Goal: Task Accomplishment & Management: Use online tool/utility

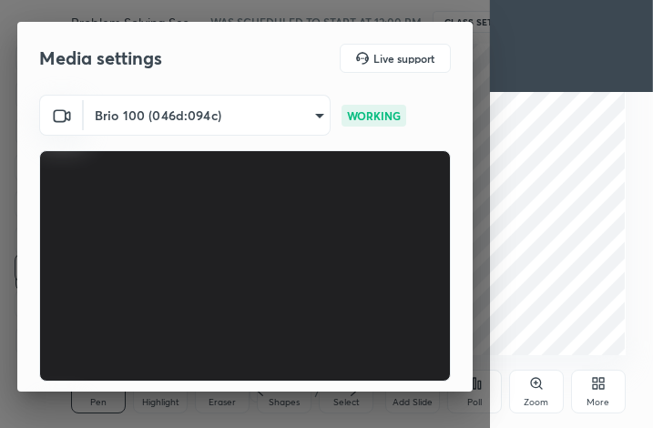
scroll to position [168, 0]
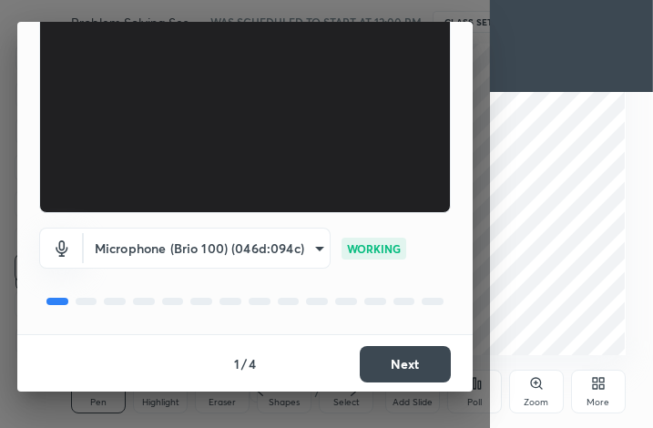
click at [422, 357] on button "Next" at bounding box center [405, 364] width 91 height 36
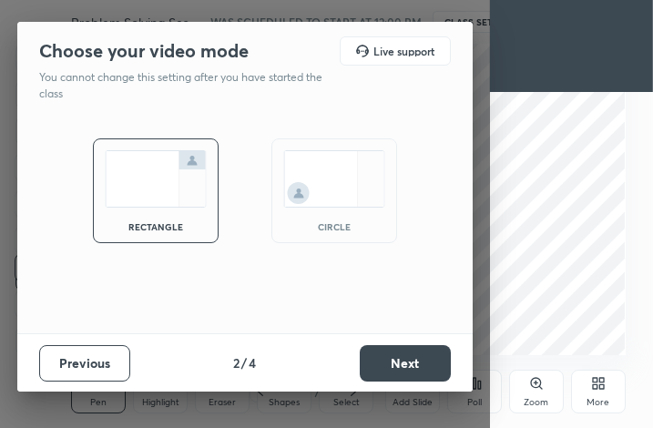
click at [422, 357] on button "Next" at bounding box center [405, 363] width 91 height 36
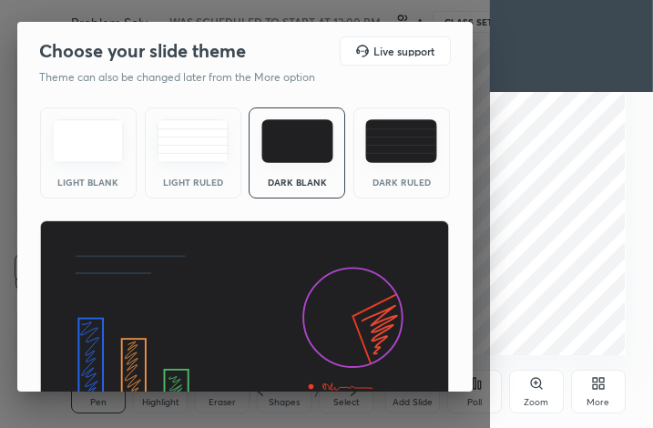
scroll to position [118, 0]
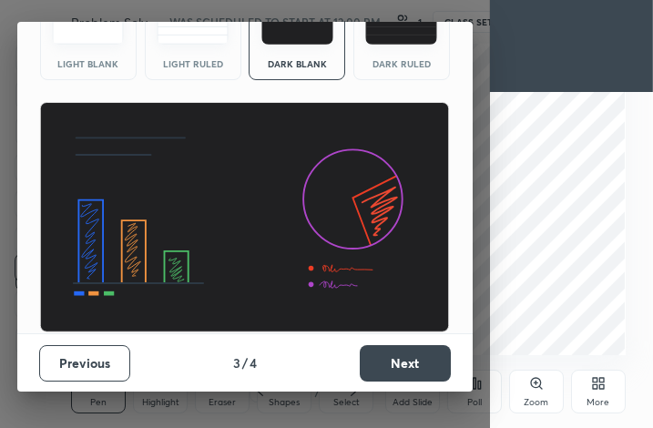
click at [422, 359] on button "Next" at bounding box center [405, 363] width 91 height 36
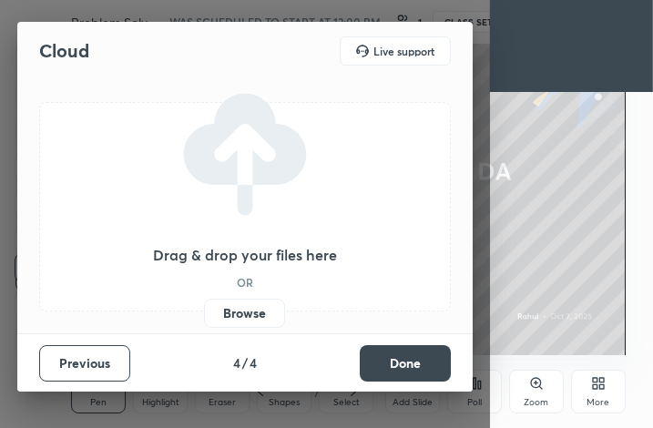
click at [253, 308] on label "Browse" at bounding box center [244, 313] width 81 height 29
click at [204, 308] on input "Browse" at bounding box center [204, 313] width 0 height 29
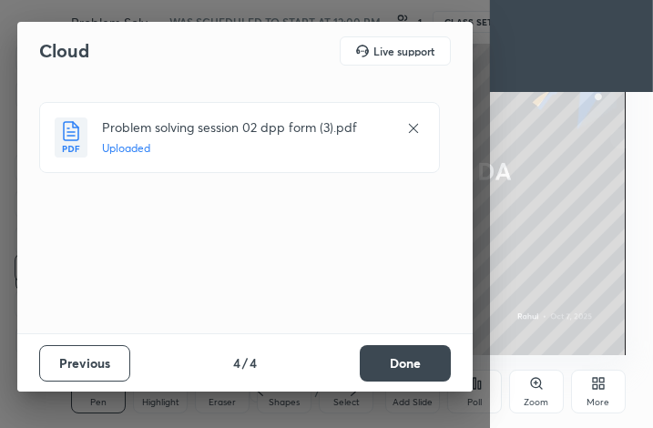
click at [431, 371] on button "Done" at bounding box center [405, 363] width 91 height 36
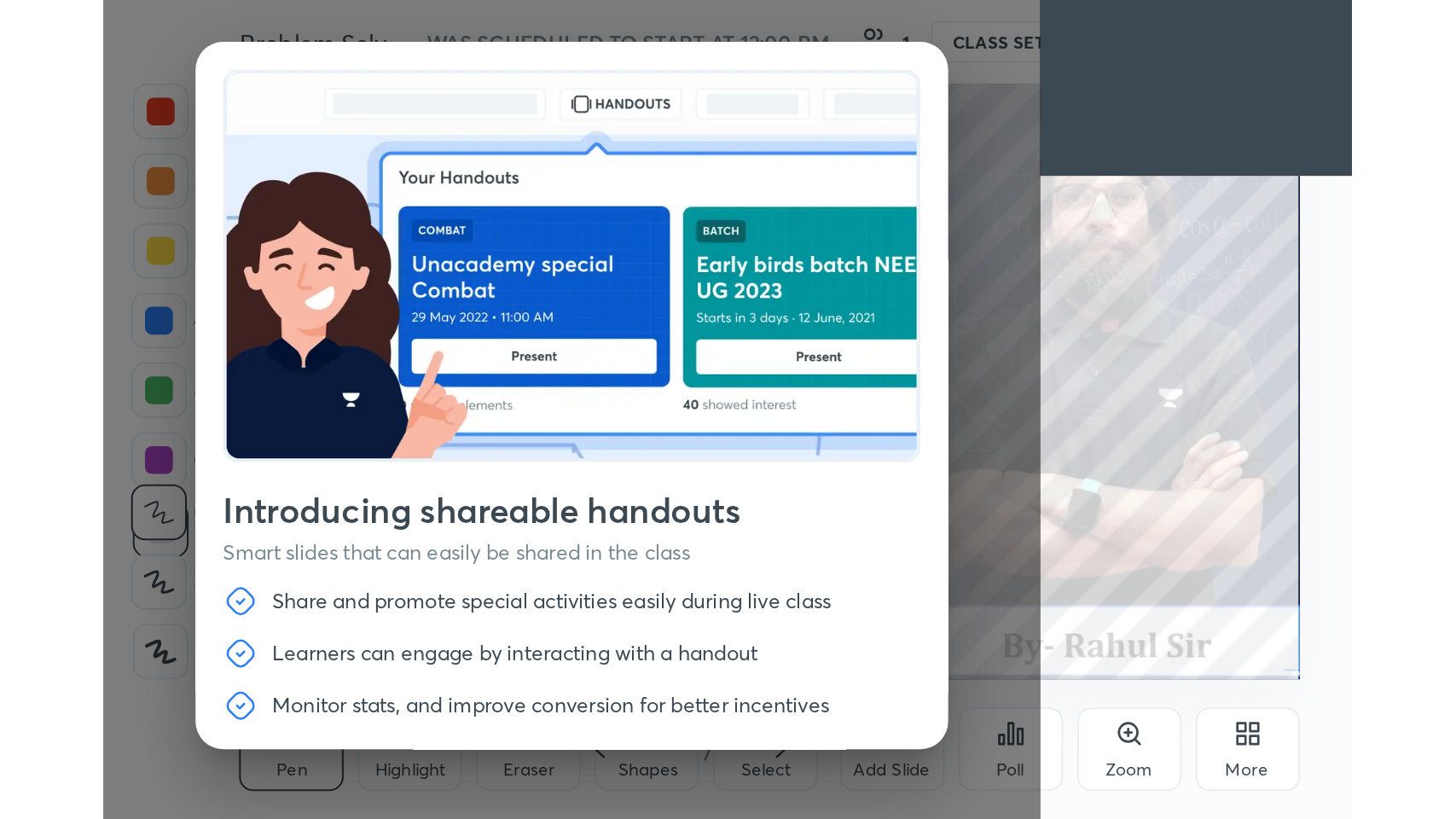
scroll to position [55, 0]
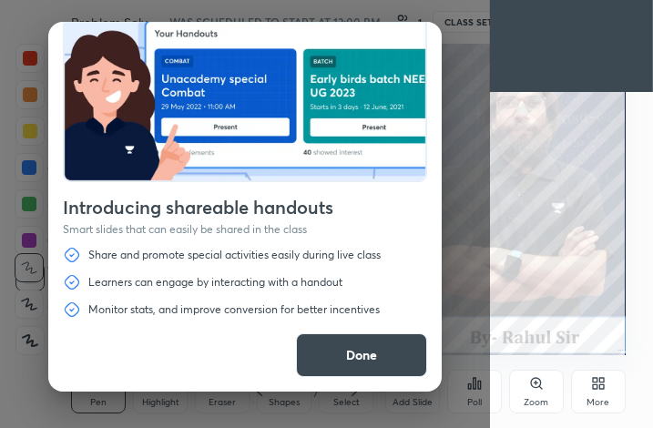
click at [347, 358] on button "Done" at bounding box center [361, 355] width 131 height 44
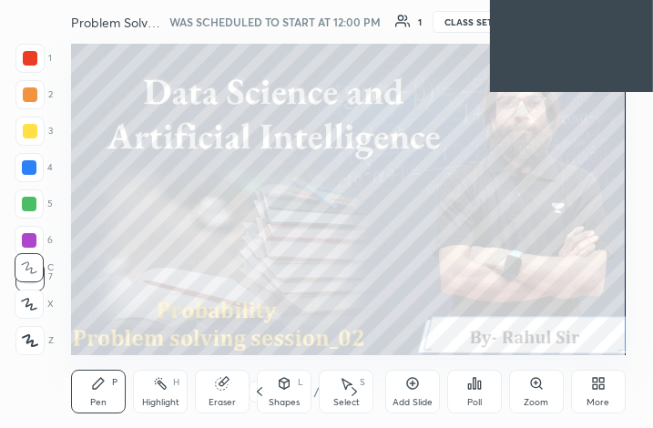
click at [591, 392] on div "More" at bounding box center [598, 392] width 55 height 44
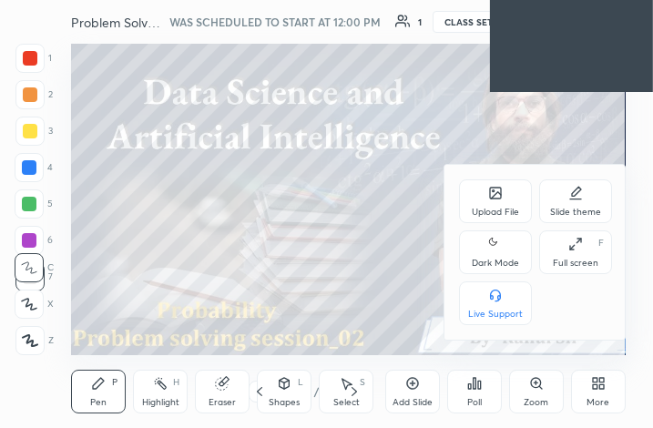
click at [574, 239] on icon at bounding box center [575, 244] width 15 height 15
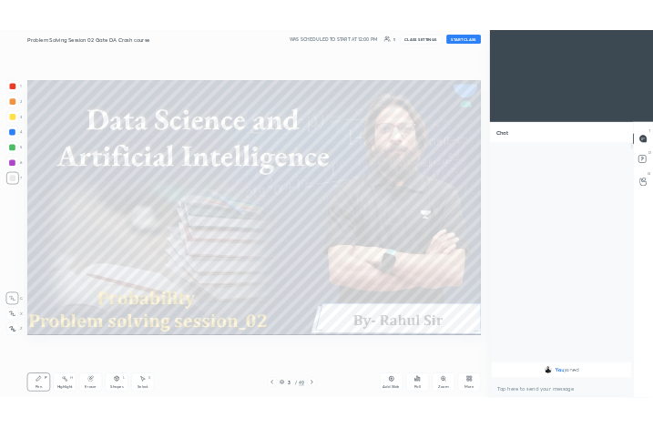
scroll to position [90279, 89943]
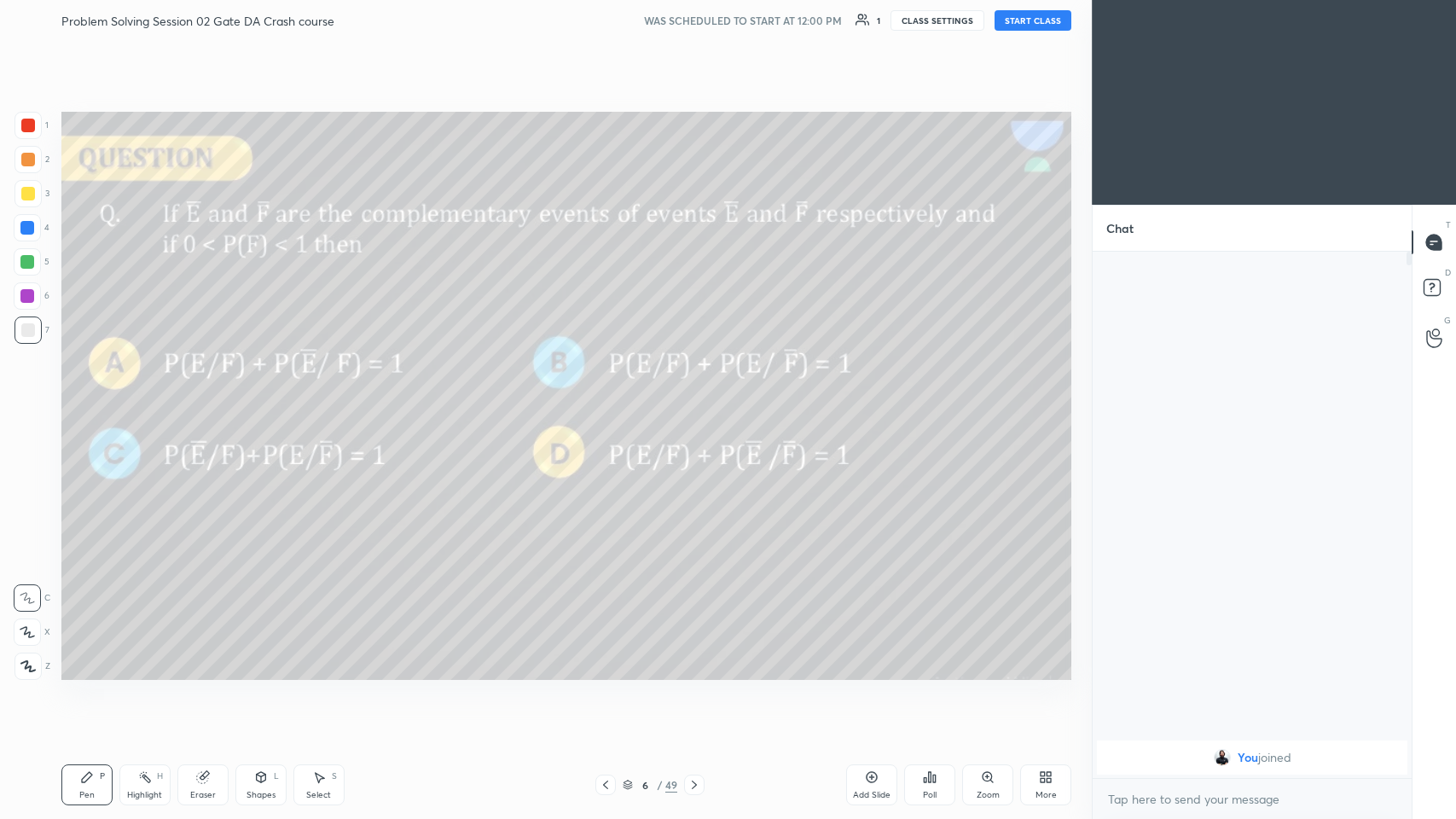
click at [36, 400] on div at bounding box center [27, 665] width 27 height 27
click at [611, 400] on icon at bounding box center [694, 784] width 14 height 14
click at [82, 400] on icon at bounding box center [86, 777] width 10 height 10
click at [23, 159] on div at bounding box center [28, 159] width 14 height 14
click at [611, 400] on icon at bounding box center [694, 784] width 14 height 14
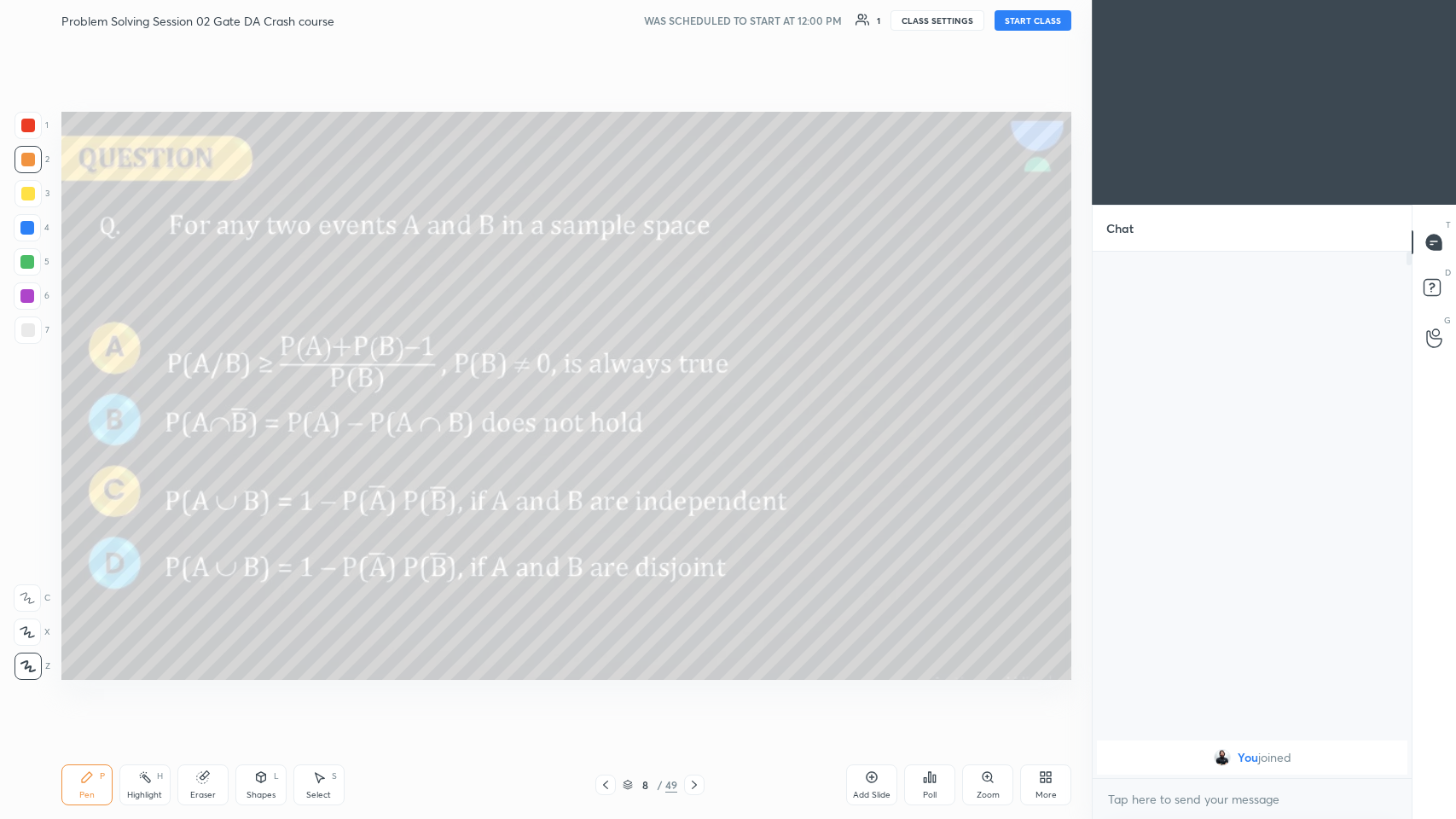
click at [611, 400] on icon at bounding box center [693, 784] width 5 height 8
click at [611, 400] on icon at bounding box center [694, 784] width 14 height 14
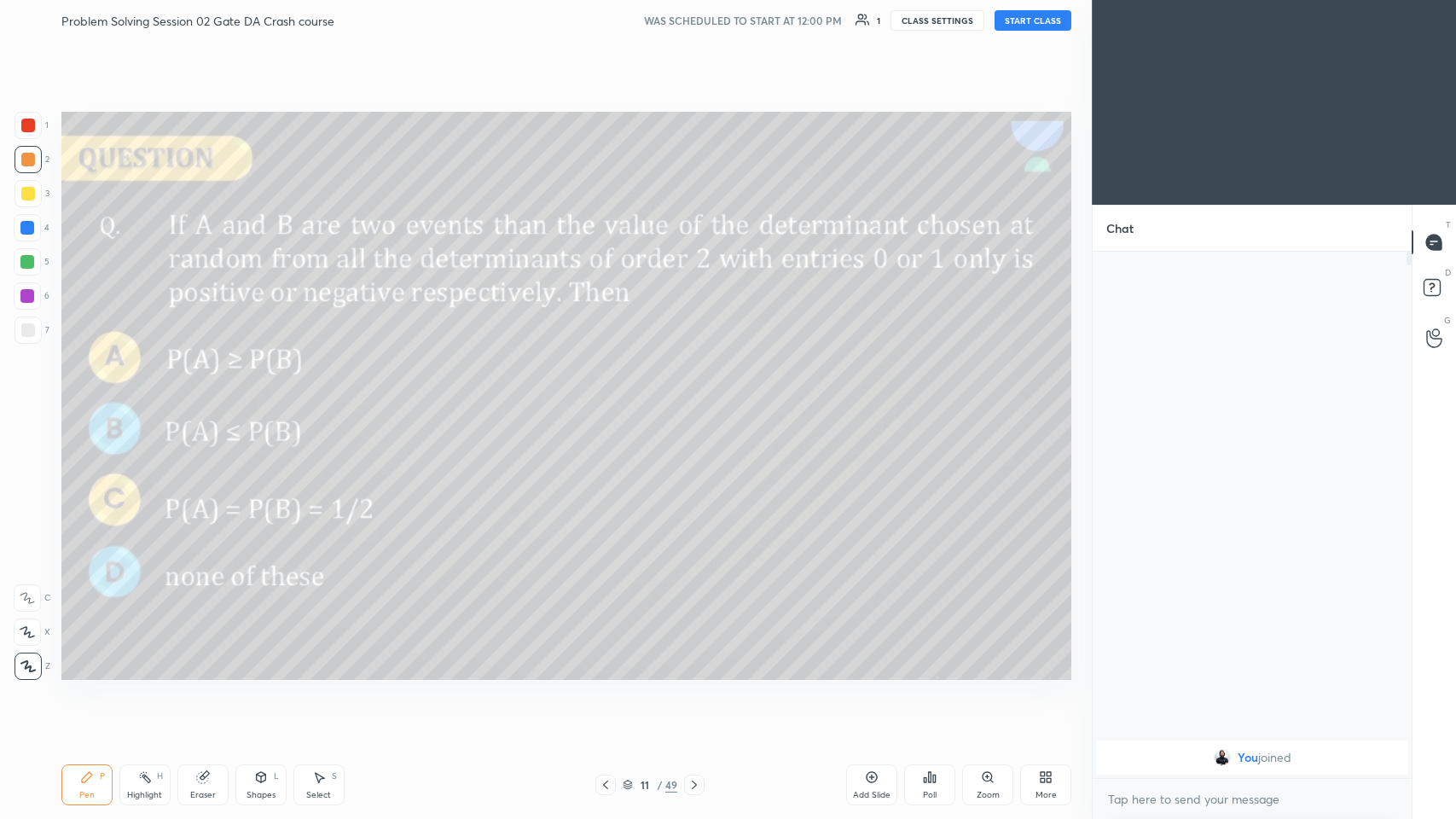
click at [611, 400] on icon at bounding box center [694, 784] width 14 height 14
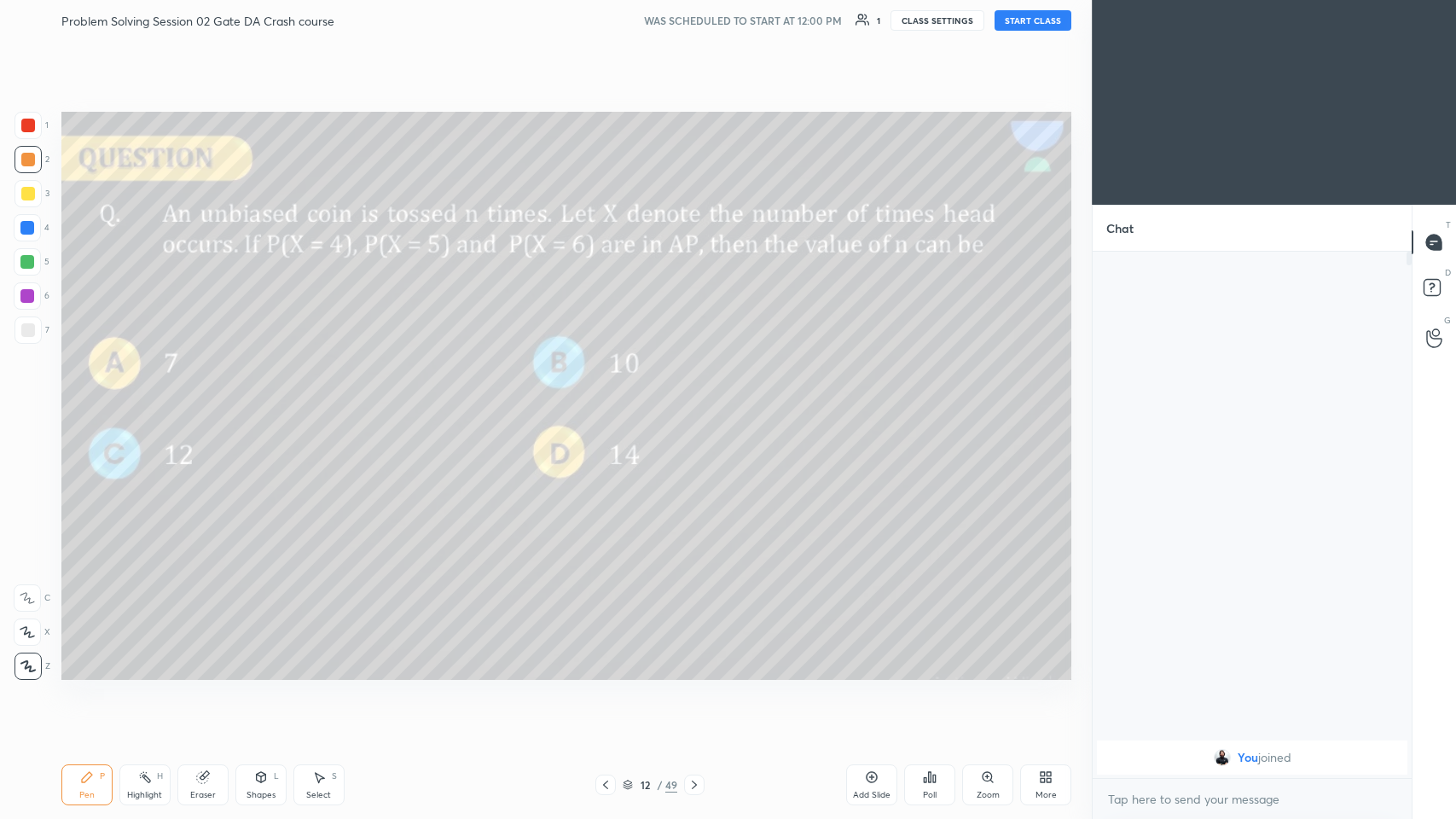
click at [611, 400] on icon at bounding box center [694, 784] width 14 height 14
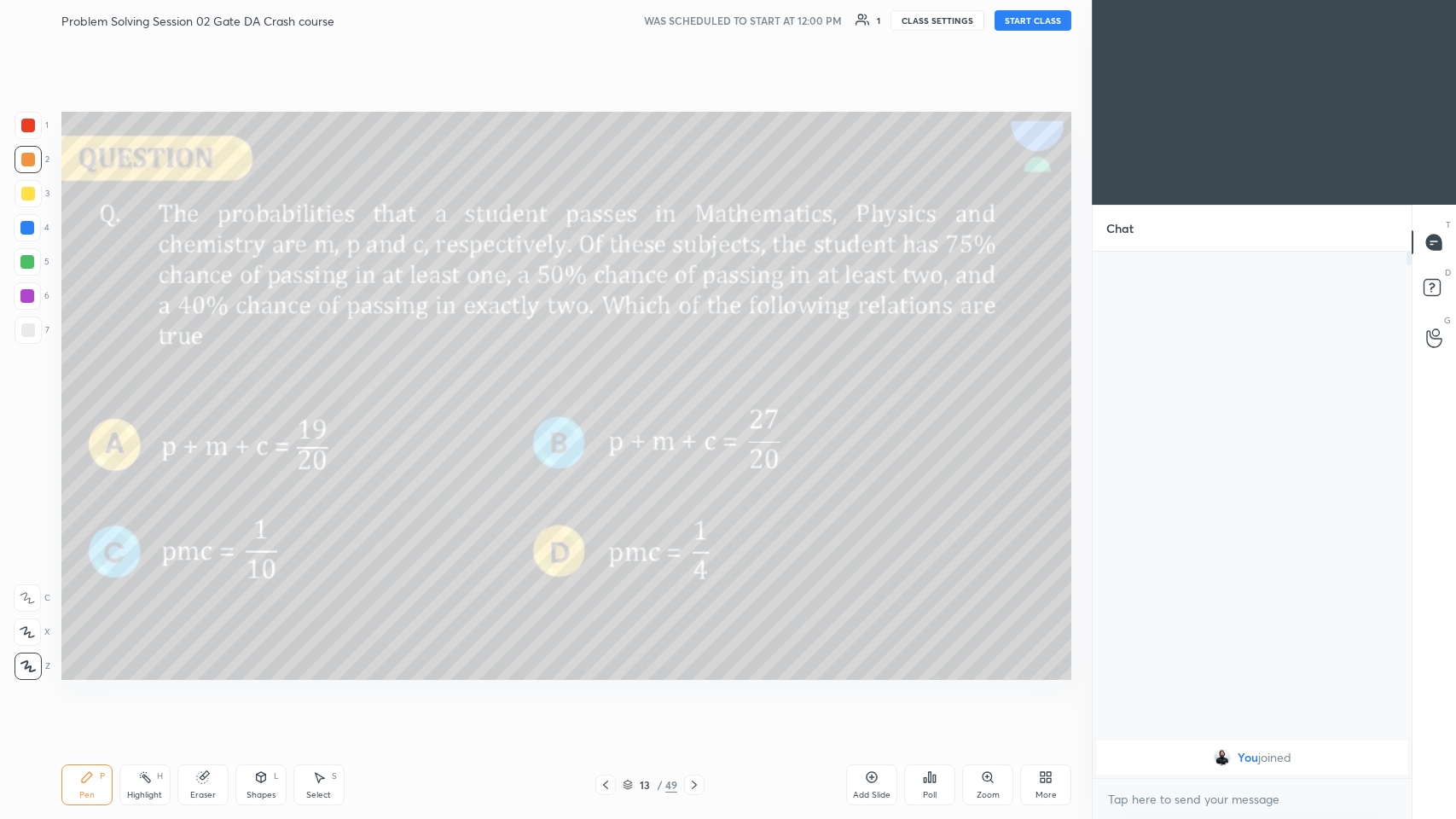
click at [611, 400] on div at bounding box center [694, 785] width 21 height 21
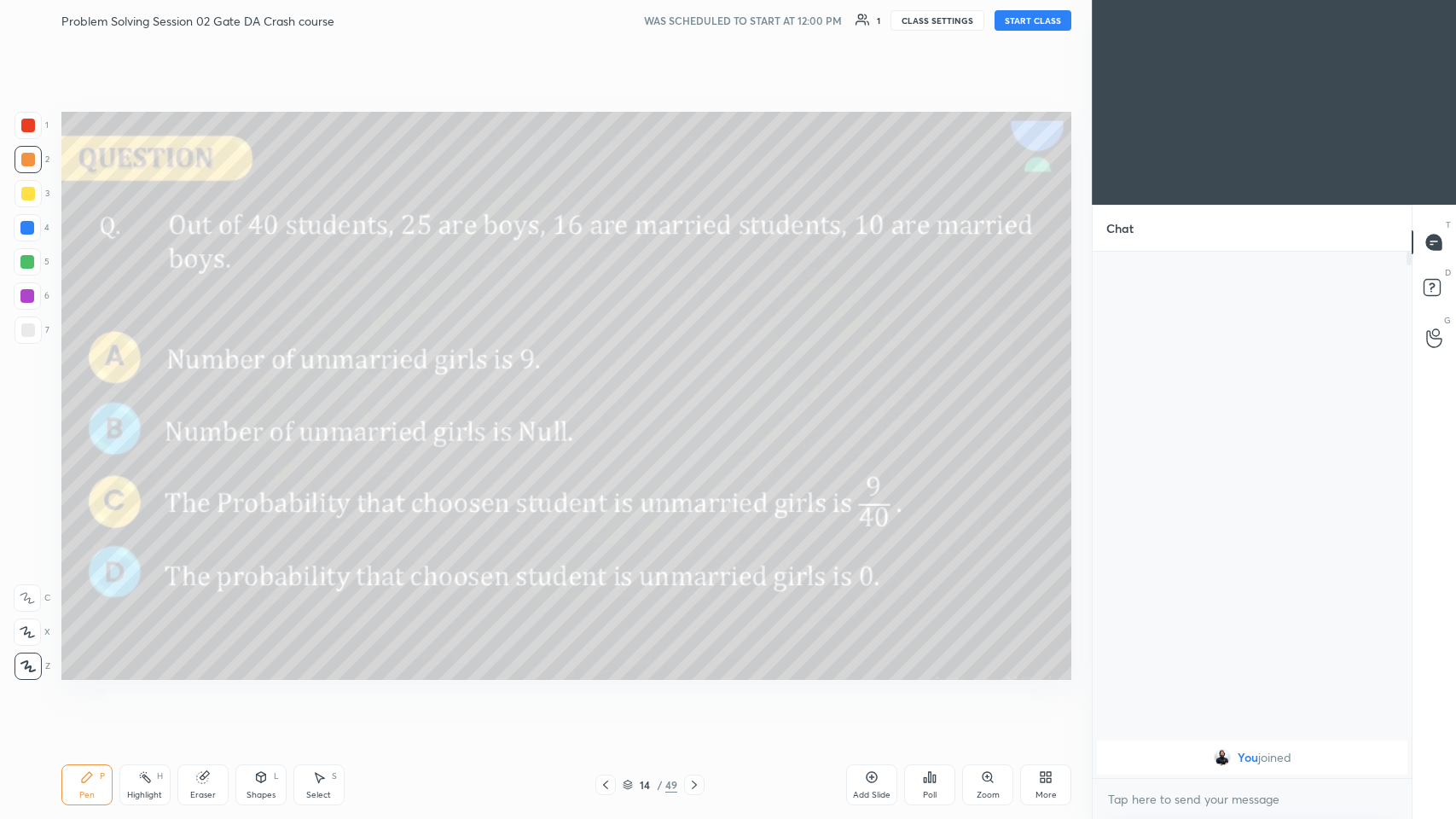
click at [611, 400] on icon at bounding box center [694, 784] width 14 height 14
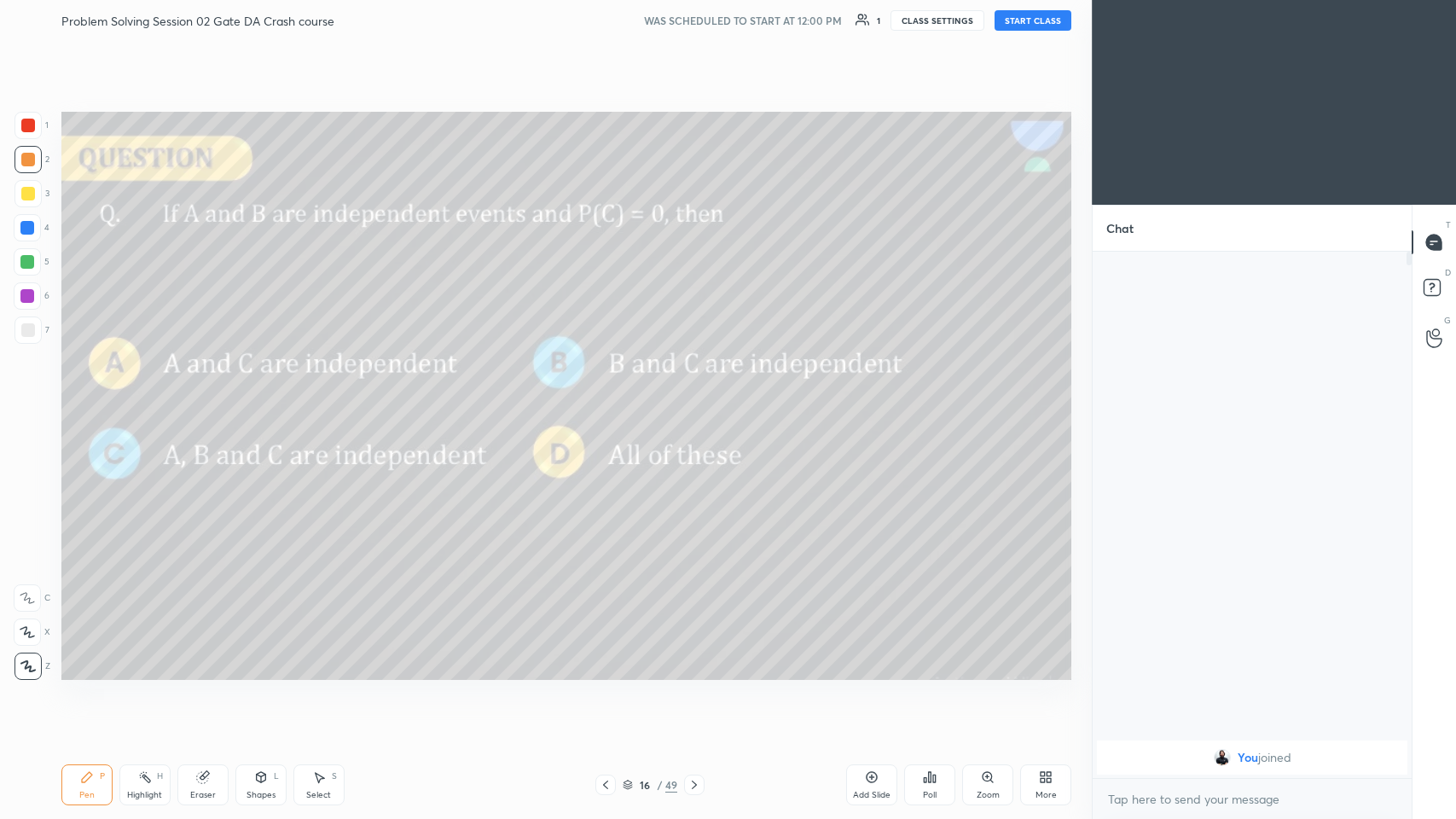
click at [611, 400] on icon at bounding box center [694, 784] width 14 height 14
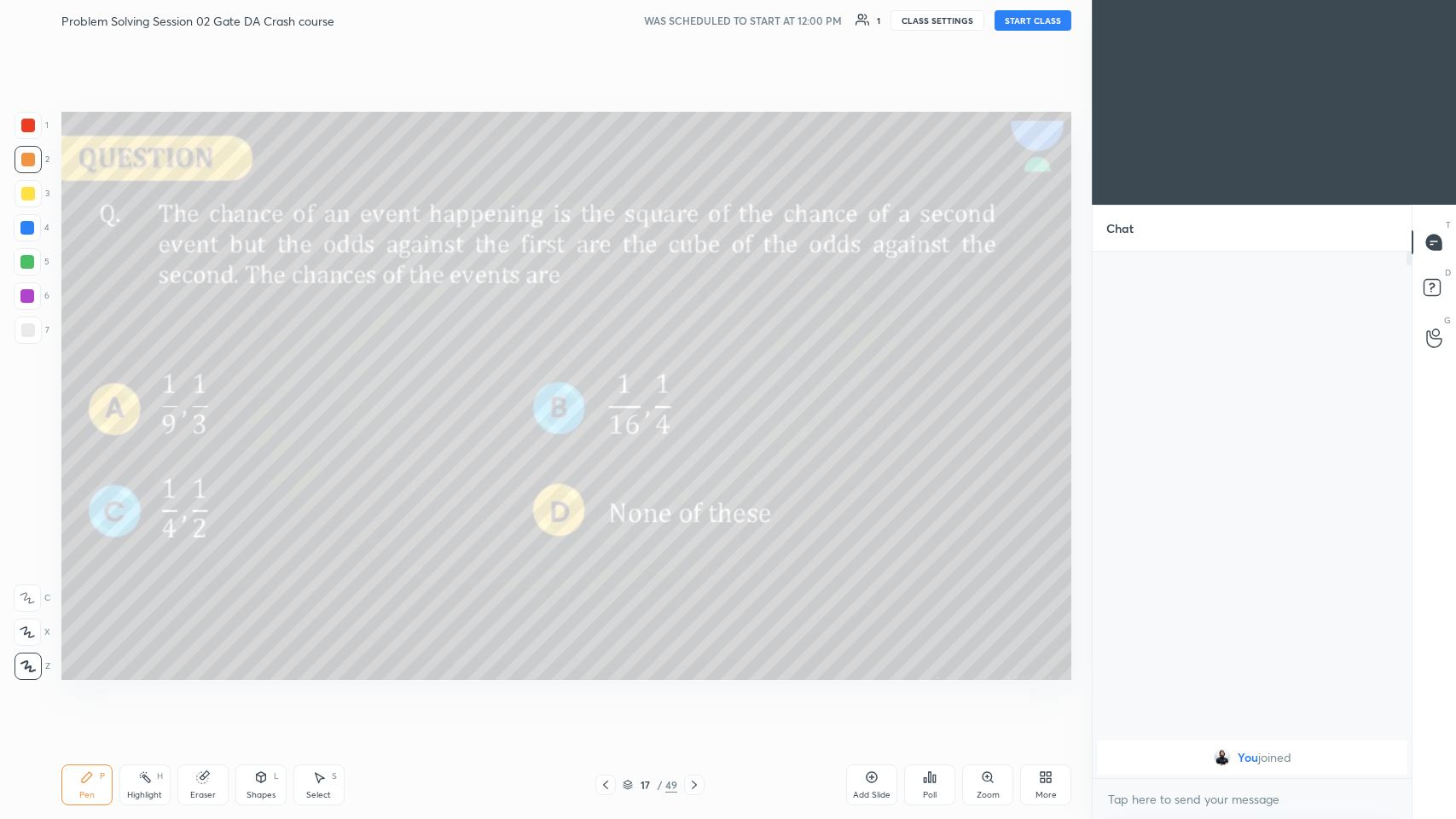
click at [611, 400] on icon at bounding box center [694, 784] width 14 height 14
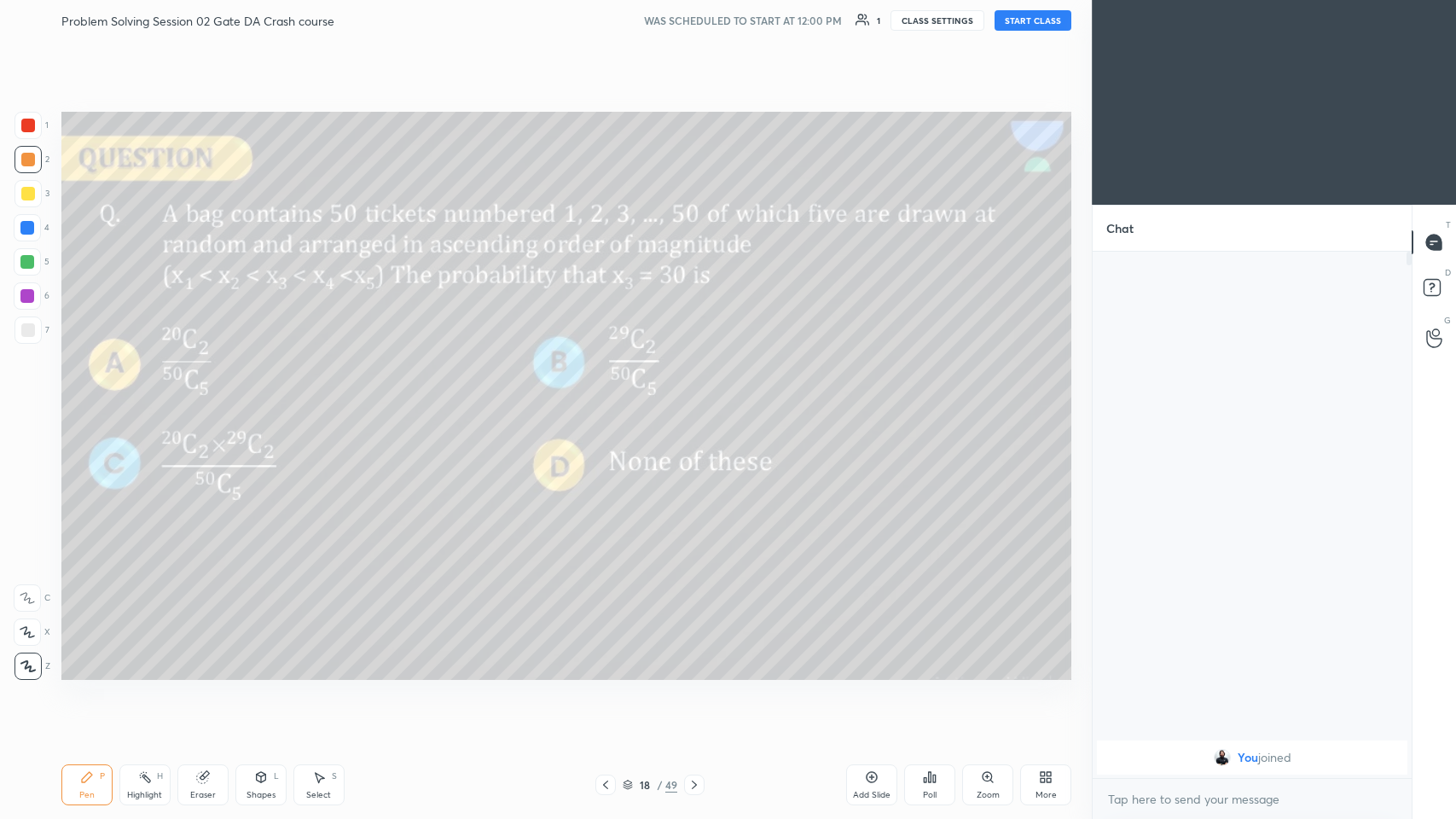
click at [611, 400] on icon at bounding box center [694, 784] width 14 height 14
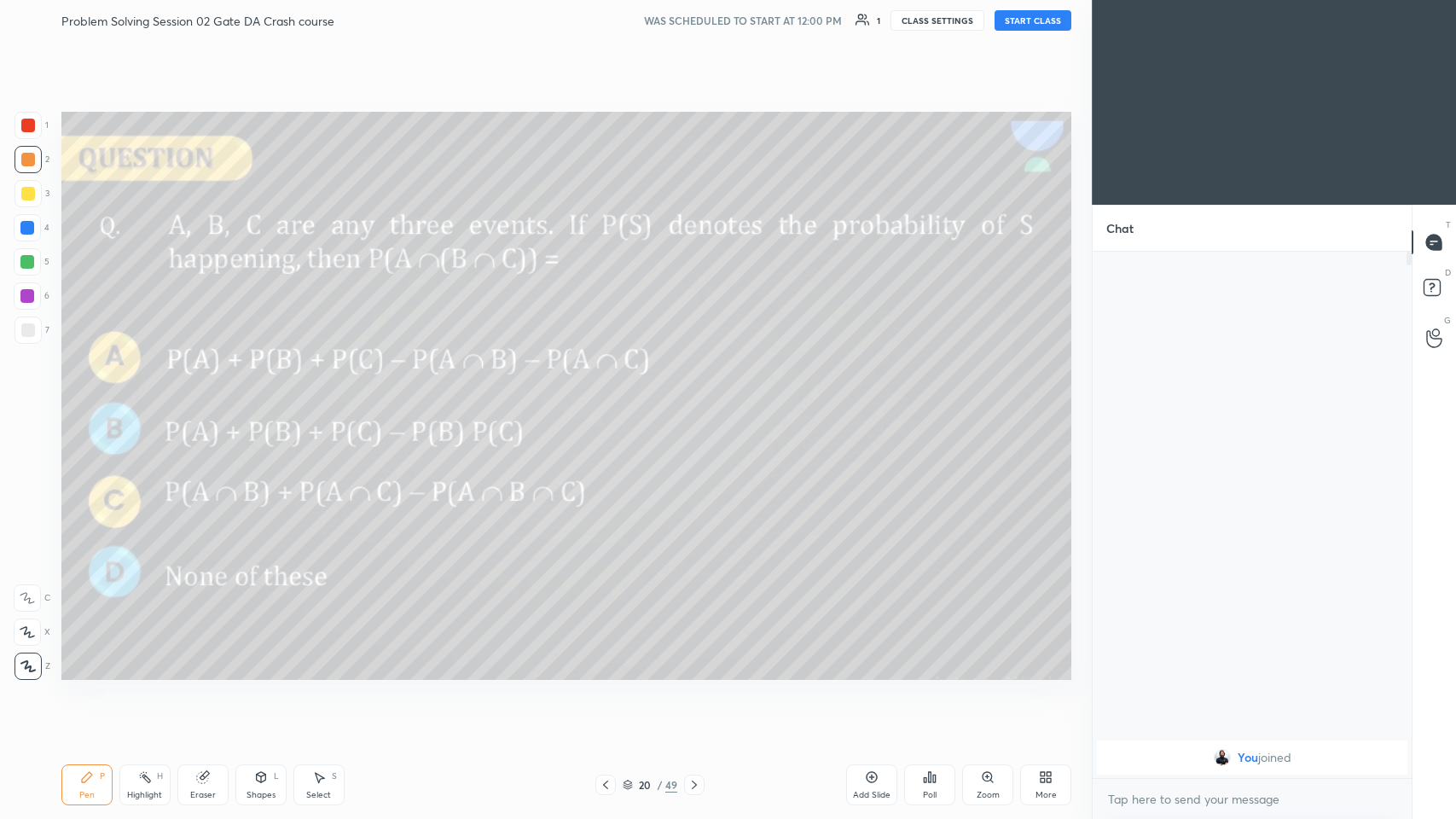
click at [611, 400] on icon at bounding box center [694, 784] width 14 height 14
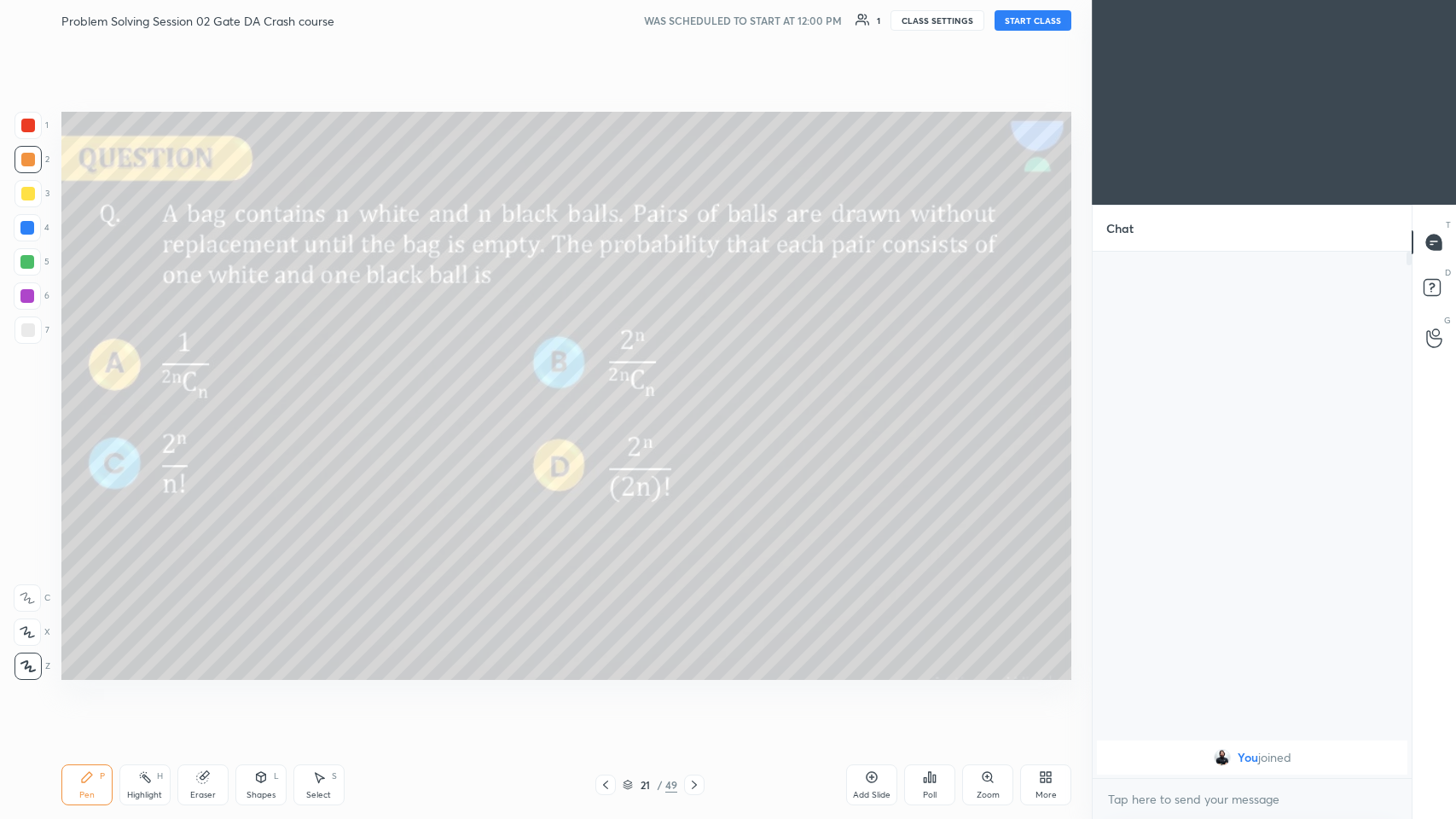
click at [611, 400] on icon at bounding box center [694, 784] width 14 height 14
click at [611, 400] on div "24 / 49" at bounding box center [649, 785] width 110 height 21
click at [611, 400] on icon at bounding box center [605, 784] width 14 height 14
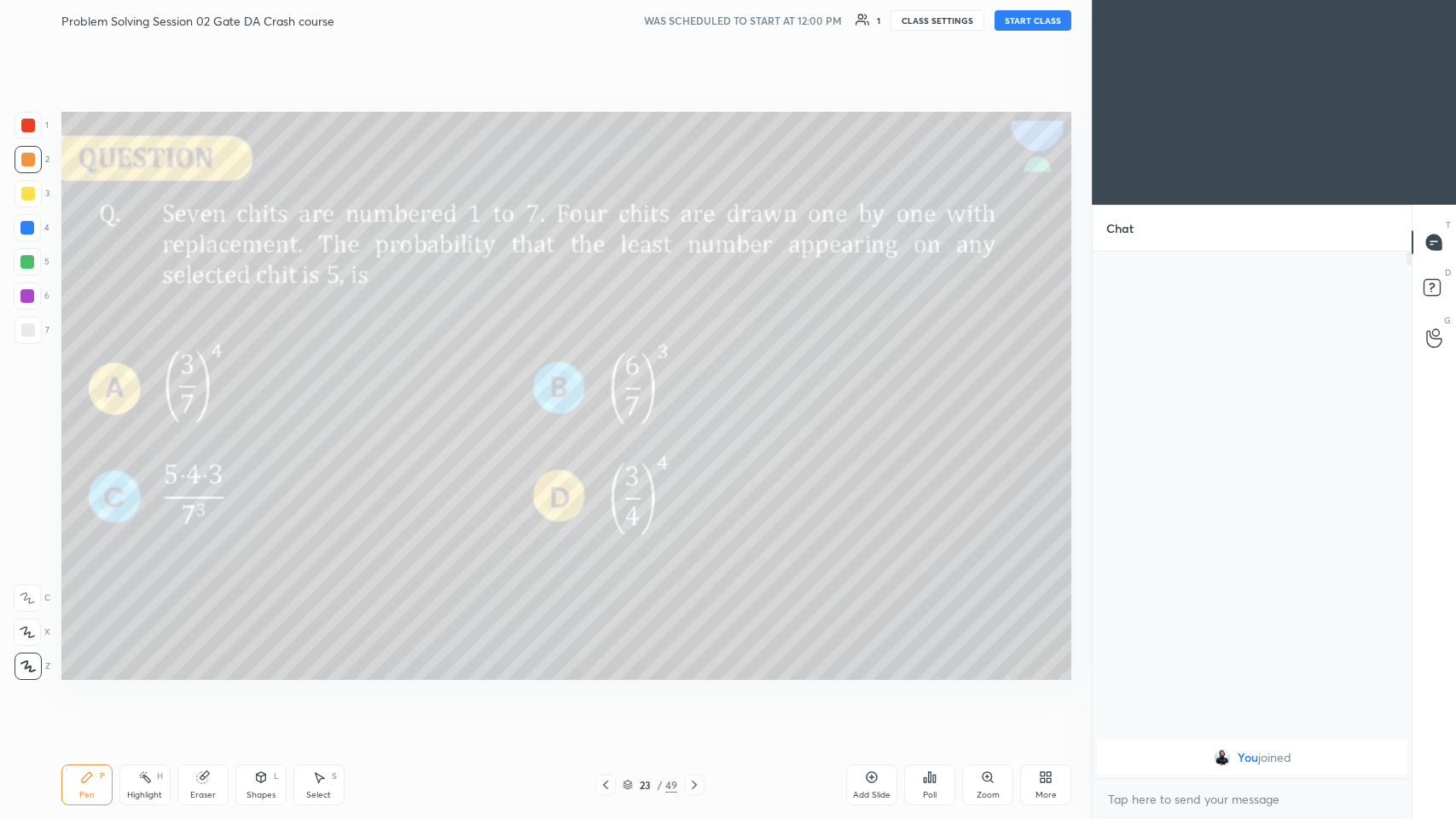
click at [611, 400] on icon at bounding box center [694, 784] width 14 height 14
click at [608, 400] on icon at bounding box center [605, 784] width 14 height 14
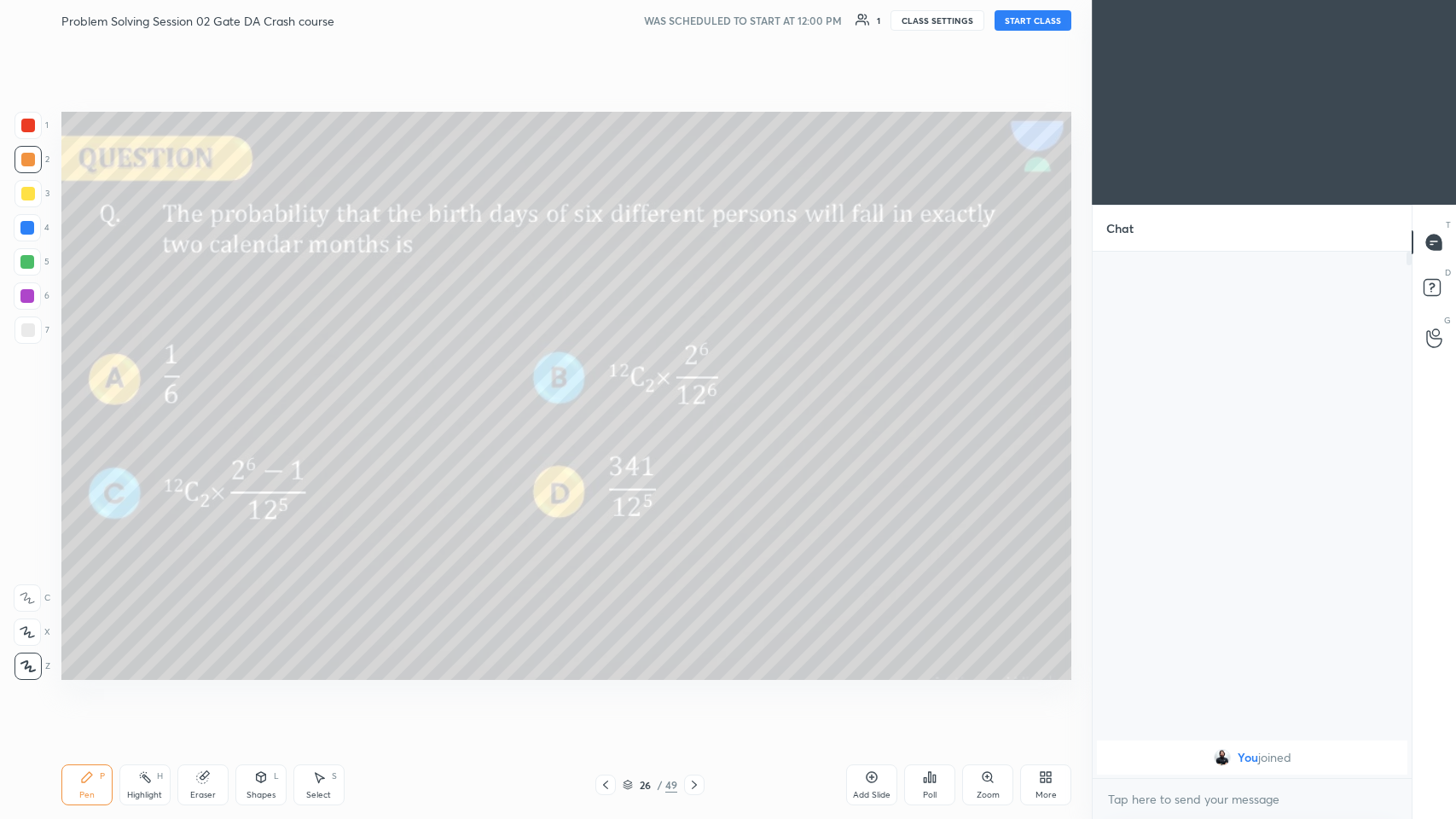
click at [611, 400] on icon at bounding box center [694, 784] width 14 height 14
click at [600, 400] on icon at bounding box center [605, 784] width 14 height 14
click at [611, 400] on icon at bounding box center [694, 784] width 14 height 14
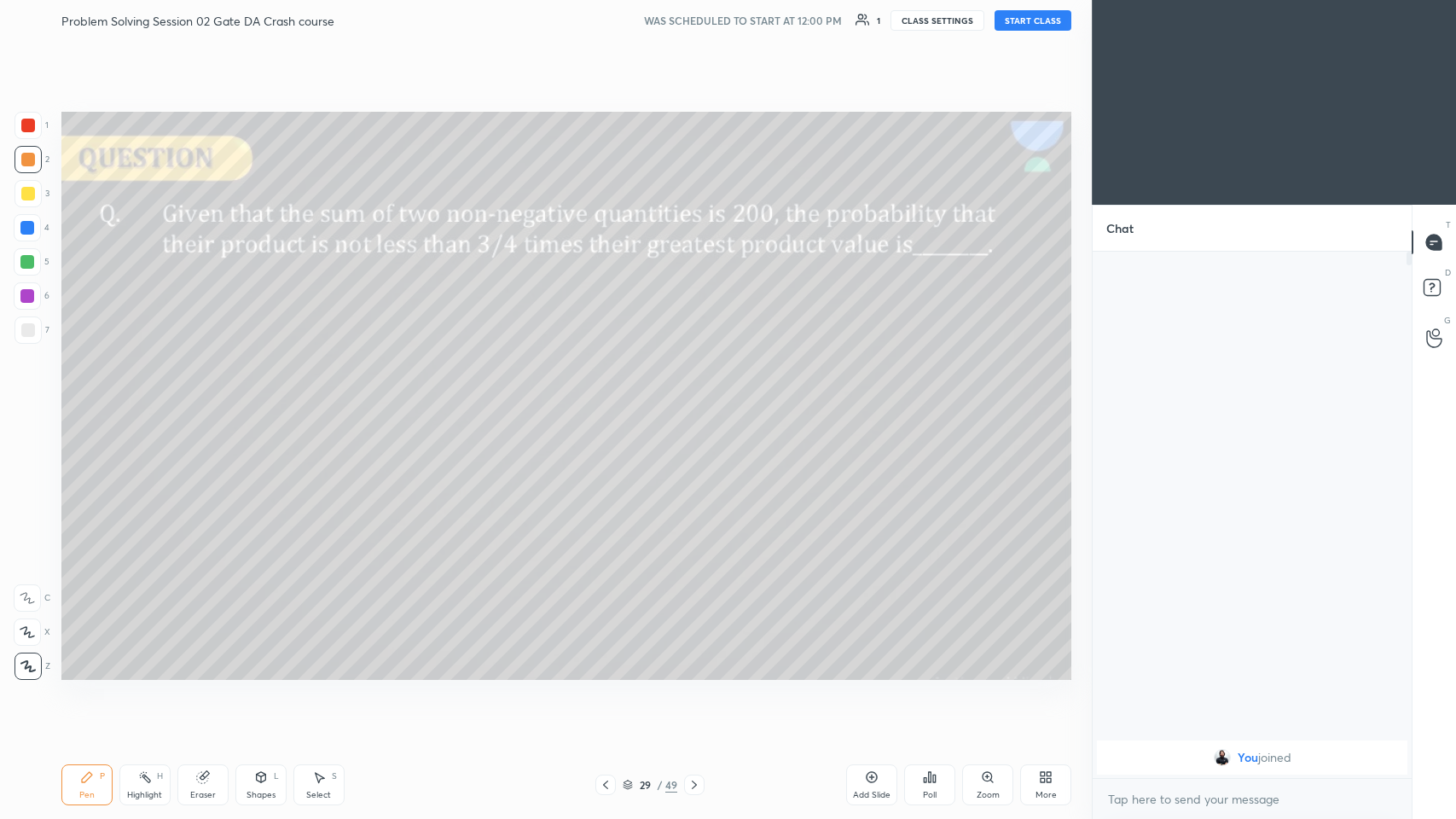
click at [611, 400] on div at bounding box center [694, 785] width 21 height 21
click at [611, 400] on icon at bounding box center [694, 784] width 14 height 14
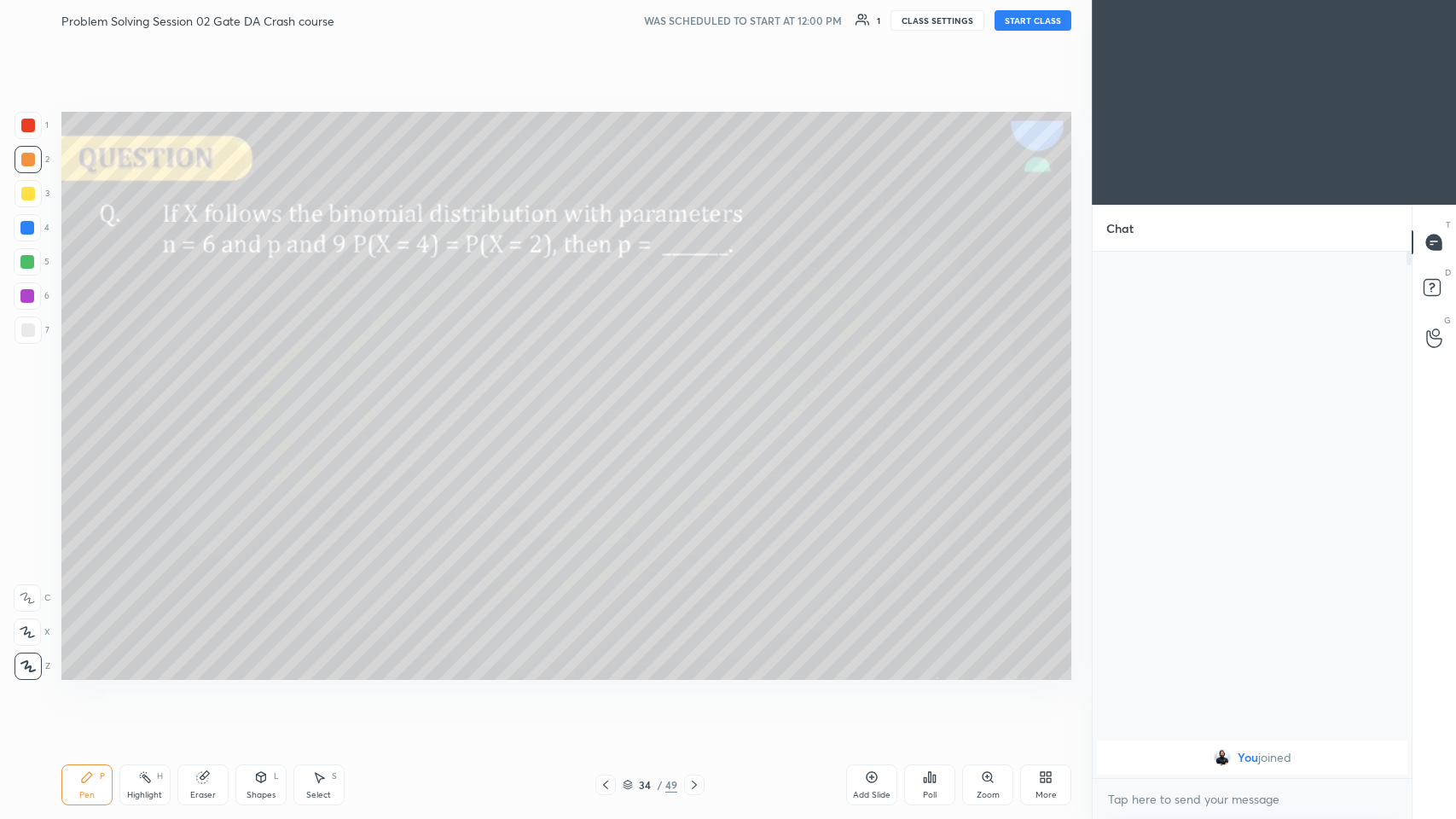
click at [611, 400] on icon at bounding box center [694, 784] width 14 height 14
click at [611, 400] on icon at bounding box center [693, 784] width 5 height 8
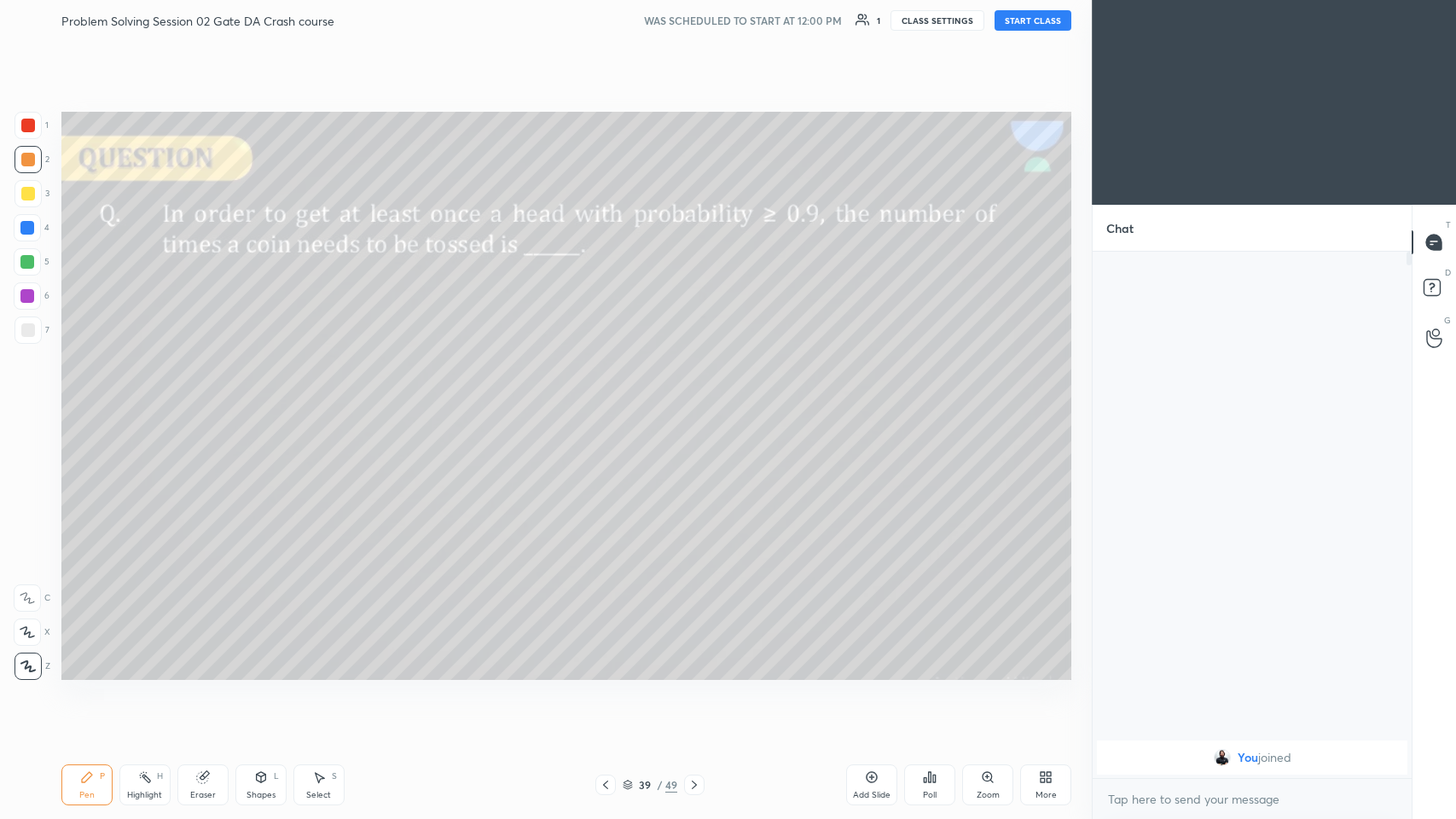
click at [611, 400] on icon at bounding box center [694, 784] width 14 height 14
click at [611, 400] on div at bounding box center [694, 785] width 21 height 21
click at [611, 400] on icon at bounding box center [694, 784] width 14 height 14
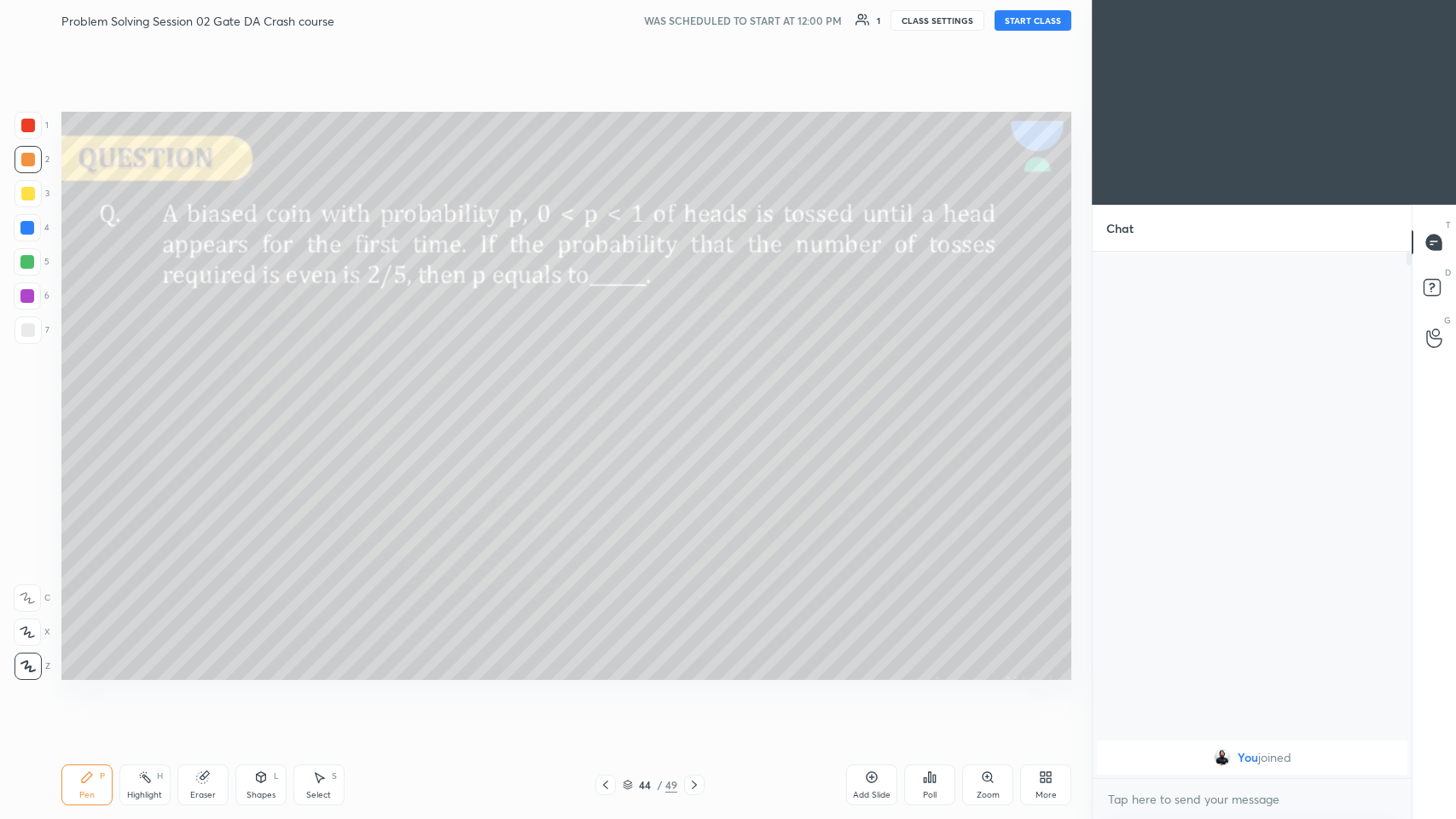
click at [611, 400] on icon at bounding box center [694, 784] width 14 height 14
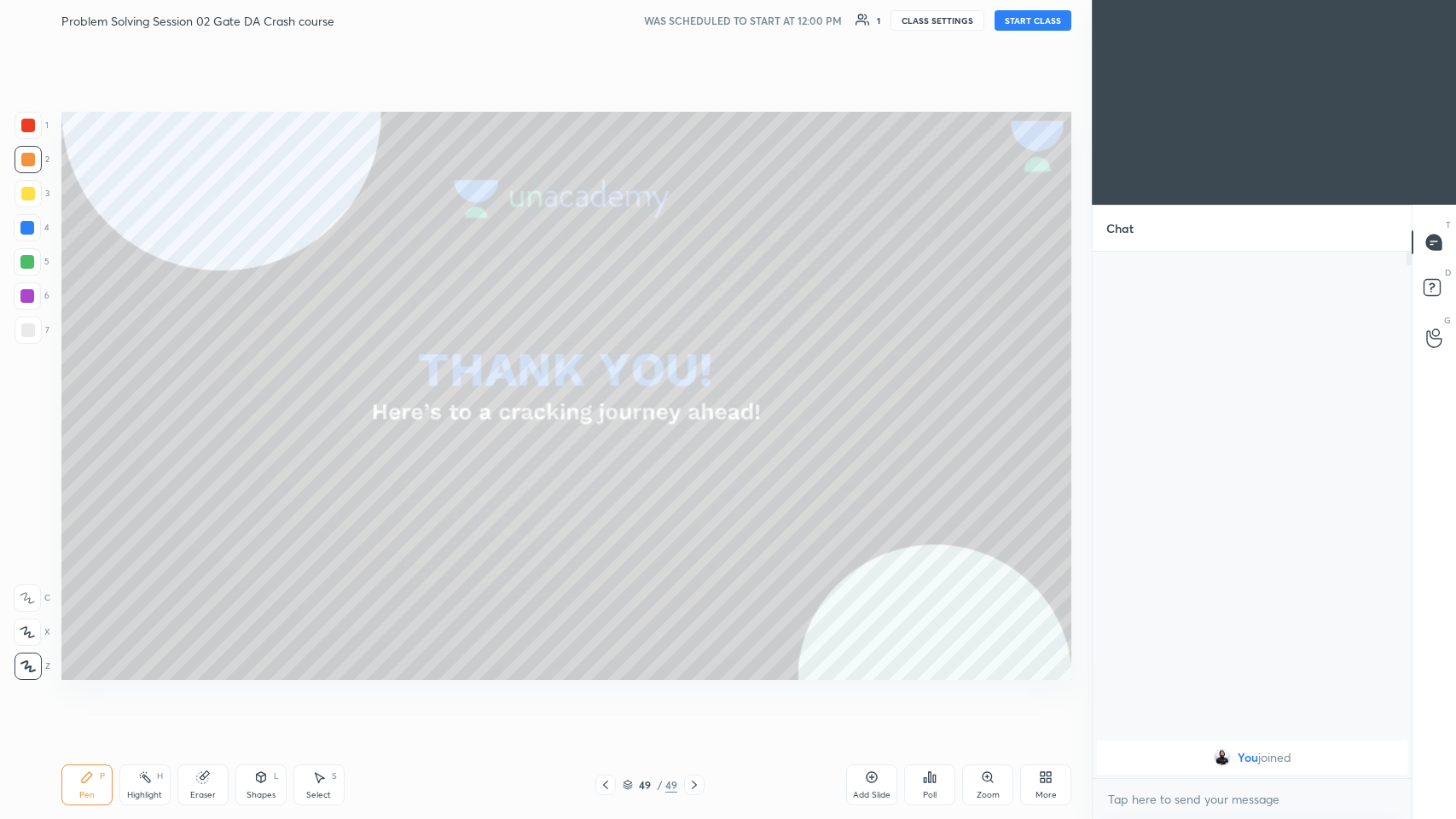
click at [611, 400] on icon at bounding box center [605, 784] width 14 height 14
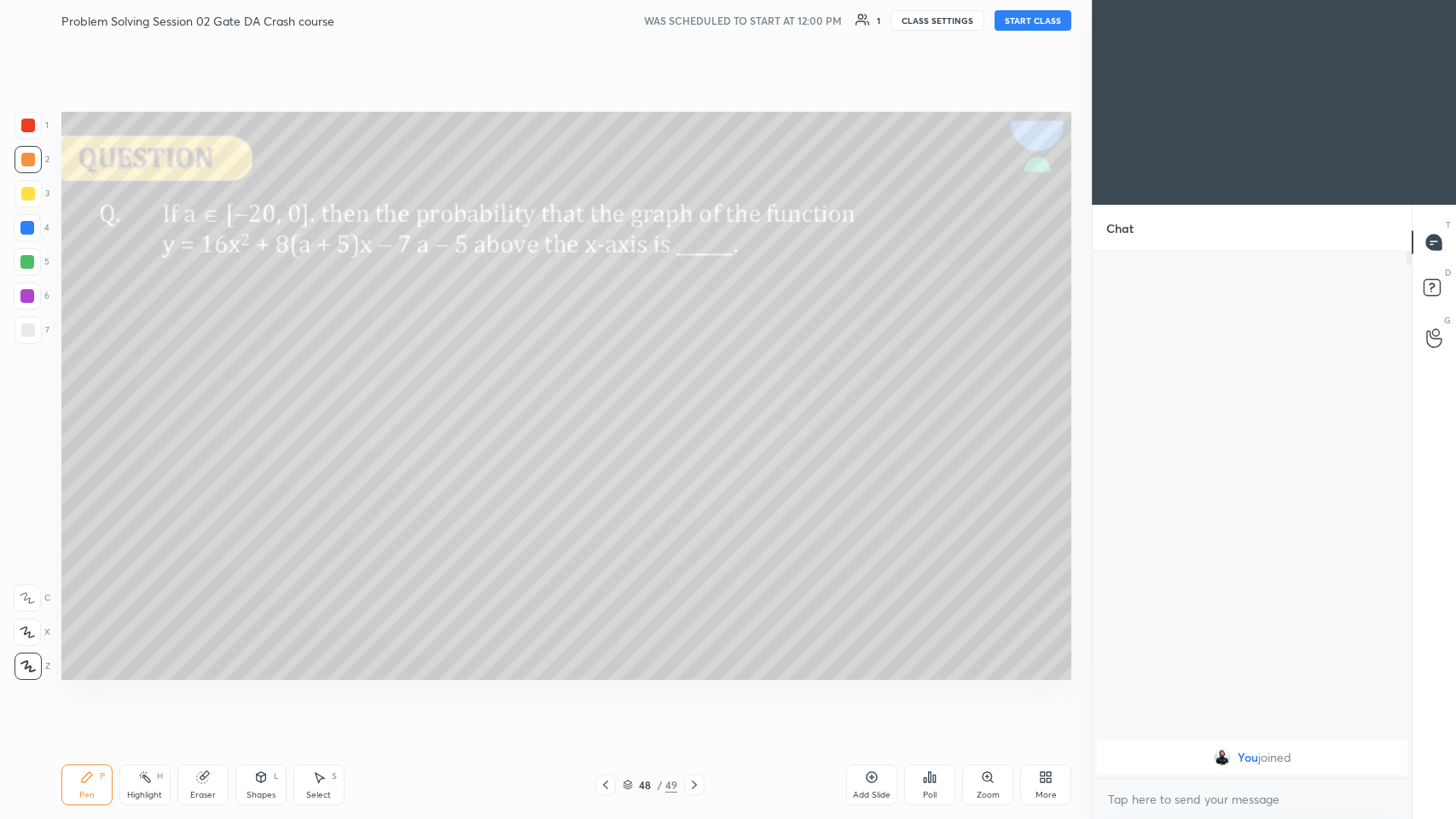
click at [611, 400] on icon at bounding box center [605, 784] width 14 height 14
click at [611, 400] on div at bounding box center [605, 785] width 21 height 21
click at [611, 400] on icon at bounding box center [605, 784] width 14 height 14
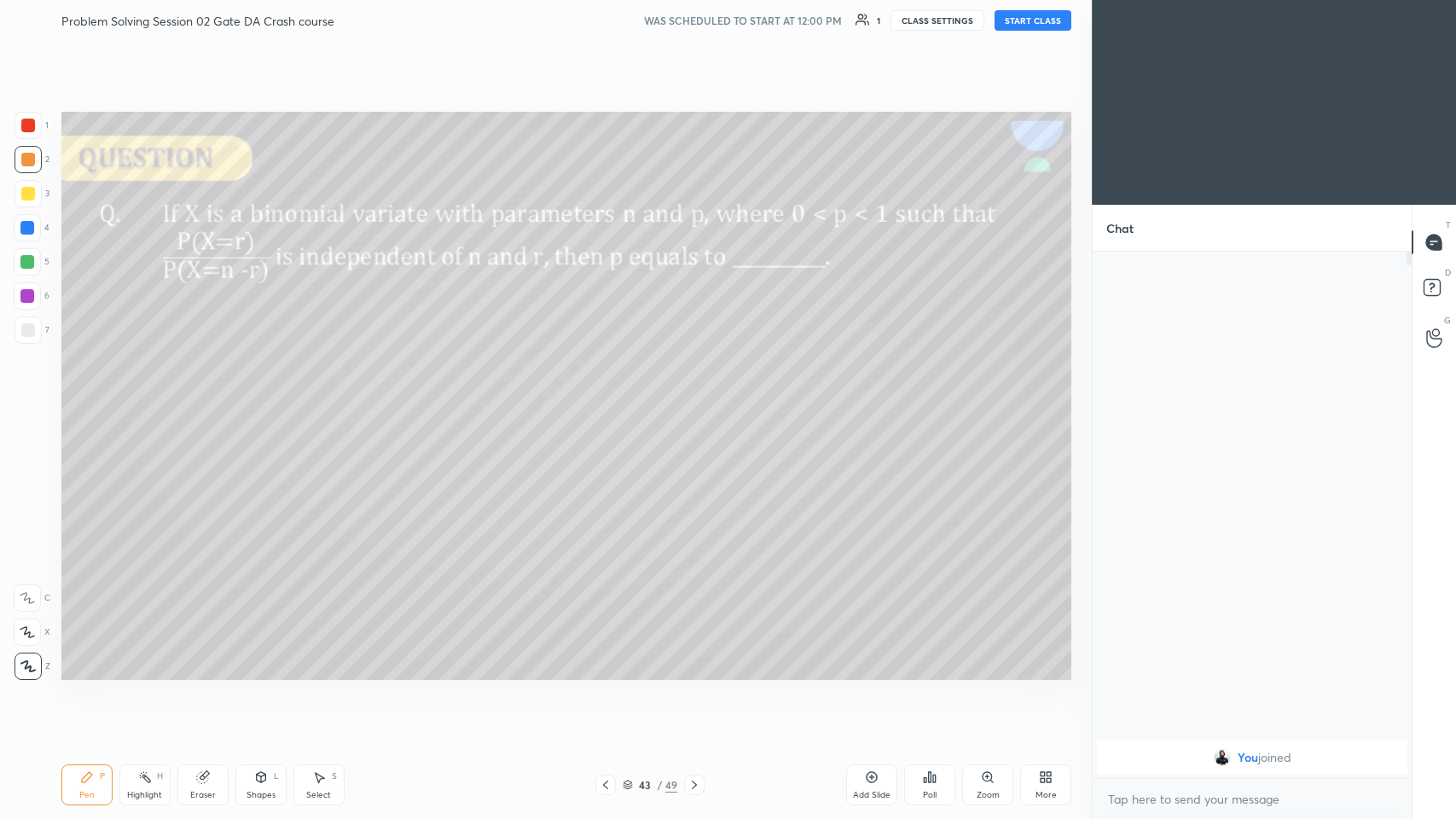
click at [611, 400] on icon at bounding box center [605, 784] width 14 height 14
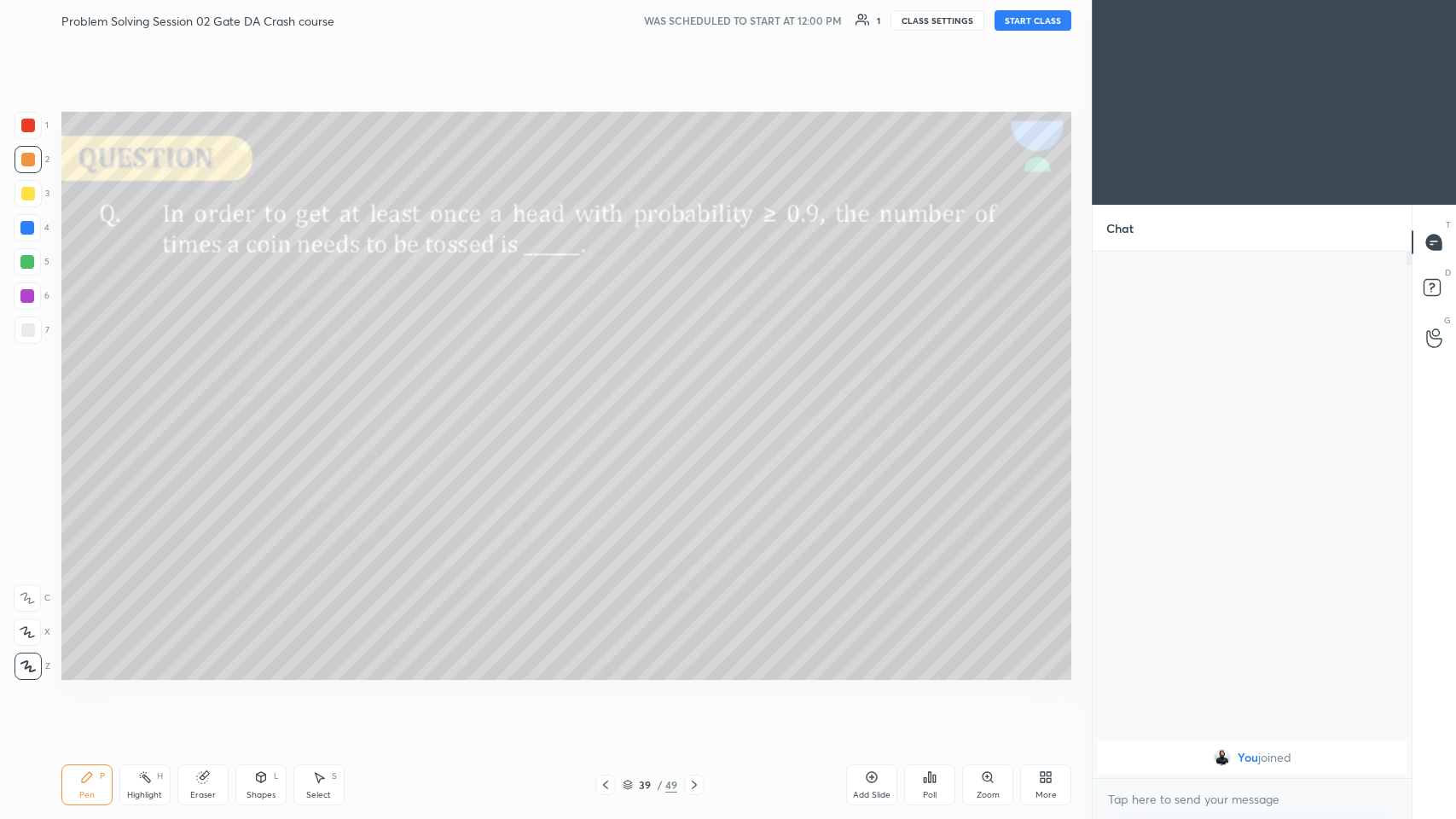
click at [611, 400] on icon at bounding box center [605, 784] width 14 height 14
click at [610, 400] on icon at bounding box center [605, 784] width 14 height 14
click at [611, 400] on icon at bounding box center [605, 784] width 14 height 14
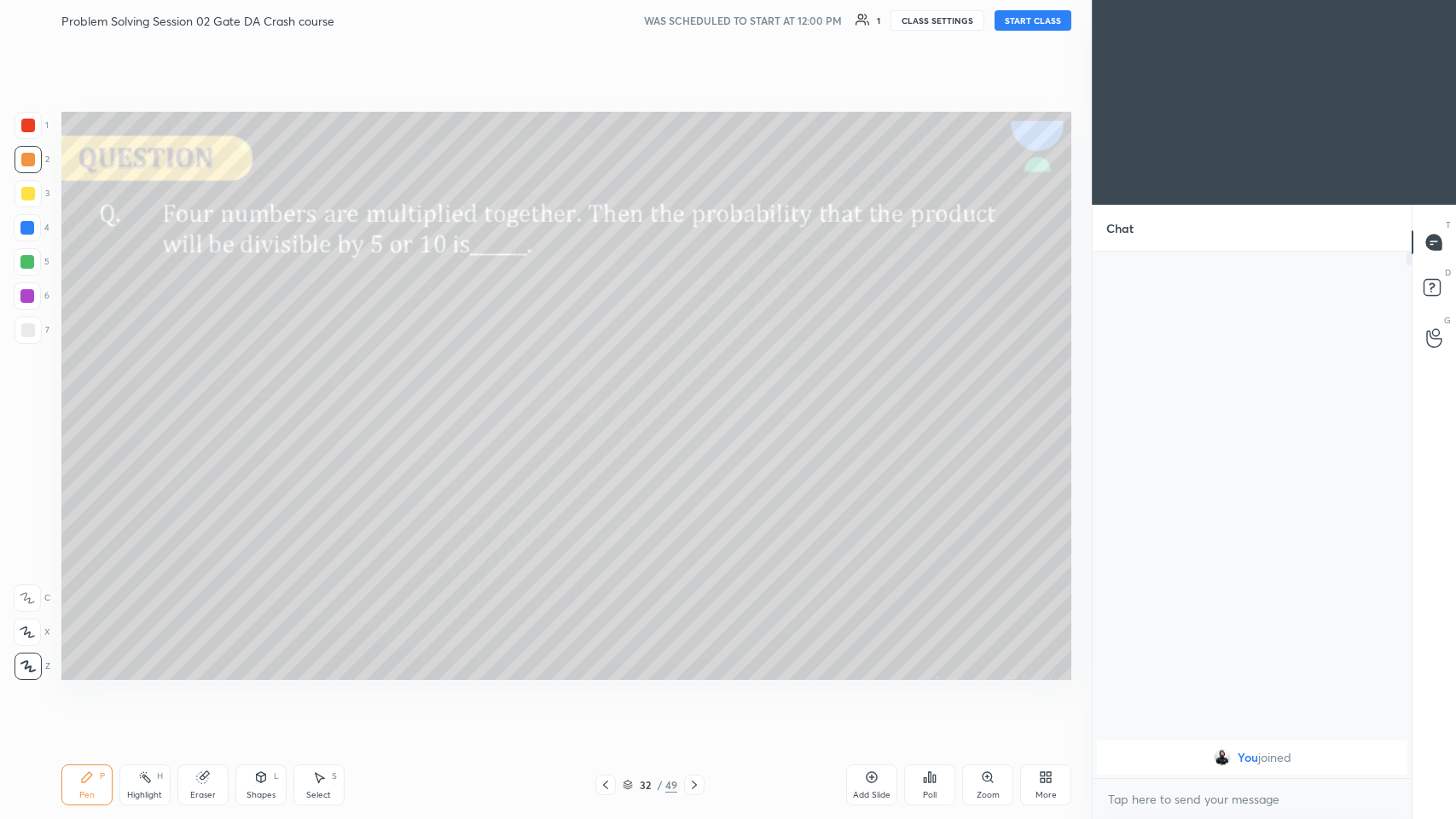
click at [611, 400] on icon at bounding box center [694, 784] width 14 height 14
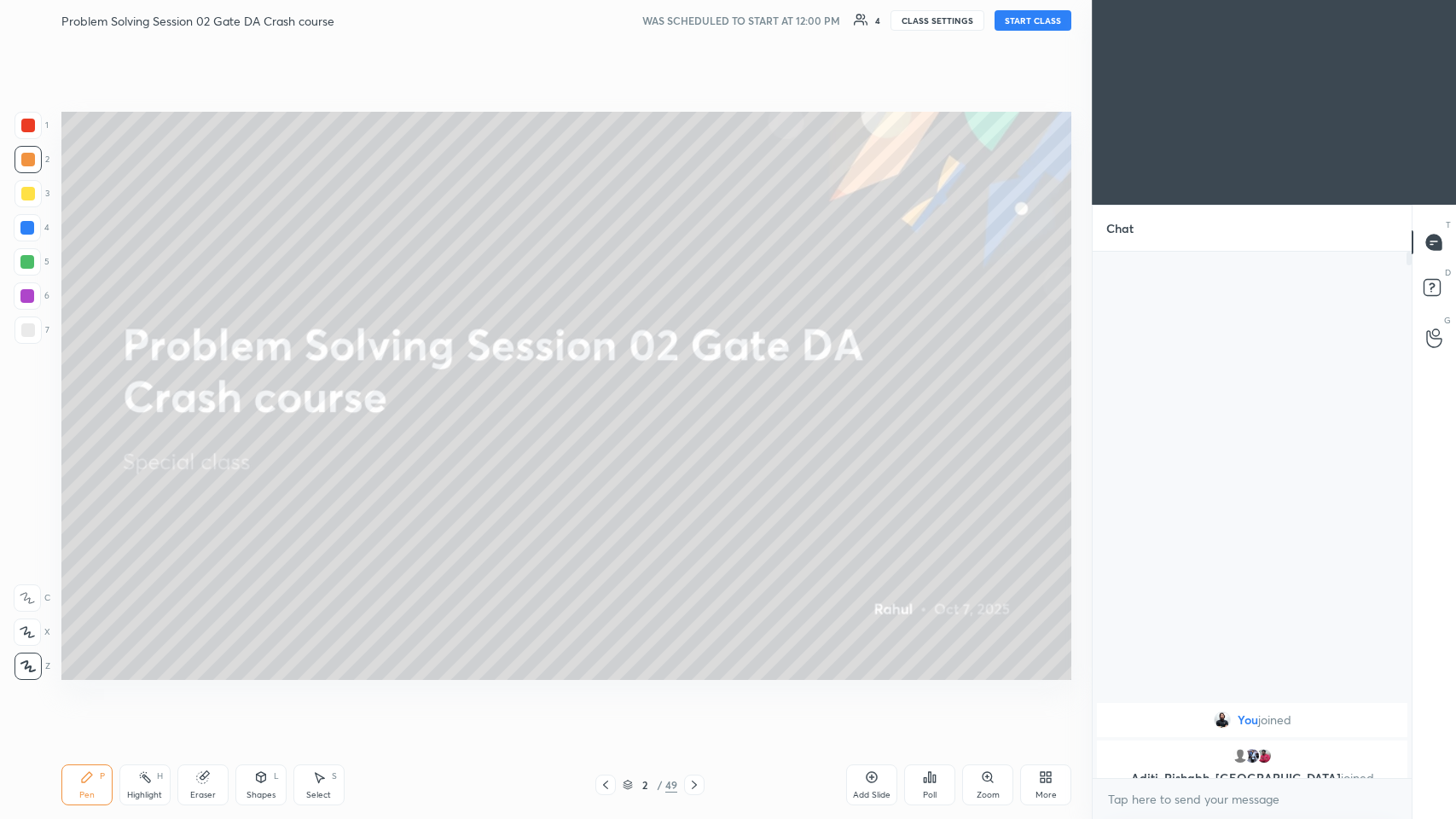
click at [23, 231] on div at bounding box center [27, 228] width 14 height 14
click at [201, 400] on div "Eraser" at bounding box center [202, 785] width 52 height 41
click at [28, 400] on span "Erase all" at bounding box center [26, 666] width 25 height 12
click at [30, 400] on icon at bounding box center [27, 632] width 15 height 12
click at [30, 226] on div at bounding box center [27, 228] width 14 height 14
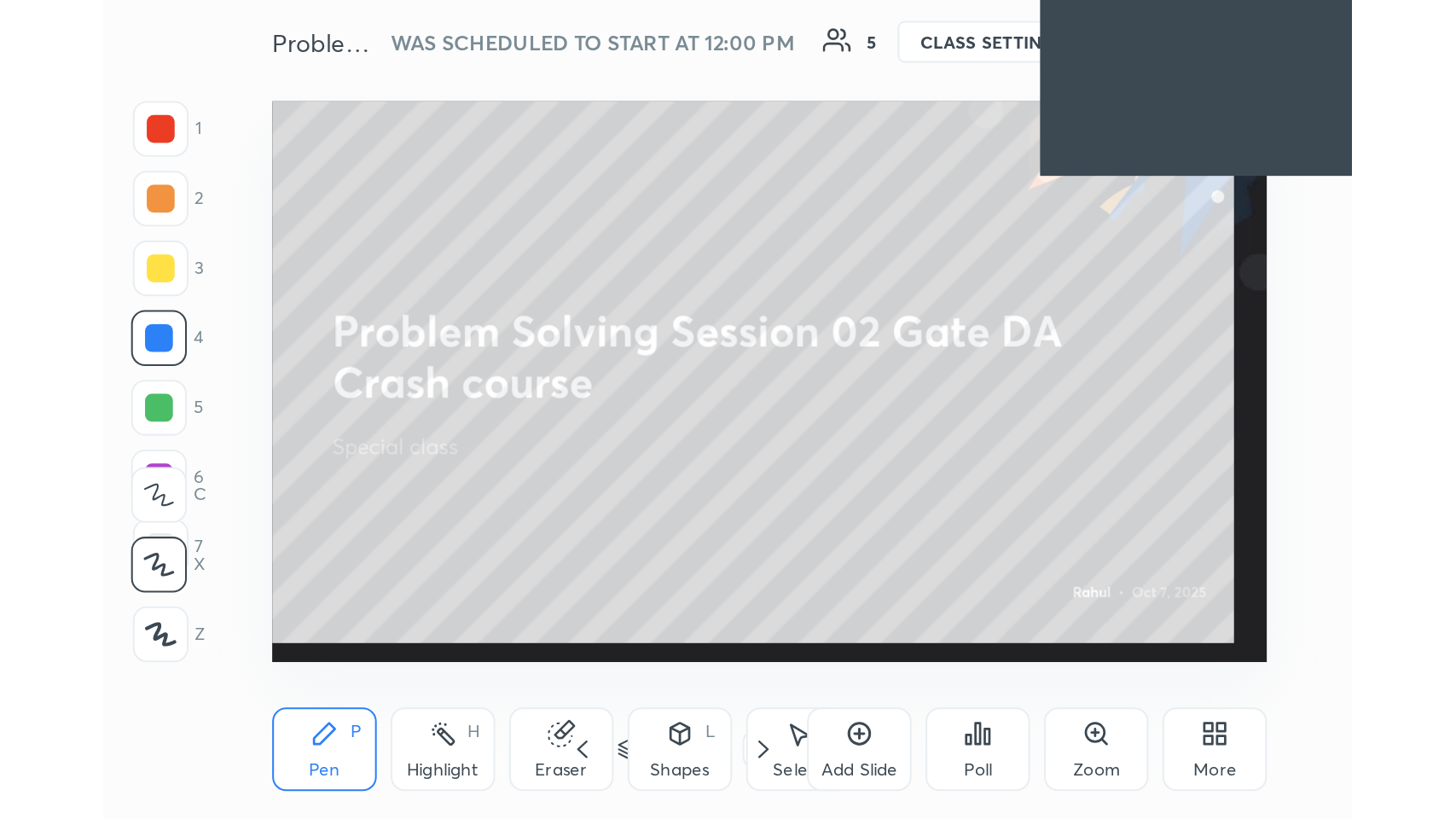
scroll to position [290, 543]
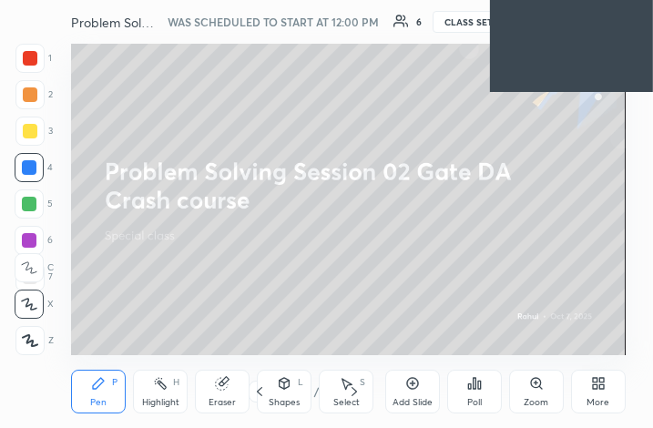
click at [581, 408] on div "More" at bounding box center [598, 392] width 55 height 44
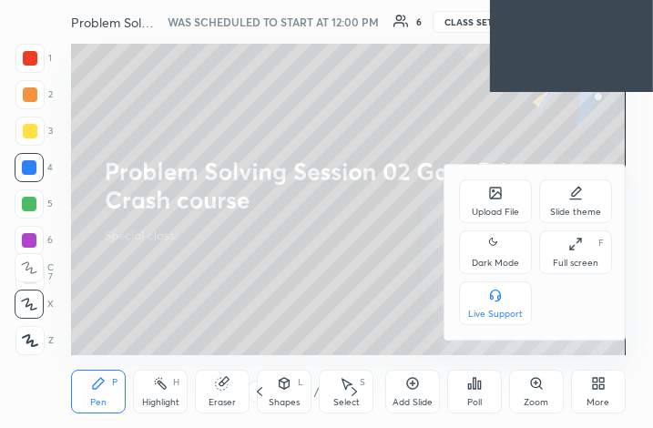
click at [570, 268] on div "Full screen" at bounding box center [576, 263] width 46 height 9
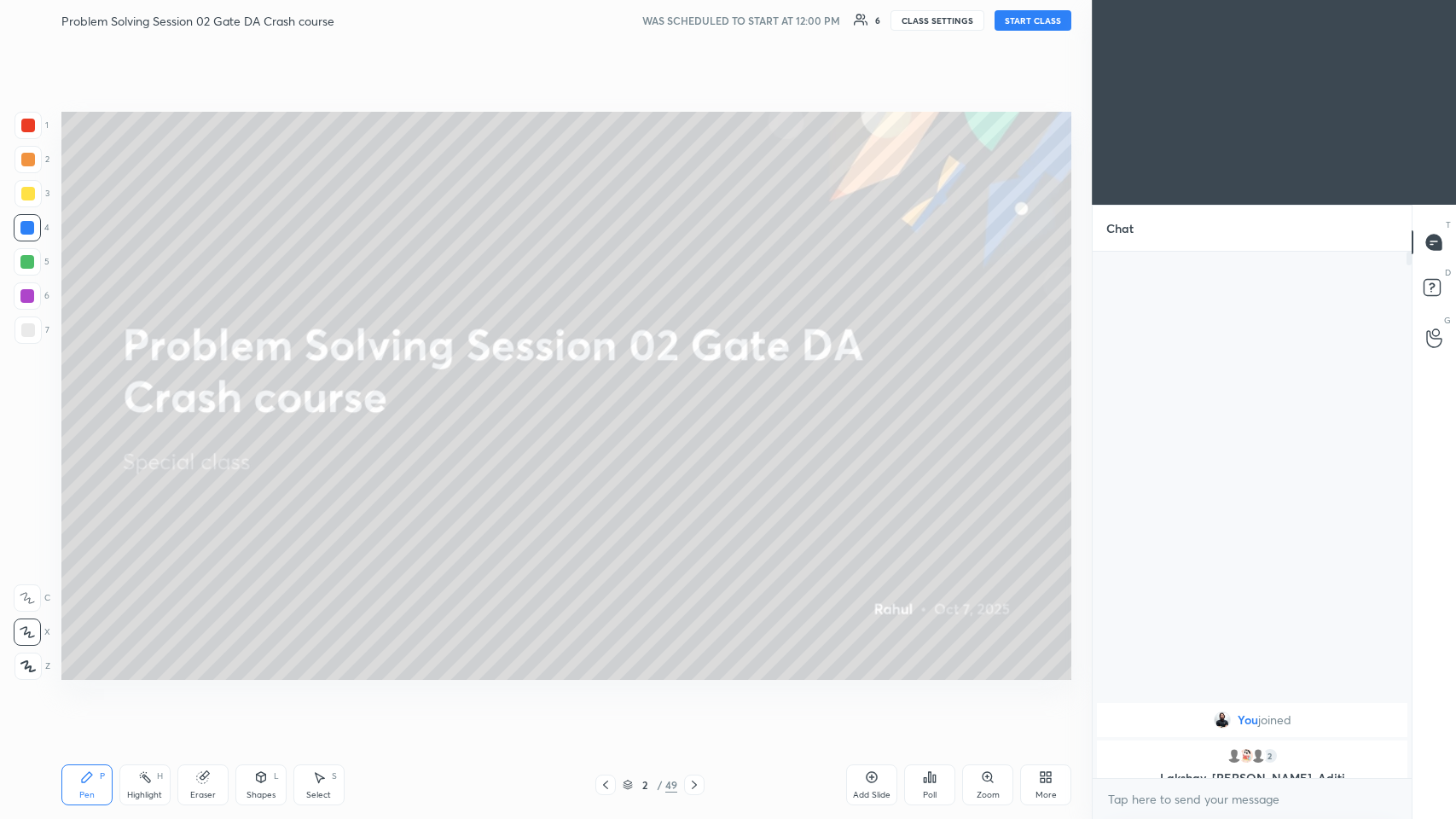
scroll to position [709, 1023]
click at [611, 26] on button "START CLASS" at bounding box center [1033, 21] width 77 height 21
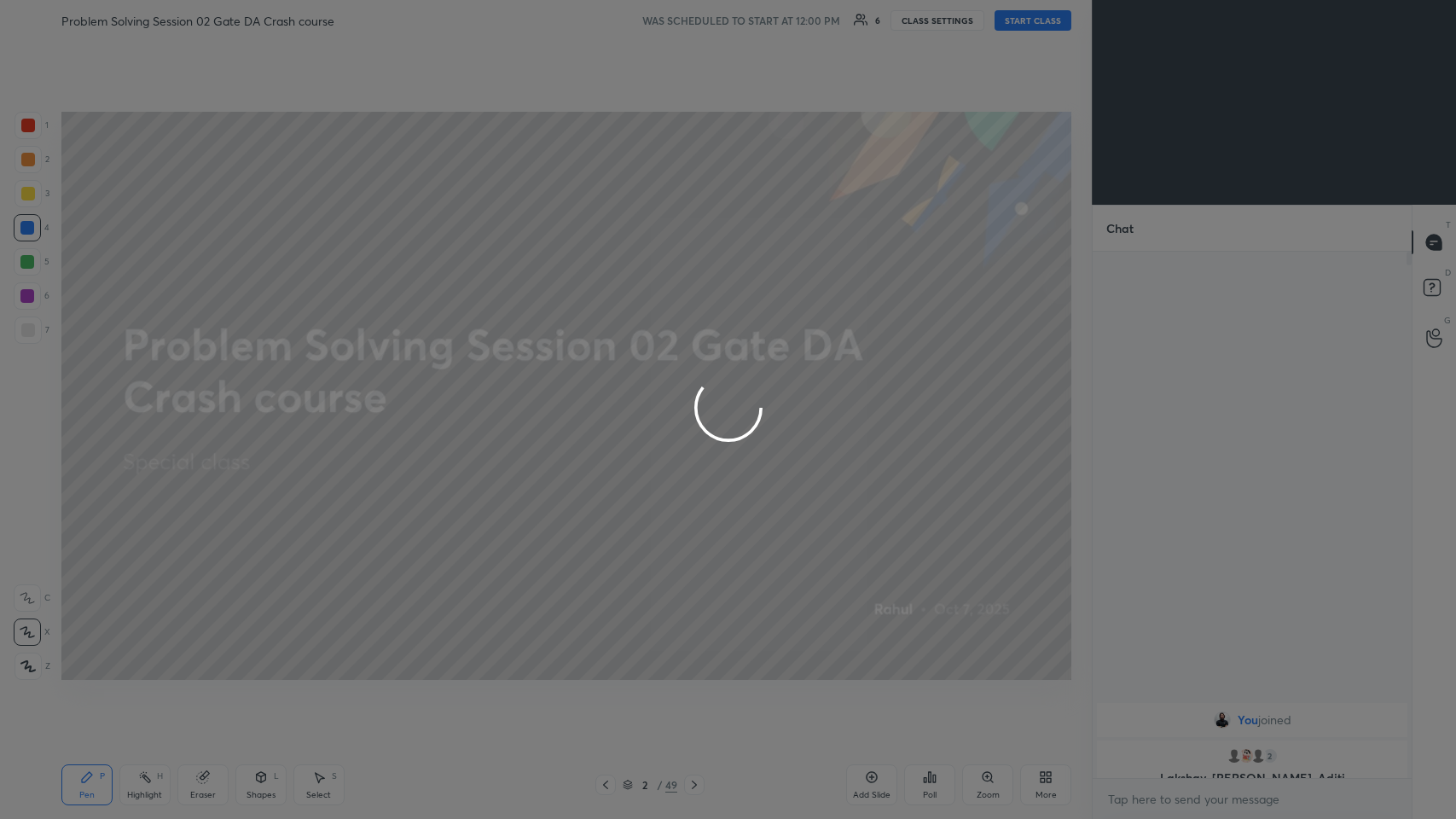
type textarea "x"
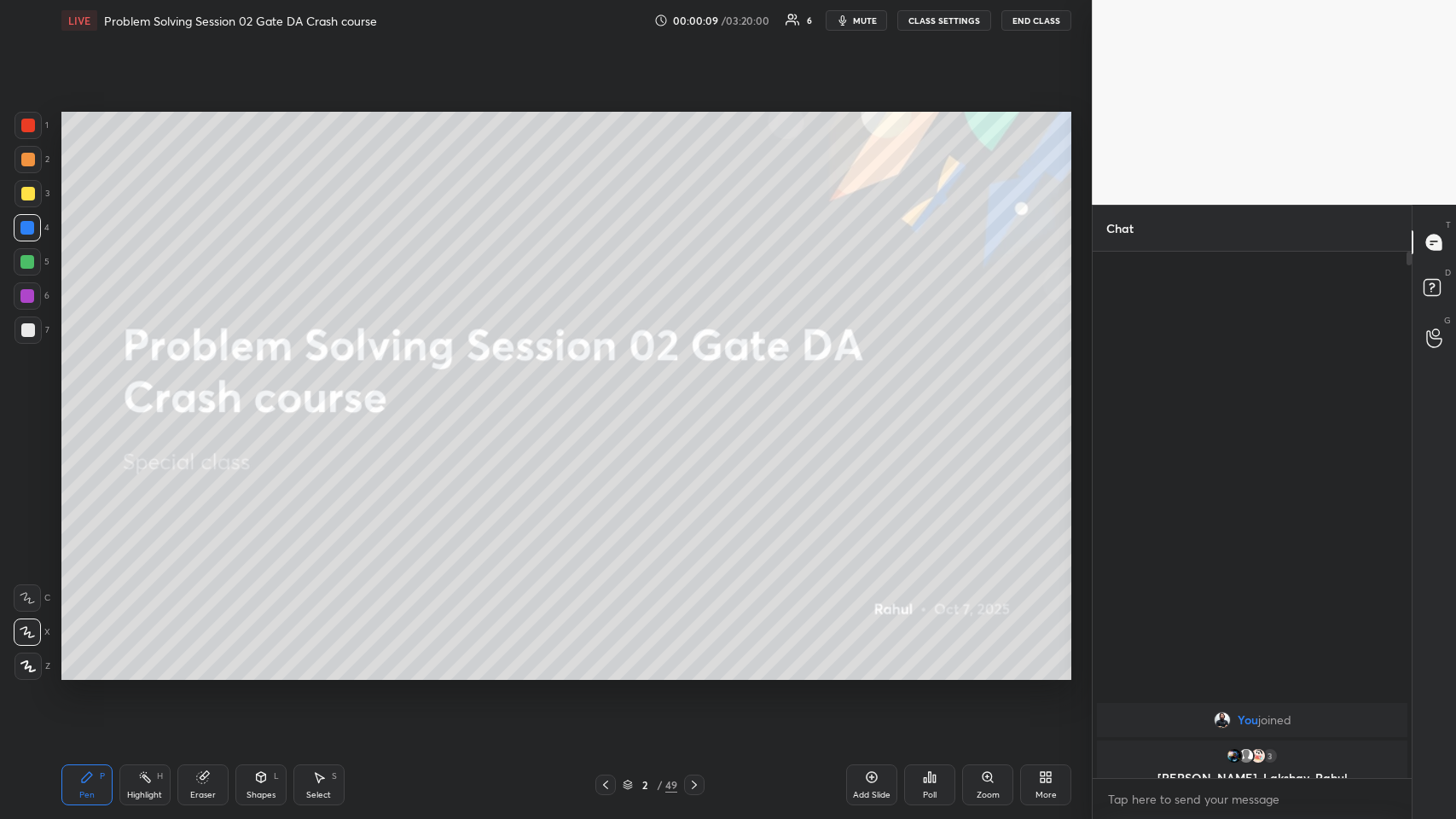
click at [611, 18] on button "CLASS SETTINGS" at bounding box center [944, 21] width 94 height 21
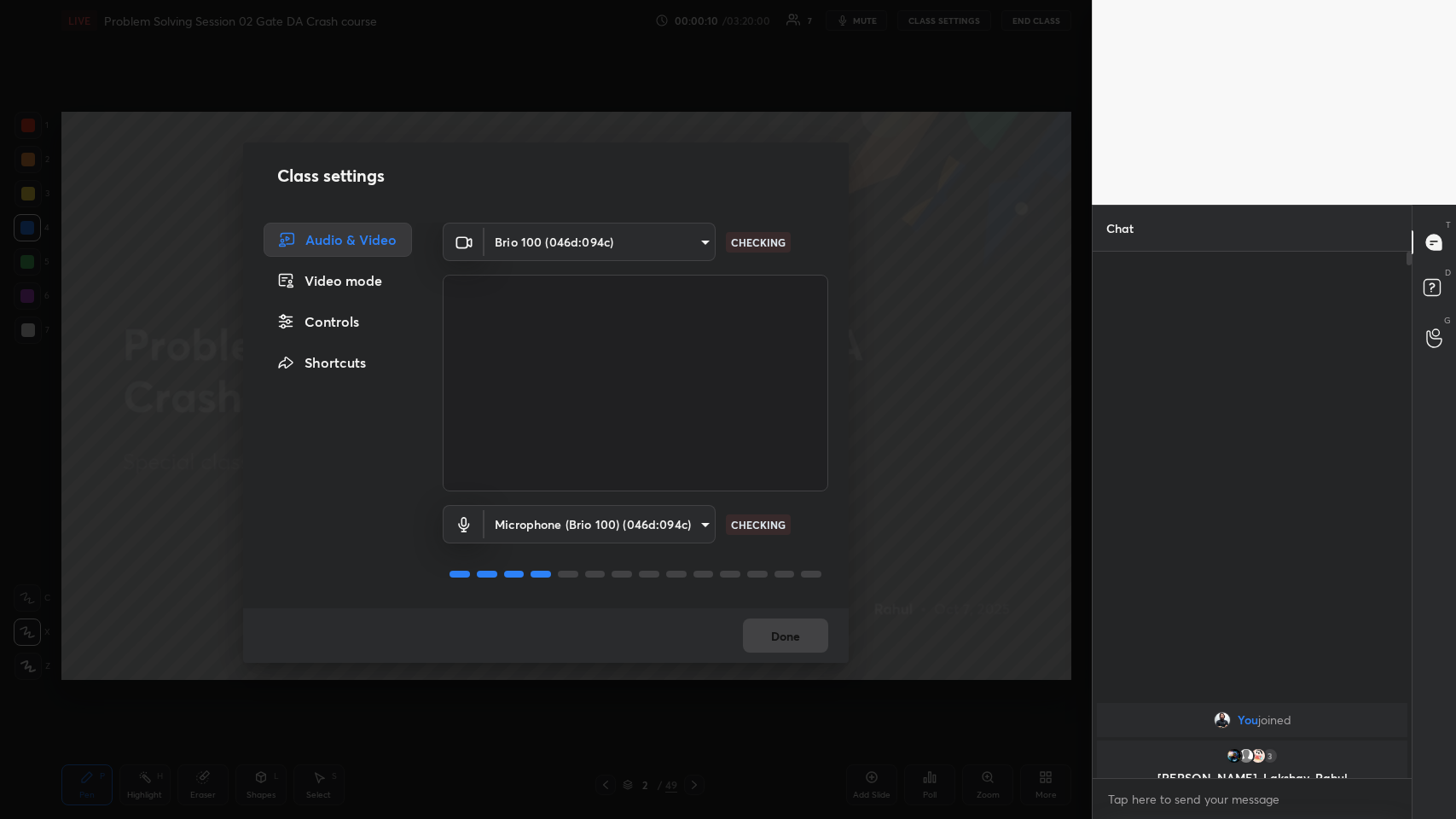
click at [611, 400] on body "1 2 3 4 5 6 7 C X Z C X Z E E Erase all H H LIVE Problem Solving Session 02 Gat…" at bounding box center [728, 410] width 1456 height 819
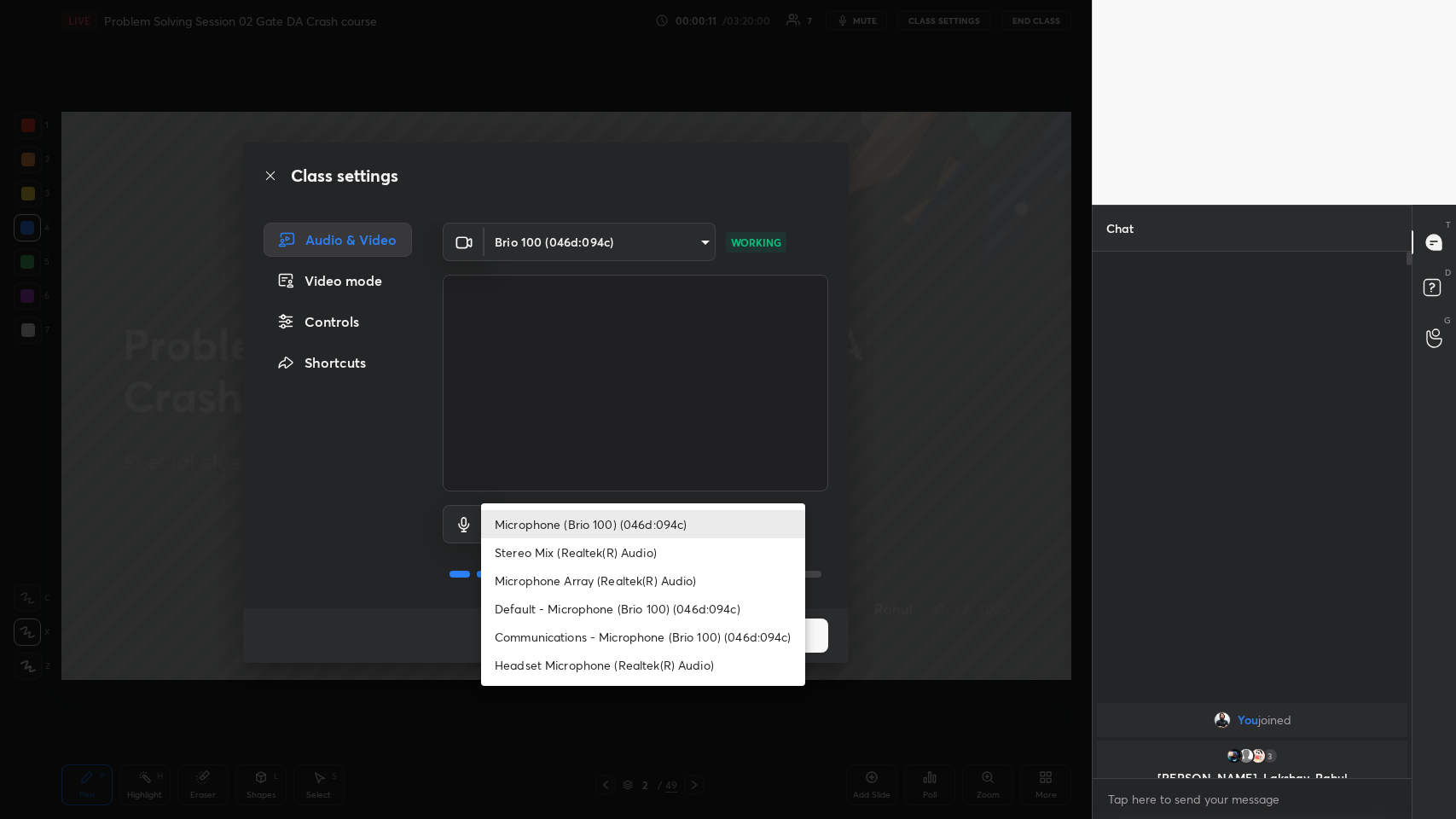
click at [593, 400] on li "Communications - Microphone (Brio 100) (046d:094c)" at bounding box center [643, 637] width 324 height 28
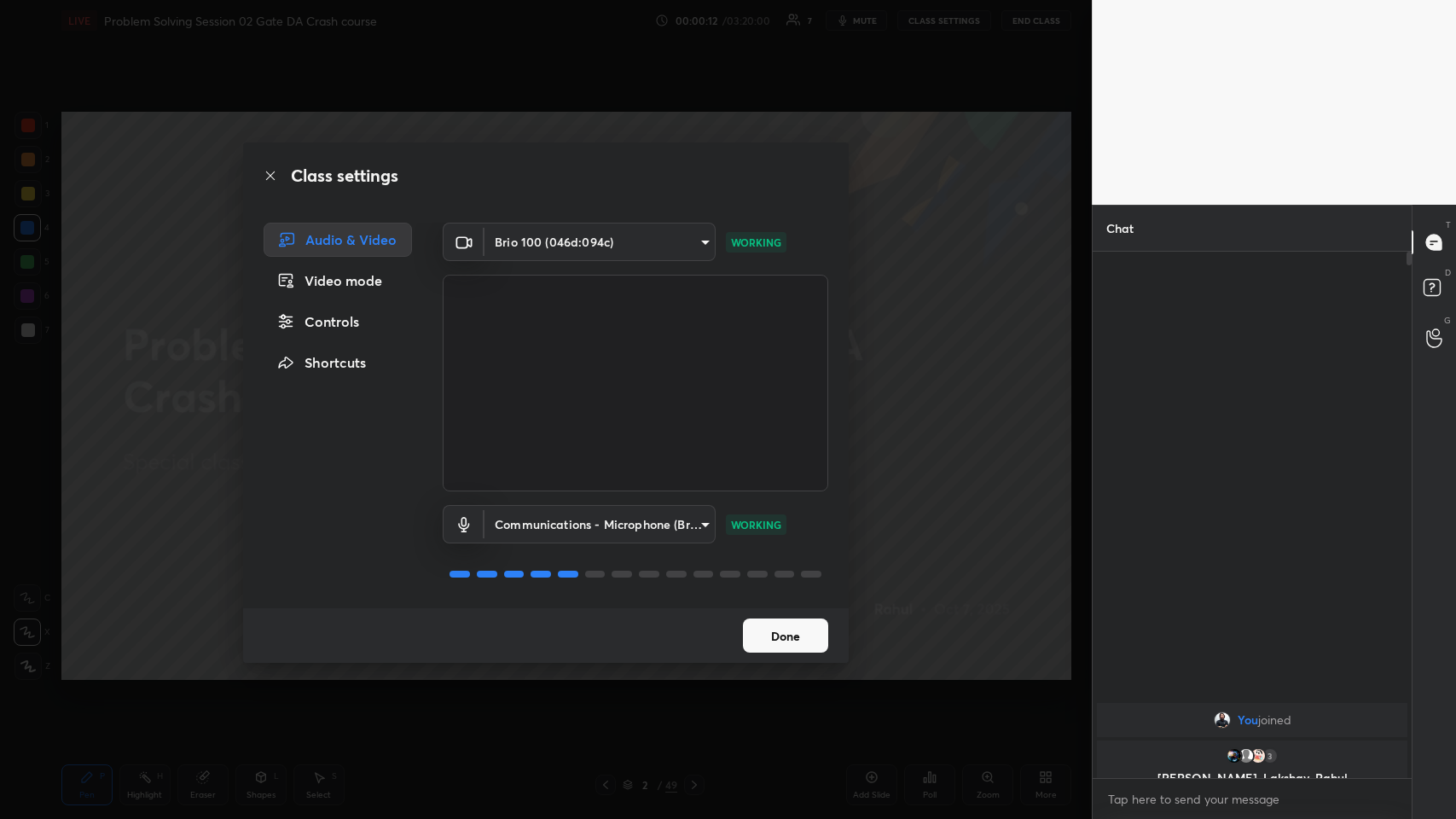
click at [611, 400] on body "1 2 3 4 5 6 7 C X Z C X Z E E Erase all H H LIVE Problem Solving Session 02 Gat…" at bounding box center [728, 410] width 1456 height 819
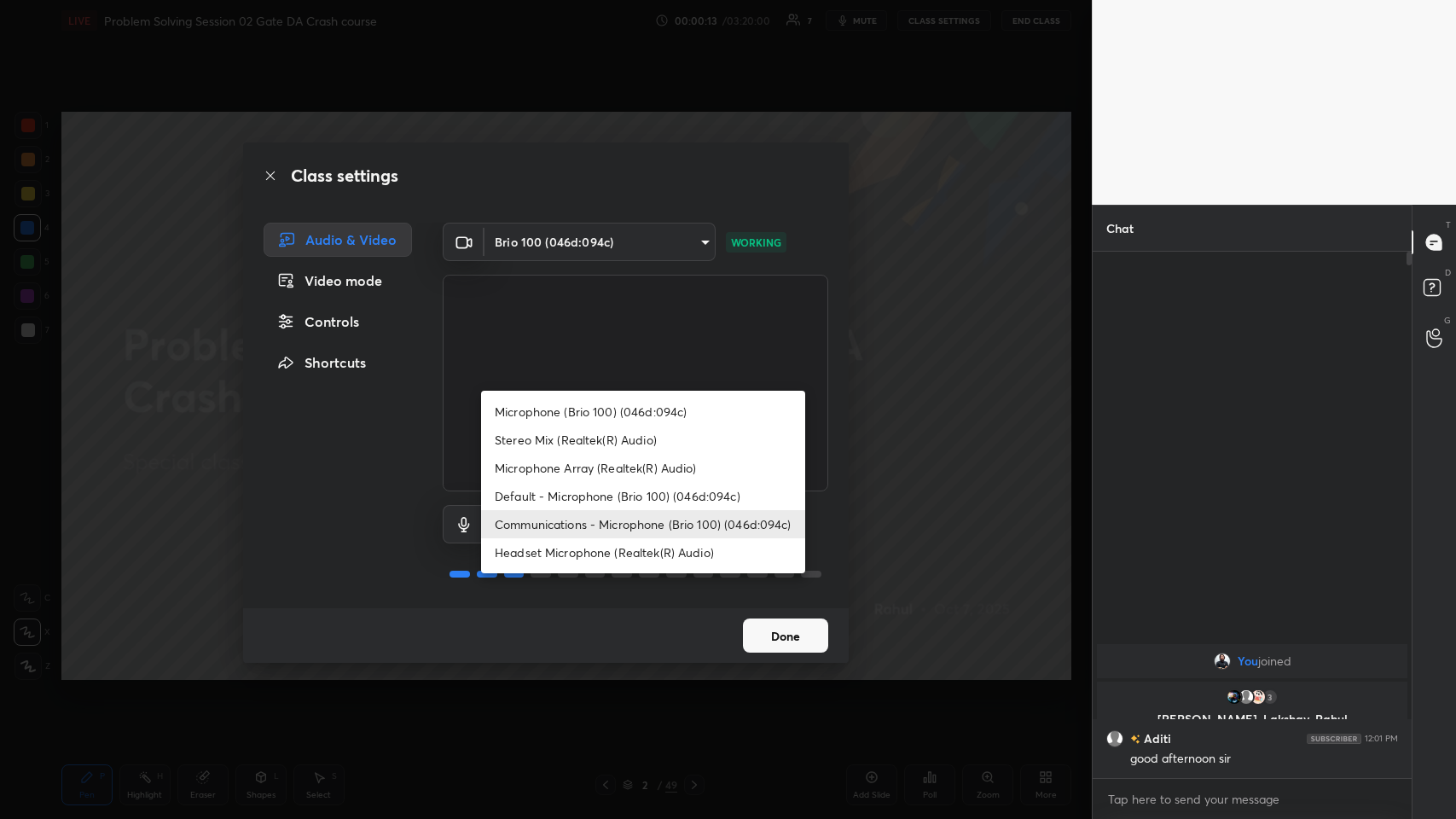
click at [606, 400] on li "Headset Microphone (Realtek(R) Audio)" at bounding box center [643, 552] width 324 height 28
type input "c5357366373ea2228791facba39c50250624b571dc46e3de83a2300c7d444454"
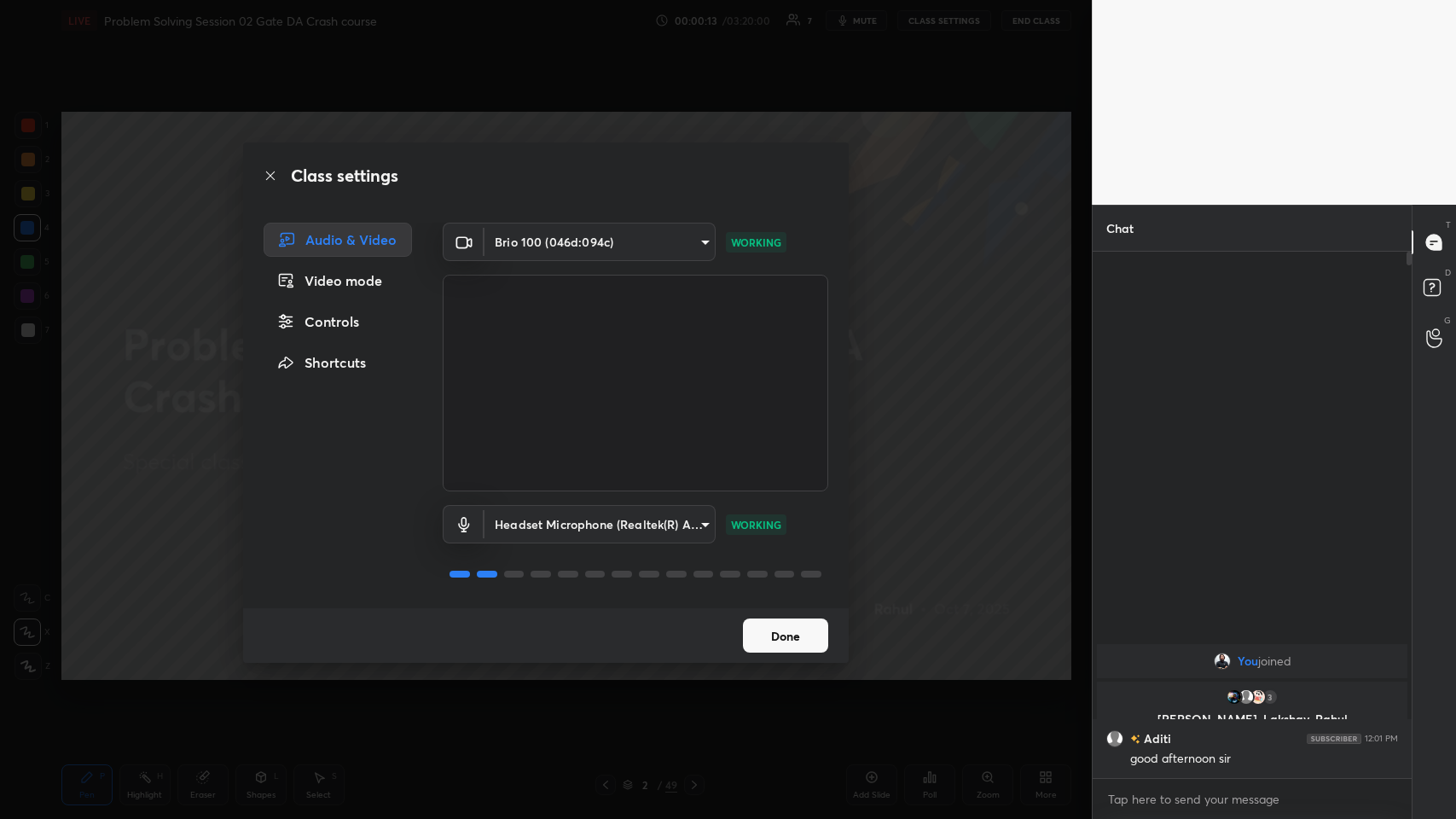
click at [611, 400] on button "Done" at bounding box center [785, 635] width 85 height 34
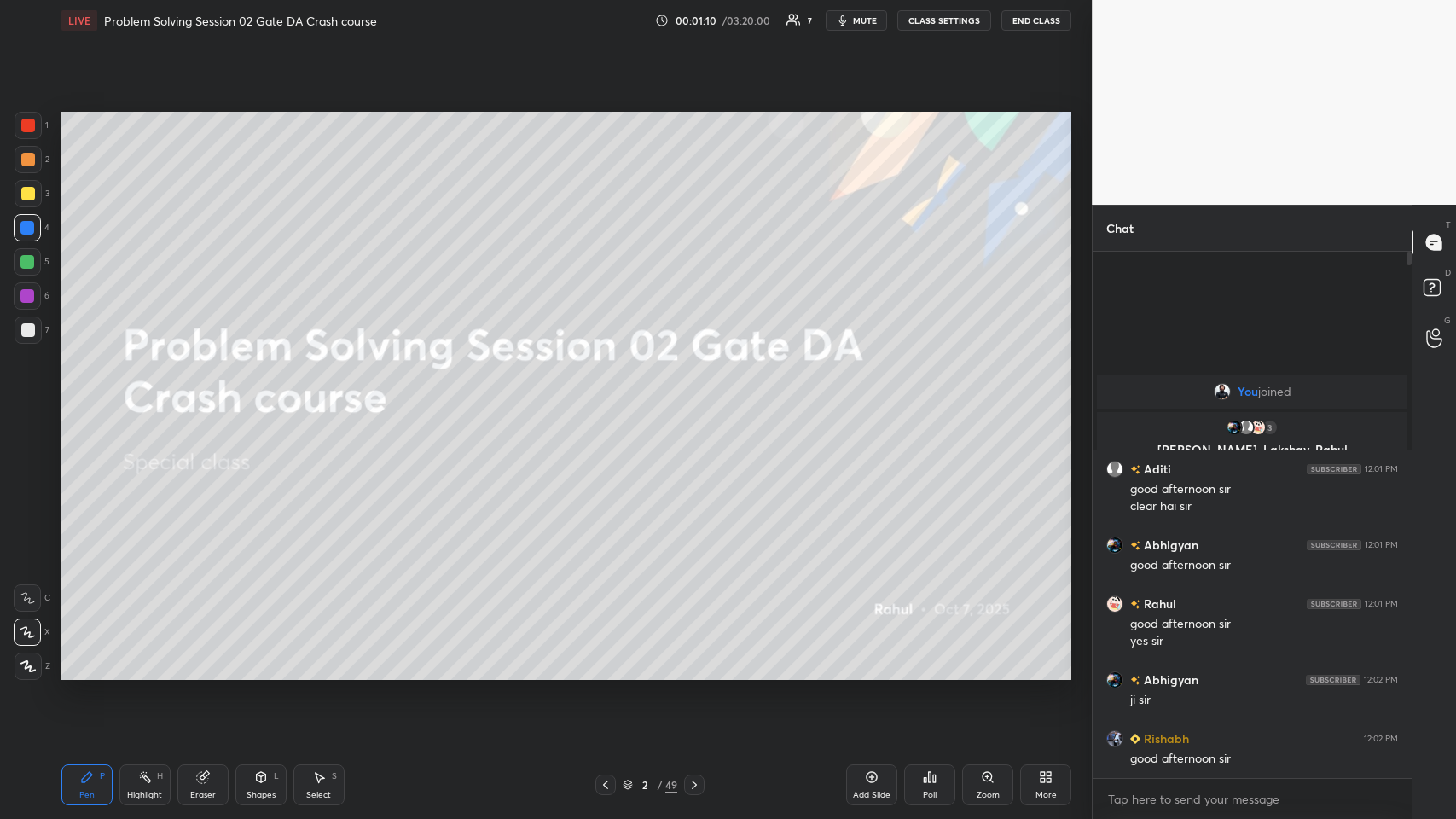
click at [611, 400] on icon at bounding box center [694, 784] width 14 height 14
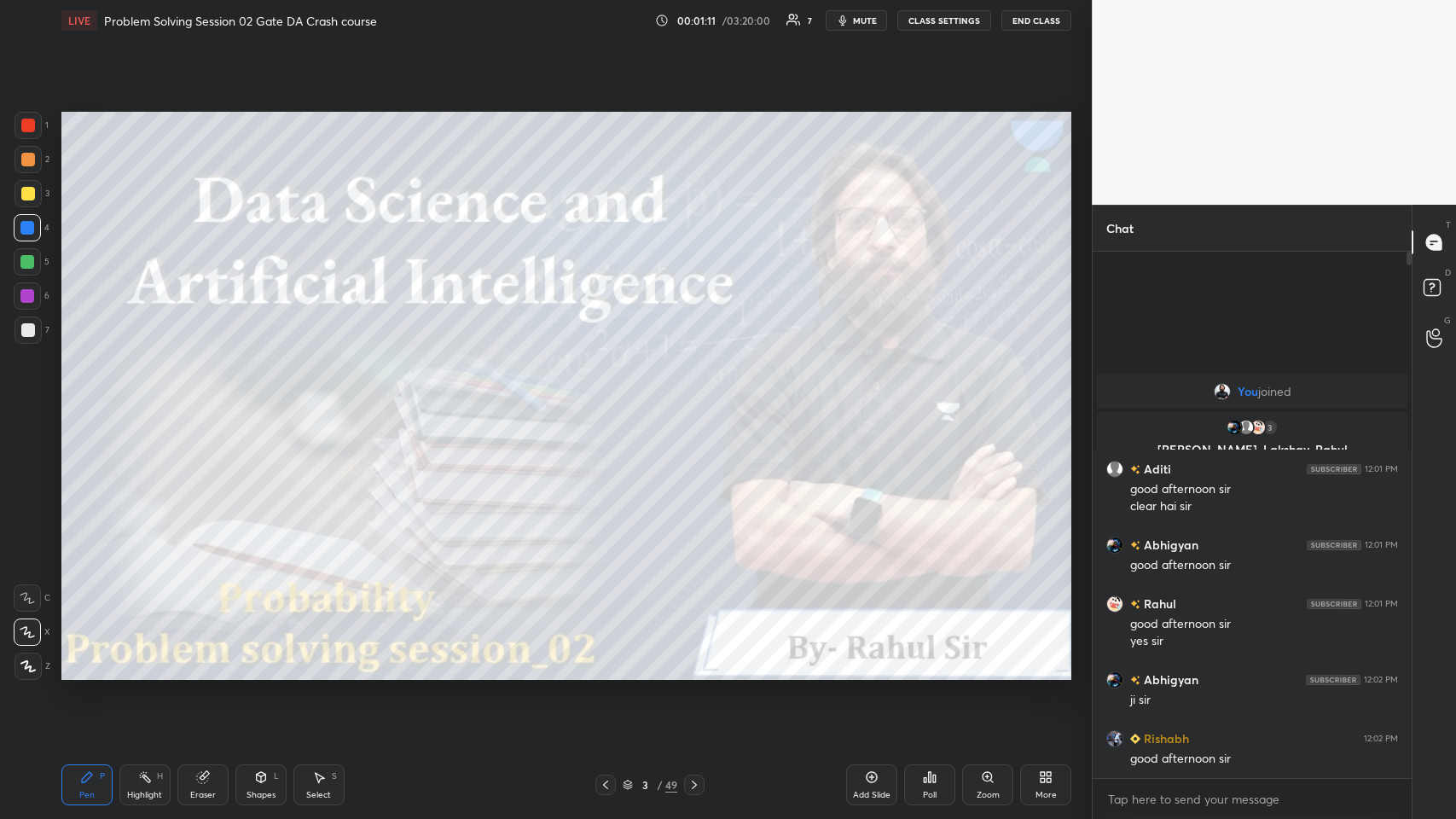
click at [611, 400] on icon at bounding box center [694, 784] width 14 height 14
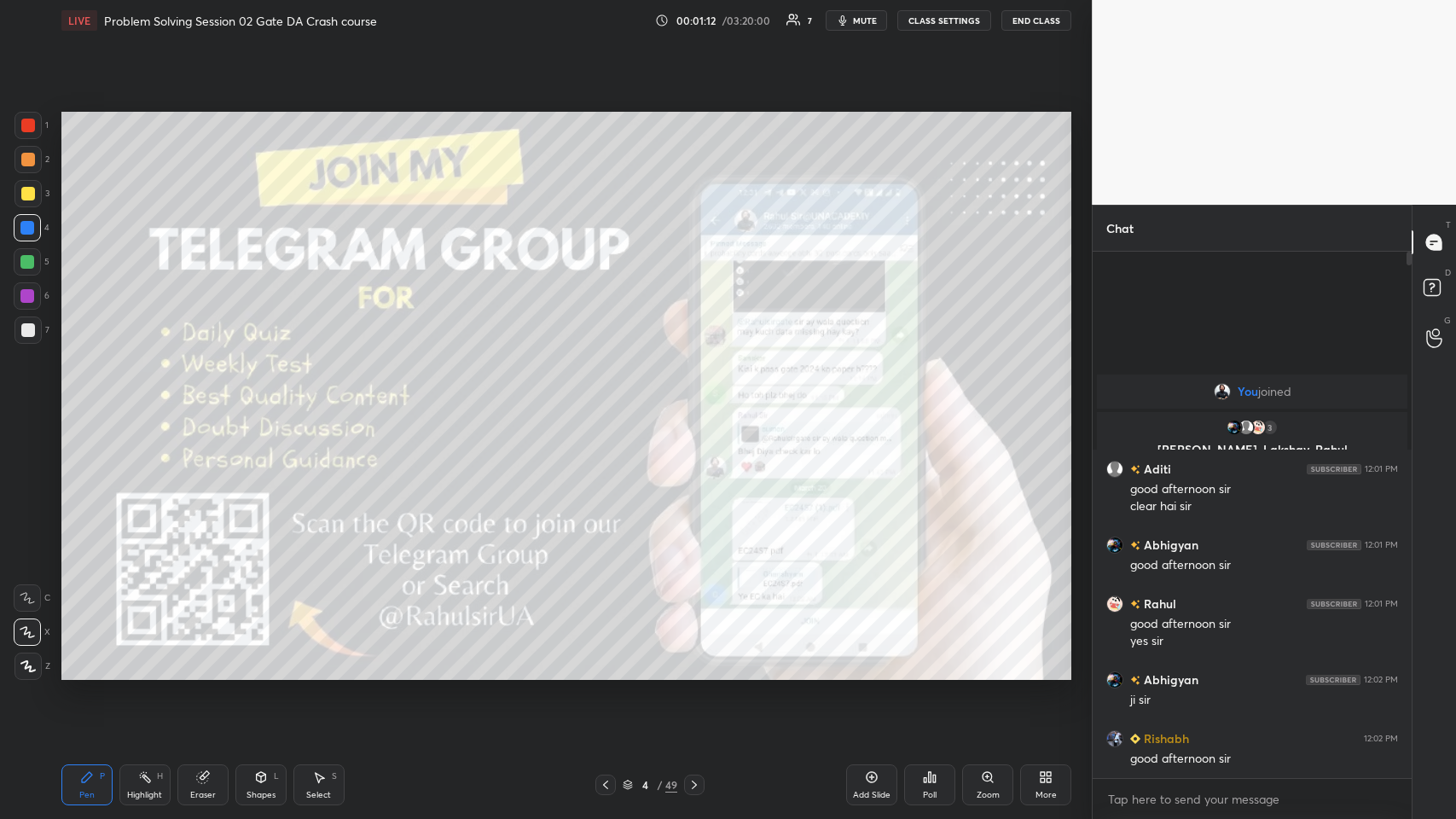
click at [611, 400] on icon at bounding box center [694, 784] width 14 height 14
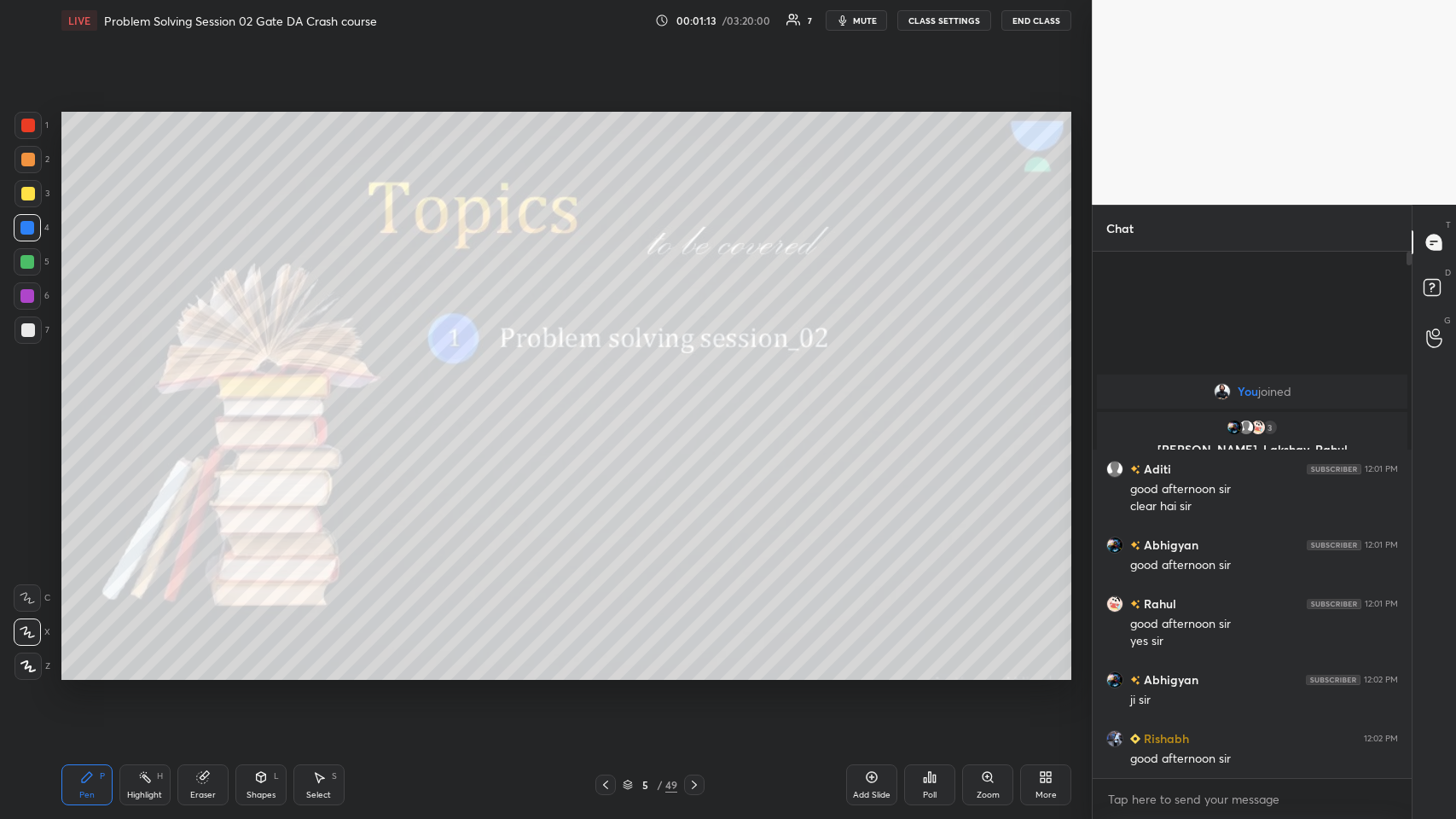
click at [611, 400] on icon at bounding box center [693, 784] width 5 height 8
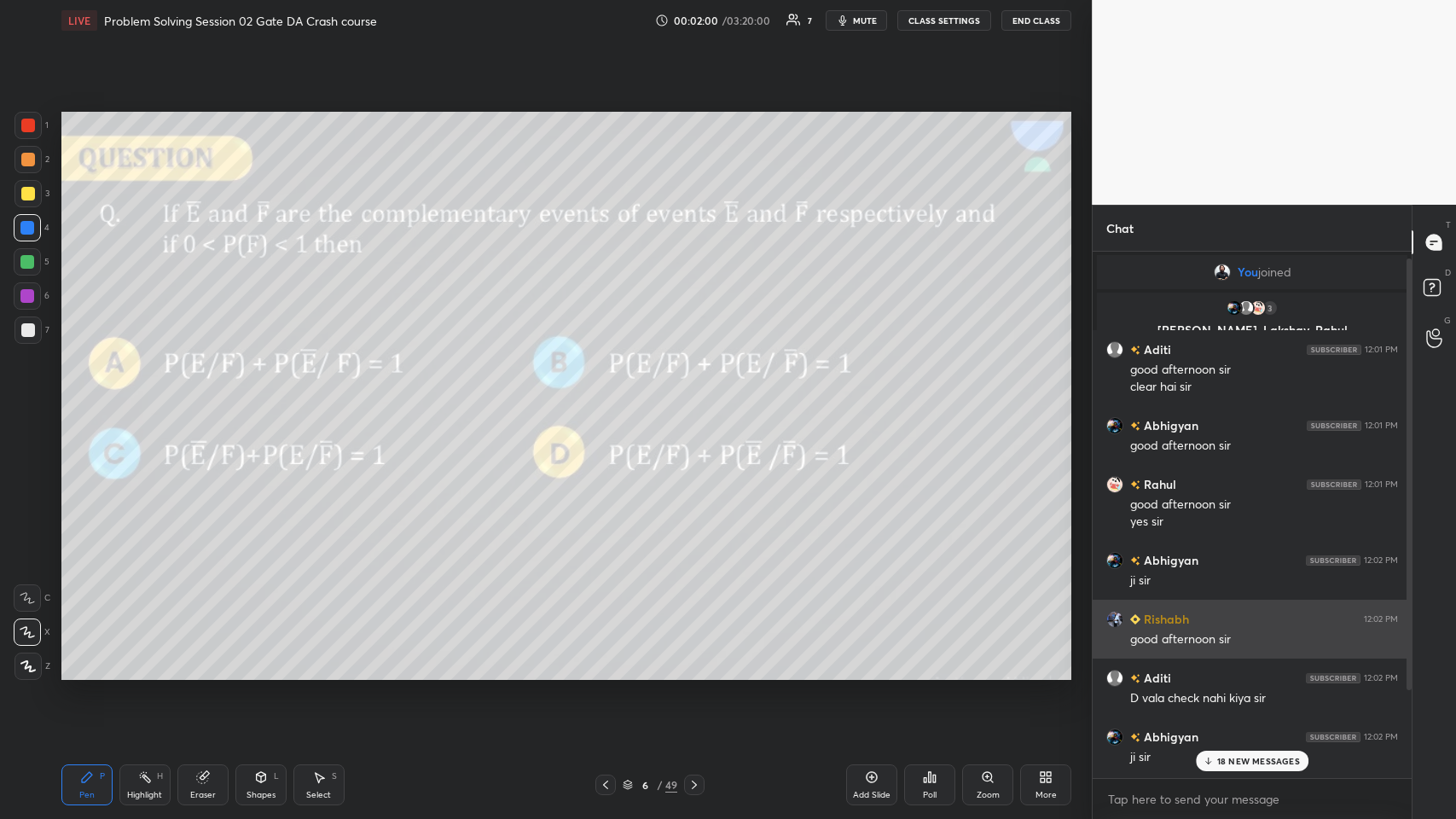
scroll to position [115, 0]
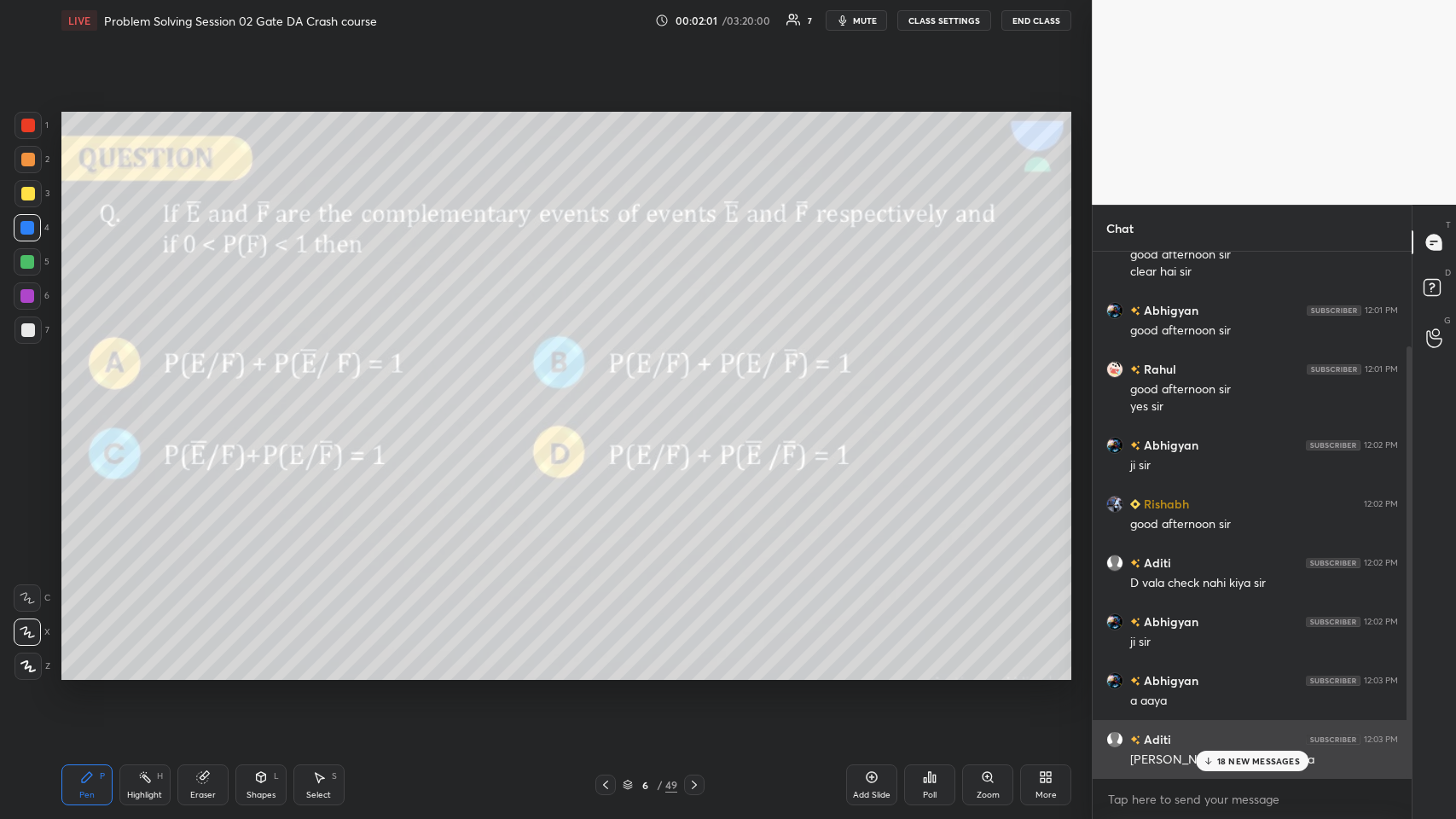
click at [611, 400] on p "18 NEW MESSAGES" at bounding box center [1258, 761] width 82 height 10
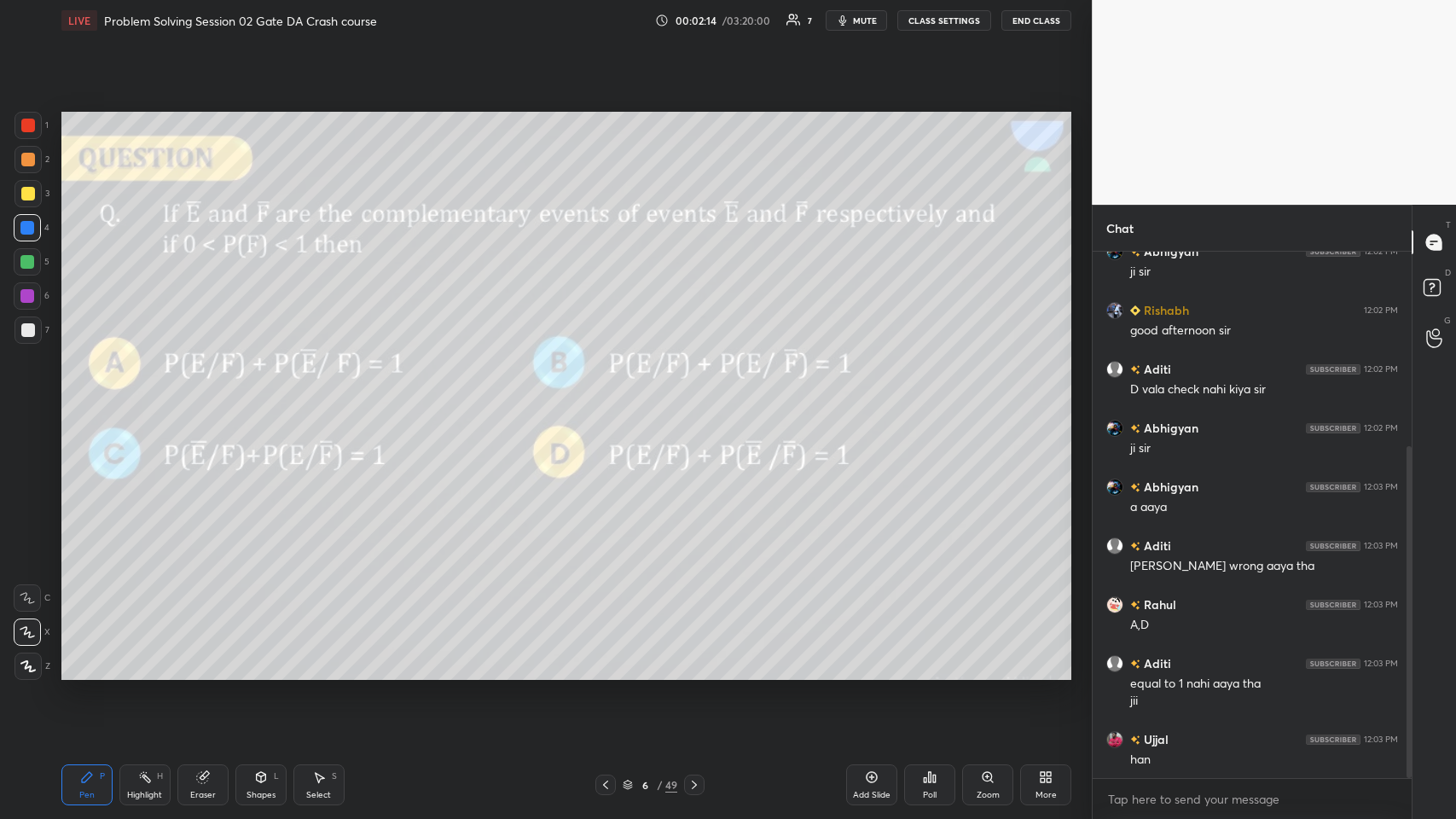
scroll to position [309, 0]
click at [611, 400] on div "Add Slide" at bounding box center [871, 785] width 52 height 41
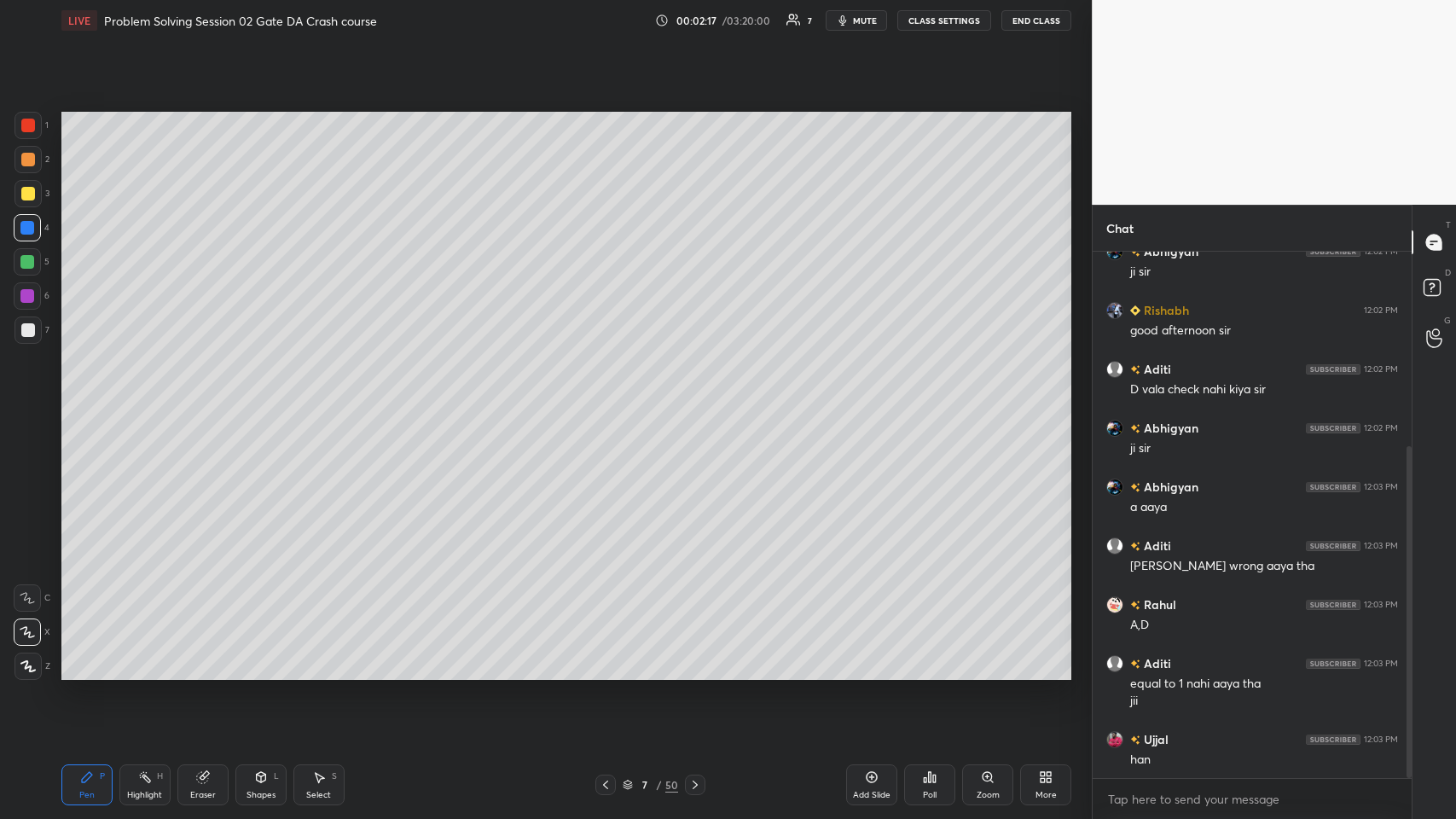
click at [22, 160] on div at bounding box center [28, 159] width 14 height 14
click at [607, 400] on icon at bounding box center [605, 784] width 14 height 14
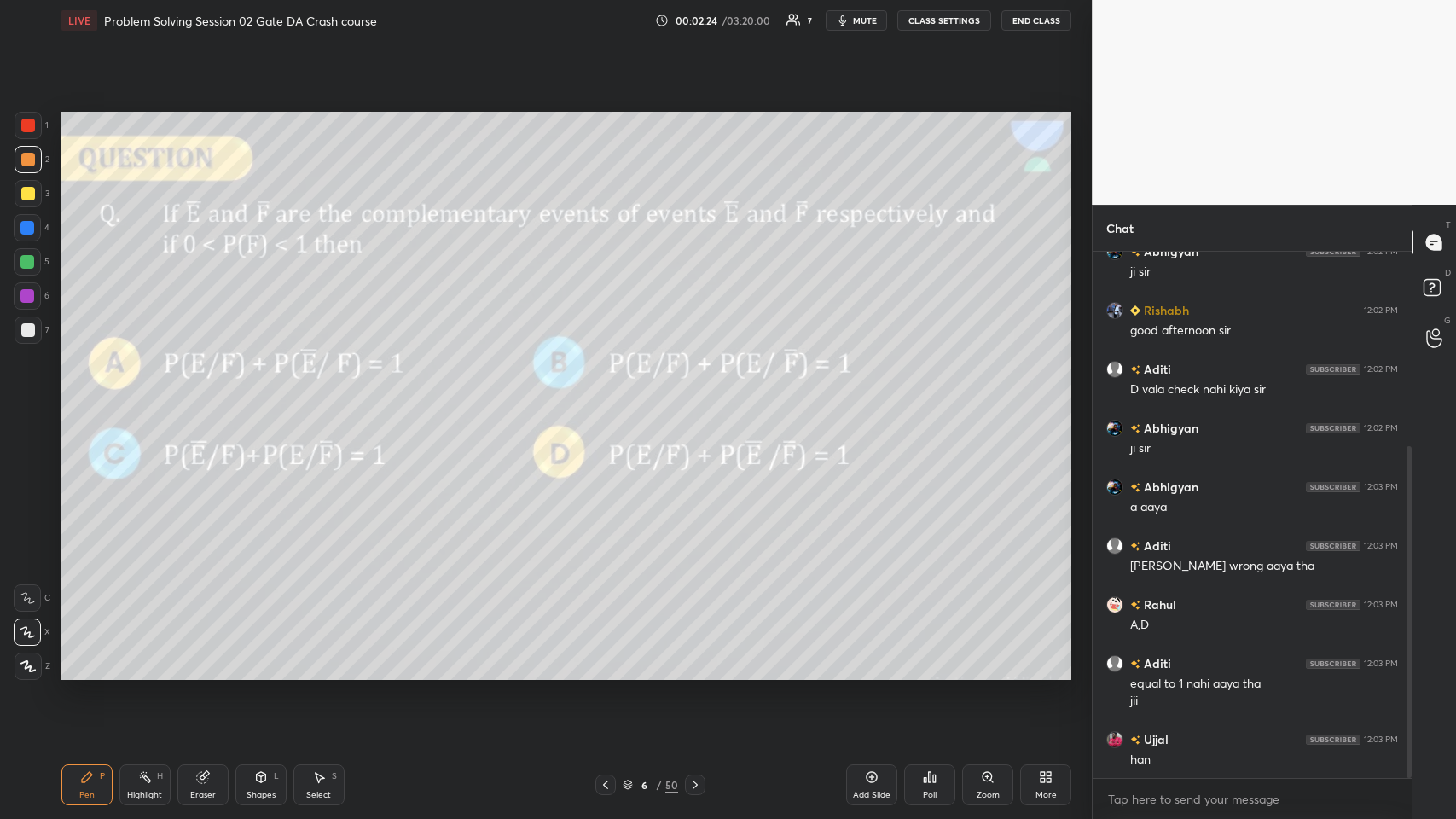
click at [611, 400] on icon at bounding box center [695, 784] width 14 height 14
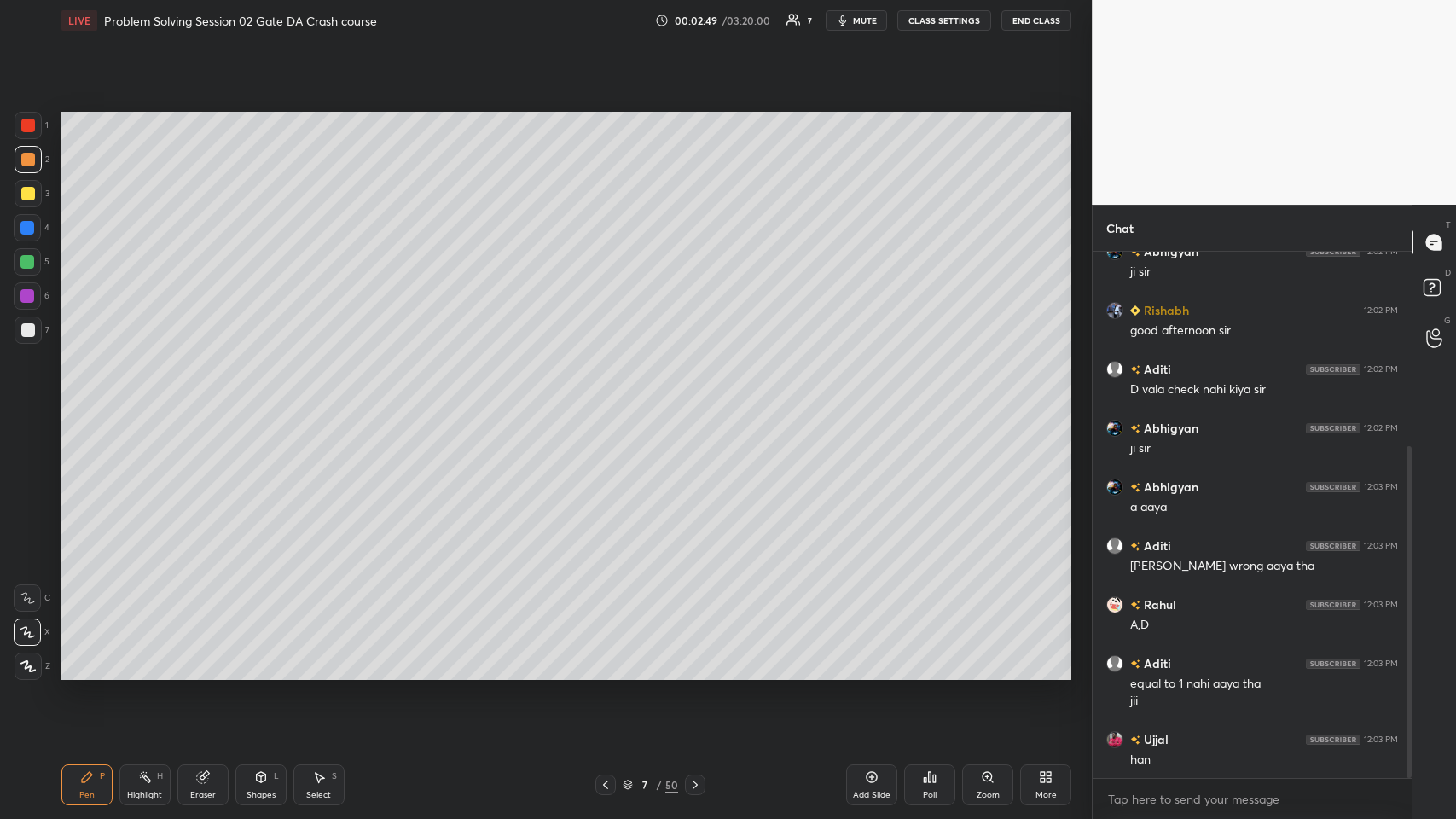
click at [604, 400] on icon at bounding box center [605, 784] width 14 height 14
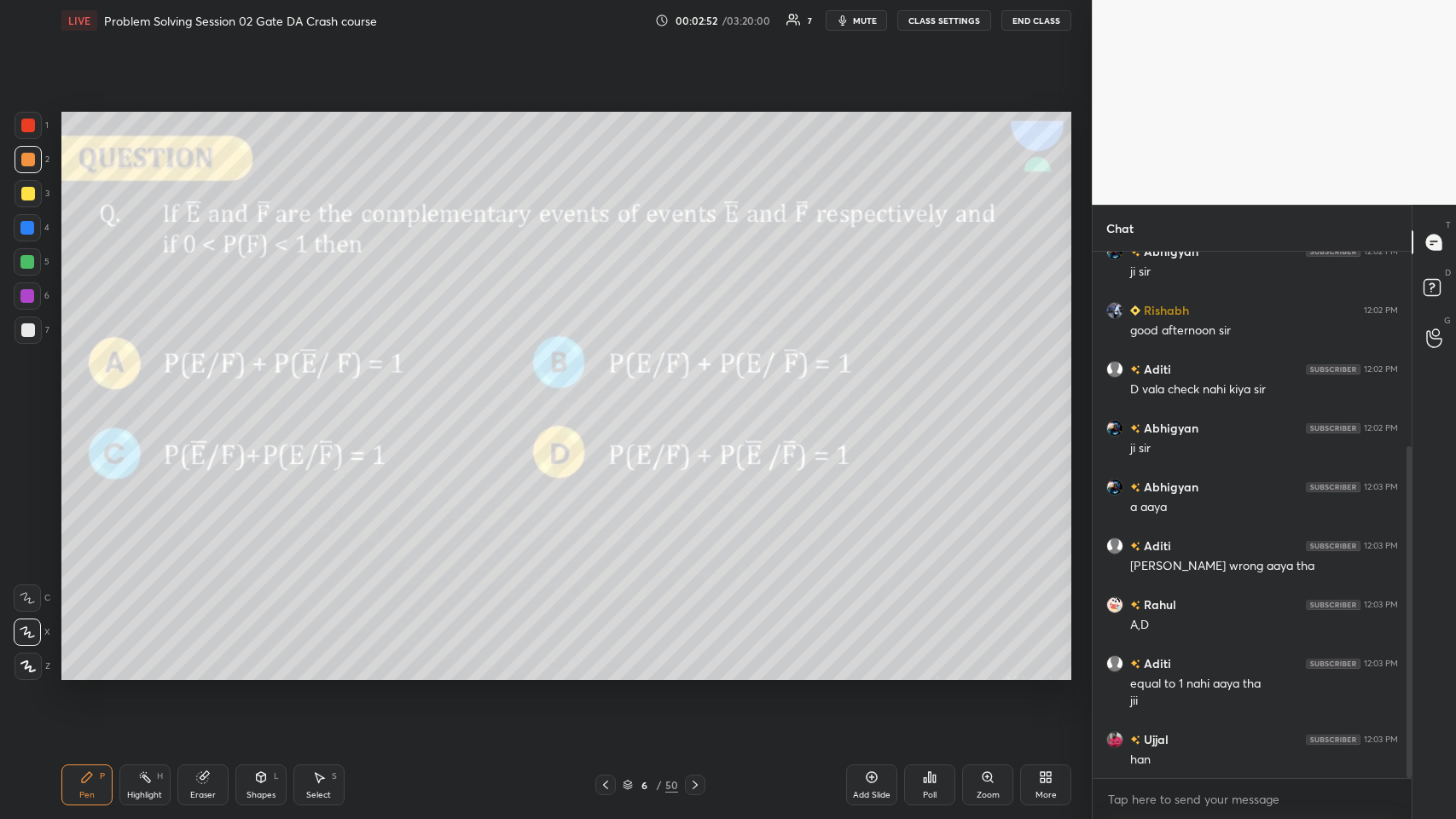
click at [611, 400] on icon at bounding box center [695, 784] width 14 height 14
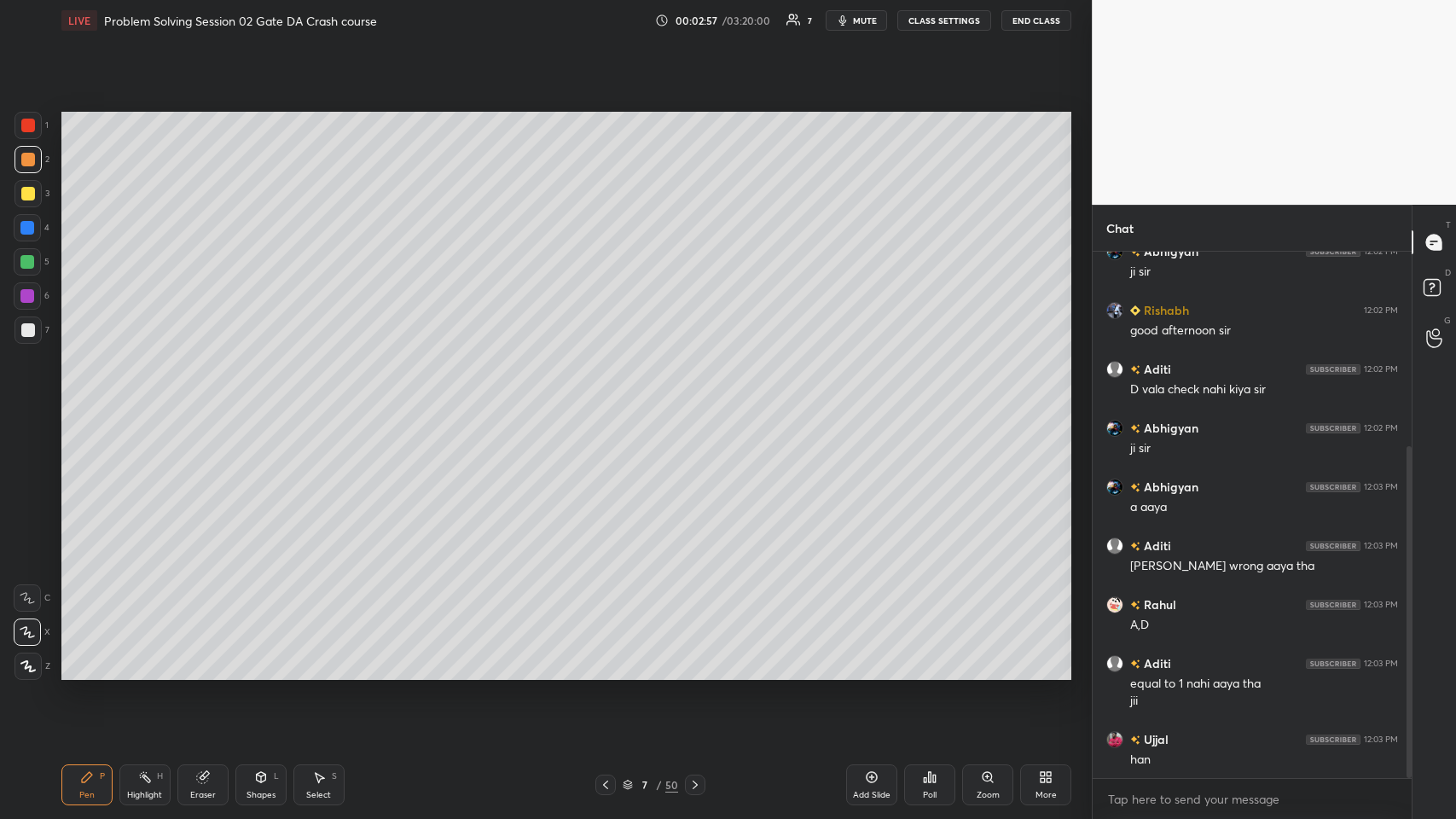
click at [267, 400] on div "Shapes L" at bounding box center [260, 785] width 52 height 41
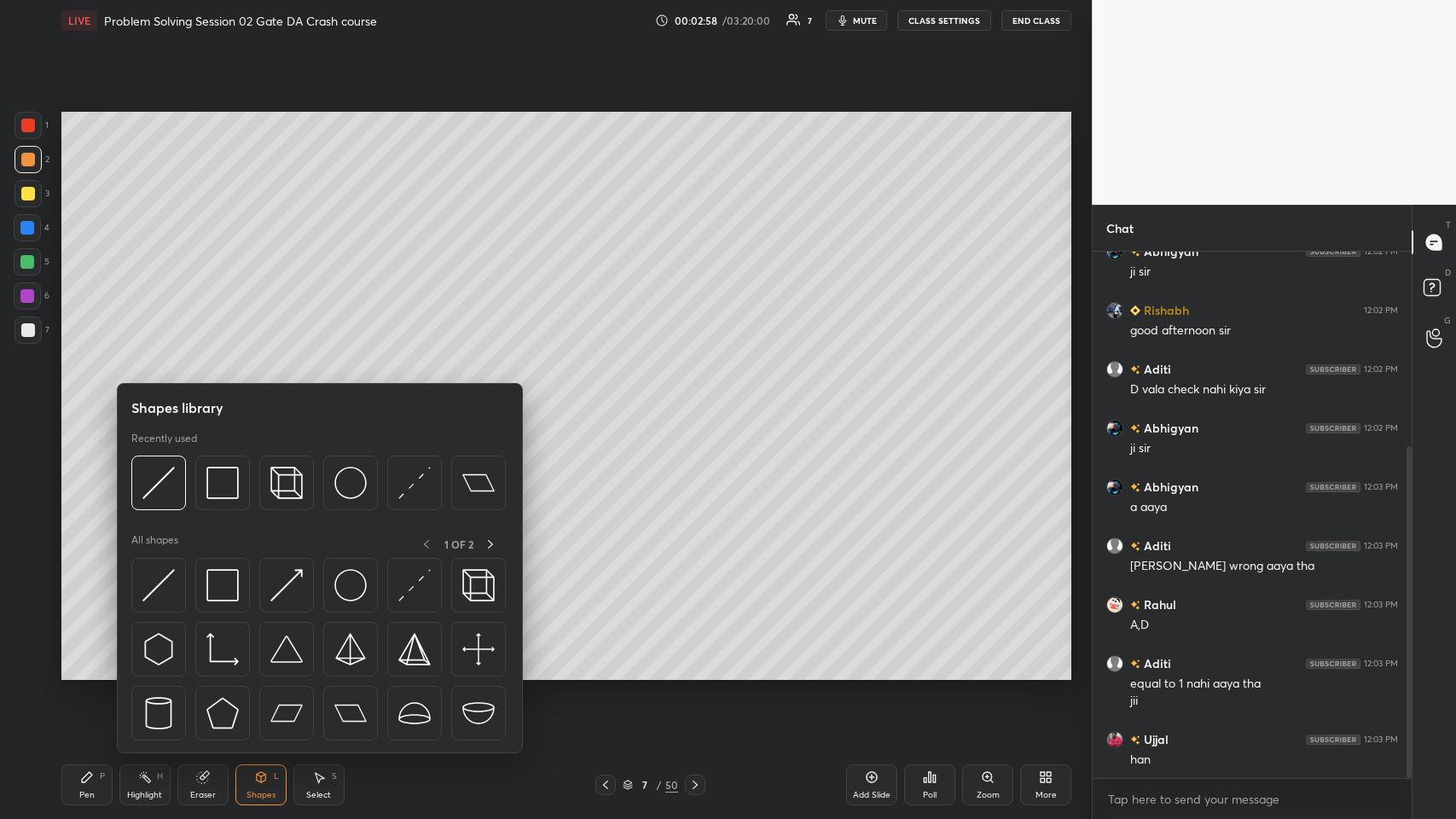
click at [217, 400] on img at bounding box center [222, 483] width 33 height 33
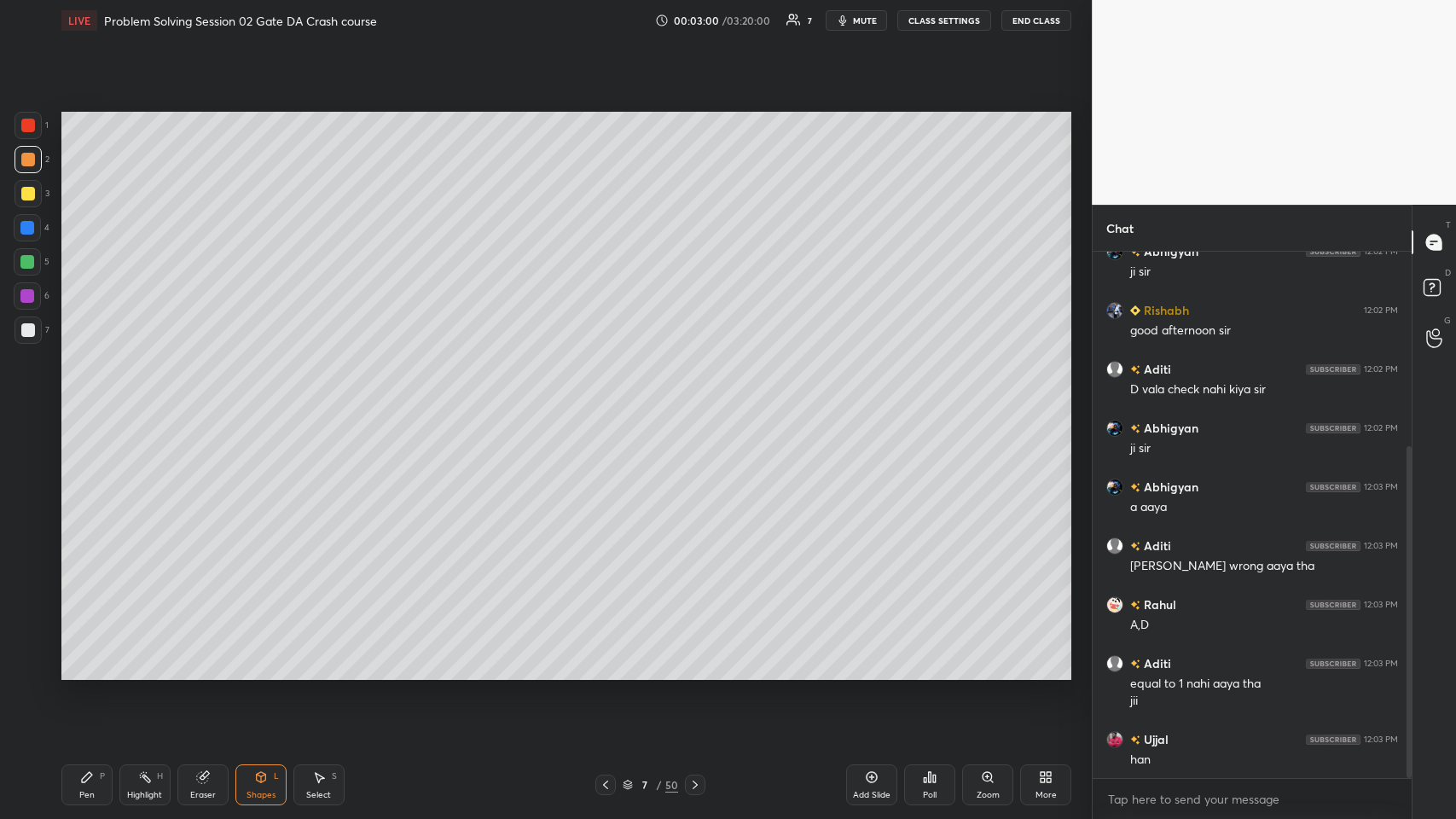
click at [260, 400] on icon at bounding box center [260, 777] width 14 height 14
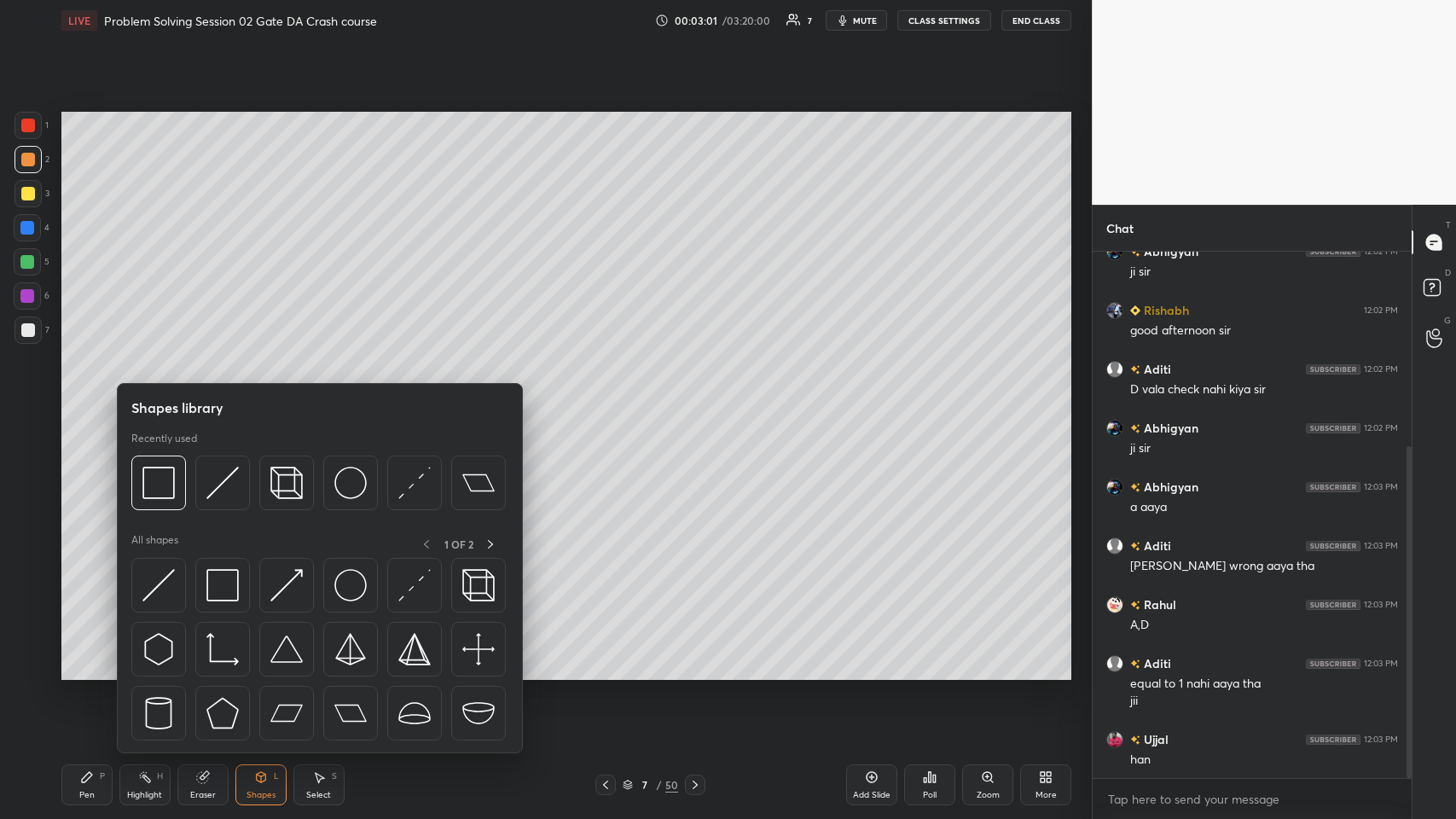
click at [347, 400] on img at bounding box center [350, 483] width 33 height 33
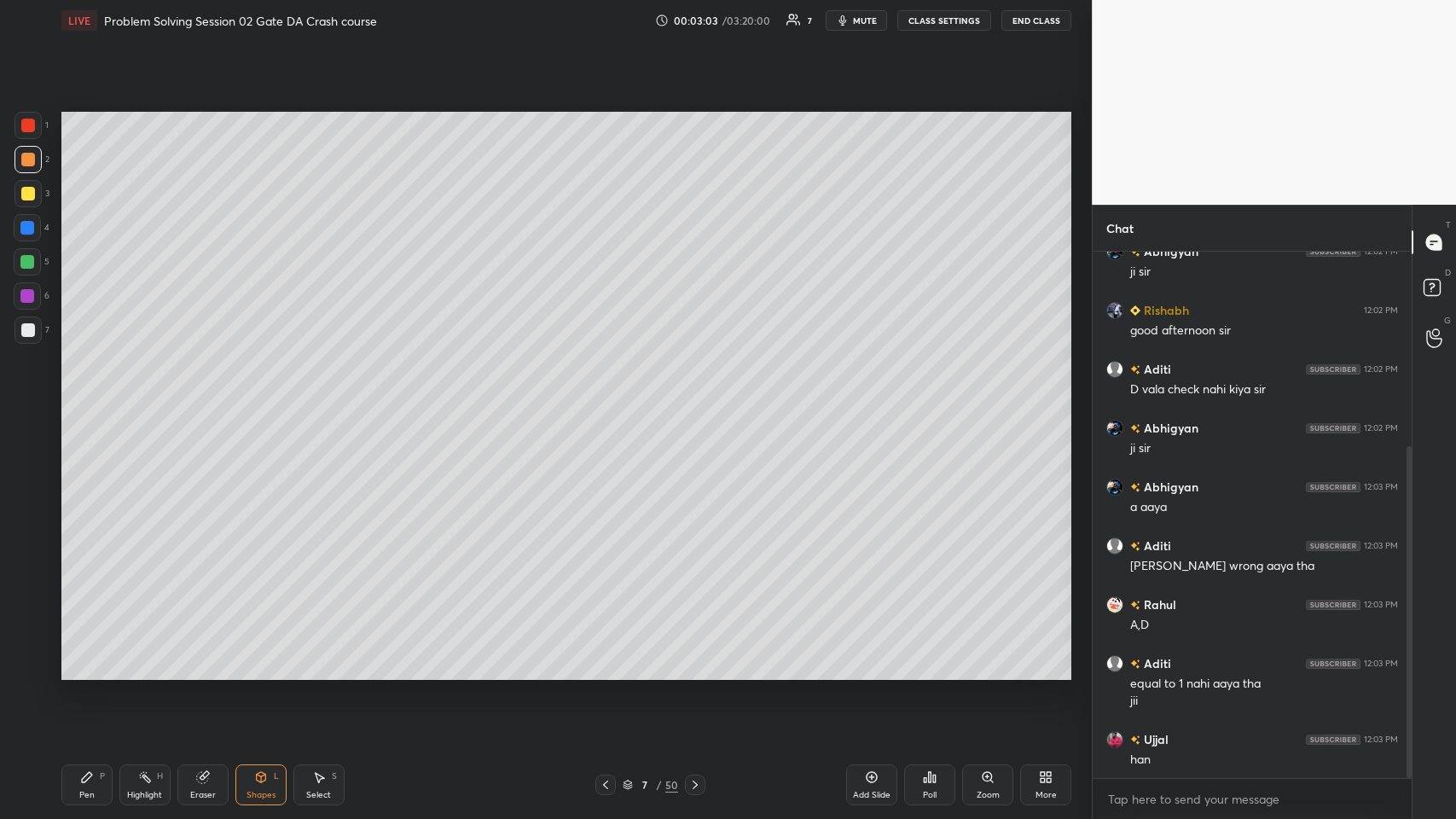
click at [82, 400] on icon at bounding box center [87, 777] width 14 height 14
click at [27, 192] on div at bounding box center [28, 193] width 14 height 14
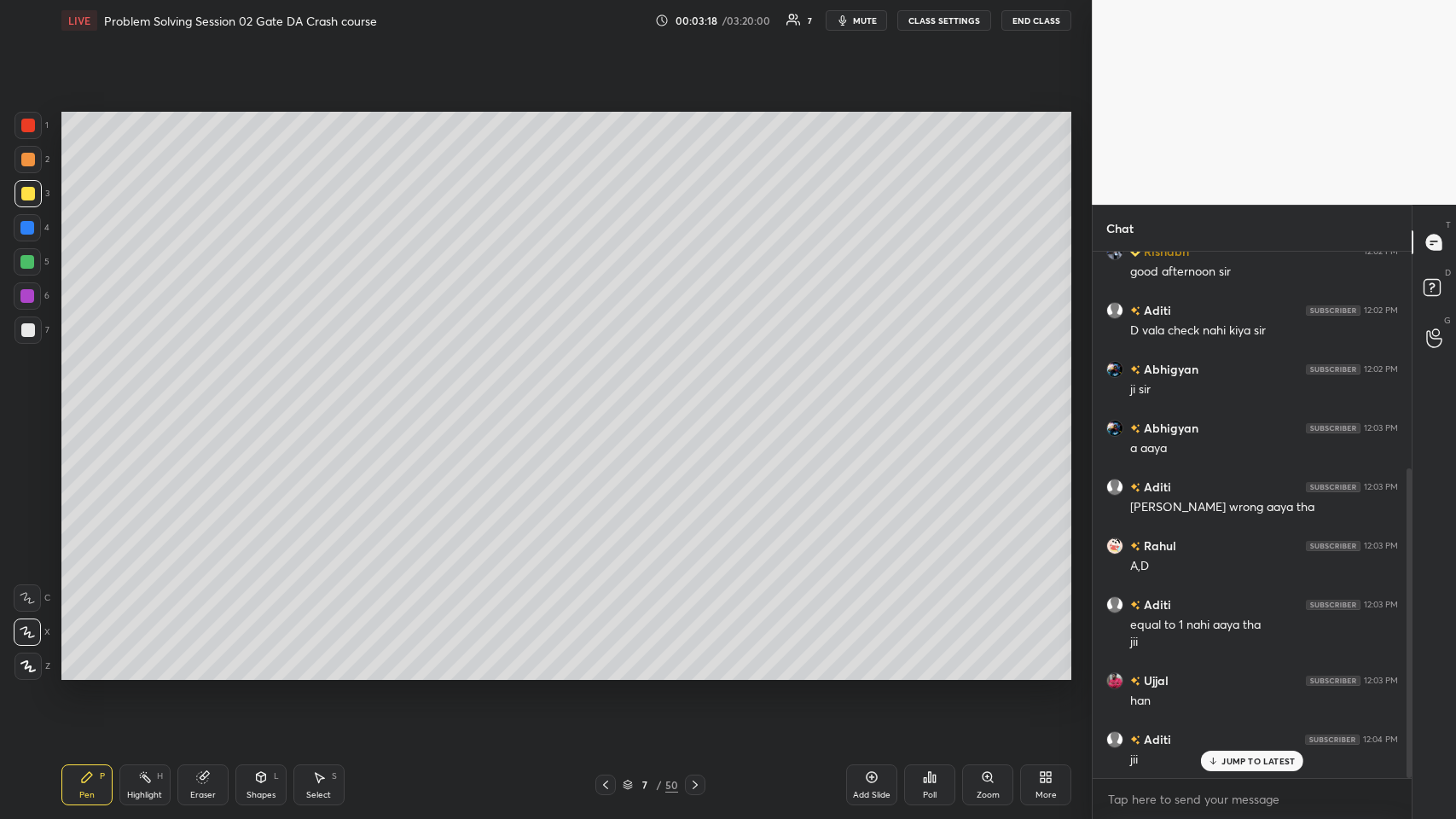
click at [607, 400] on icon at bounding box center [605, 784] width 5 height 8
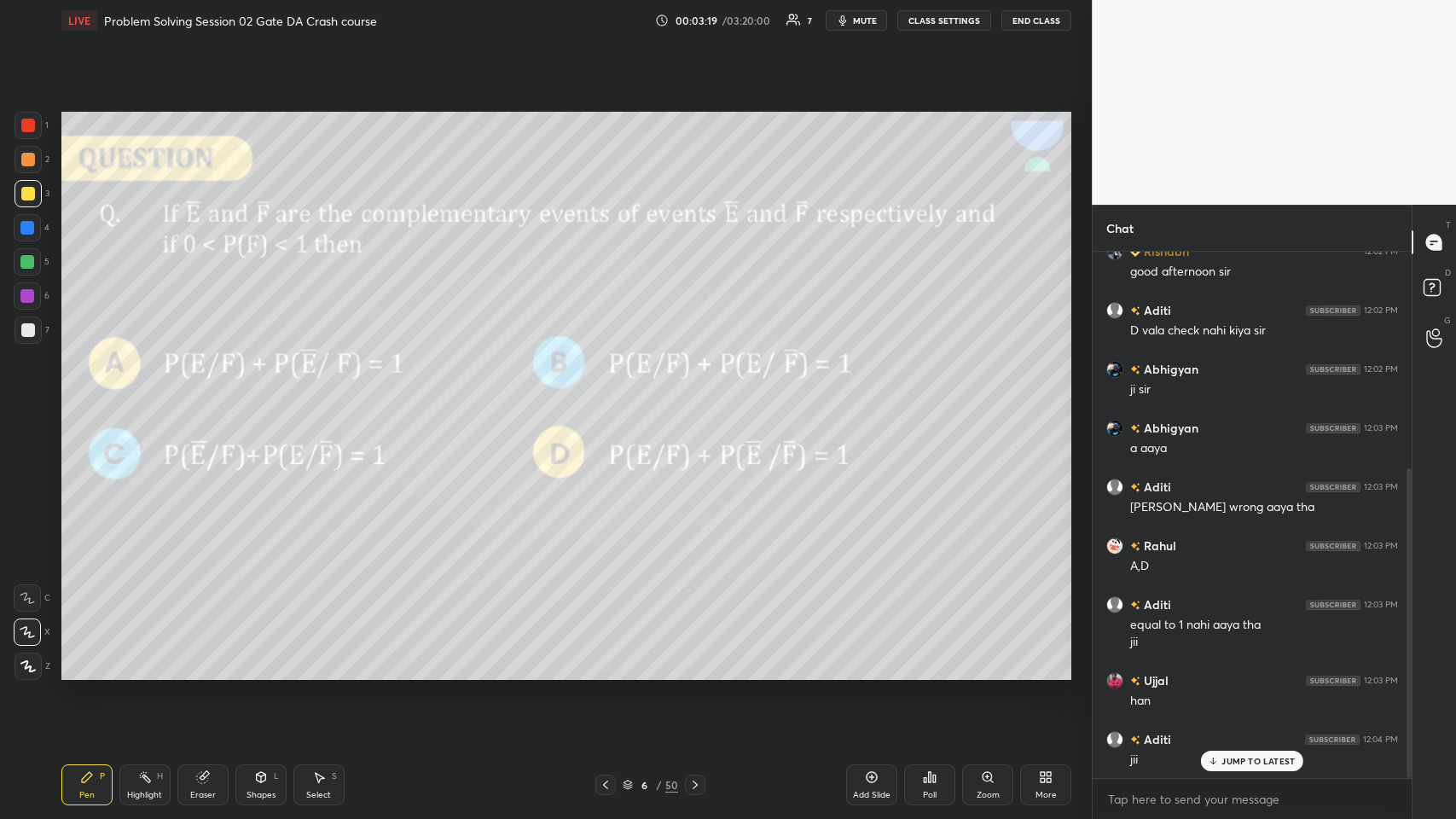
click at [611, 400] on icon at bounding box center [695, 784] width 14 height 14
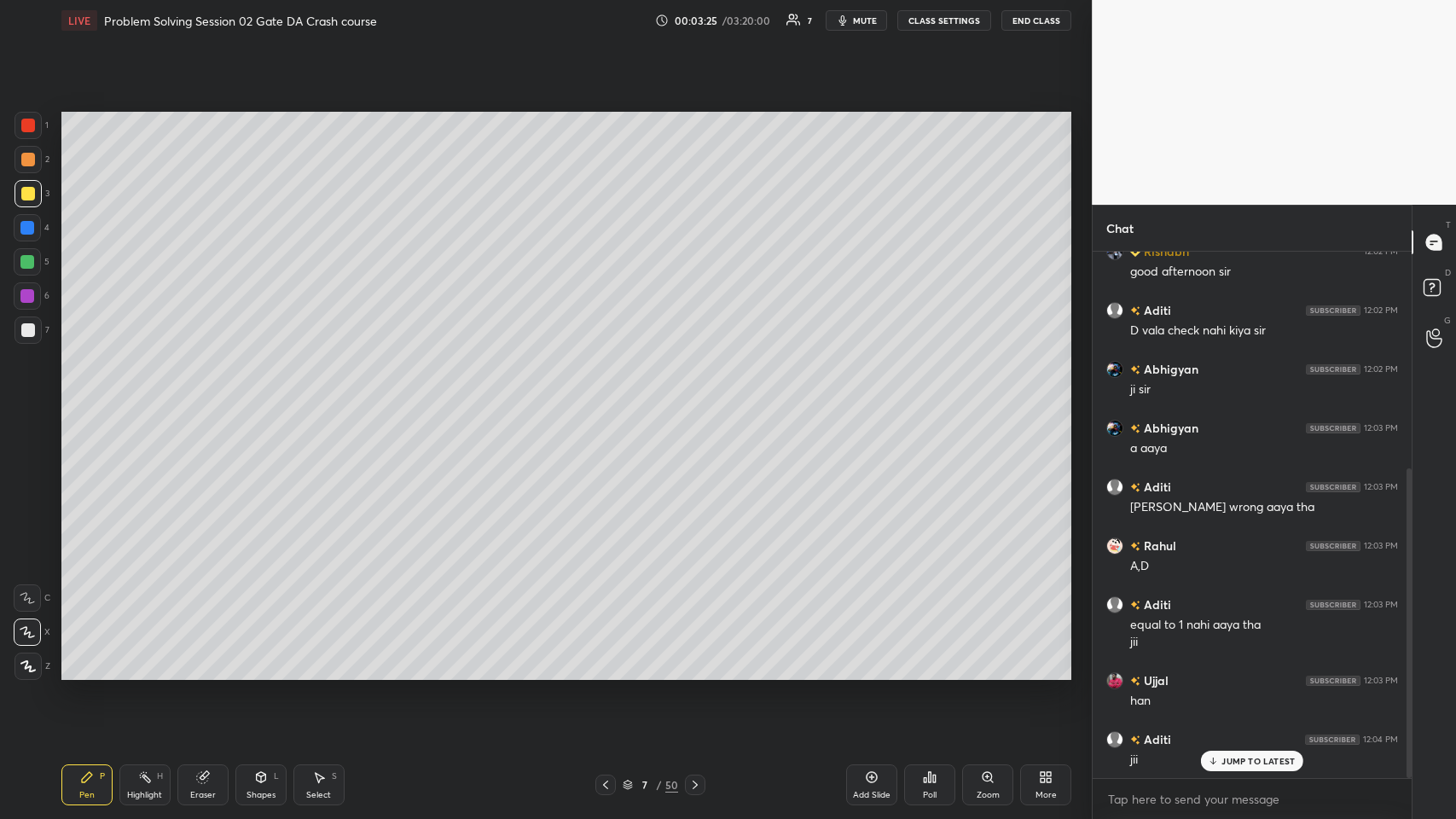
click at [604, 400] on icon at bounding box center [605, 784] width 14 height 14
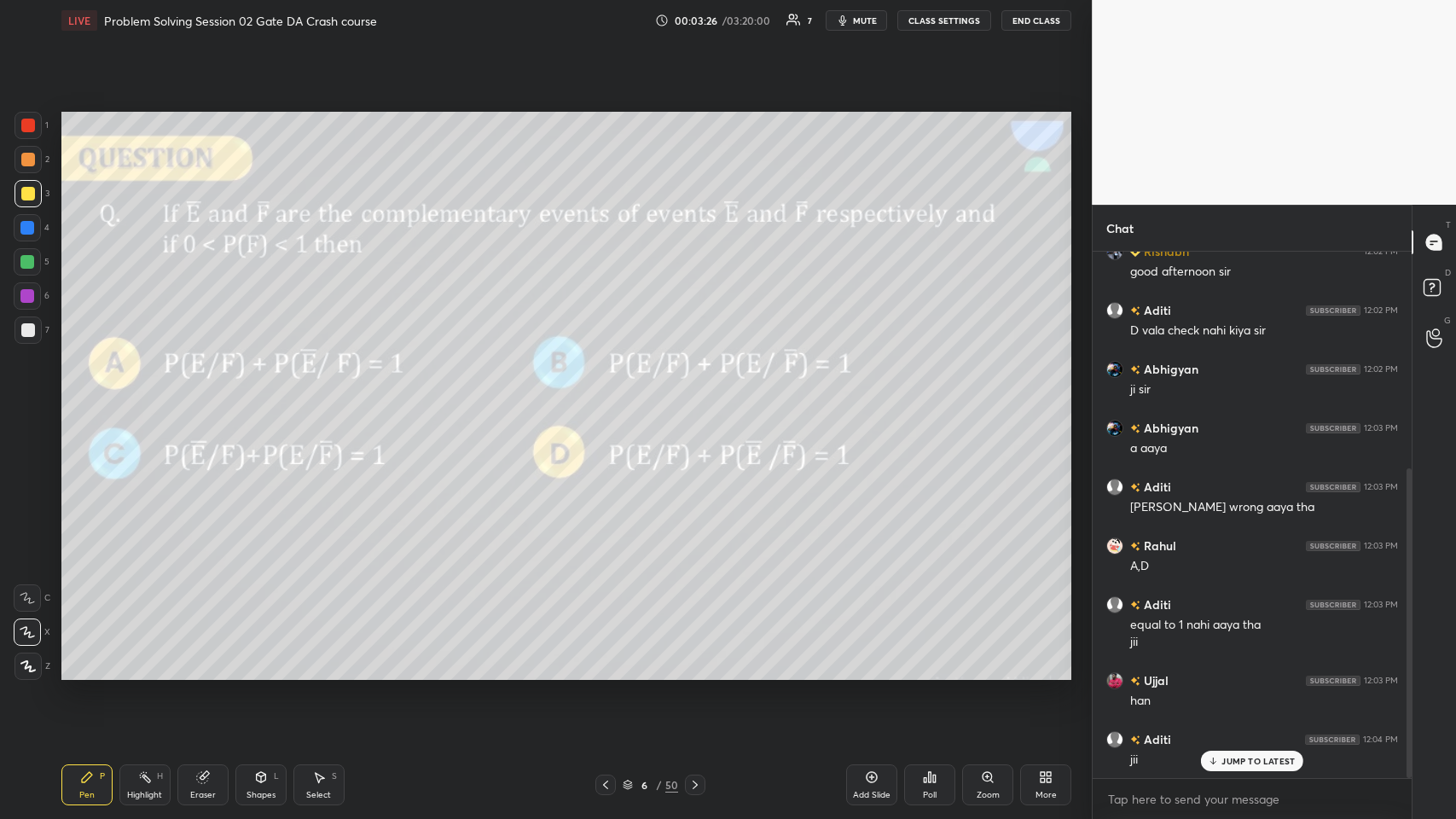
click at [611, 400] on icon at bounding box center [695, 784] width 14 height 14
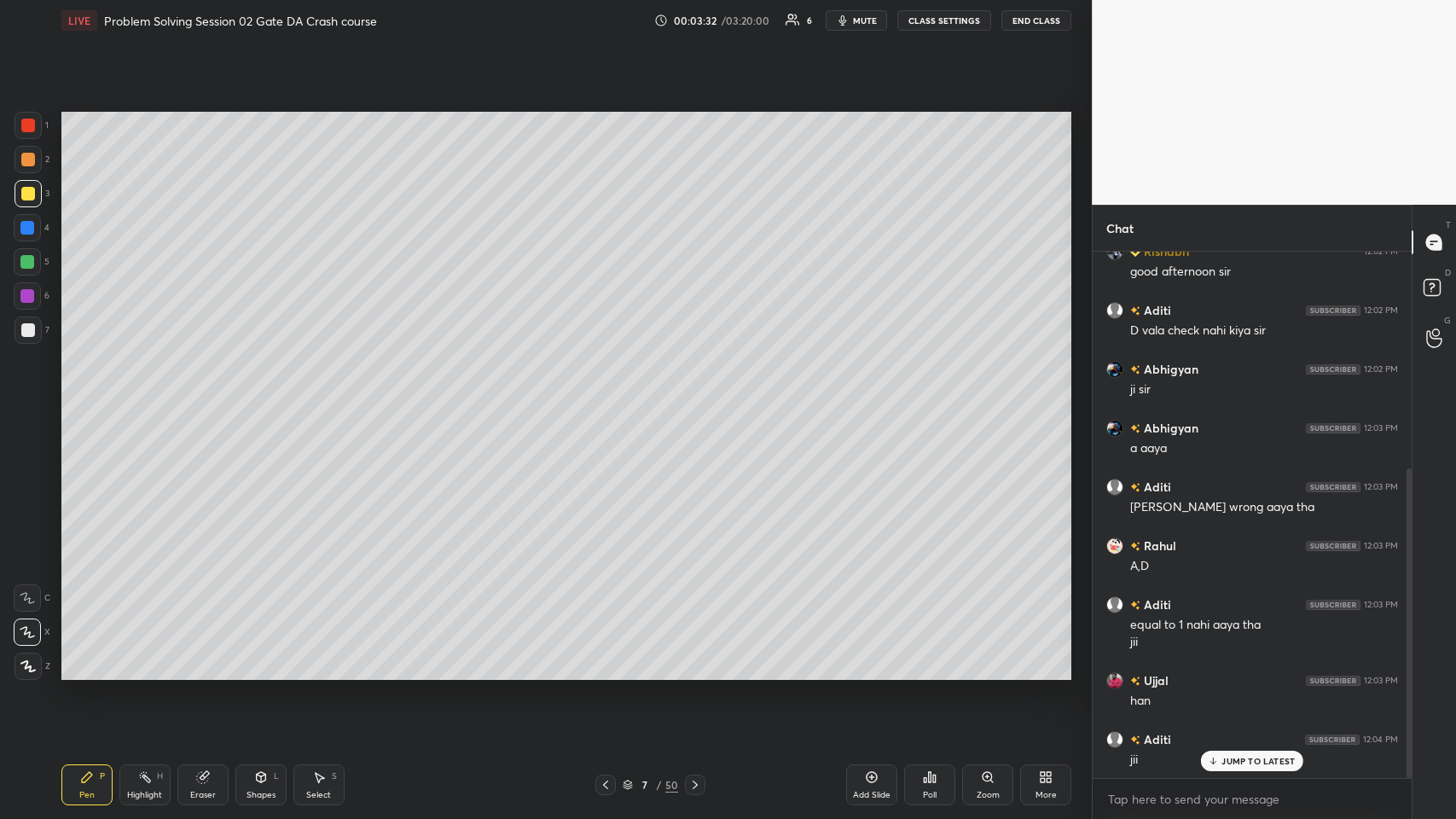
click at [602, 400] on icon at bounding box center [605, 784] width 14 height 14
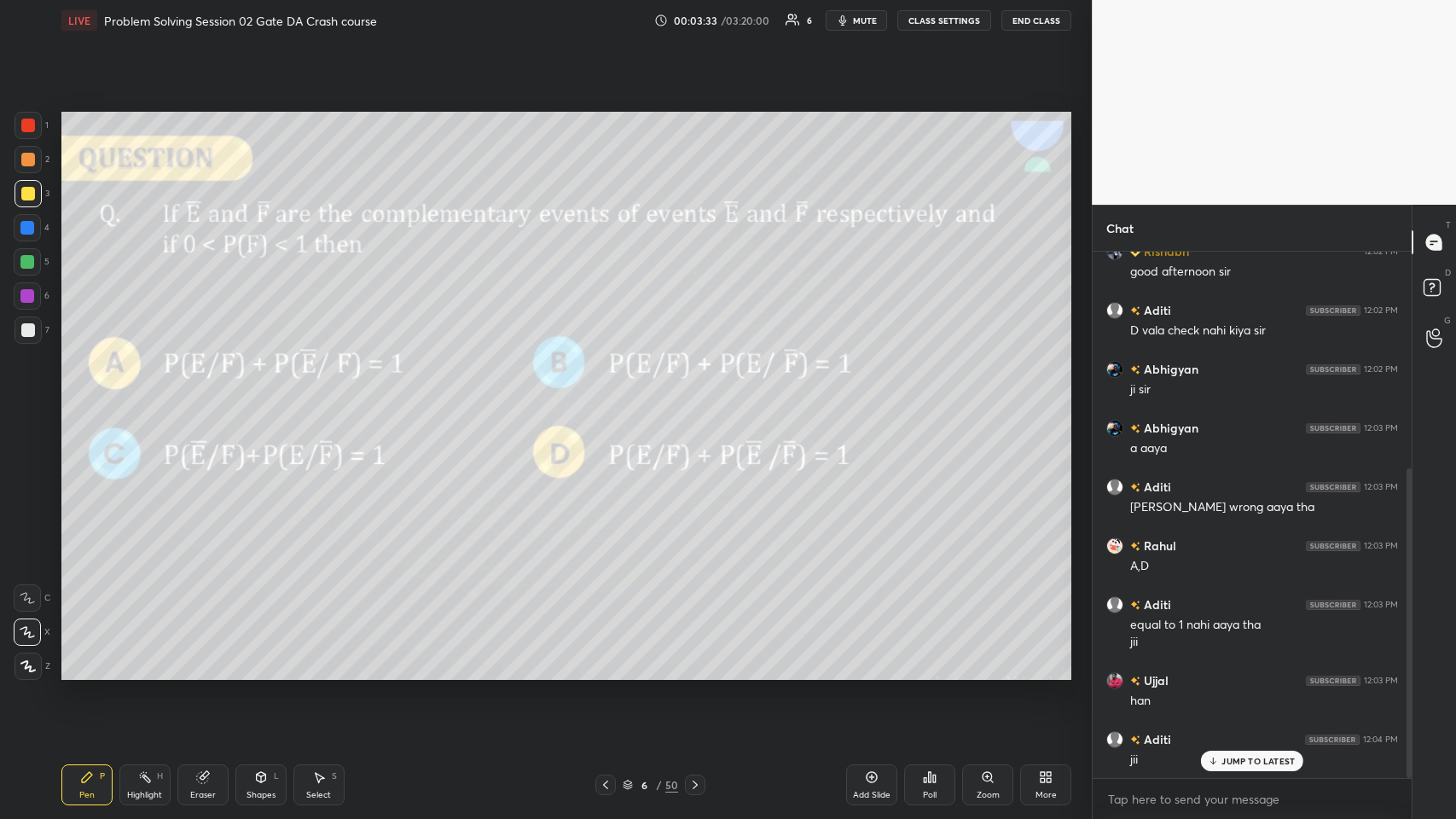
click at [611, 400] on icon at bounding box center [695, 784] width 14 height 14
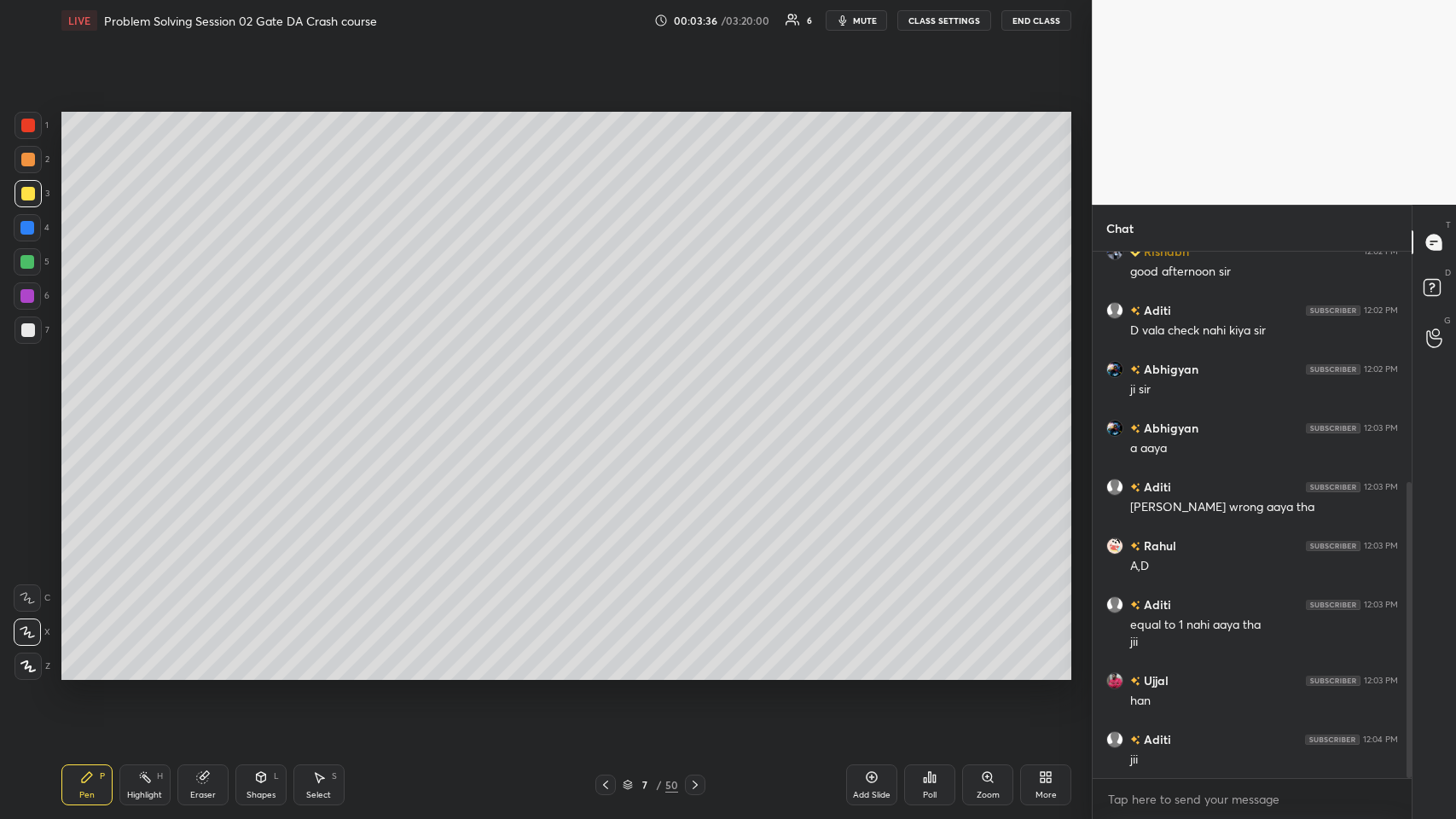
scroll to position [410, 0]
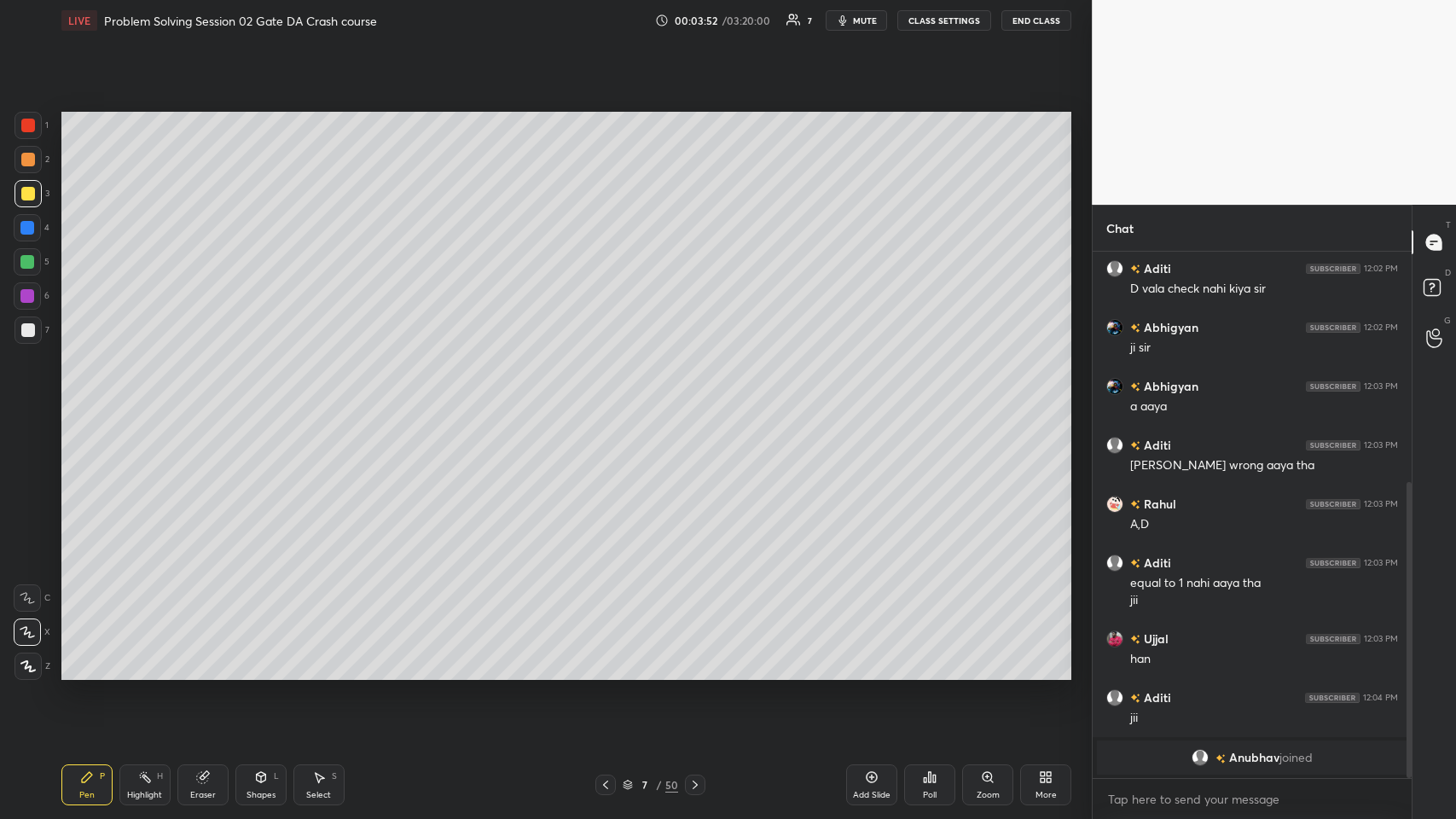
click at [28, 258] on div at bounding box center [27, 261] width 14 height 14
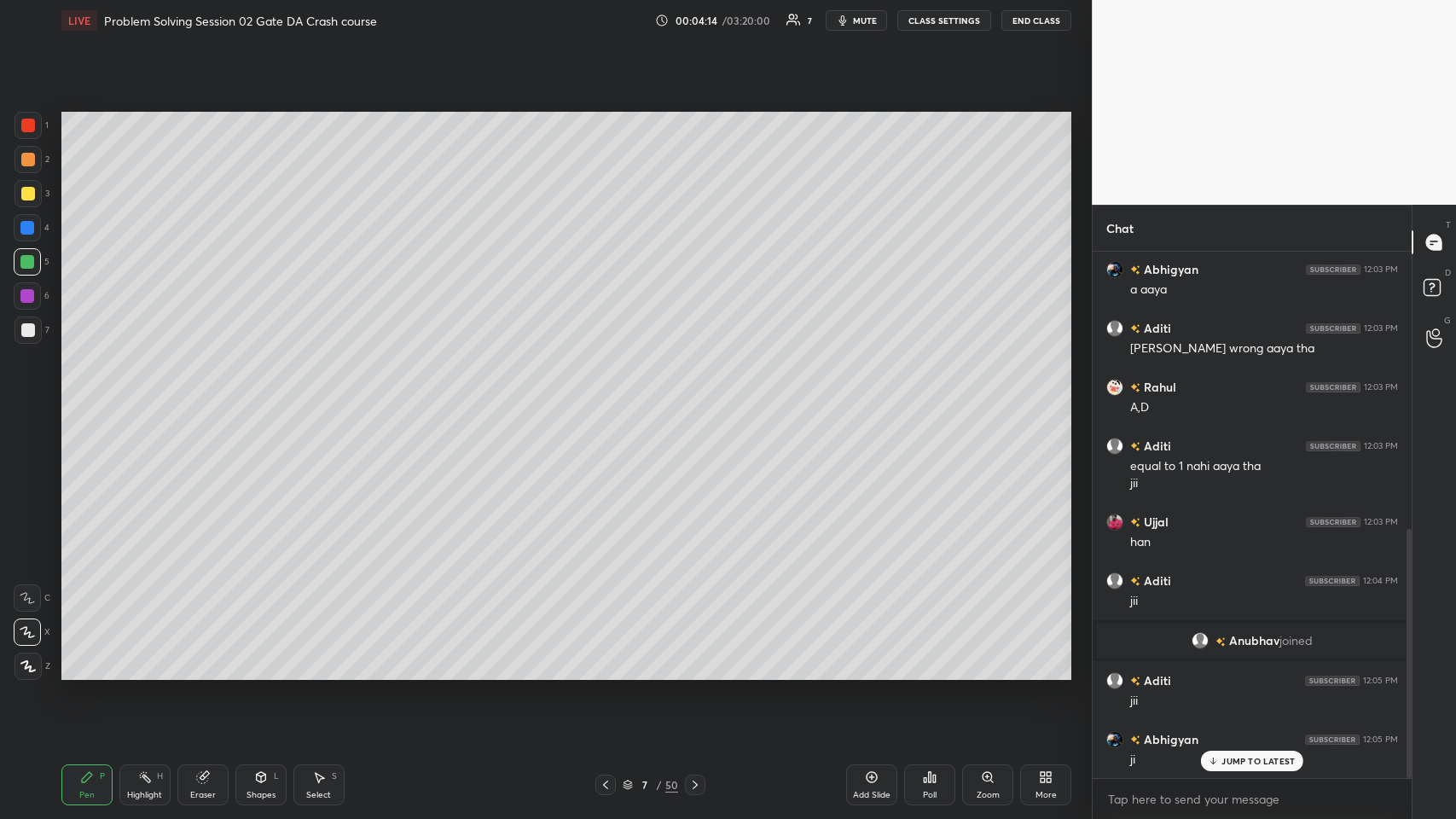
scroll to position [586, 0]
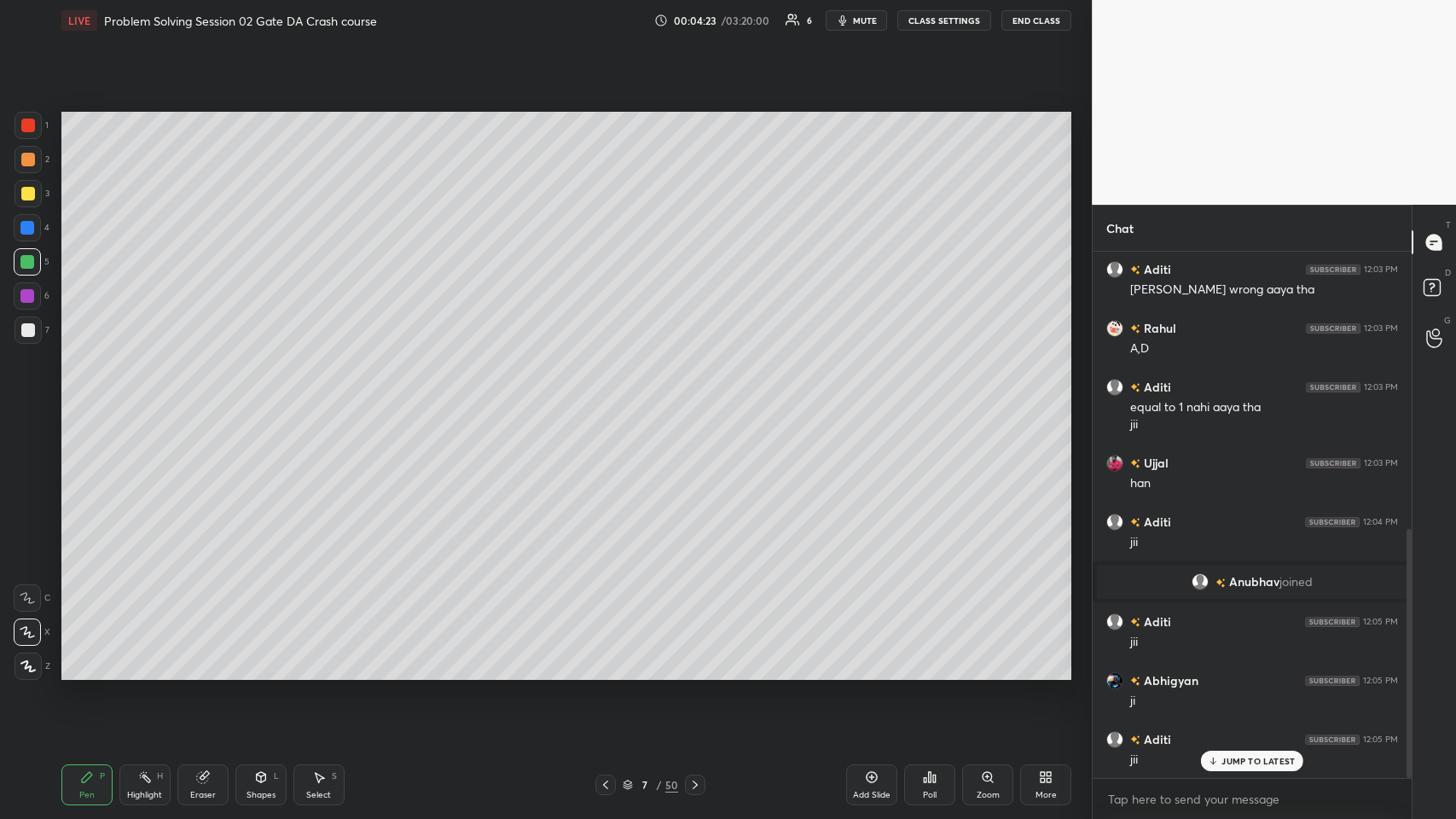
click at [611, 400] on div "JUMP TO LATEST" at bounding box center [1252, 761] width 102 height 21
click at [23, 335] on div at bounding box center [28, 330] width 14 height 14
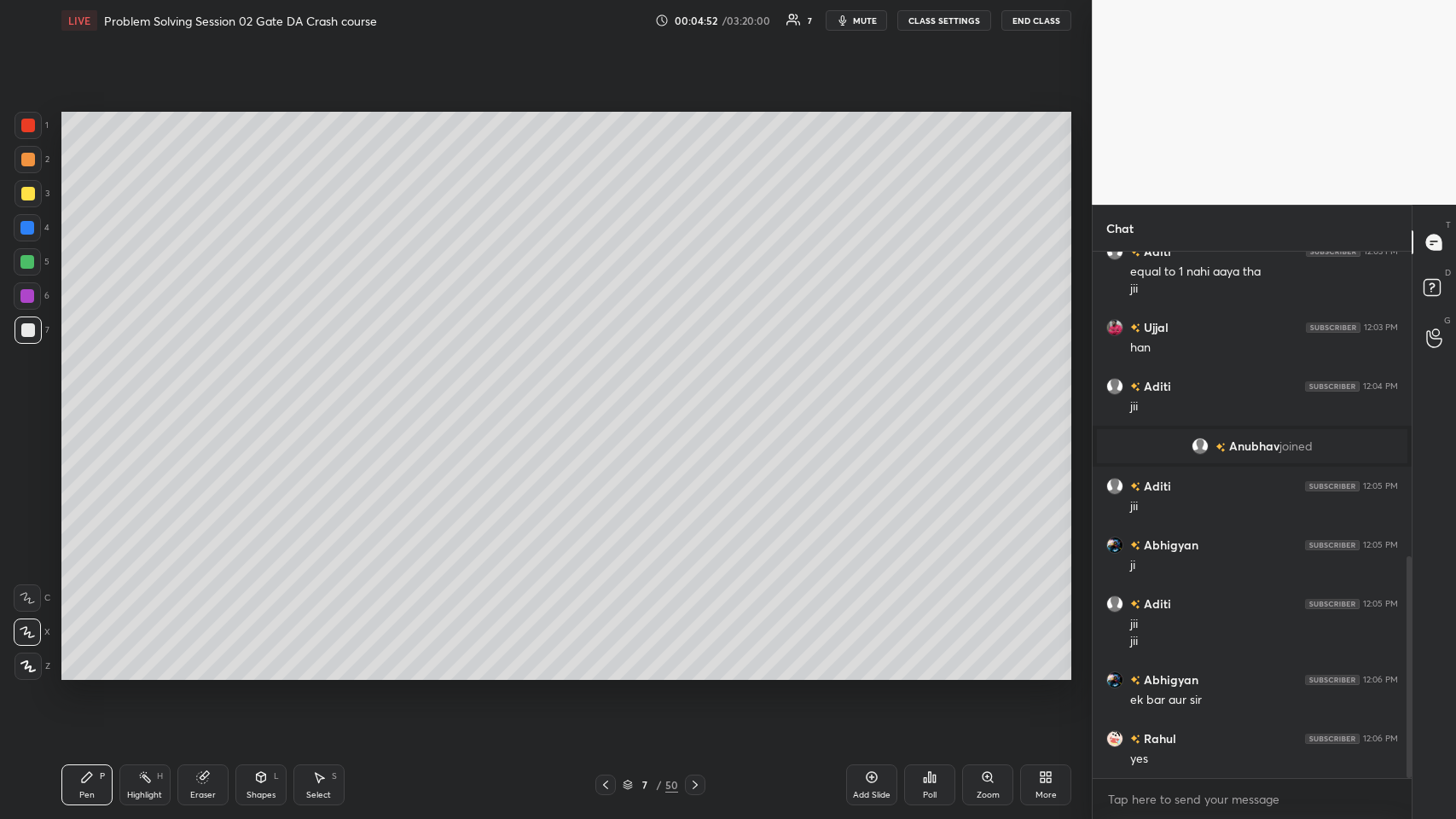
scroll to position [779, 0]
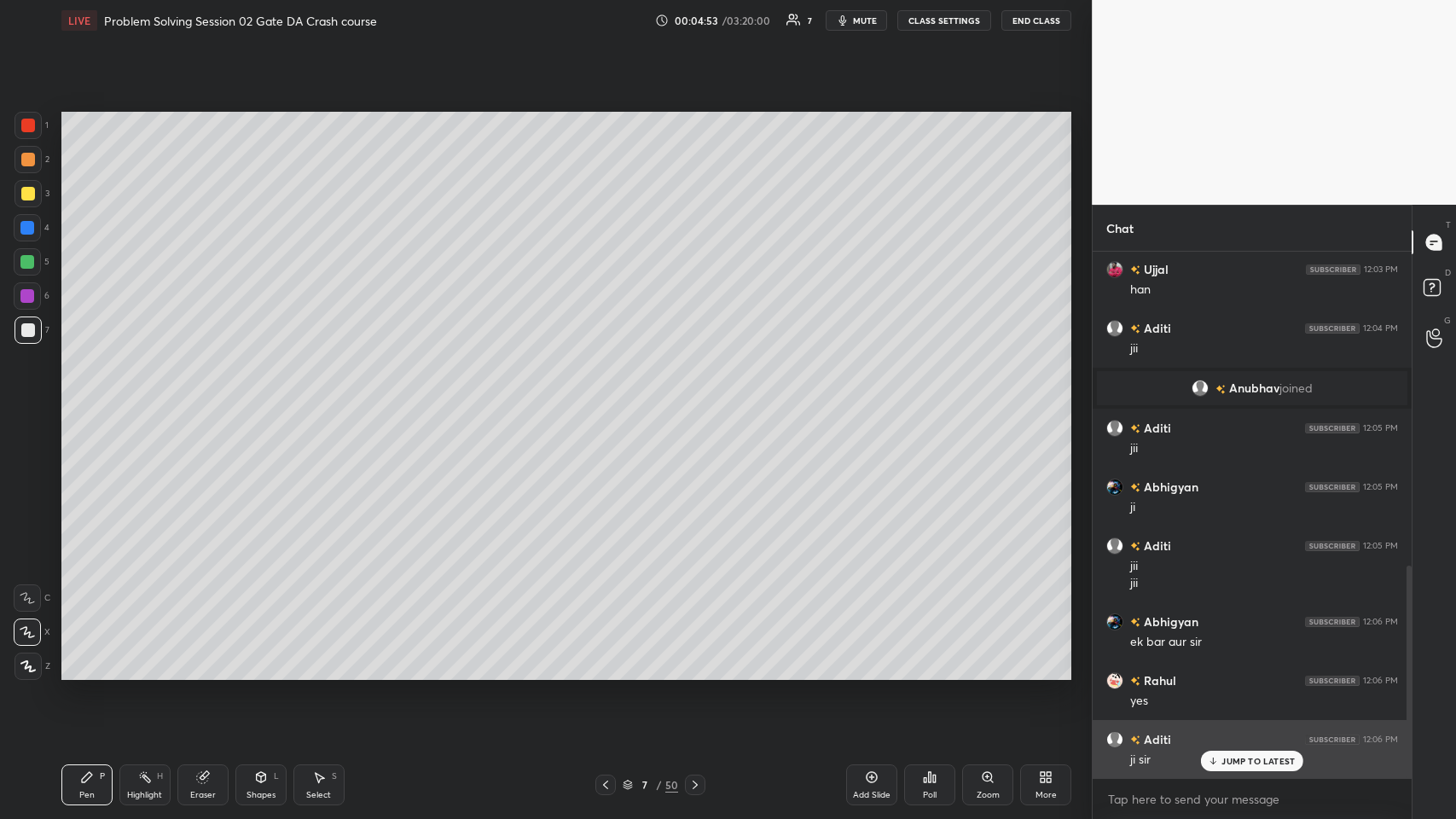
click at [611, 400] on p "JUMP TO LATEST" at bounding box center [1258, 761] width 73 height 10
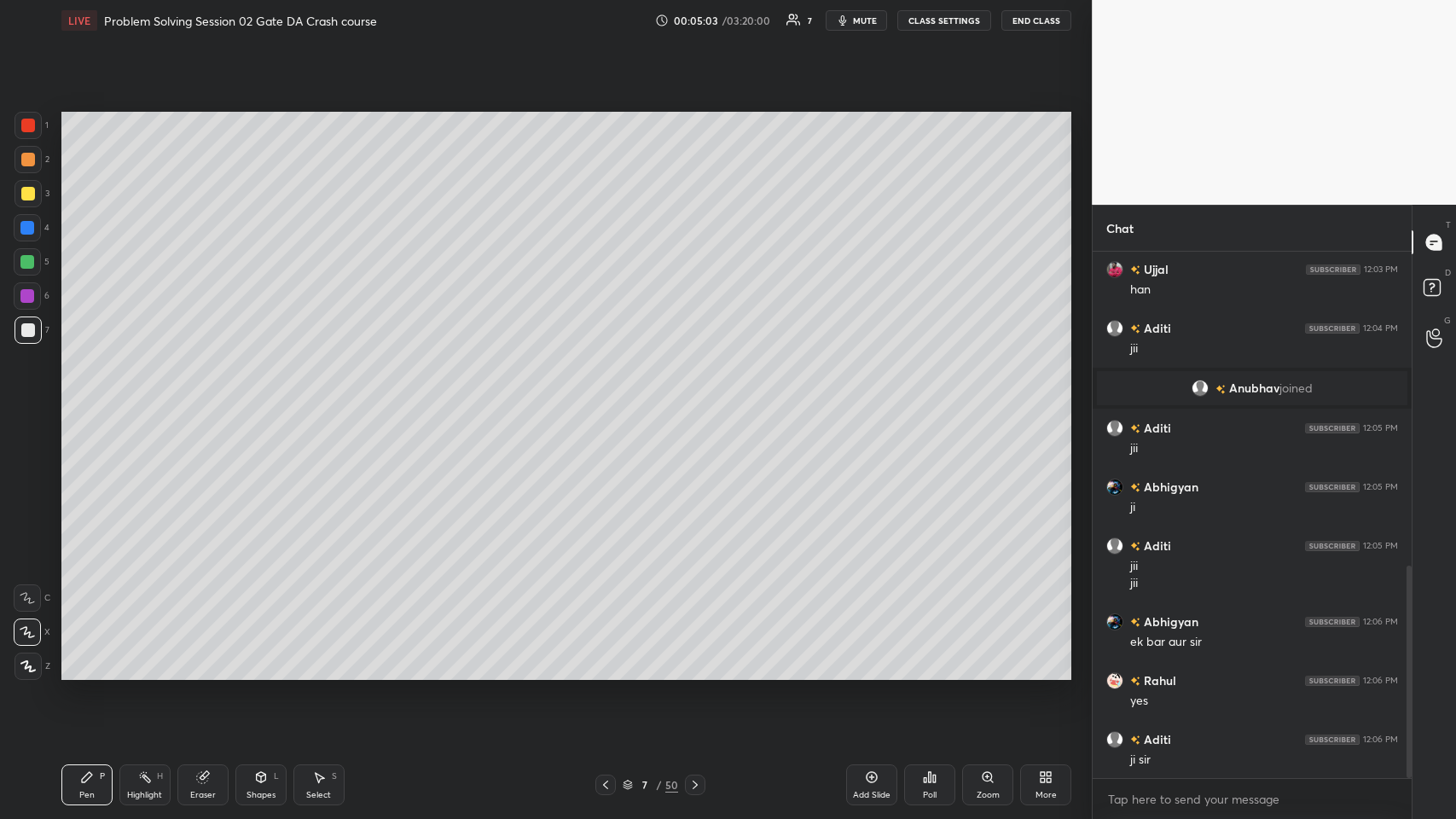
scroll to position [820, 0]
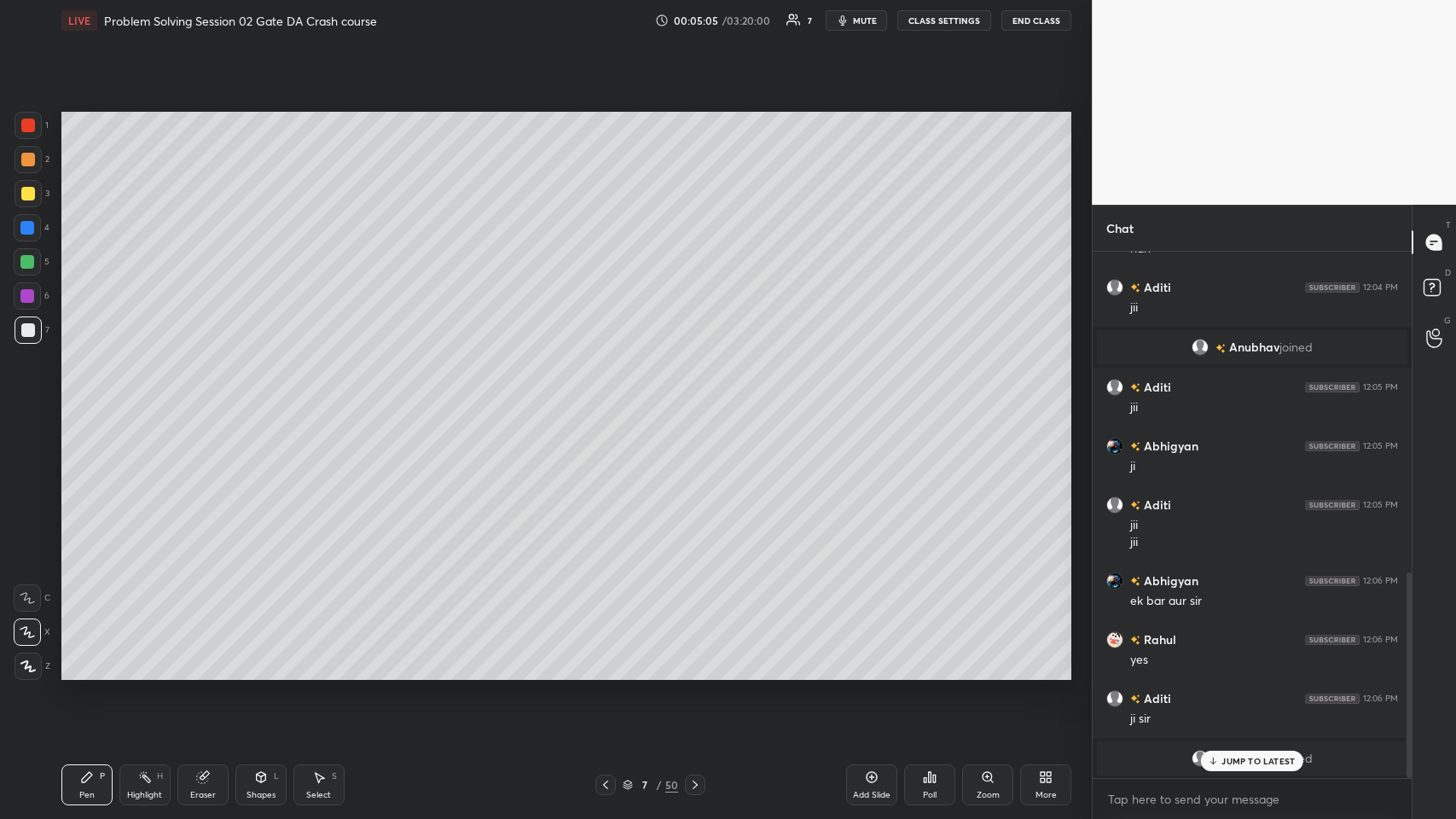
click at [611, 400] on p "JUMP TO LATEST" at bounding box center [1258, 761] width 73 height 10
click at [26, 194] on div at bounding box center [28, 193] width 14 height 14
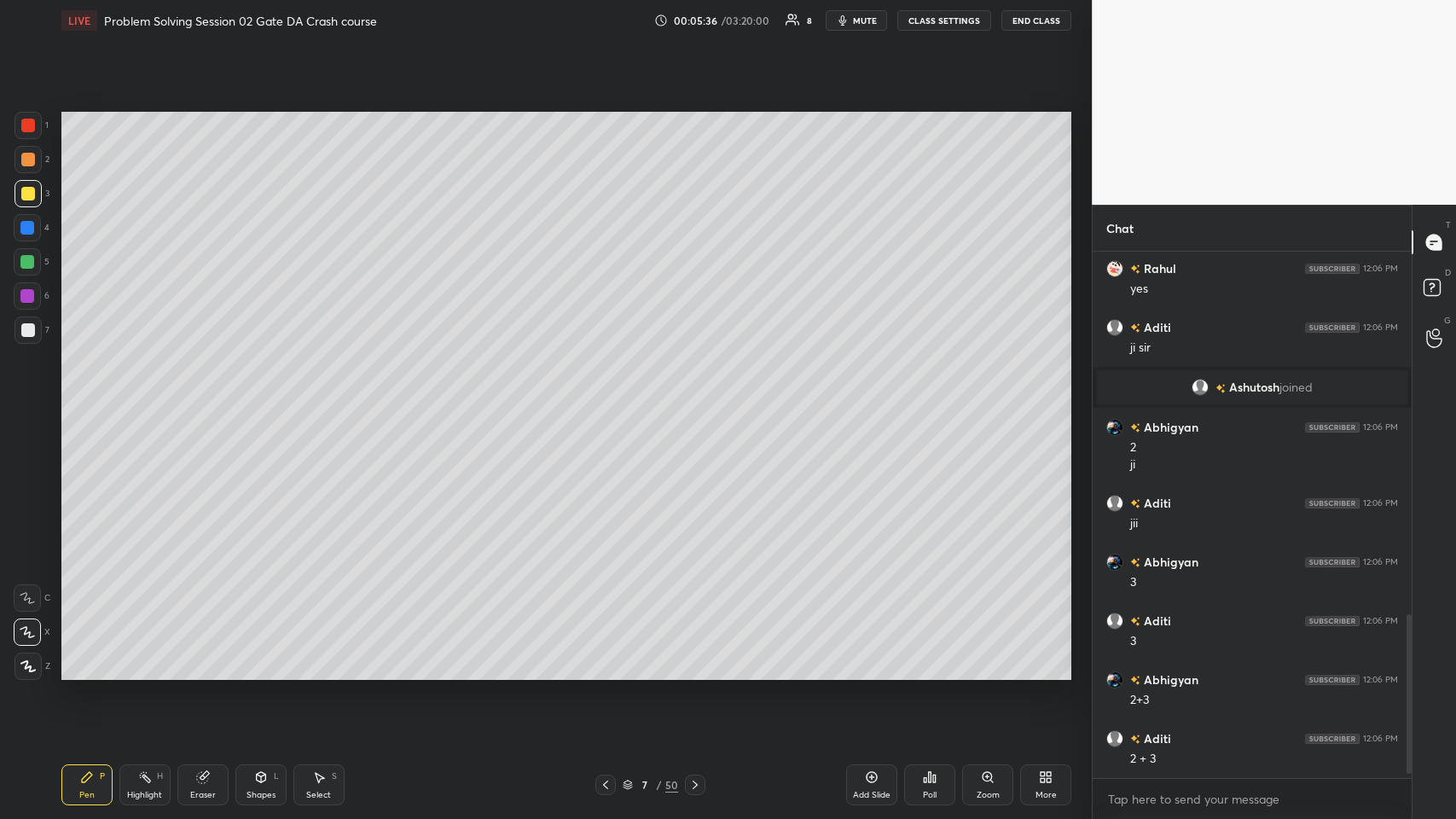
scroll to position [1223, 0]
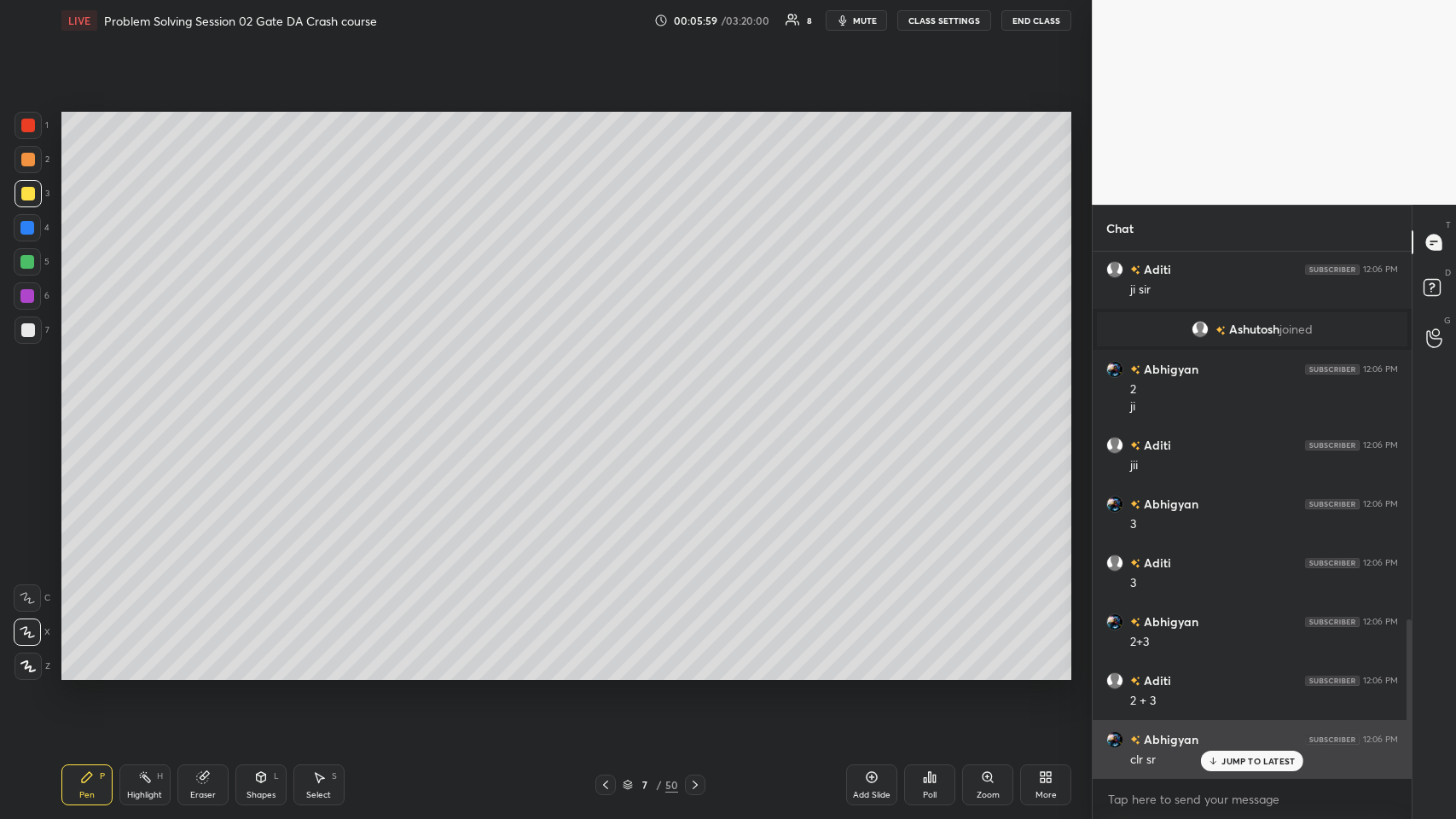
click at [611, 400] on p "JUMP TO LATEST" at bounding box center [1258, 761] width 73 height 10
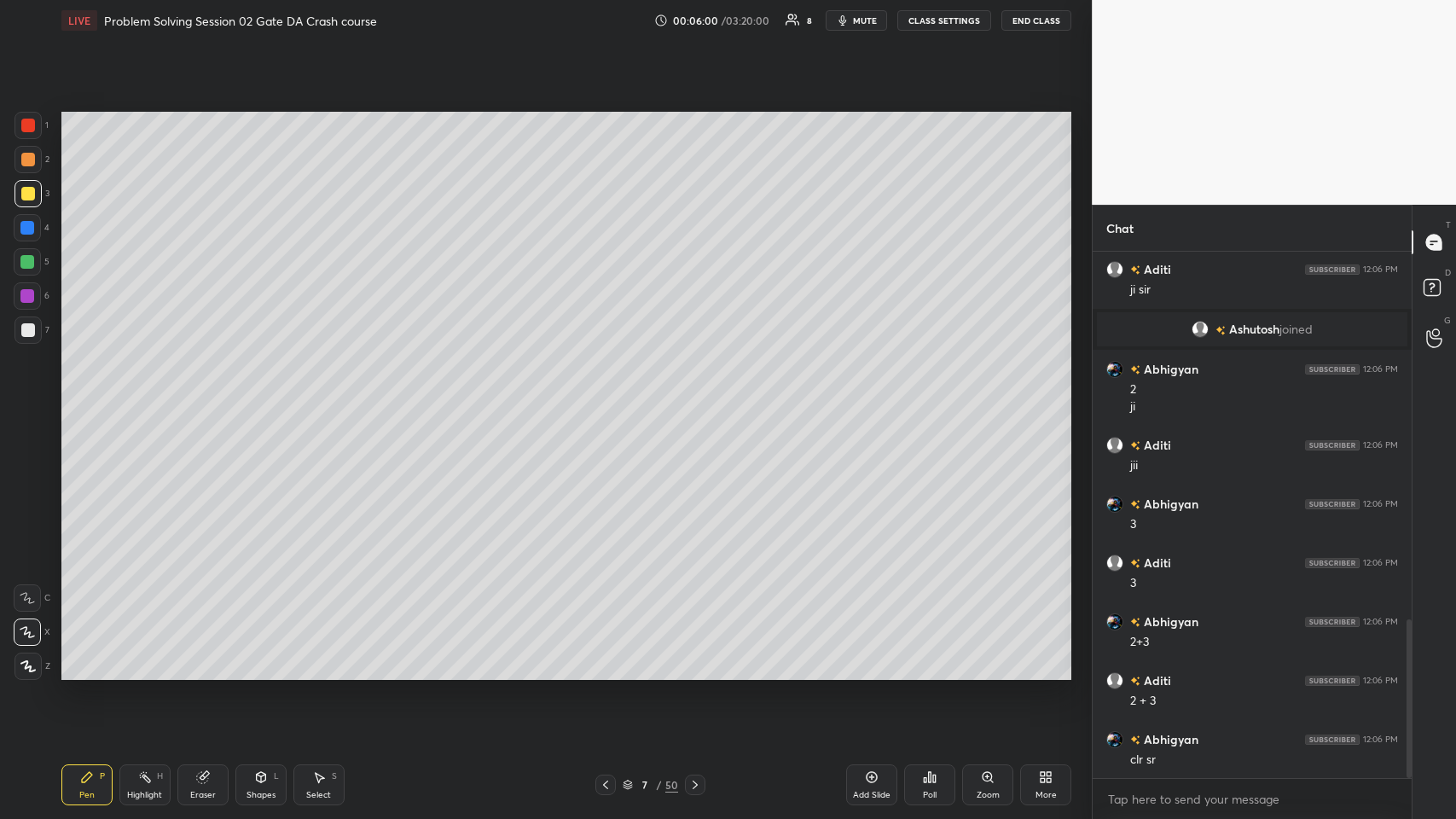
scroll to position [1263, 0]
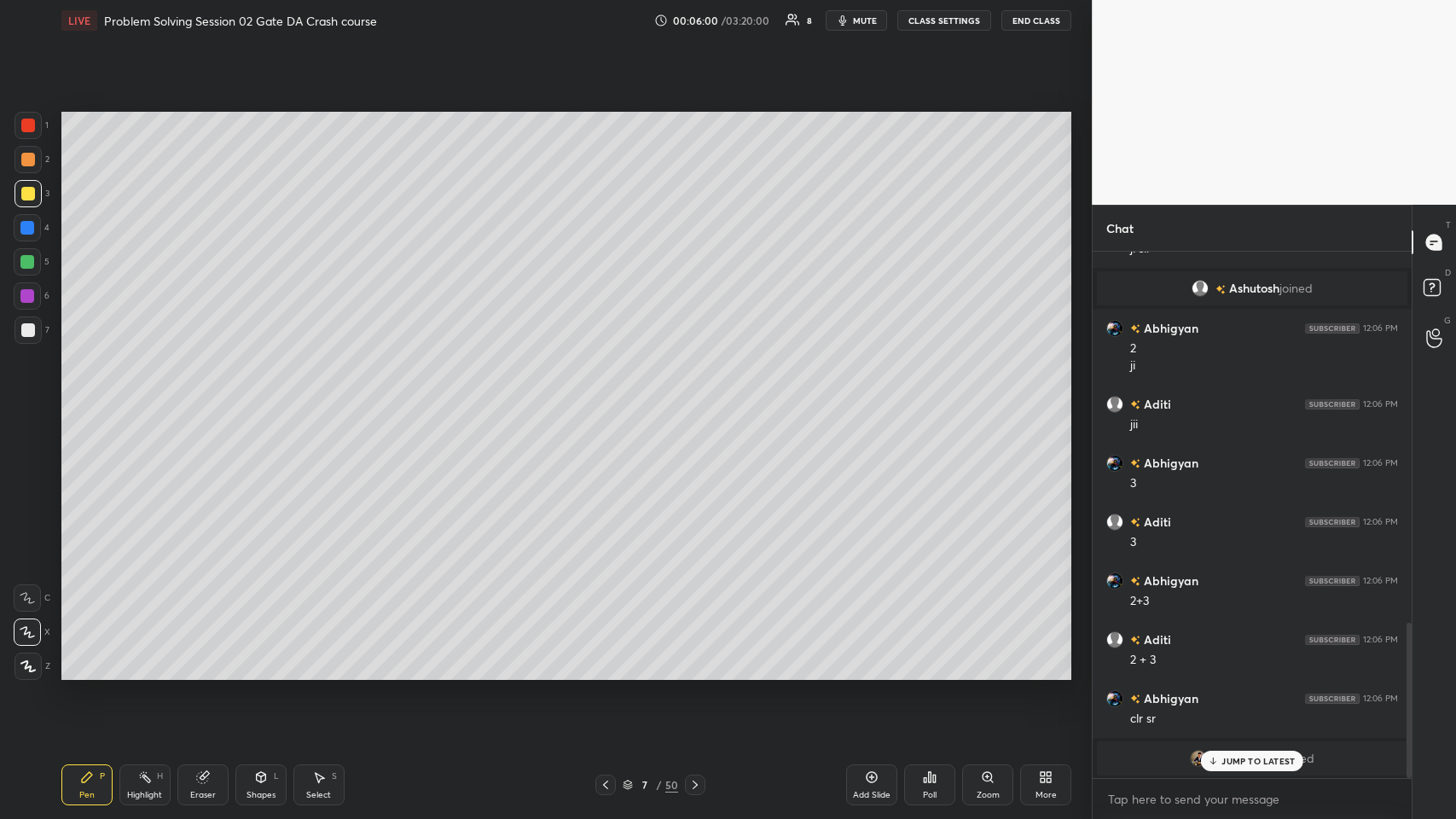
click at [606, 400] on icon at bounding box center [605, 784] width 5 height 8
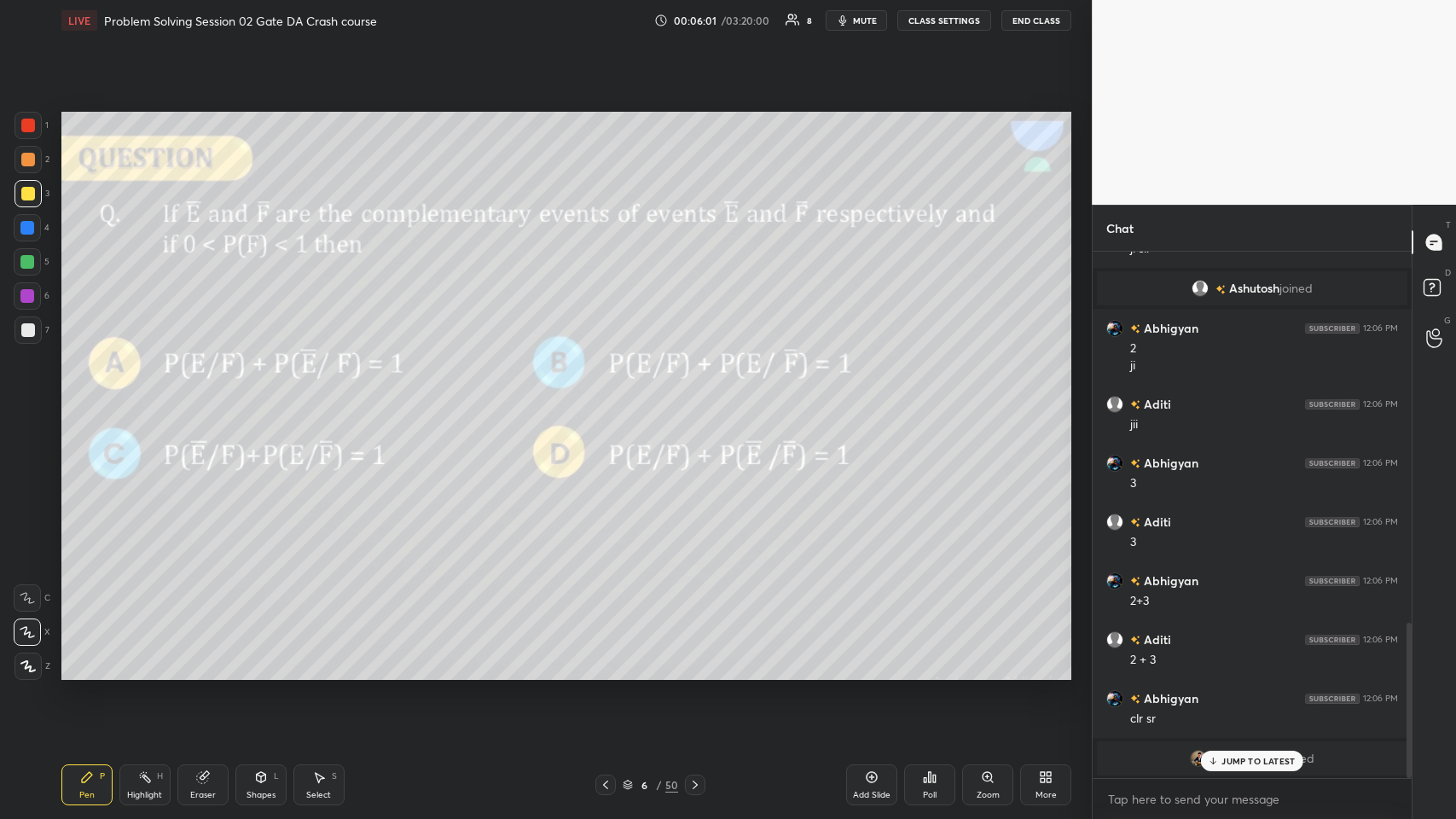
click at [611, 400] on div "JUMP TO LATEST" at bounding box center [1252, 761] width 102 height 21
click at [611, 400] on icon at bounding box center [695, 784] width 14 height 14
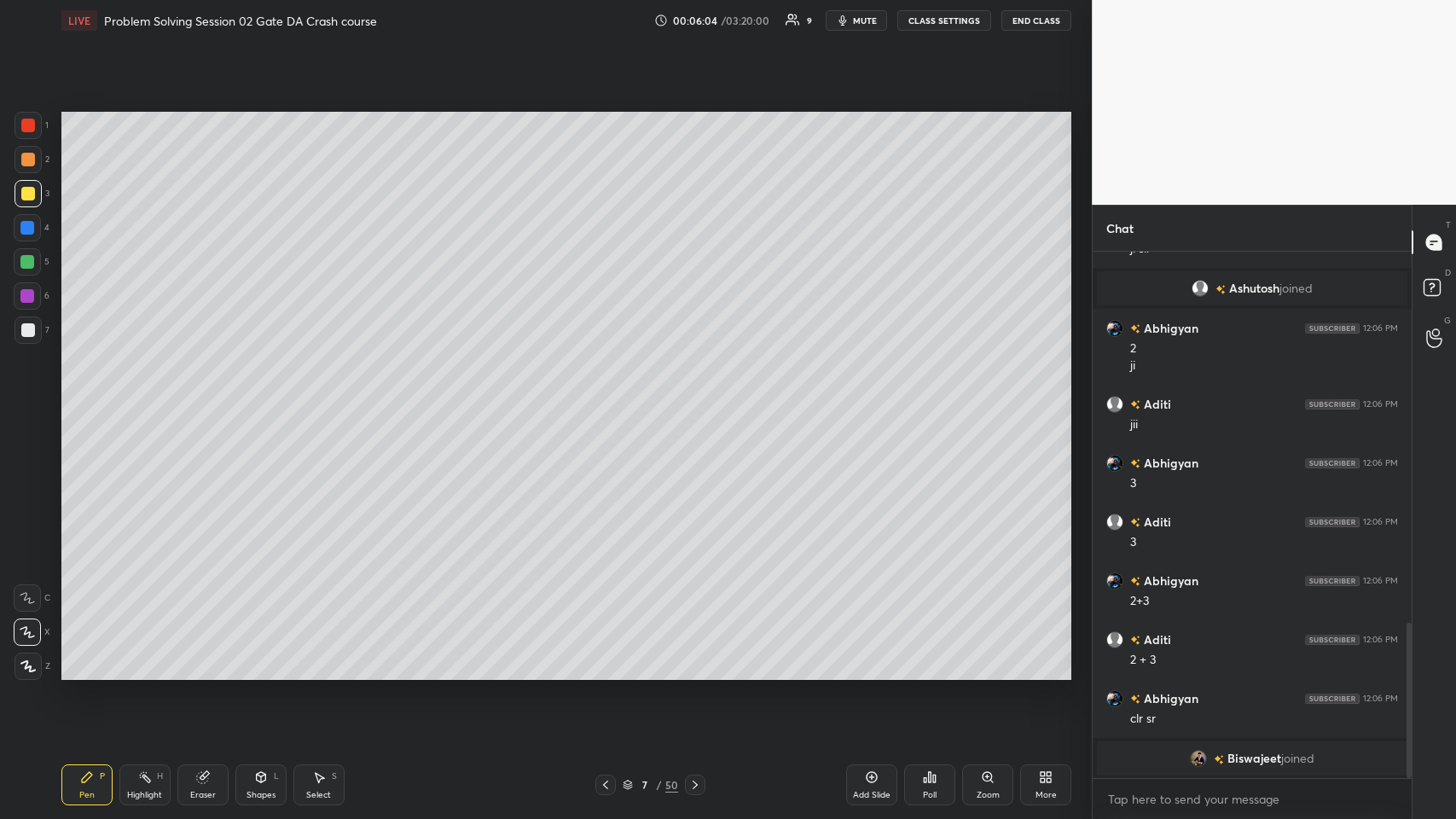
click at [611, 400] on icon at bounding box center [871, 777] width 14 height 14
click at [256, 400] on div "Shapes" at bounding box center [260, 795] width 29 height 8
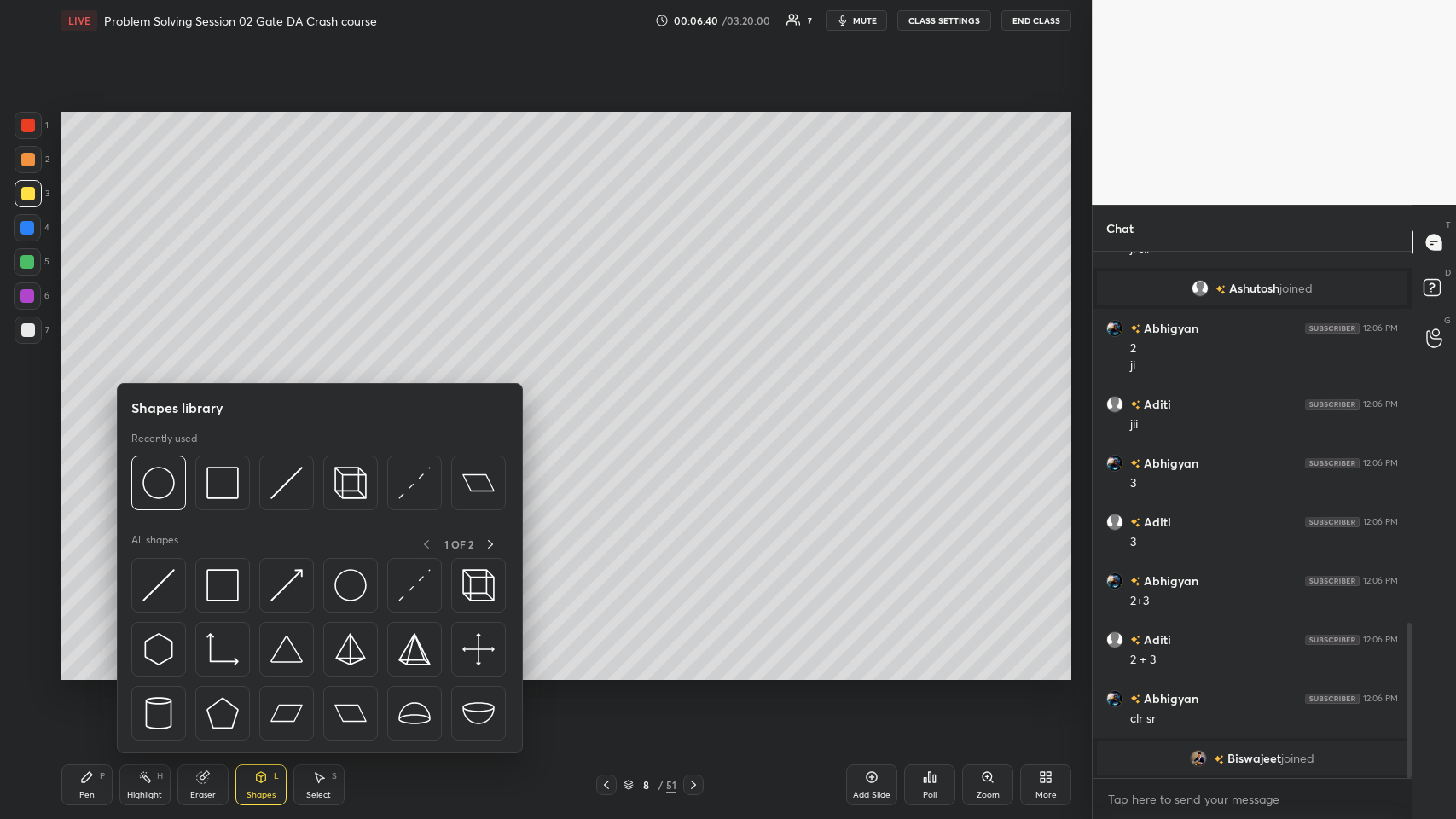
click at [224, 400] on img at bounding box center [222, 483] width 33 height 33
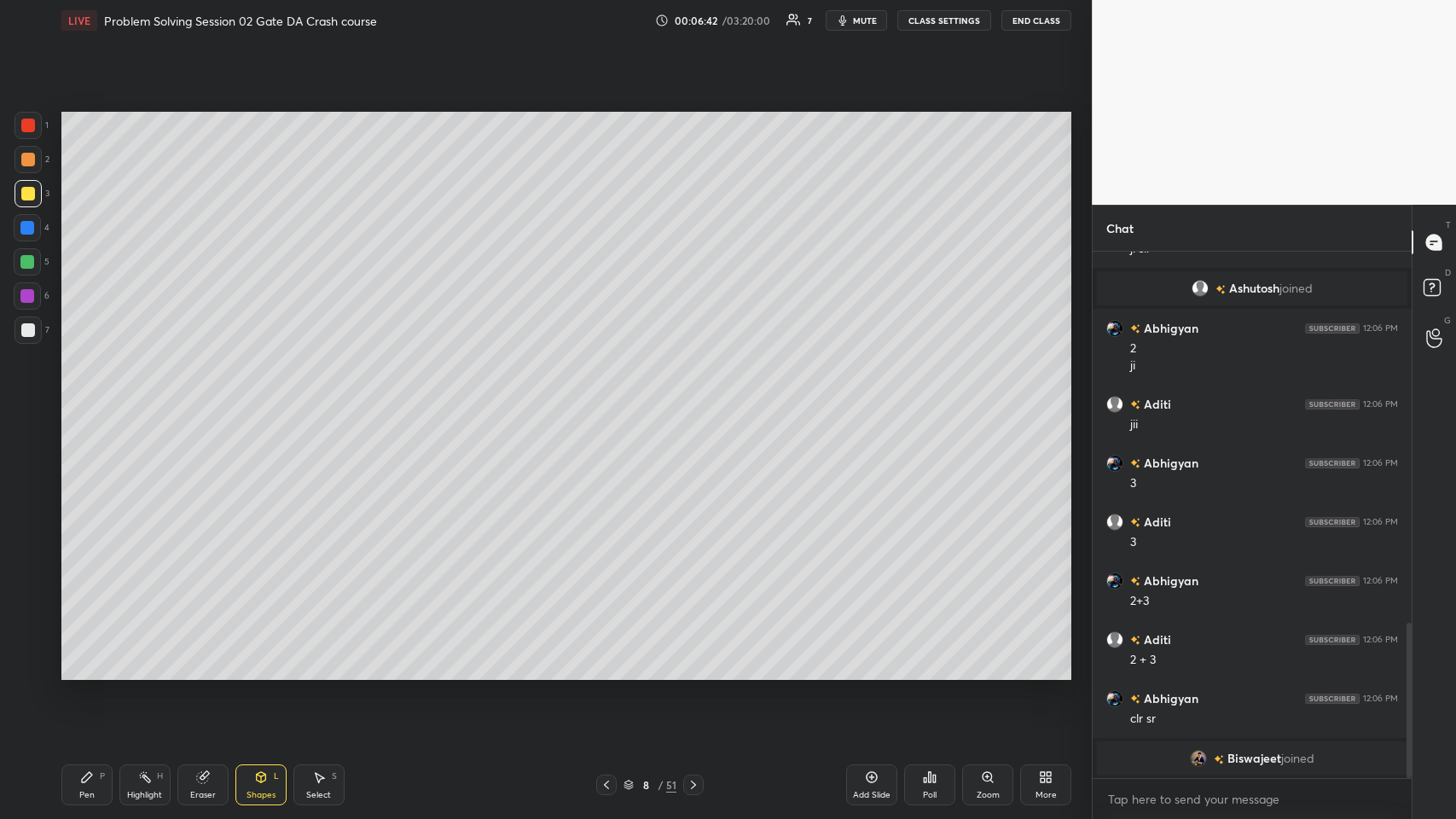
click at [270, 400] on div "Shapes L" at bounding box center [260, 785] width 52 height 41
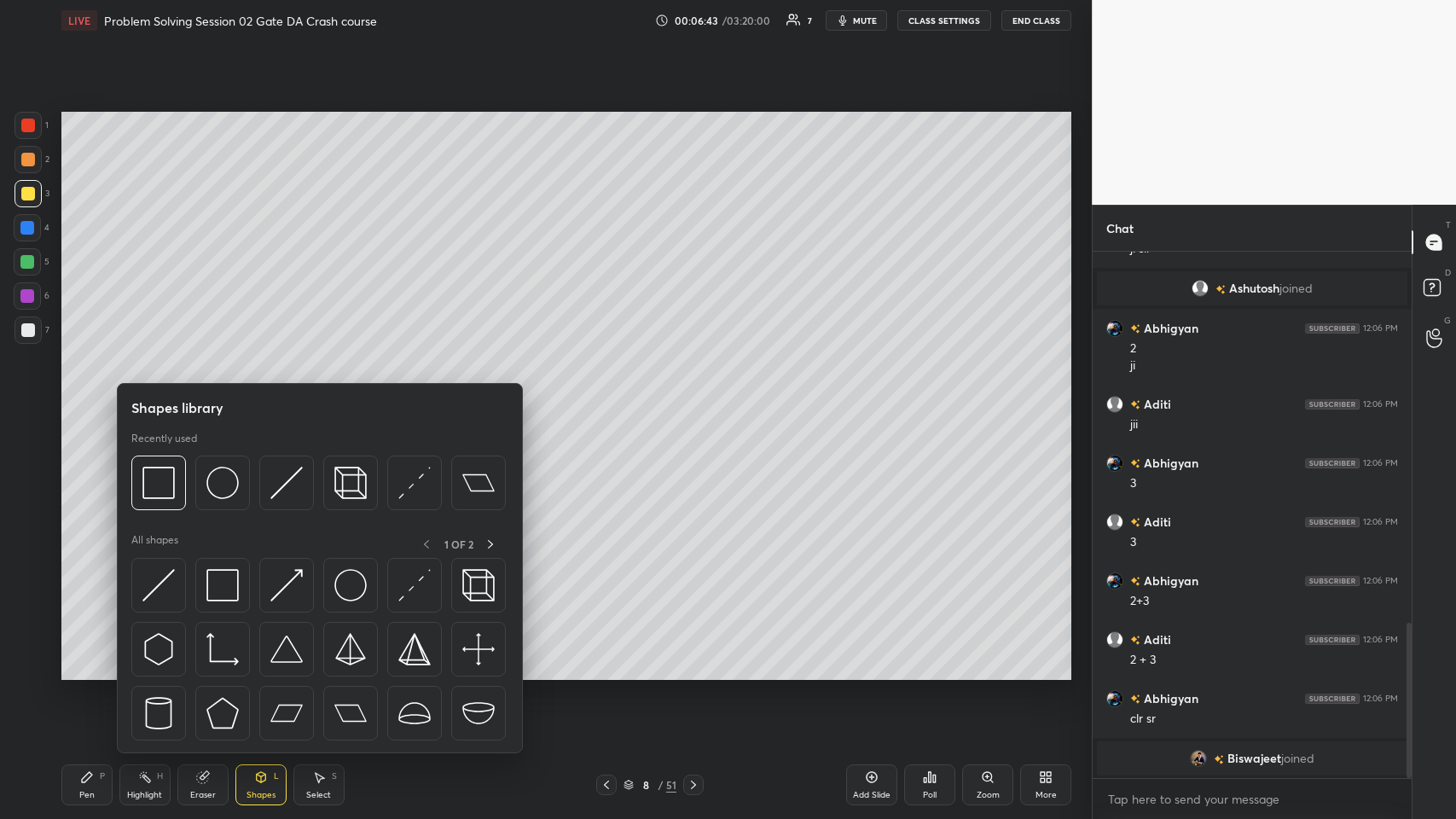
click at [229, 400] on img at bounding box center [222, 483] width 33 height 33
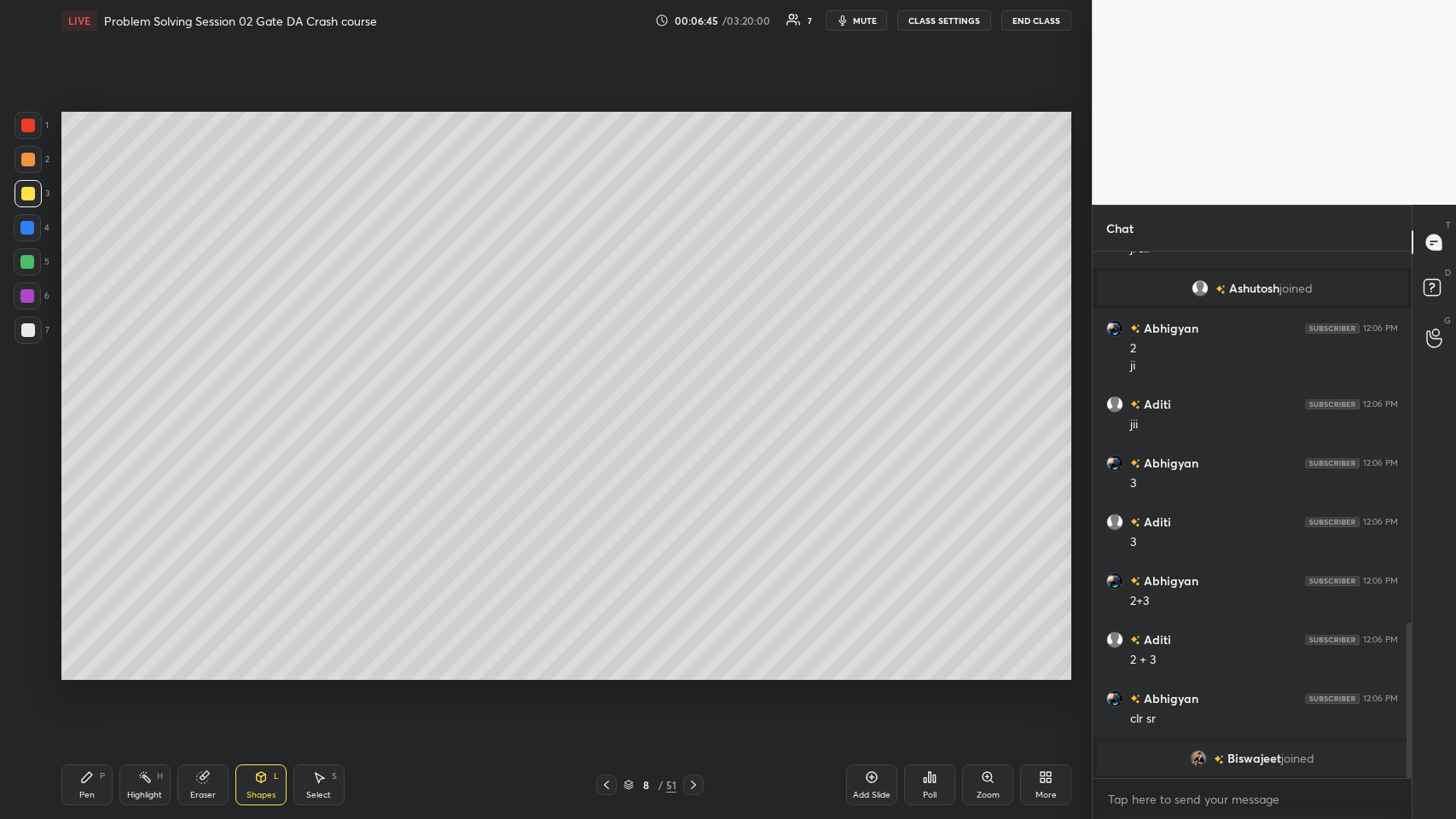
click at [90, 400] on icon at bounding box center [86, 777] width 10 height 10
click at [23, 334] on div at bounding box center [28, 330] width 14 height 14
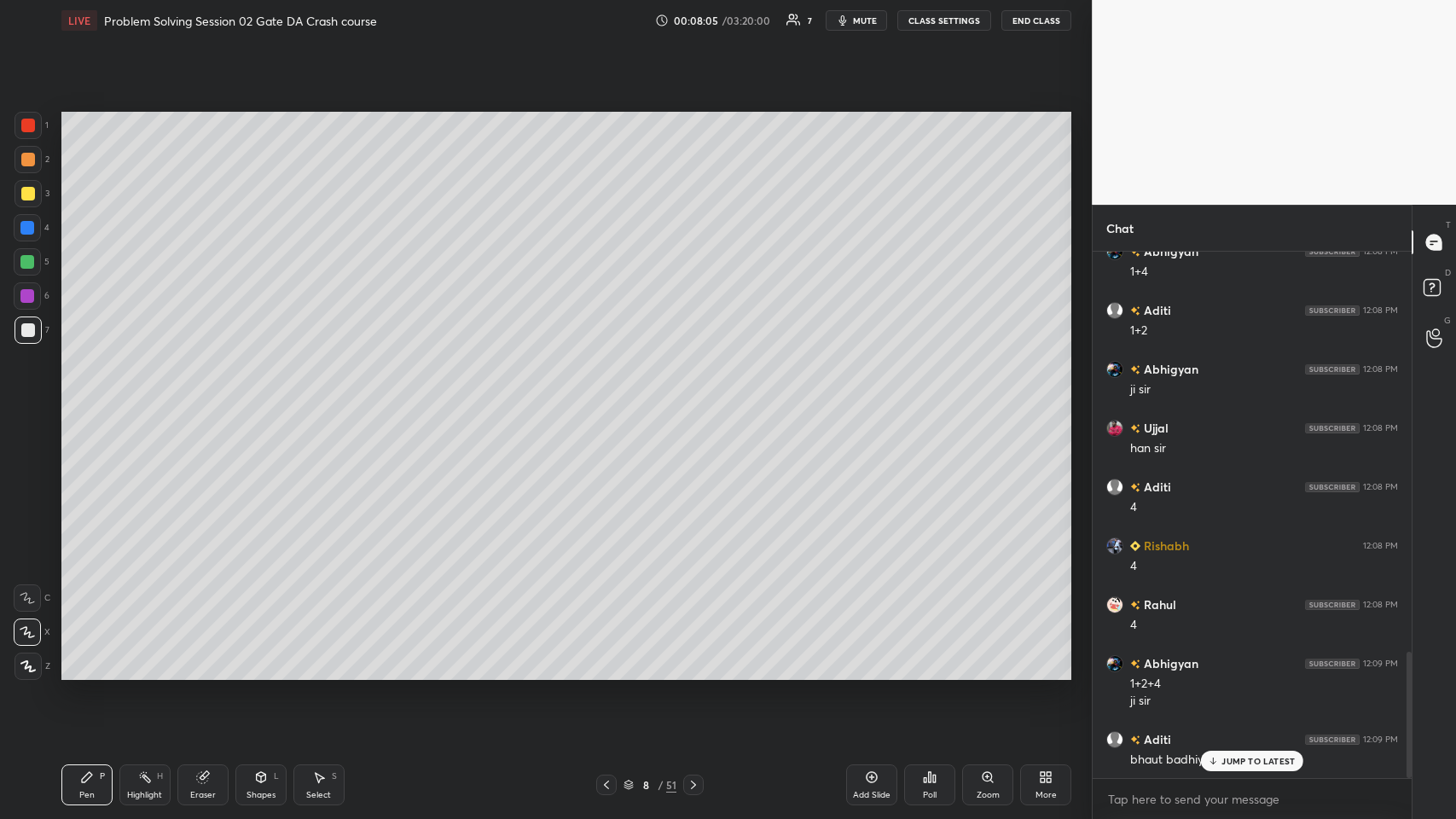
scroll to position [1723, 0]
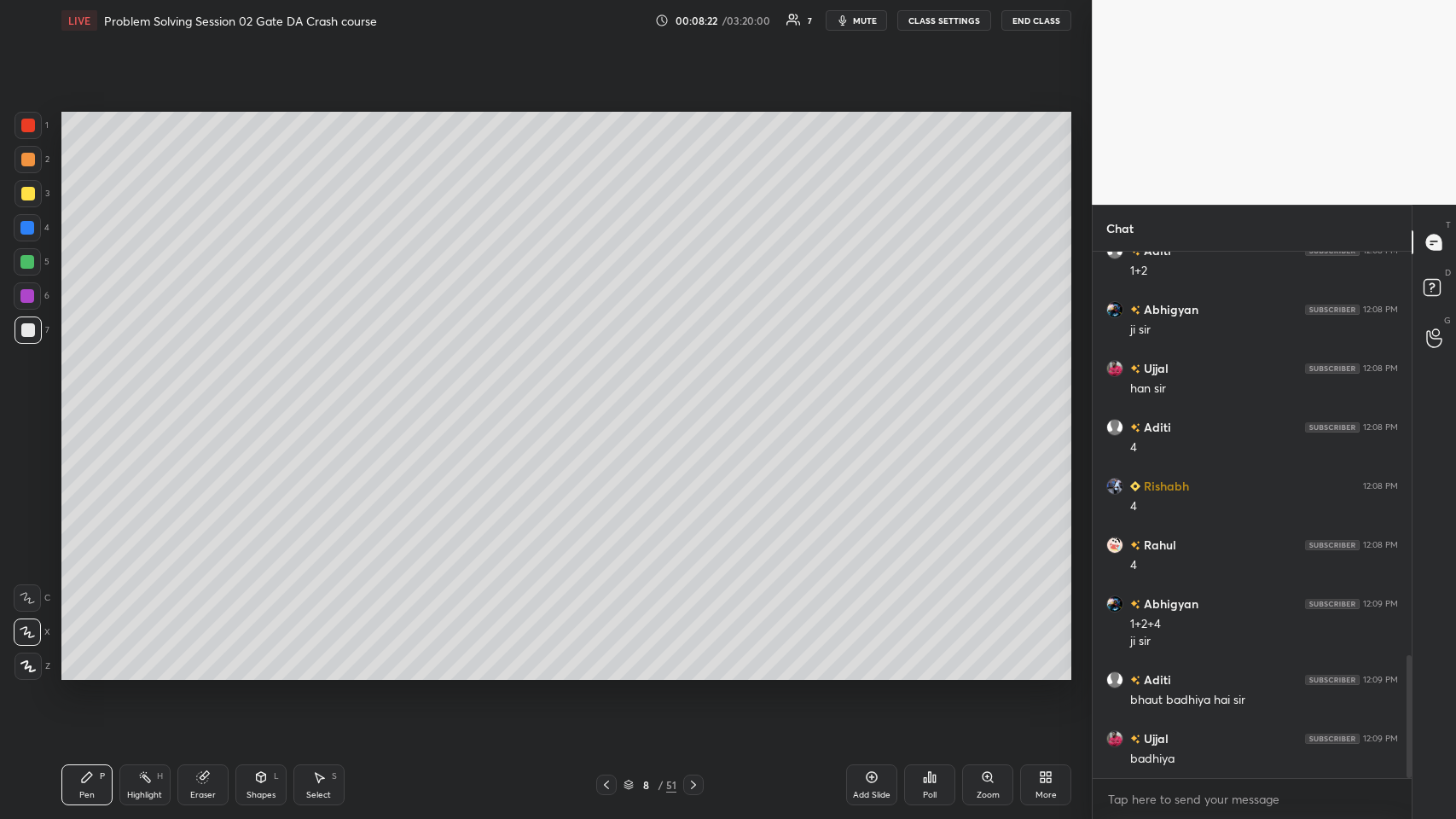
click at [606, 400] on icon at bounding box center [606, 784] width 14 height 14
click at [608, 400] on icon at bounding box center [606, 784] width 14 height 14
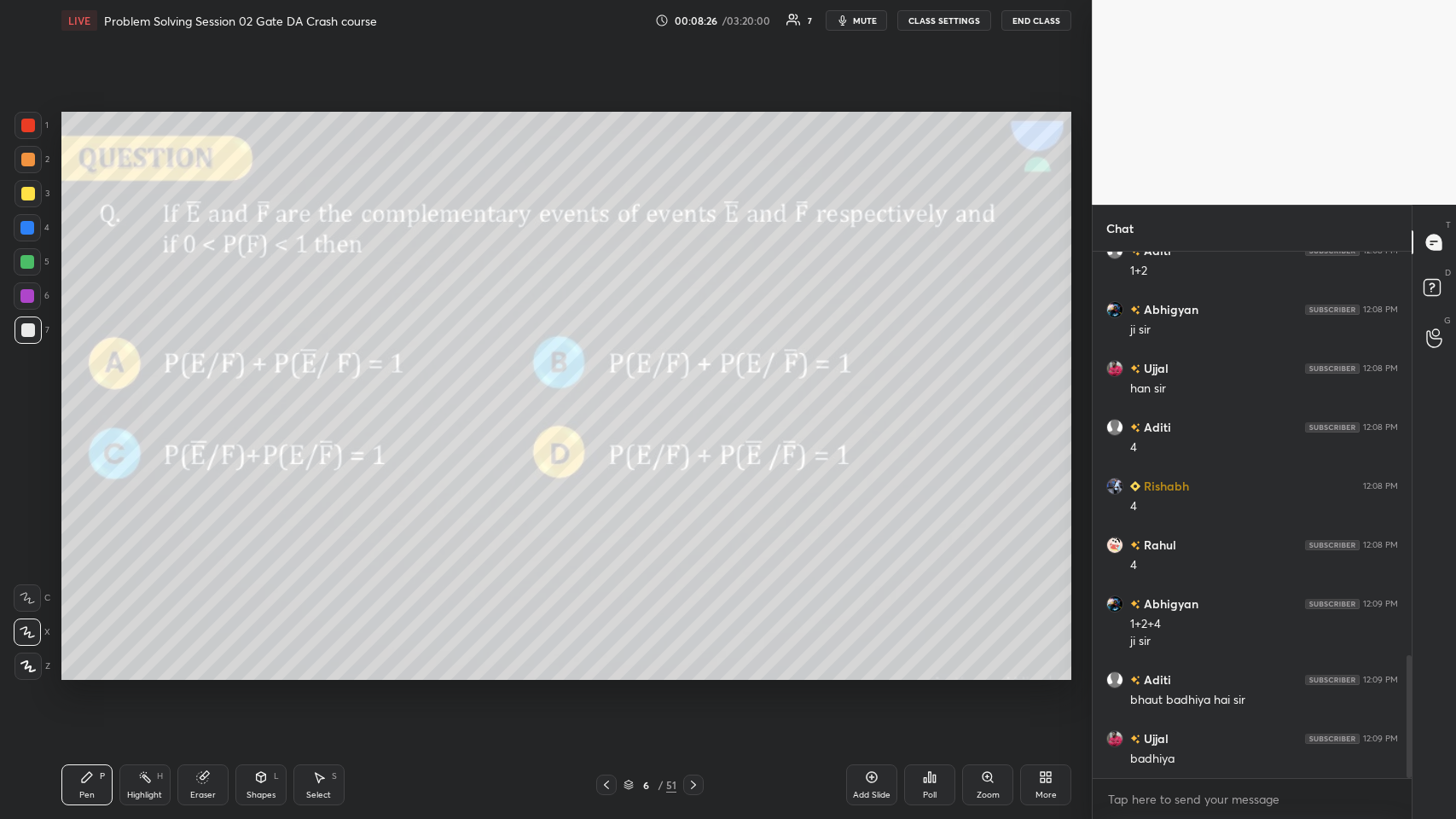
scroll to position [1781, 0]
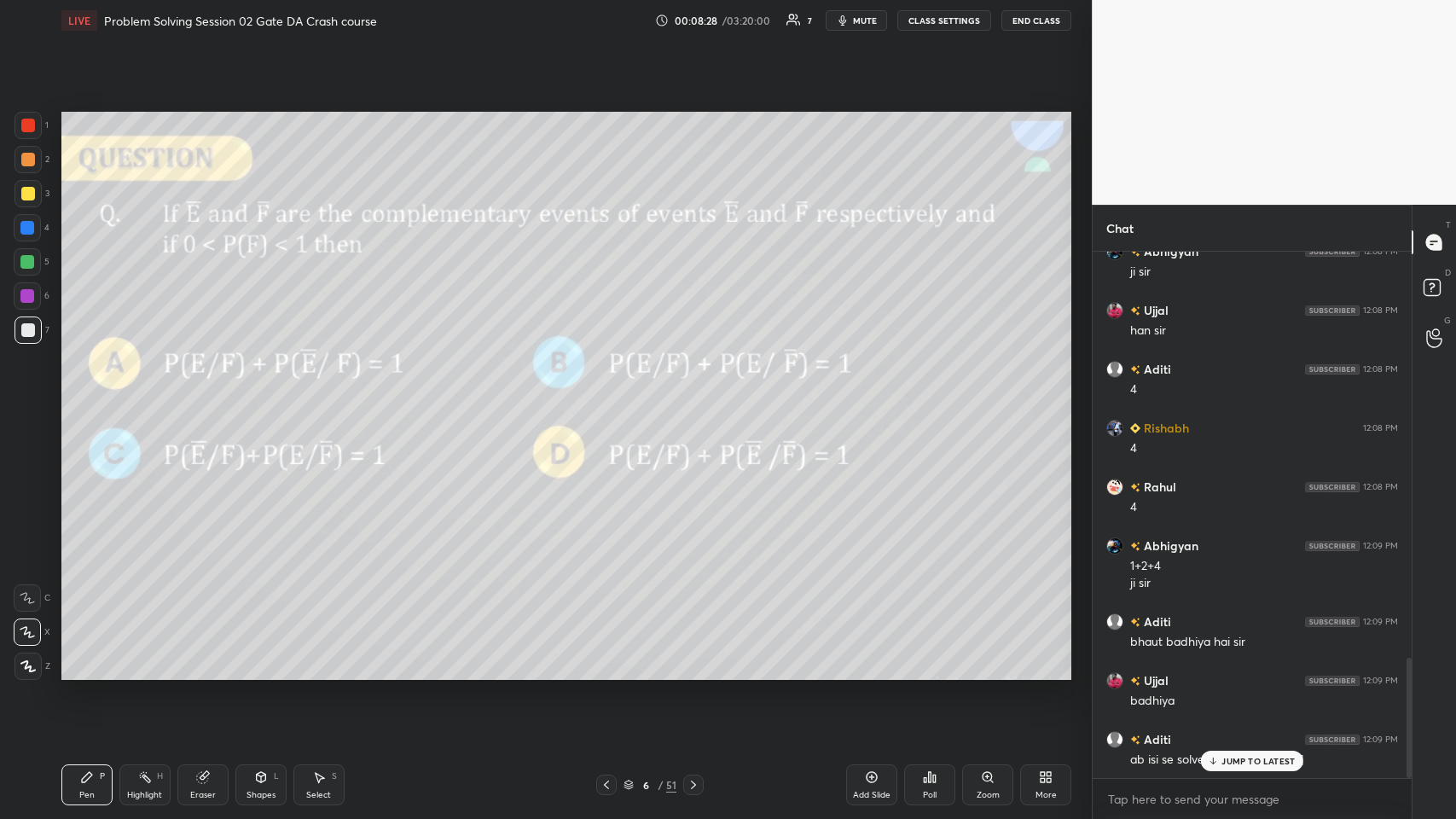
click at [611, 400] on icon at bounding box center [1213, 761] width 11 height 10
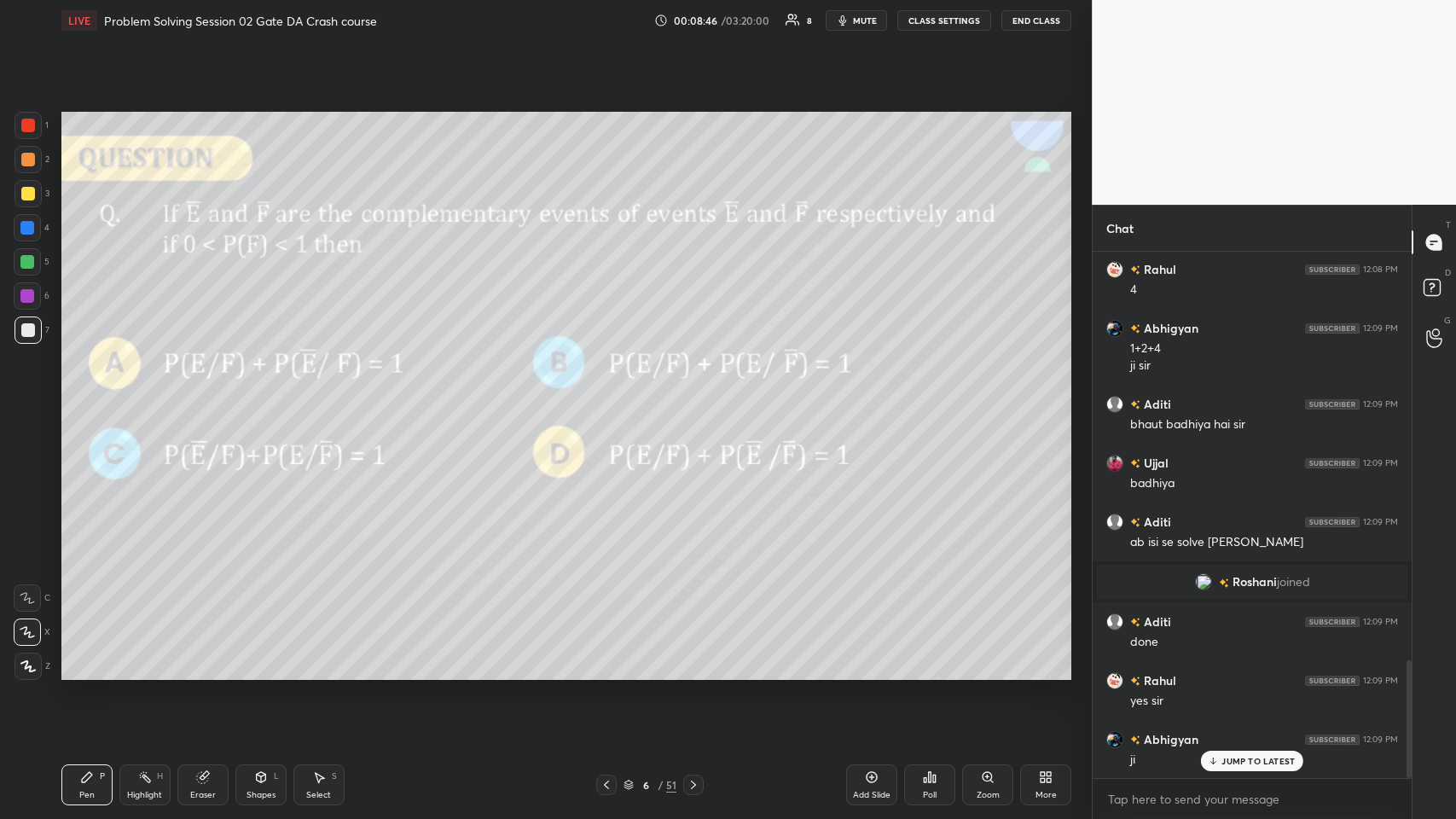
scroll to position [1832, 0]
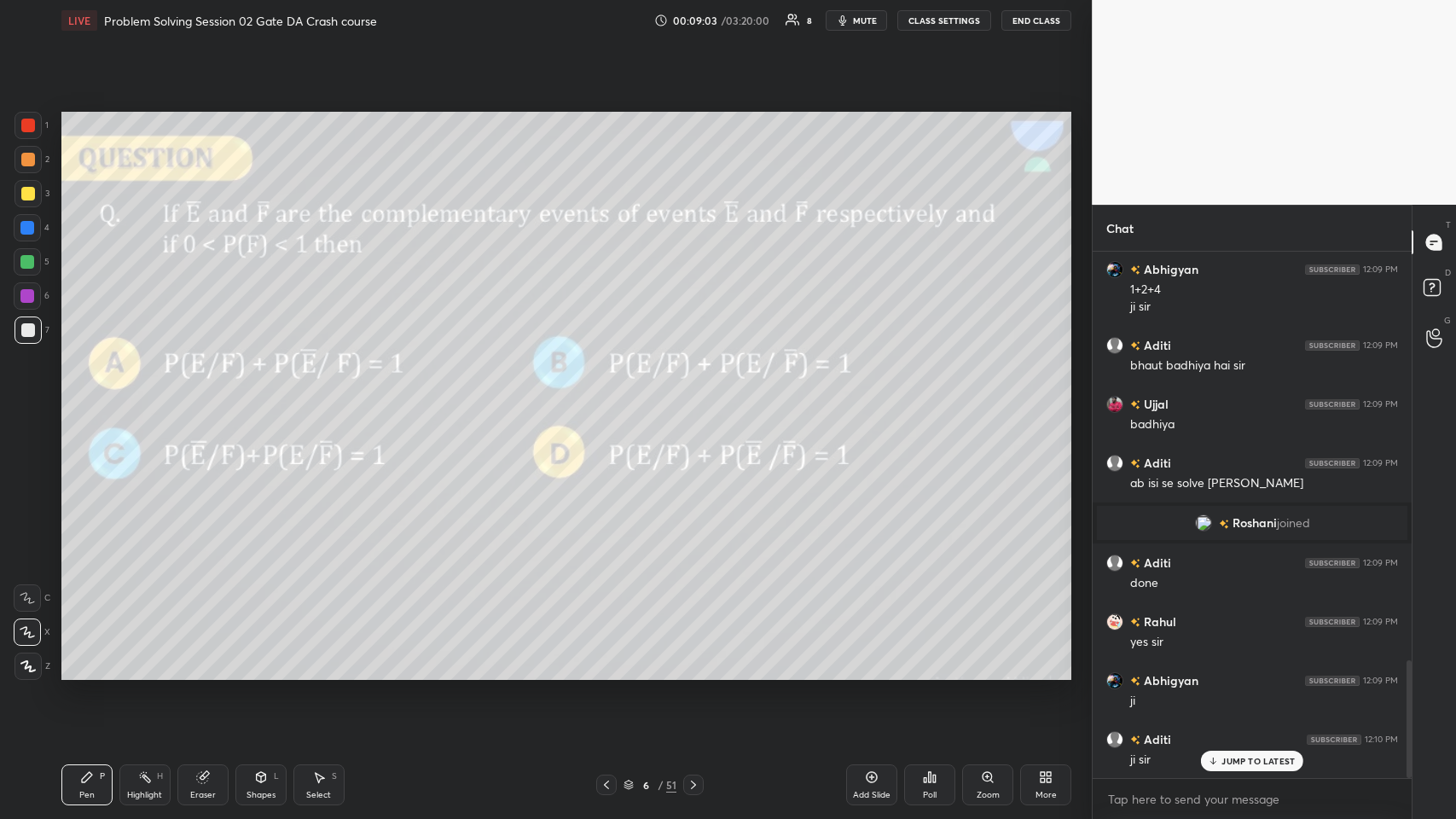
click at [611, 400] on icon at bounding box center [693, 784] width 14 height 14
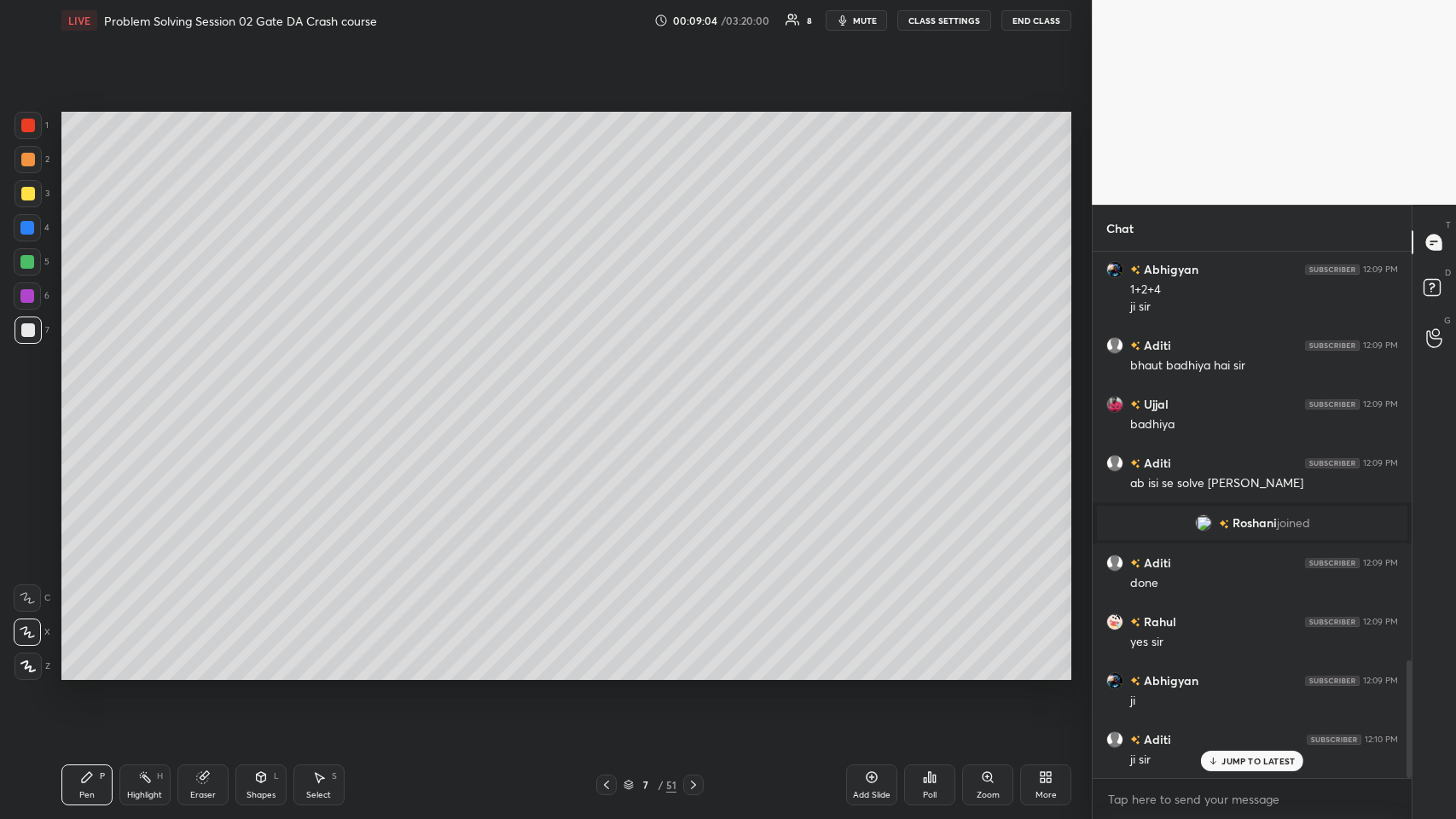
click at [611, 400] on icon at bounding box center [693, 784] width 14 height 14
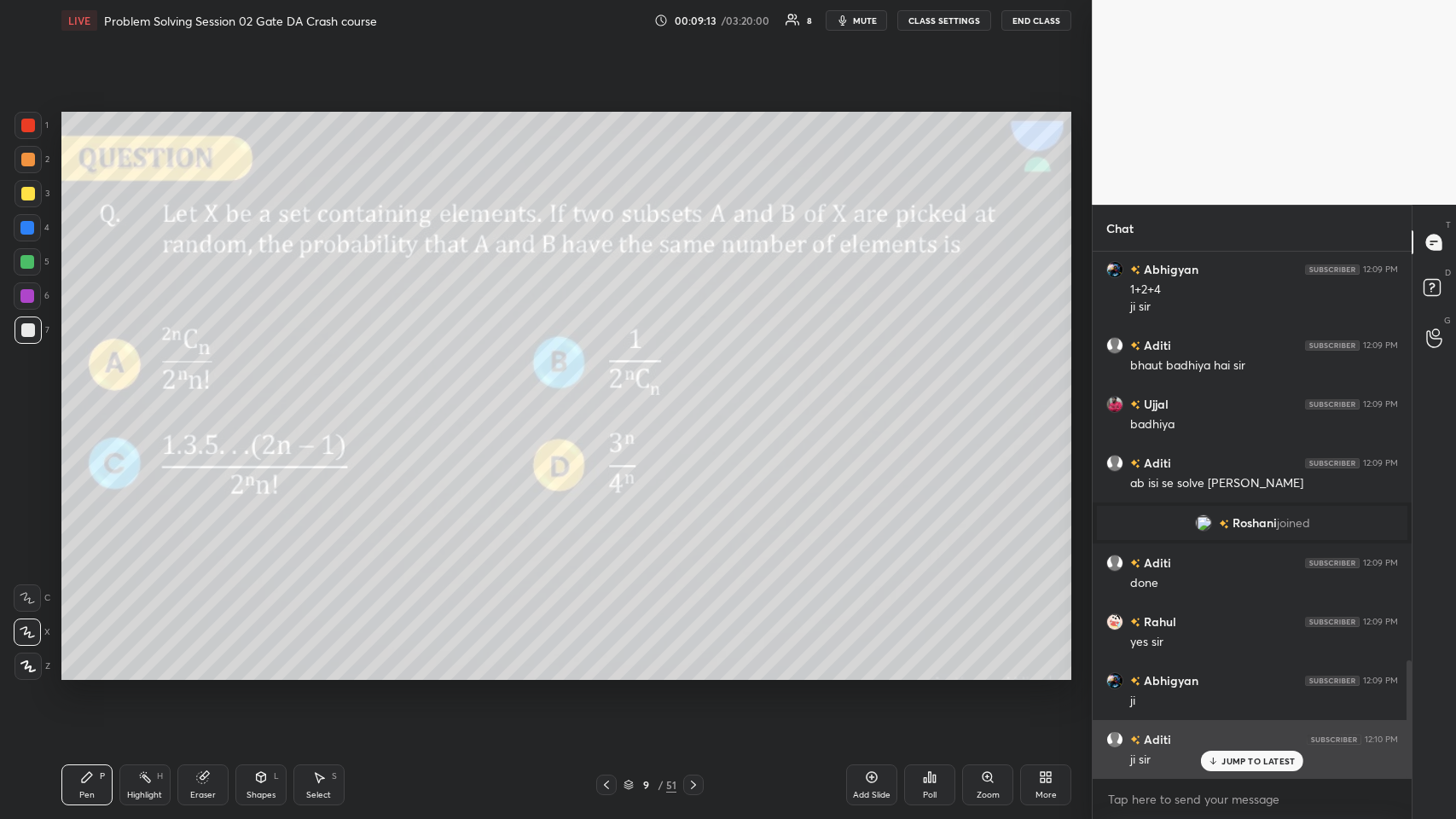
click at [611, 400] on p "JUMP TO LATEST" at bounding box center [1258, 761] width 73 height 10
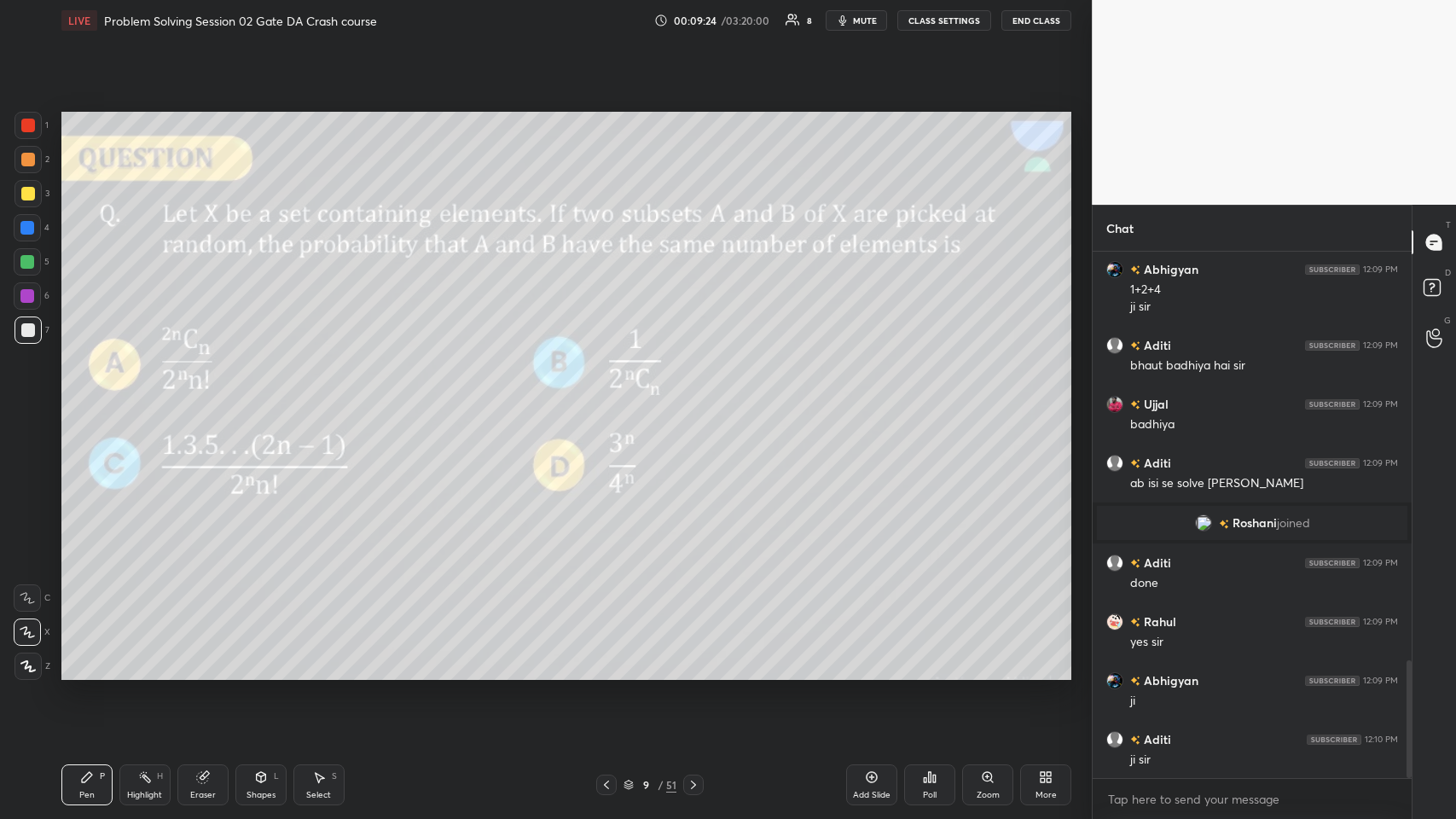
click at [204, 400] on icon at bounding box center [201, 778] width 11 height 11
click at [82, 400] on div "Pen P" at bounding box center [87, 785] width 52 height 41
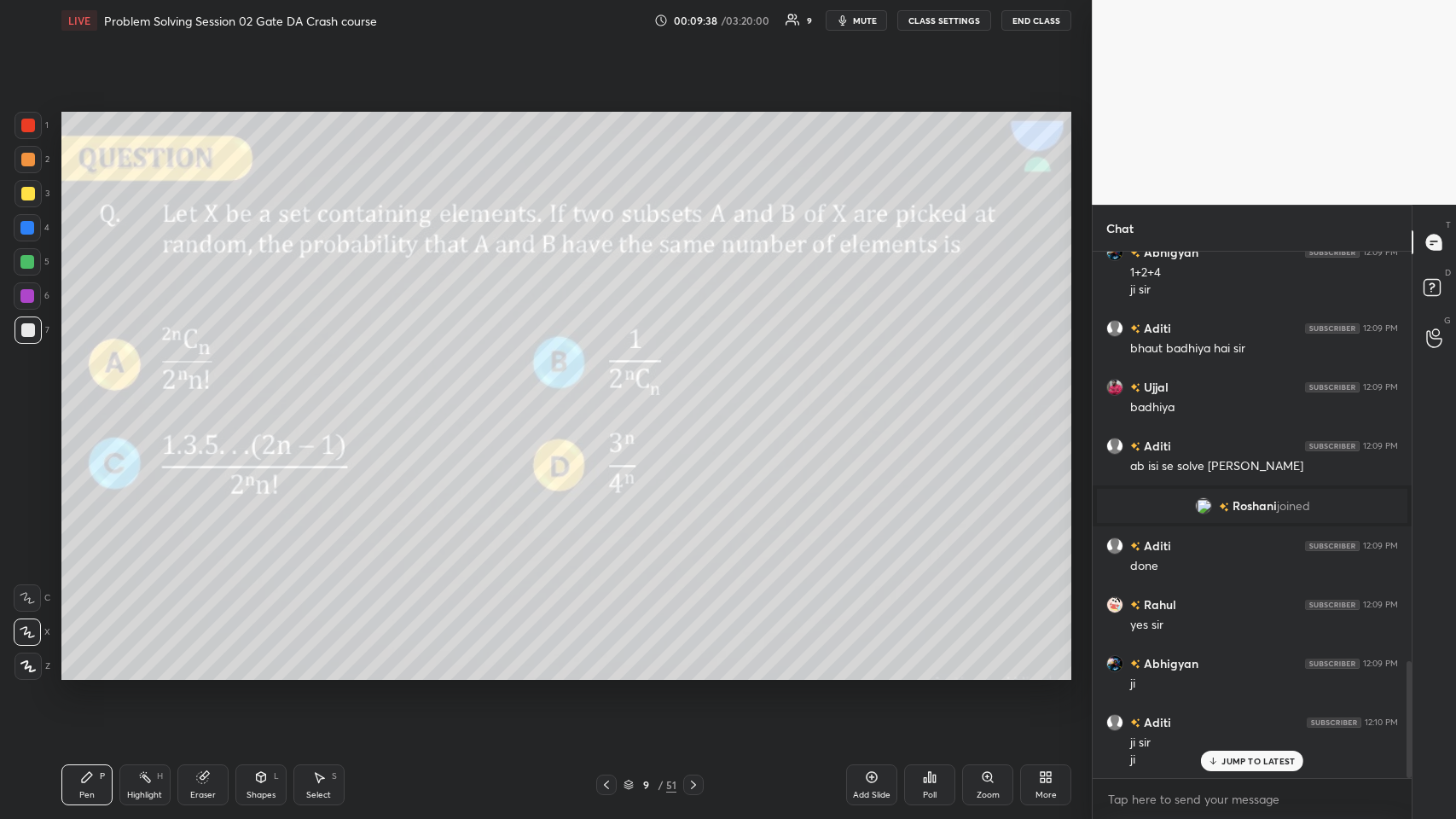
scroll to position [1889, 0]
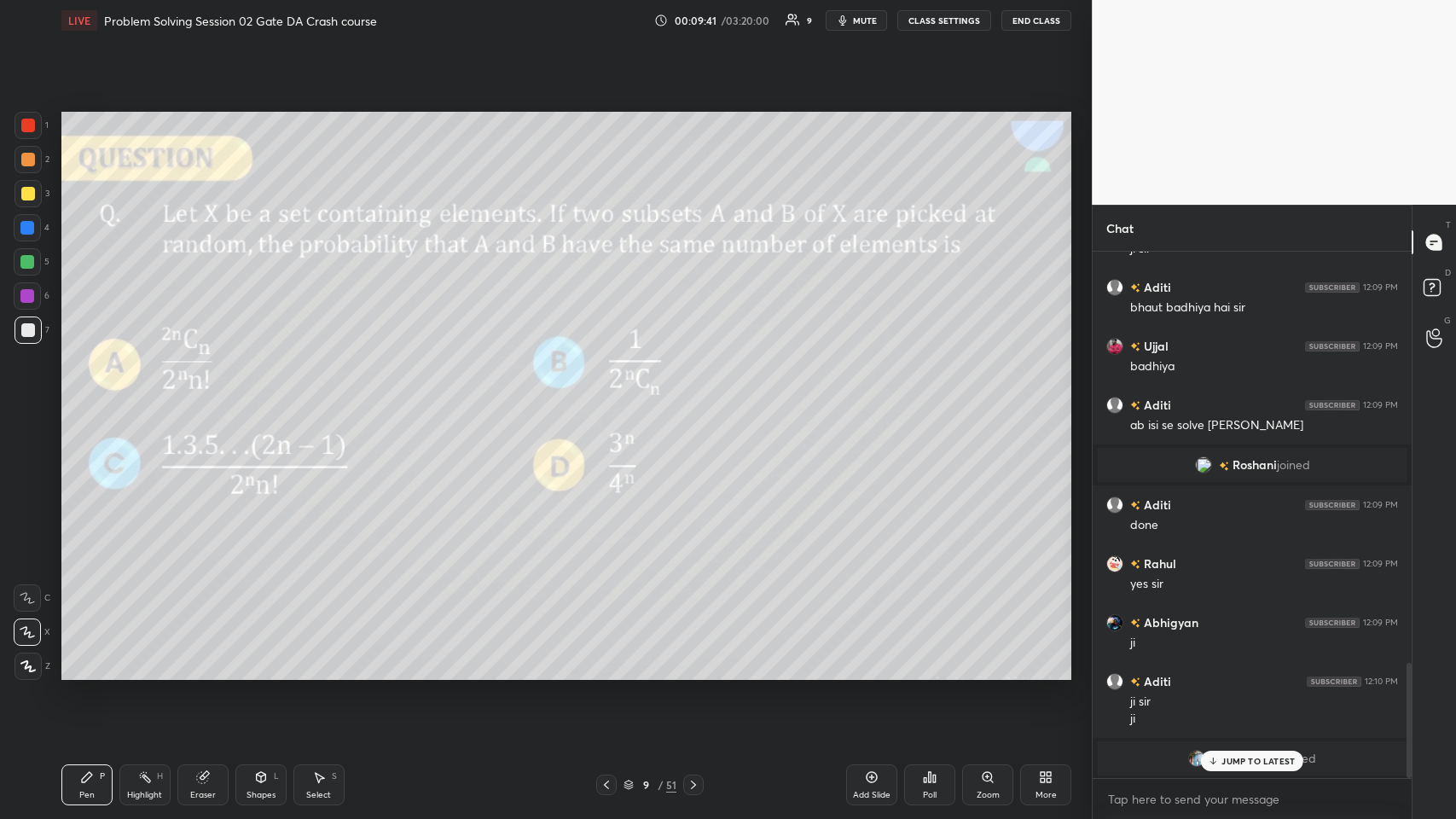
click at [611, 400] on div "JUMP TO LATEST" at bounding box center [1252, 761] width 102 height 21
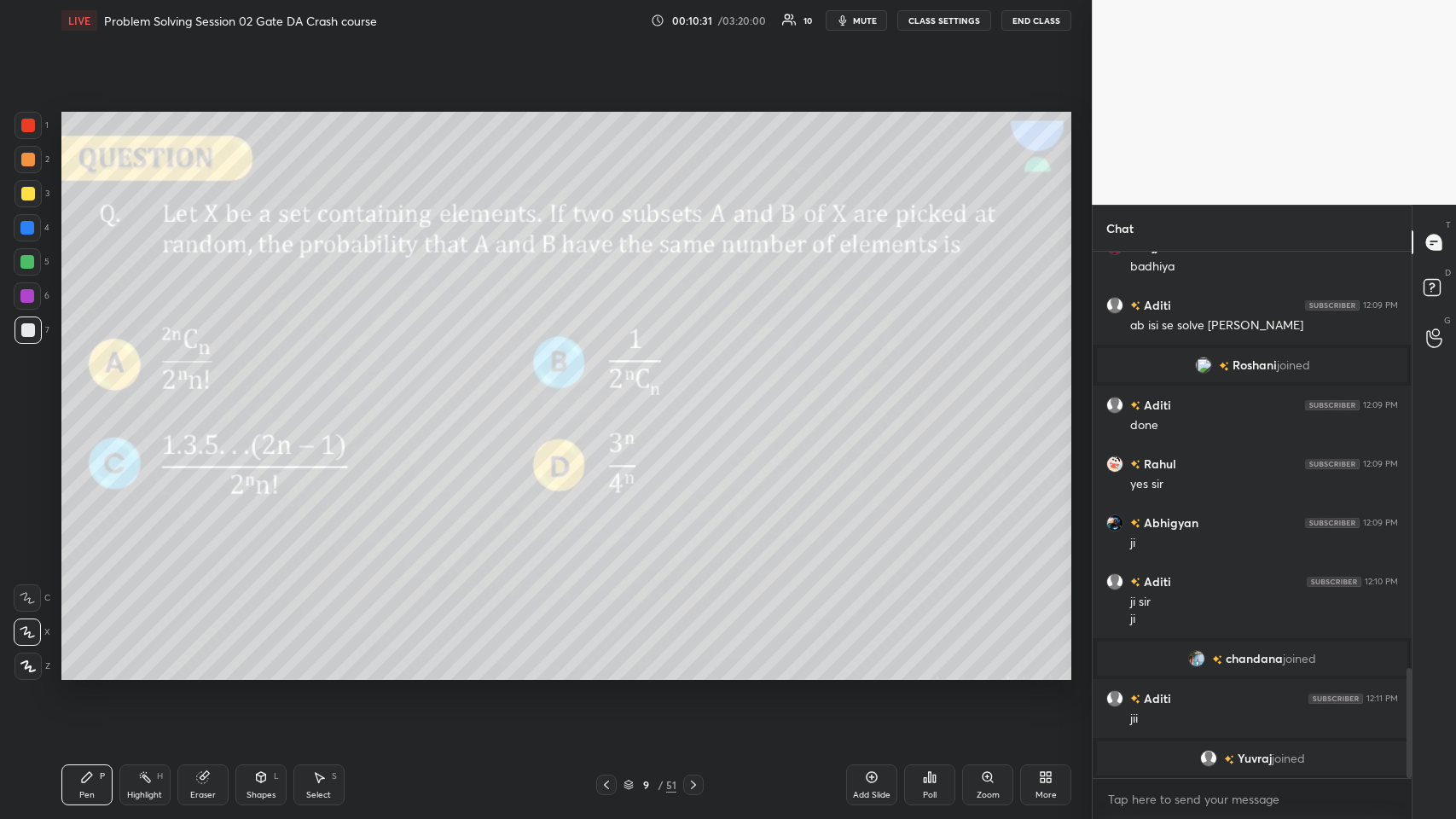
scroll to position [1951, 0]
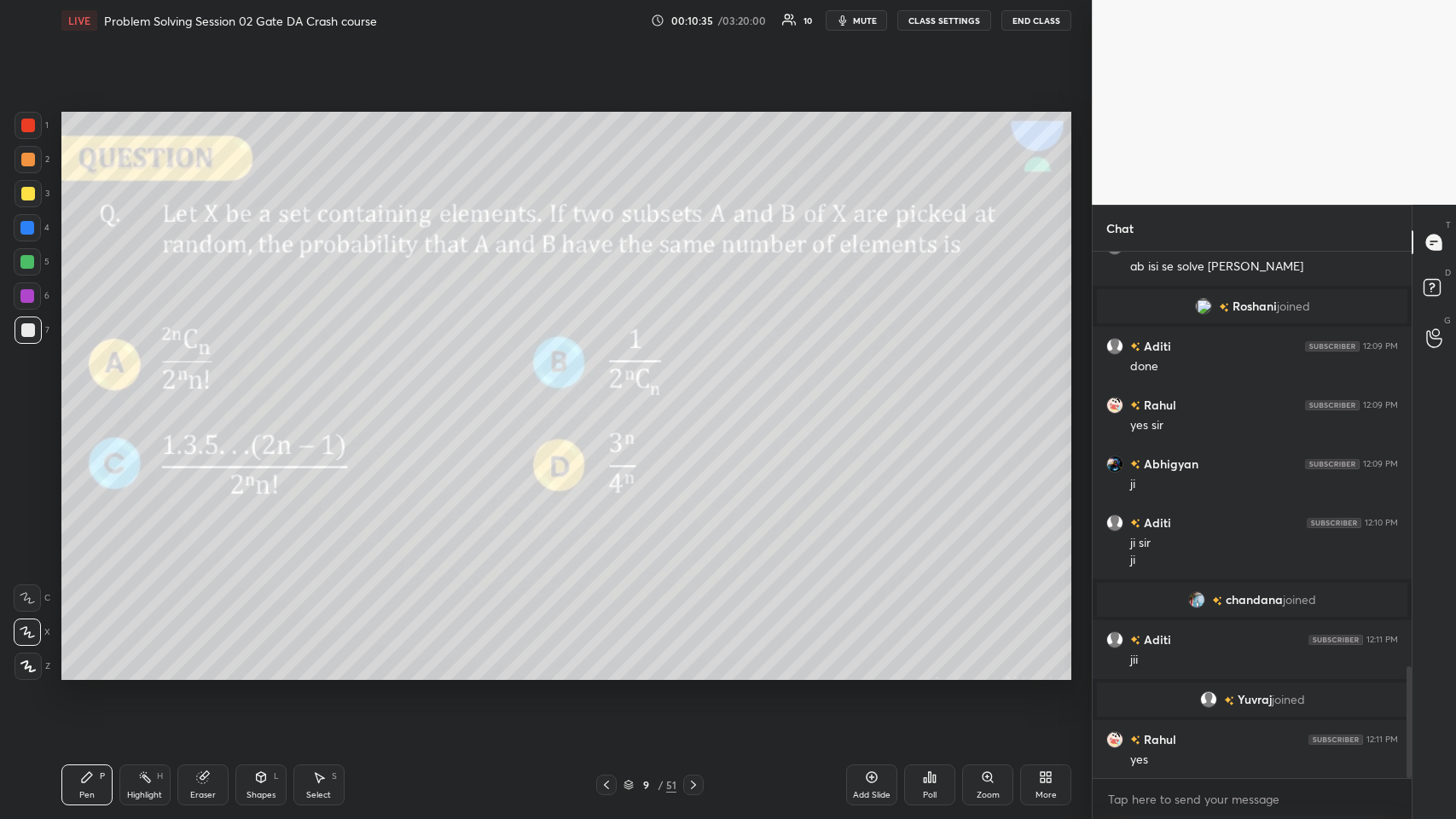
click at [203, 400] on icon at bounding box center [201, 778] width 11 height 11
click at [97, 400] on div "Pen P" at bounding box center [87, 785] width 52 height 41
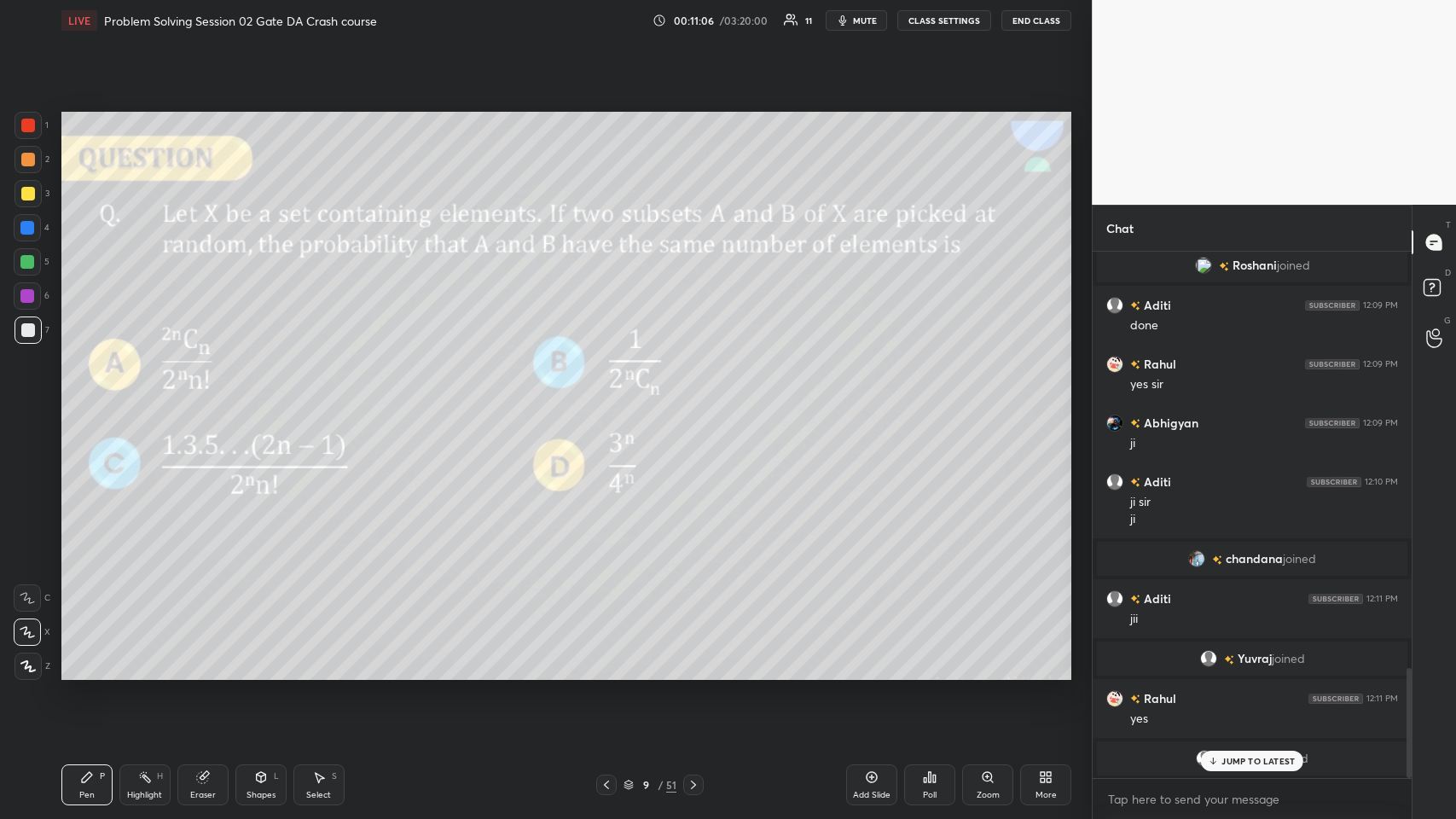
click at [611, 400] on p "JUMP TO LATEST" at bounding box center [1258, 761] width 73 height 10
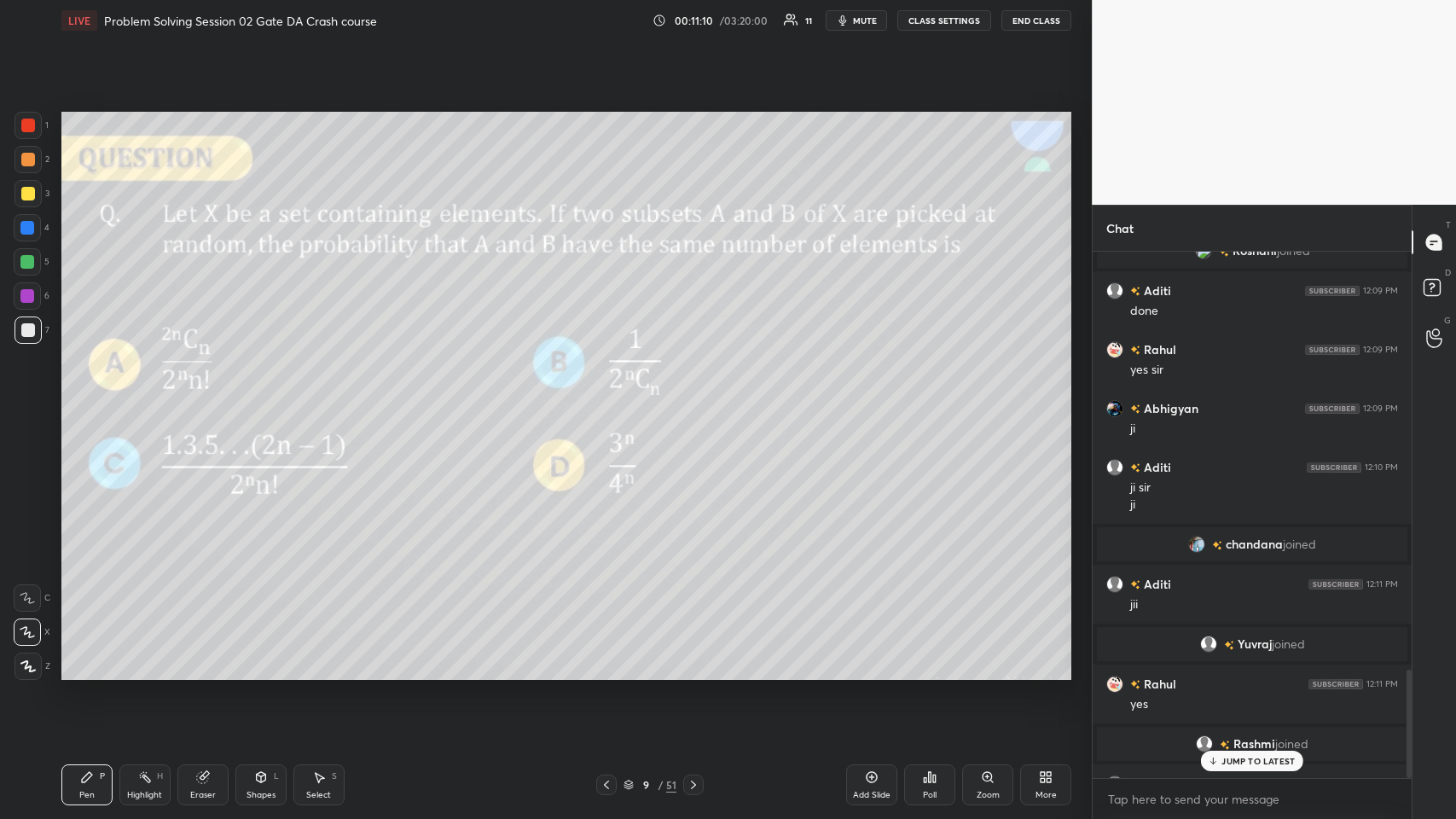
scroll to position [2036, 0]
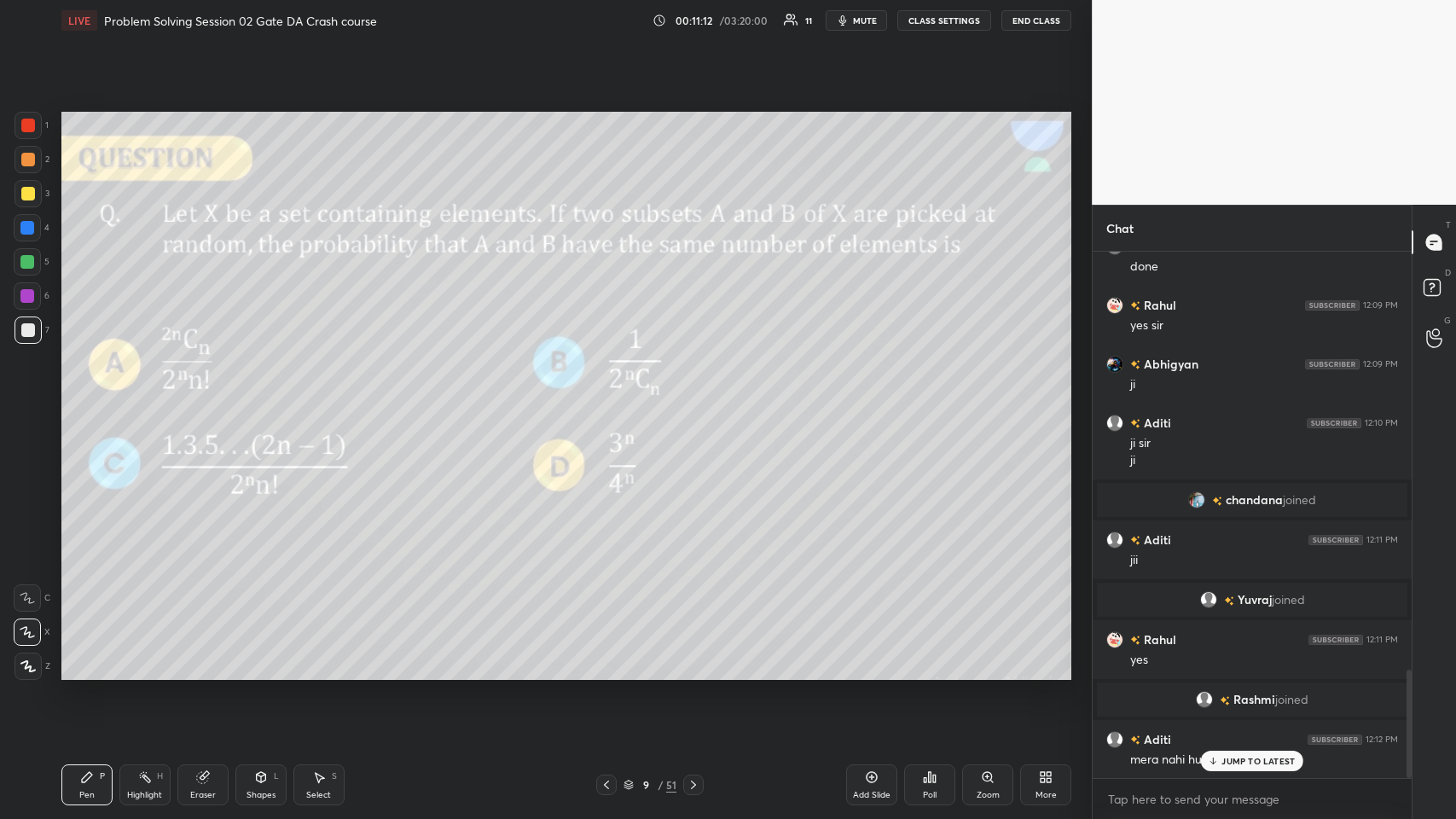
click at [611, 400] on p "JUMP TO LATEST" at bounding box center [1258, 761] width 73 height 10
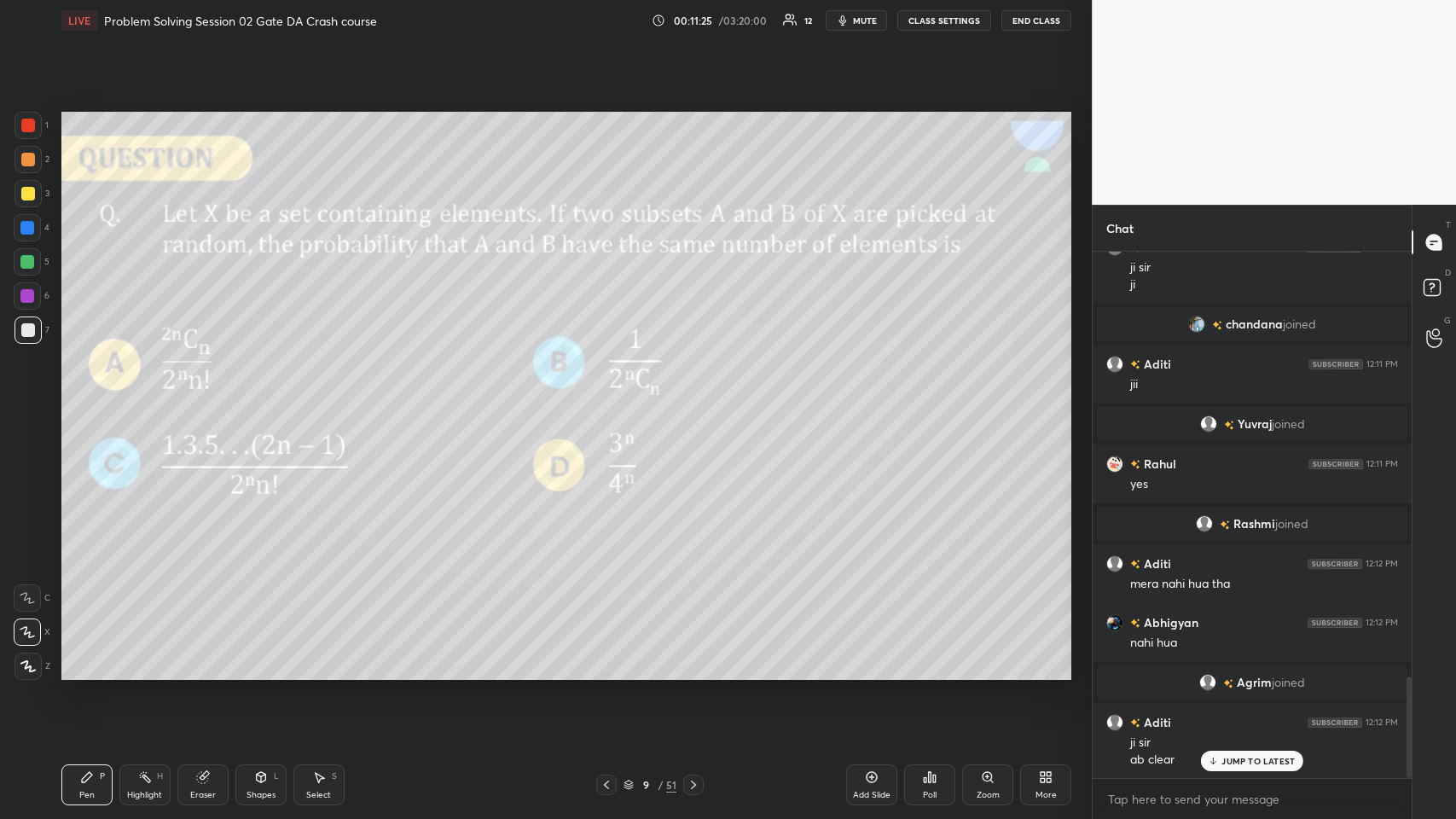
scroll to position [2271, 0]
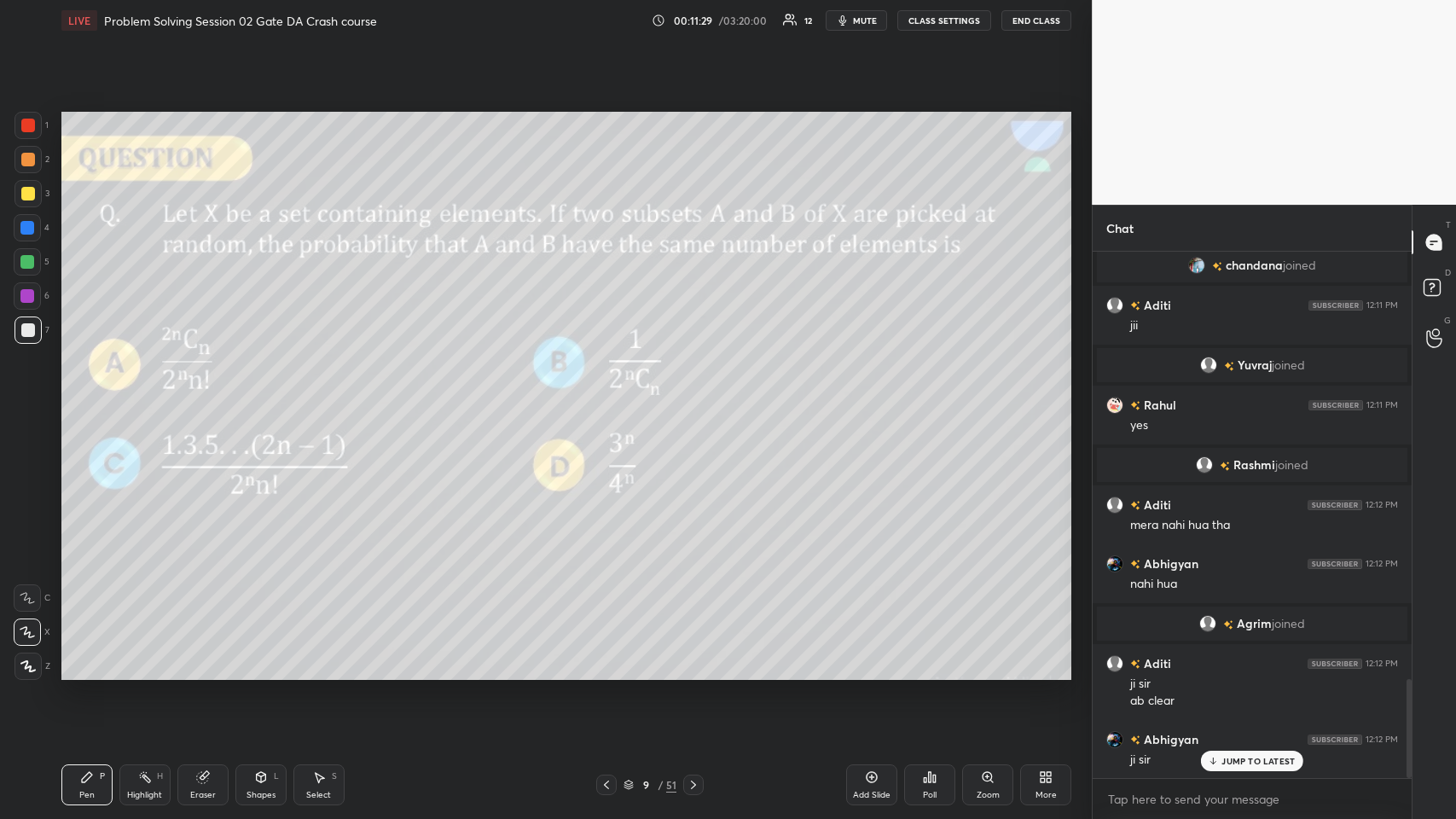
click at [611, 400] on p "JUMP TO LATEST" at bounding box center [1258, 761] width 73 height 10
click at [606, 400] on icon at bounding box center [606, 784] width 14 height 14
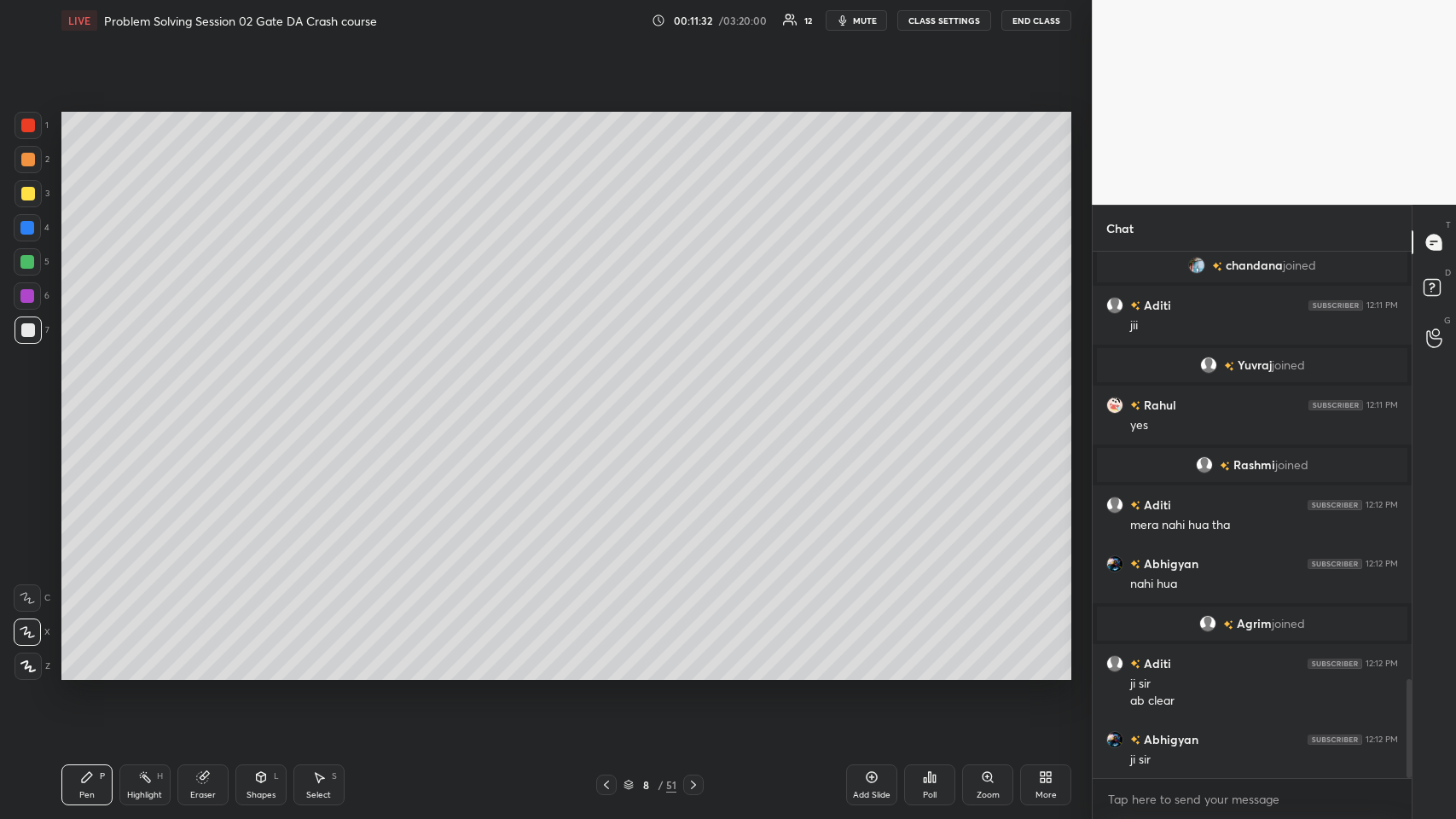
click at [610, 400] on icon at bounding box center [606, 784] width 14 height 14
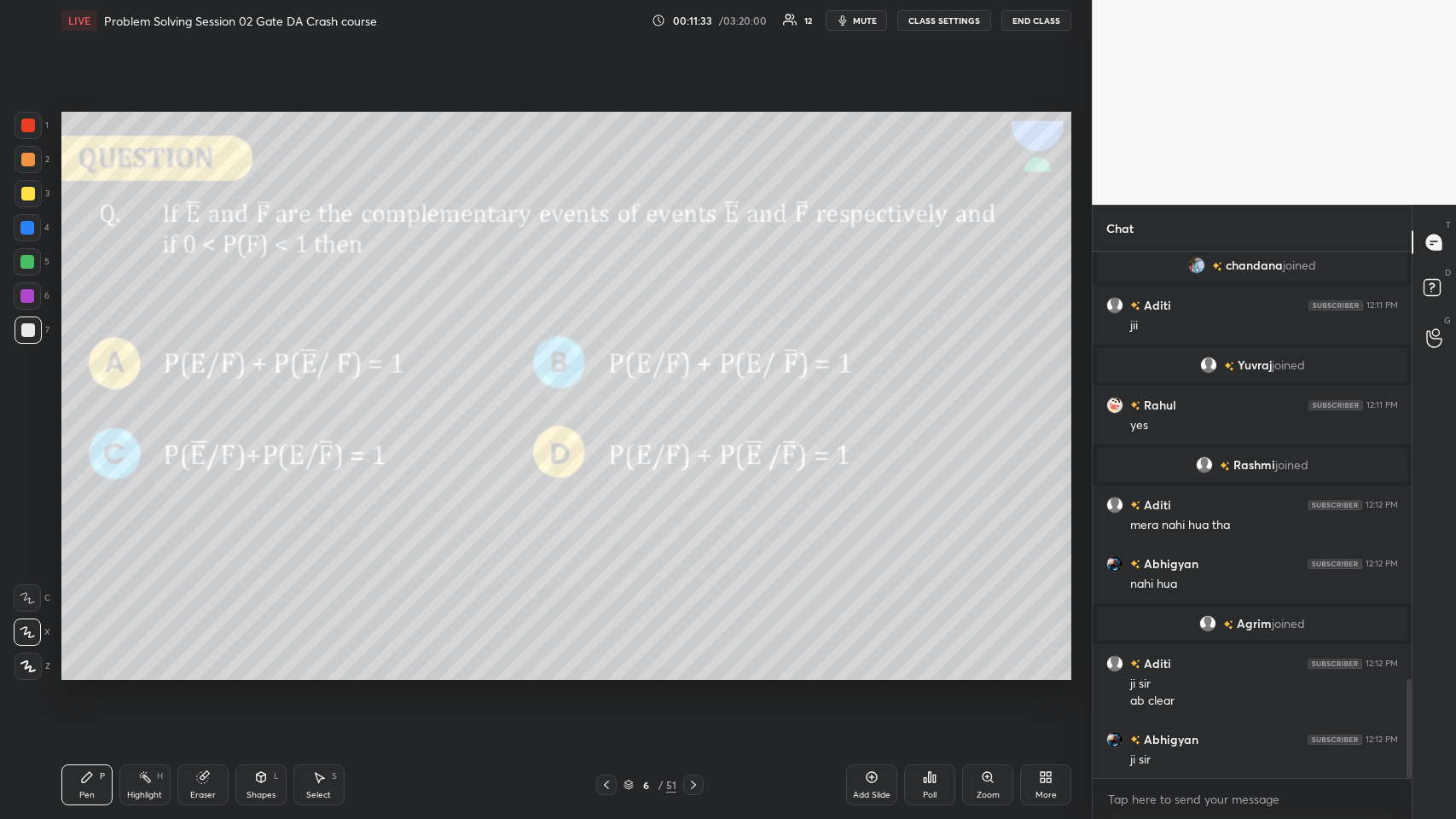
click at [607, 400] on icon at bounding box center [606, 784] width 14 height 14
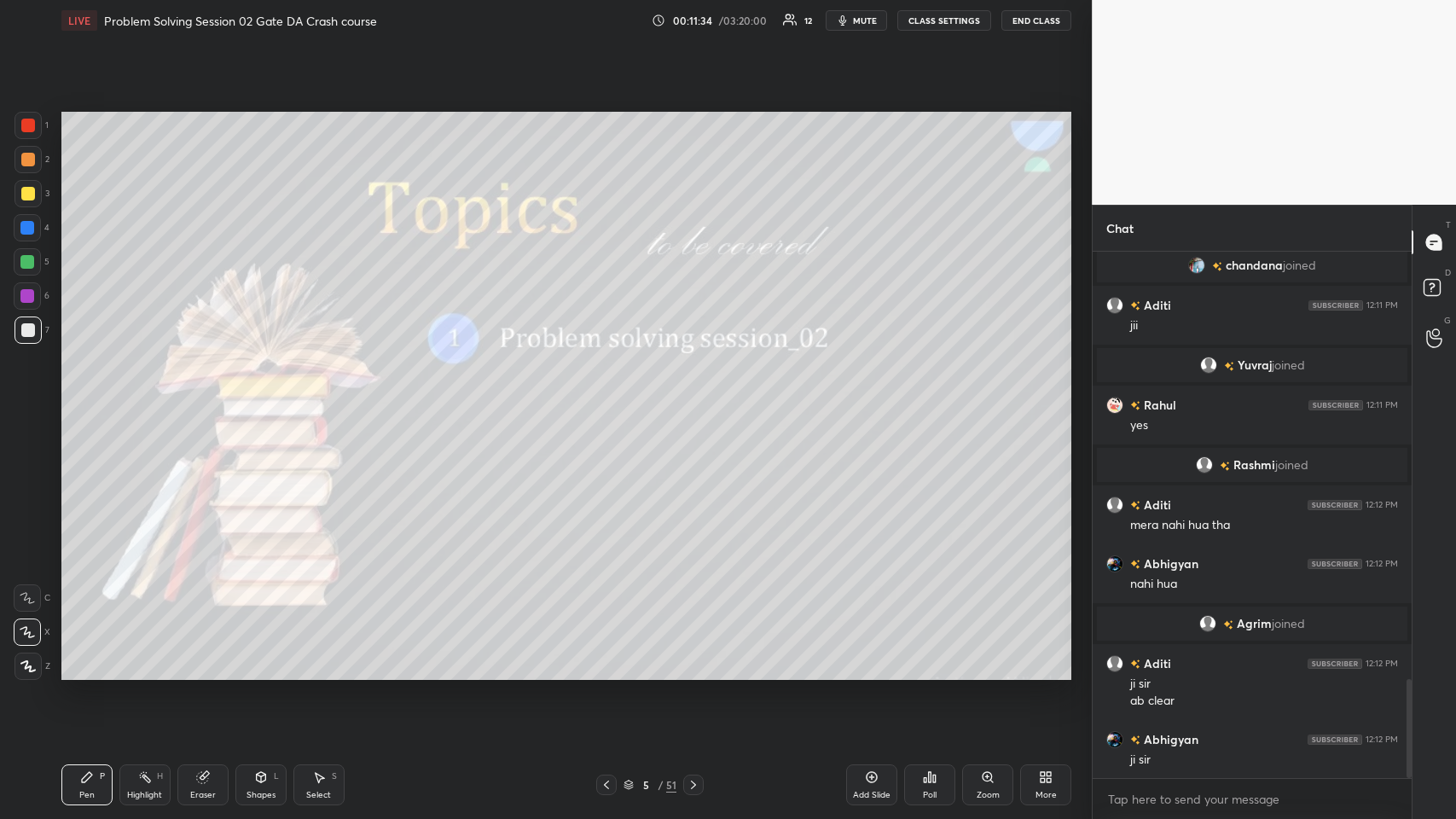
click at [611, 400] on icon at bounding box center [693, 784] width 14 height 14
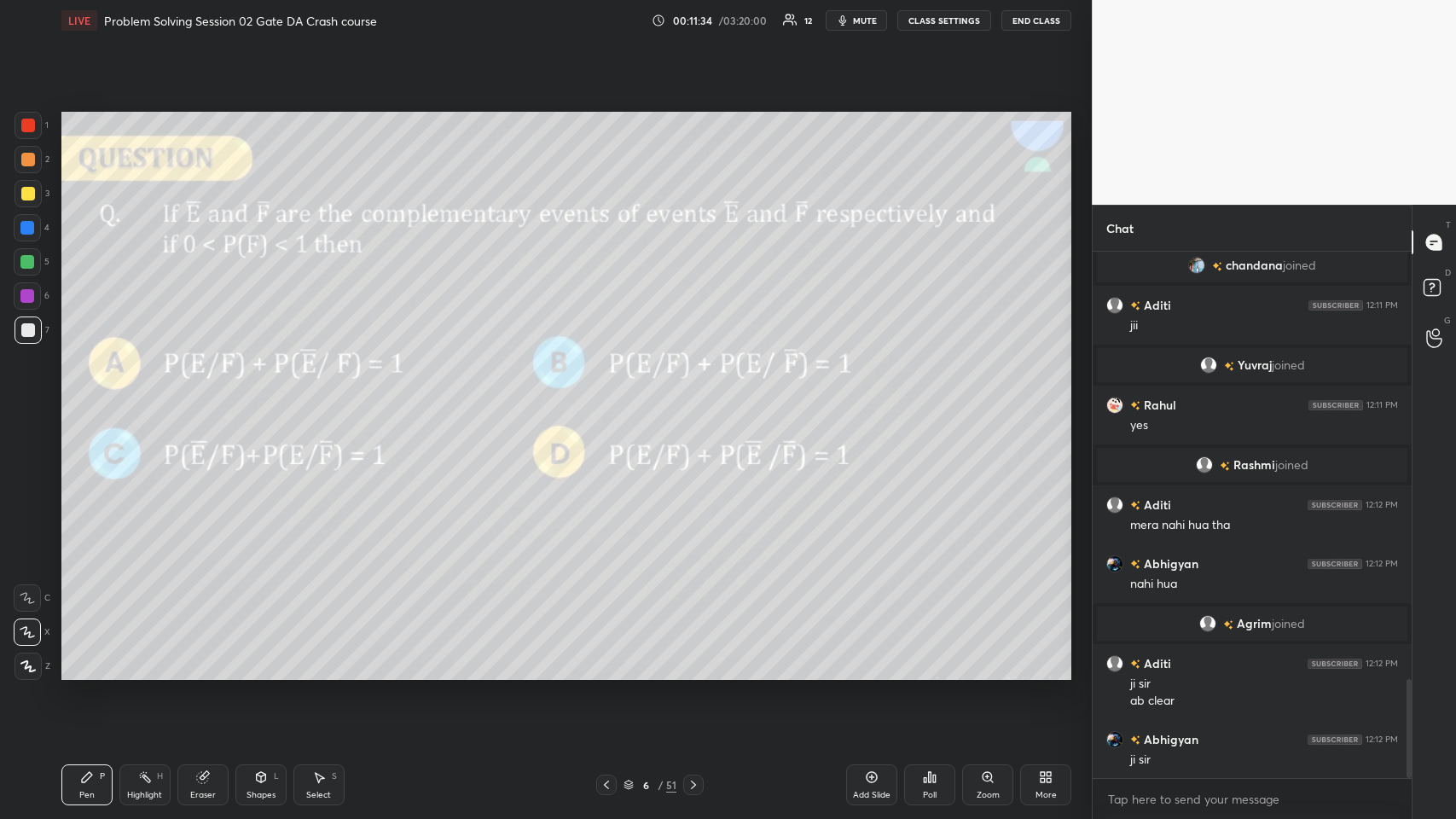
click at [611, 400] on icon at bounding box center [692, 784] width 5 height 8
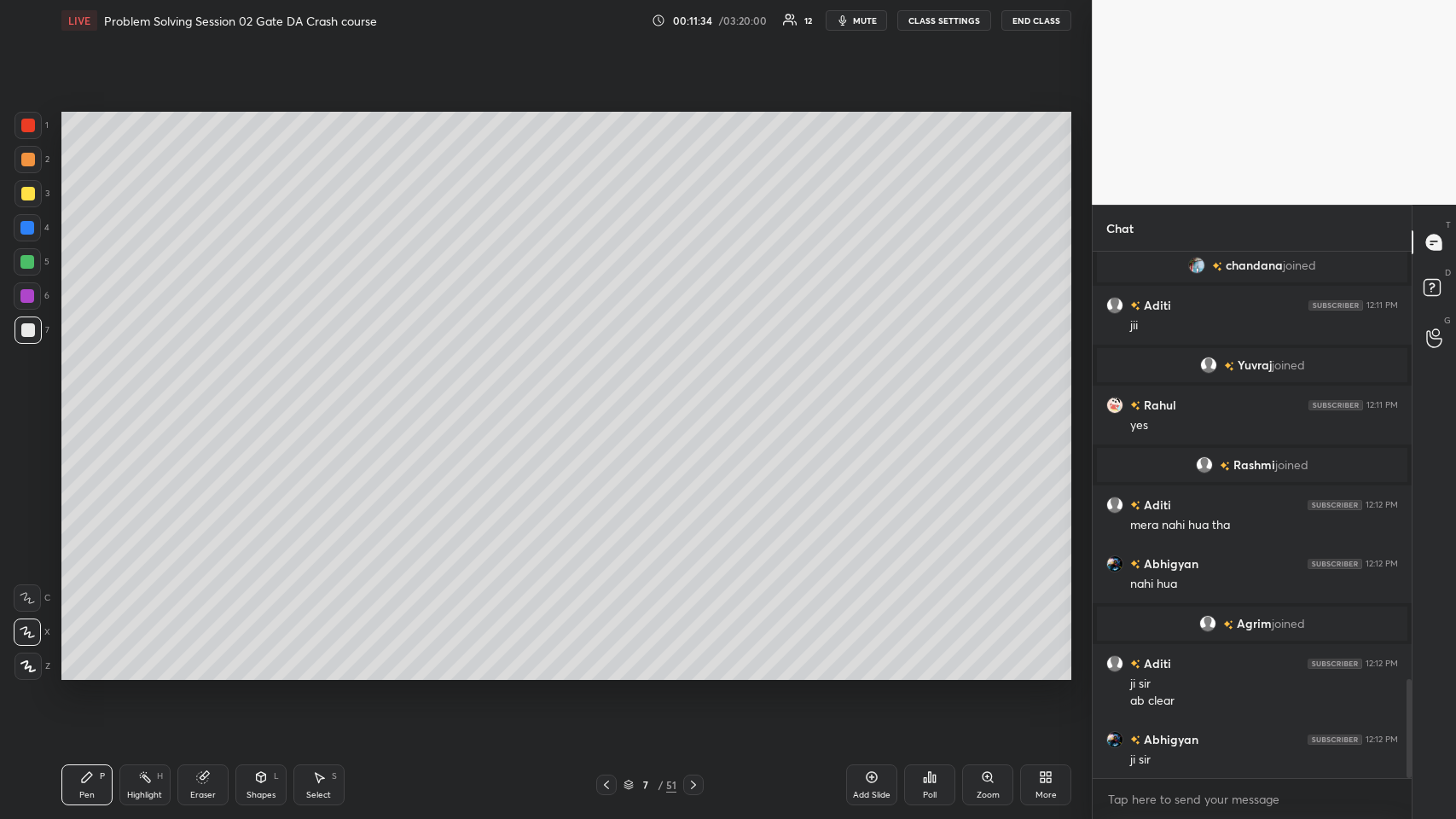
click at [611, 400] on icon at bounding box center [692, 784] width 5 height 8
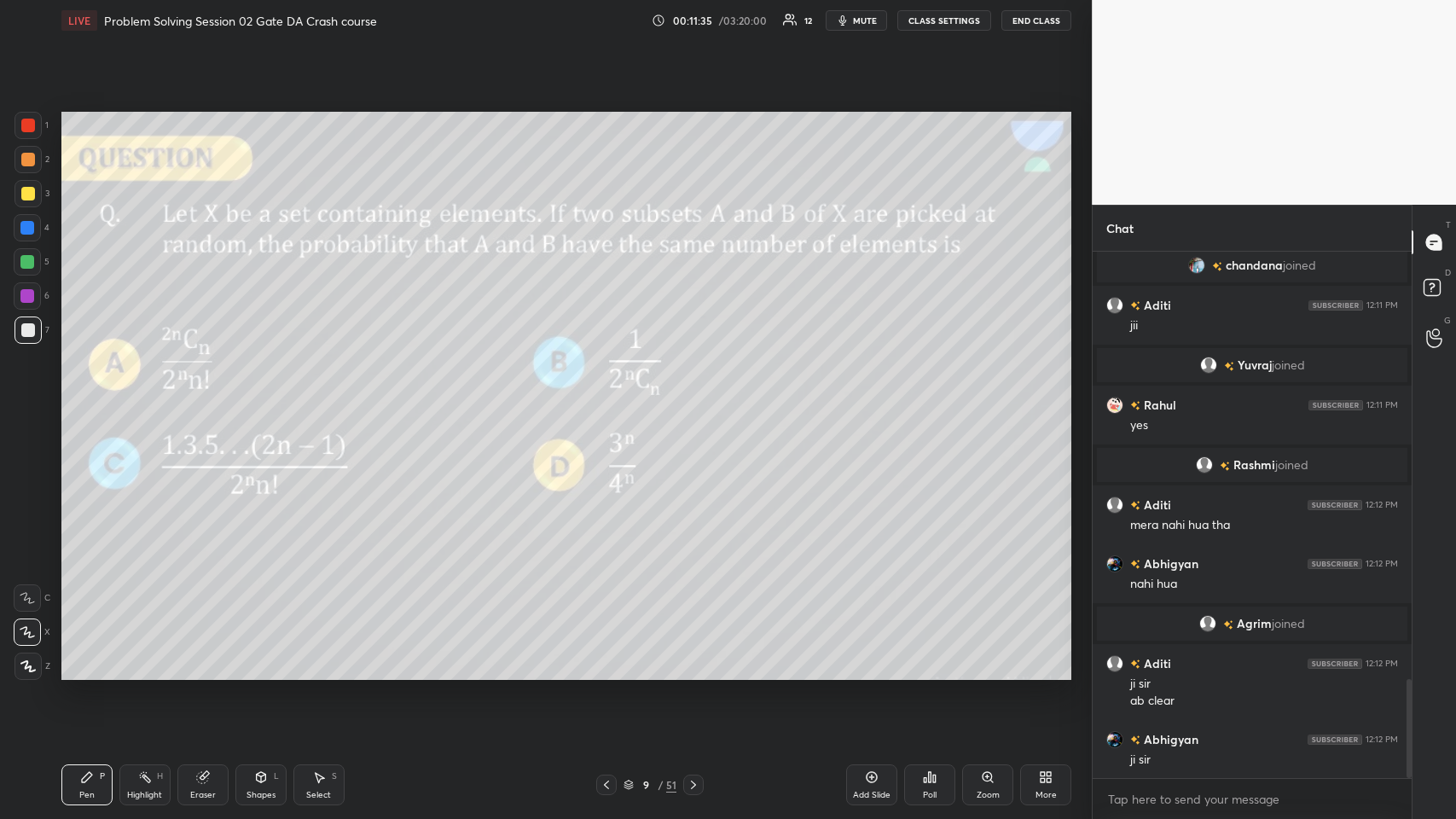
click at [611, 400] on icon at bounding box center [693, 784] width 14 height 14
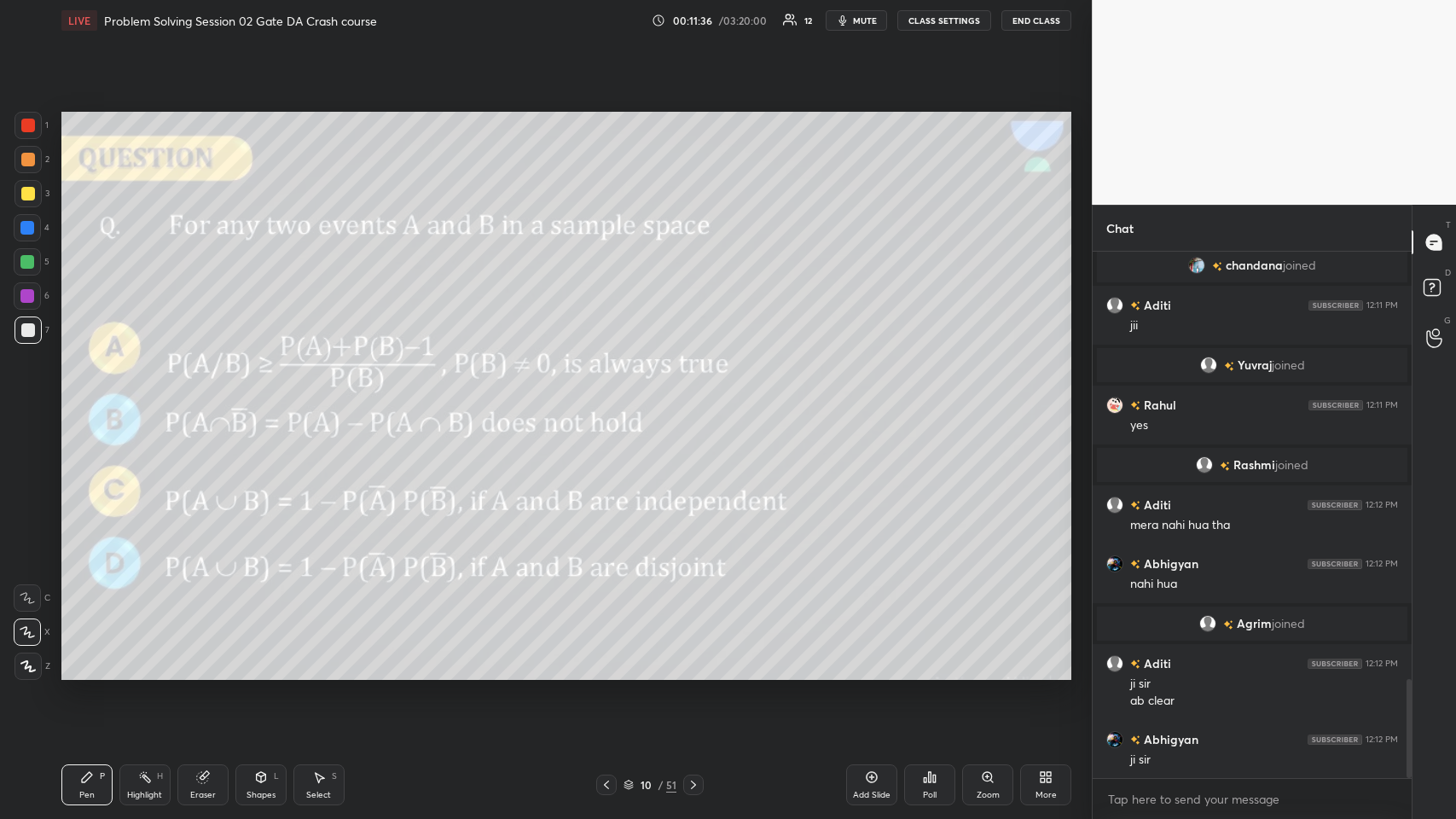
click at [611, 400] on icon at bounding box center [693, 784] width 14 height 14
click at [603, 400] on icon at bounding box center [606, 784] width 14 height 14
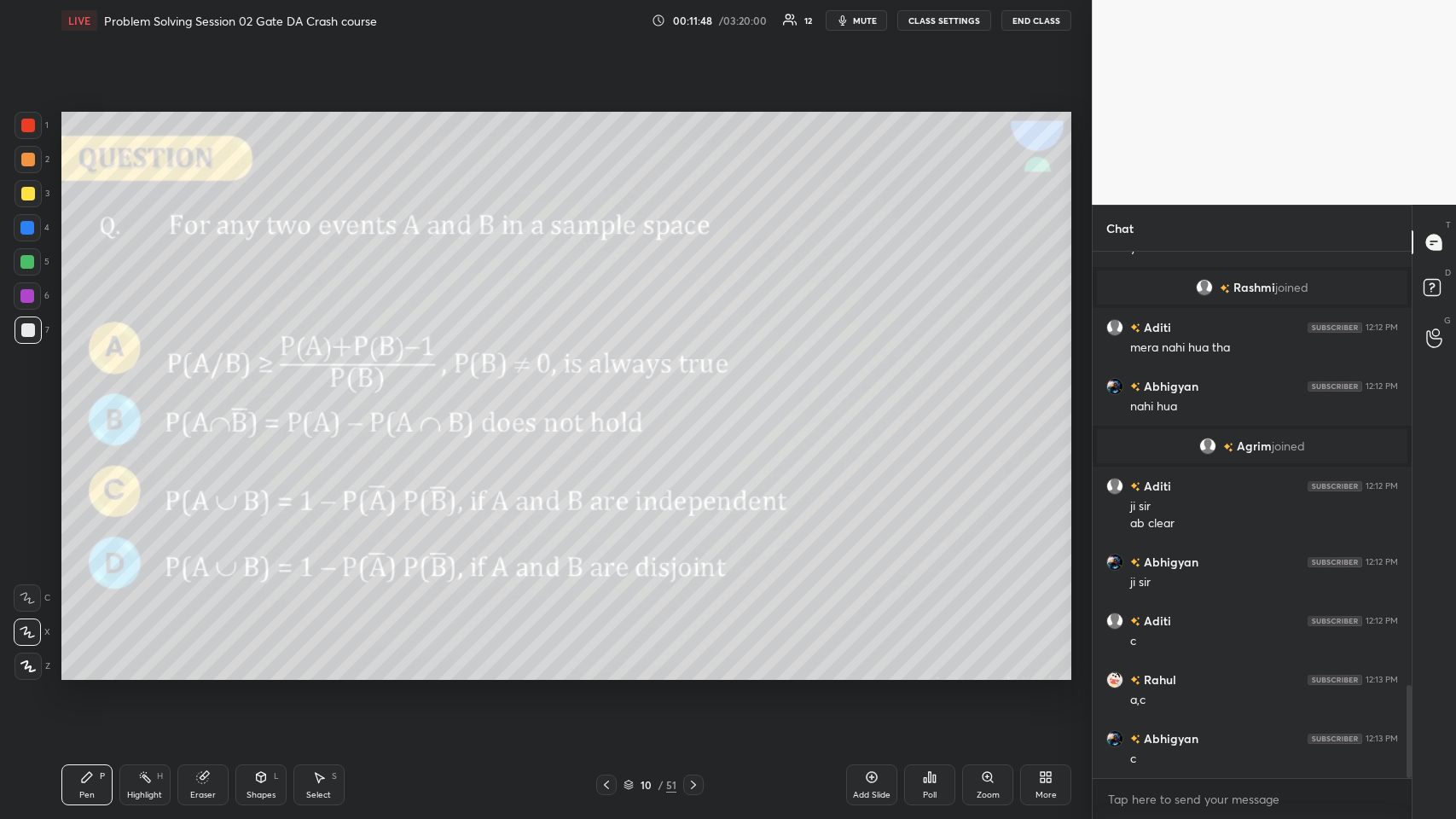
scroll to position [2489, 0]
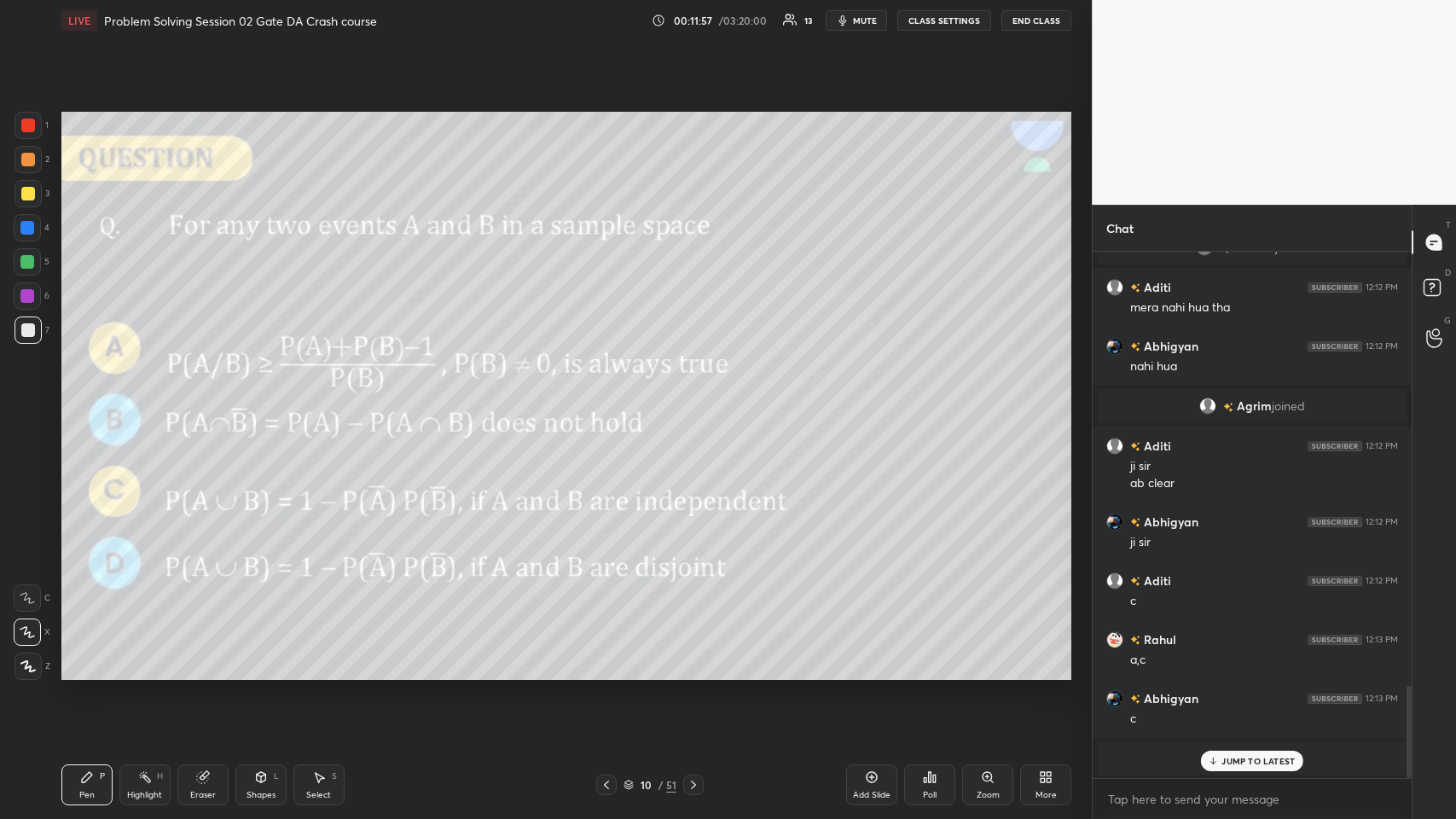
click at [611, 400] on p "JUMP TO LATEST" at bounding box center [1258, 761] width 73 height 10
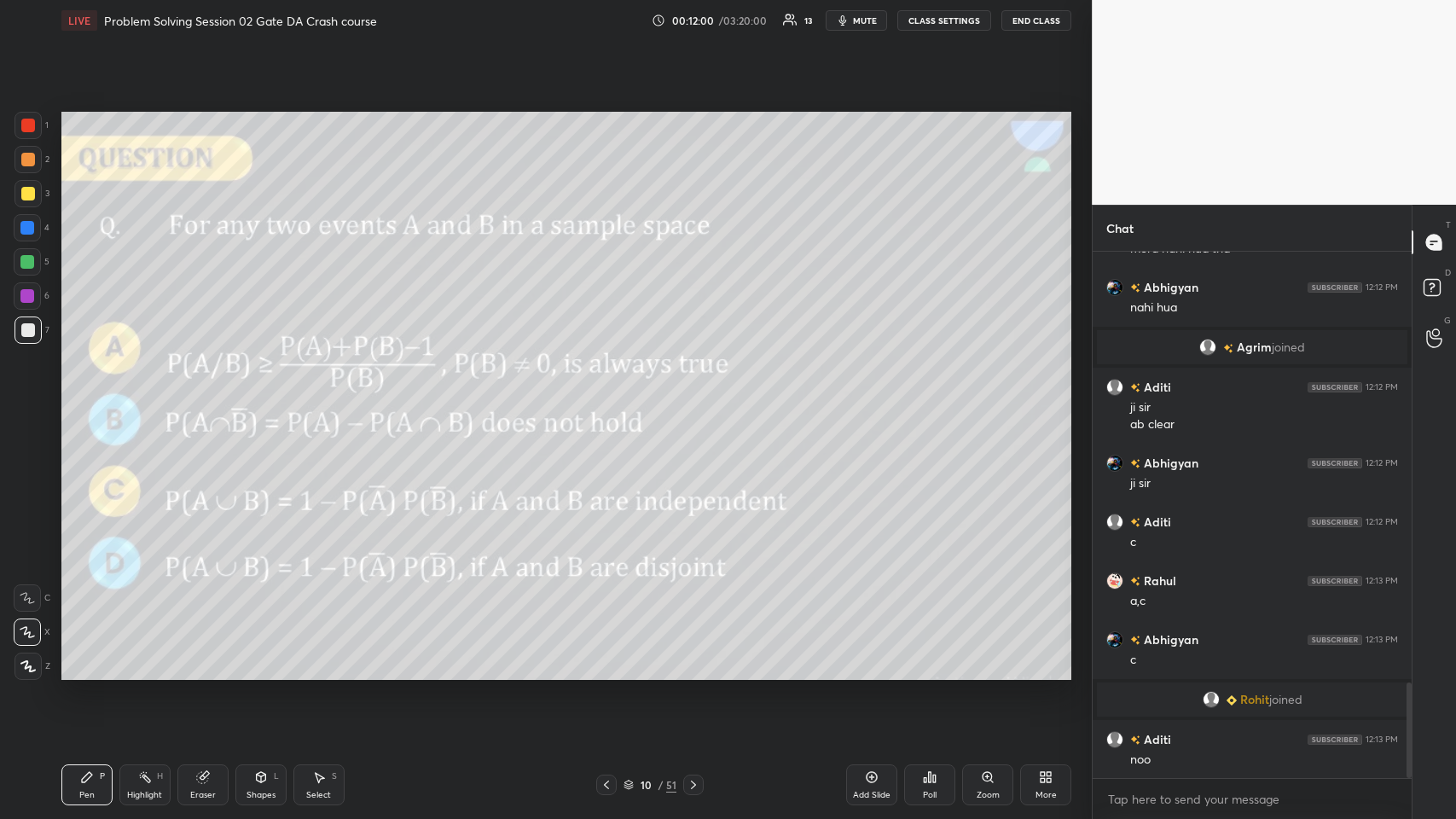
scroll to position [2502, 0]
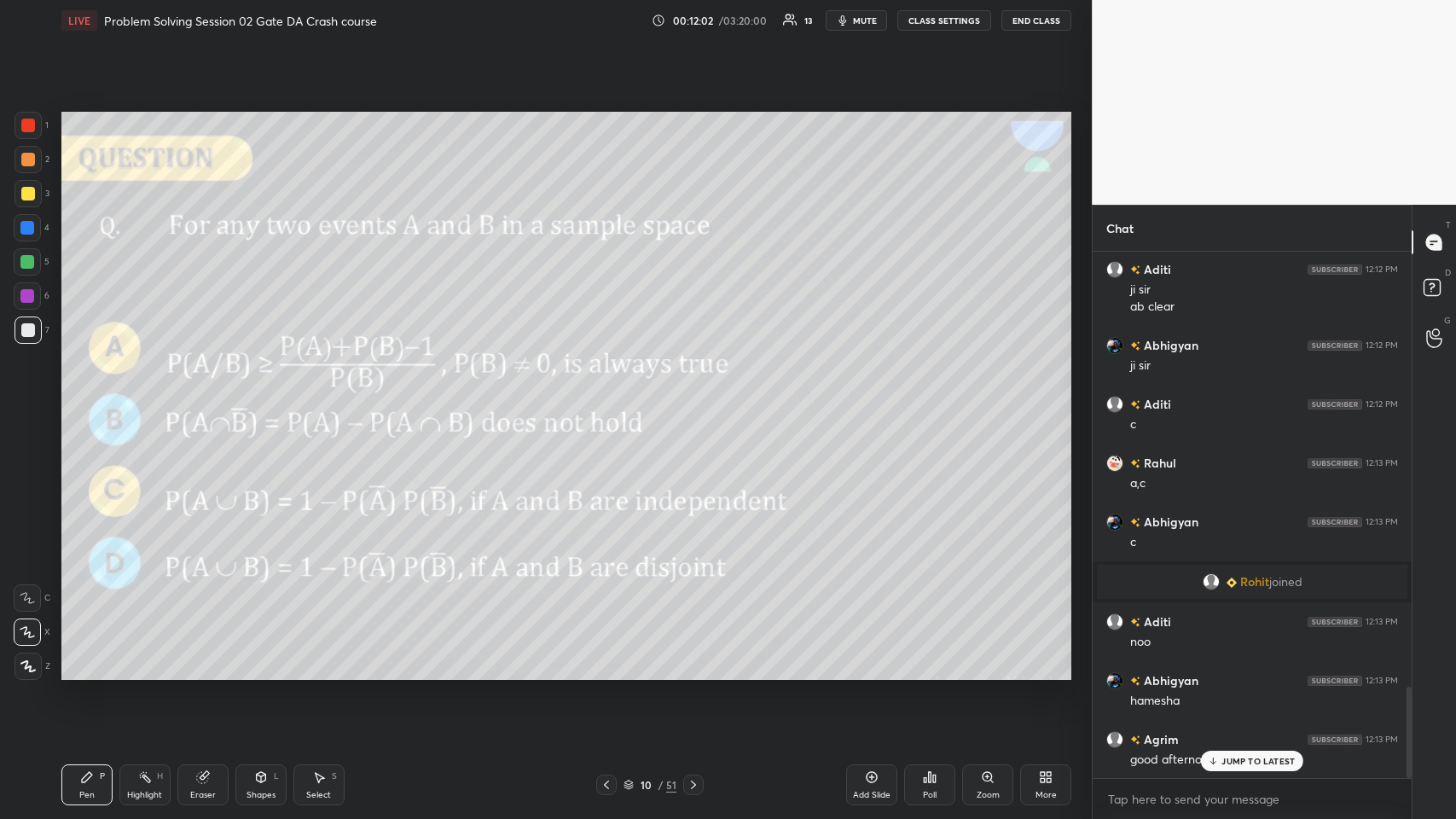
click at [611, 400] on p "JUMP TO LATEST" at bounding box center [1258, 761] width 73 height 10
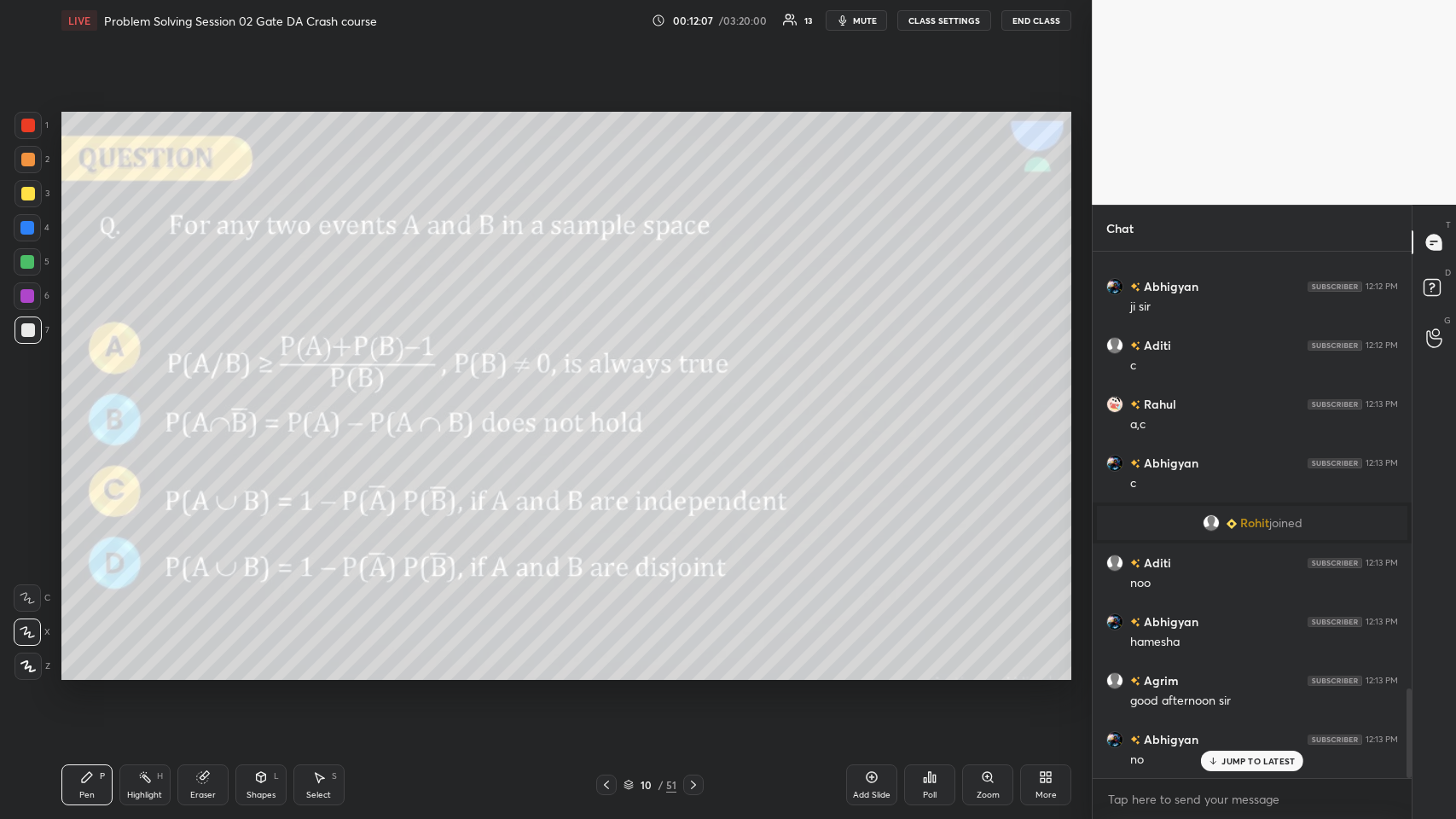
click at [14, 162] on div at bounding box center [27, 159] width 27 height 27
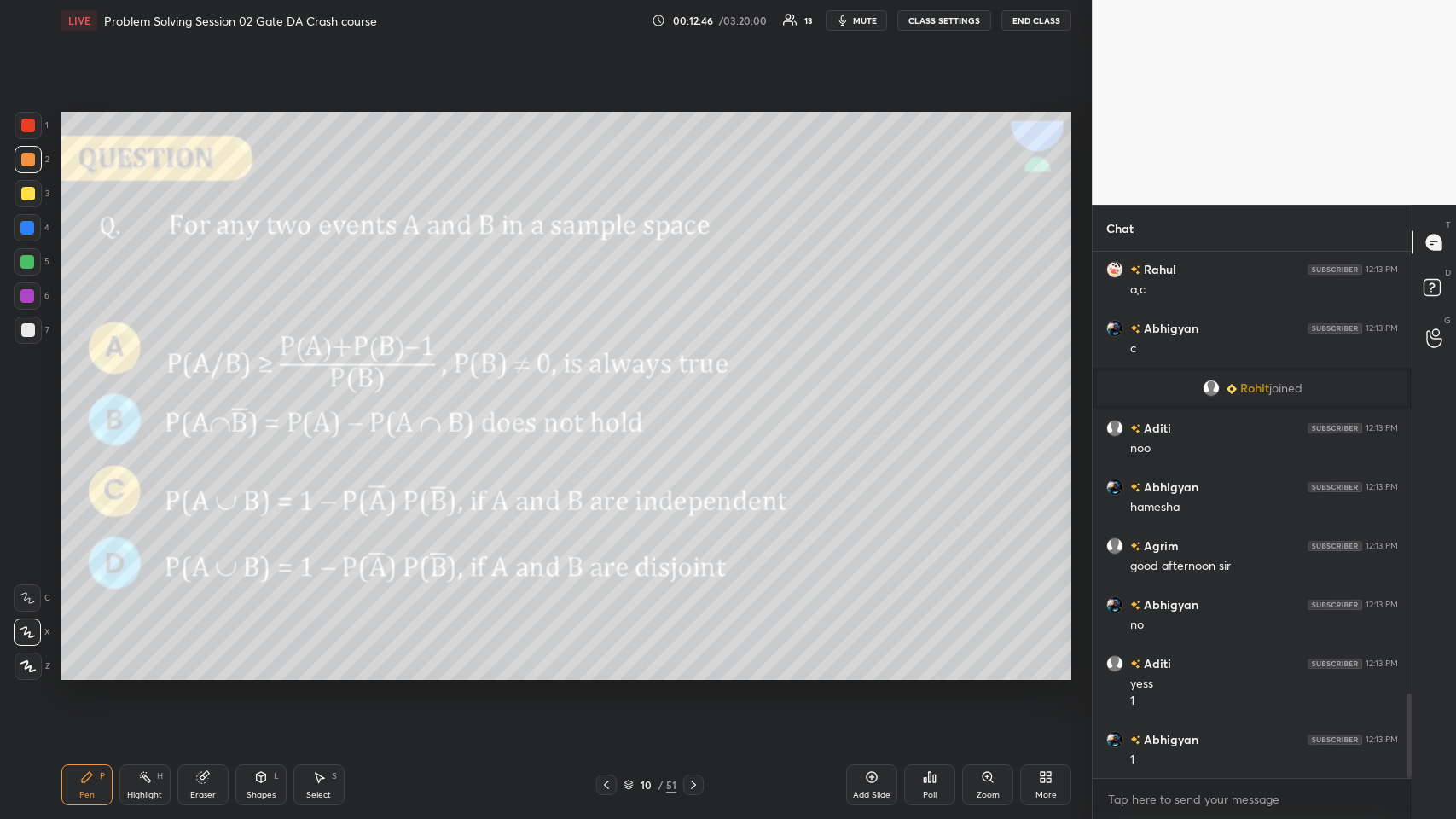
scroll to position [2756, 0]
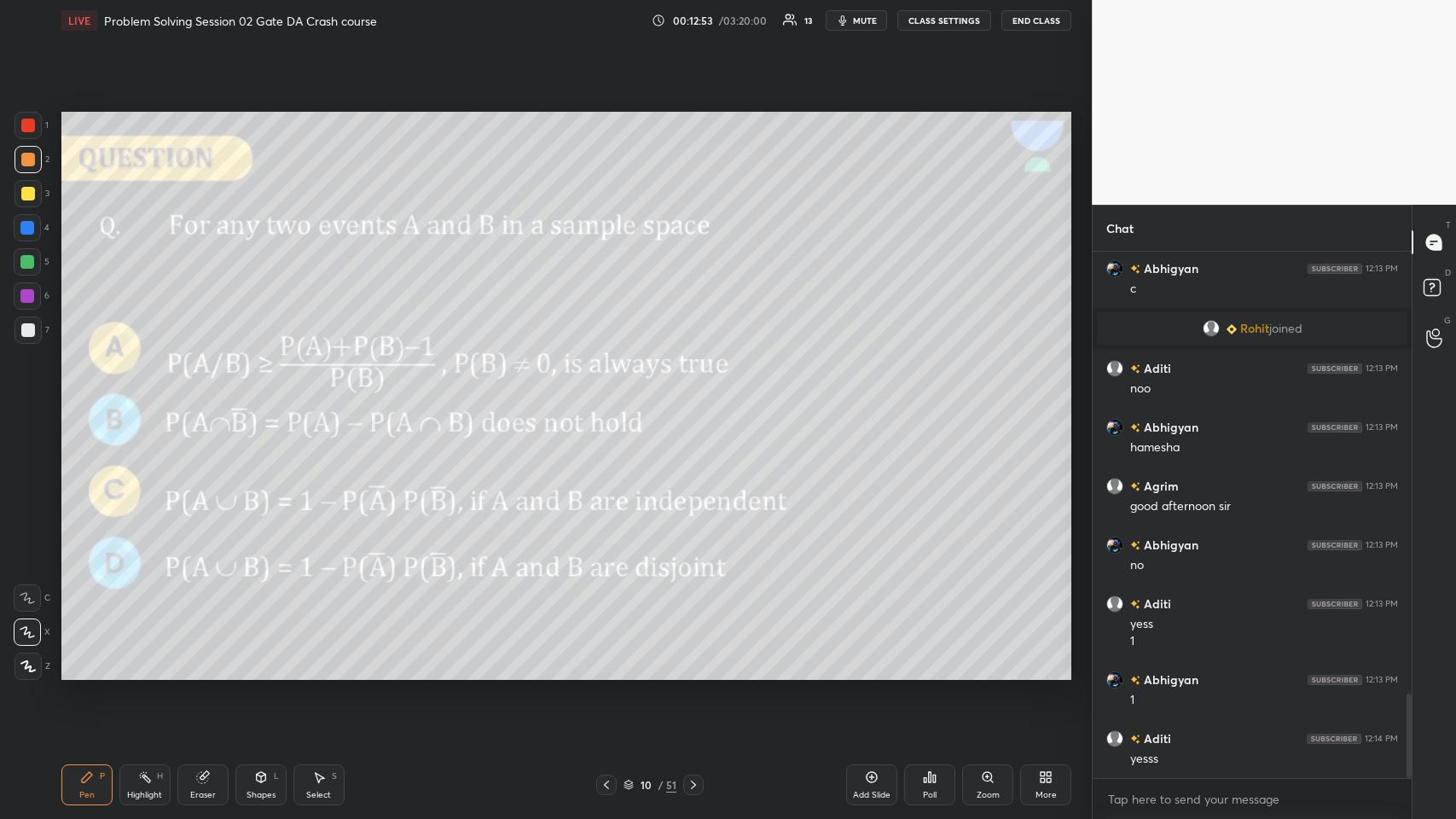
click at [31, 195] on div at bounding box center [28, 193] width 14 height 14
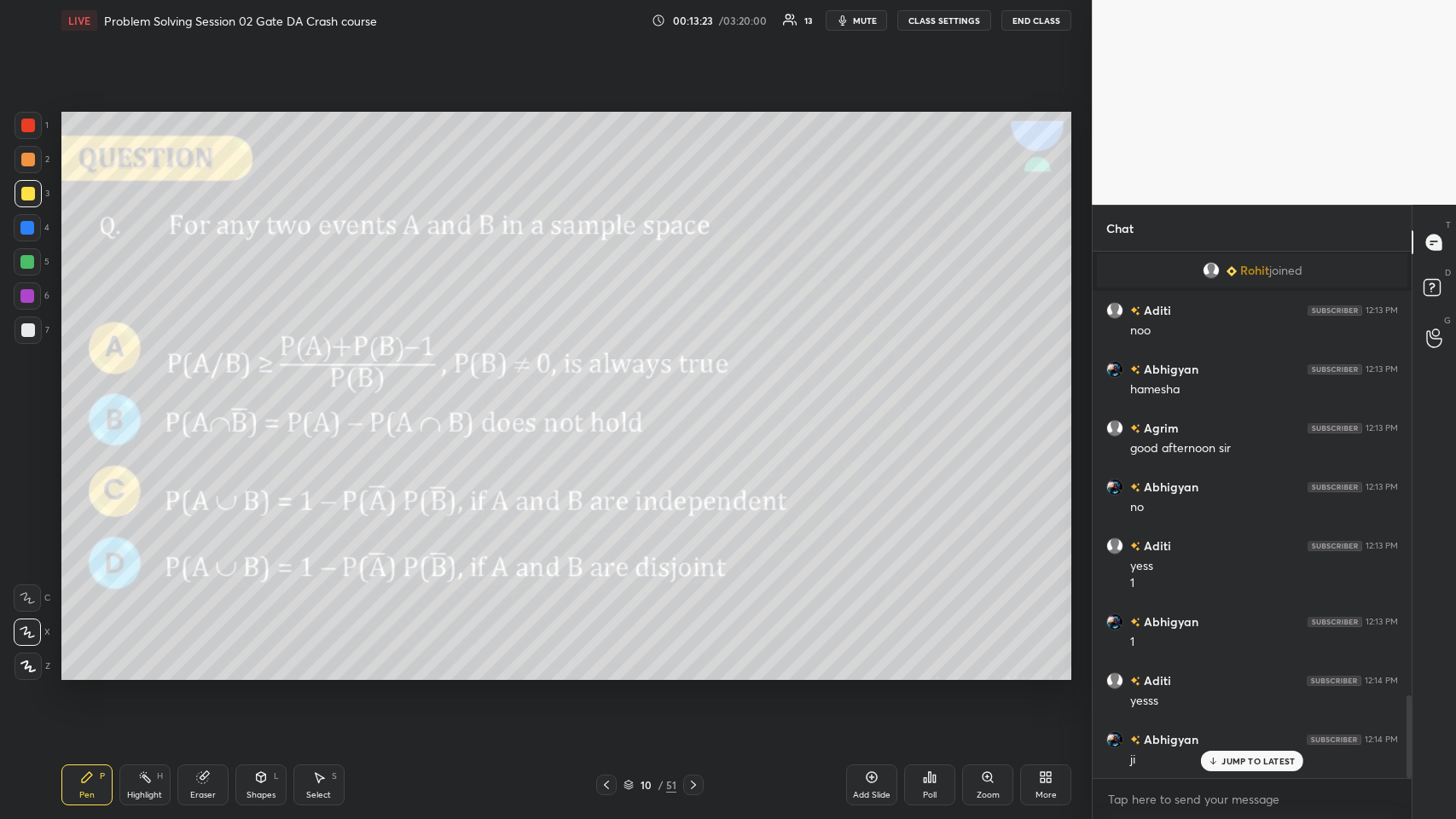
click at [611, 400] on p "JUMP TO LATEST" at bounding box center [1258, 761] width 73 height 10
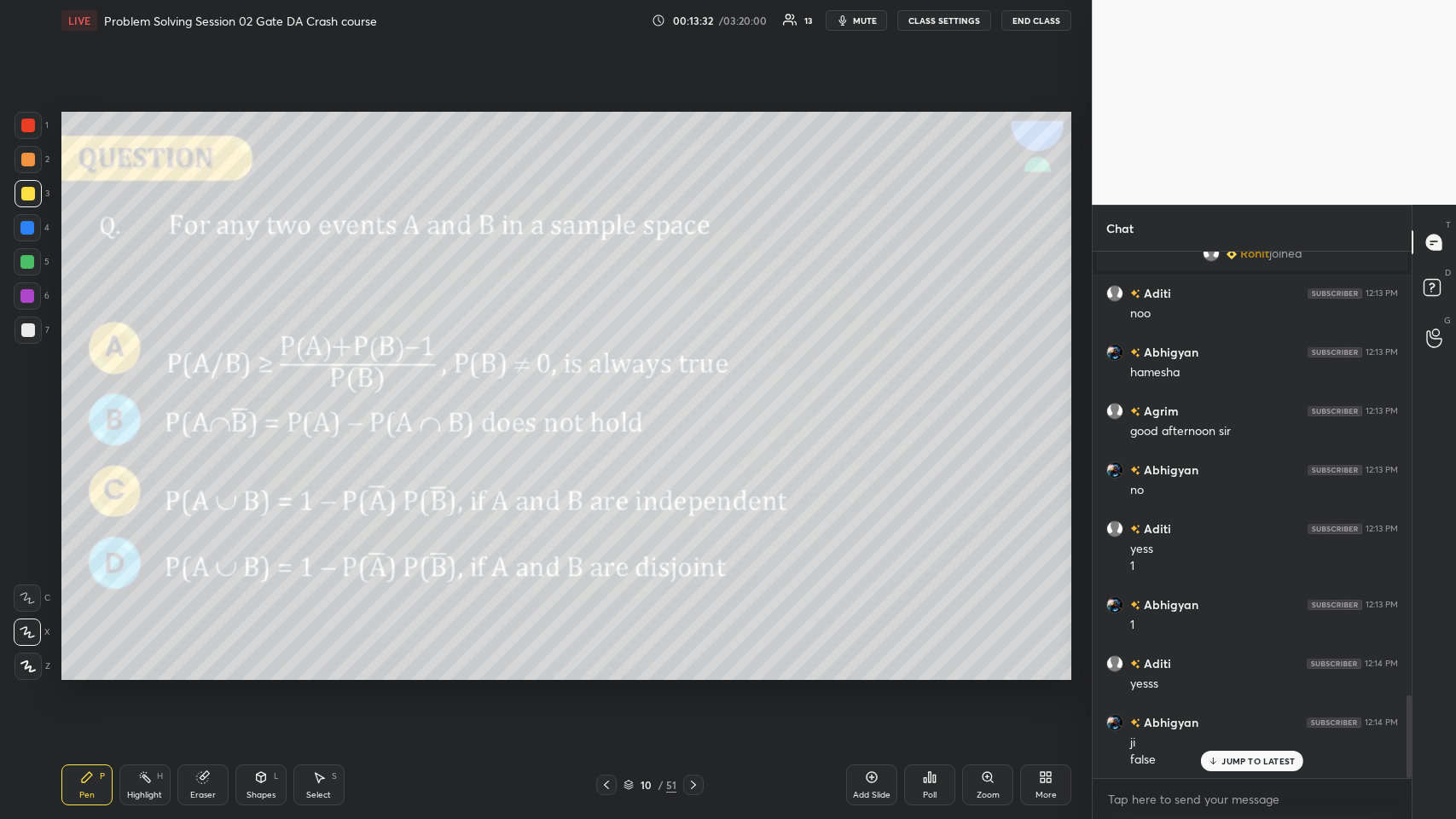
scroll to position [2889, 0]
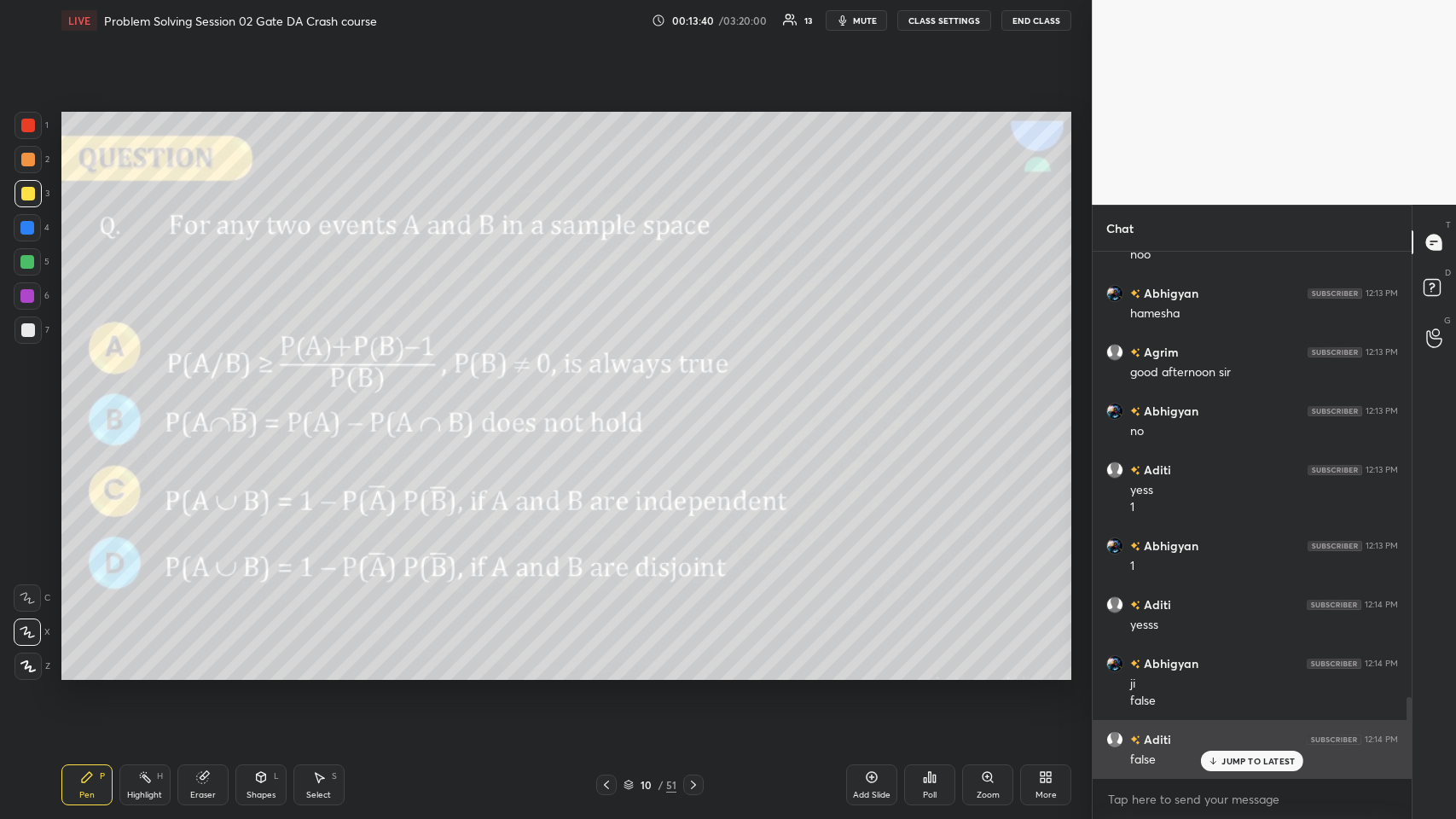
click at [611, 400] on p "JUMP TO LATEST" at bounding box center [1258, 761] width 73 height 10
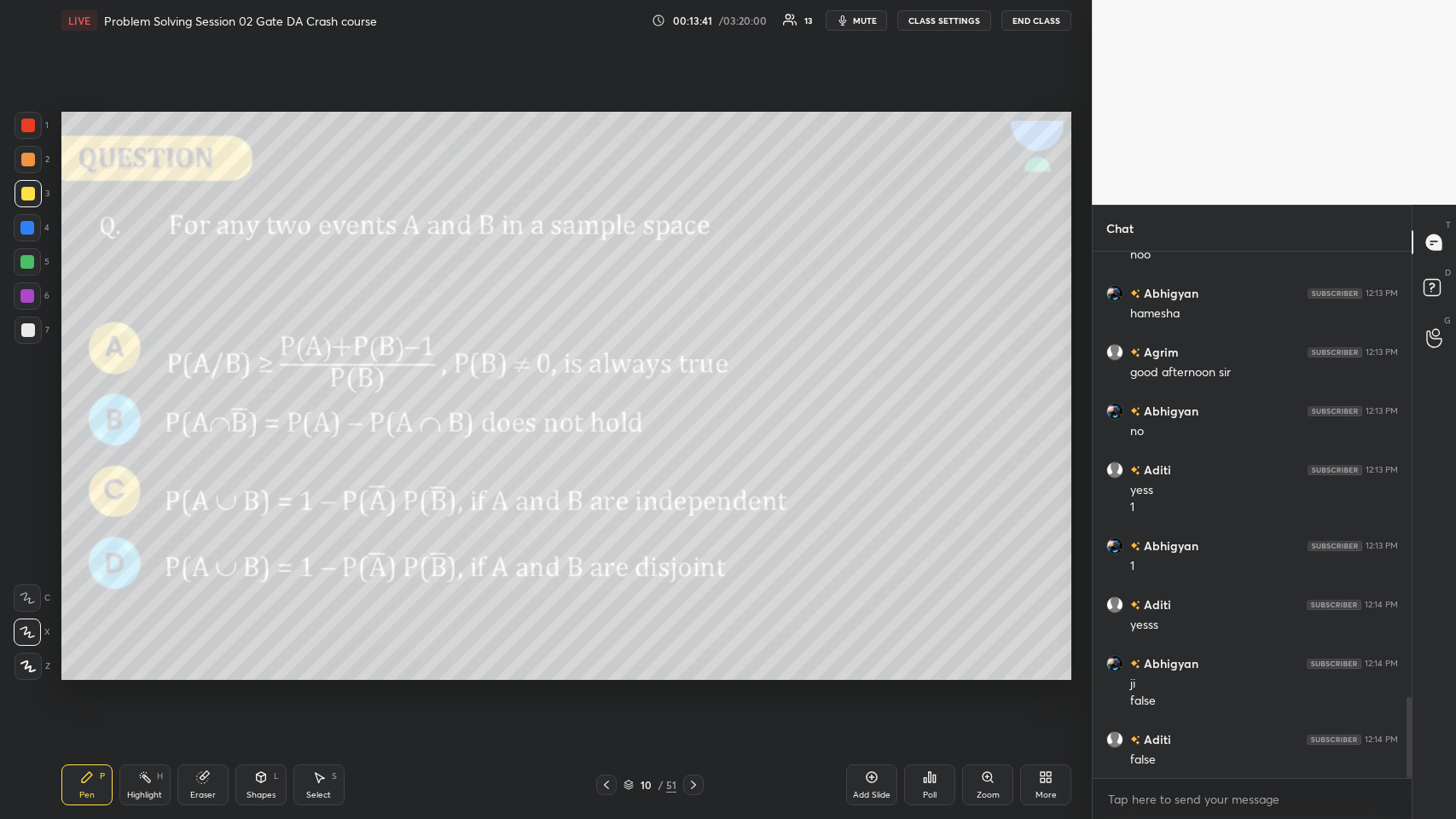
click at [611, 400] on icon at bounding box center [693, 784] width 14 height 14
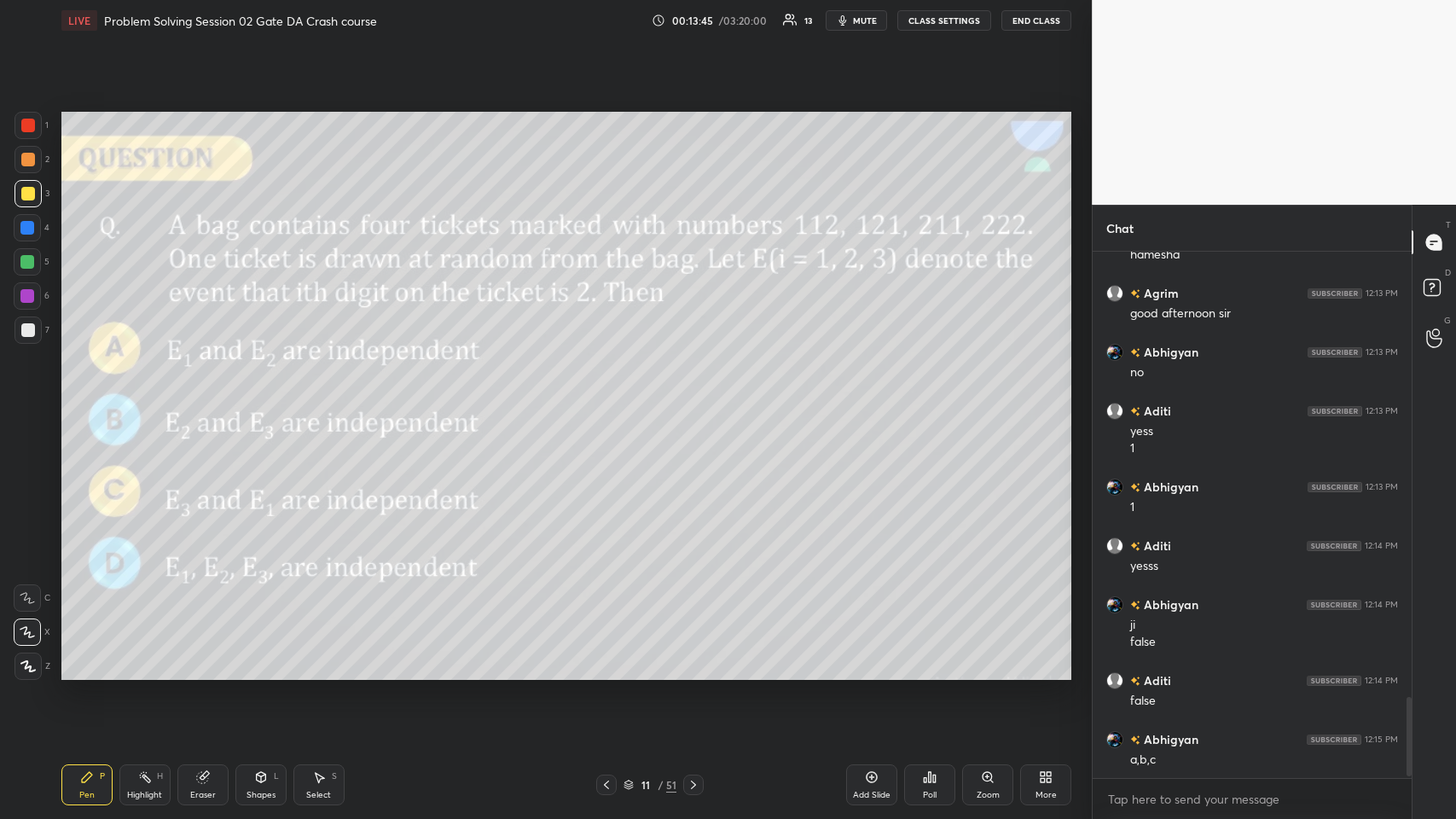
click at [35, 156] on div at bounding box center [27, 159] width 27 height 27
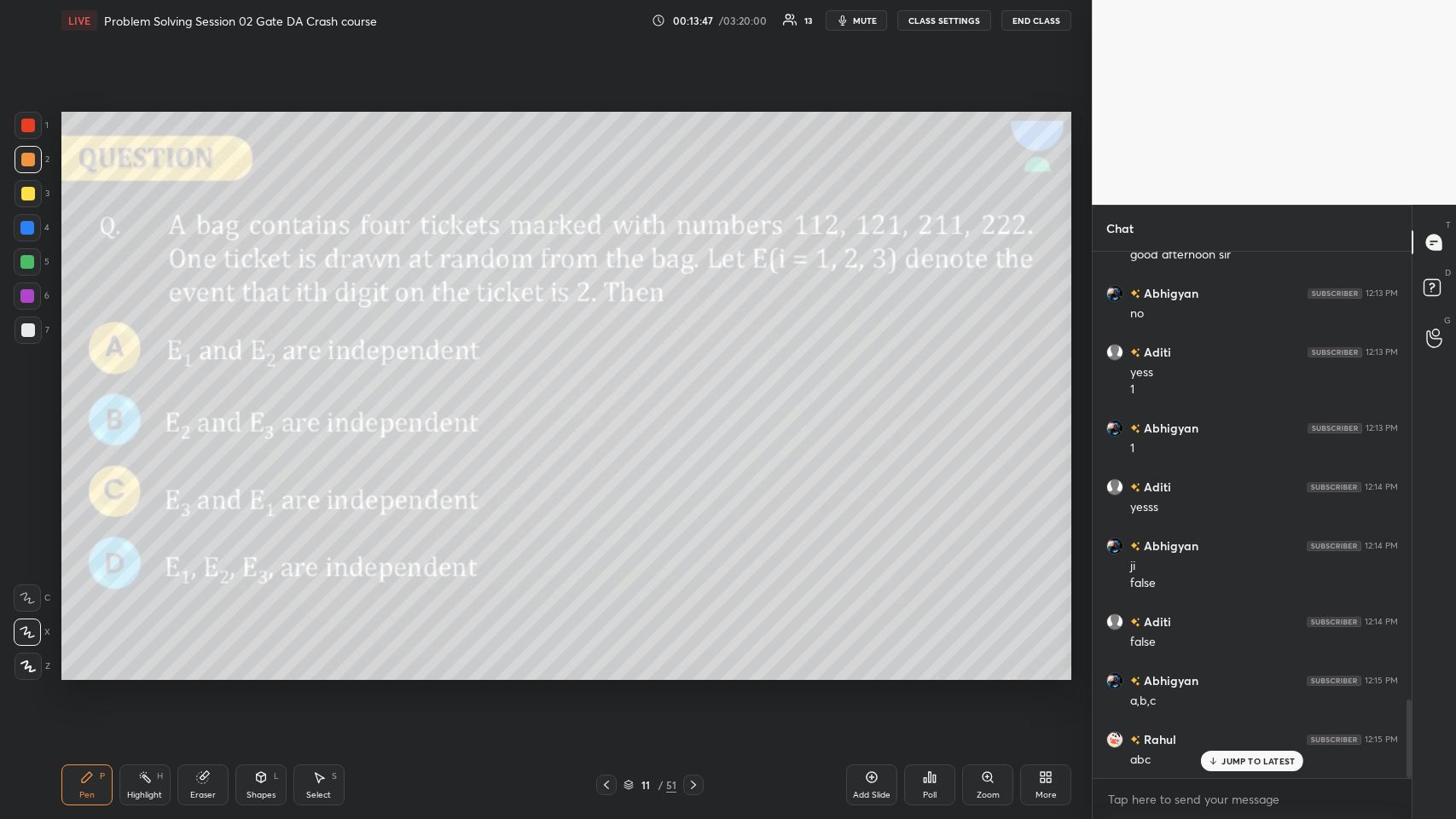
scroll to position [3067, 0]
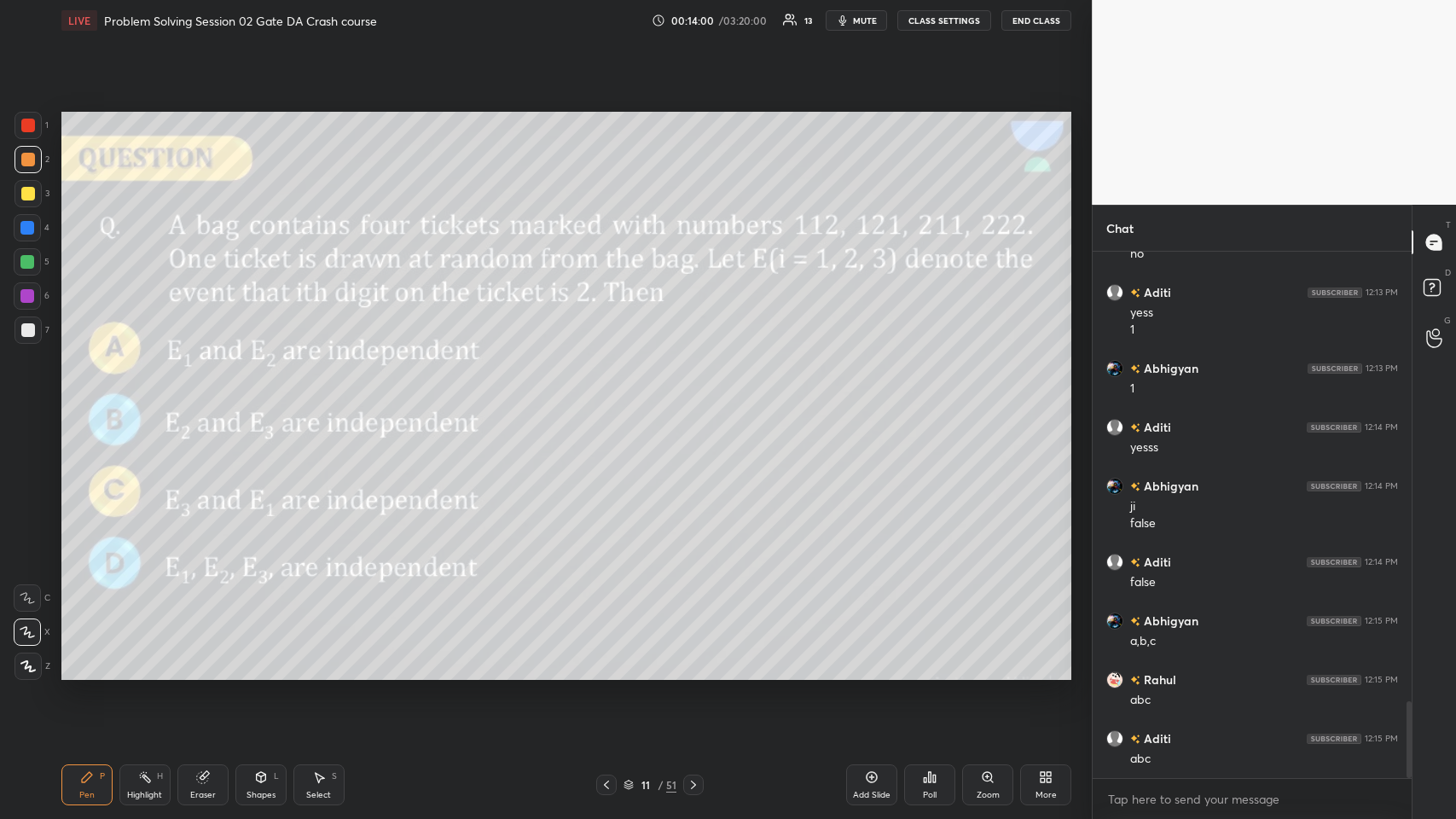
click at [611, 400] on icon at bounding box center [692, 784] width 5 height 8
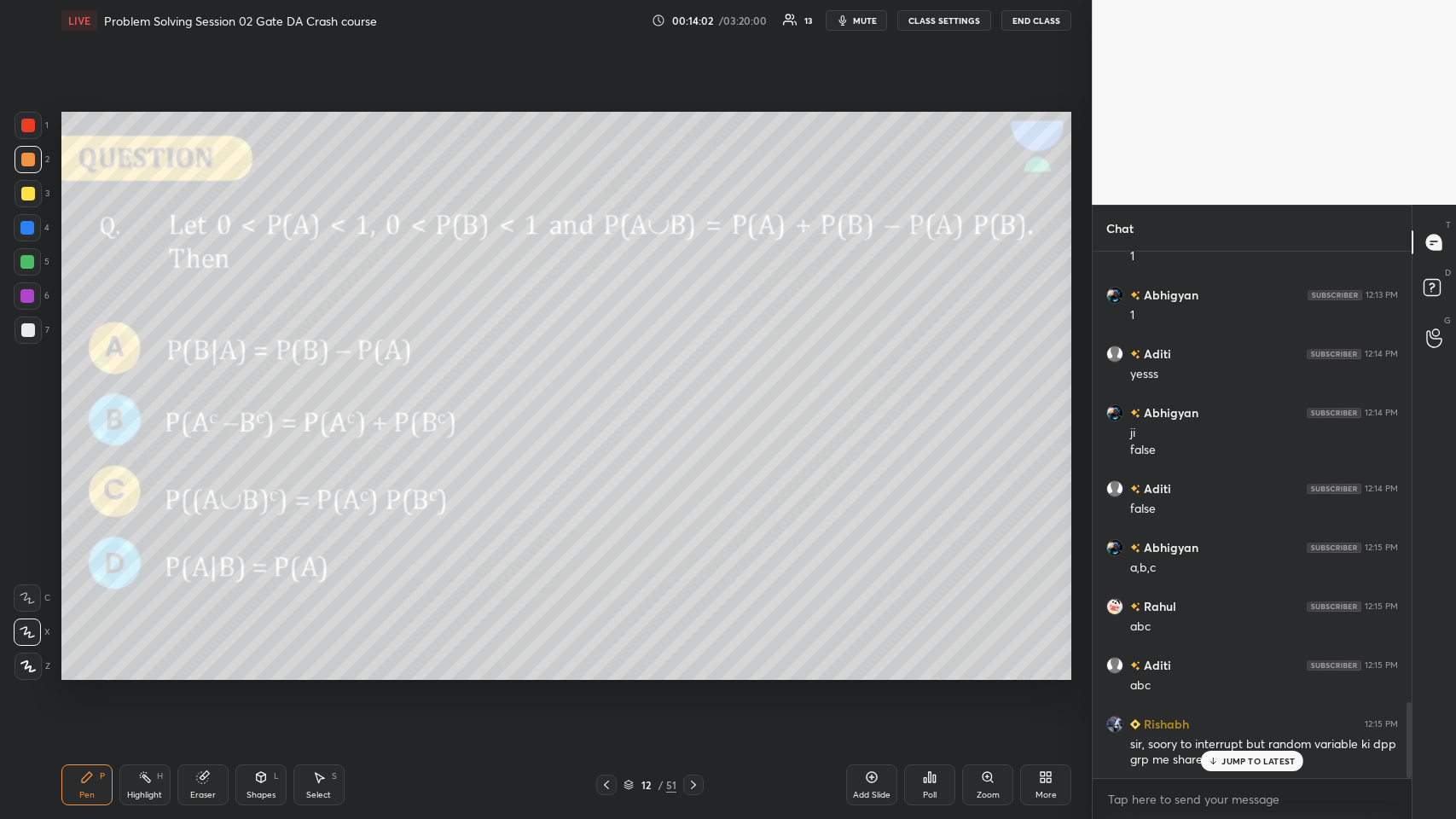
click at [611, 400] on p "JUMP TO LATEST" at bounding box center [1258, 761] width 73 height 10
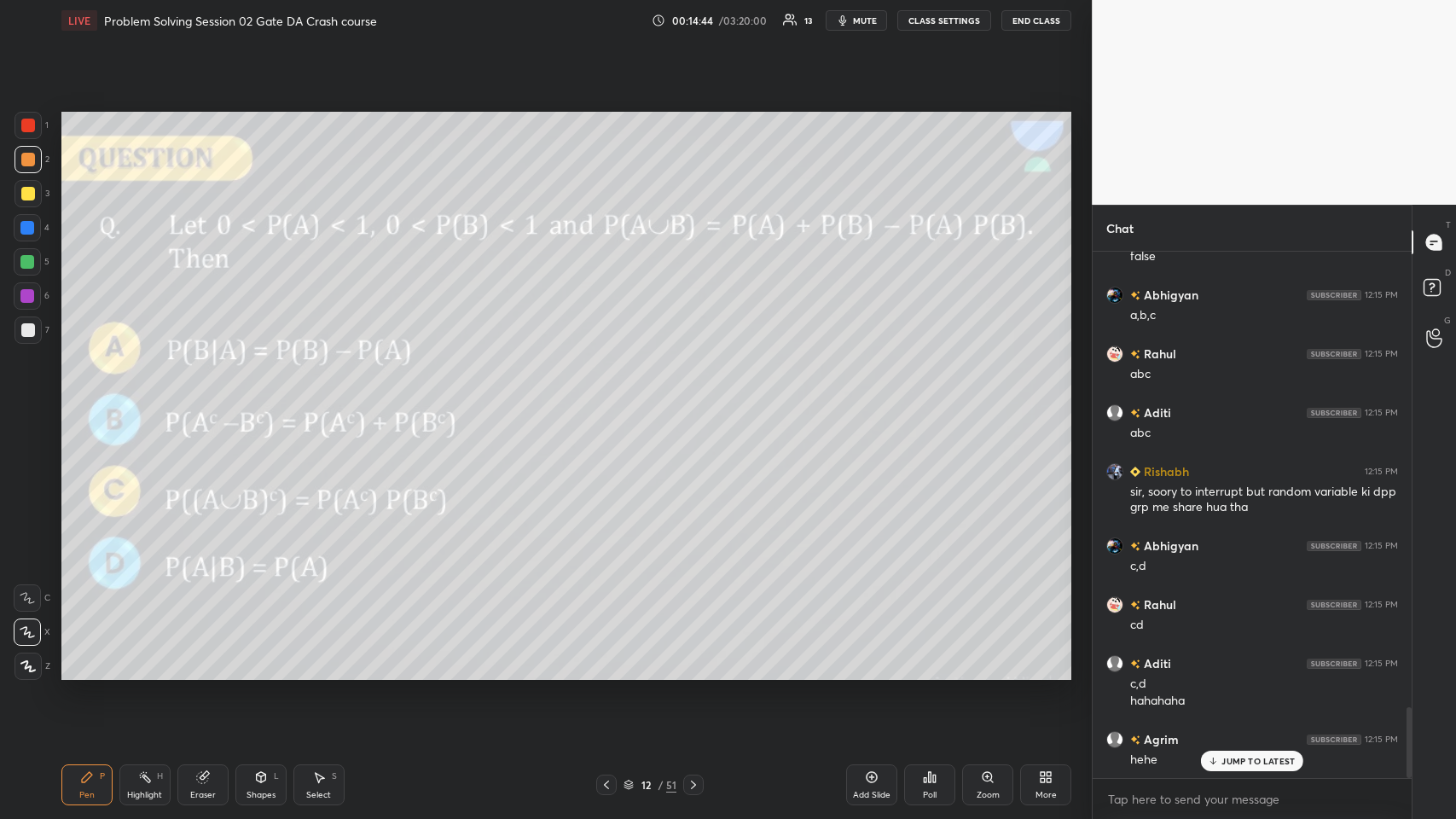
scroll to position [3451, 0]
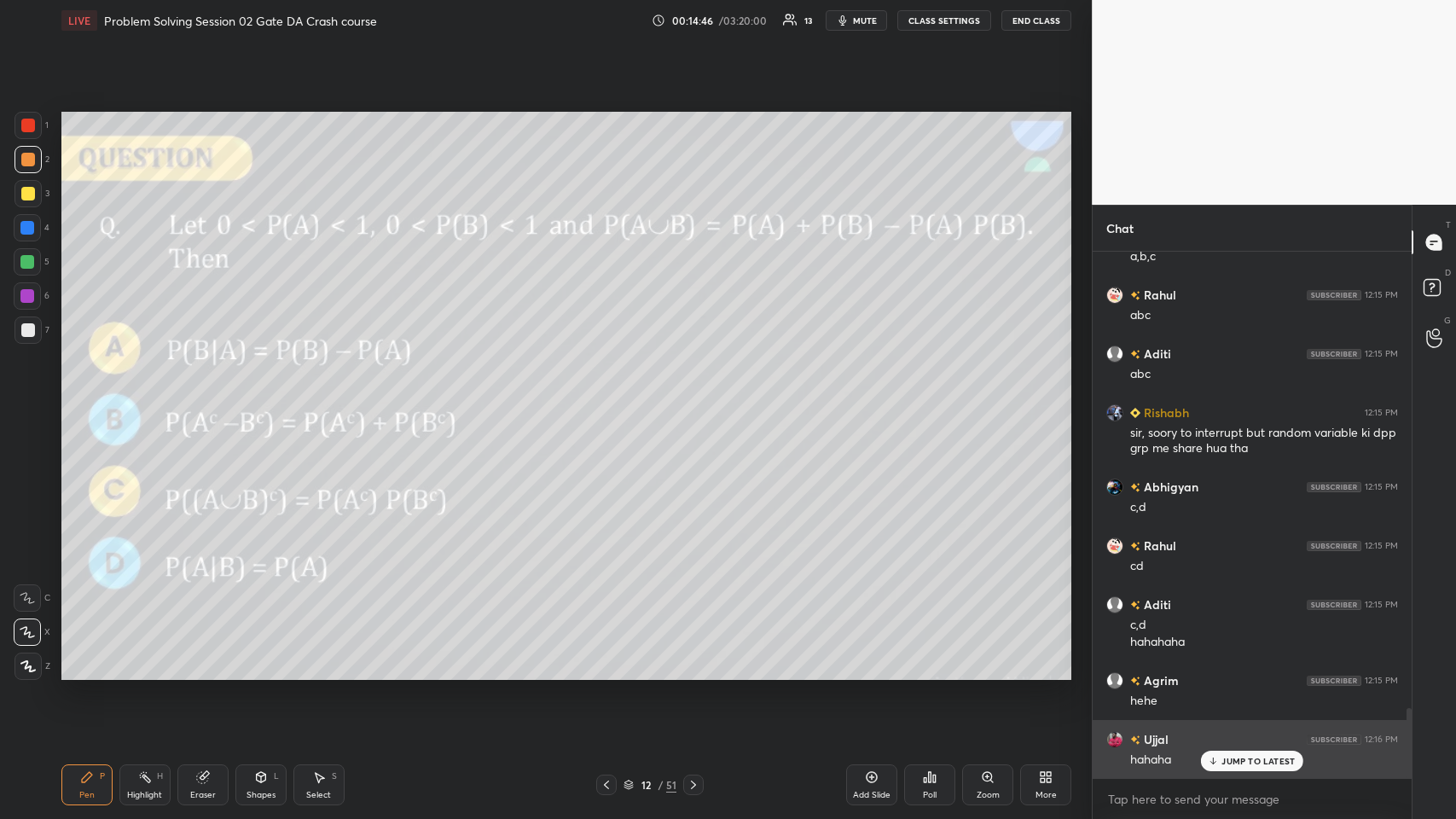
click at [611, 400] on p "JUMP TO LATEST" at bounding box center [1258, 761] width 73 height 10
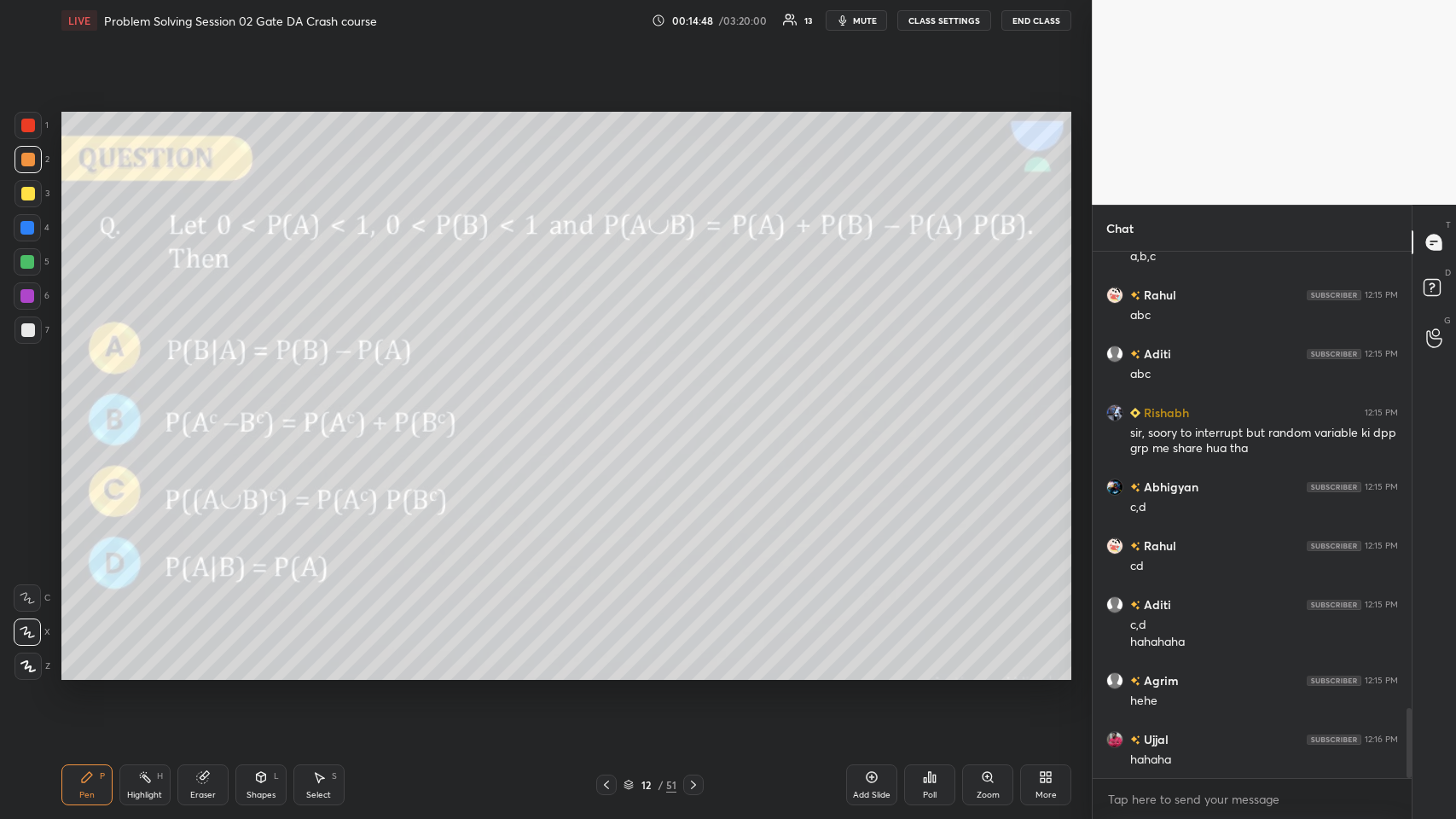
scroll to position [3493, 0]
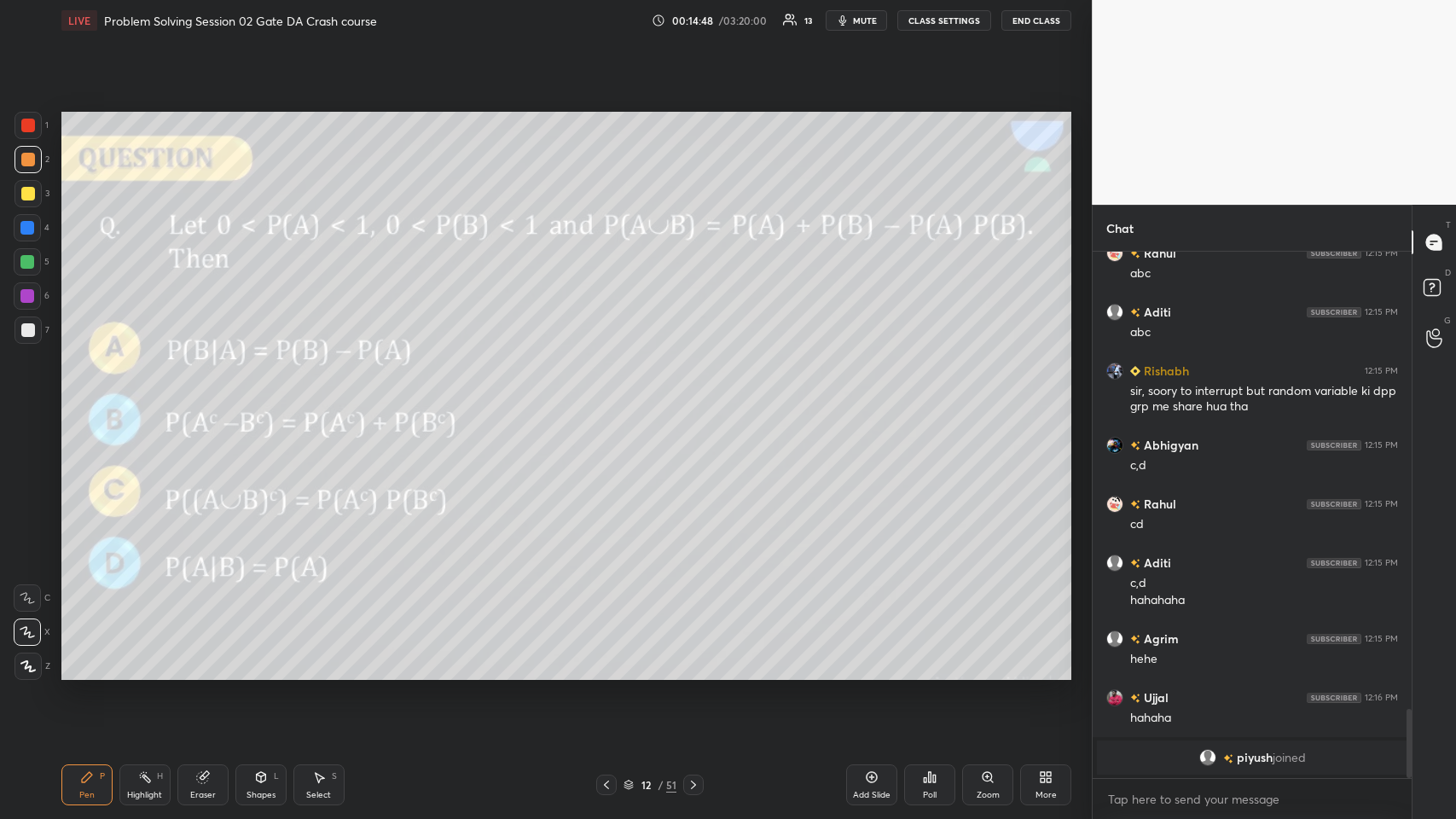
click at [27, 153] on div at bounding box center [28, 159] width 14 height 14
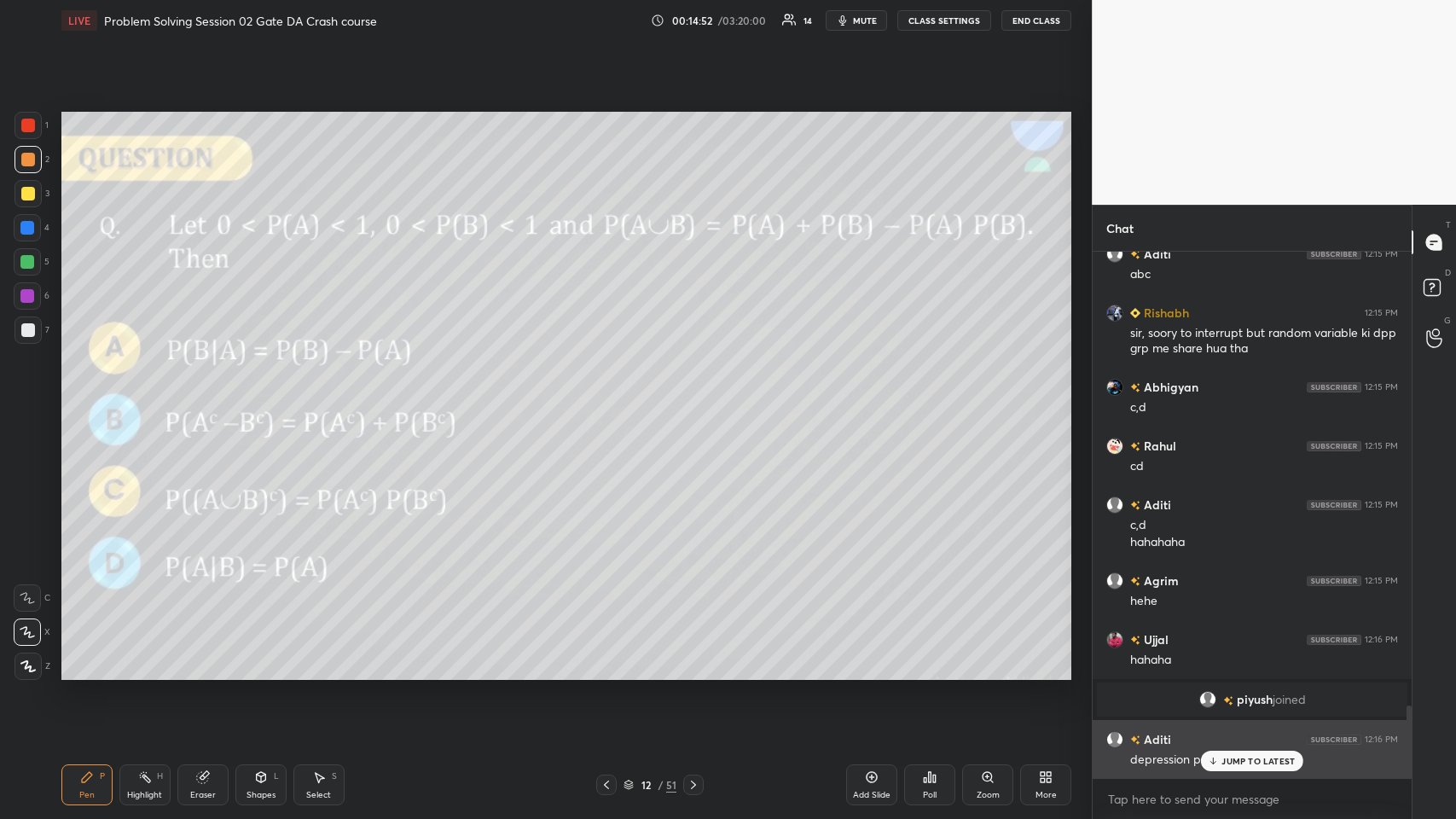
click at [611, 400] on div "JUMP TO LATEST" at bounding box center [1252, 761] width 102 height 21
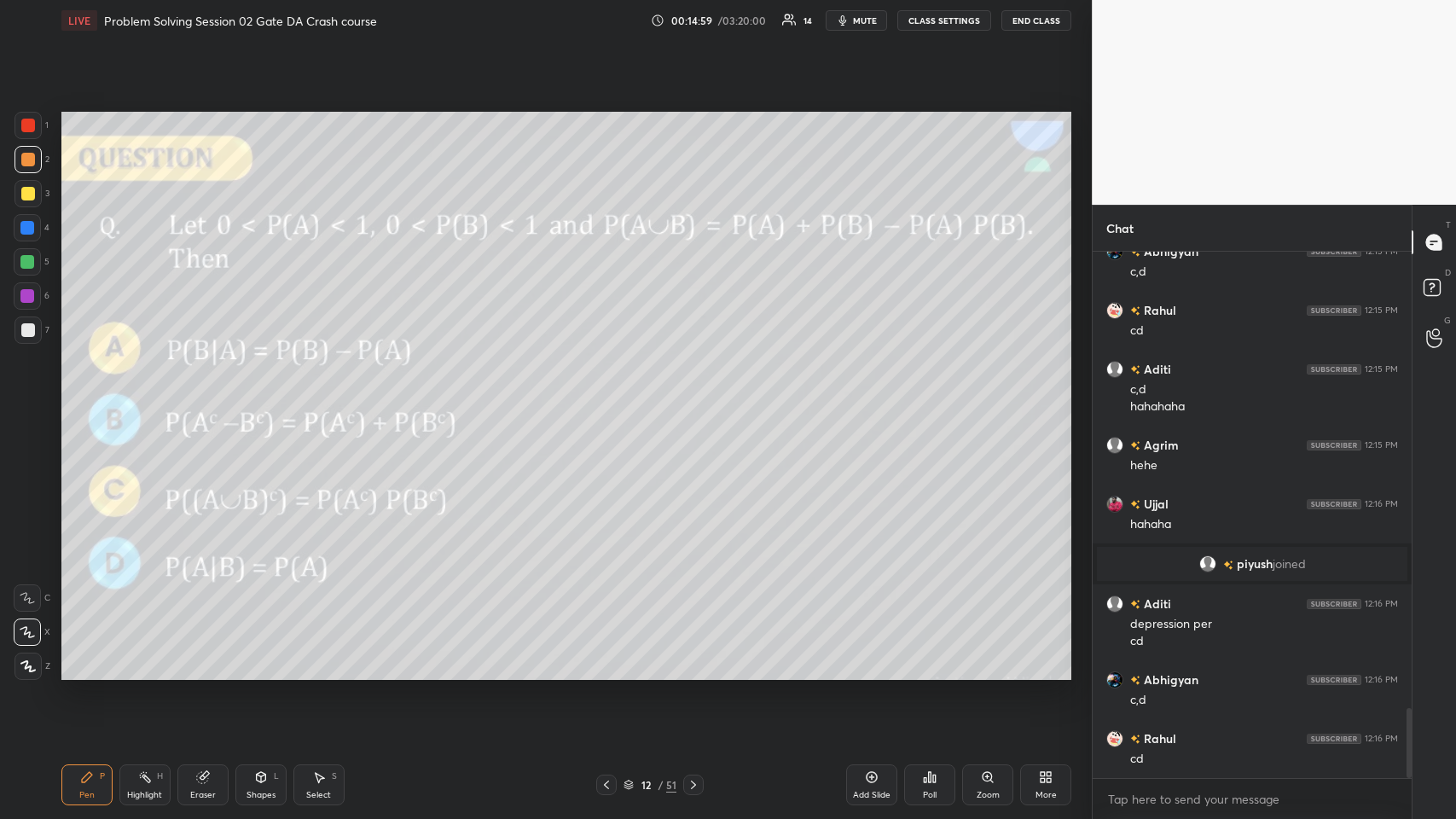
scroll to position [3524, 0]
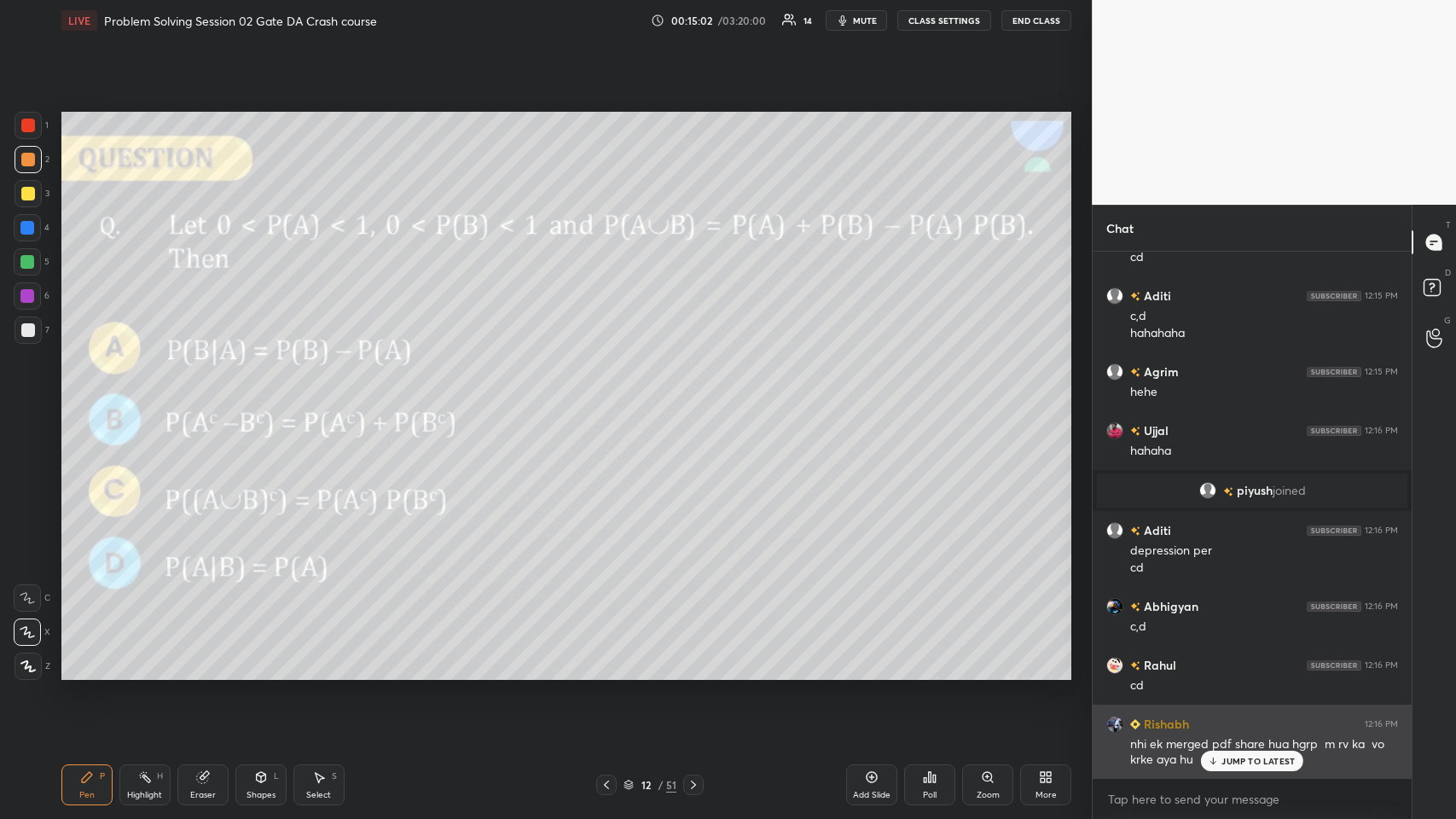
click at [611, 400] on icon at bounding box center [1213, 761] width 11 height 10
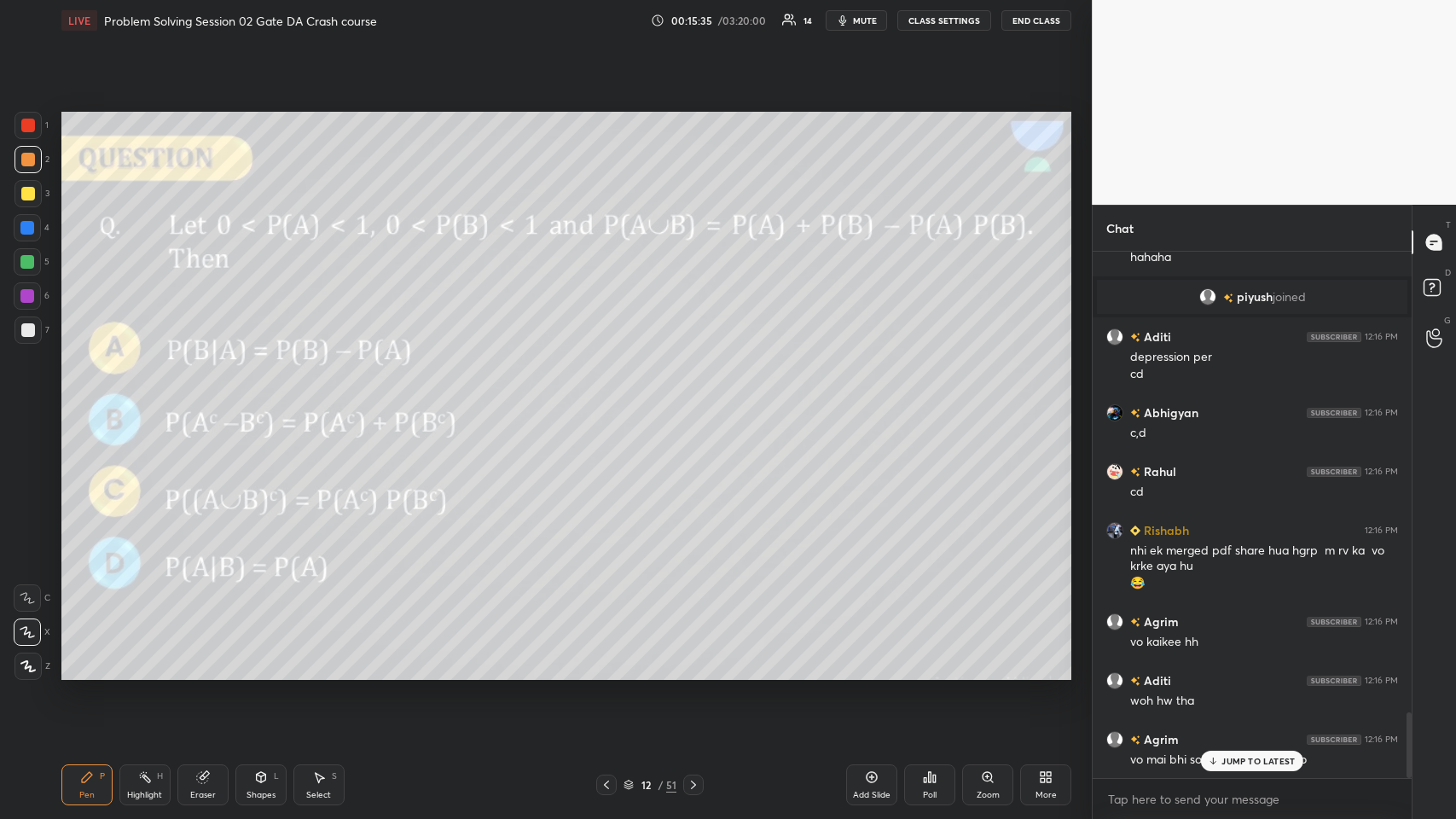
scroll to position [3776, 0]
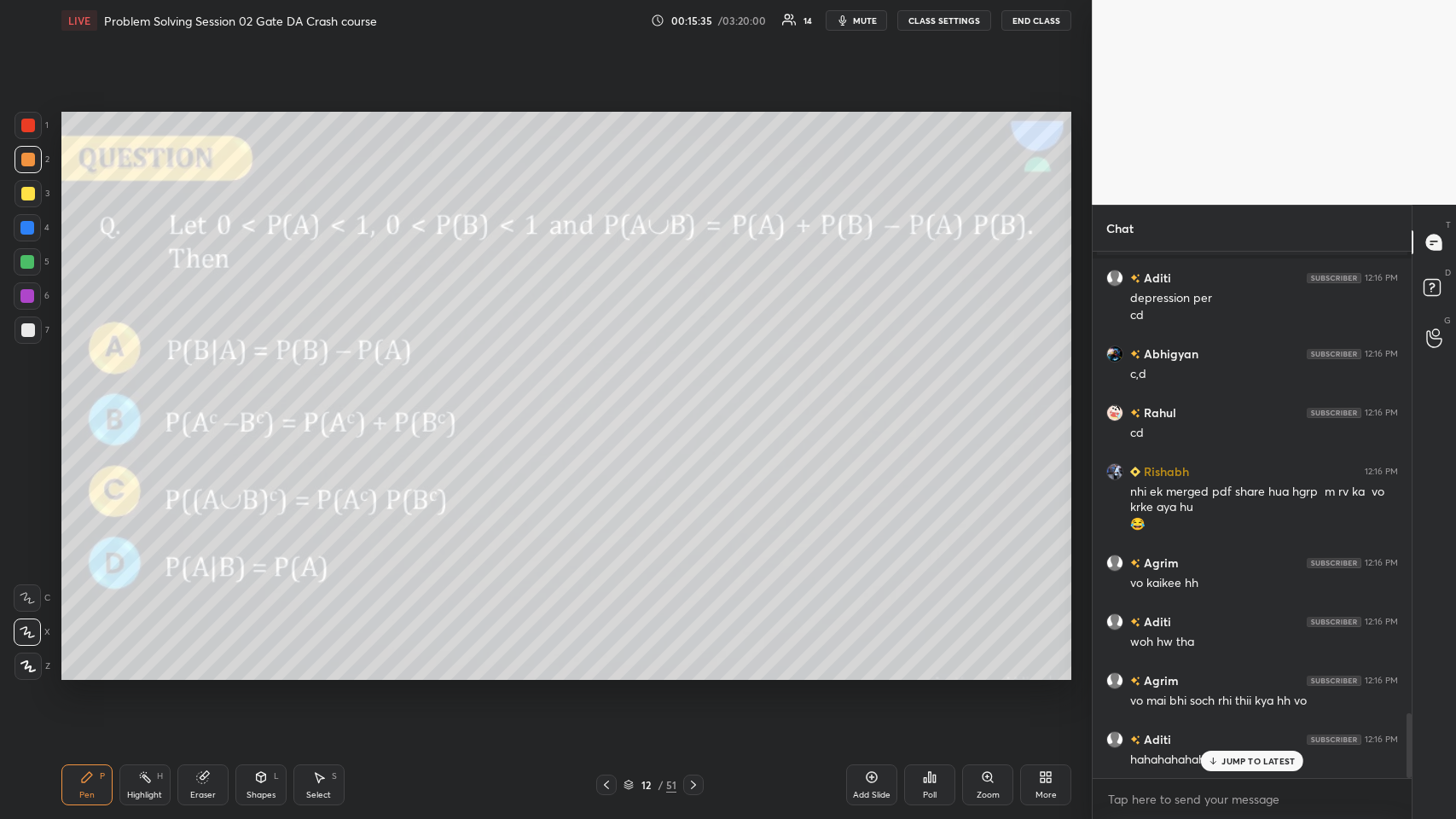
click at [611, 400] on icon at bounding box center [1212, 763] width 5 height 3
click at [611, 400] on icon at bounding box center [693, 784] width 14 height 14
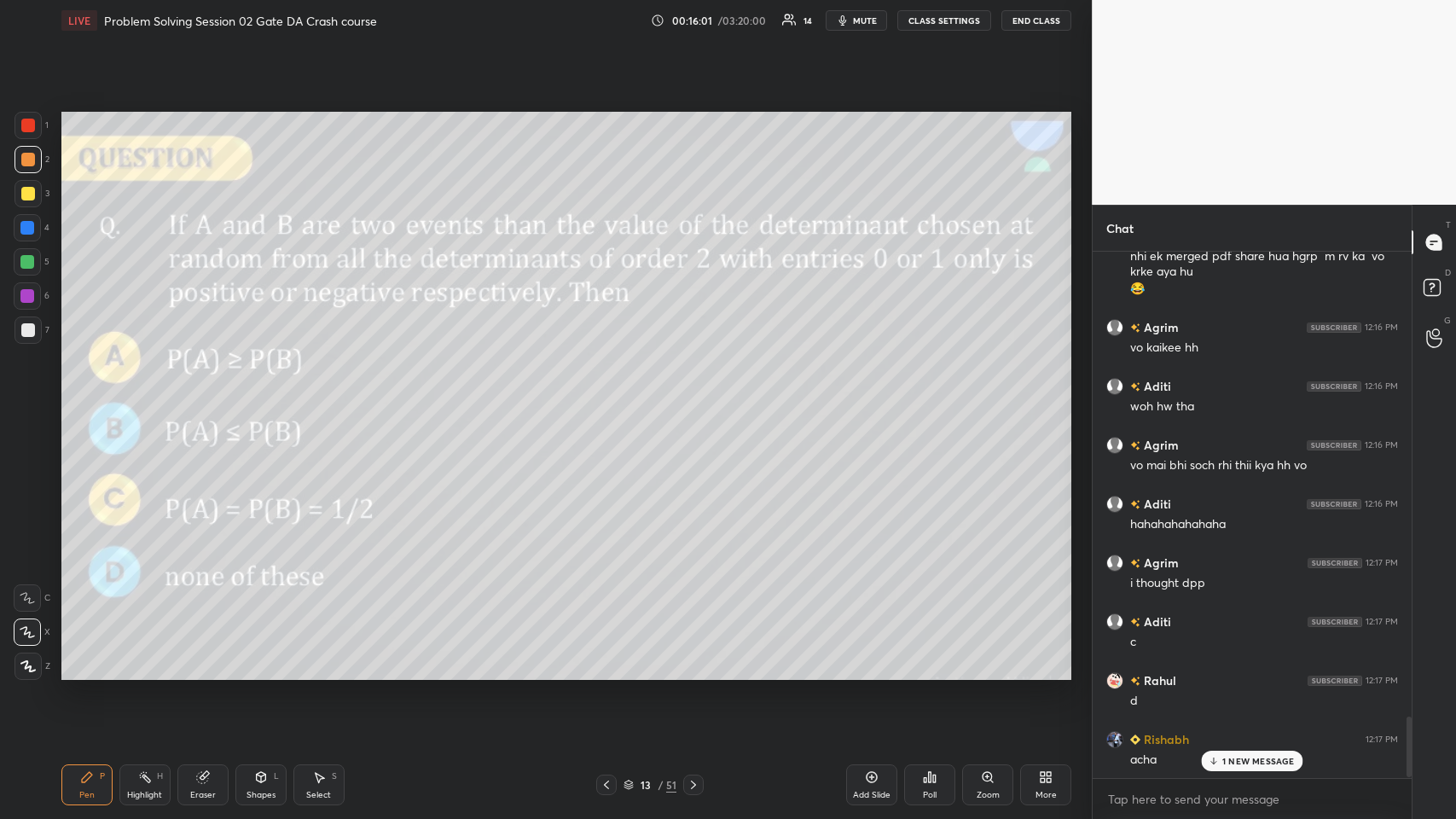
scroll to position [4071, 0]
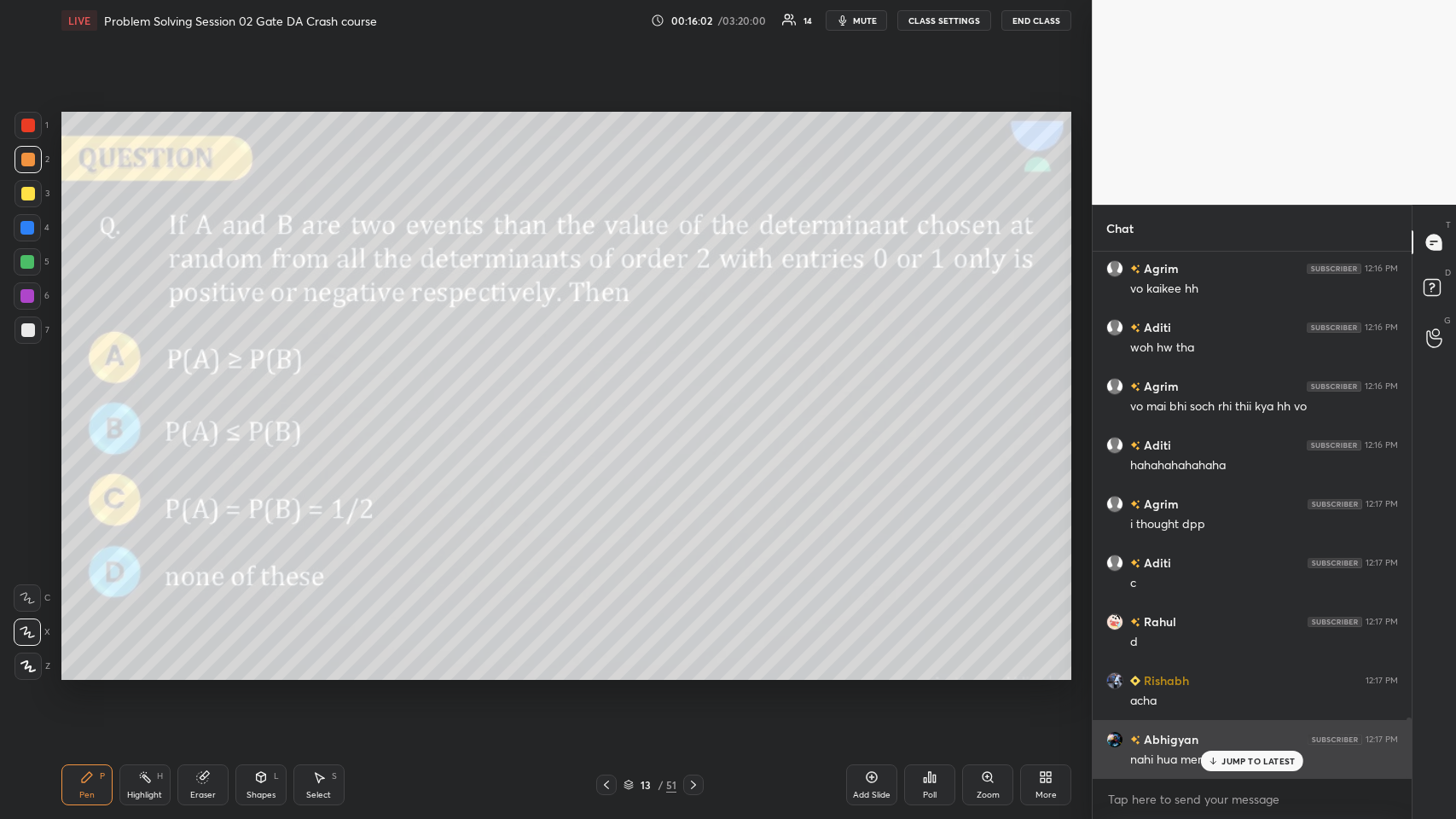
click at [611, 400] on p "JUMP TO LATEST" at bounding box center [1258, 761] width 73 height 10
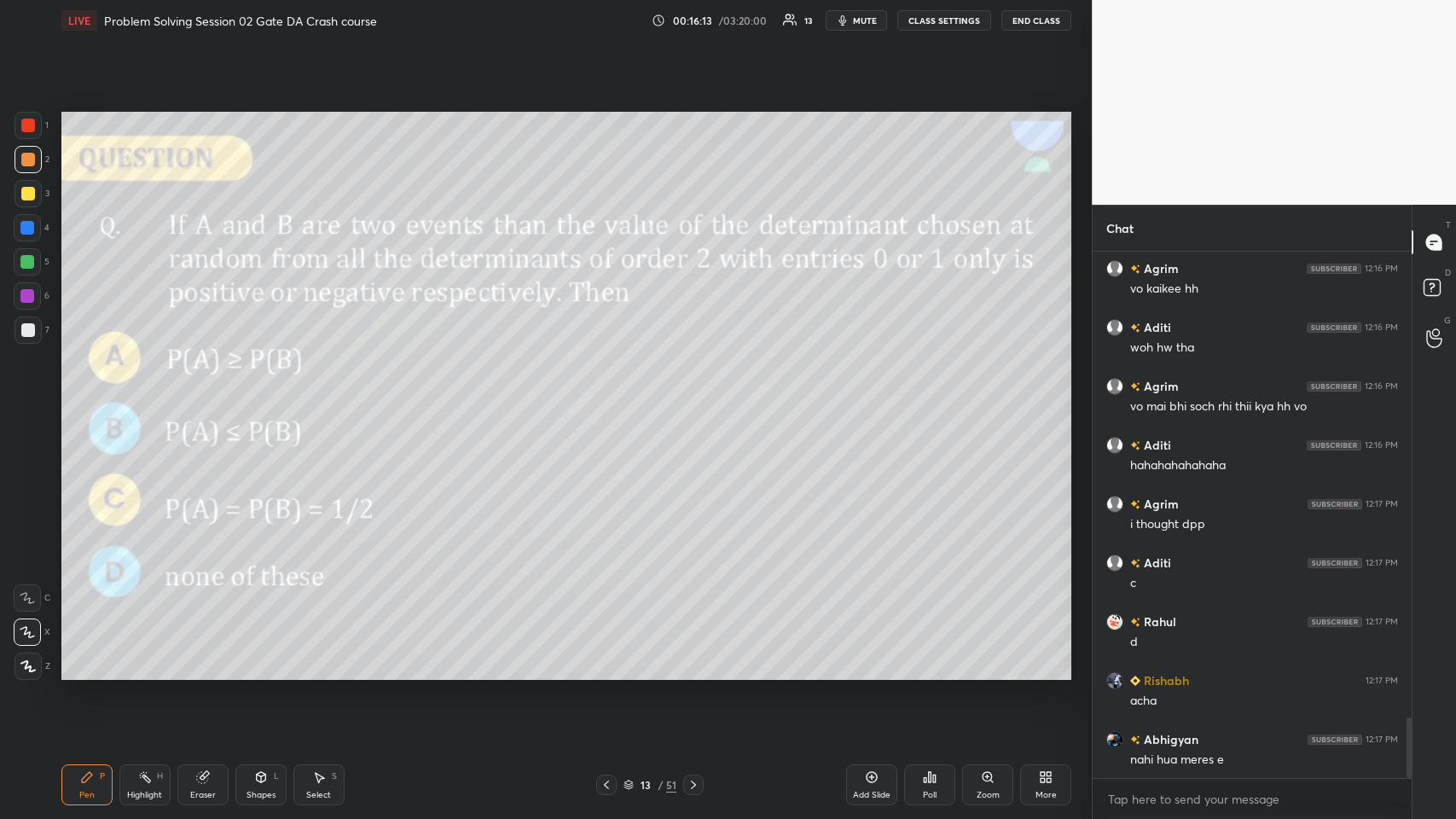
click at [239, 400] on div "Shapes L" at bounding box center [260, 785] width 52 height 41
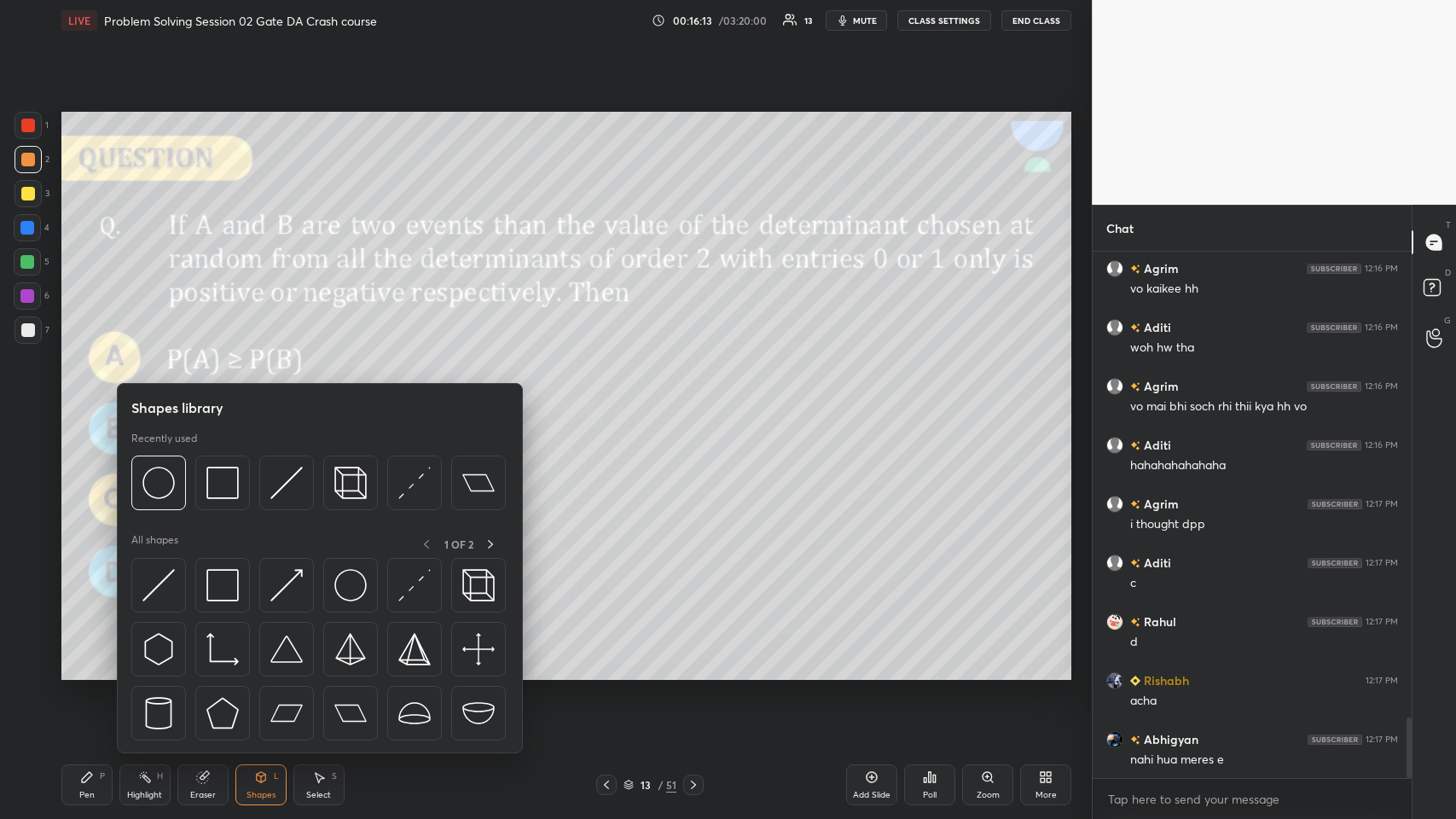
click at [189, 400] on div "Eraser" at bounding box center [202, 785] width 52 height 41
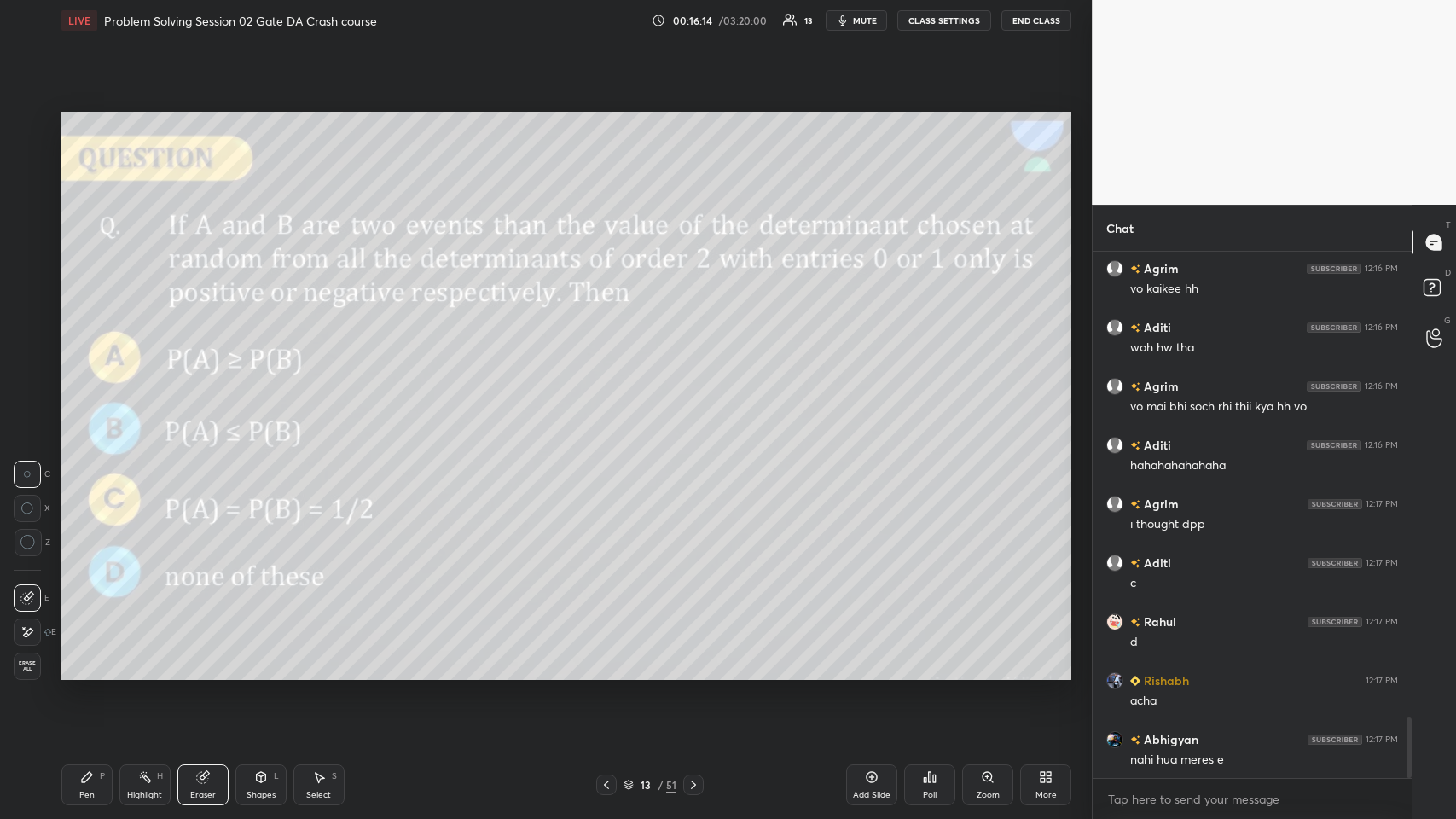
click at [32, 400] on div "Erase all" at bounding box center [27, 665] width 27 height 27
click at [23, 196] on div at bounding box center [28, 193] width 14 height 14
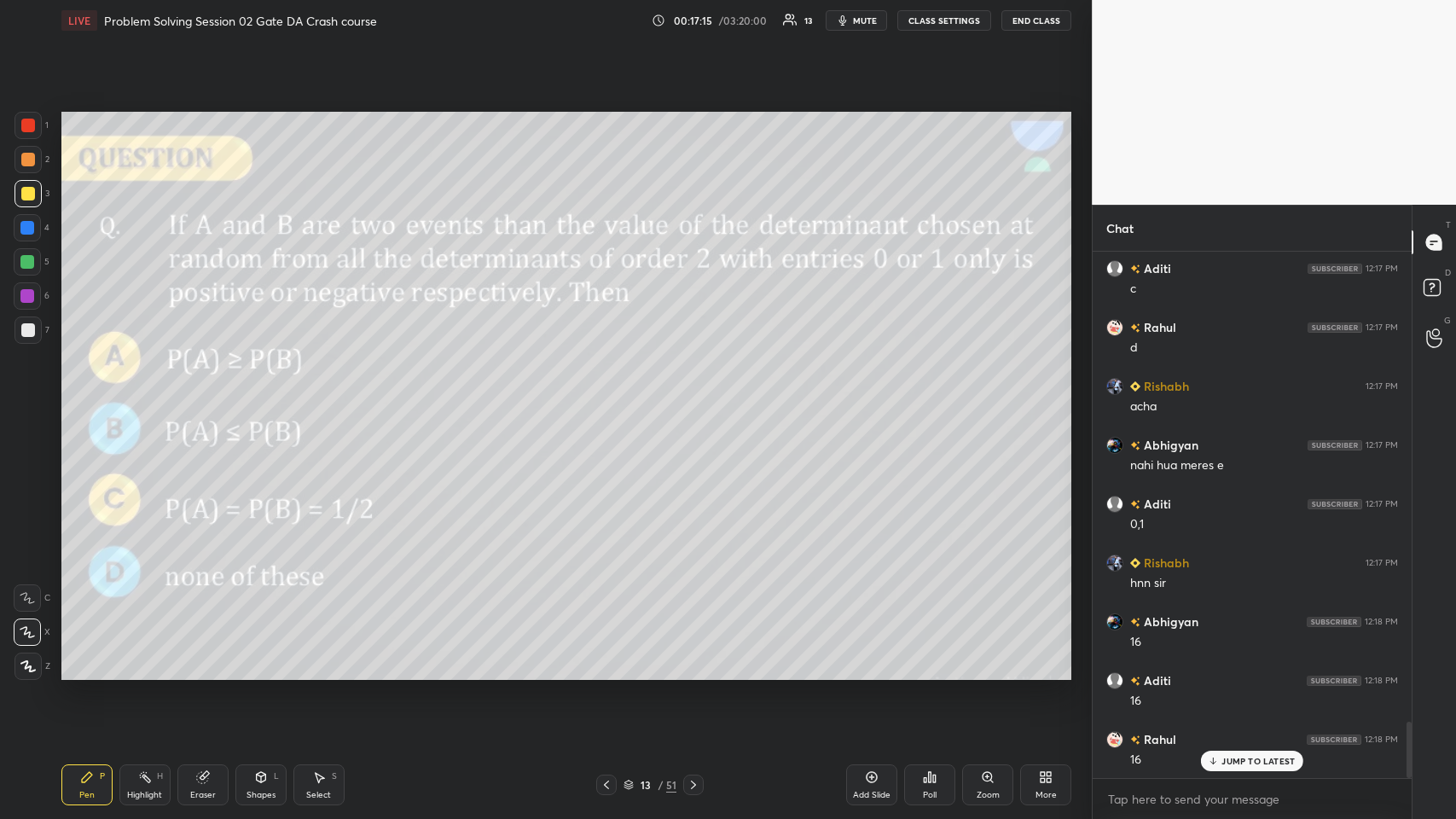
scroll to position [4406, 0]
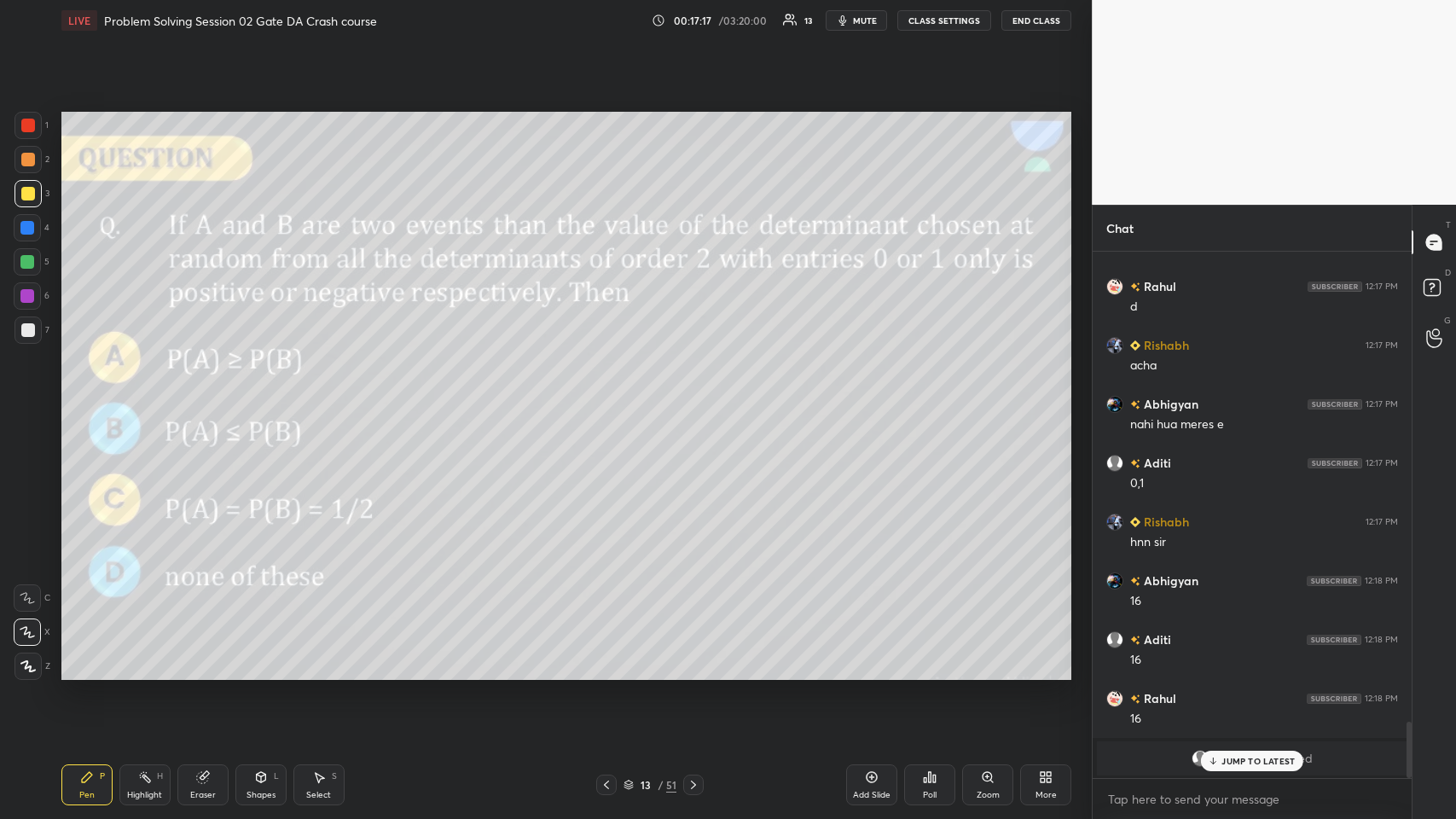
click at [611, 400] on div "JUMP TO LATEST" at bounding box center [1252, 761] width 102 height 21
click at [215, 400] on div "Eraser" at bounding box center [202, 785] width 52 height 41
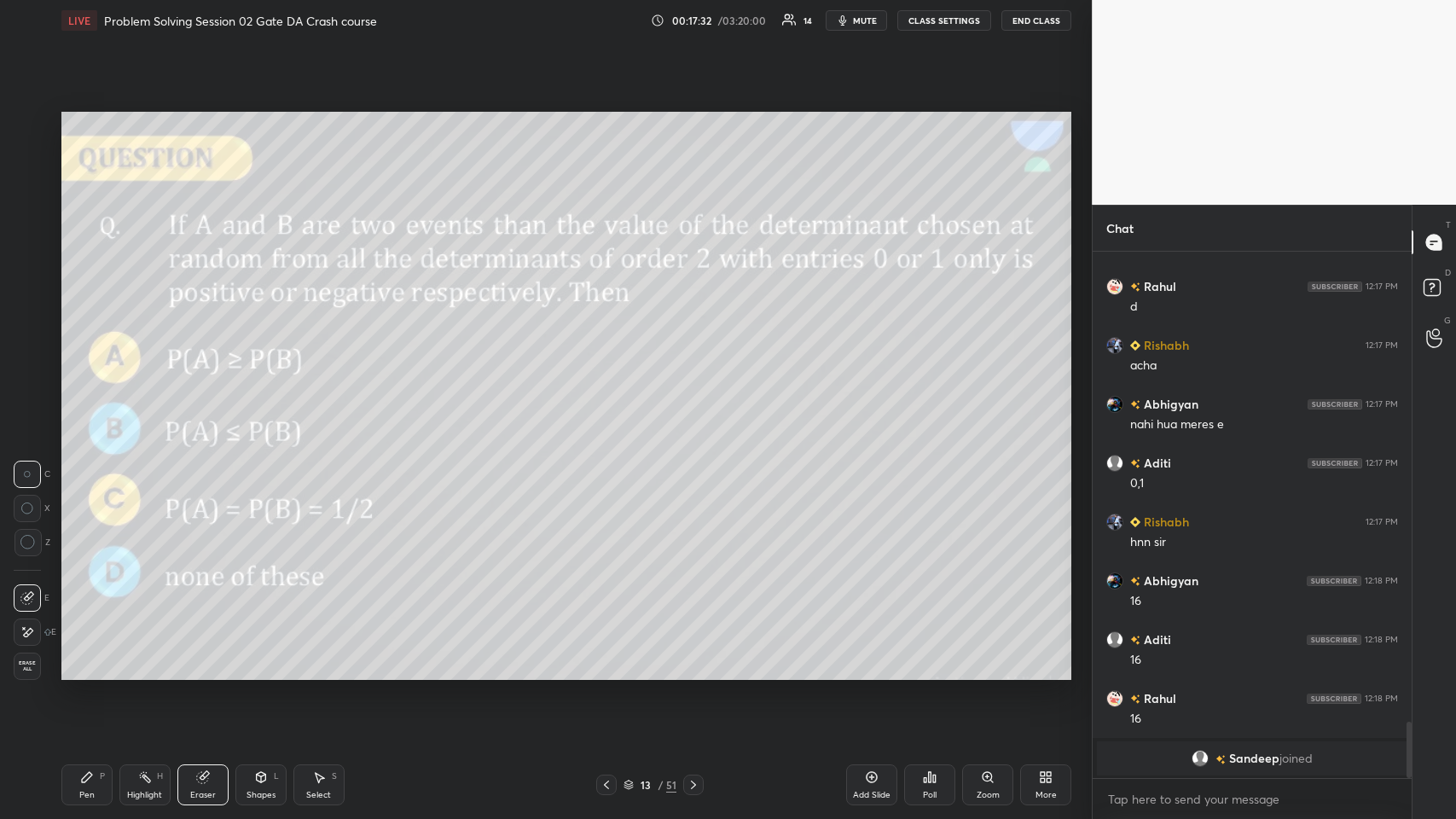
click at [72, 400] on div "Pen P" at bounding box center [87, 785] width 52 height 41
click at [611, 400] on div "Add Slide" at bounding box center [871, 785] width 52 height 41
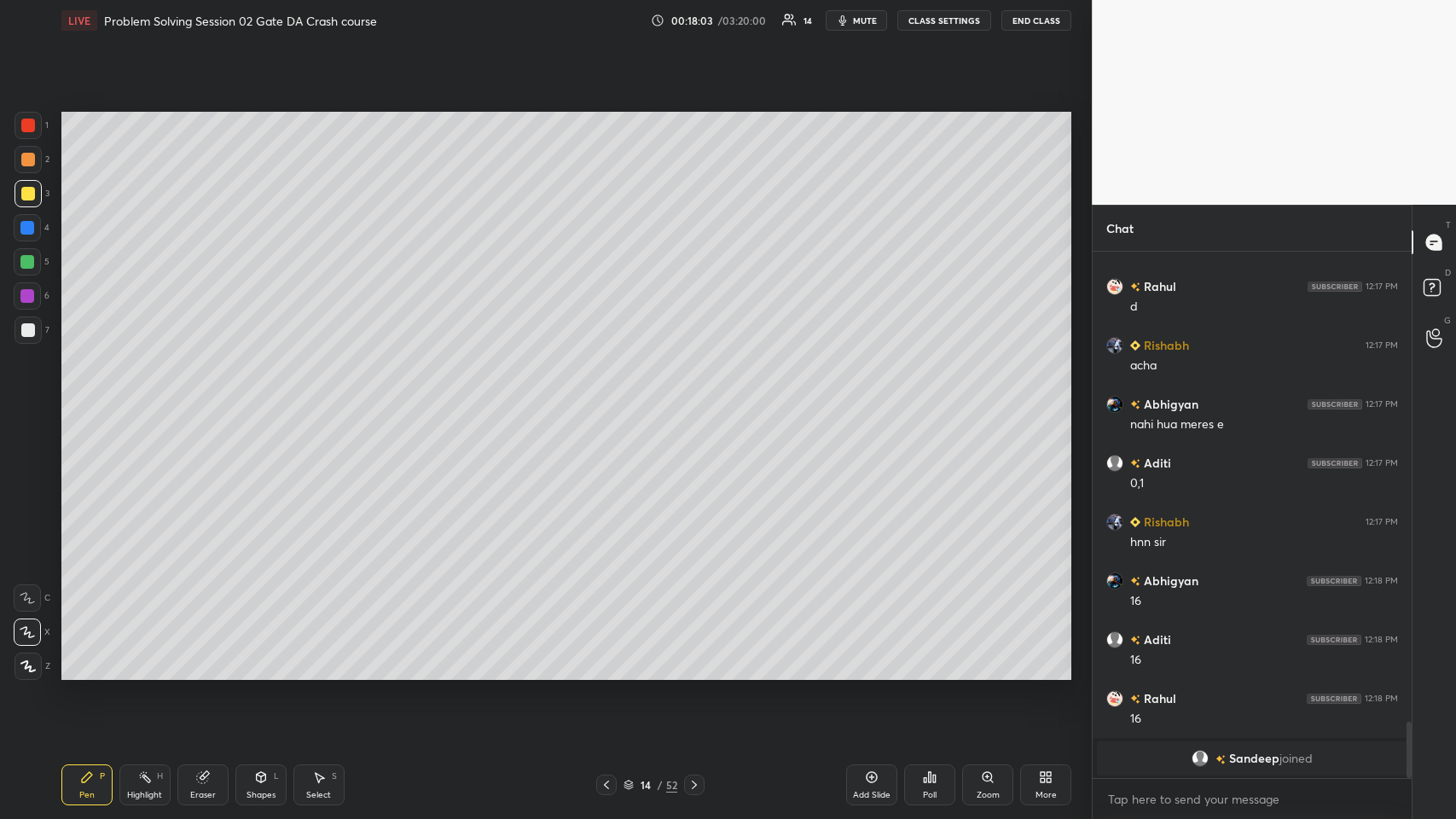
click at [30, 163] on div at bounding box center [28, 159] width 14 height 14
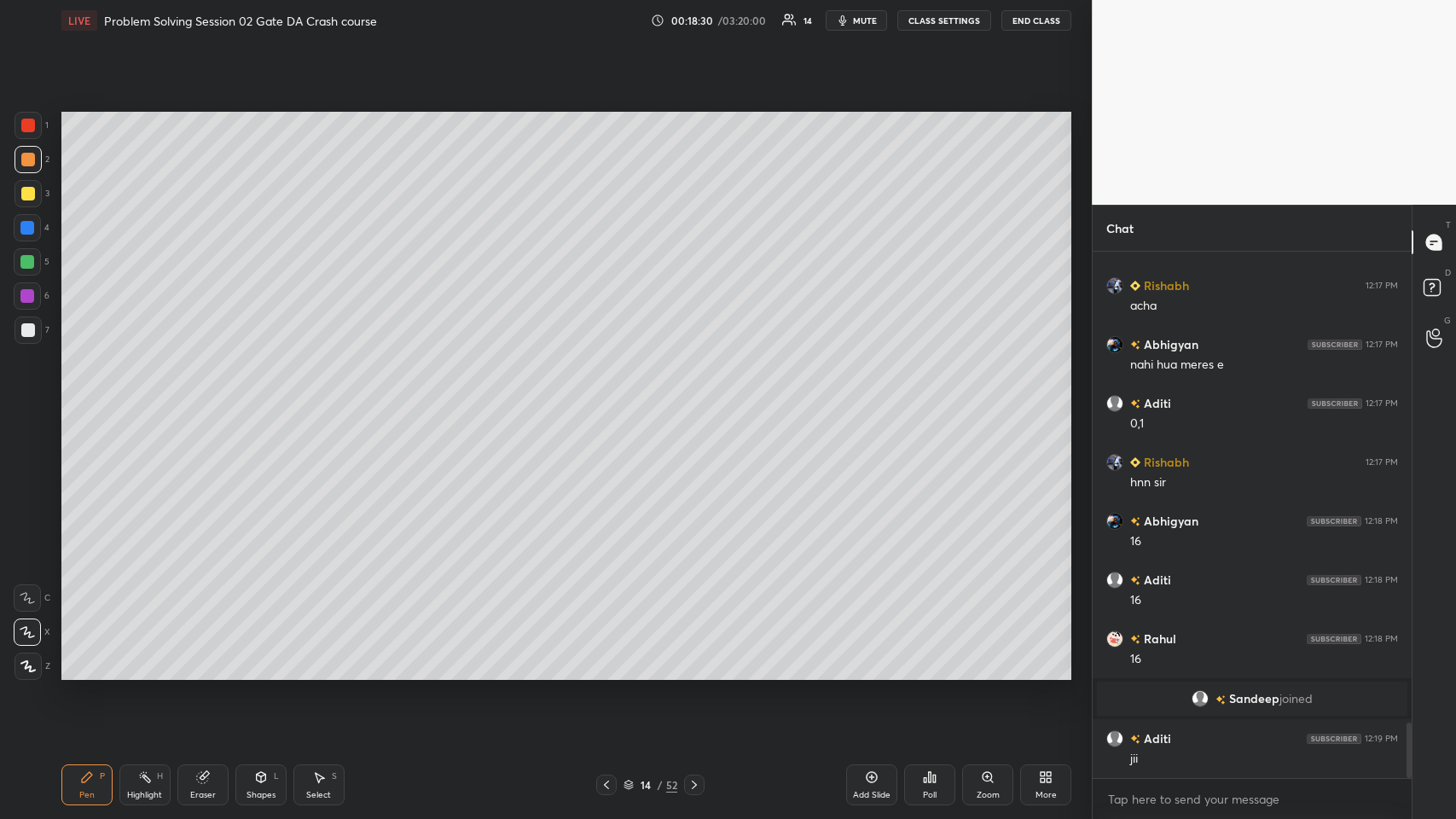
click at [198, 400] on icon at bounding box center [202, 777] width 14 height 14
click at [83, 400] on icon at bounding box center [86, 777] width 10 height 10
click at [196, 400] on div "Eraser" at bounding box center [202, 785] width 52 height 41
click at [91, 400] on icon at bounding box center [87, 777] width 14 height 14
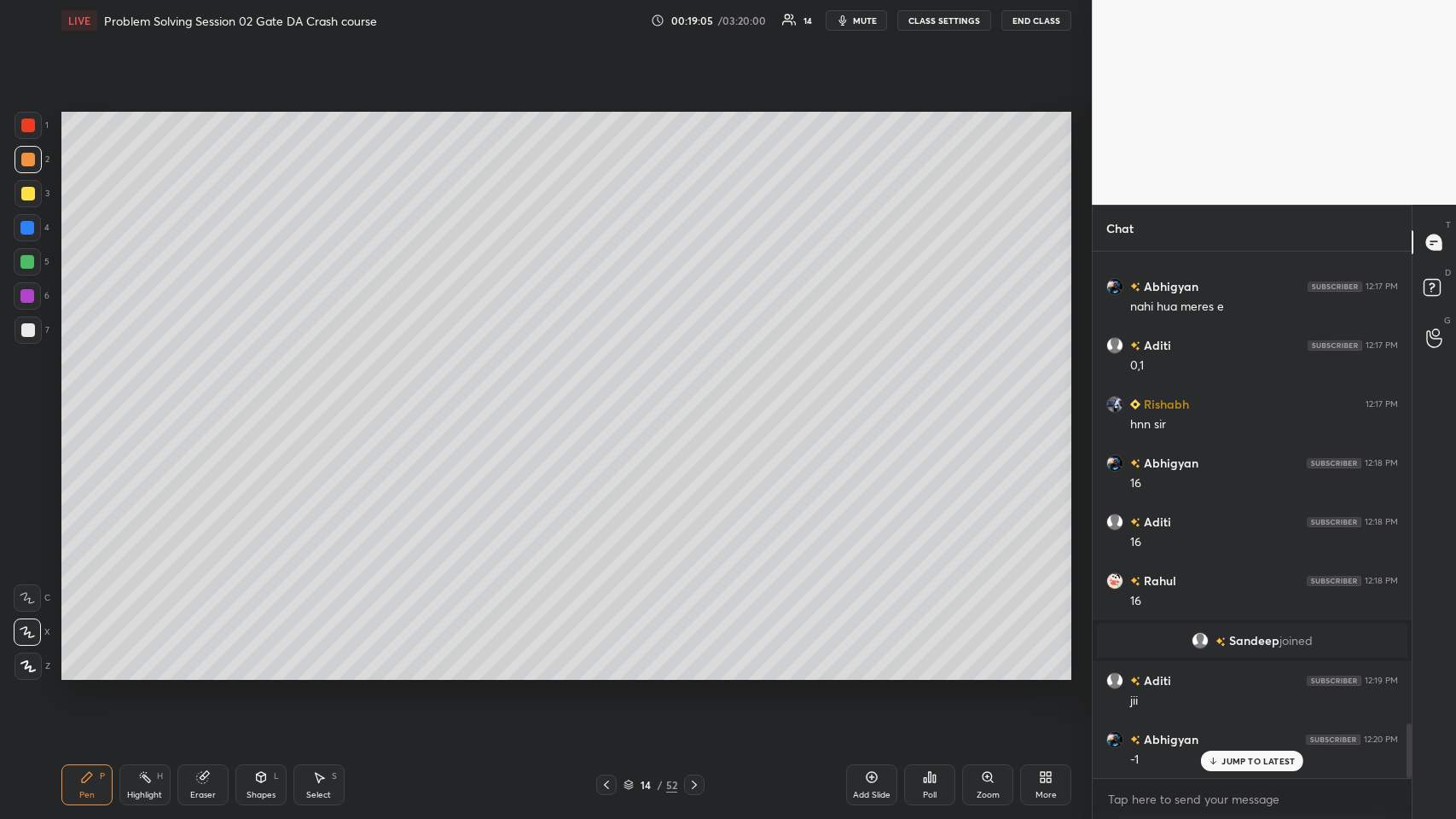
click at [201, 400] on icon at bounding box center [201, 778] width 11 height 11
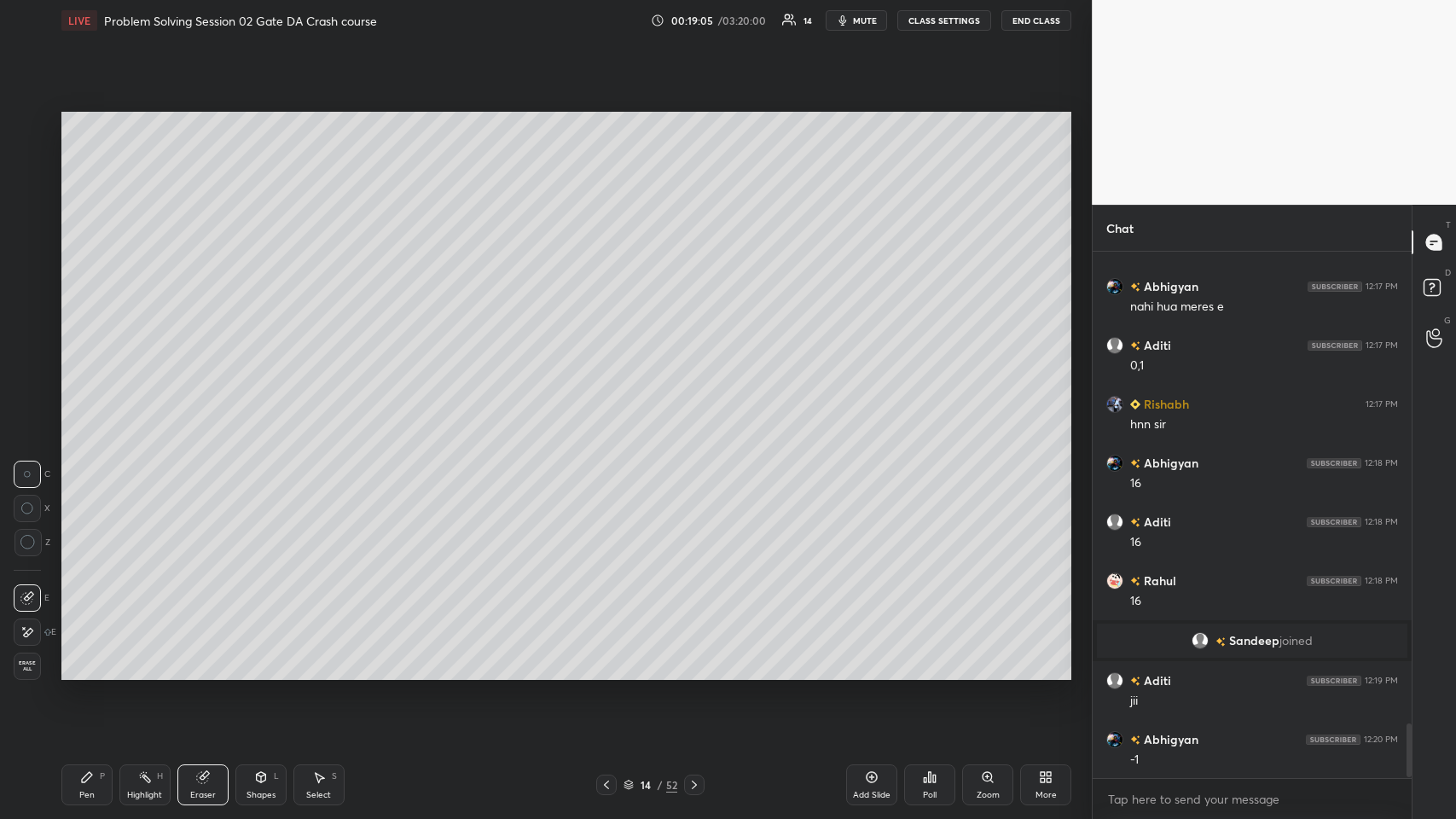
scroll to position [4583, 0]
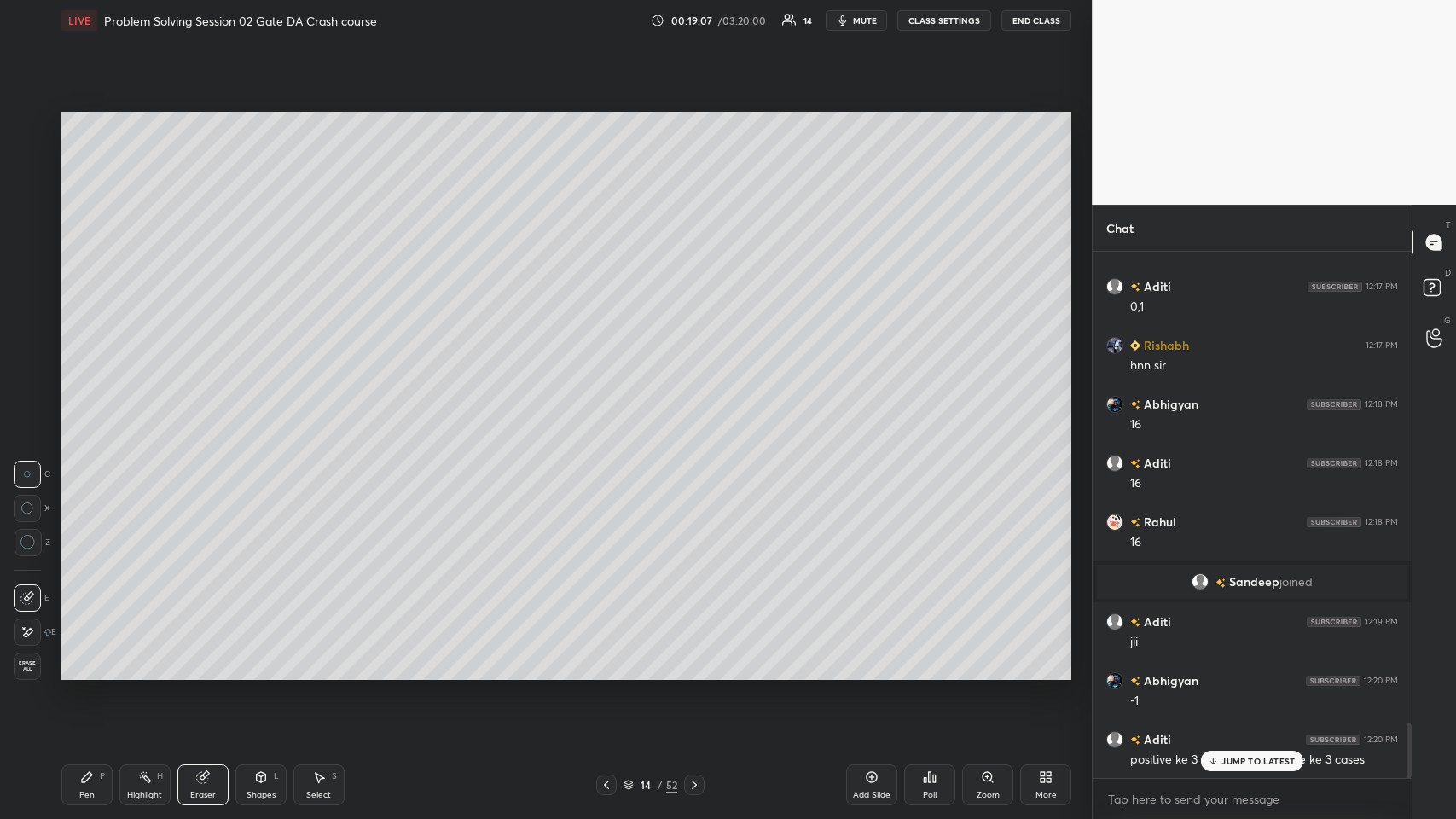
click at [611, 400] on div "JUMP TO LATEST" at bounding box center [1252, 761] width 102 height 21
click at [82, 400] on div "Pen P" at bounding box center [87, 785] width 52 height 41
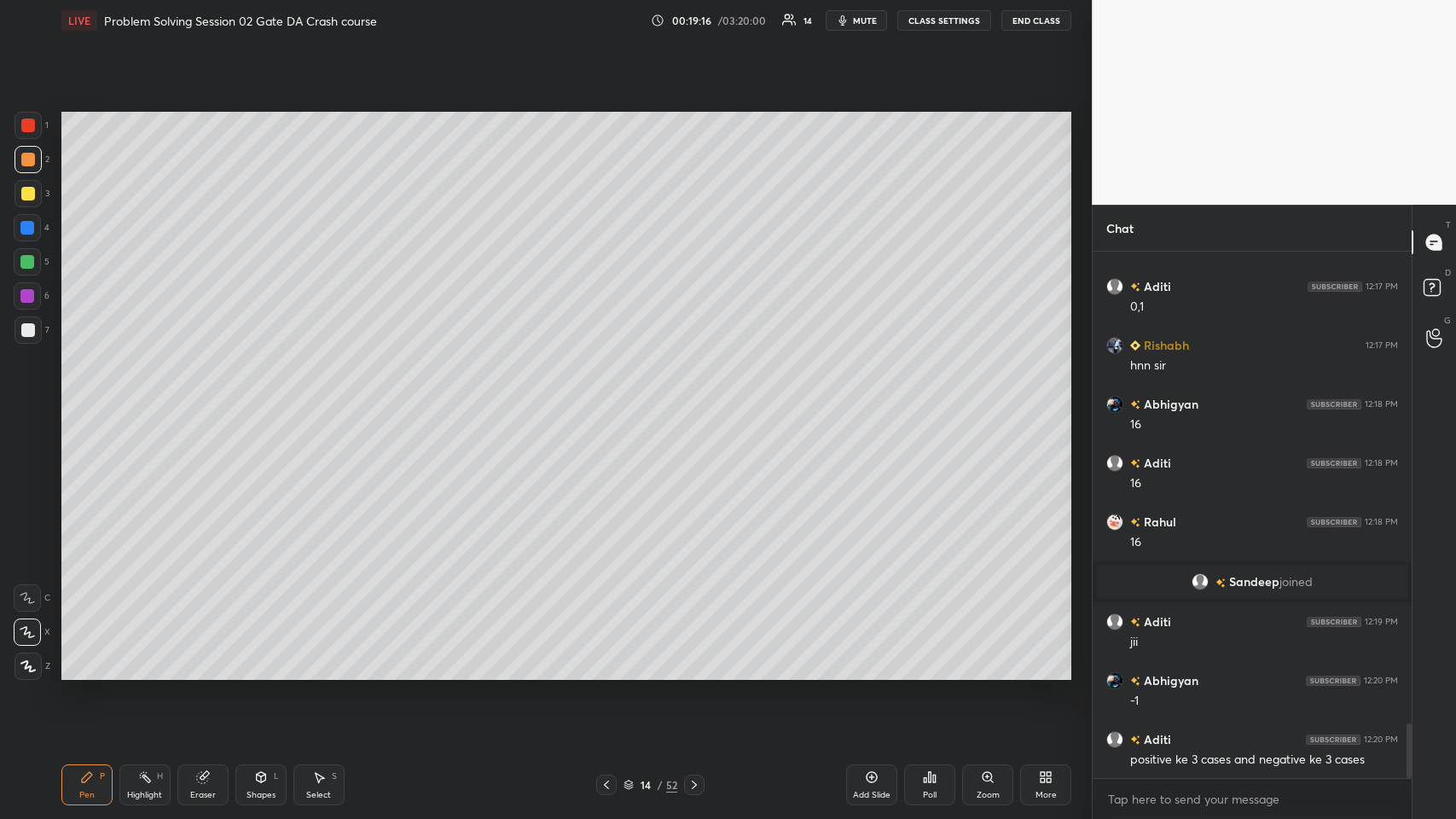
click at [206, 400] on div "Eraser" at bounding box center [202, 785] width 52 height 41
click at [90, 400] on icon at bounding box center [87, 777] width 14 height 14
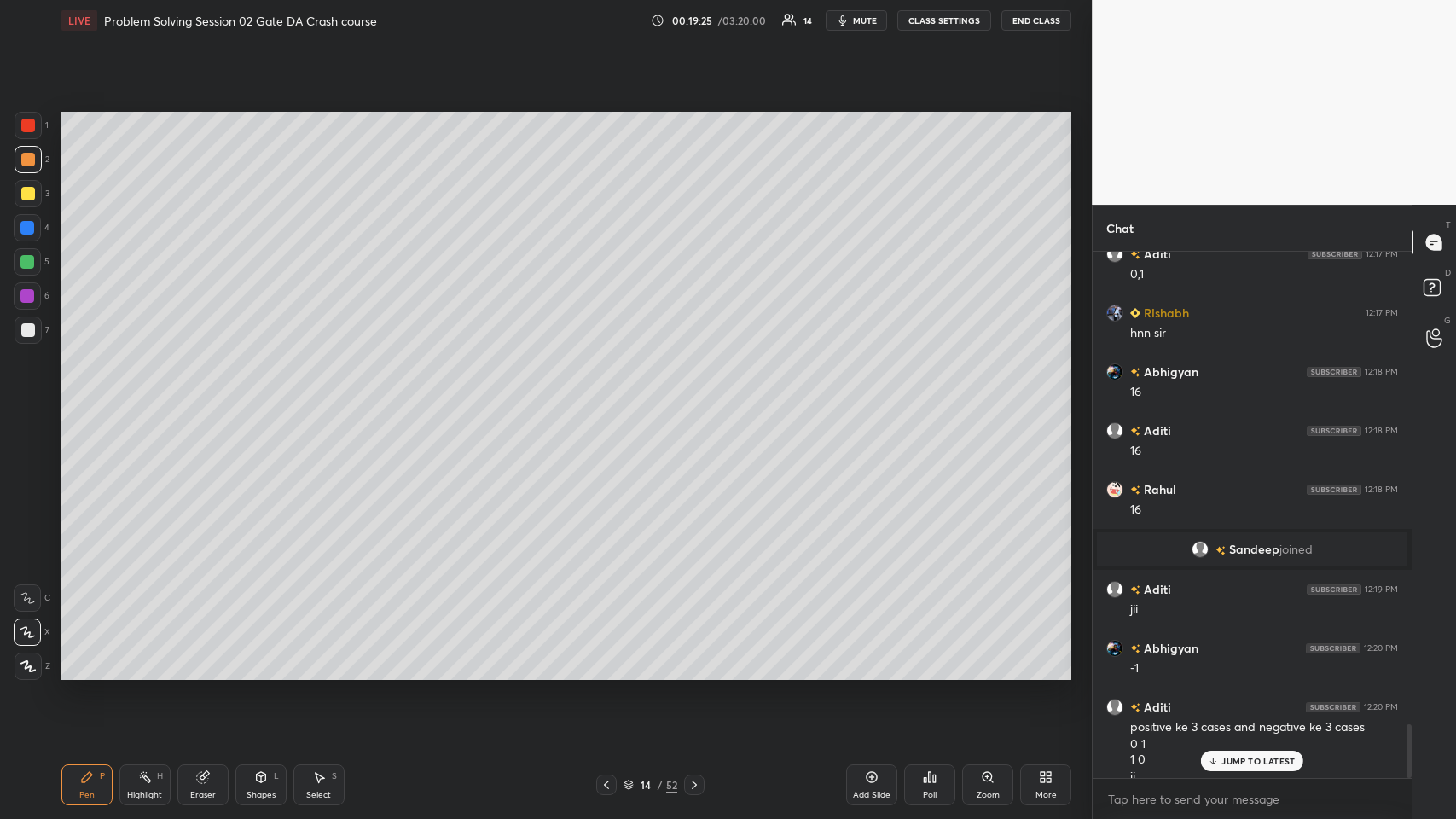
scroll to position [4632, 0]
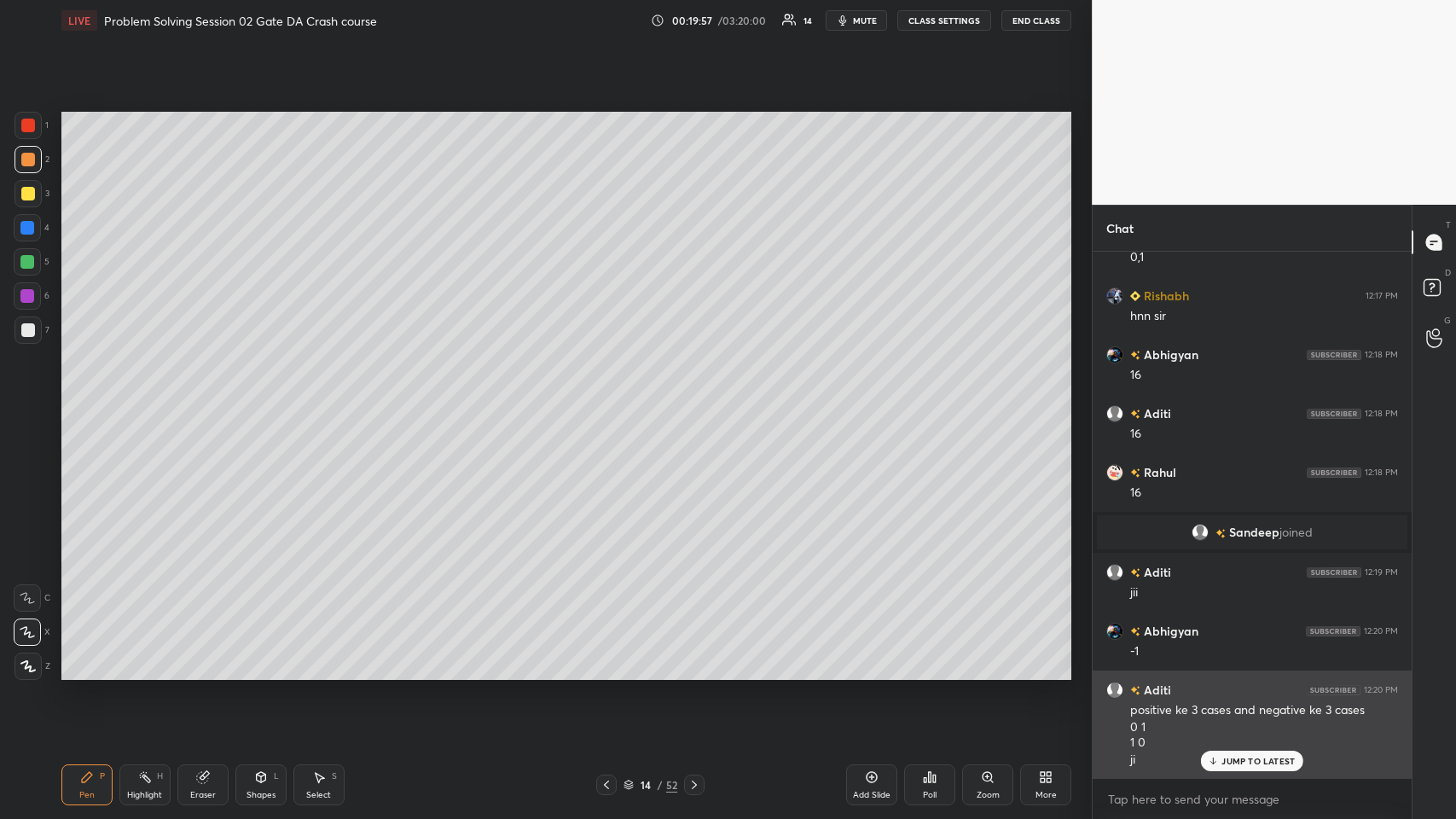
click at [611, 400] on p "JUMP TO LATEST" at bounding box center [1258, 761] width 73 height 10
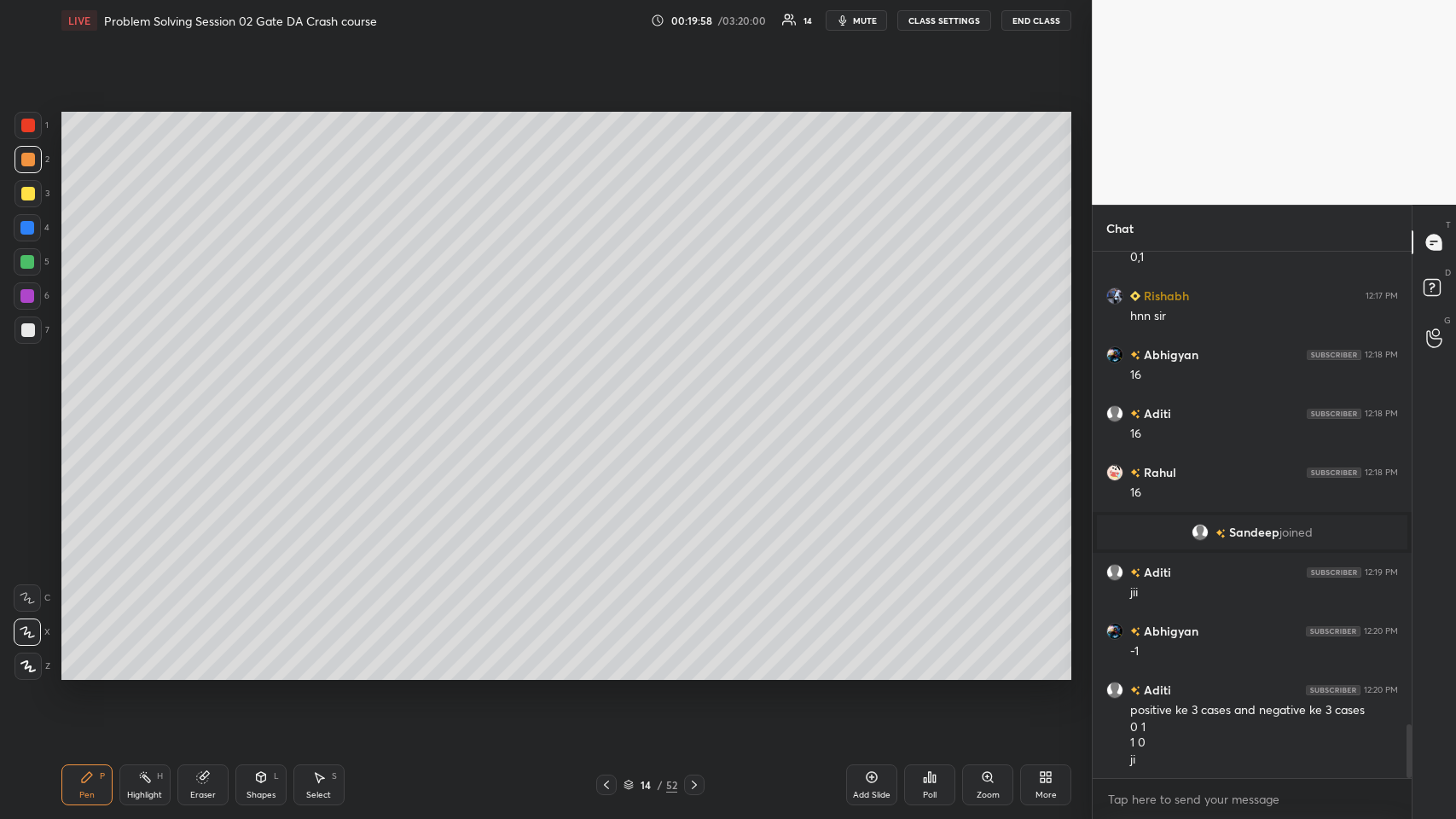
scroll to position [4692, 0]
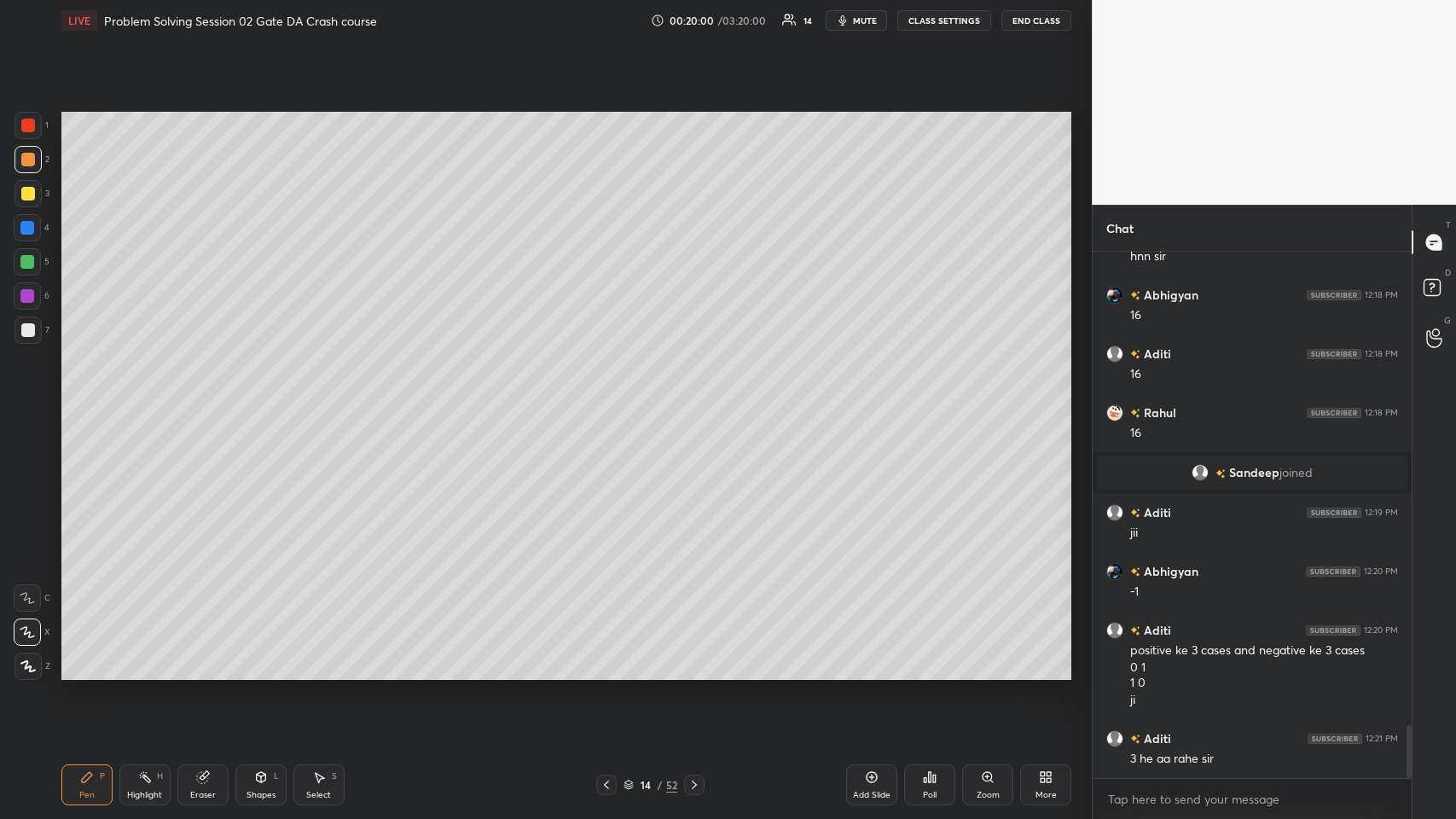
click at [603, 400] on icon at bounding box center [606, 784] width 14 height 14
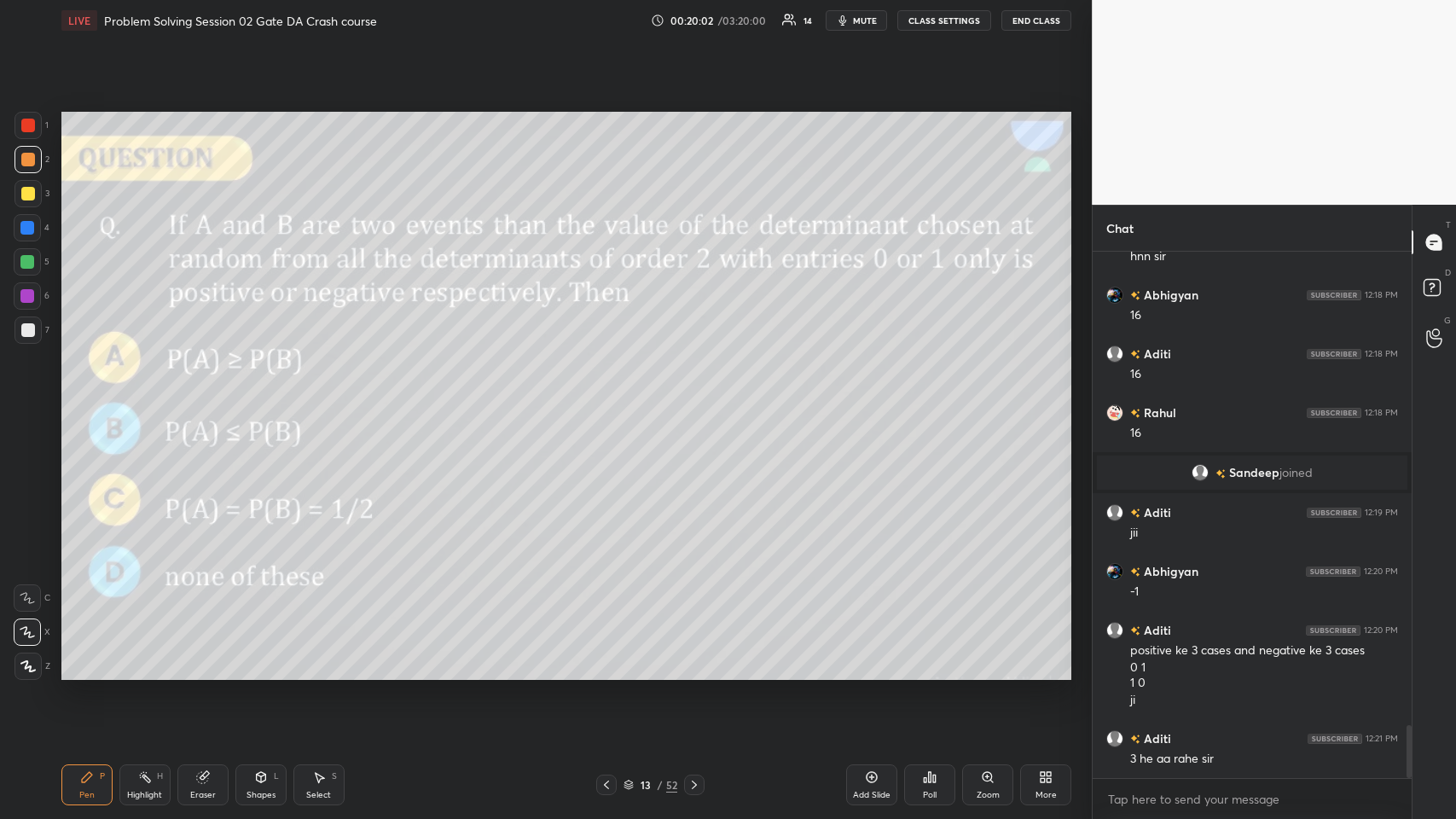
click at [214, 400] on div "Eraser" at bounding box center [202, 785] width 52 height 41
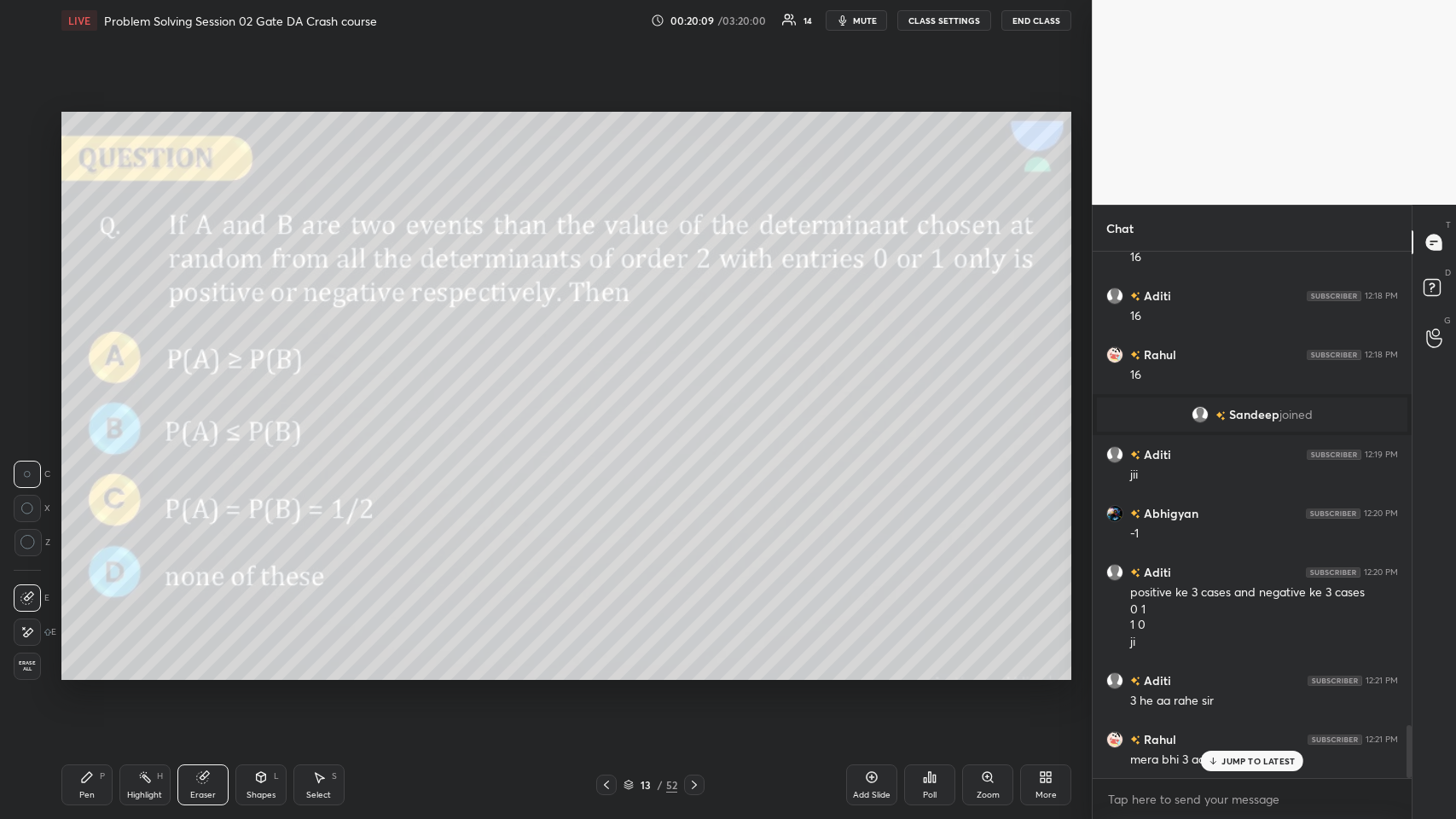
click at [100, 400] on div "P" at bounding box center [102, 776] width 5 height 8
click at [203, 400] on icon at bounding box center [201, 778] width 11 height 11
click at [91, 400] on div "Pen" at bounding box center [87, 795] width 15 height 8
click at [611, 400] on div "JUMP TO LATEST" at bounding box center [1252, 761] width 102 height 21
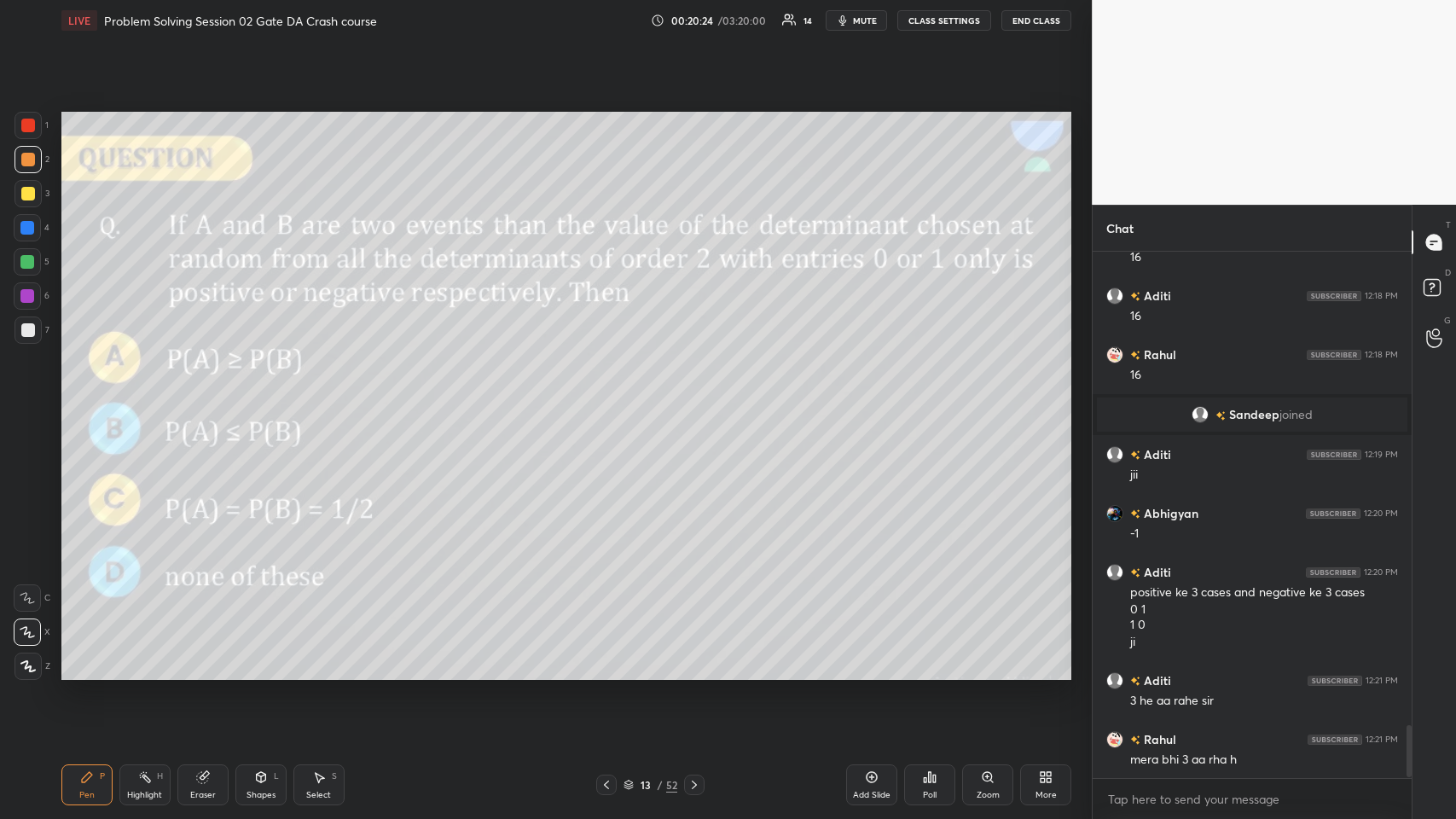
scroll to position [4809, 0]
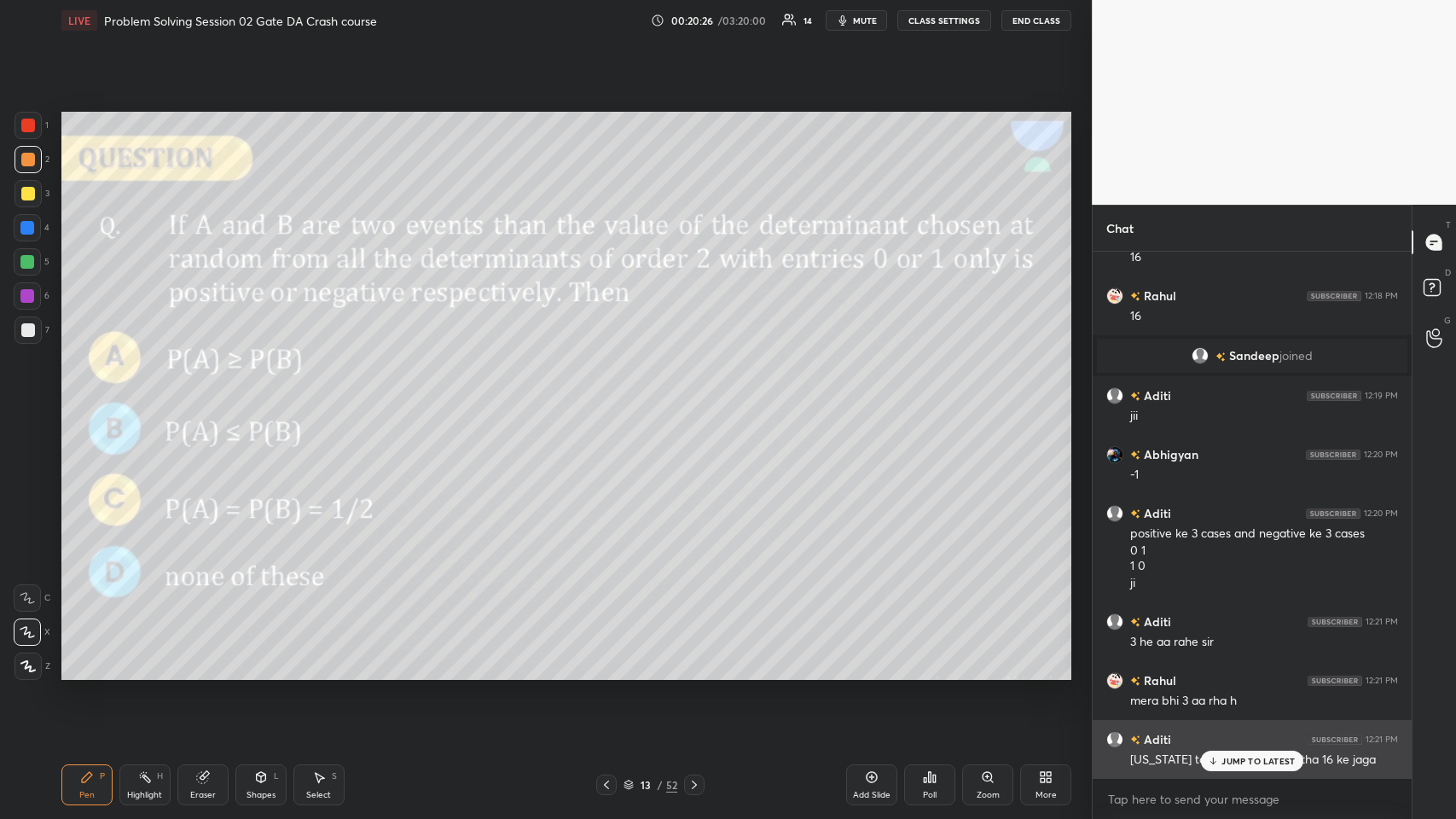
click at [611, 400] on div "JUMP TO LATEST" at bounding box center [1252, 761] width 102 height 21
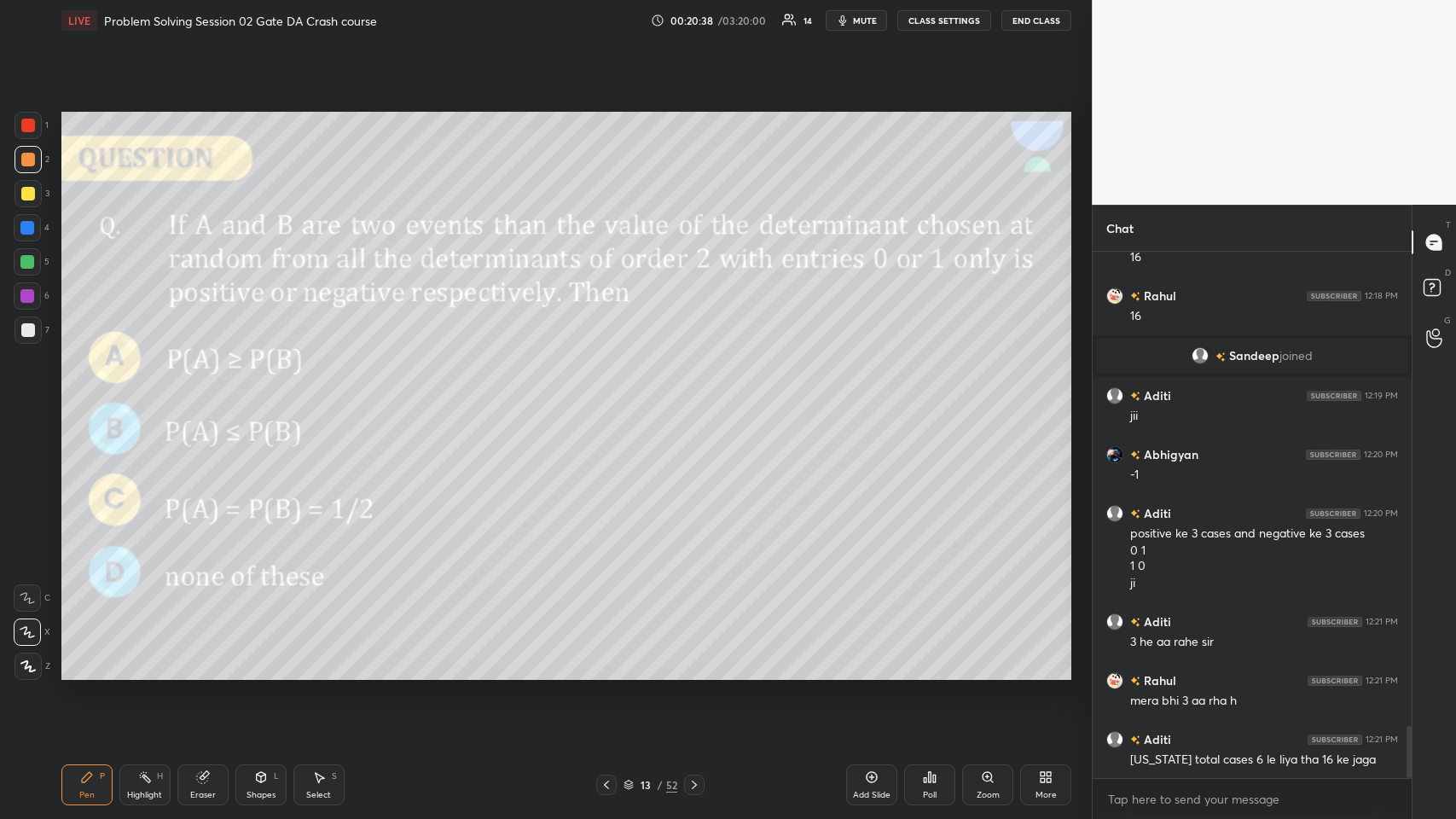
scroll to position [4868, 0]
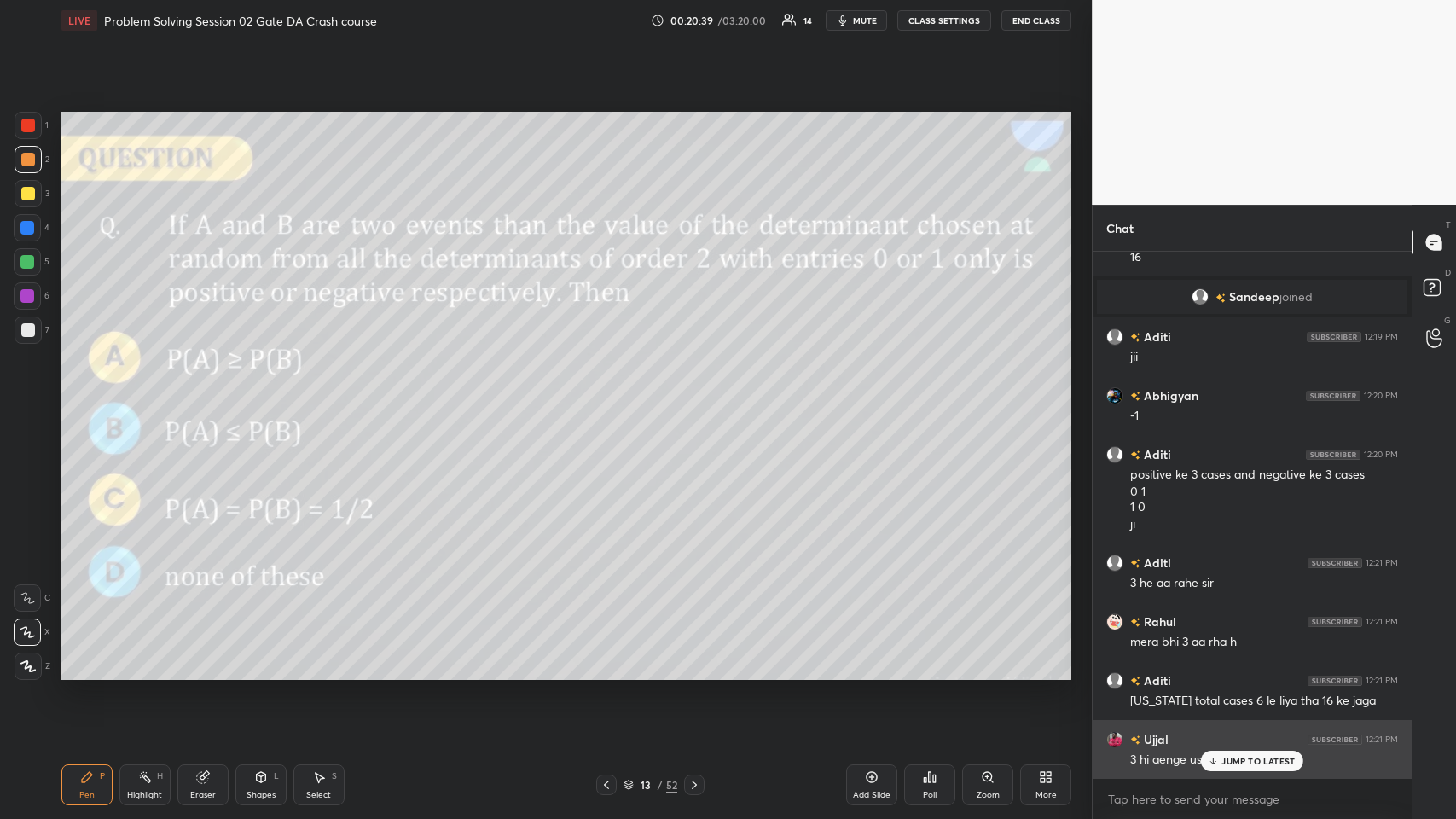
click at [611, 400] on icon at bounding box center [1213, 761] width 11 height 10
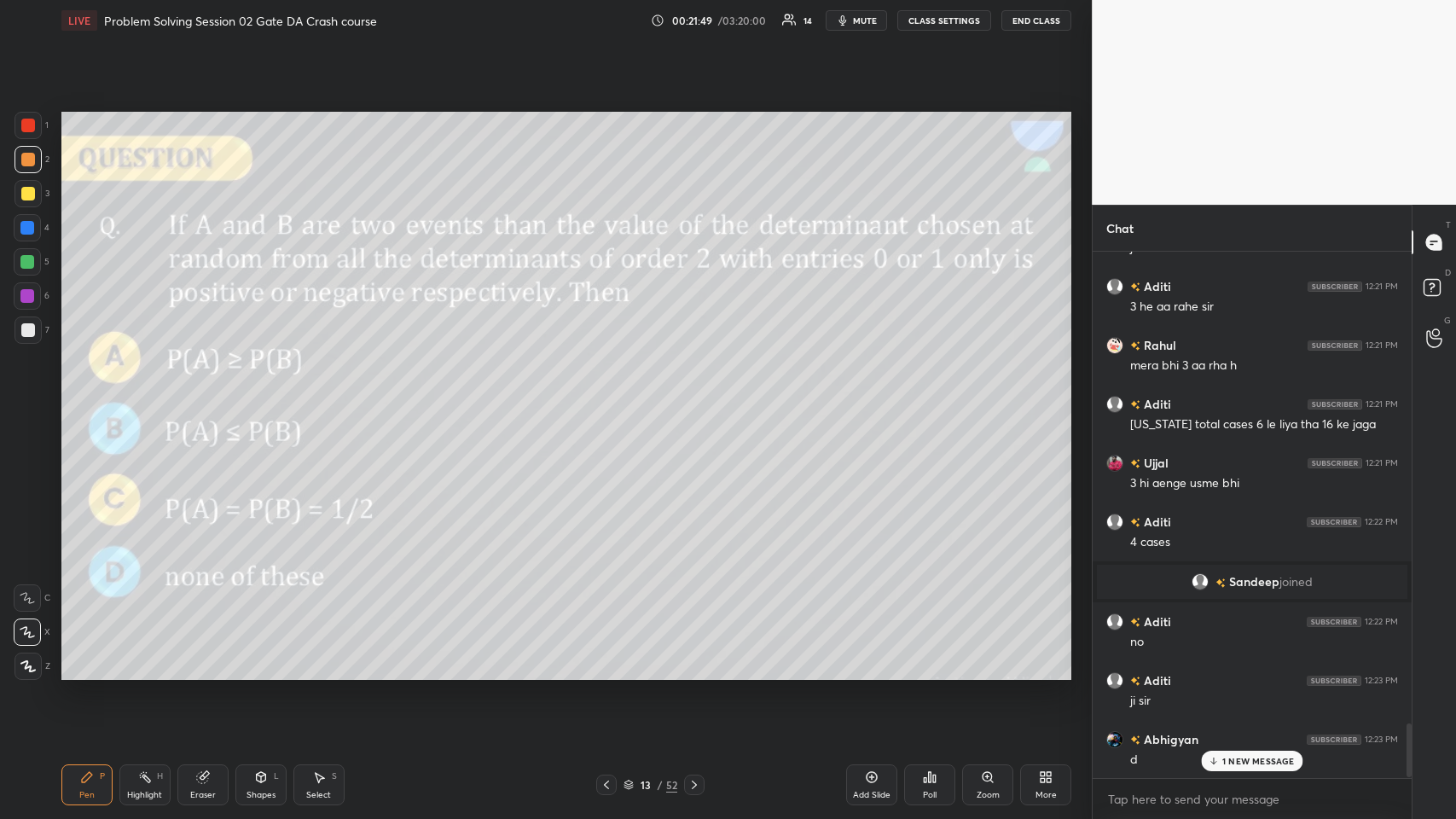
scroll to position [4637, 0]
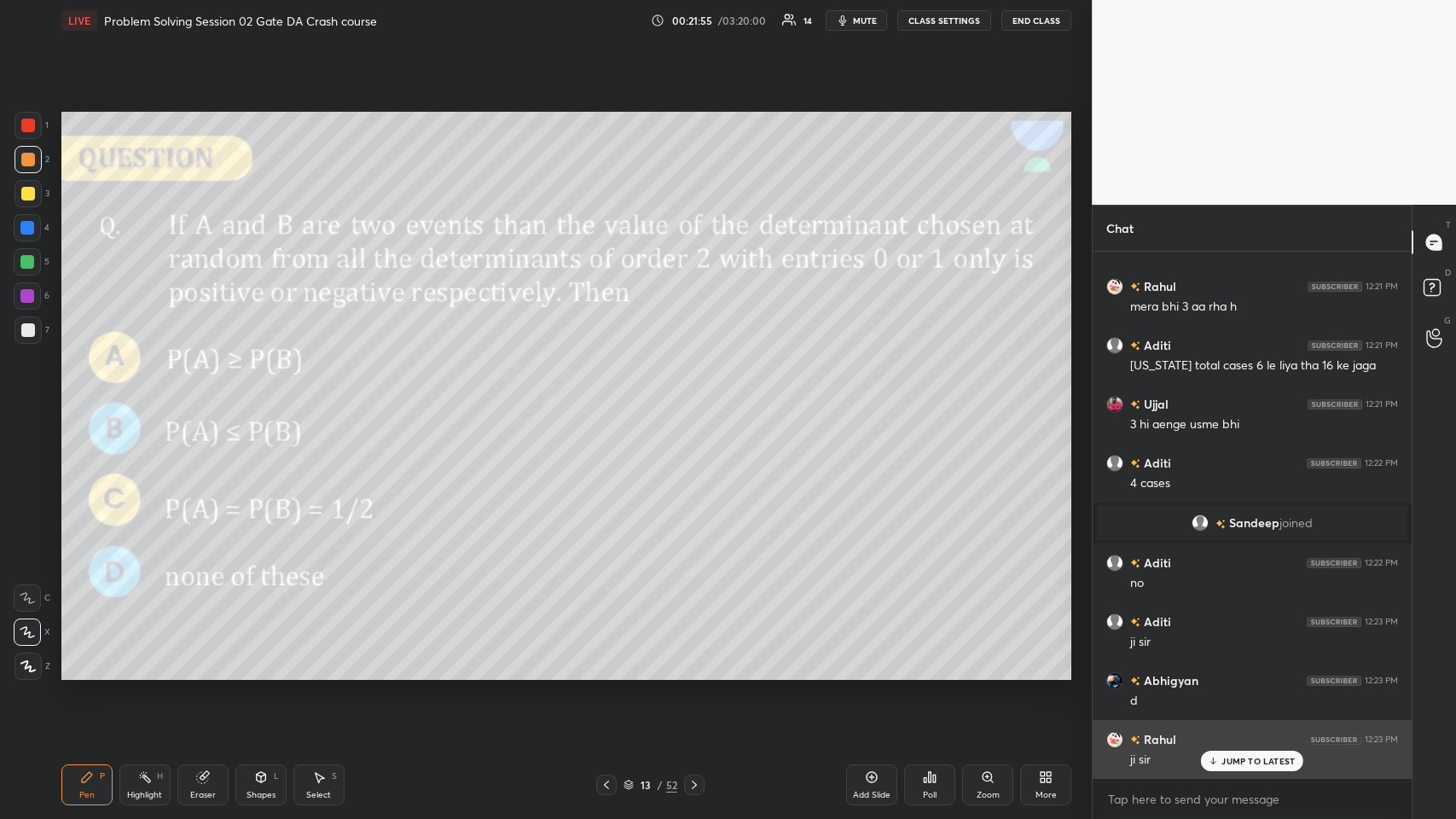
click at [611, 400] on div "JUMP TO LATEST" at bounding box center [1252, 761] width 102 height 21
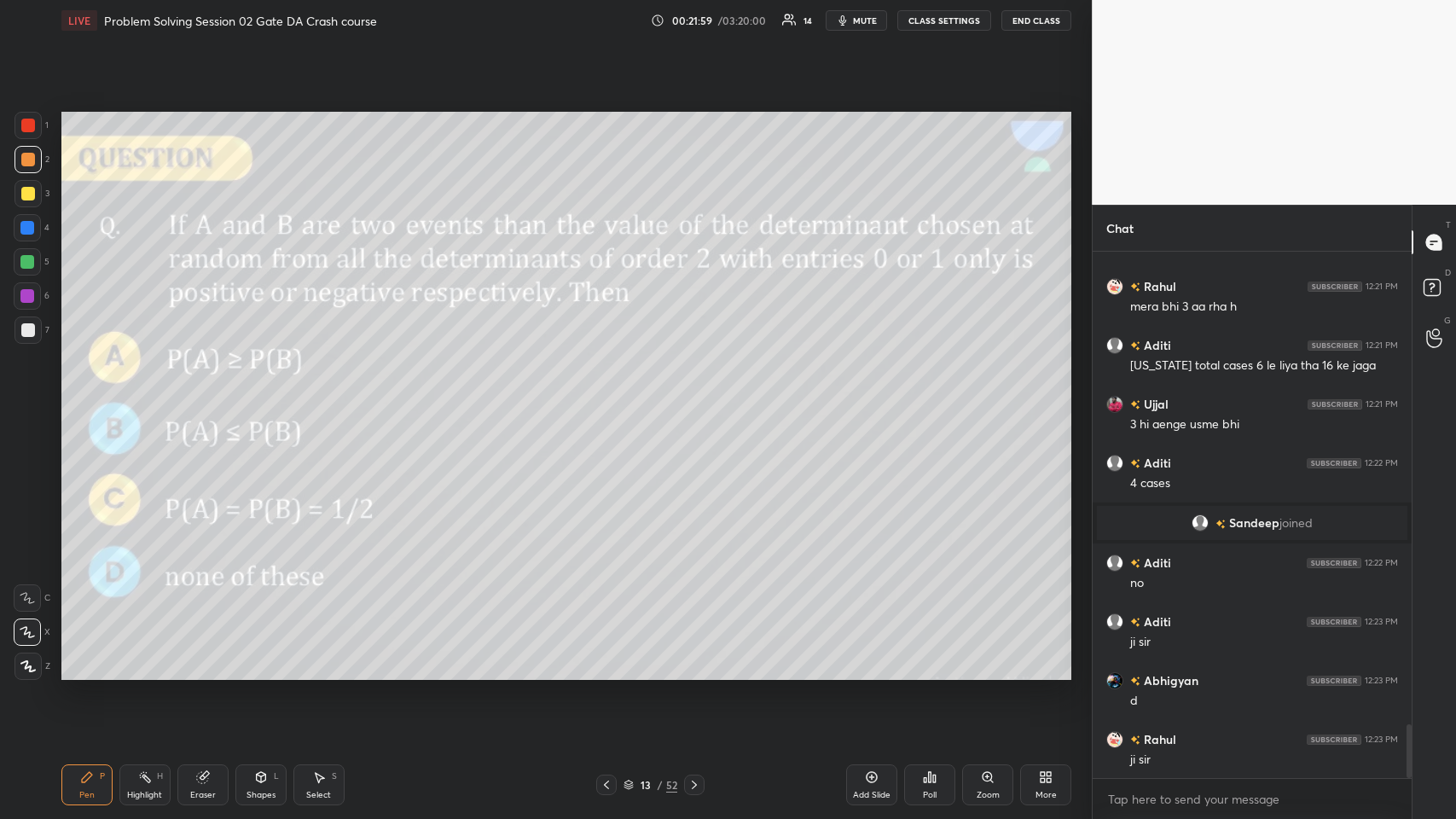
click at [611, 400] on icon at bounding box center [694, 784] width 14 height 14
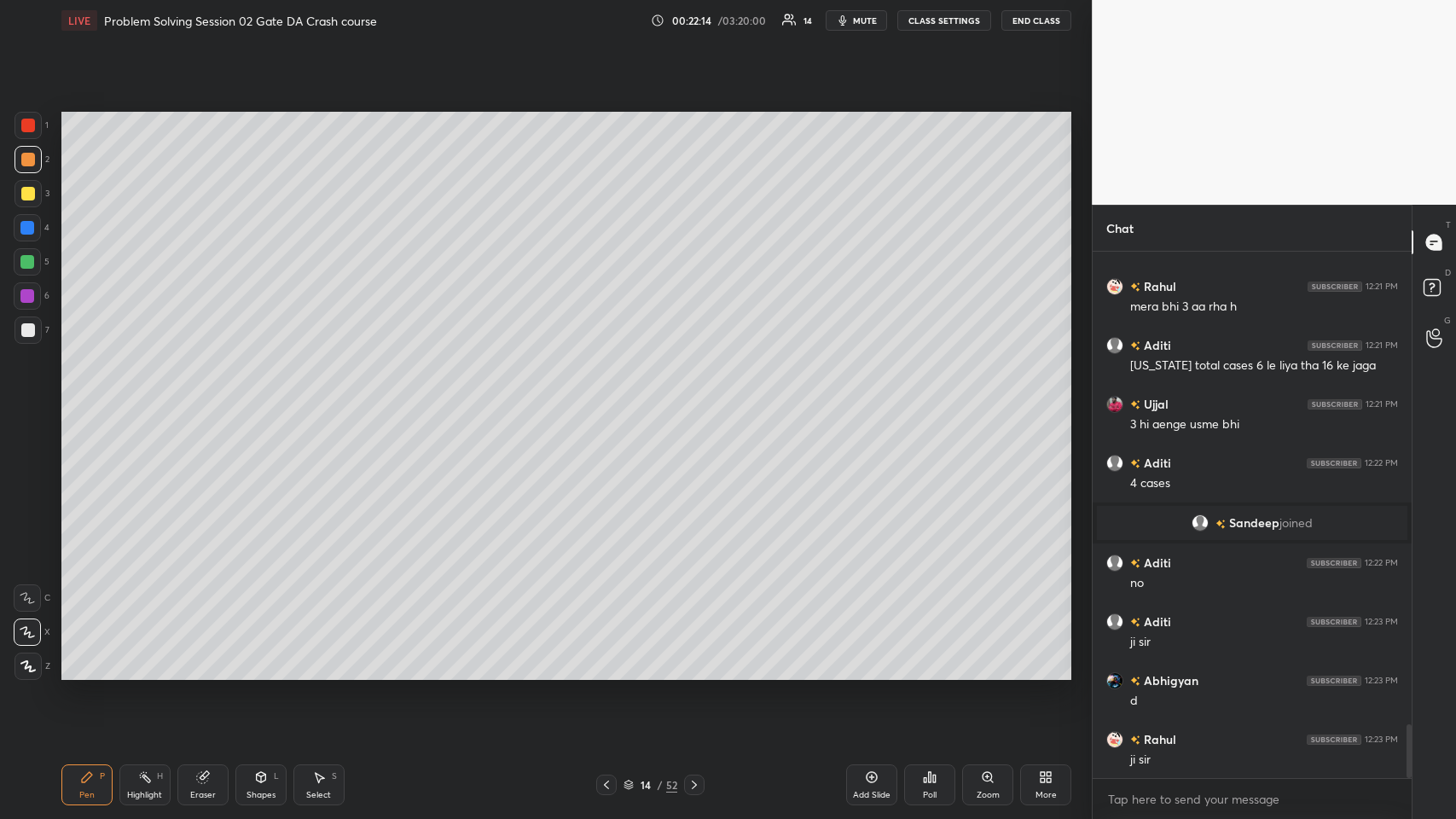
click at [610, 400] on icon at bounding box center [606, 784] width 14 height 14
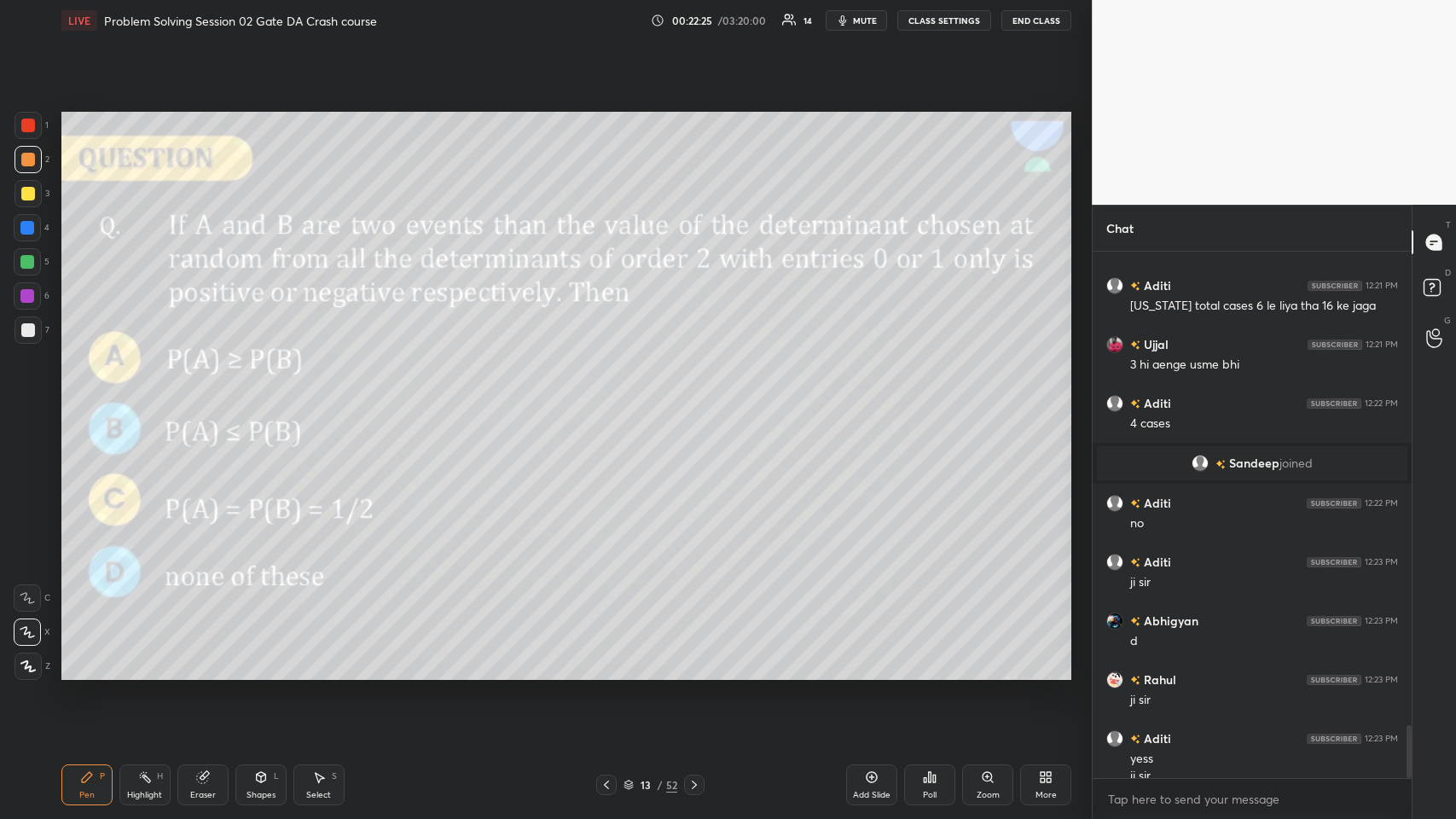
scroll to position [4713, 0]
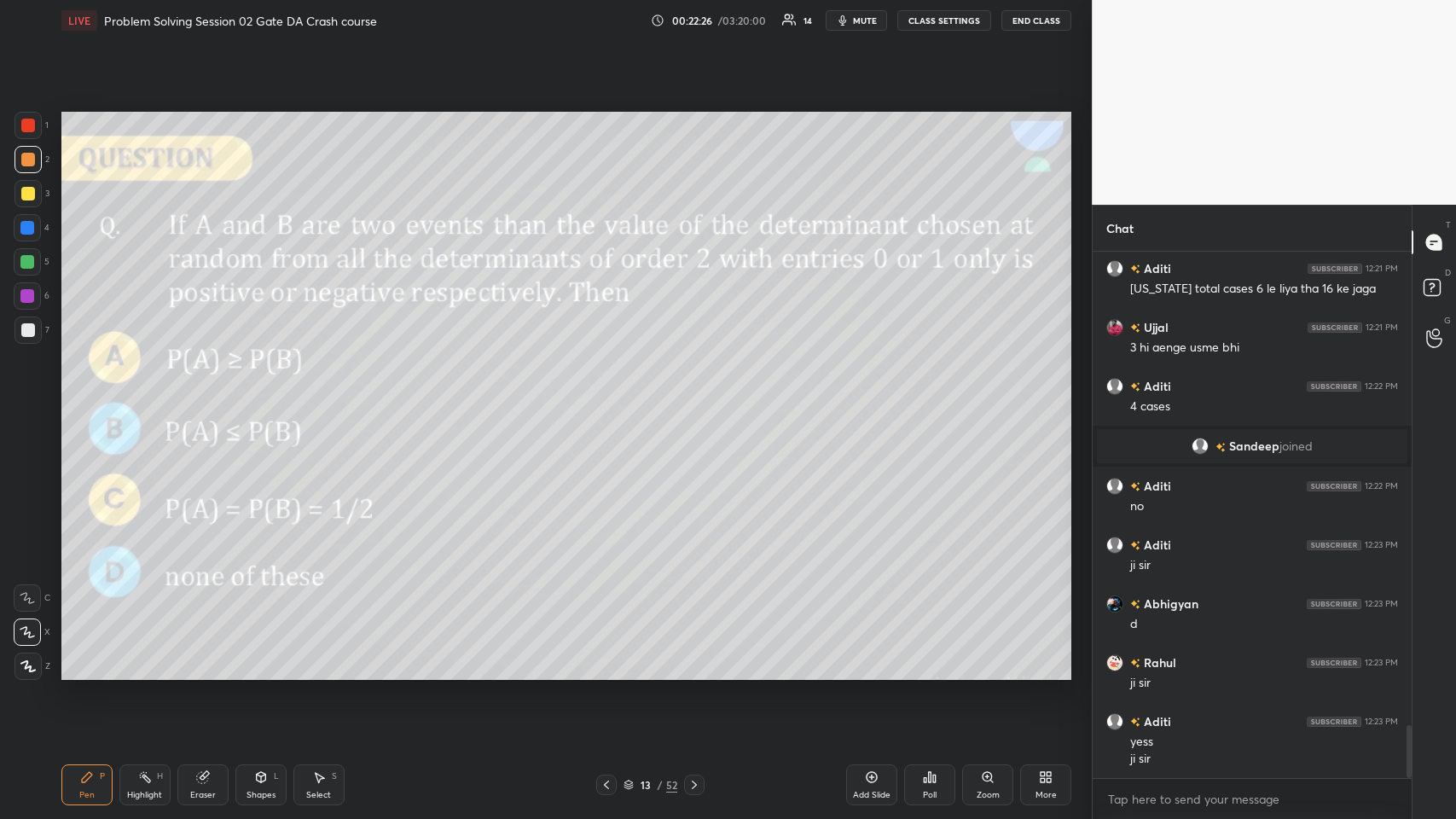
click at [611, 400] on icon at bounding box center [694, 784] width 14 height 14
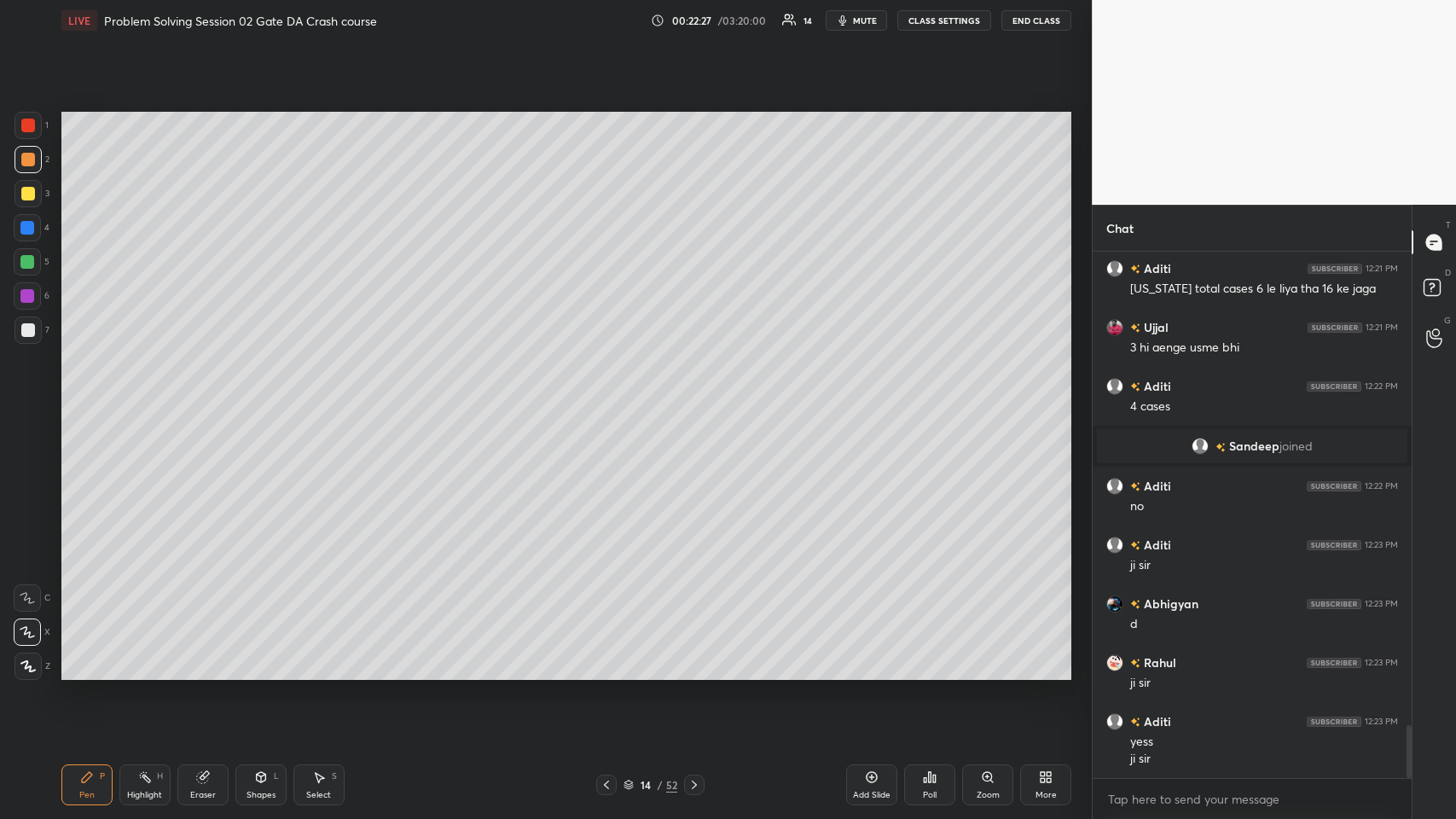
click at [611, 400] on icon at bounding box center [871, 777] width 5 height 5
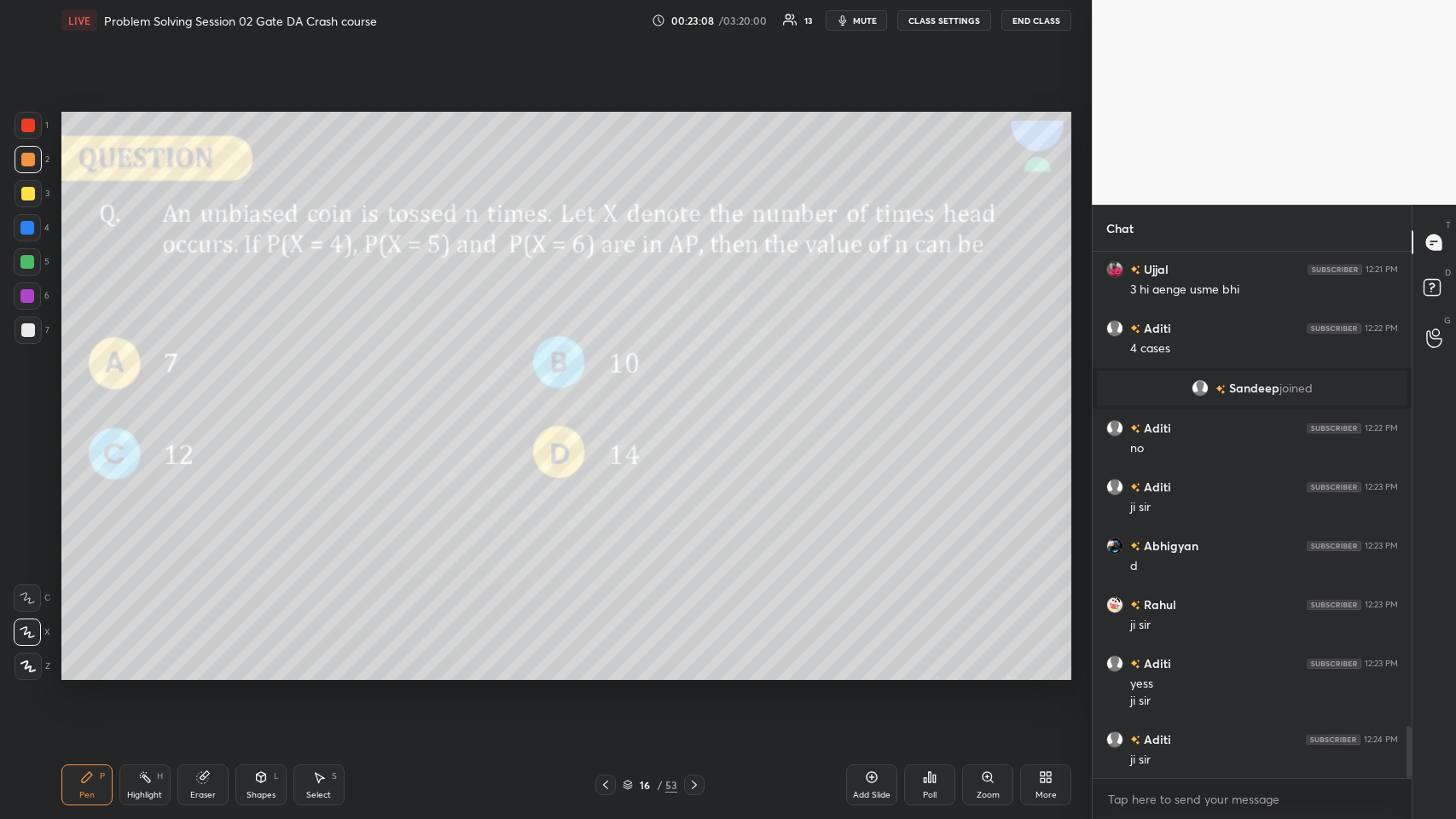
click at [22, 192] on div at bounding box center [28, 193] width 14 height 14
click at [611, 400] on icon at bounding box center [694, 784] width 14 height 14
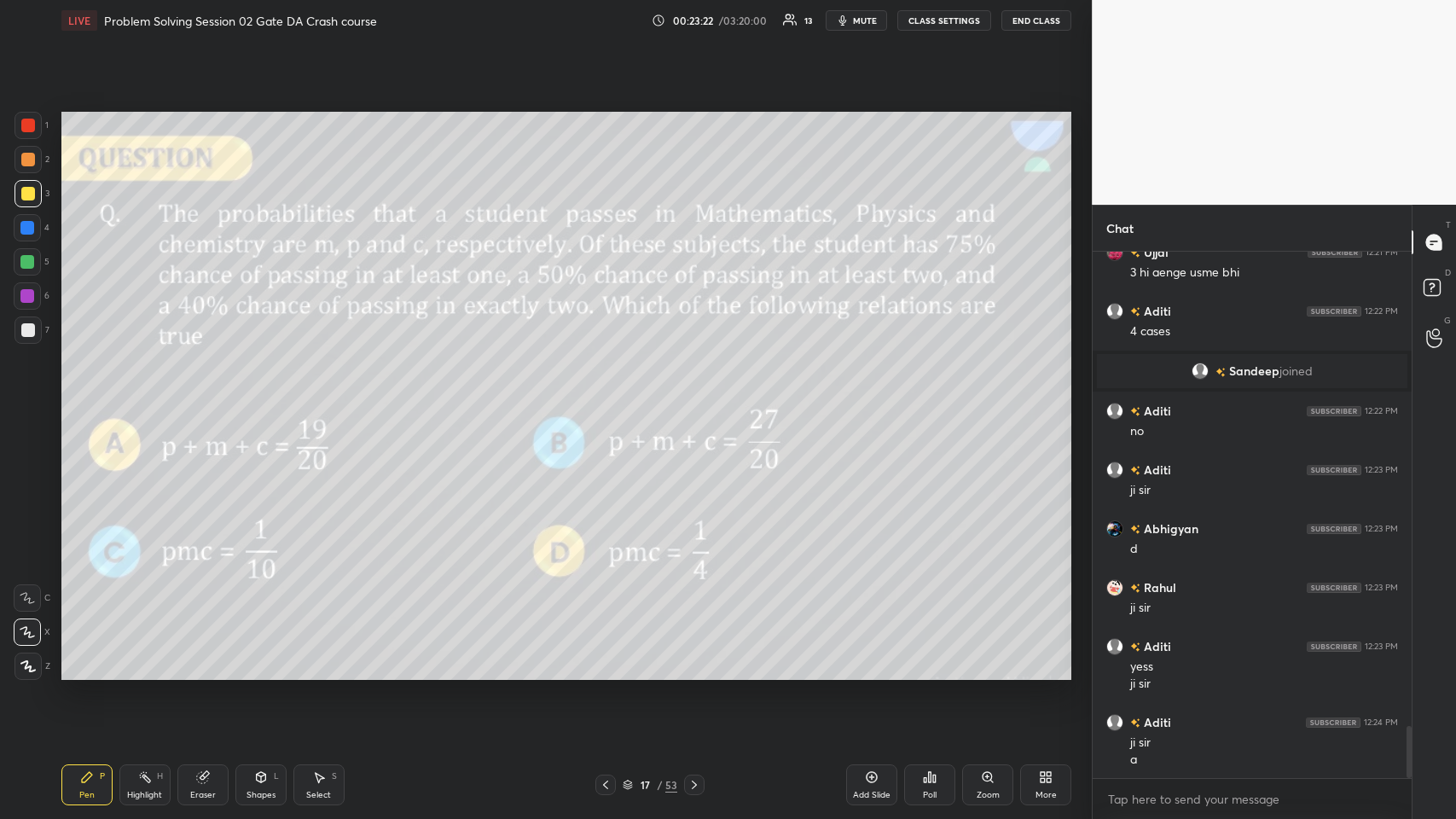
click at [202, 400] on div "Eraser" at bounding box center [202, 785] width 52 height 41
click at [65, 400] on div "Pen P" at bounding box center [87, 785] width 52 height 41
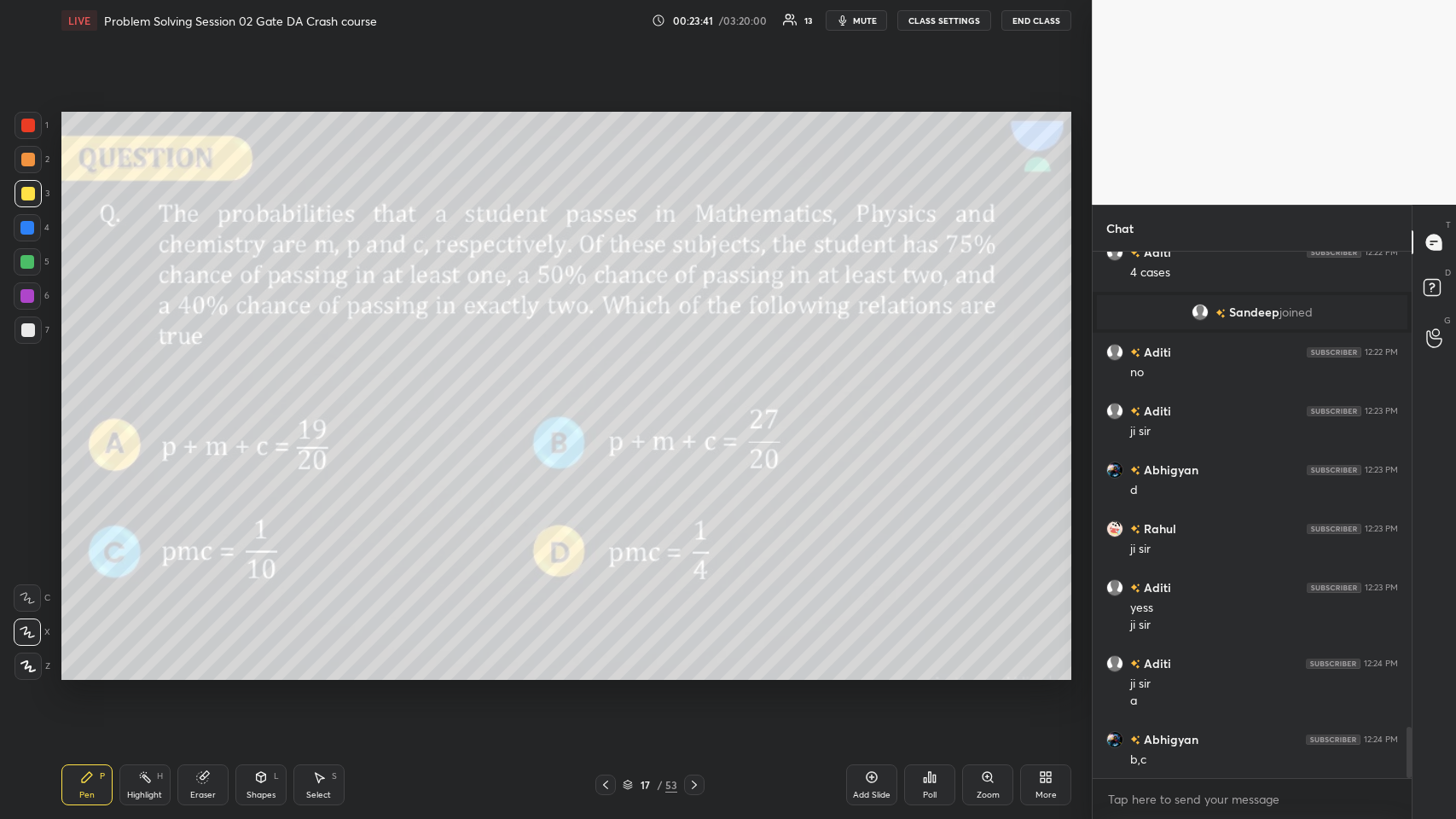
click at [611, 400] on icon at bounding box center [694, 784] width 14 height 14
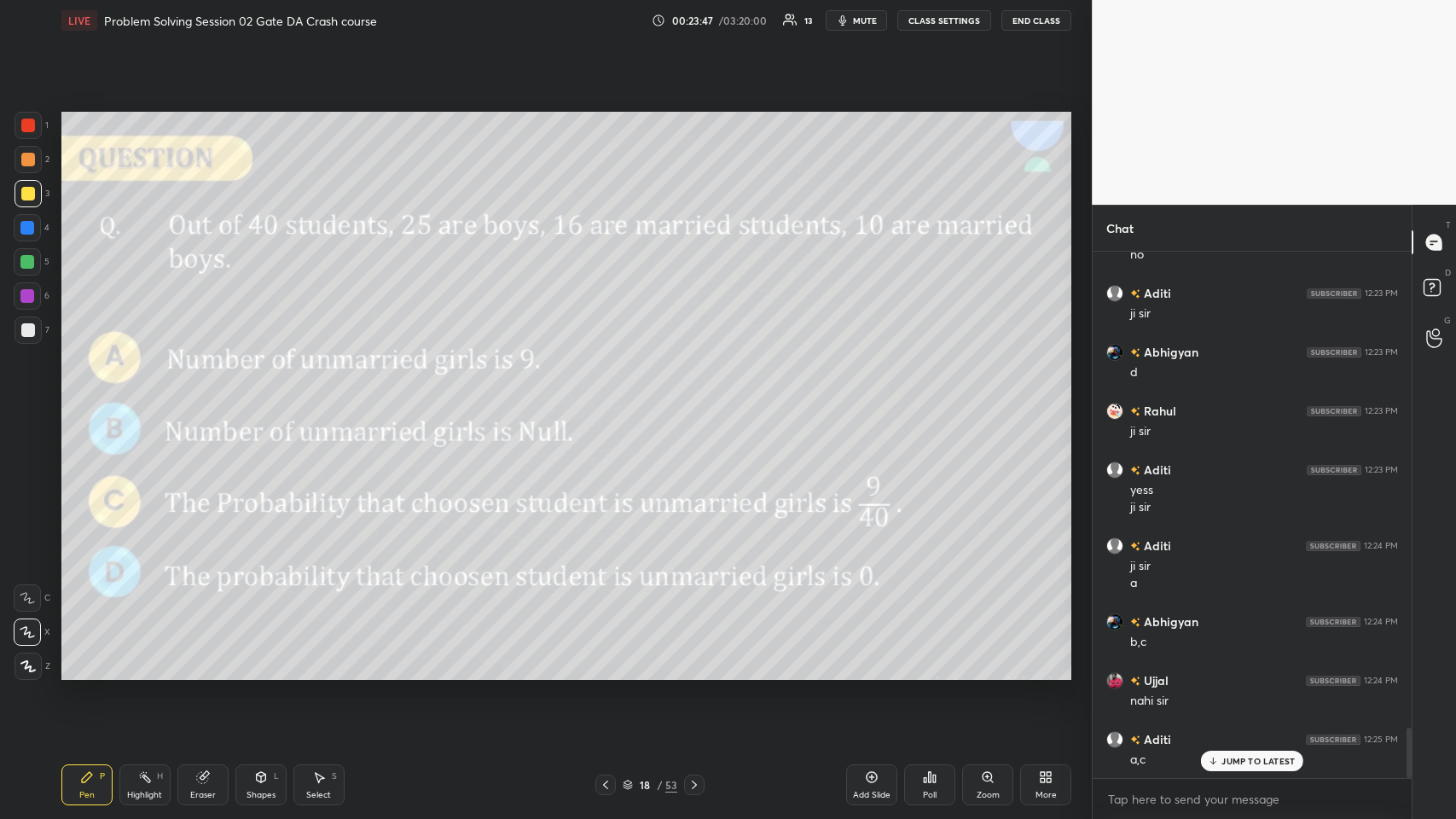
scroll to position [5025, 0]
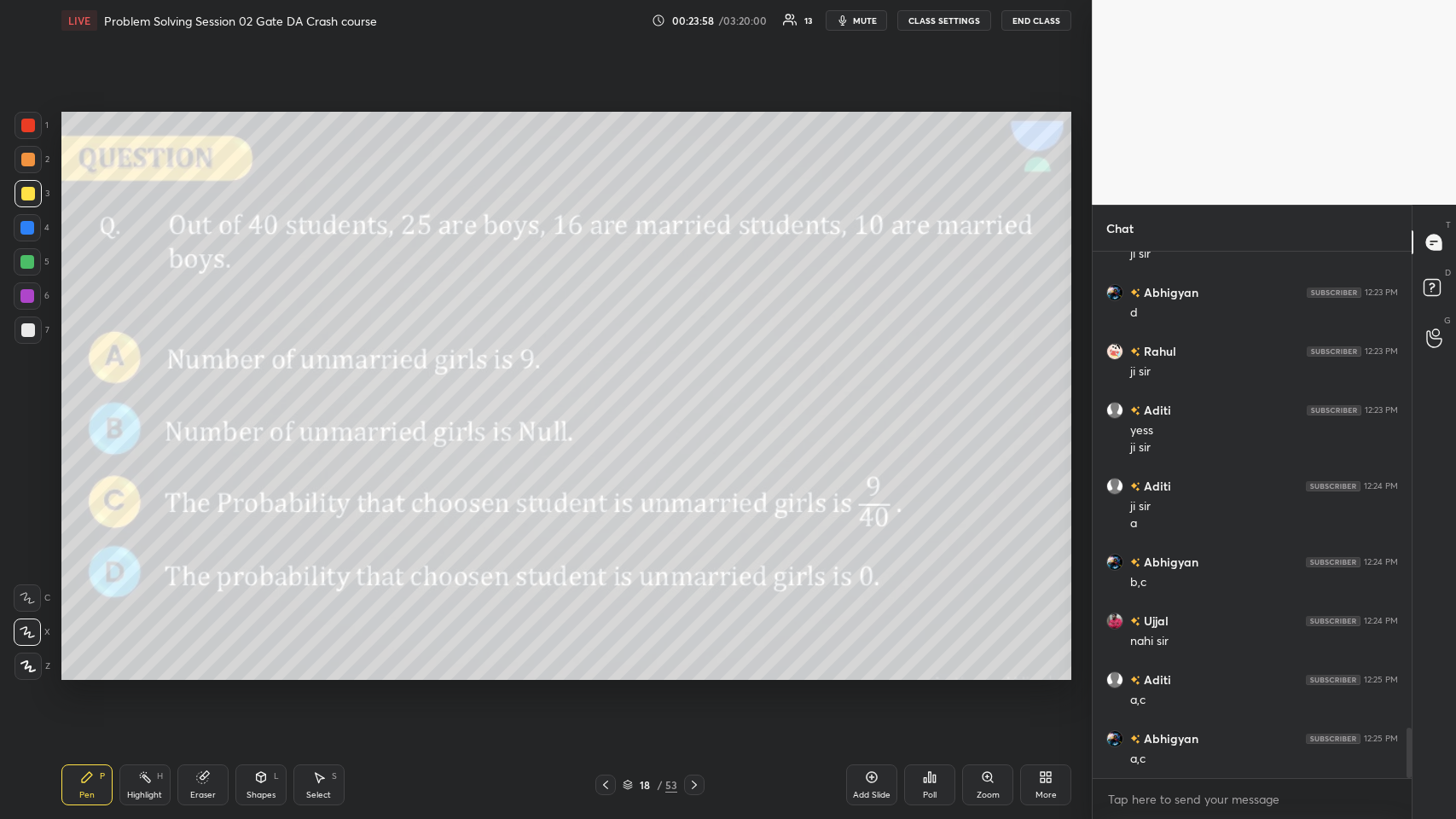
click at [611, 400] on icon at bounding box center [694, 784] width 14 height 14
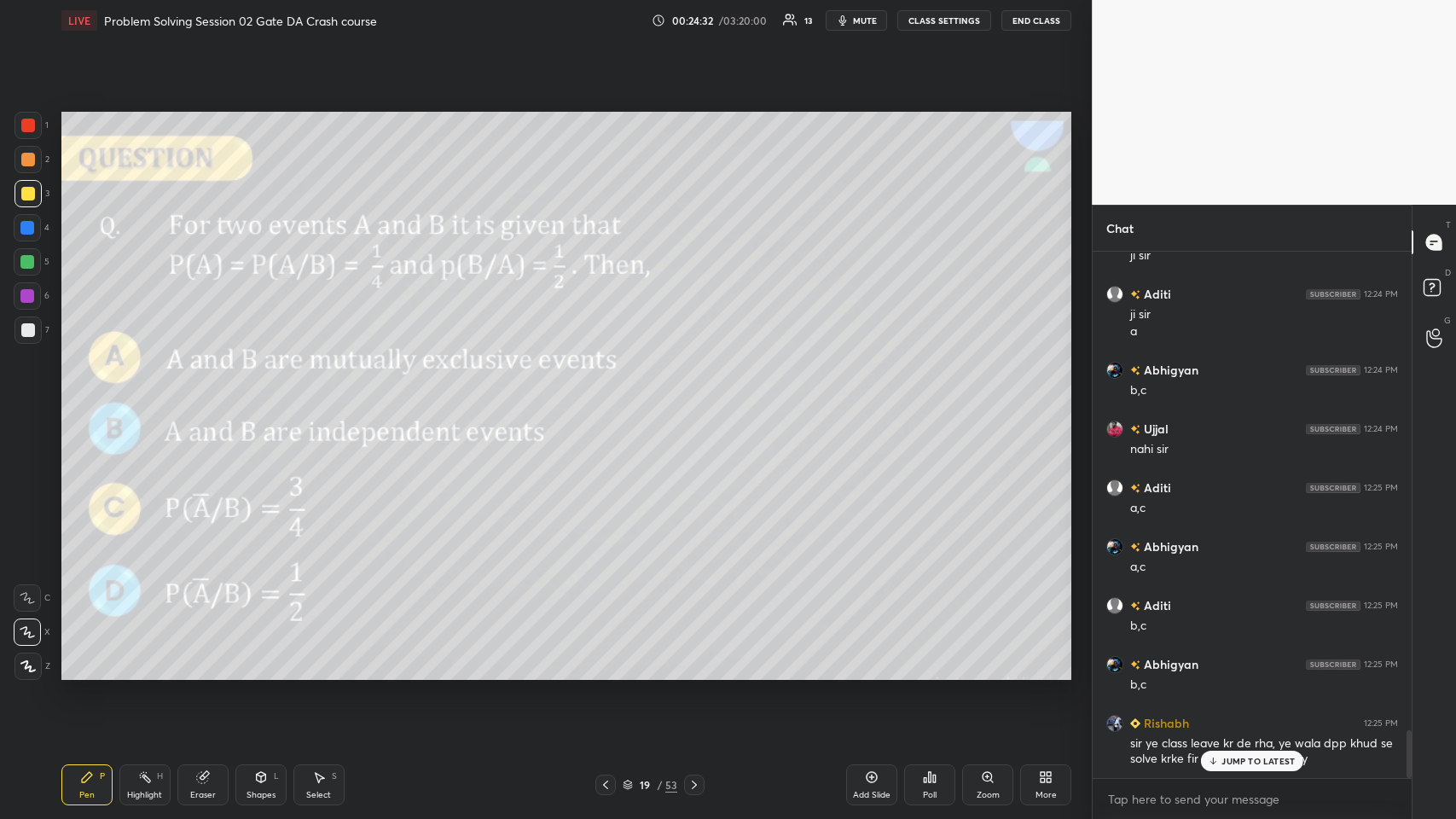
scroll to position [5257, 0]
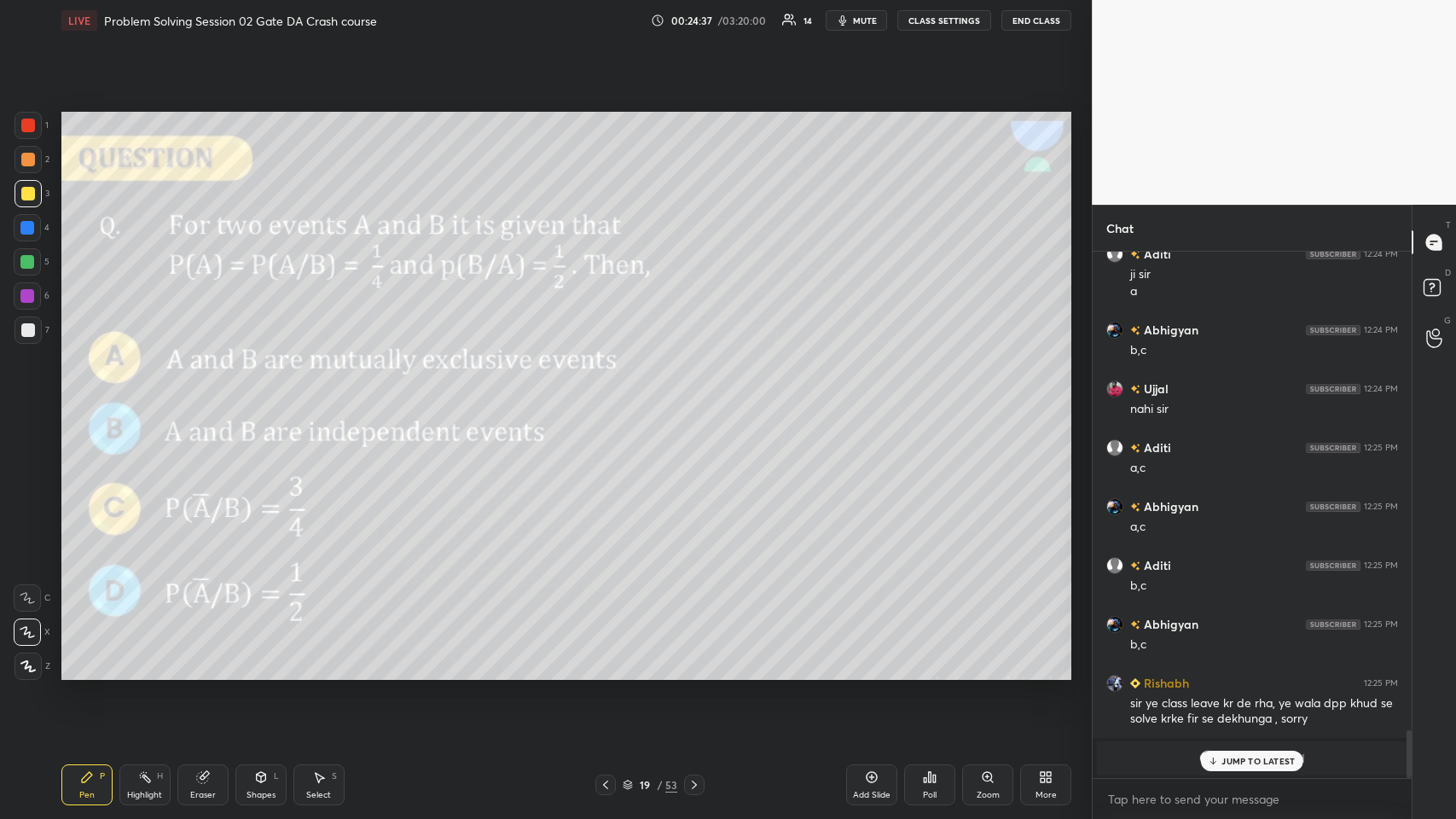
click at [611, 400] on div "JUMP TO LATEST" at bounding box center [1252, 761] width 102 height 21
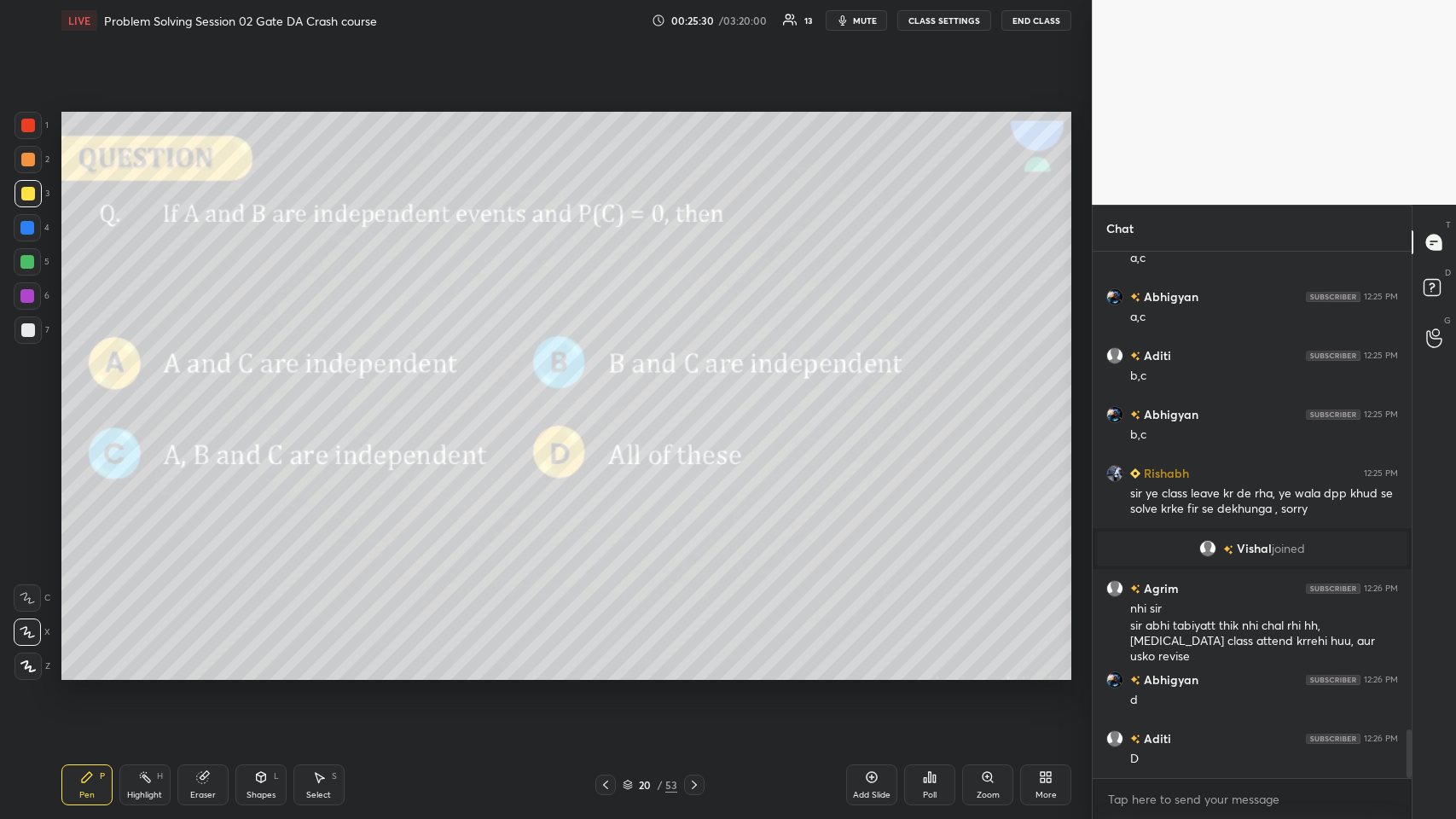
scroll to position [5266, 0]
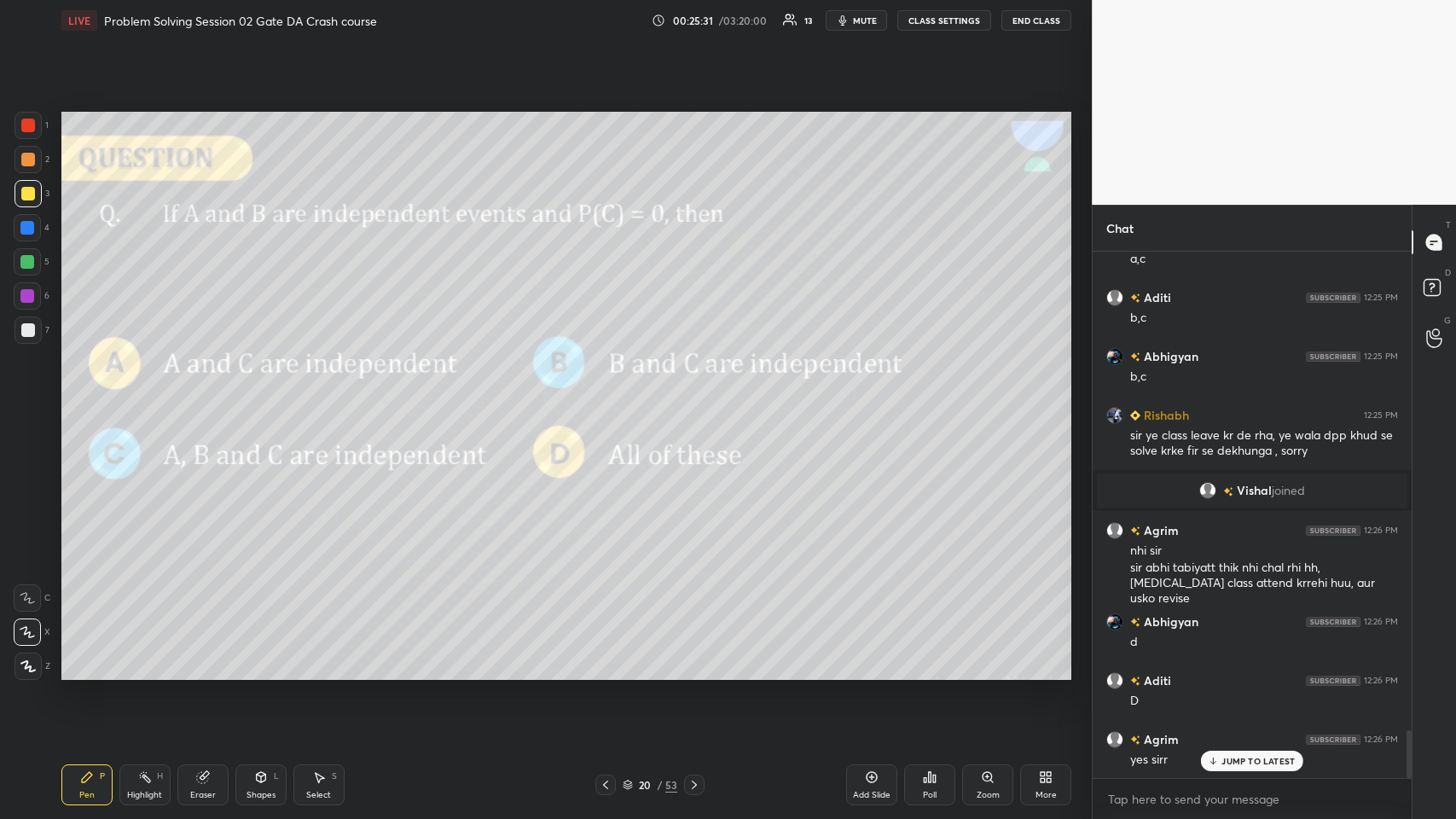
click at [27, 165] on div at bounding box center [28, 159] width 14 height 14
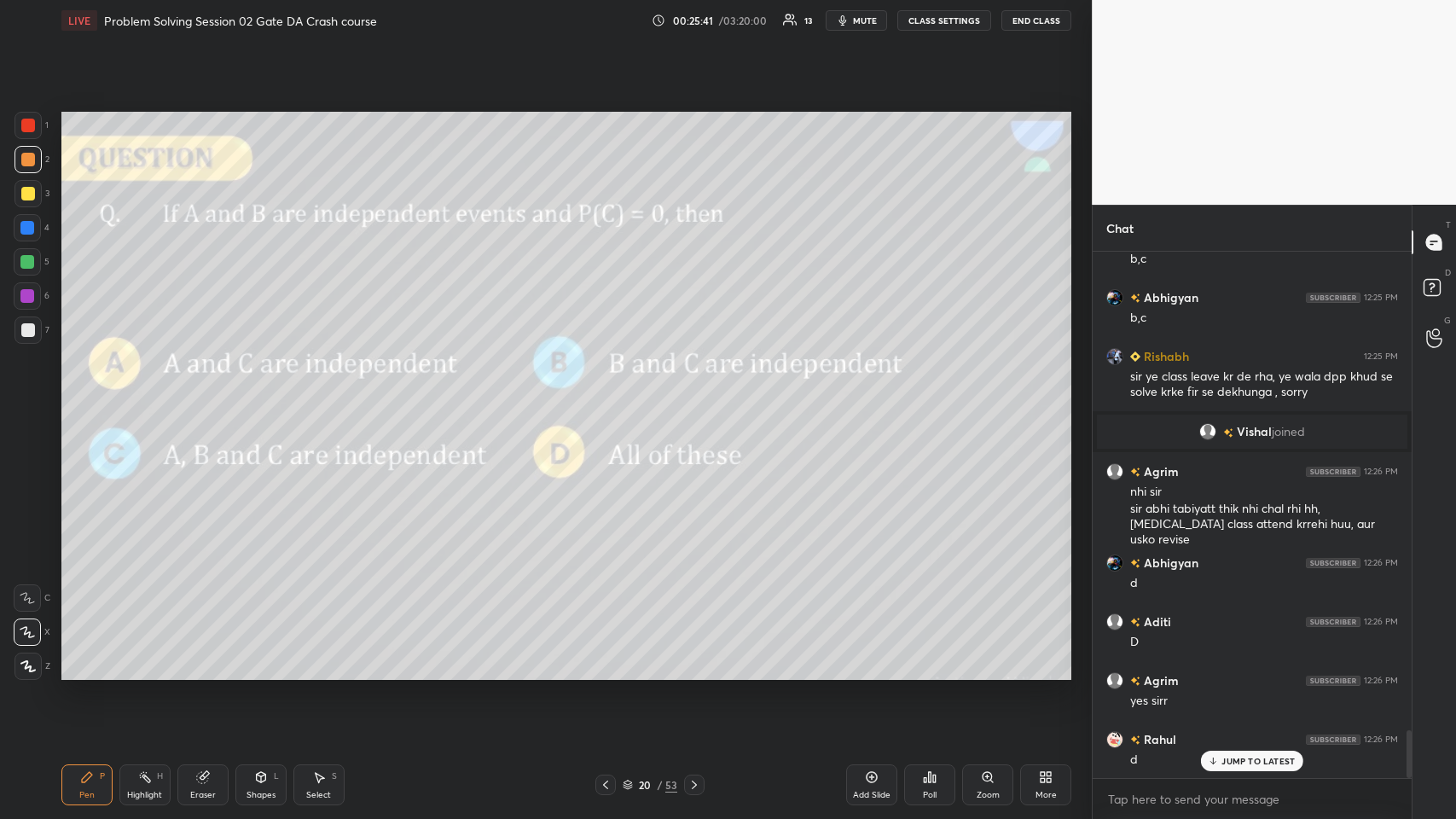
click at [611, 400] on div "JUMP TO LATEST" at bounding box center [1252, 761] width 102 height 21
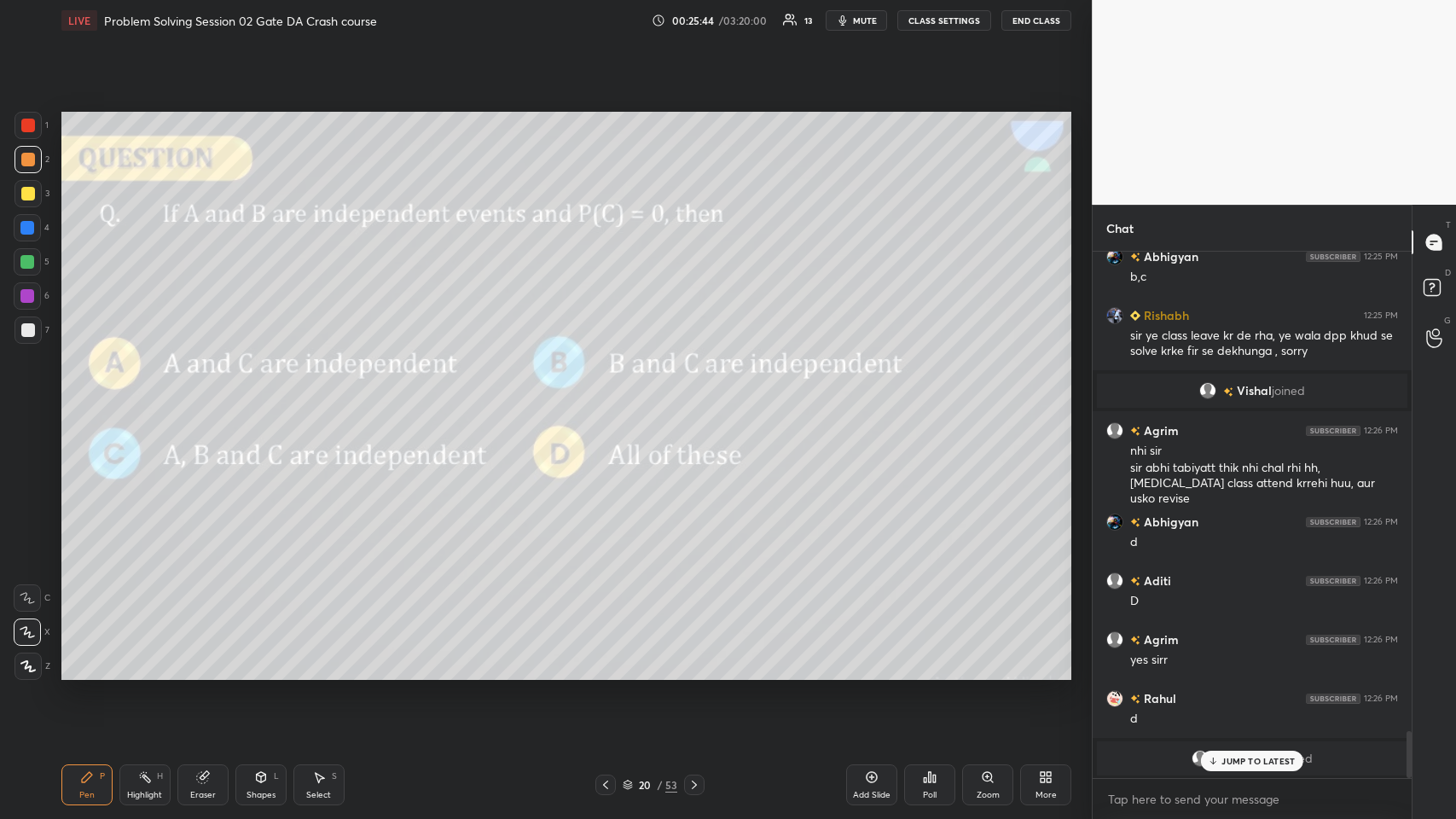
click at [611, 400] on p "JUMP TO LATEST" at bounding box center [1258, 761] width 73 height 10
click at [204, 400] on div "Eraser" at bounding box center [202, 785] width 52 height 41
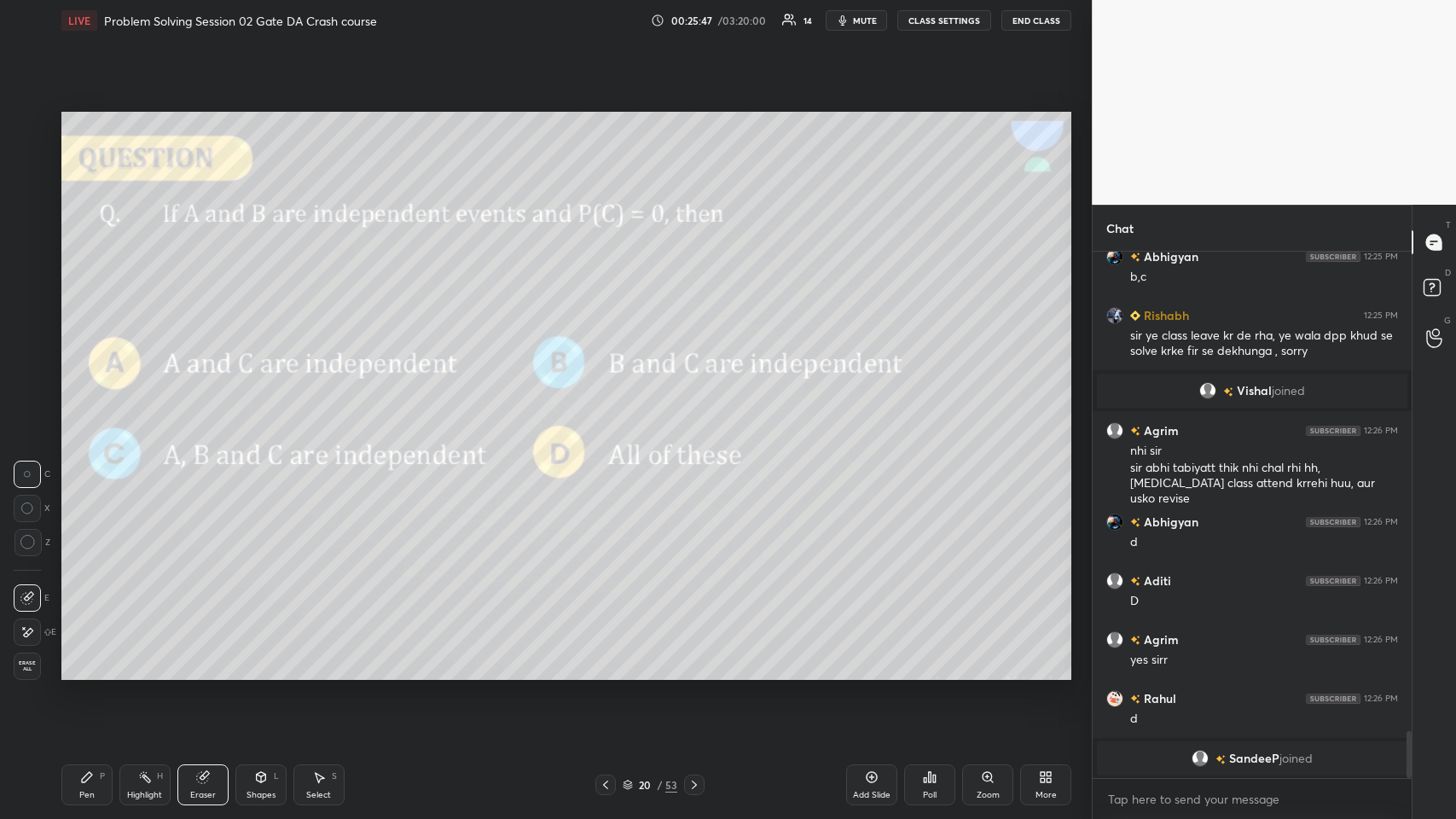
click at [85, 400] on icon at bounding box center [87, 777] width 14 height 14
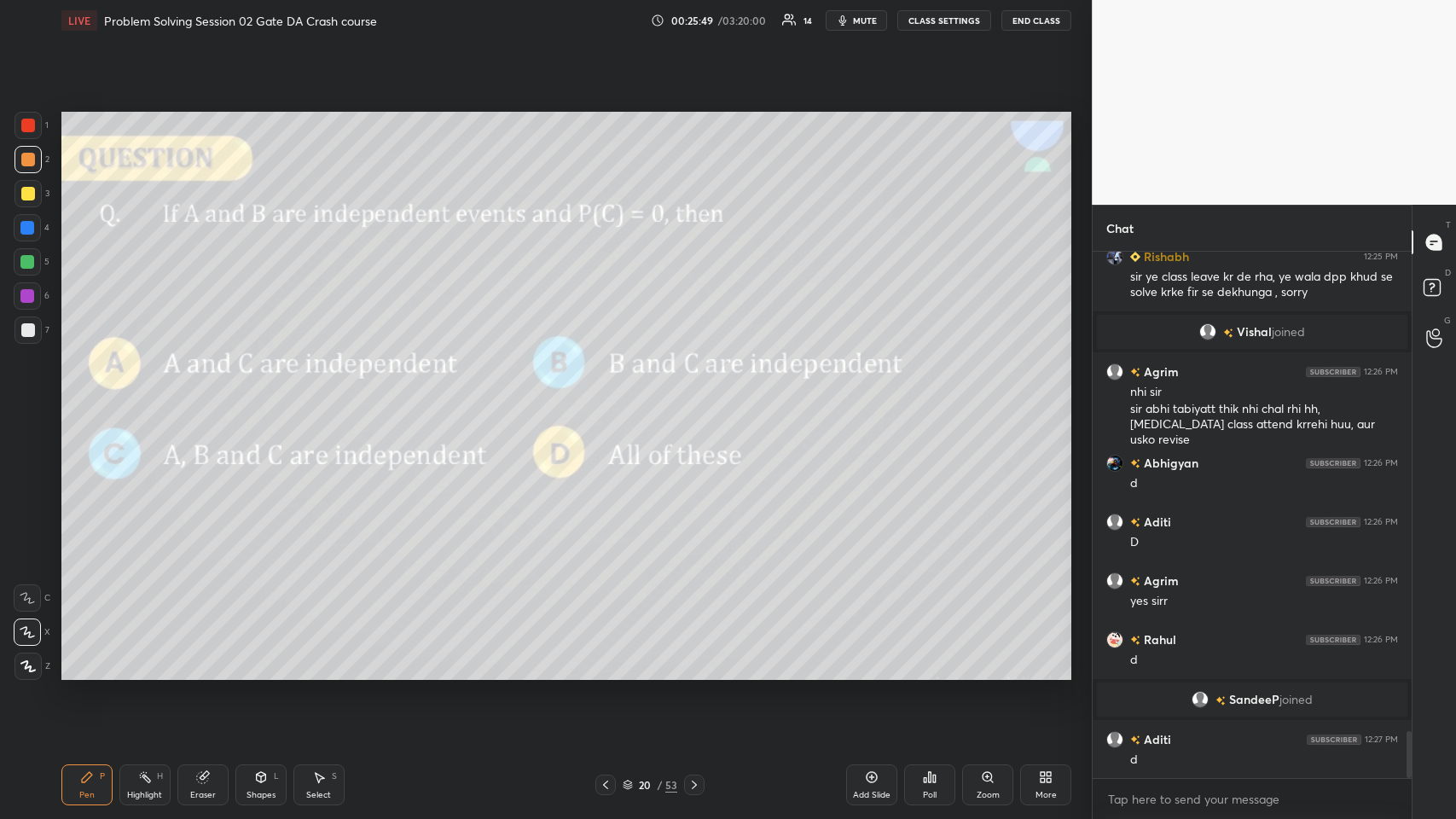
scroll to position [5404, 0]
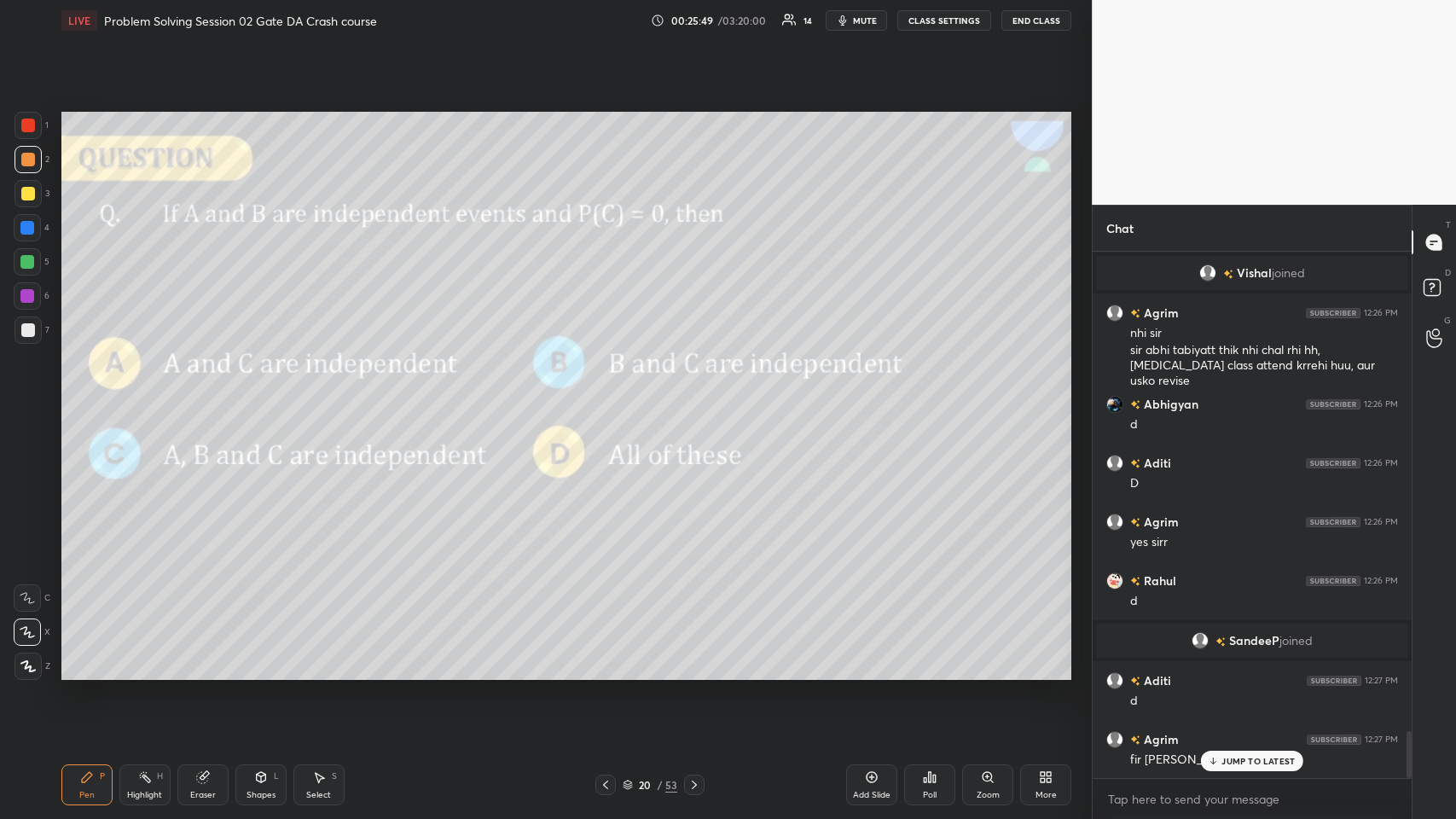
click at [201, 400] on icon at bounding box center [201, 778] width 11 height 11
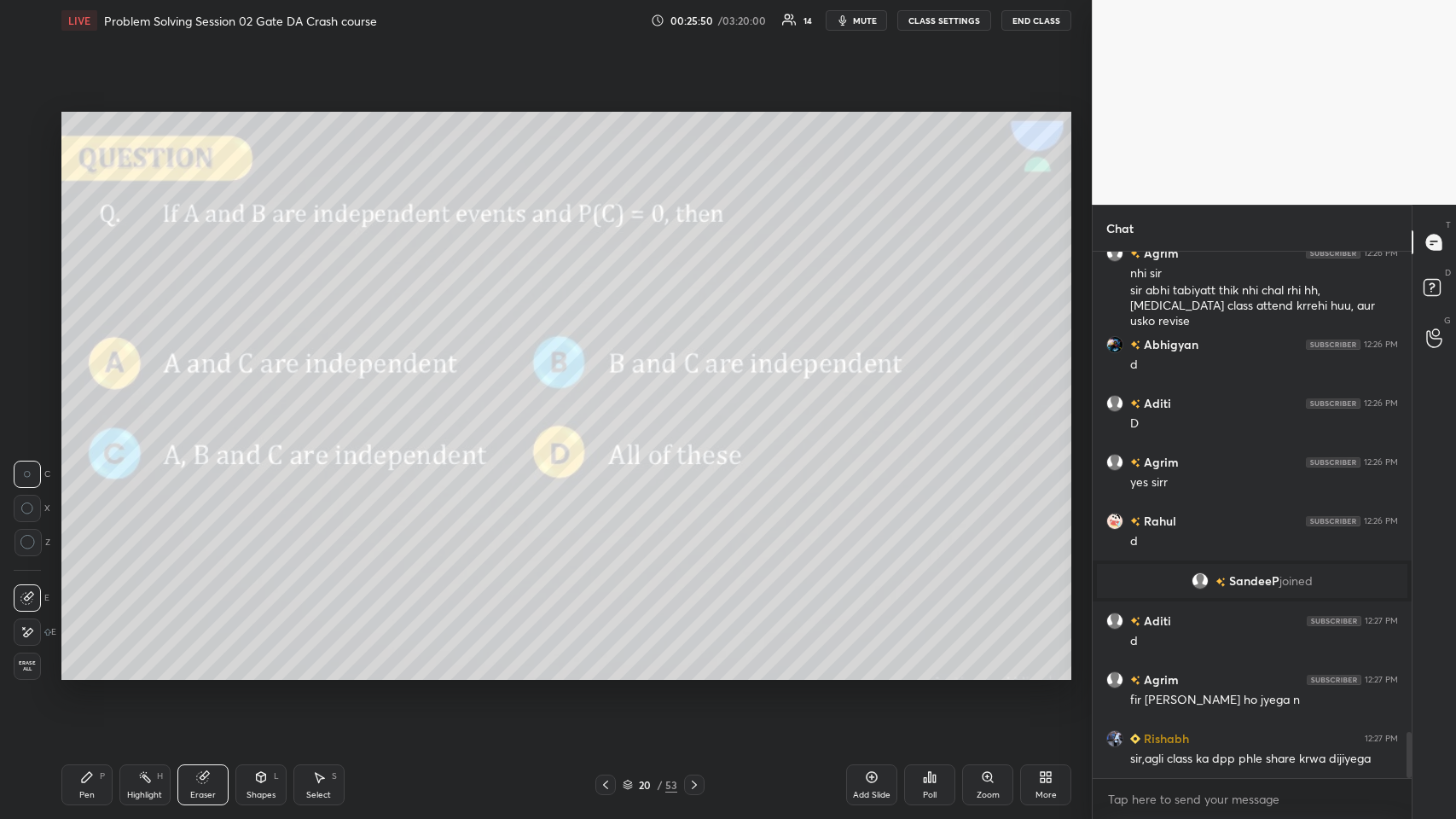
click at [34, 400] on div "Erase all" at bounding box center [27, 665] width 27 height 27
click at [86, 400] on icon at bounding box center [87, 777] width 14 height 14
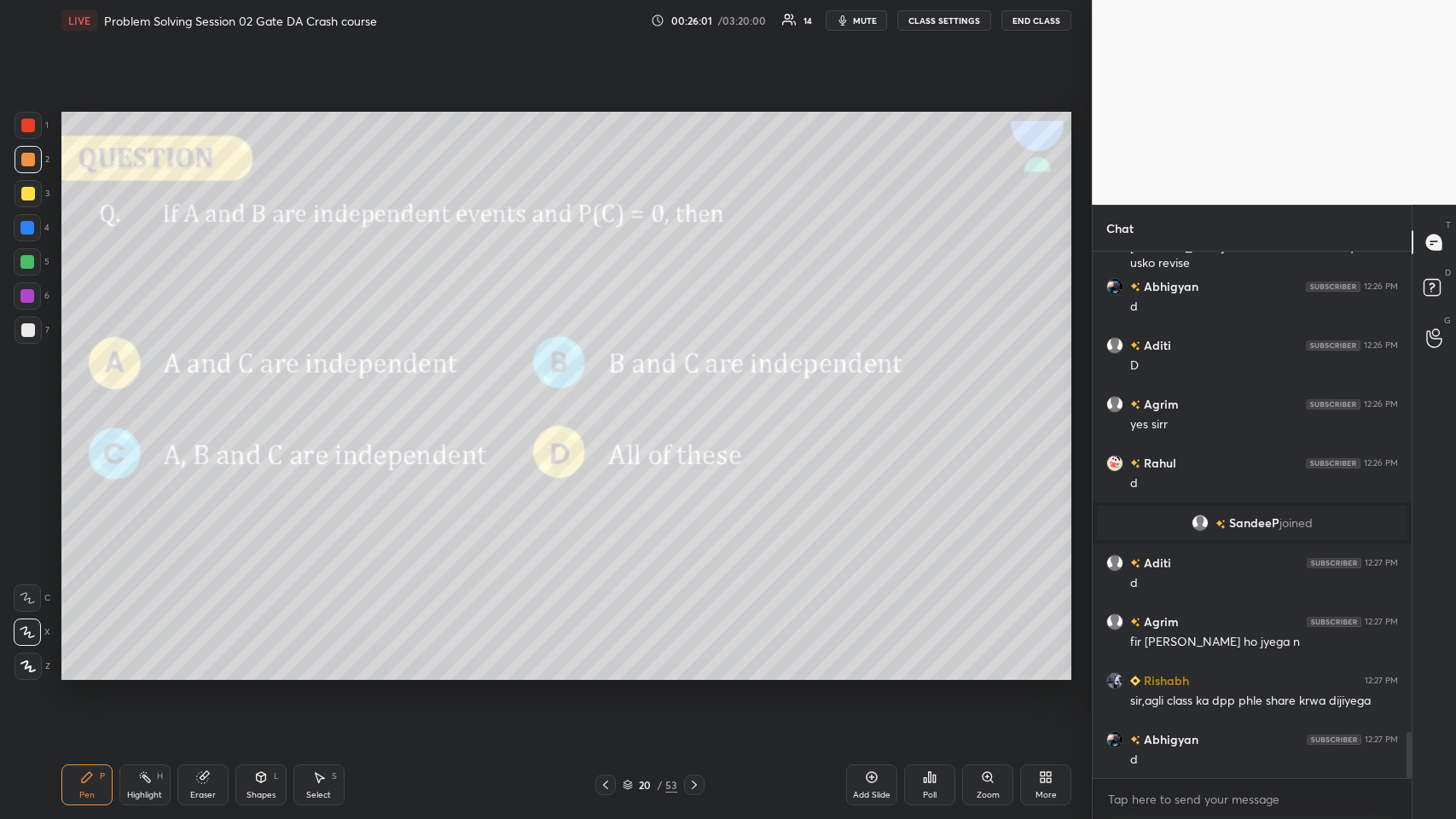
click at [611, 400] on icon at bounding box center [694, 784] width 14 height 14
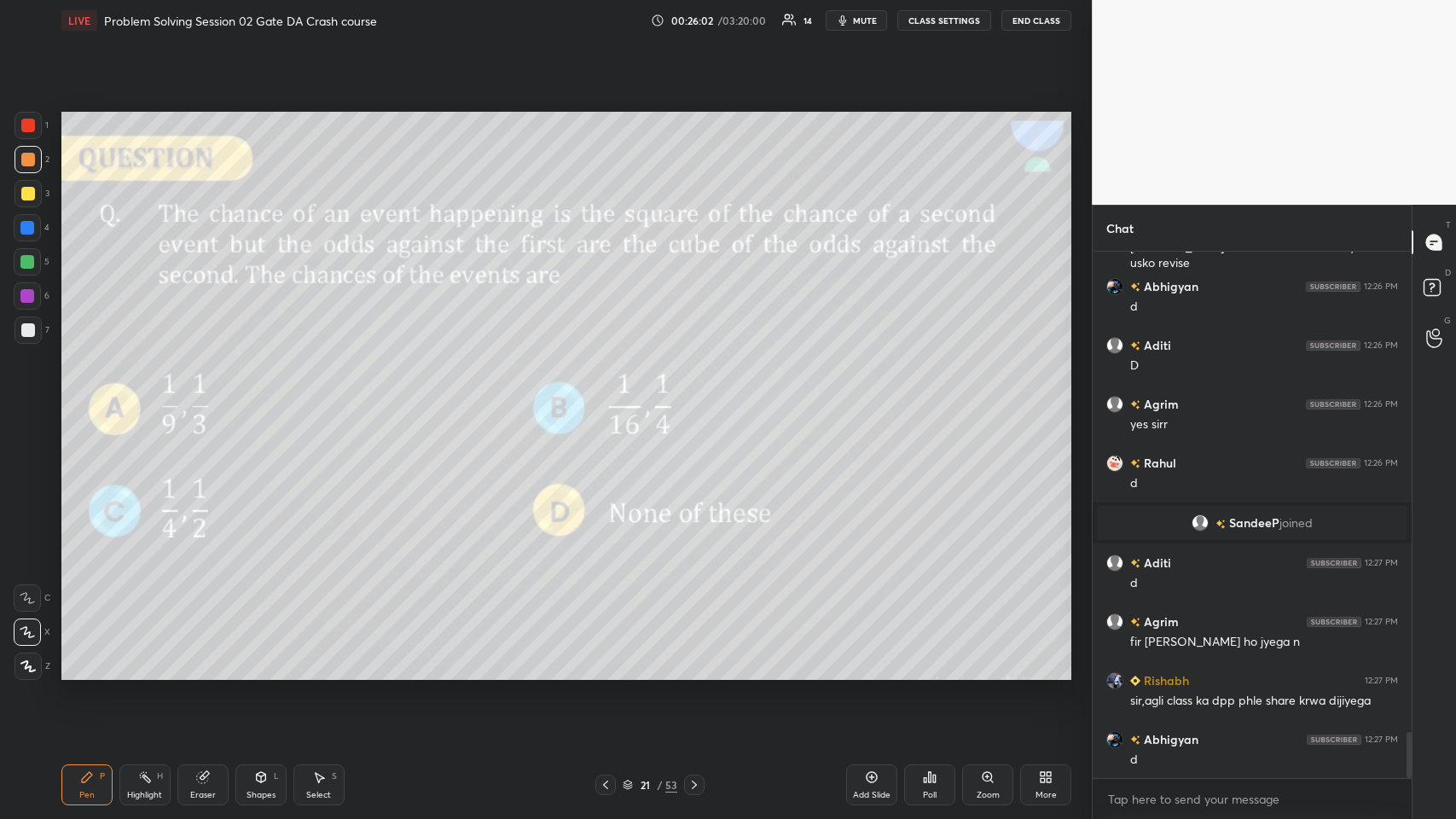
scroll to position [5581, 0]
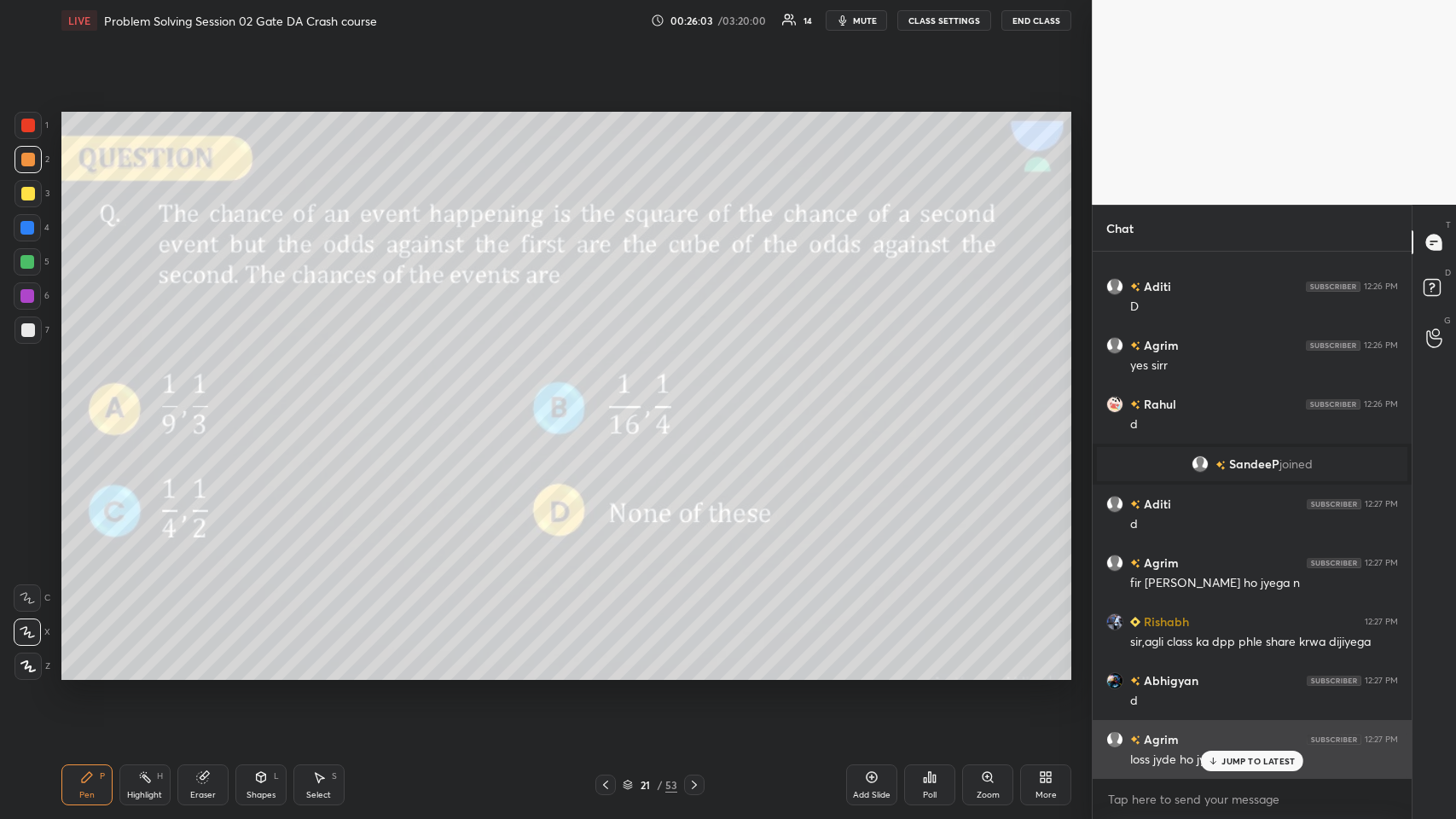
click at [611, 400] on p "JUMP TO LATEST" at bounding box center [1258, 761] width 73 height 10
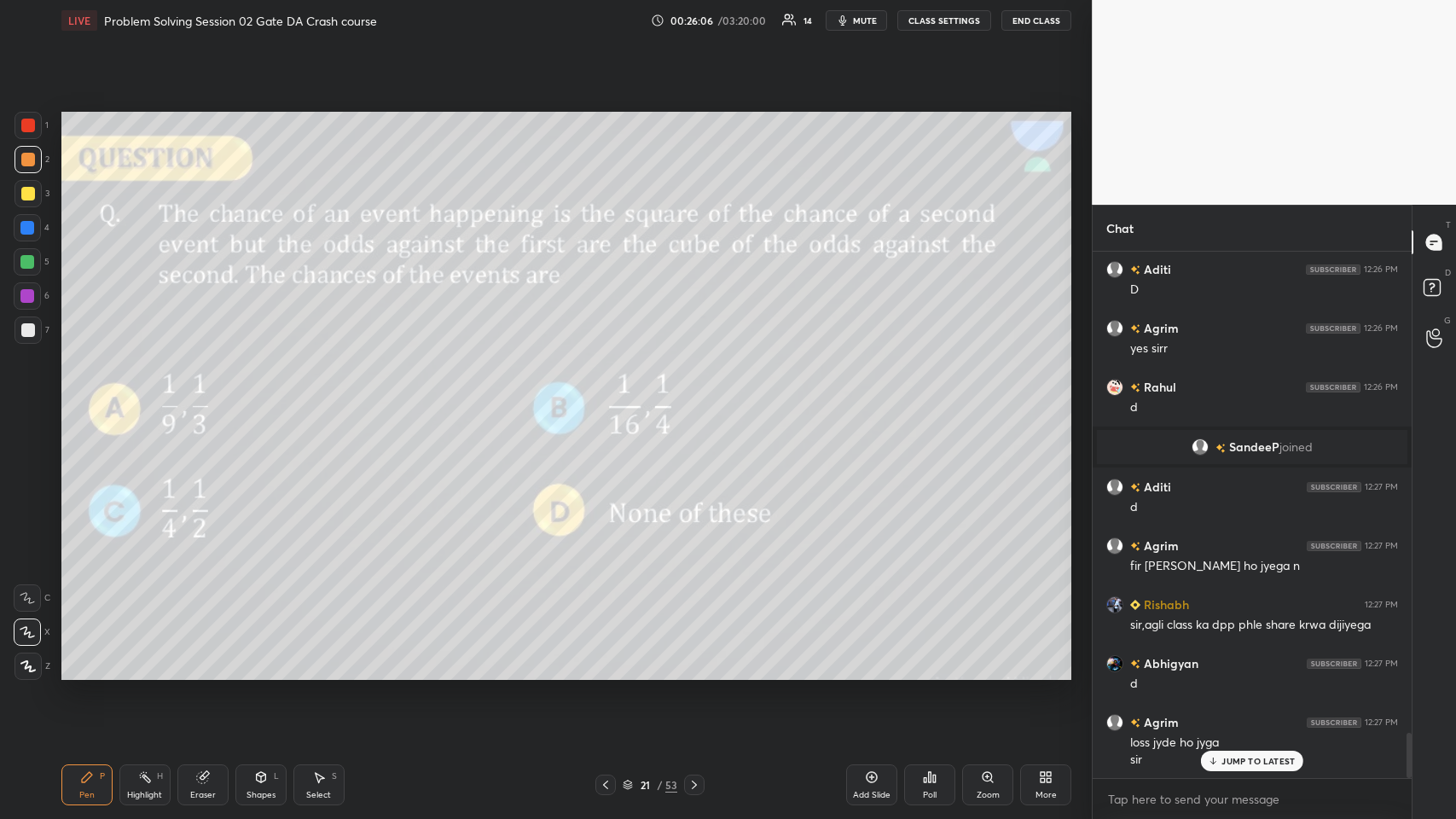
scroll to position [5657, 0]
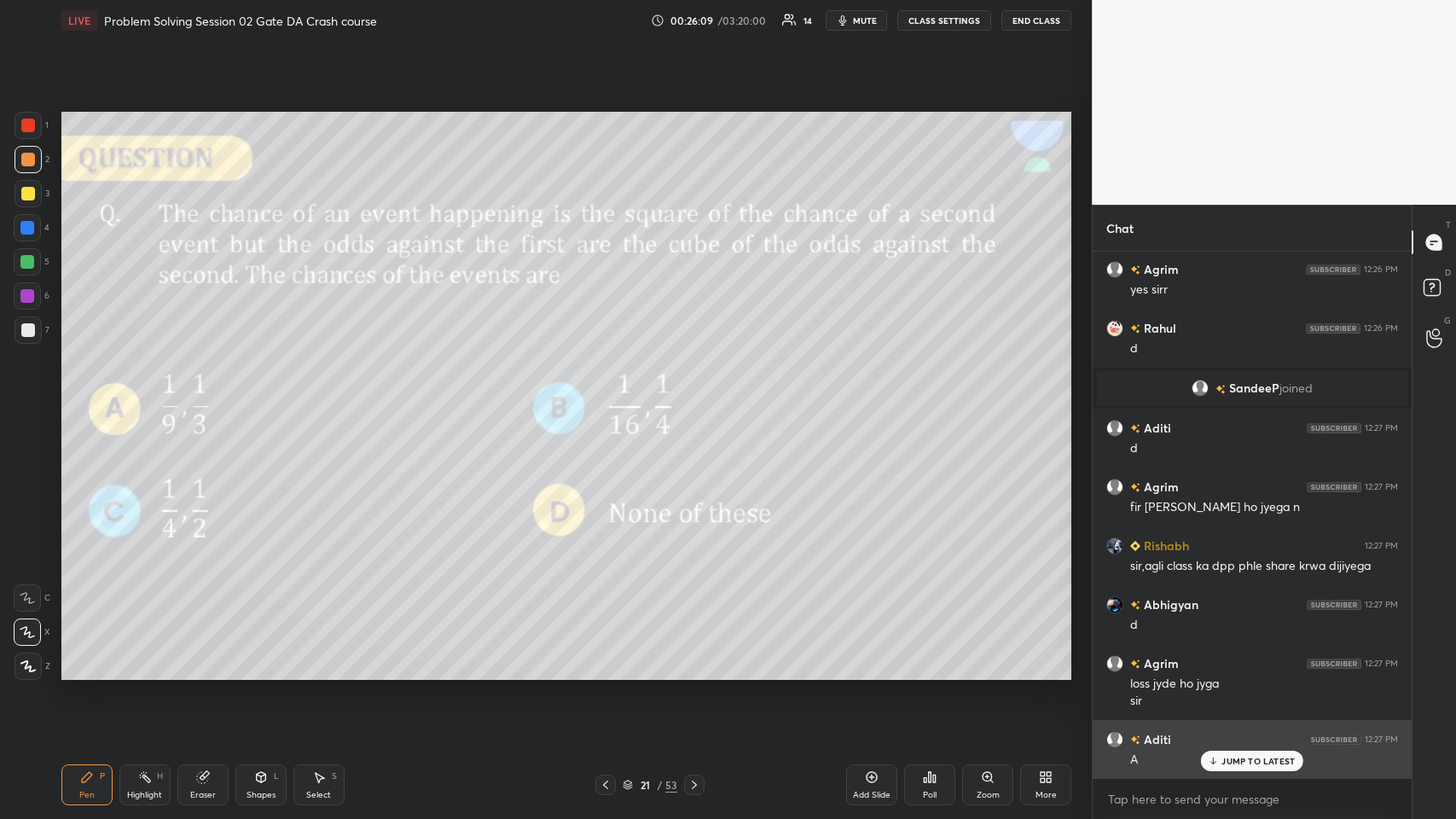
click at [611, 400] on div "JUMP TO LATEST" at bounding box center [1252, 761] width 102 height 21
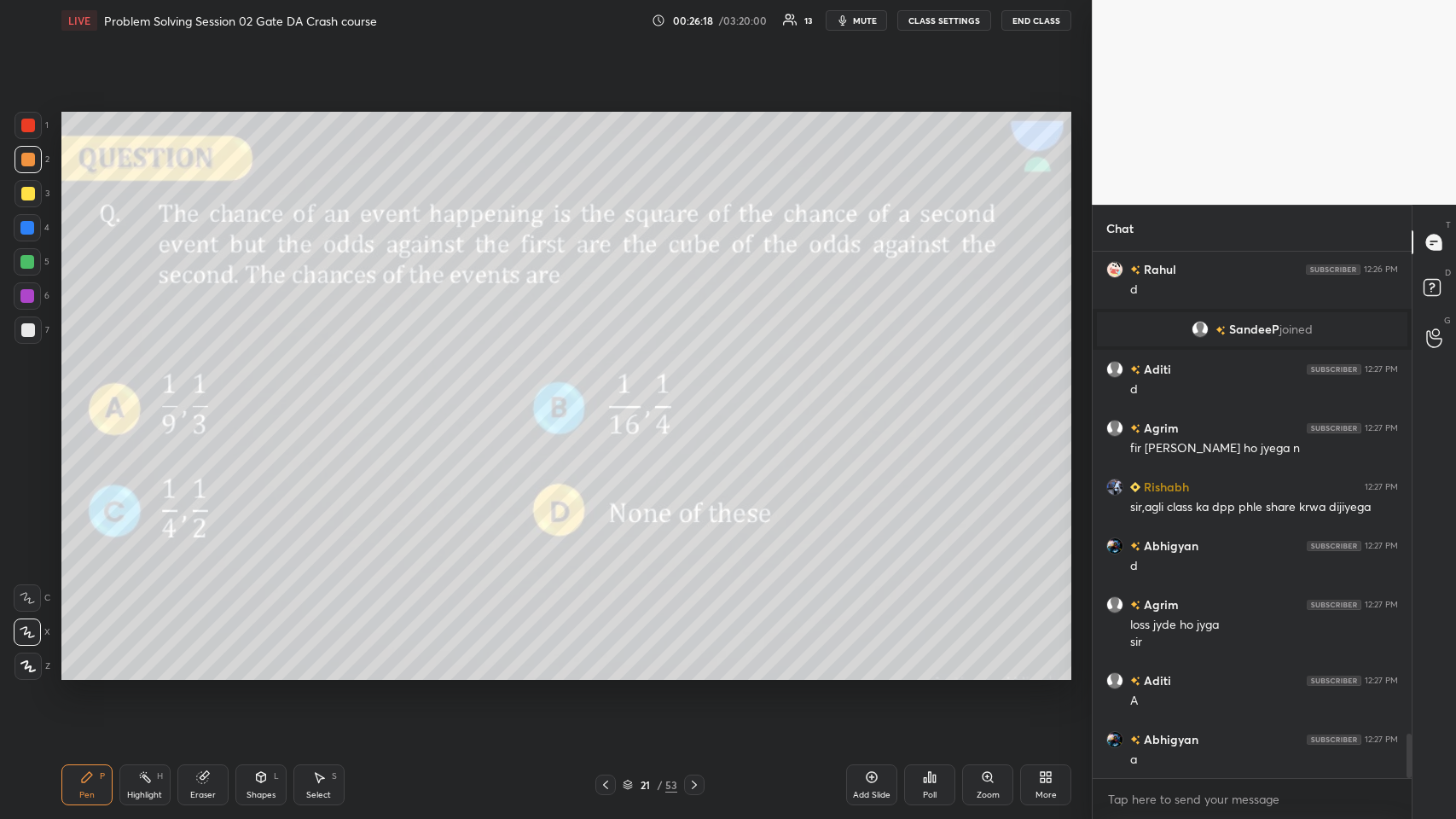
scroll to position [5775, 0]
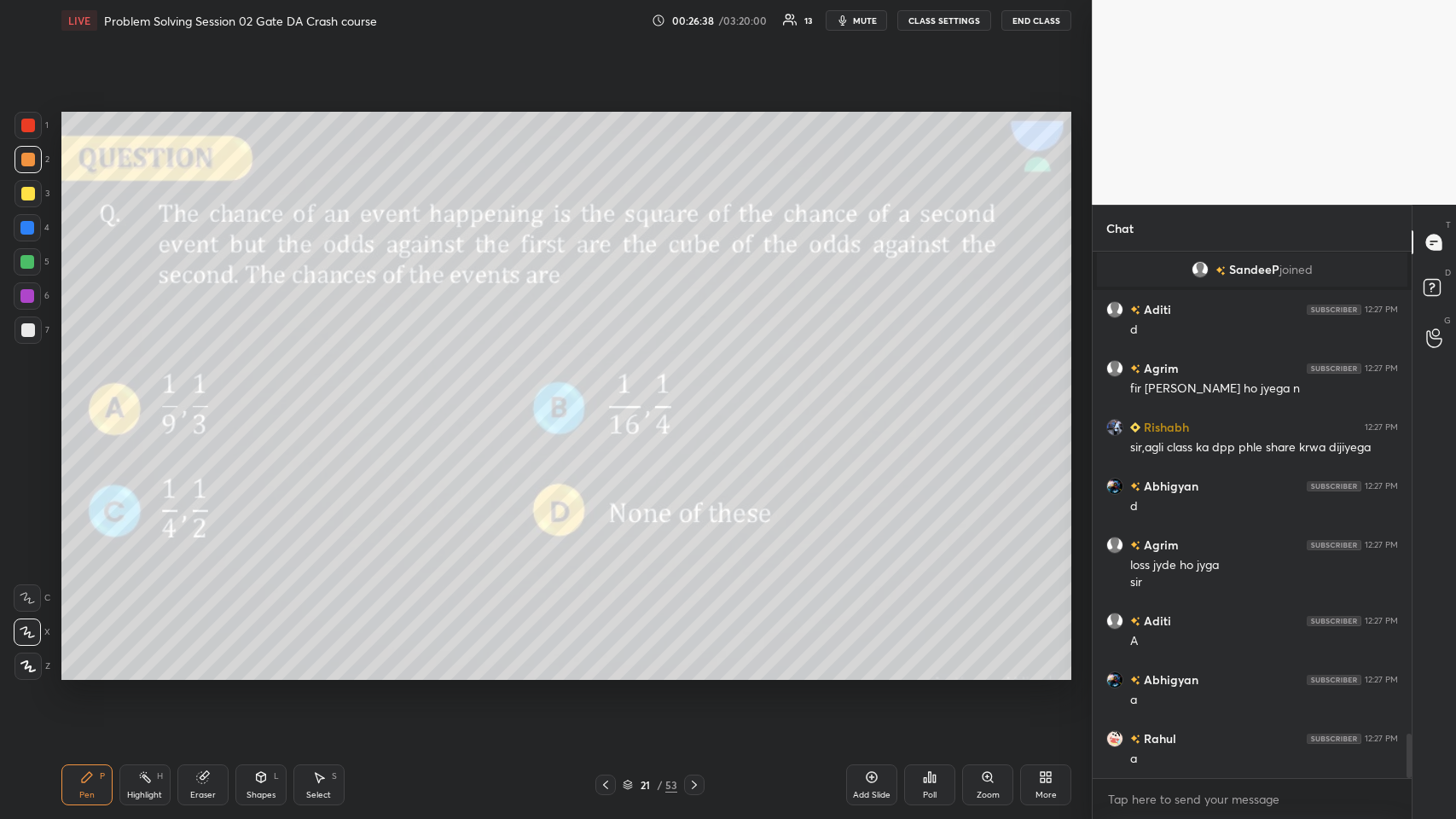
click at [28, 227] on div at bounding box center [27, 228] width 14 height 14
click at [27, 325] on div at bounding box center [28, 330] width 14 height 14
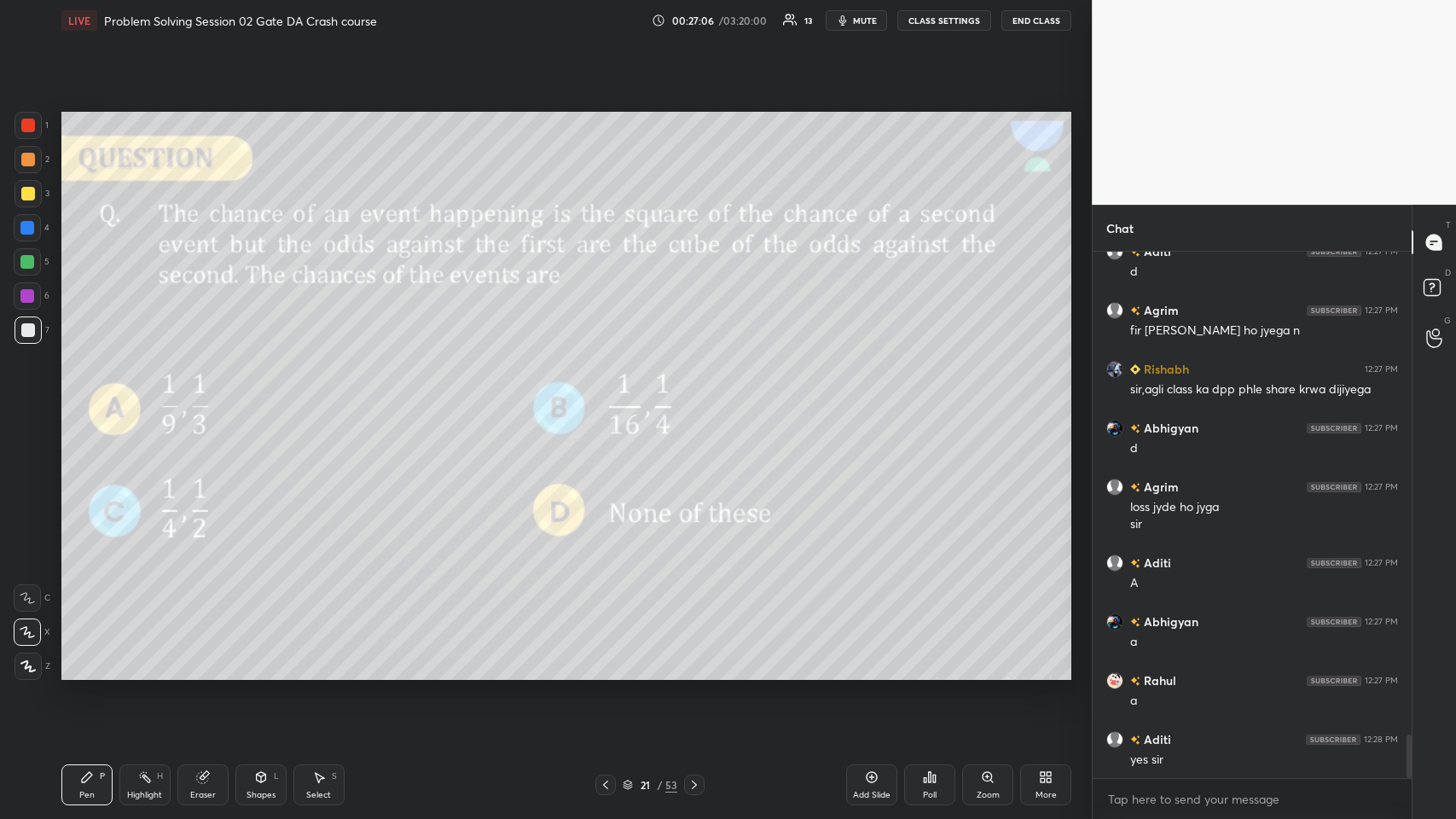
click at [202, 400] on icon at bounding box center [201, 778] width 11 height 11
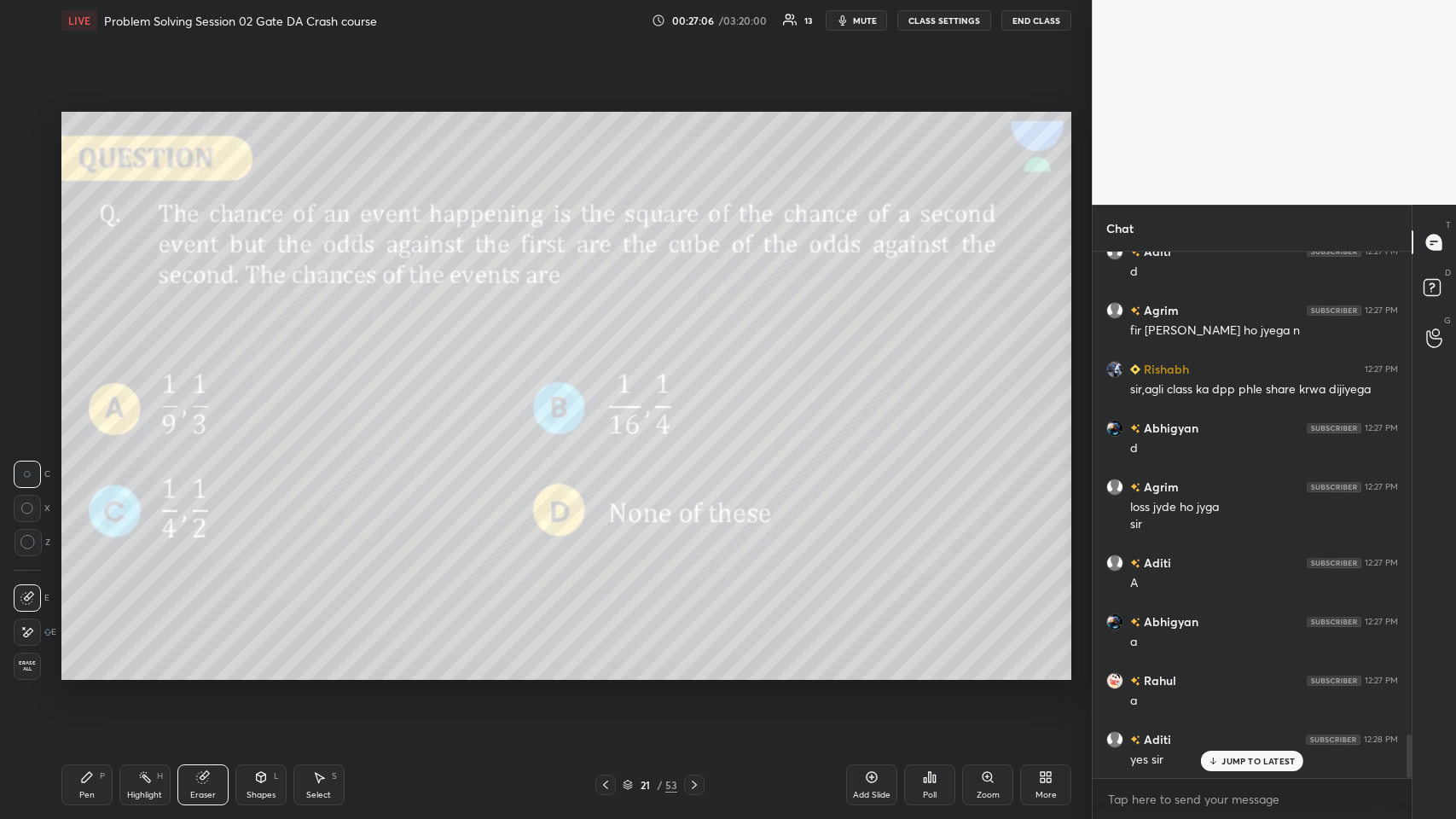
scroll to position [5892, 0]
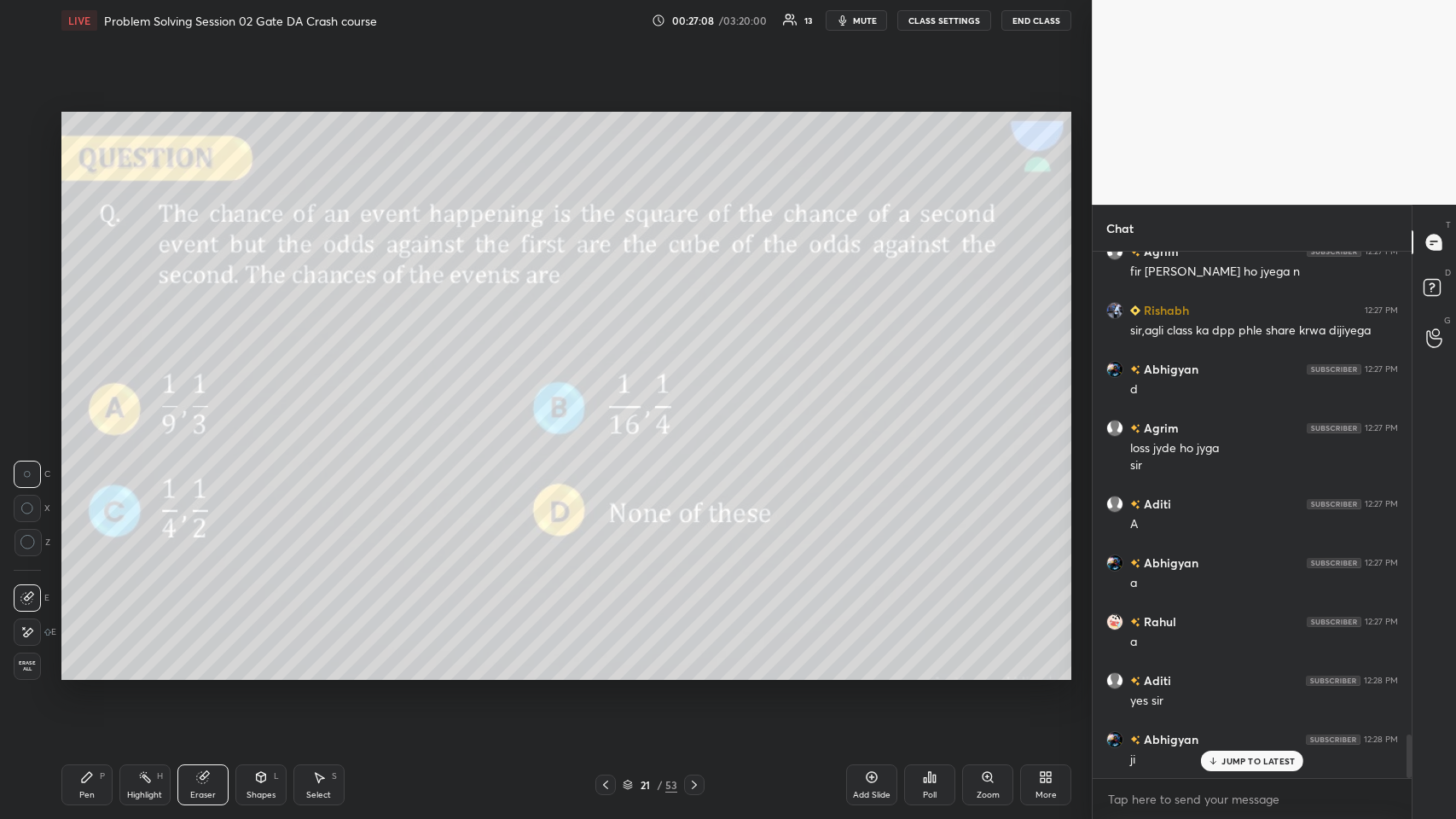
click at [90, 400] on icon at bounding box center [86, 777] width 10 height 10
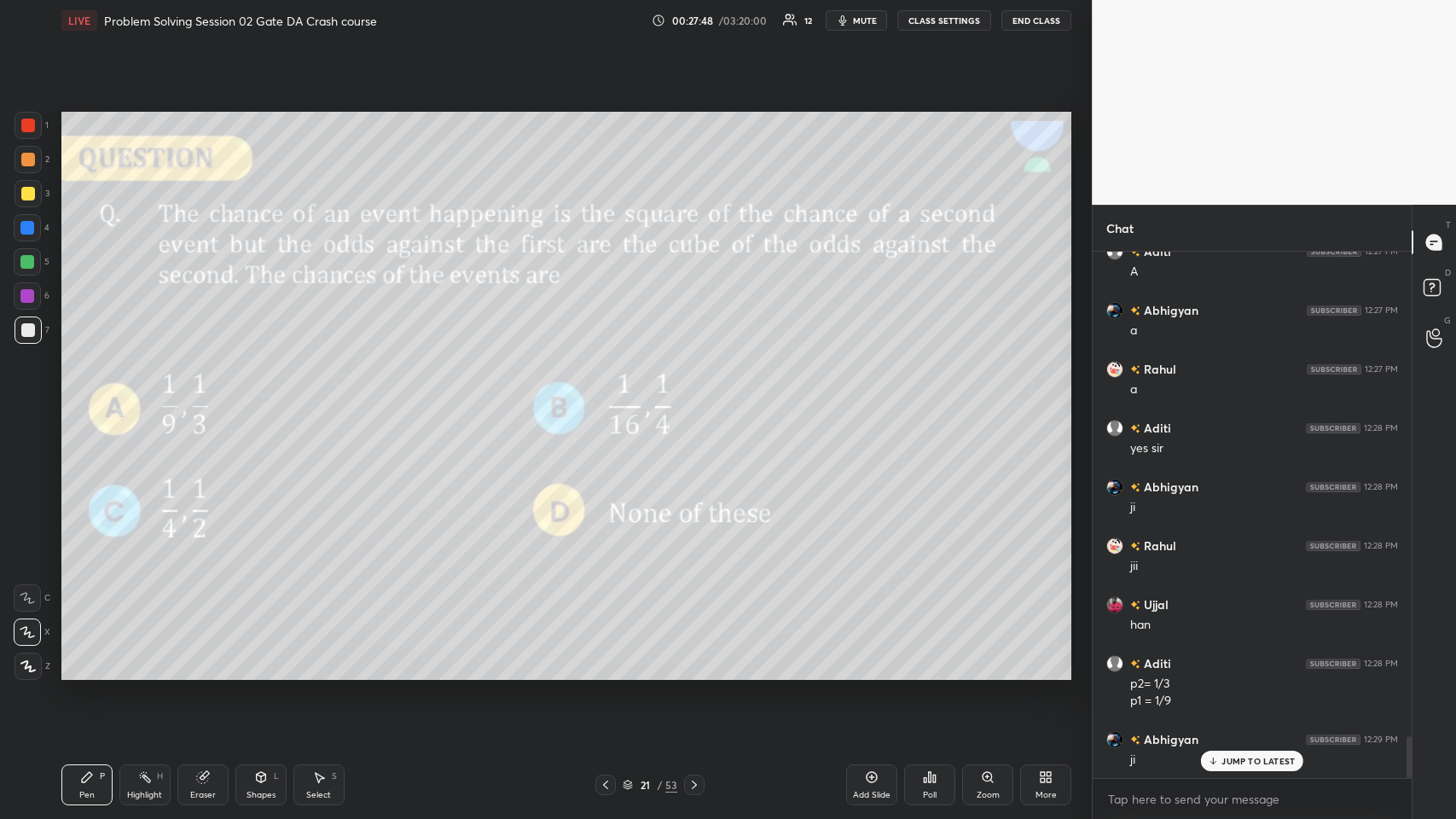
scroll to position [6203, 0]
click at [611, 400] on icon at bounding box center [694, 784] width 14 height 14
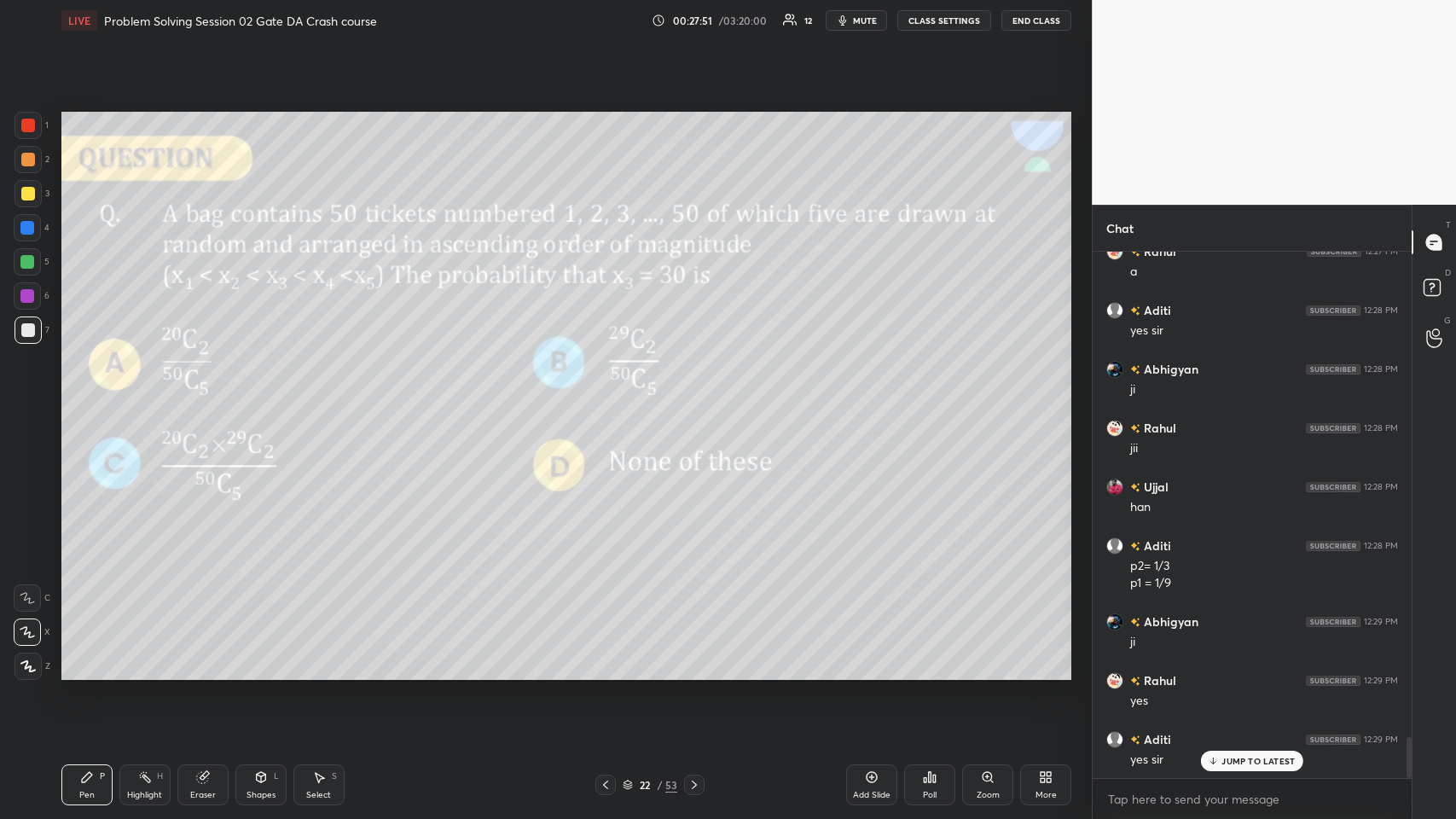
scroll to position [6321, 0]
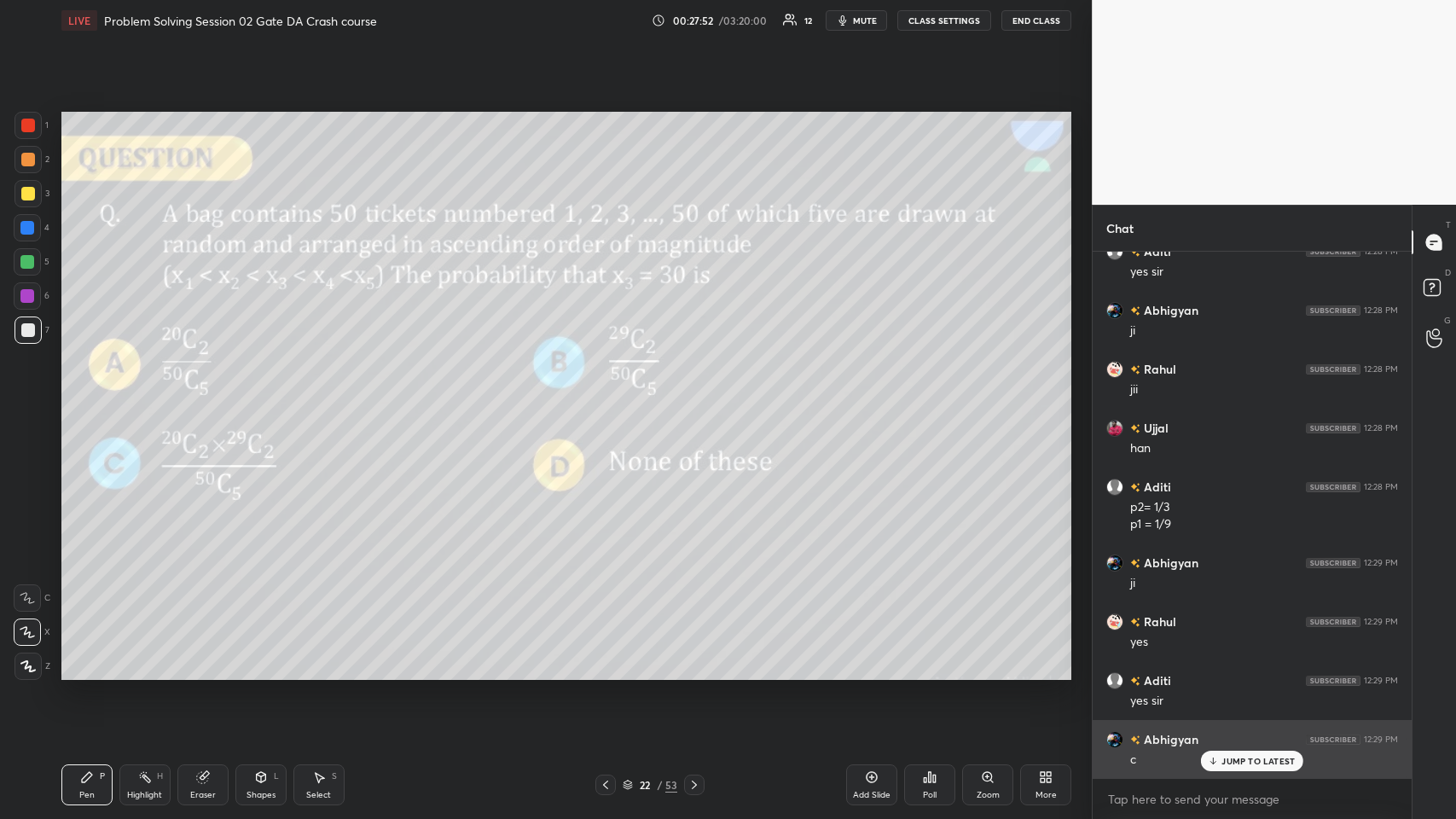
click at [611, 400] on p "JUMP TO LATEST" at bounding box center [1258, 761] width 73 height 10
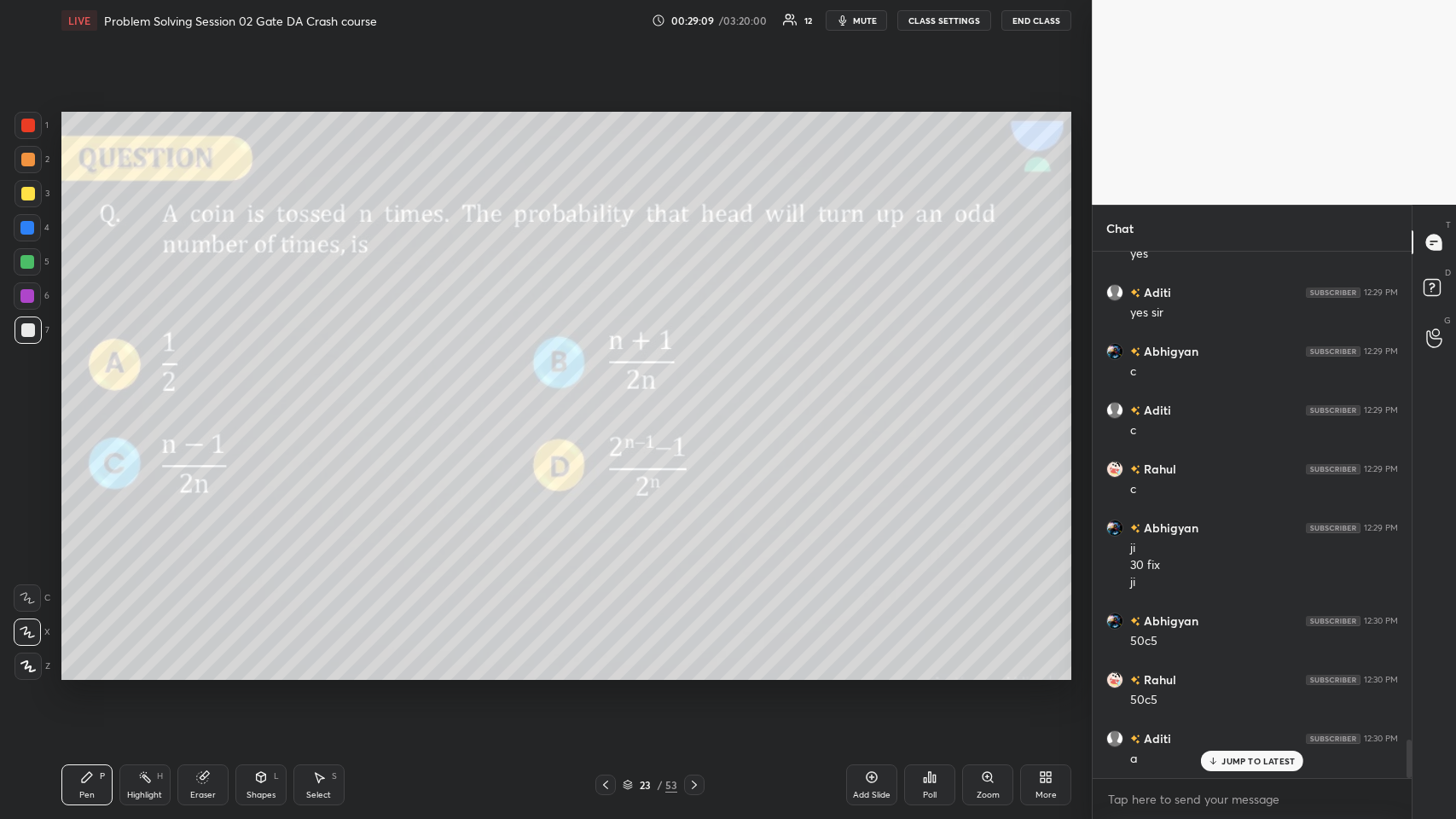
scroll to position [6768, 0]
click at [611, 400] on div "JUMP TO LATEST" at bounding box center [1252, 761] width 102 height 21
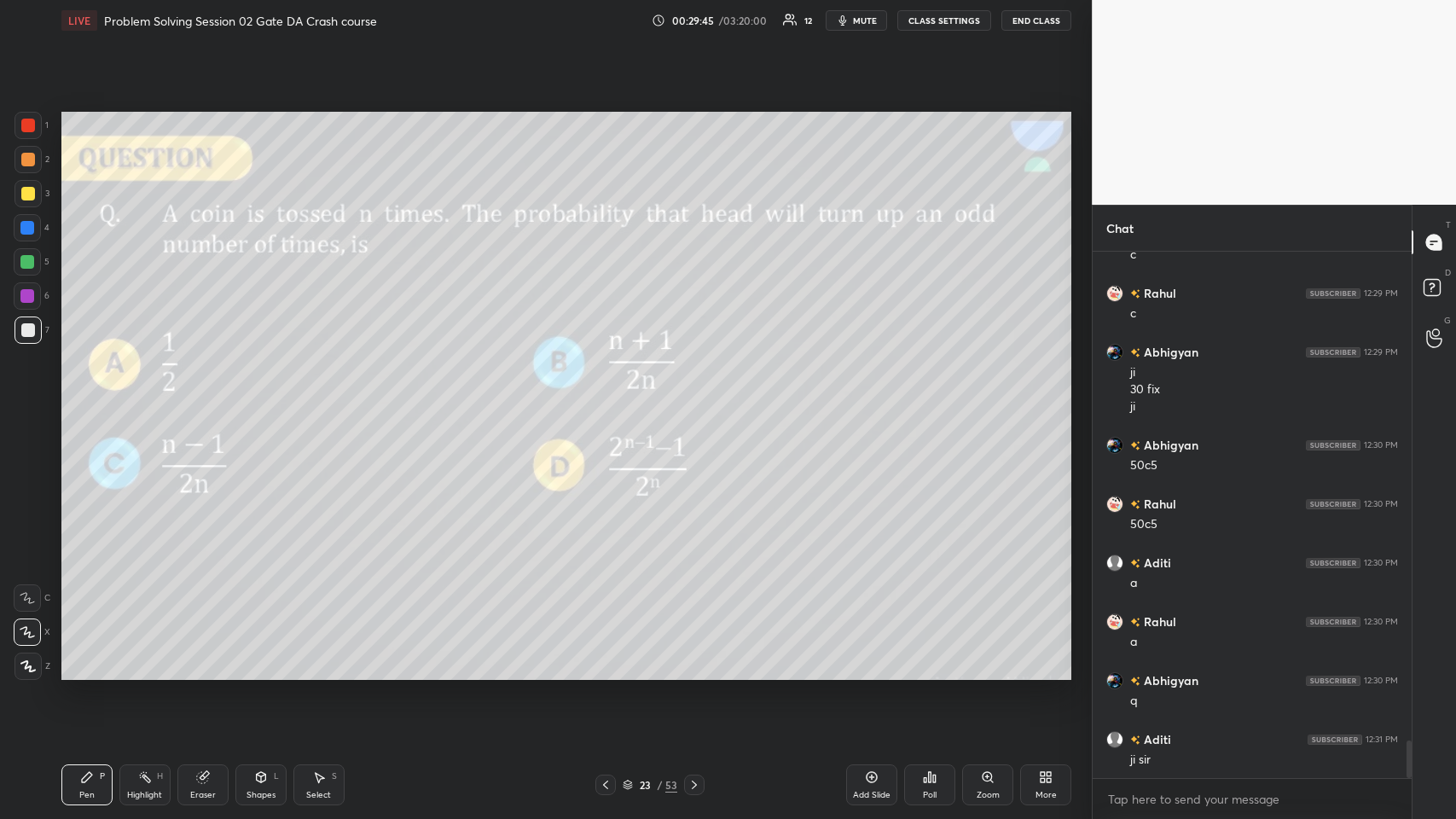
scroll to position [6944, 0]
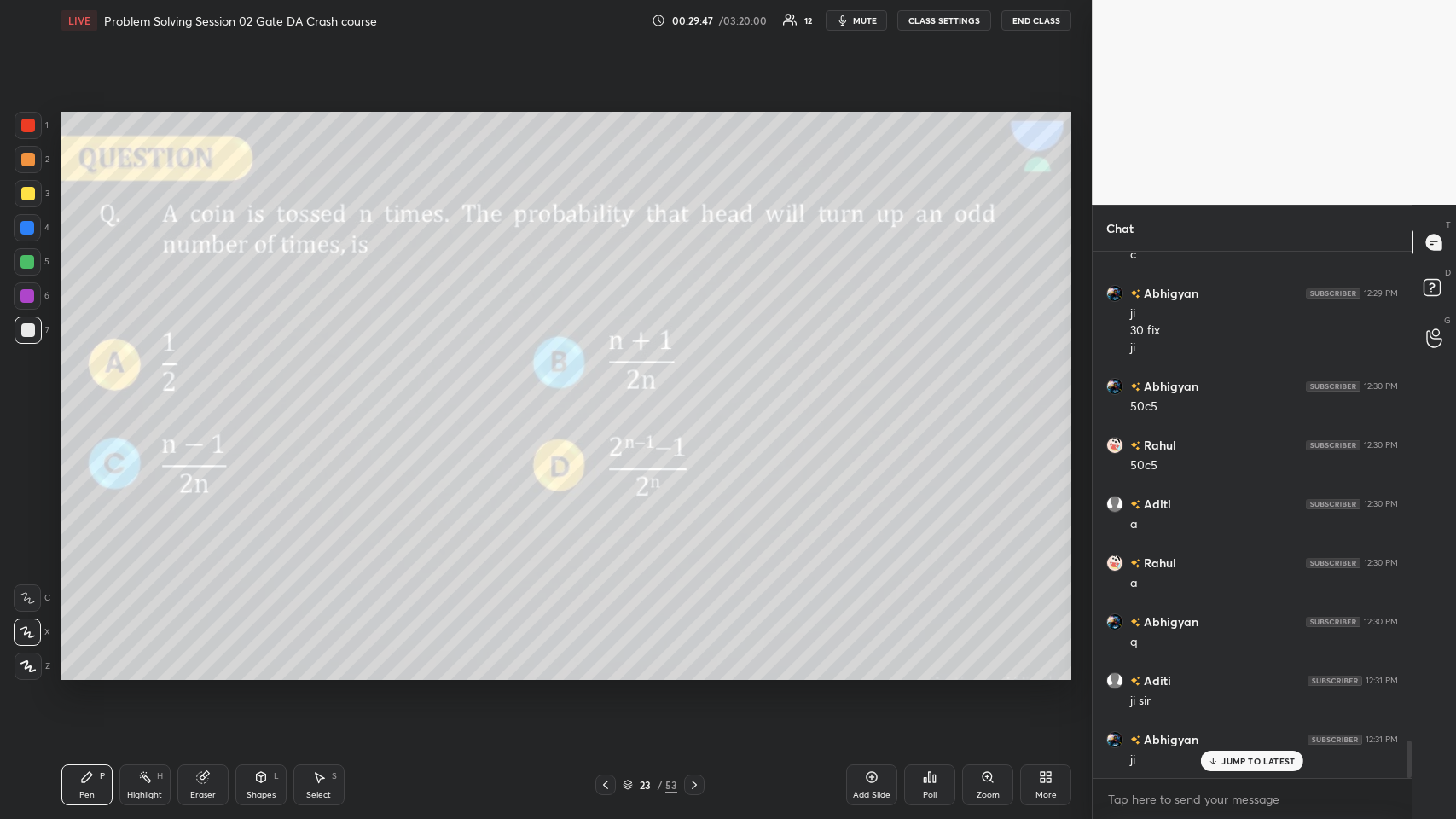
click at [611, 400] on div "JUMP TO LATEST" at bounding box center [1252, 761] width 102 height 21
click at [611, 400] on icon at bounding box center [694, 784] width 14 height 14
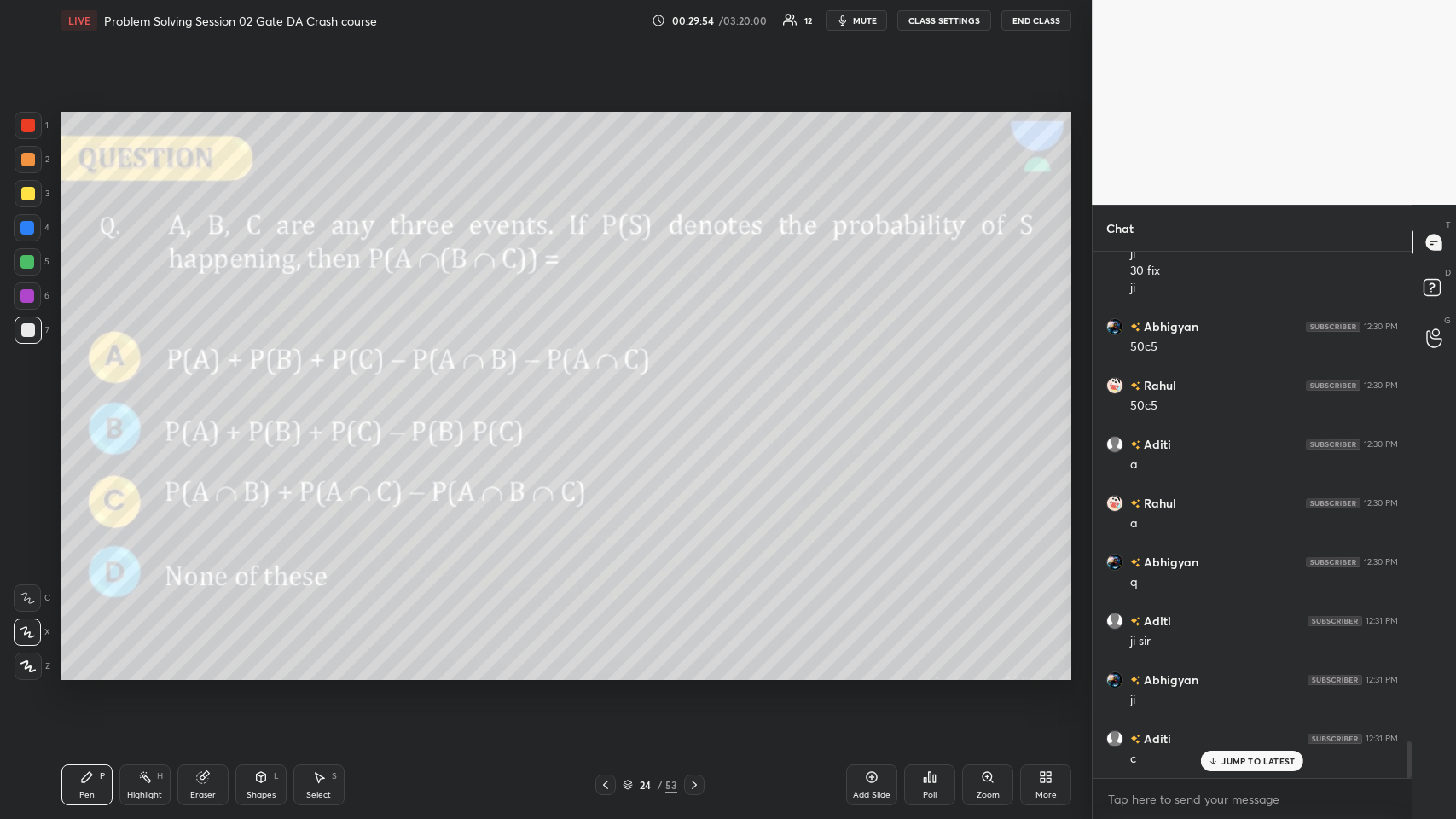
scroll to position [7062, 0]
click at [14, 194] on div at bounding box center [27, 193] width 27 height 27
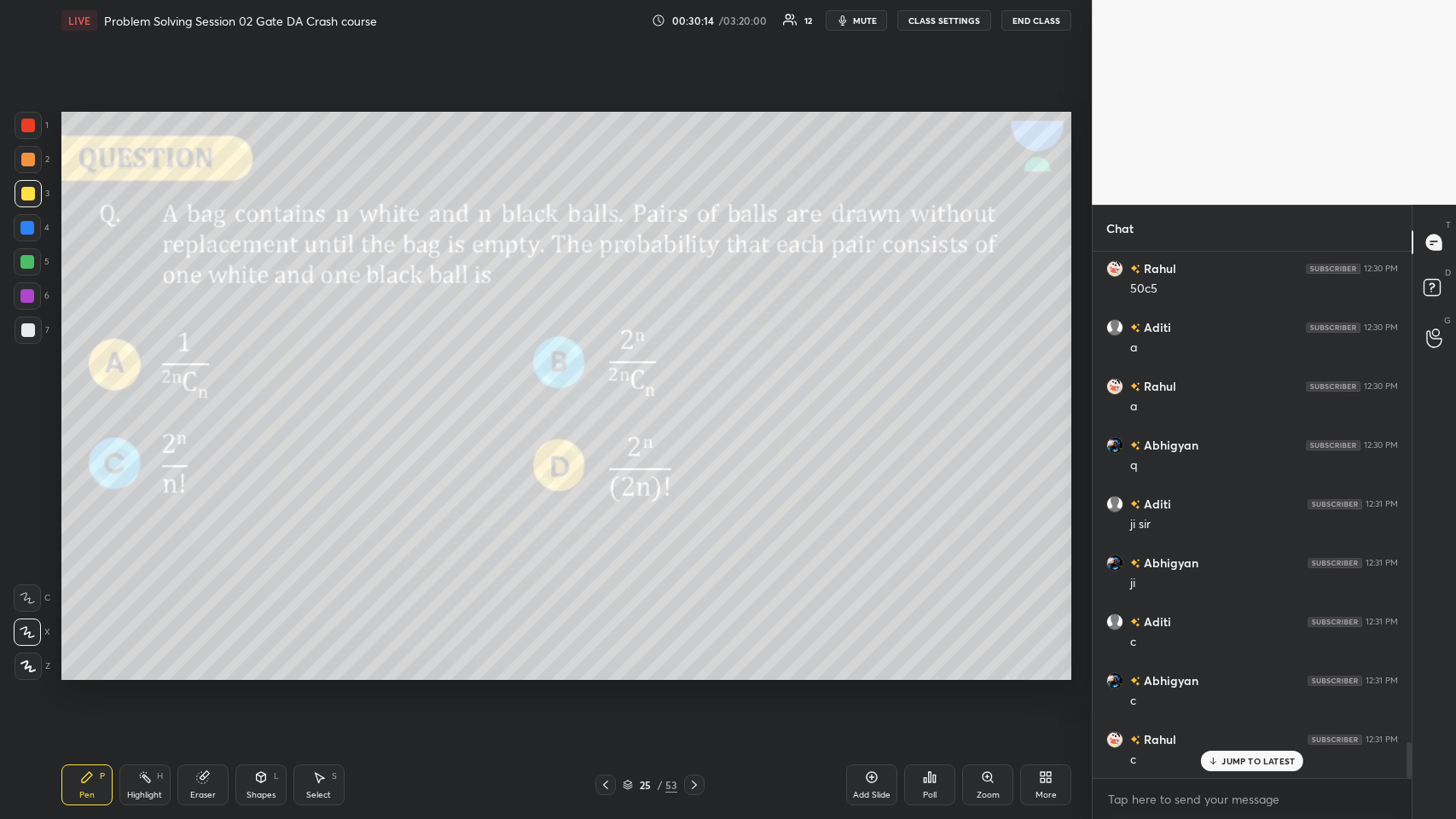
scroll to position [7180, 0]
click at [201, 400] on icon at bounding box center [201, 778] width 11 height 11
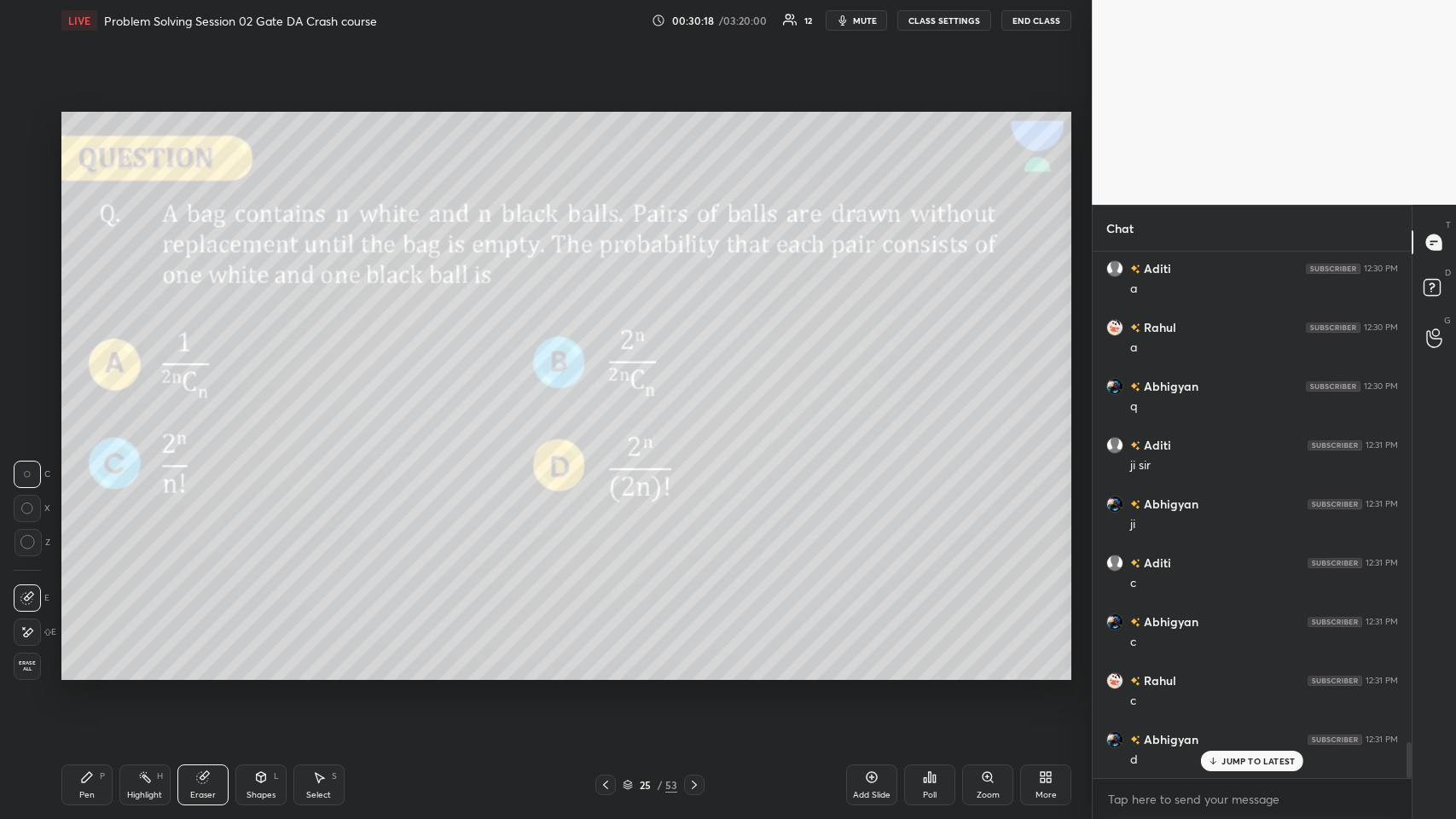
scroll to position [7239, 0]
click at [79, 400] on div "Pen P" at bounding box center [87, 785] width 52 height 41
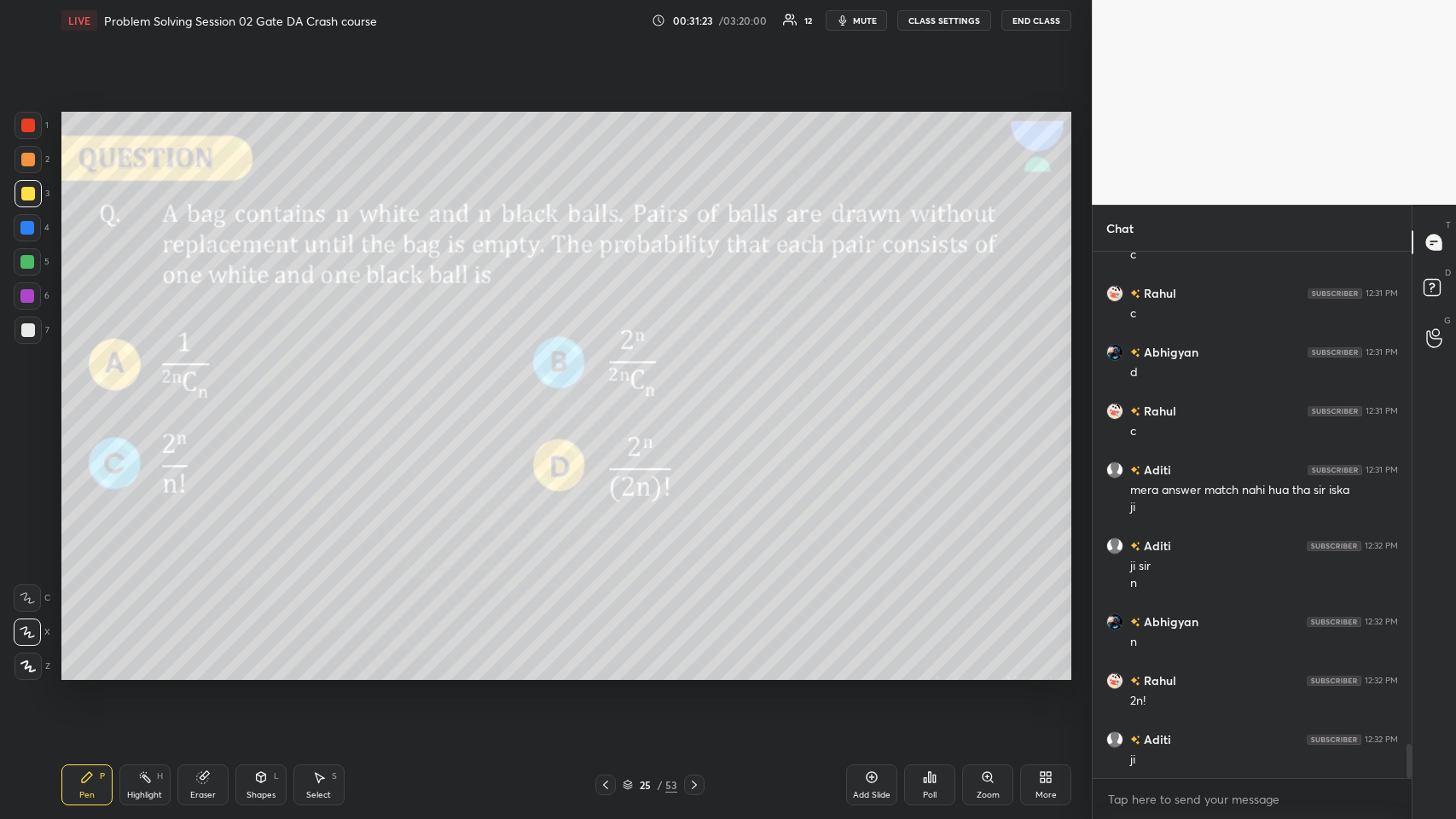
scroll to position [7627, 0]
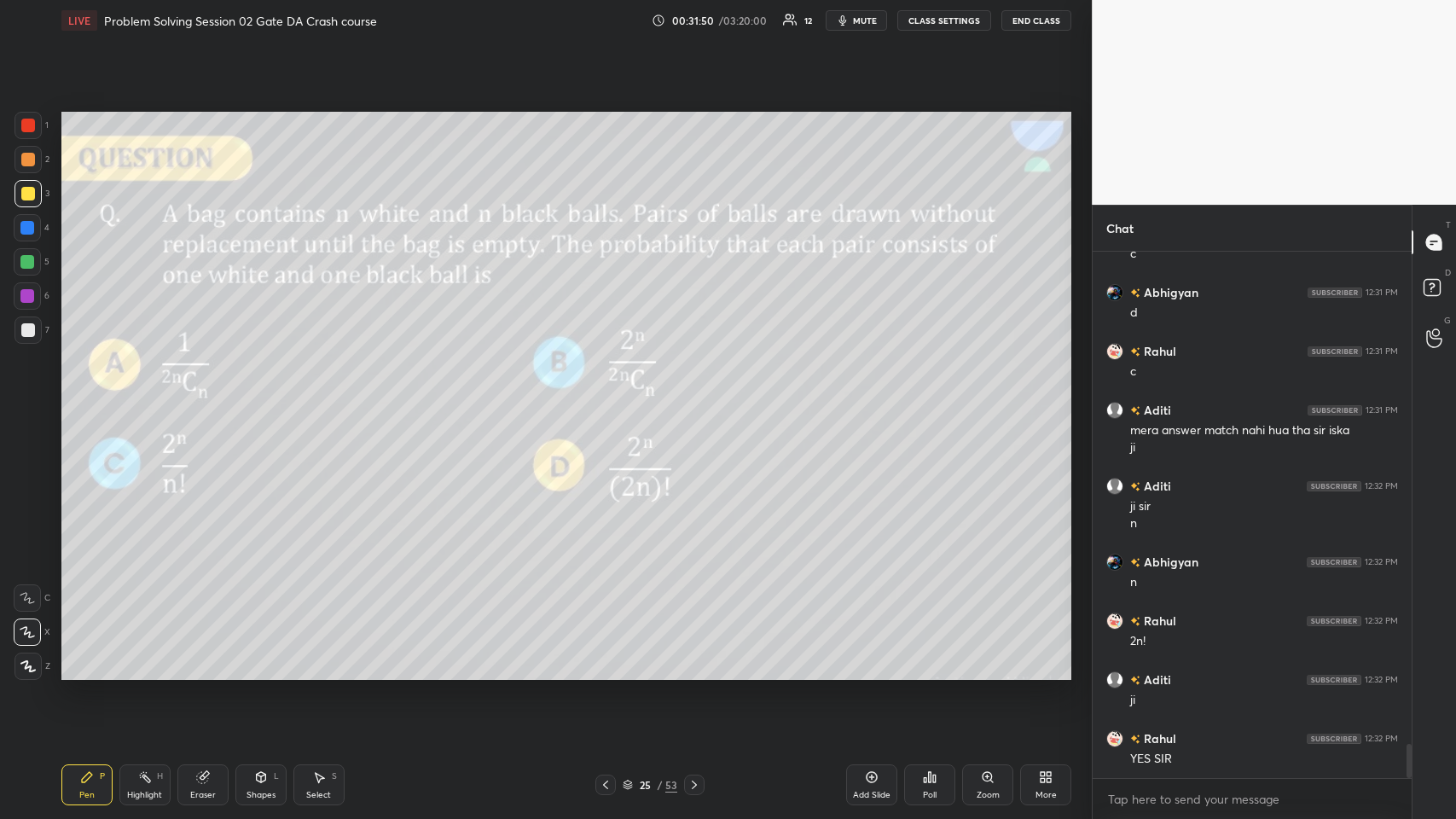
click at [611, 277] on div "Setting up your live class Poll for secs No correct answer Start poll" at bounding box center [566, 395] width 1023 height 709
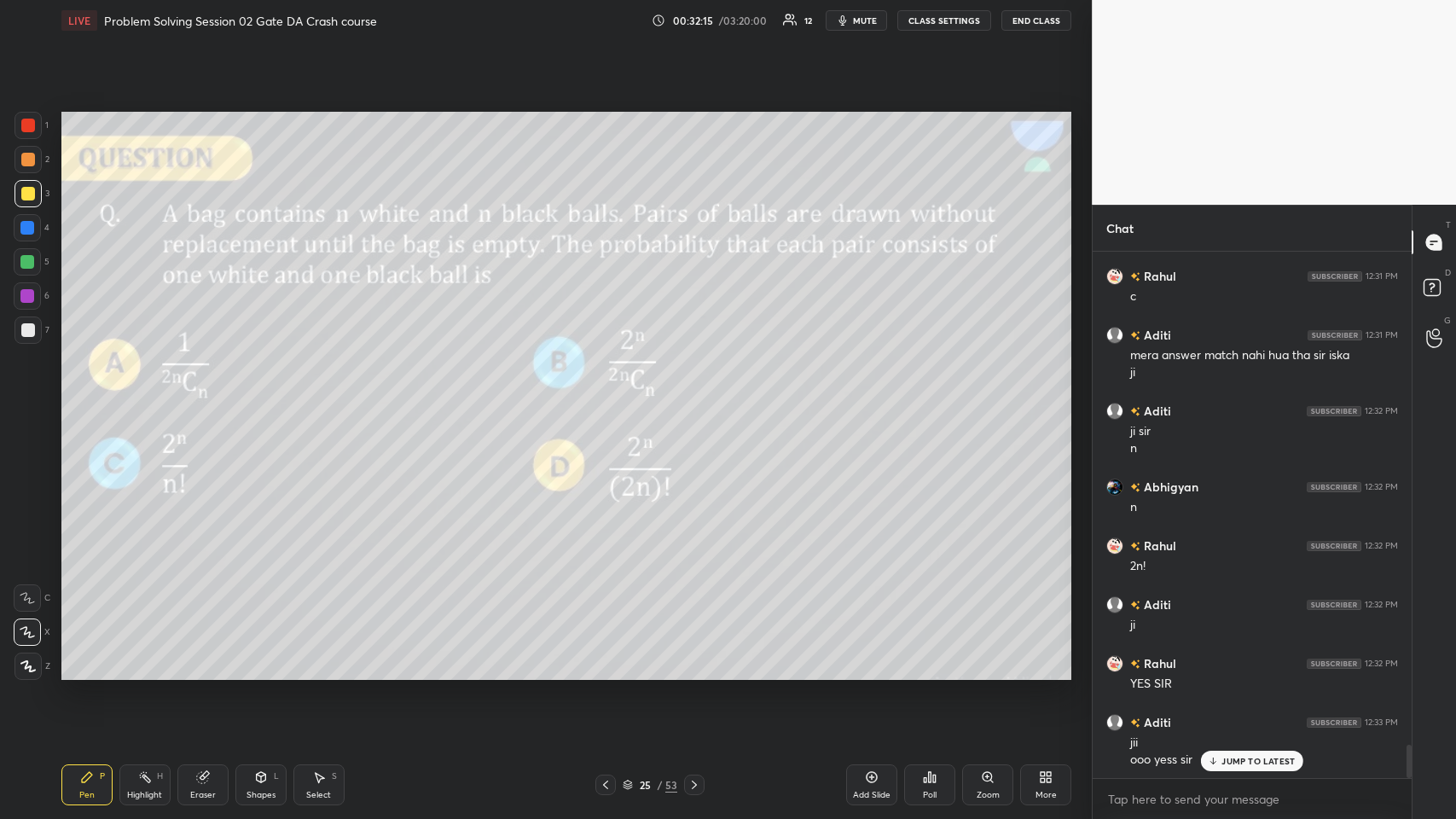
scroll to position [7761, 0]
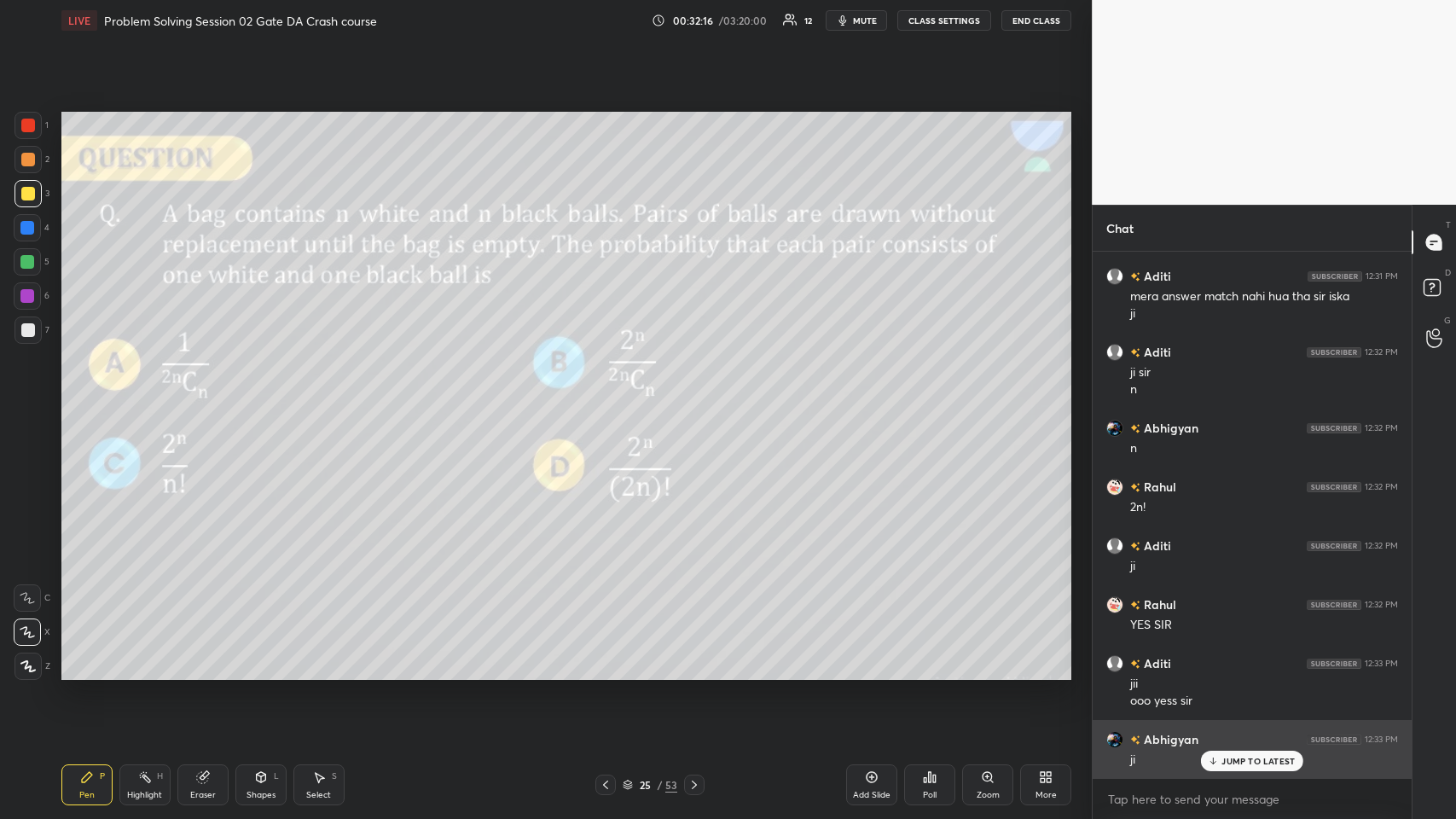
click at [611, 400] on p "JUMP TO LATEST" at bounding box center [1258, 761] width 73 height 10
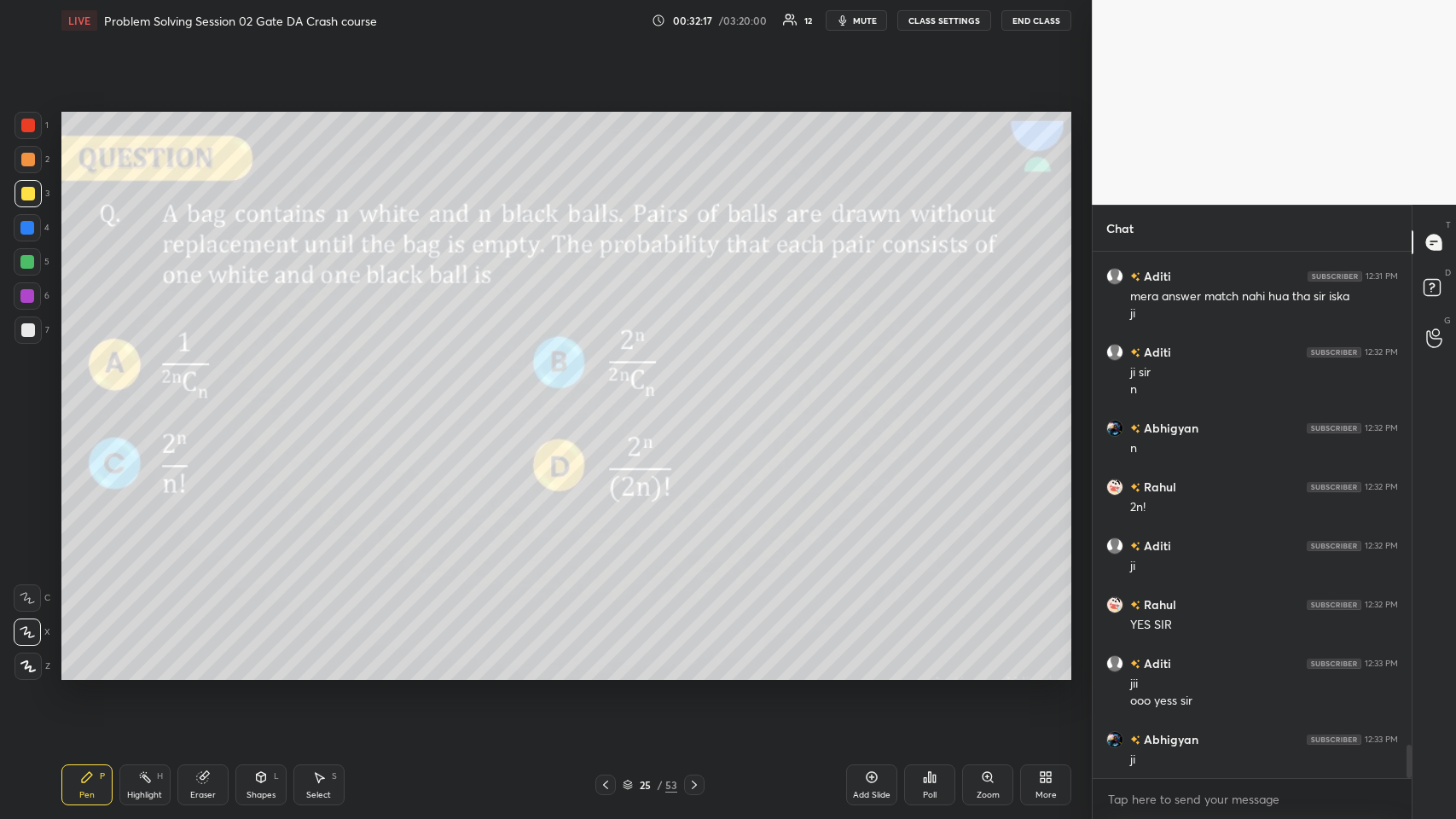
click at [26, 224] on div at bounding box center [27, 228] width 14 height 14
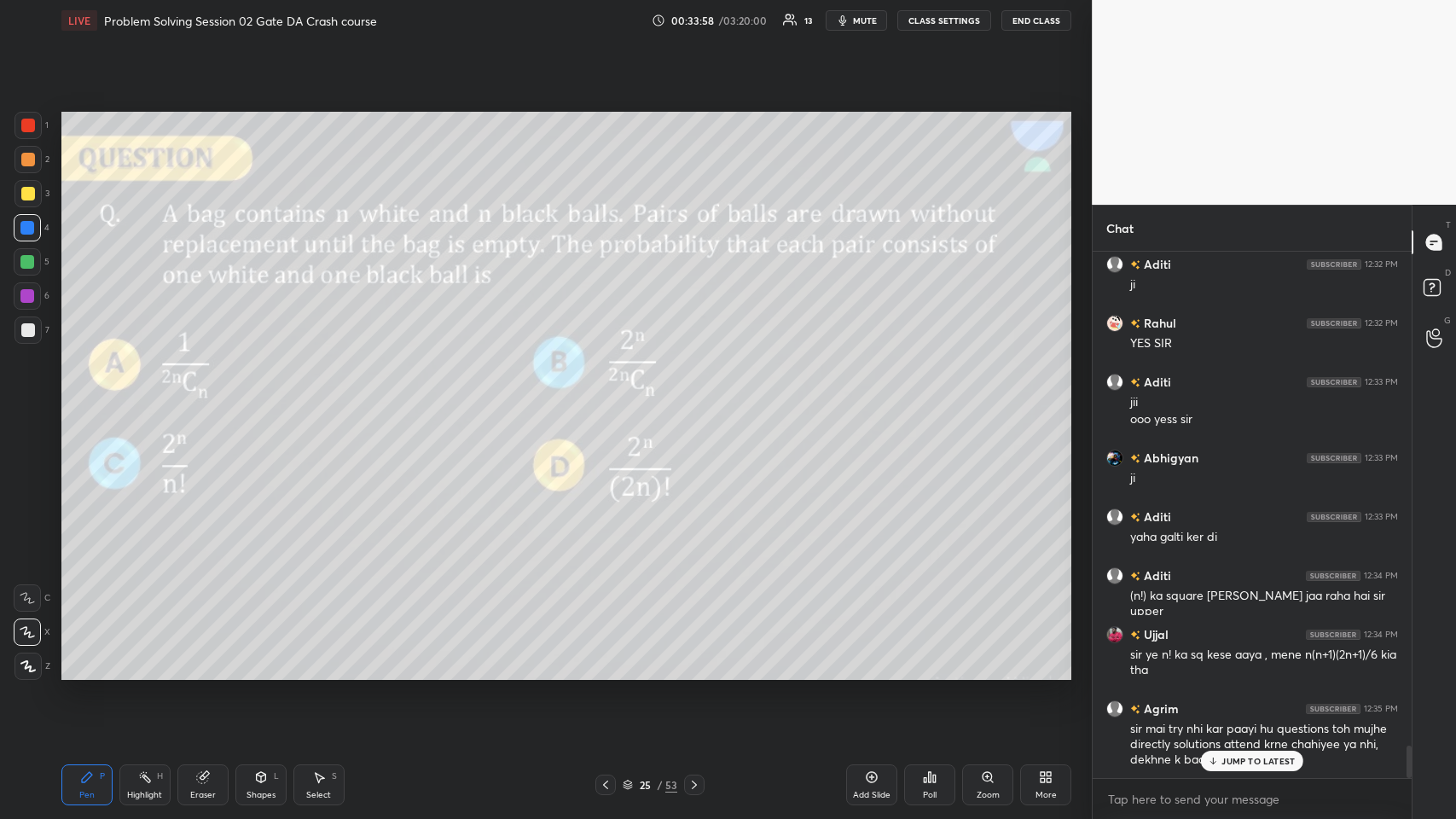
scroll to position [8101, 0]
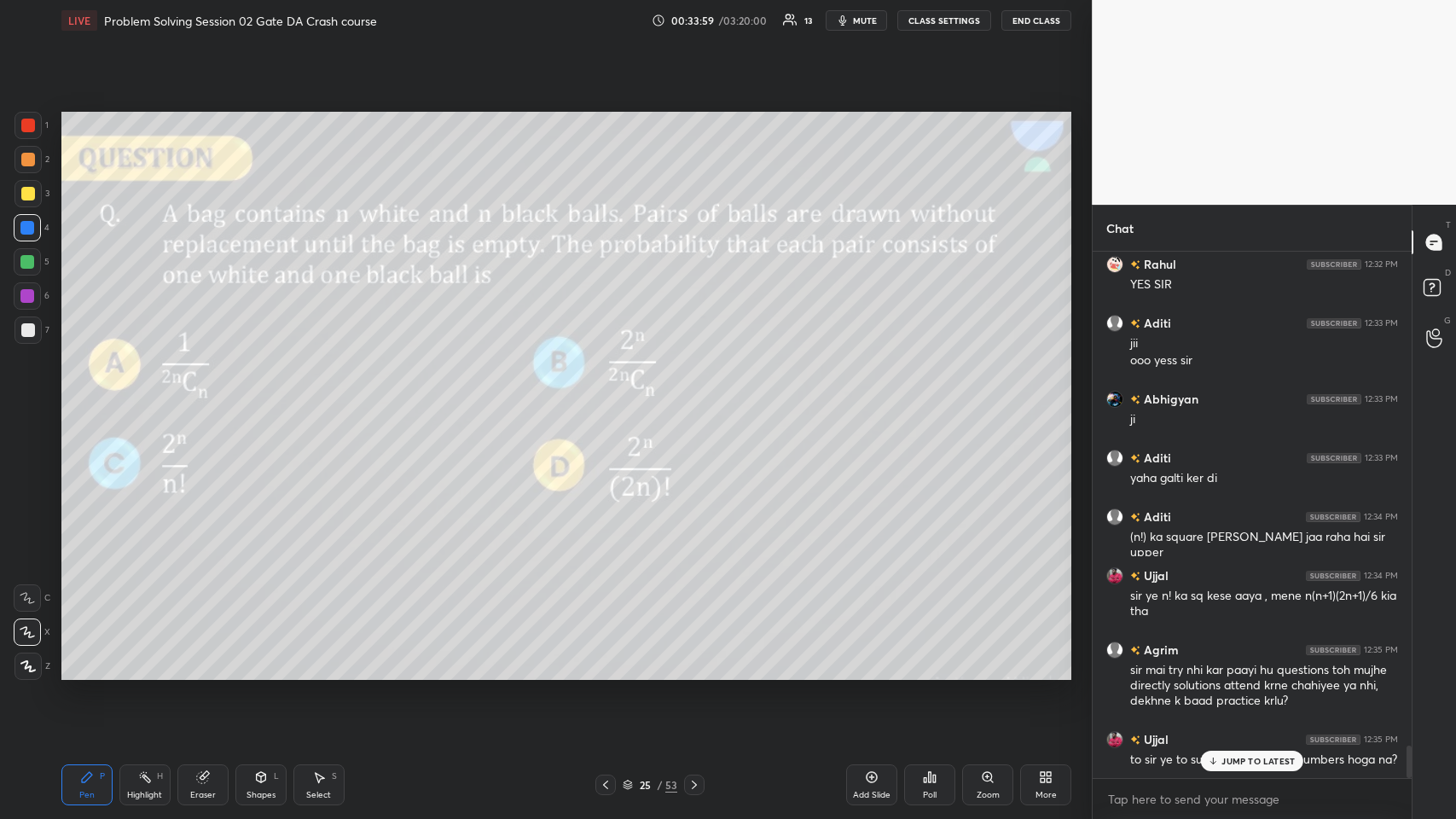
click at [611, 400] on div "JUMP TO LATEST" at bounding box center [1252, 761] width 102 height 21
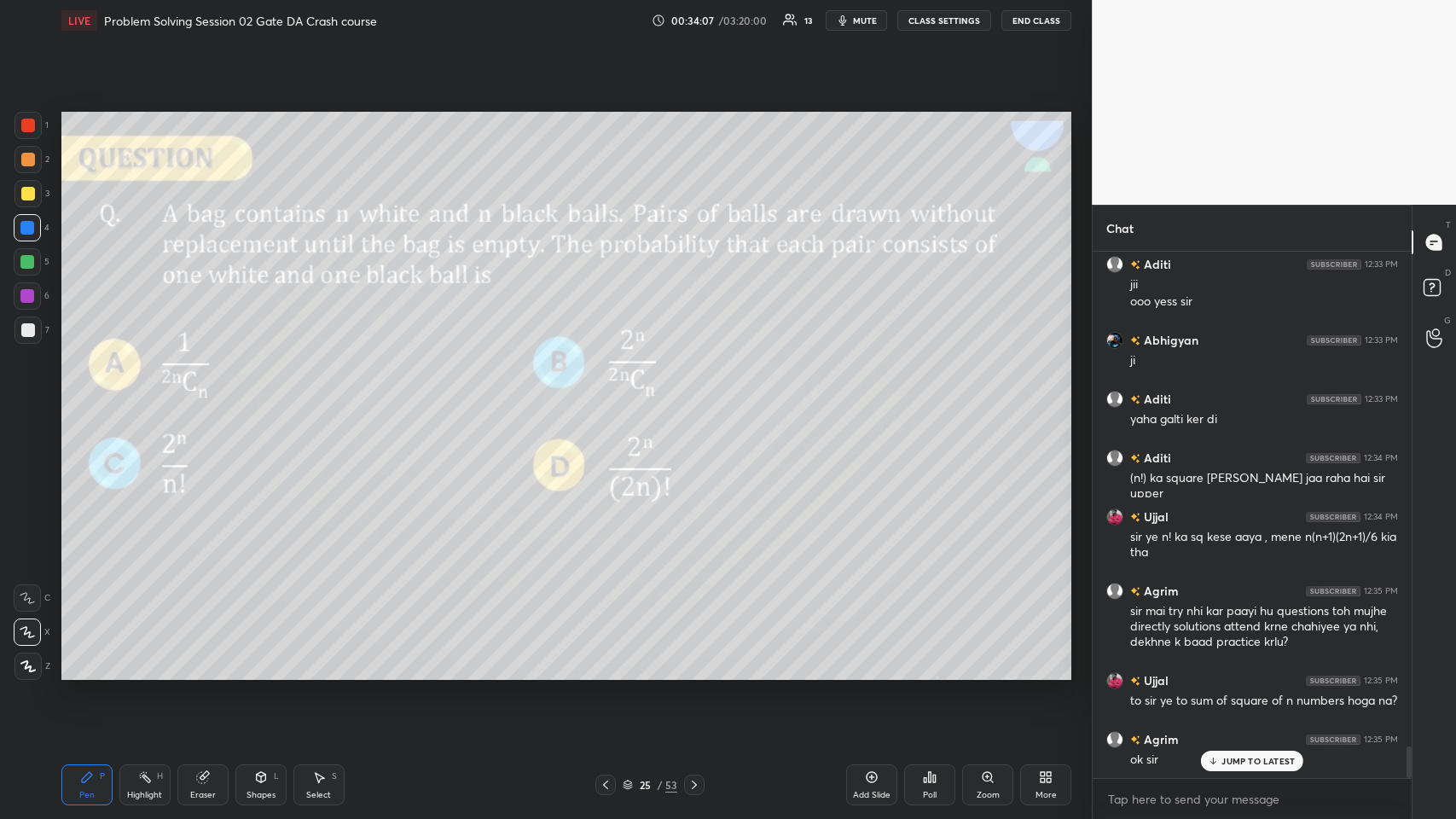
click at [611, 400] on icon at bounding box center [871, 777] width 14 height 14
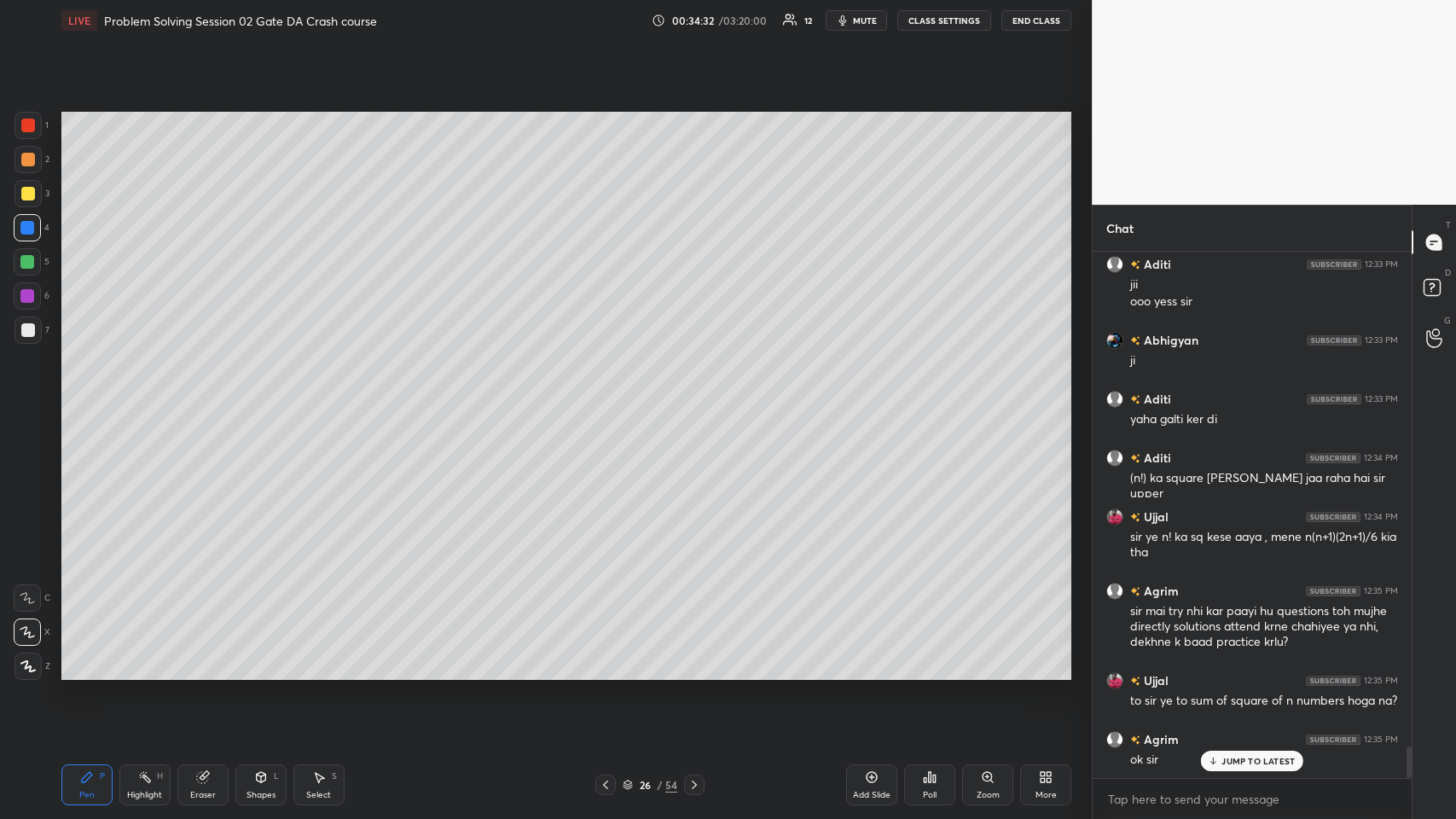
click at [31, 167] on div at bounding box center [27, 159] width 27 height 27
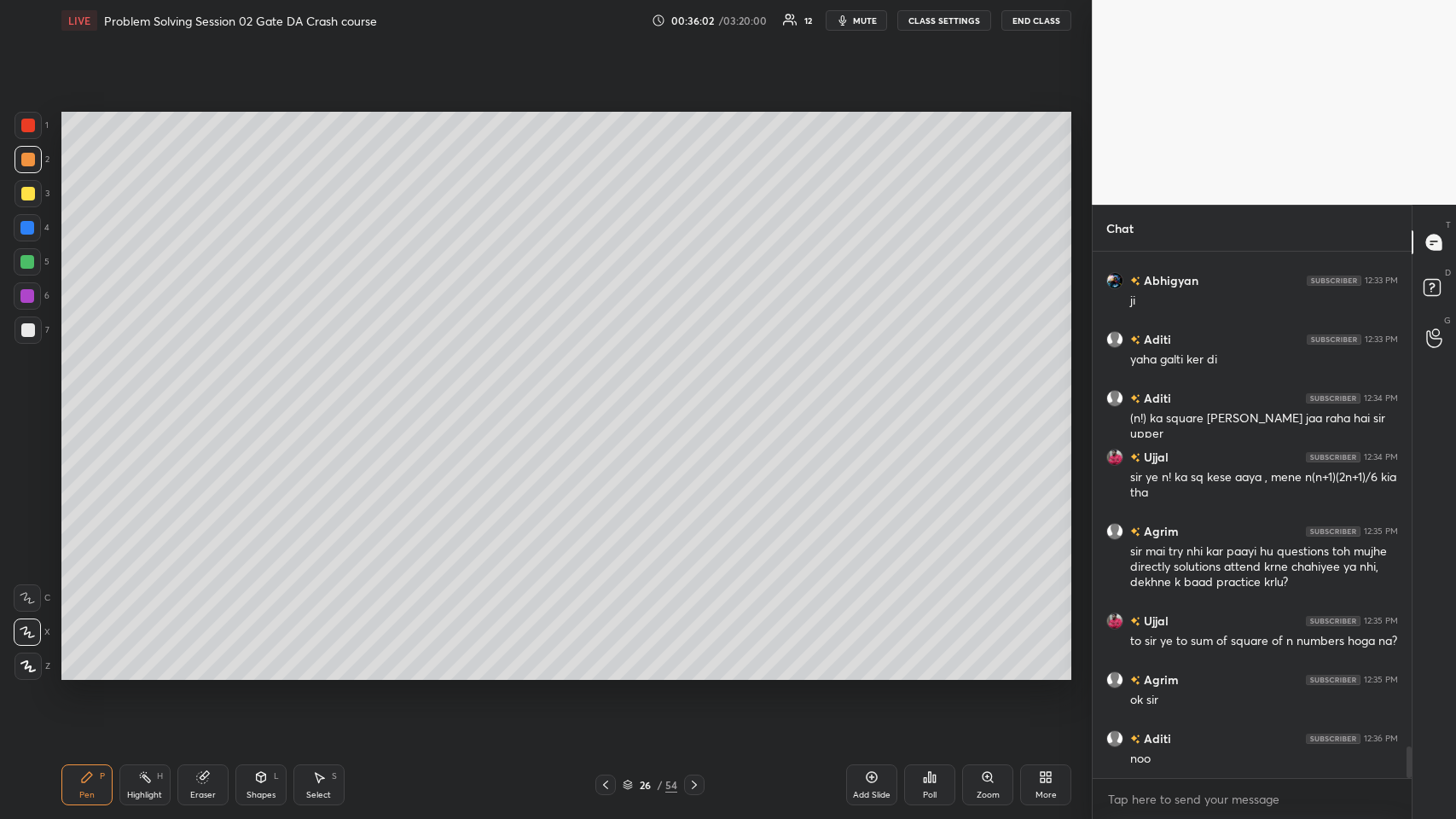
scroll to position [8277, 0]
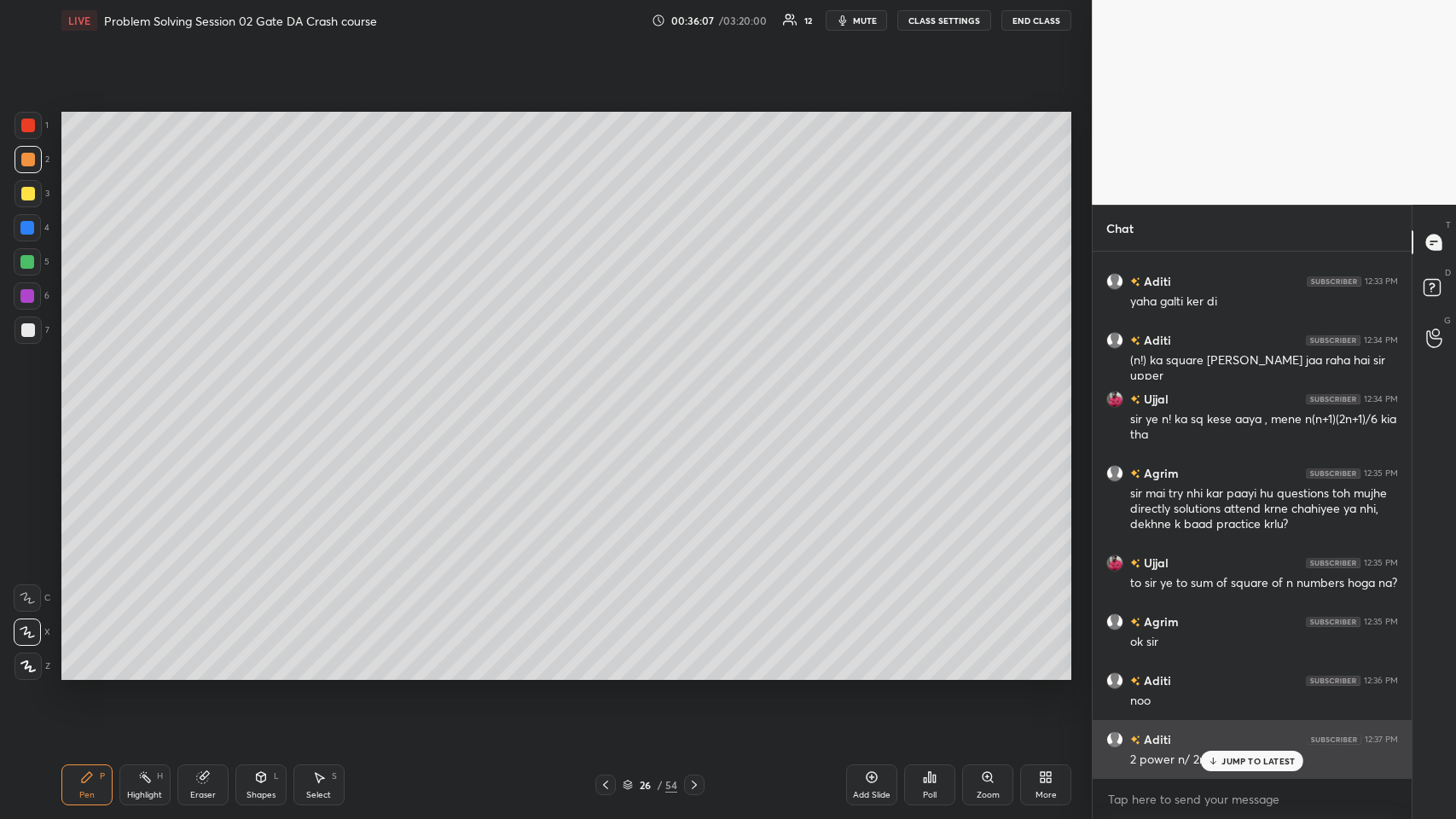
click at [611, 400] on p "JUMP TO LATEST" at bounding box center [1258, 761] width 73 height 10
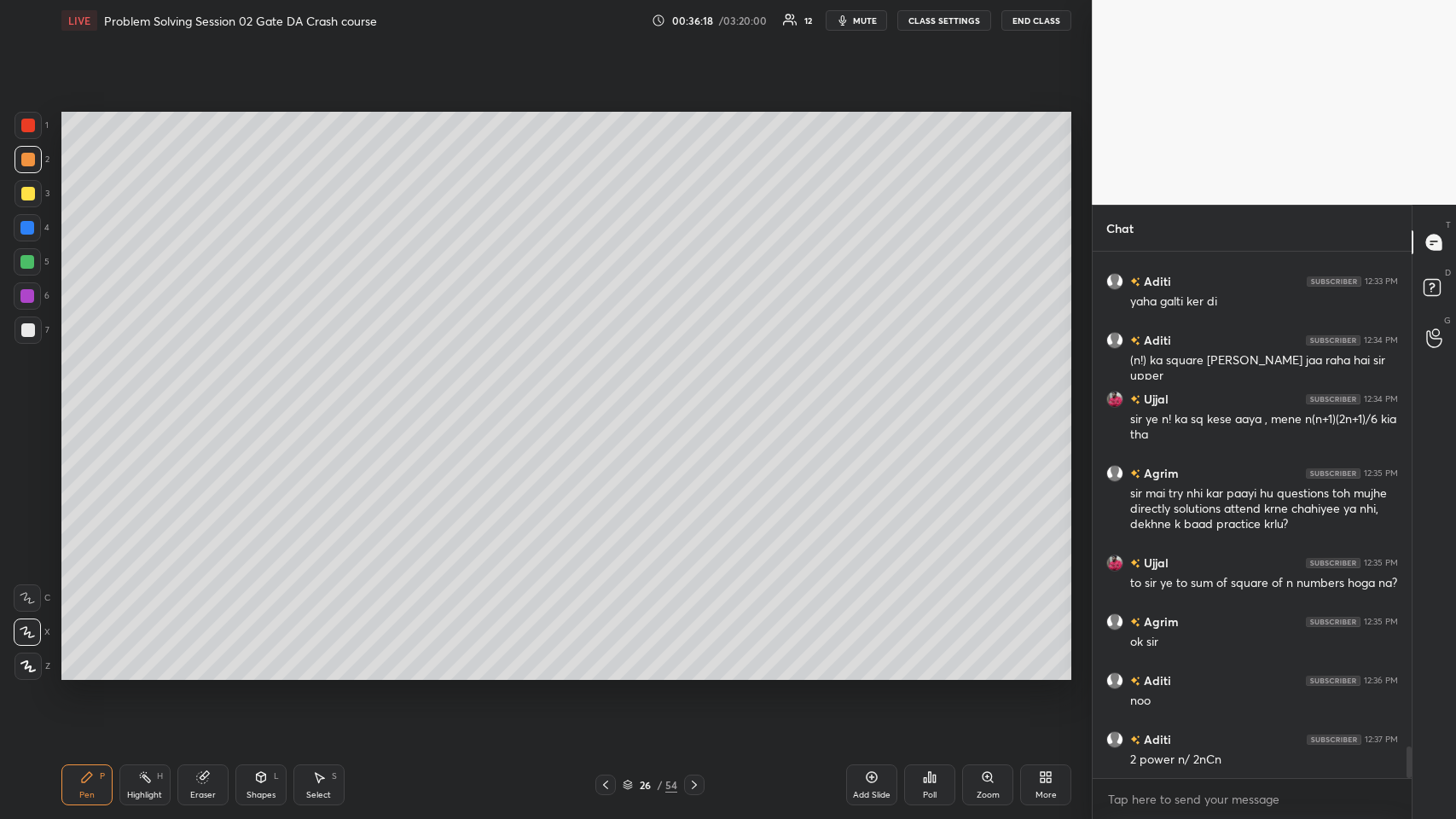
click at [254, 400] on icon at bounding box center [260, 777] width 14 height 14
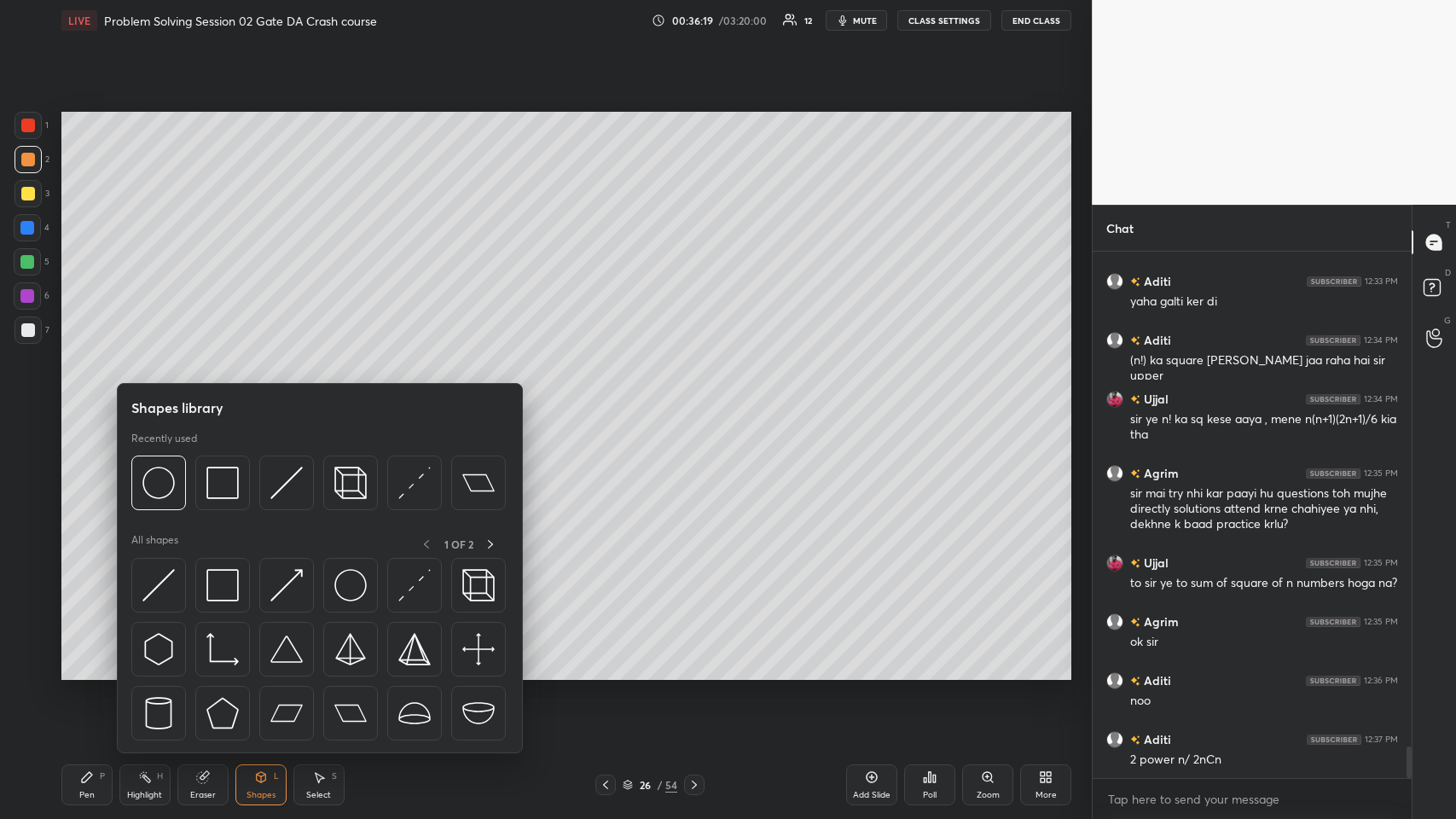
click at [223, 400] on img at bounding box center [222, 483] width 33 height 33
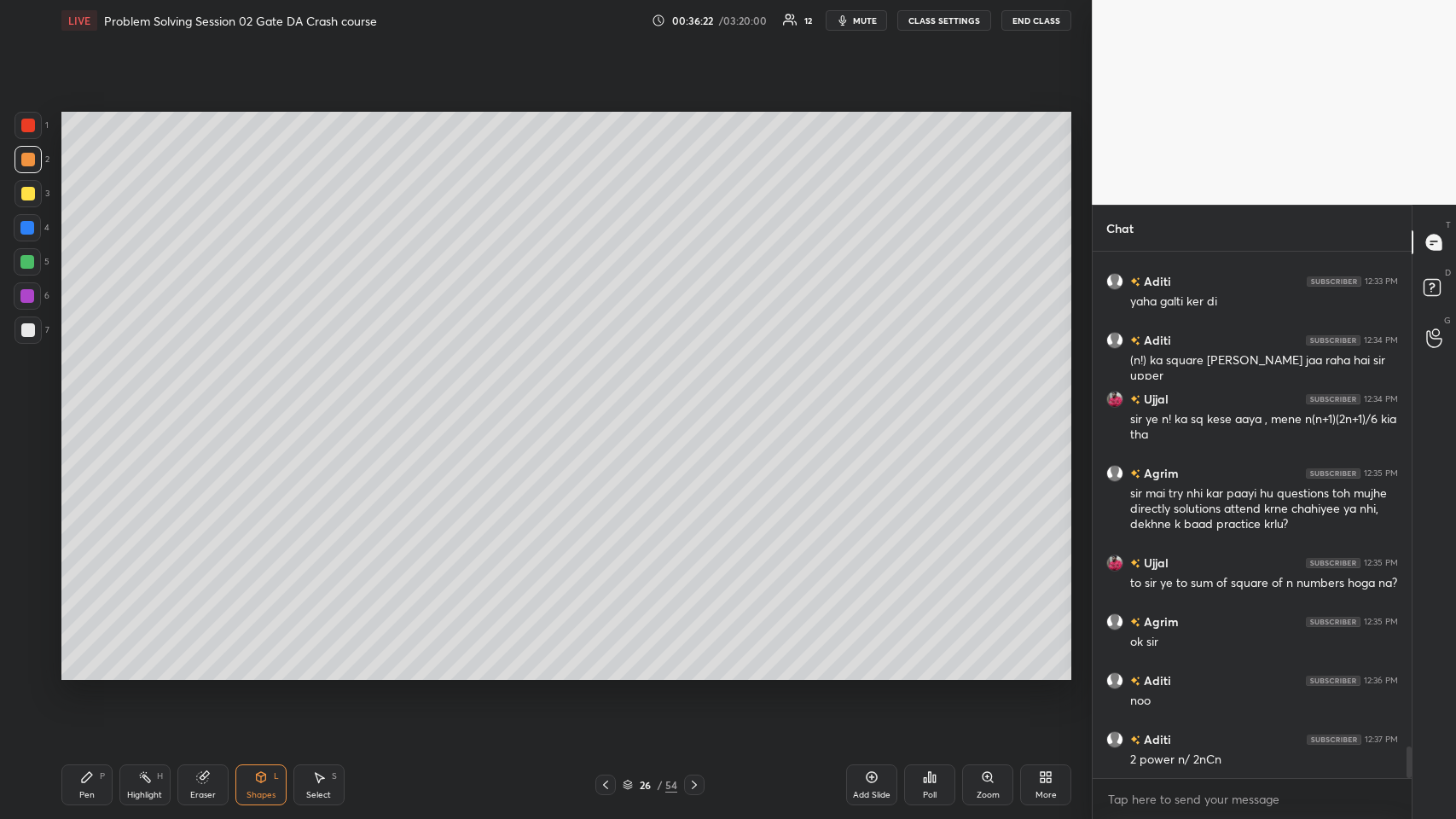
click at [81, 400] on icon at bounding box center [87, 777] width 14 height 14
click at [607, 400] on icon at bounding box center [605, 784] width 14 height 14
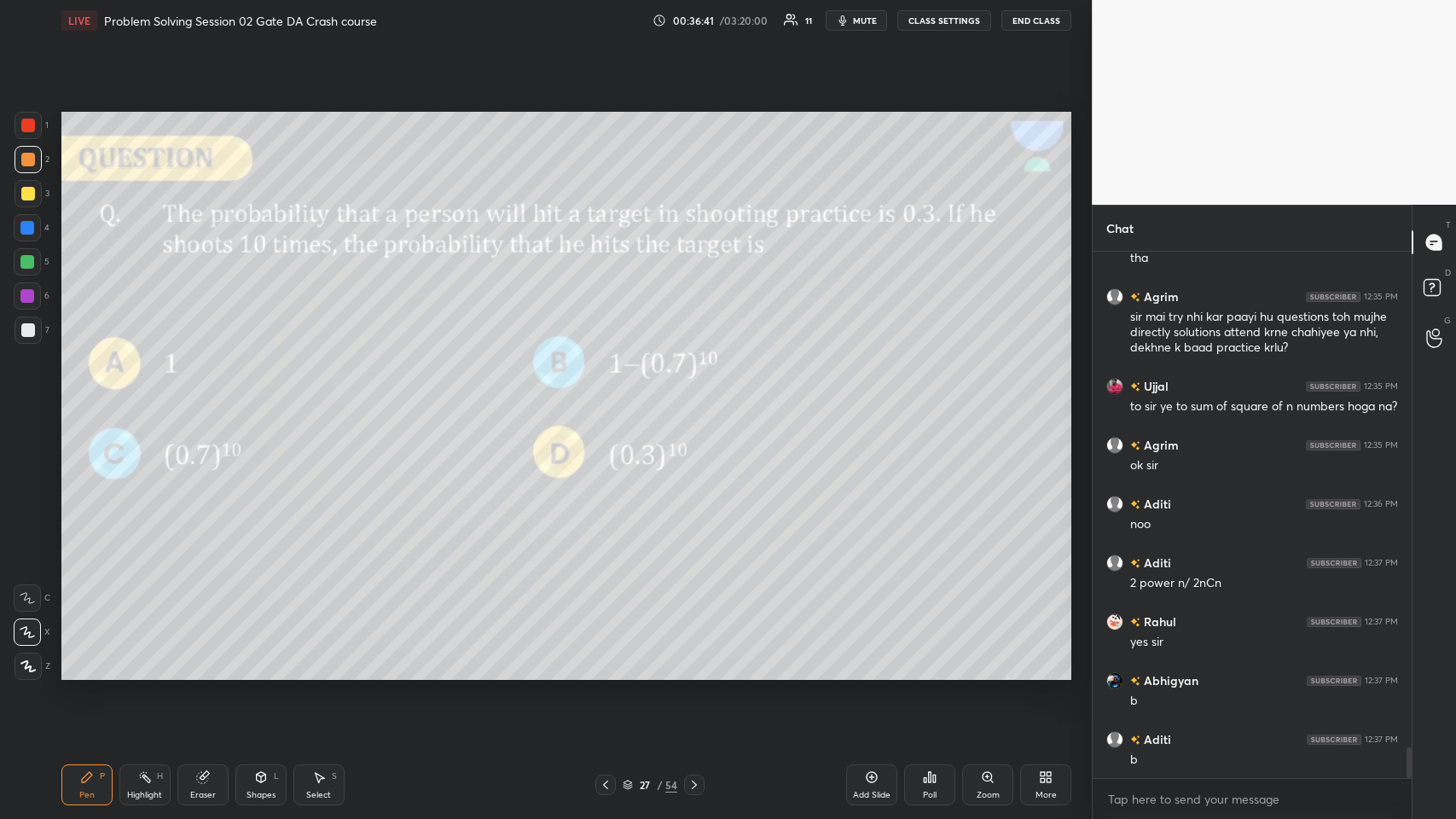
scroll to position [8514, 0]
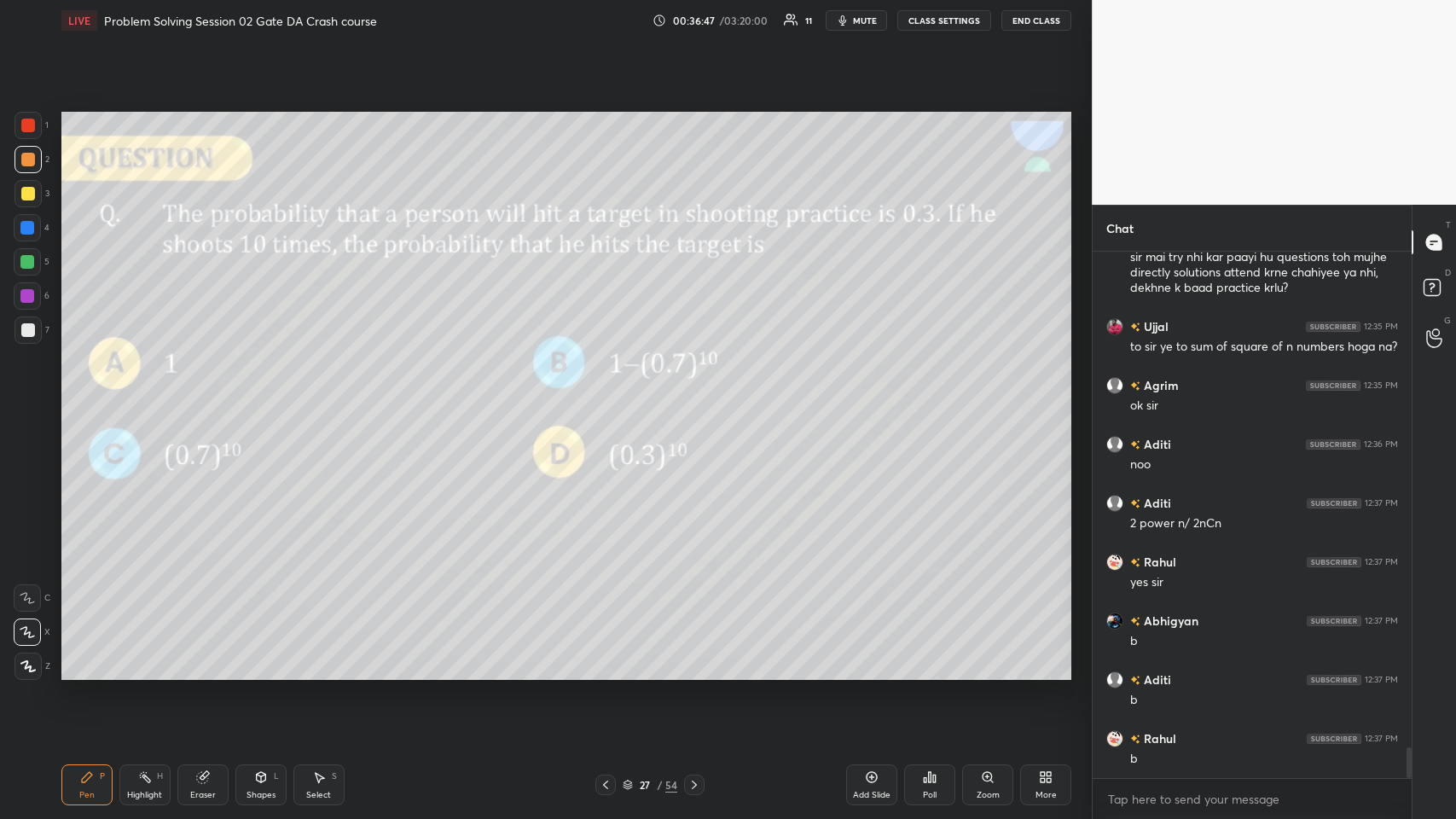
click at [30, 190] on div at bounding box center [28, 193] width 14 height 14
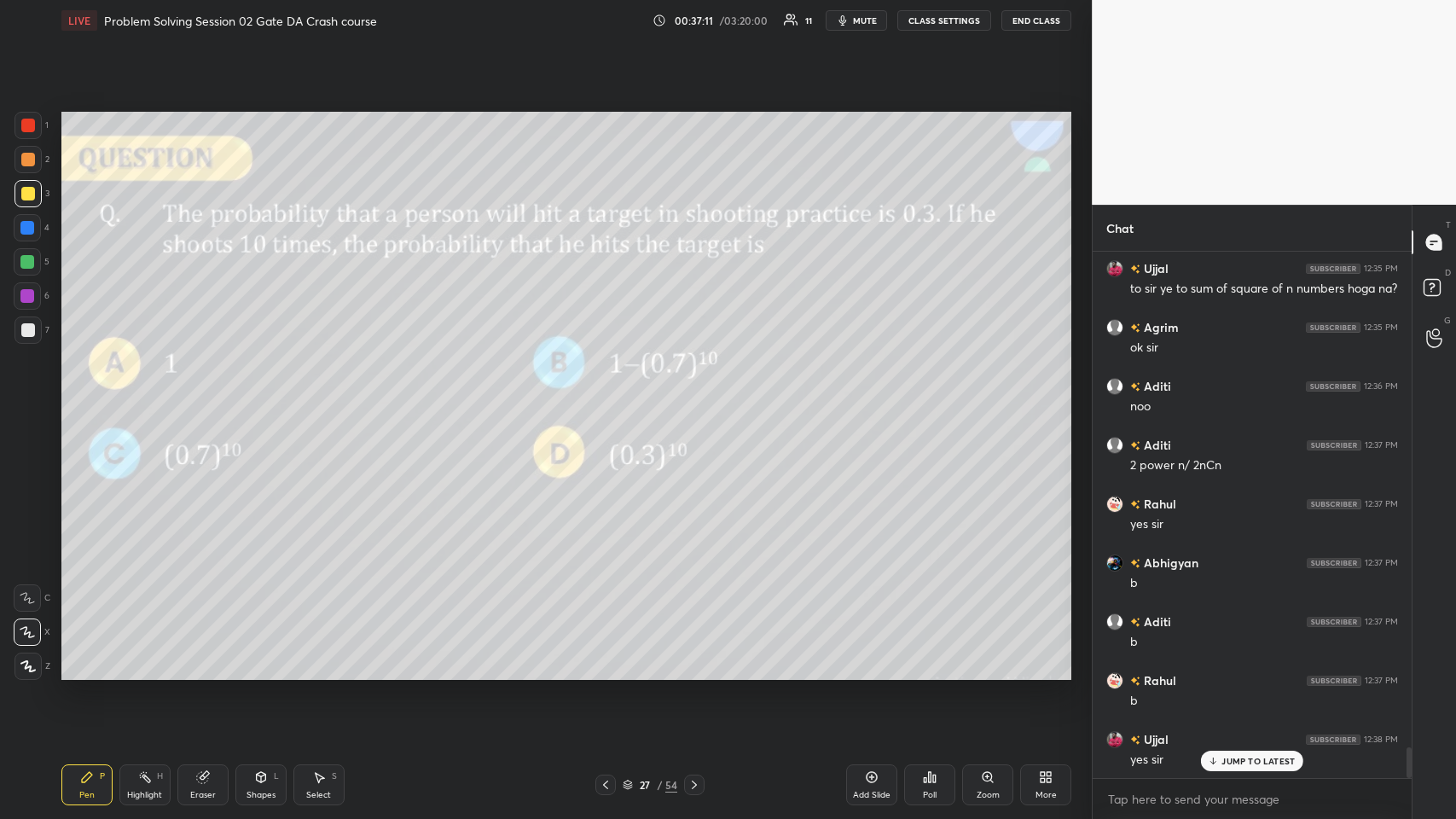
click at [214, 400] on div "Eraser" at bounding box center [202, 785] width 52 height 41
click at [90, 400] on icon at bounding box center [87, 777] width 14 height 14
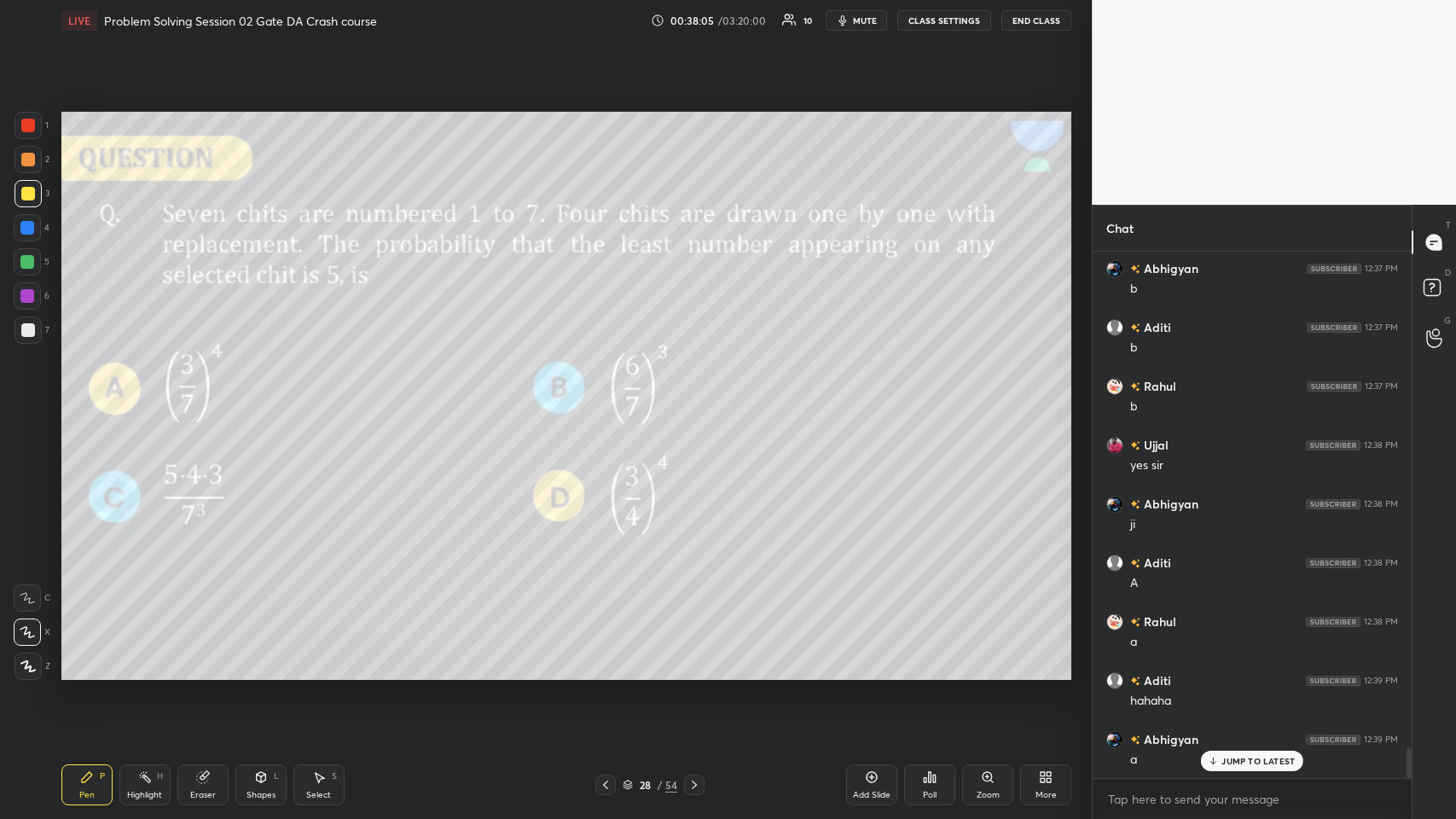
scroll to position [8907, 0]
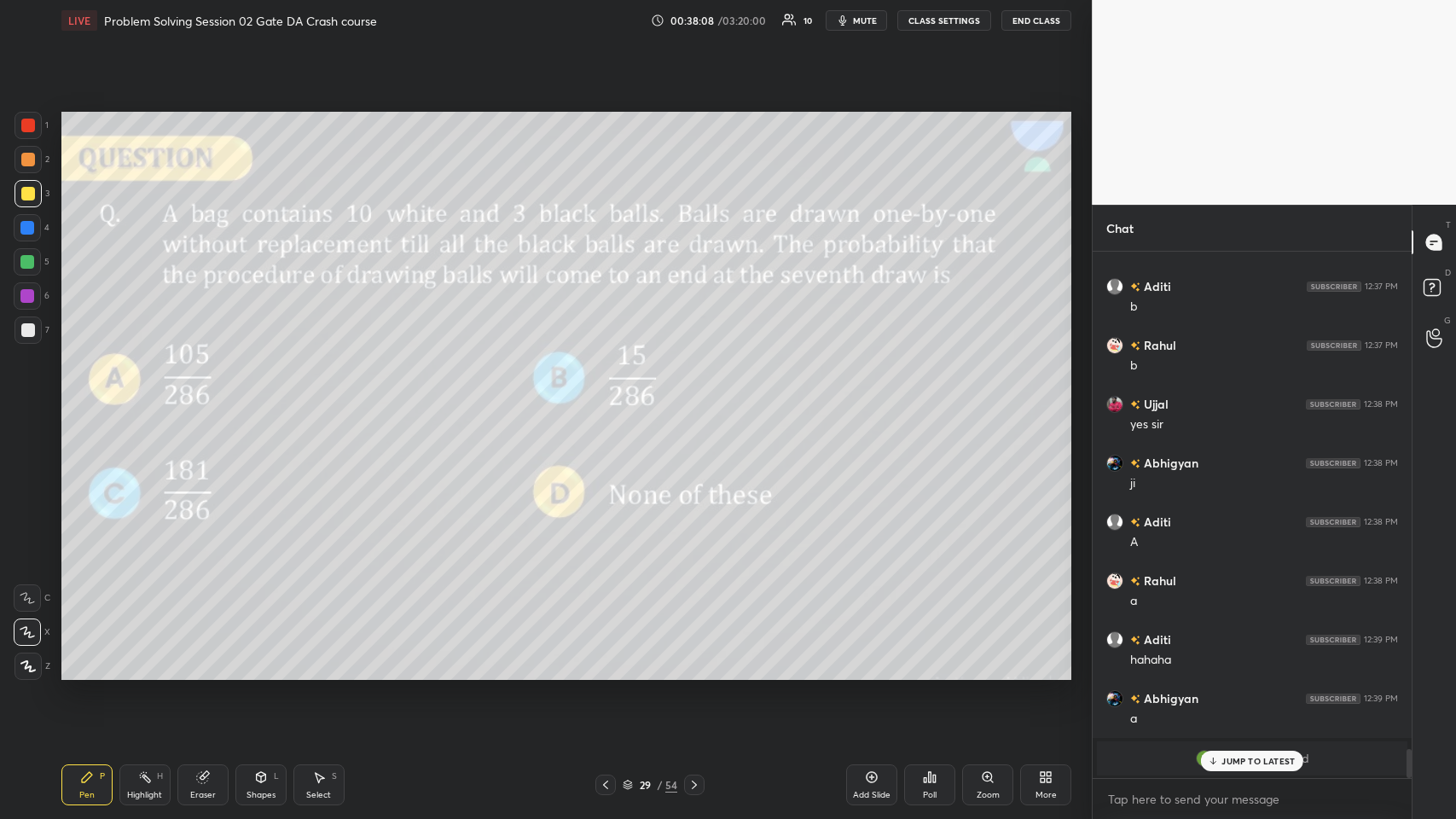
click at [611, 400] on icon at bounding box center [1213, 761] width 11 height 10
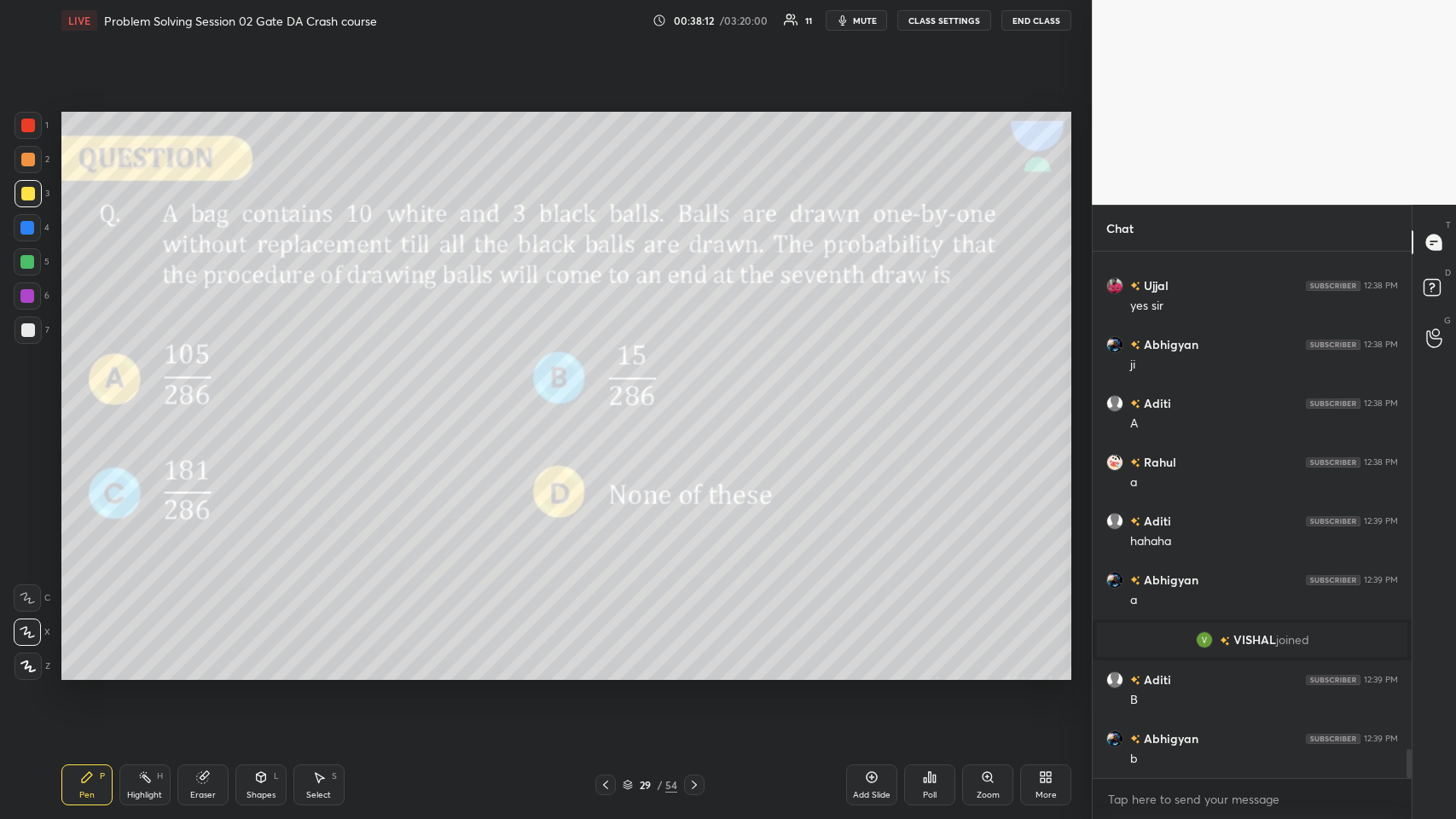
scroll to position [9084, 0]
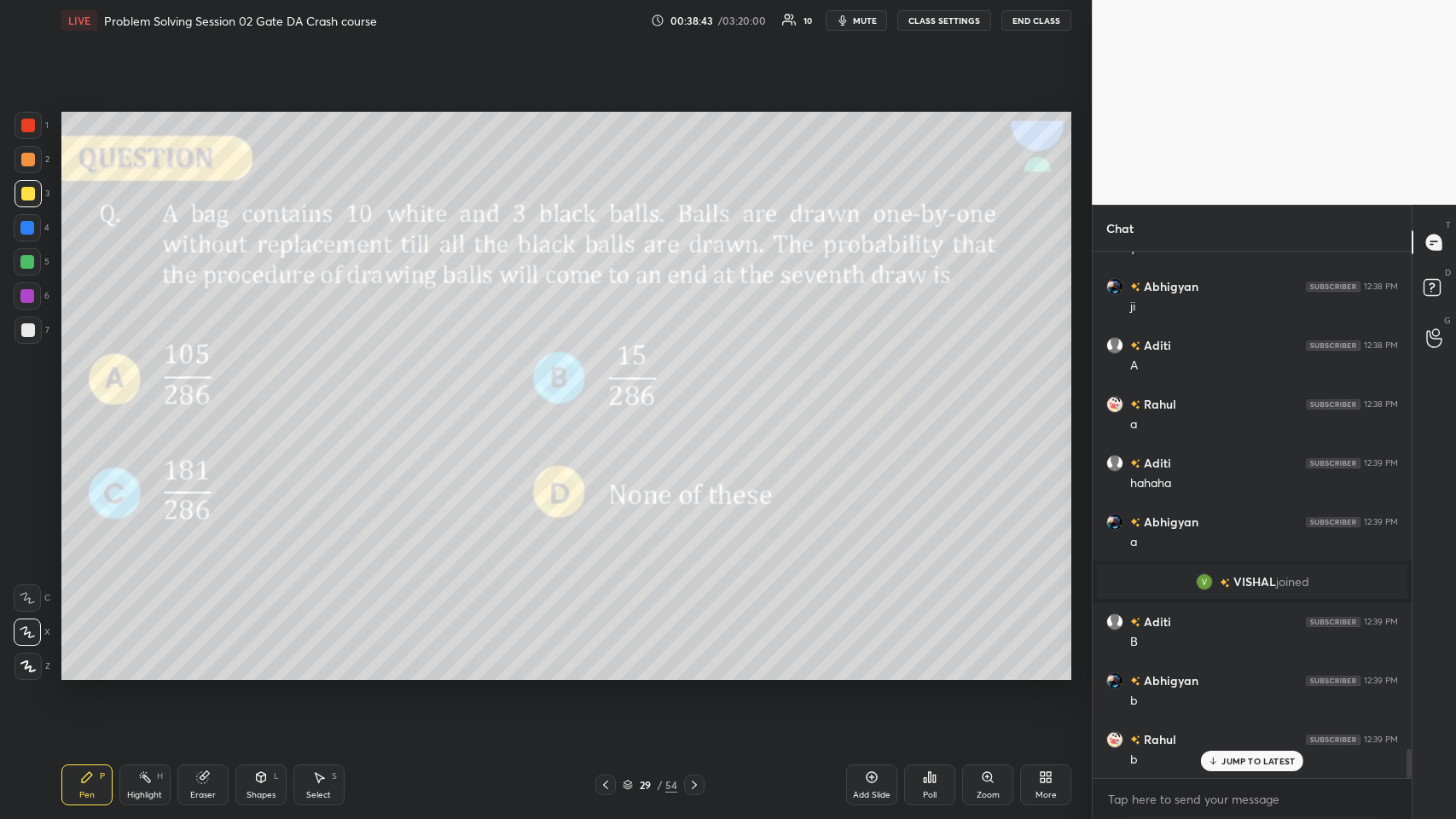
click at [215, 400] on div "Eraser" at bounding box center [202, 785] width 52 height 41
click at [86, 400] on icon at bounding box center [86, 777] width 10 height 10
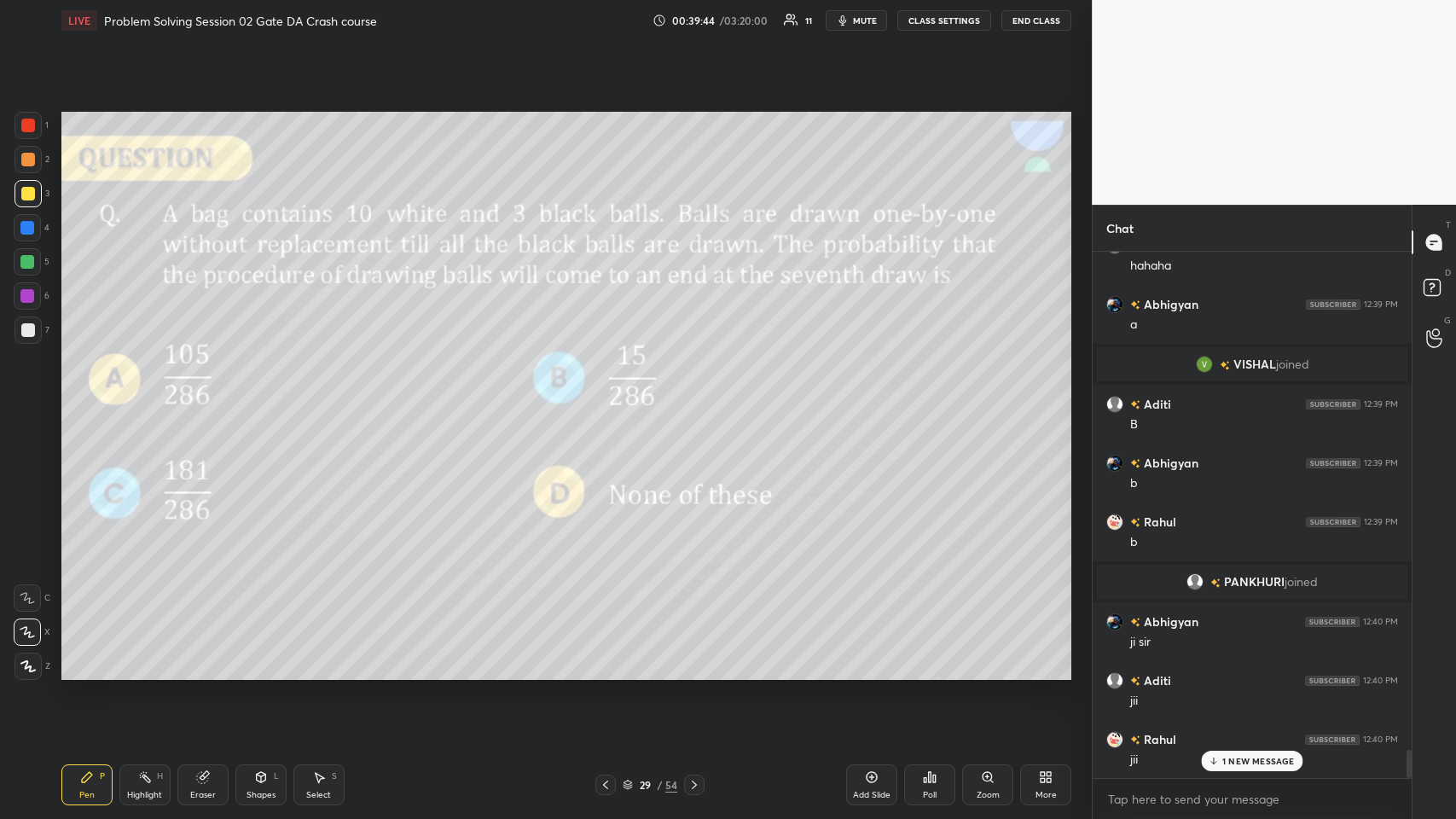
scroll to position [9360, 0]
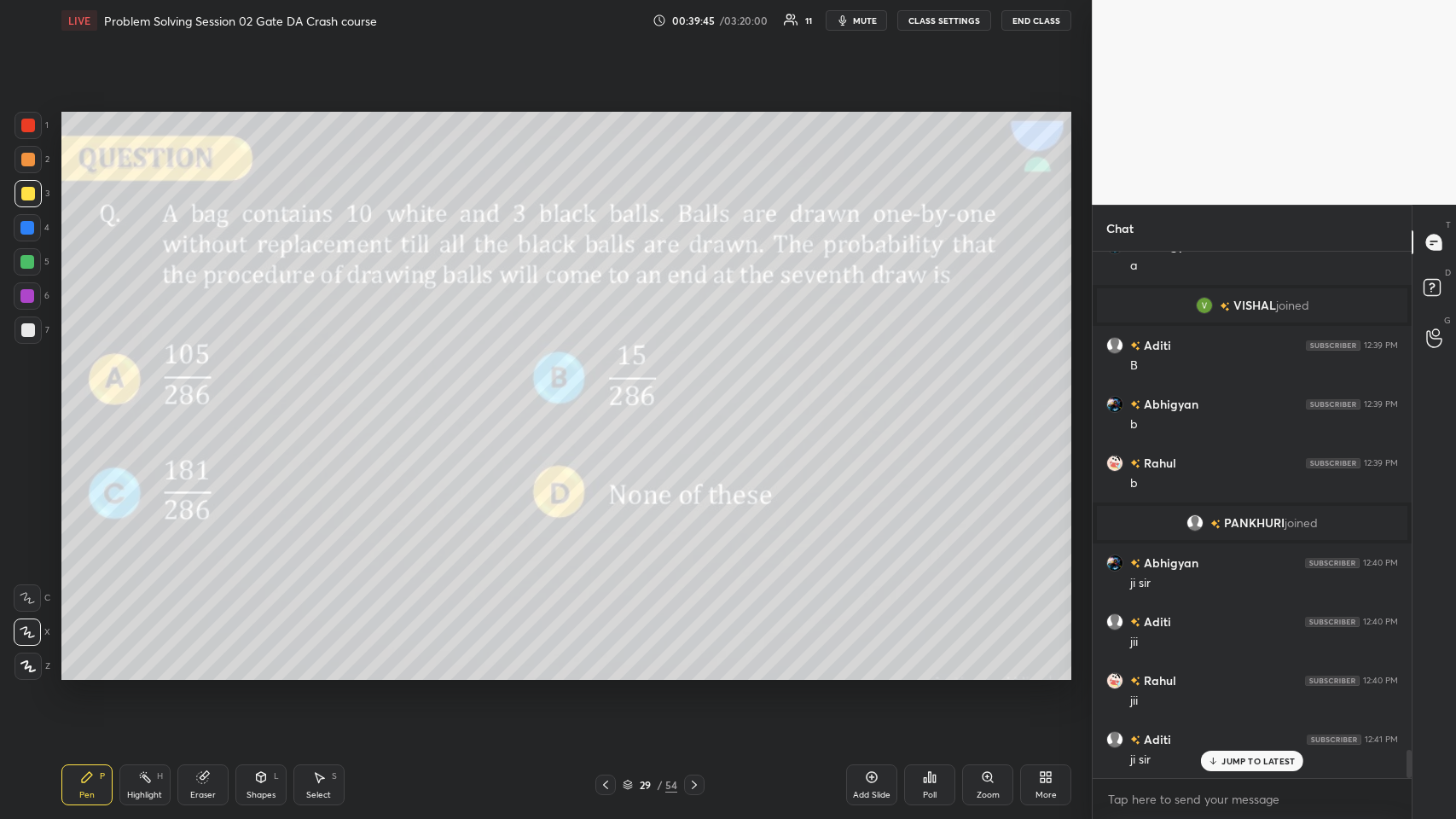
click at [250, 400] on div "Shapes L" at bounding box center [260, 785] width 52 height 41
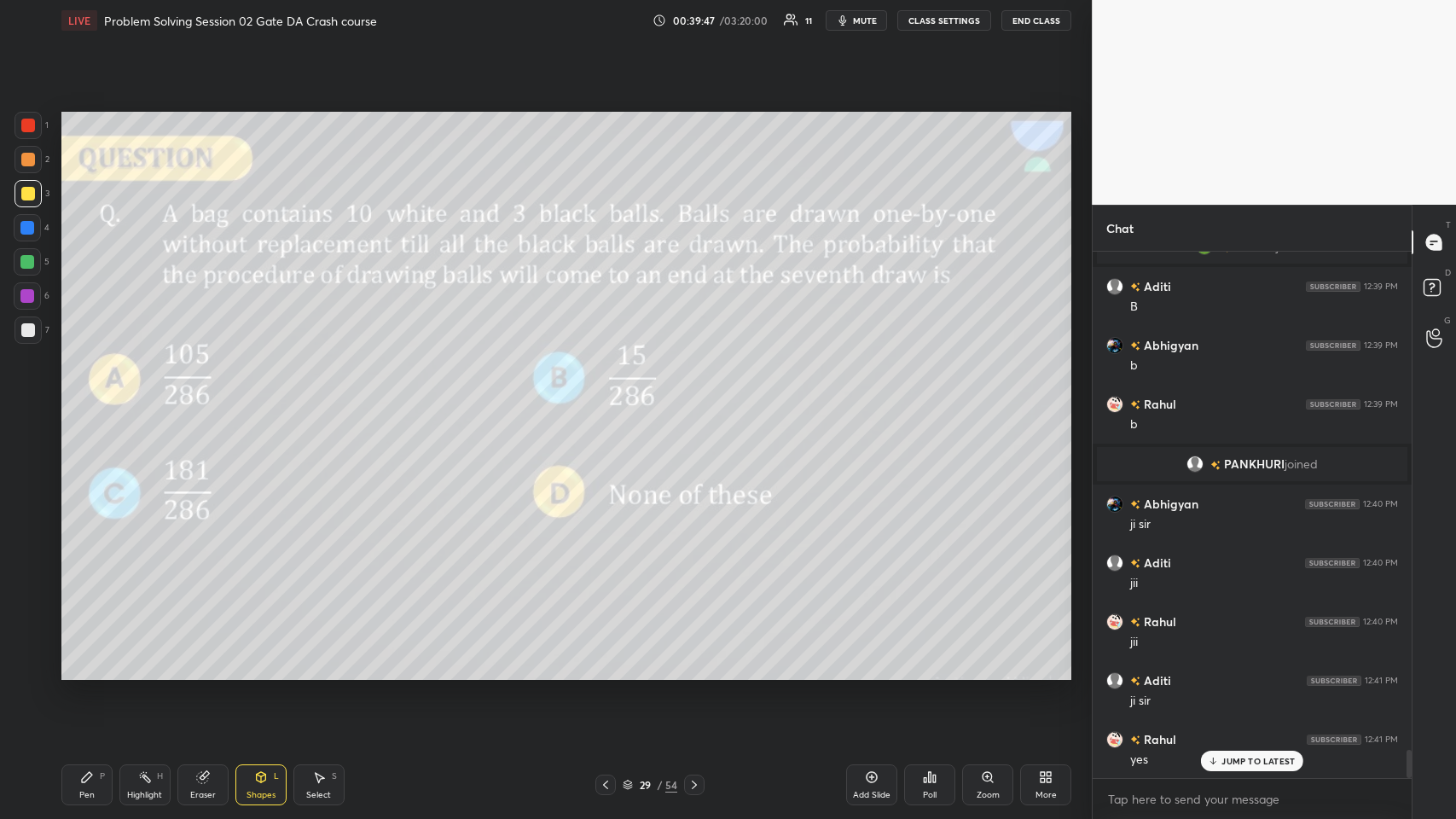
scroll to position [9478, 0]
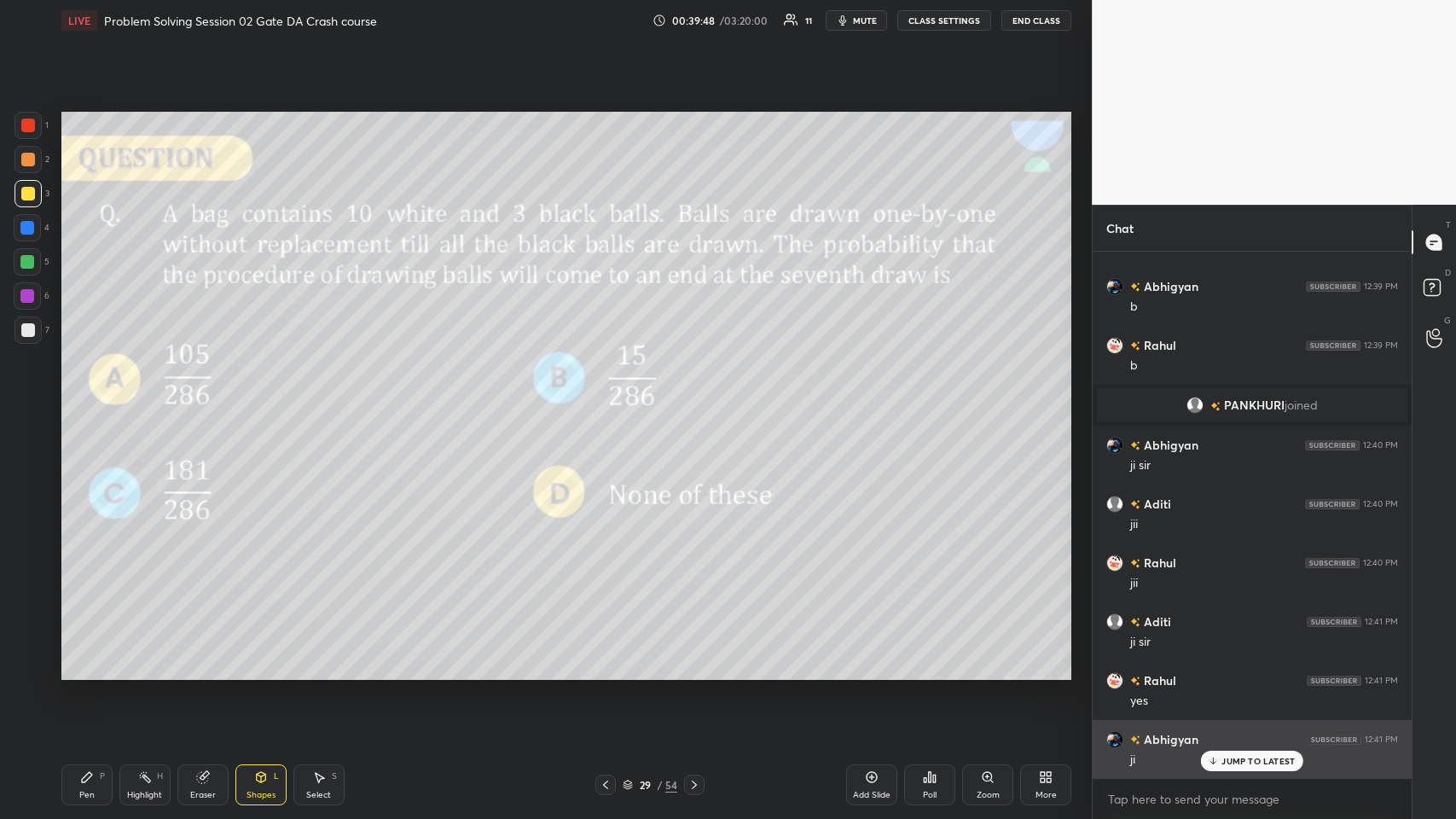
click at [611, 400] on p "JUMP TO LATEST" at bounding box center [1258, 761] width 73 height 10
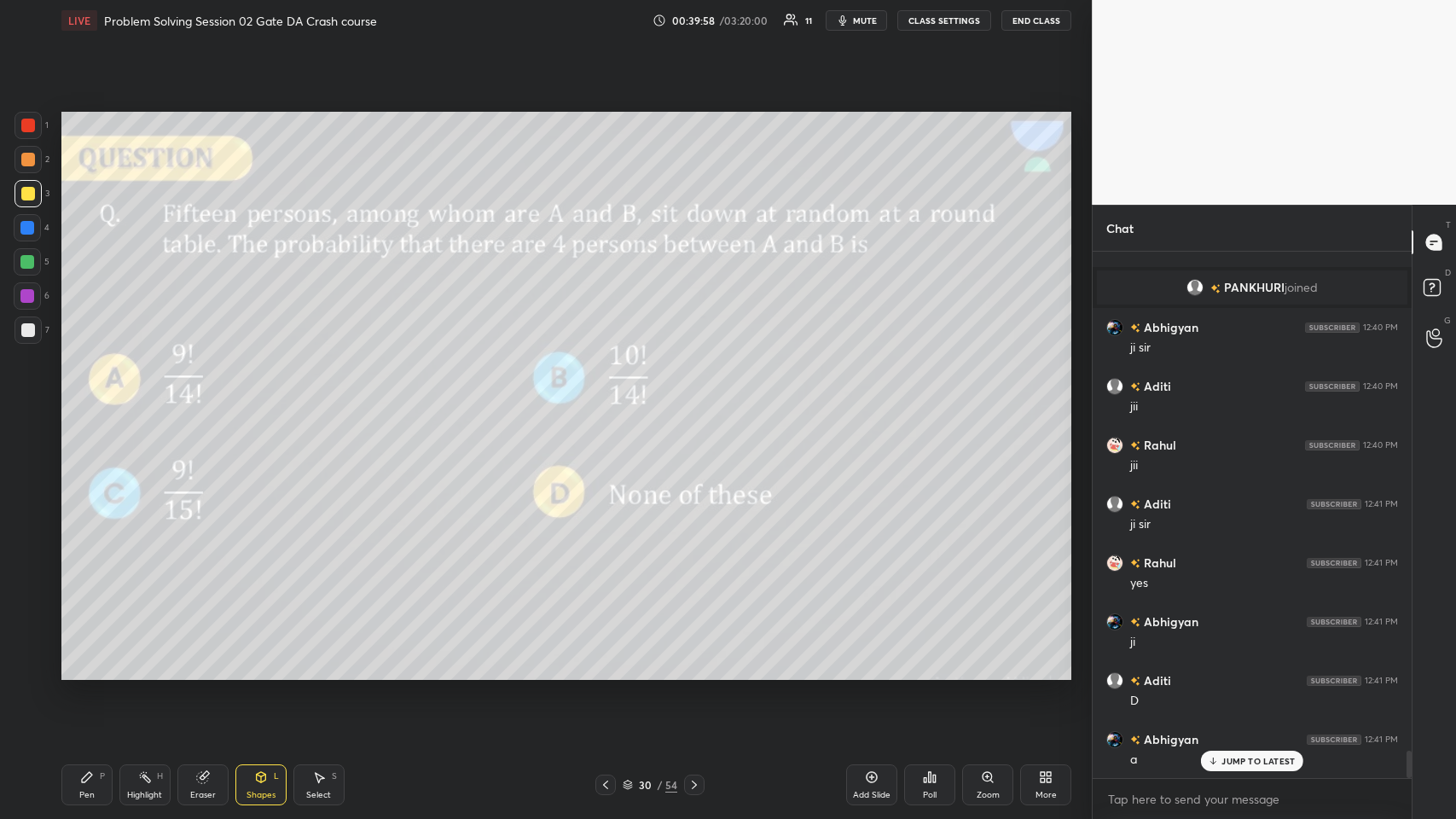
scroll to position [9655, 0]
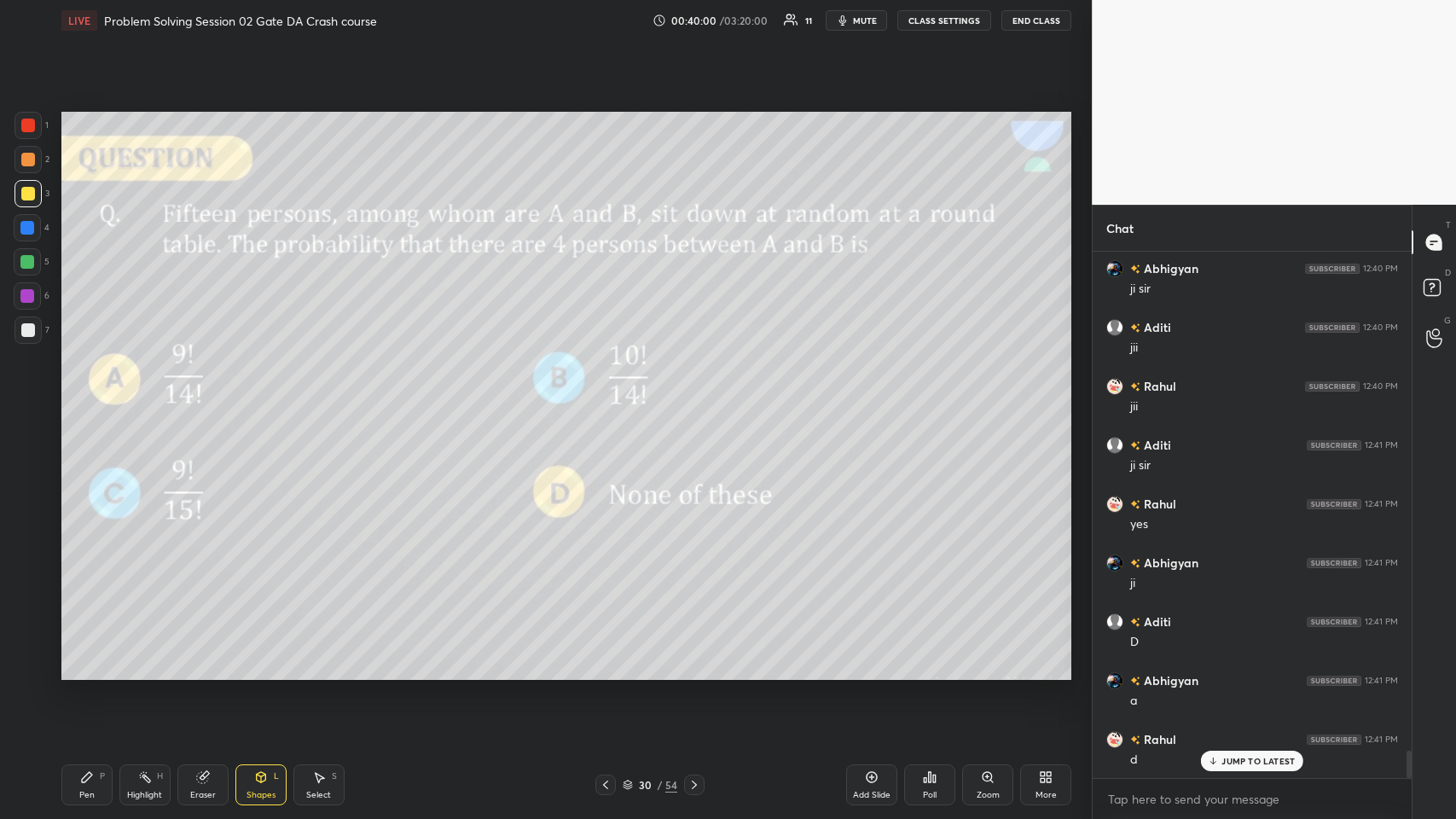
click at [70, 400] on div "Pen P" at bounding box center [87, 785] width 52 height 41
click at [611, 400] on icon at bounding box center [694, 784] width 14 height 14
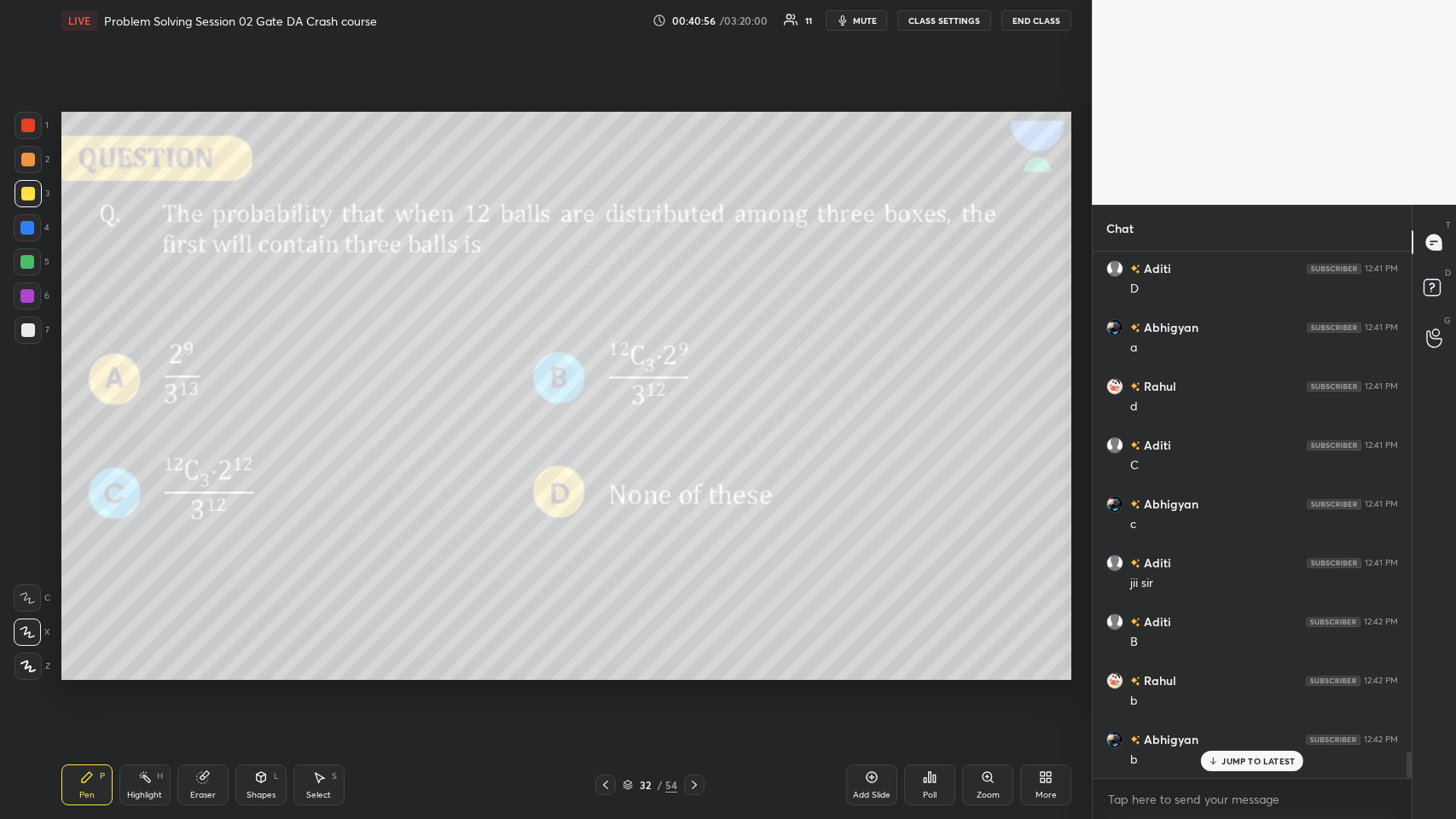
click at [611, 400] on icon at bounding box center [693, 784] width 5 height 8
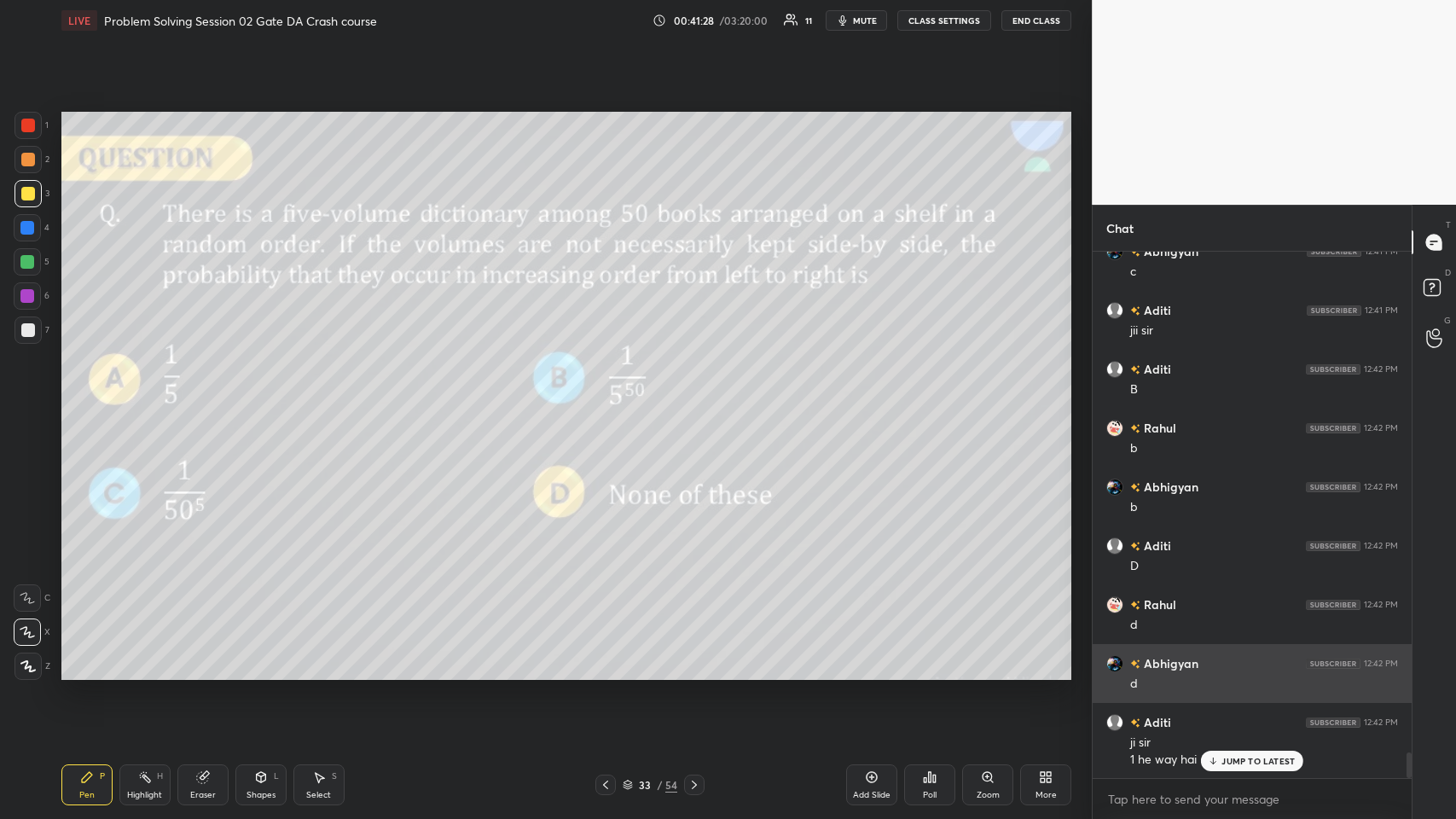
click at [611, 400] on div "JUMP TO LATEST" at bounding box center [1252, 761] width 102 height 21
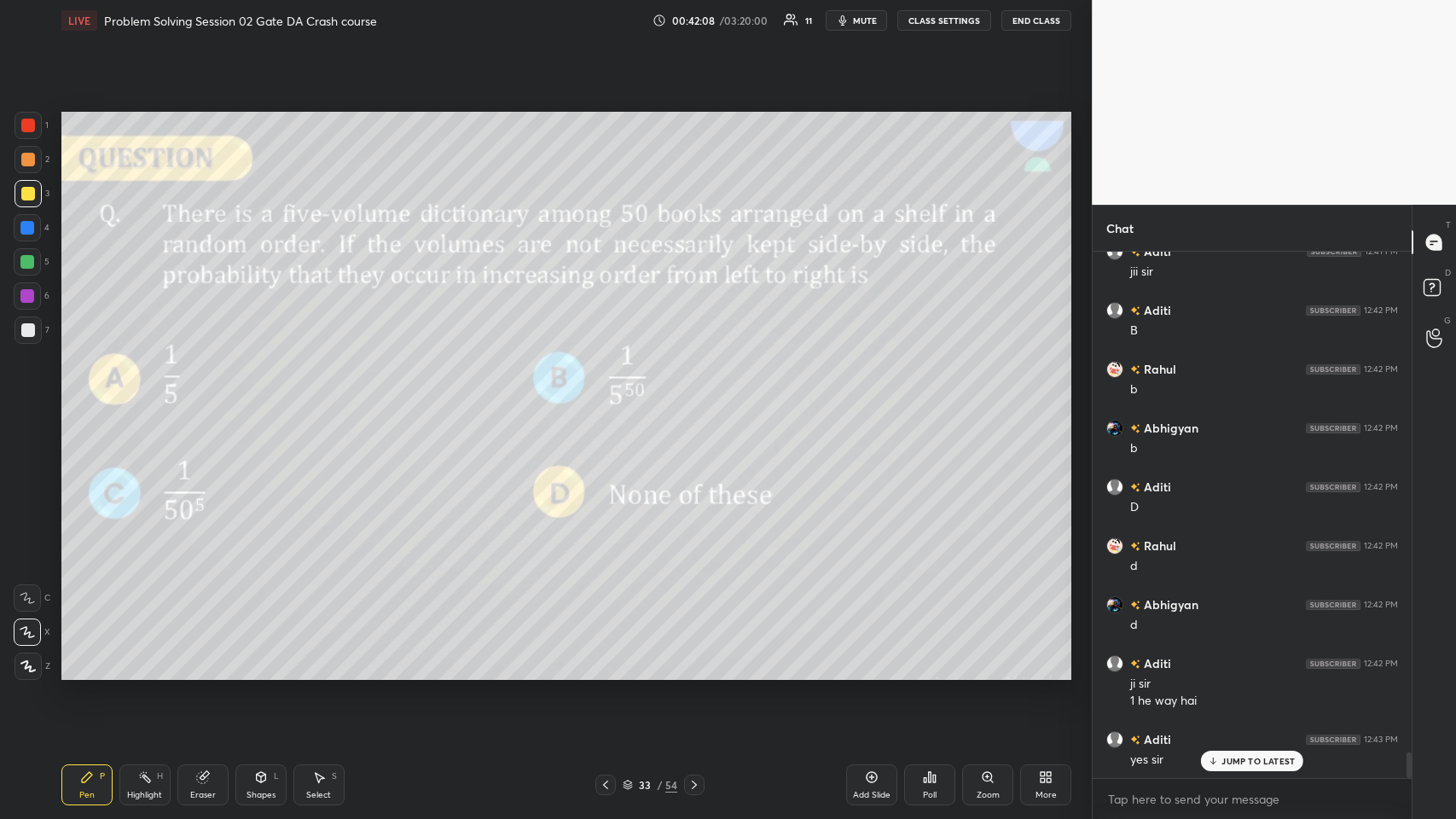
scroll to position [10336, 0]
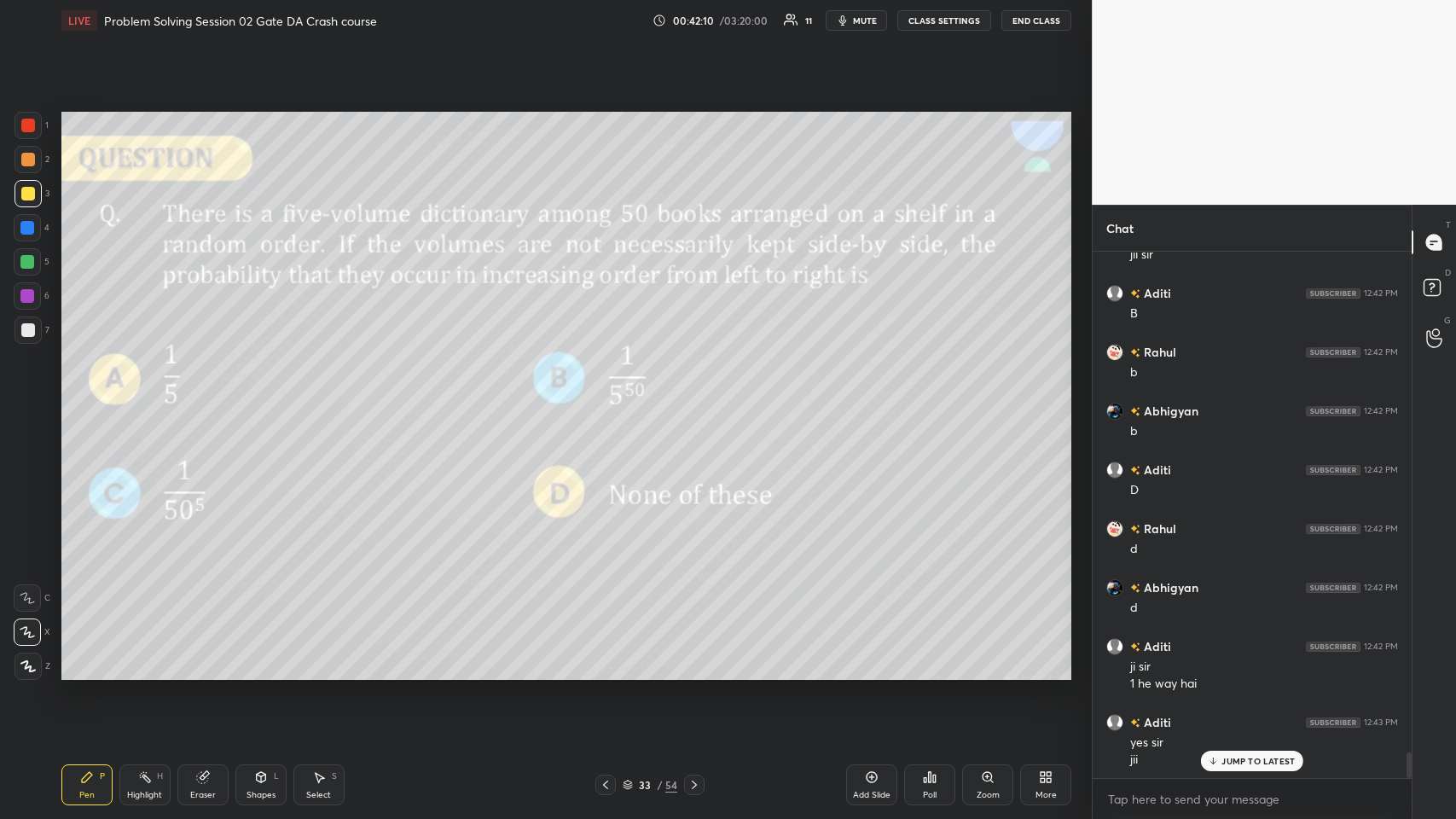
click at [611, 400] on icon at bounding box center [694, 784] width 14 height 14
click at [595, 400] on div at bounding box center [605, 785] width 21 height 21
click at [28, 156] on div at bounding box center [28, 159] width 14 height 14
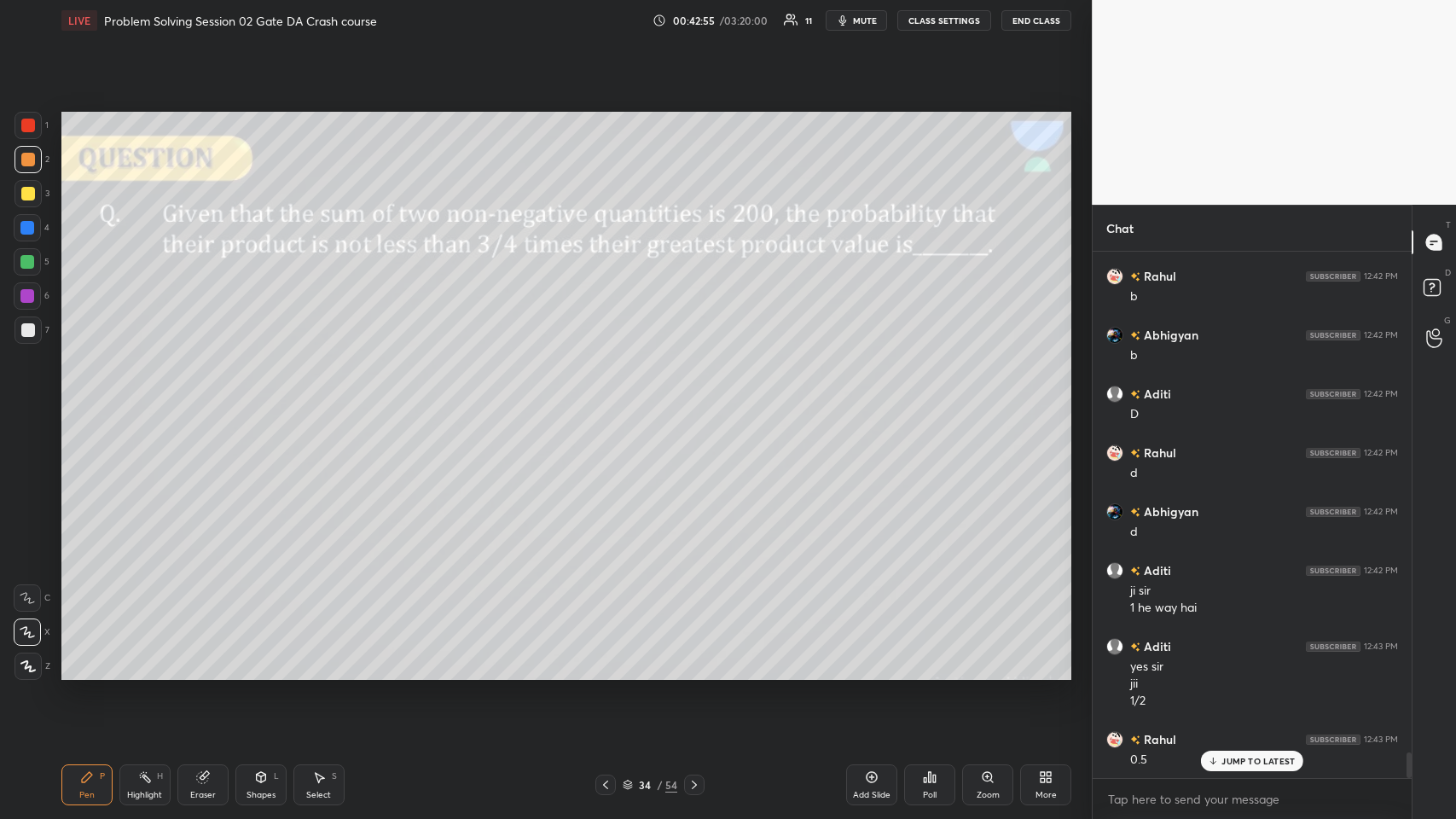
scroll to position [10453, 0]
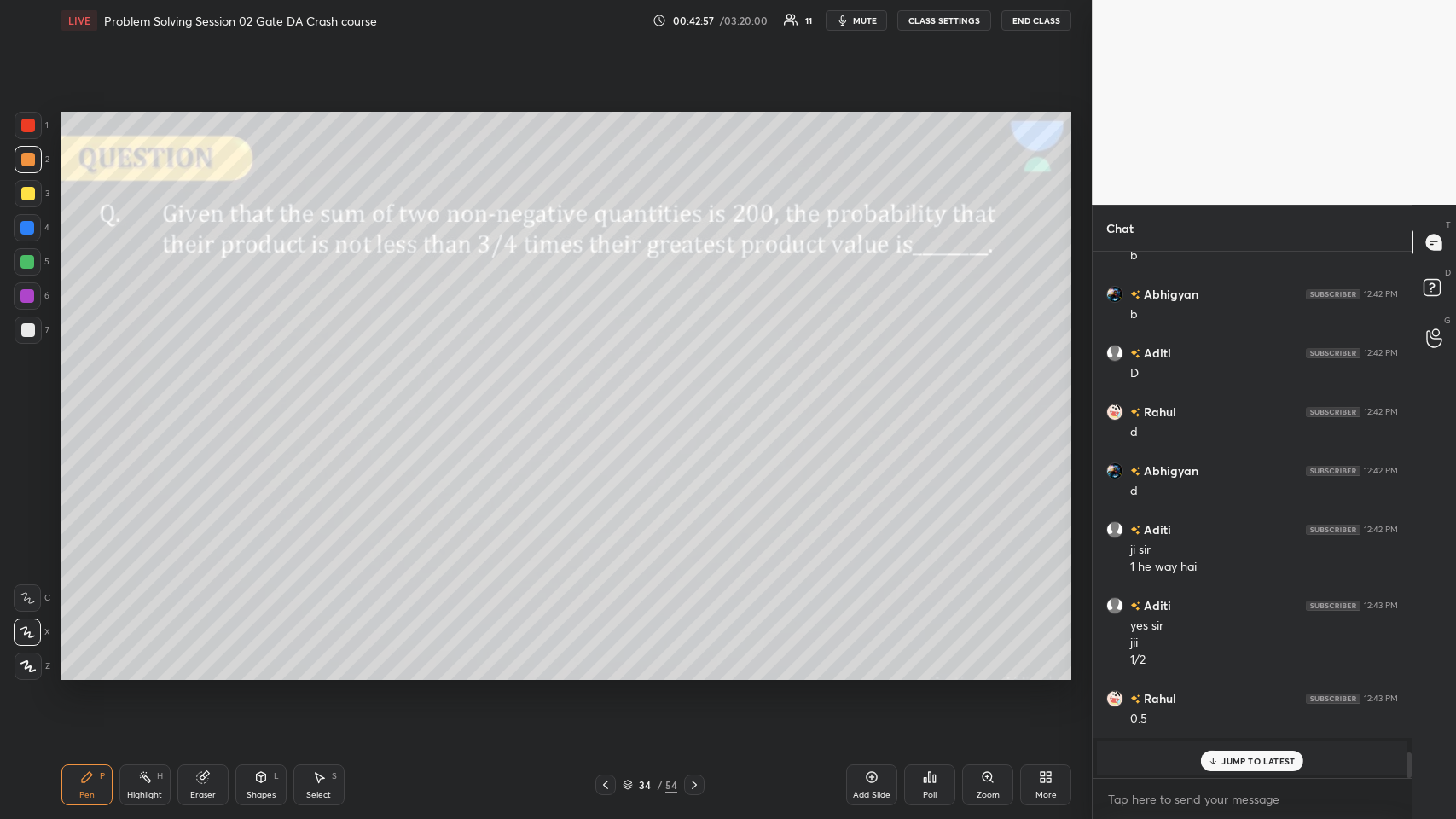
click at [611, 400] on icon at bounding box center [1213, 761] width 11 height 10
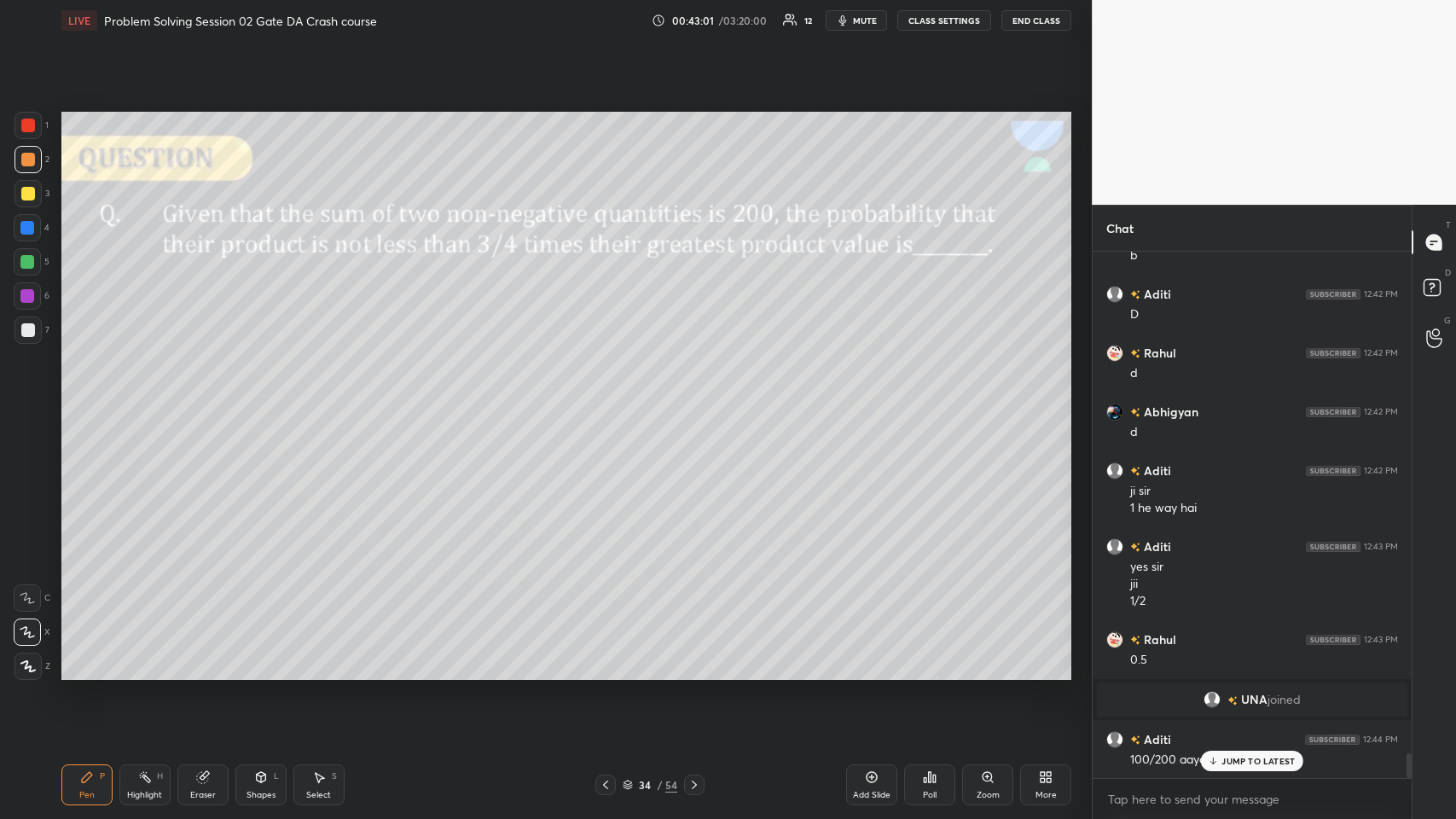
click at [611, 400] on div "JUMP TO LATEST" at bounding box center [1252, 761] width 102 height 21
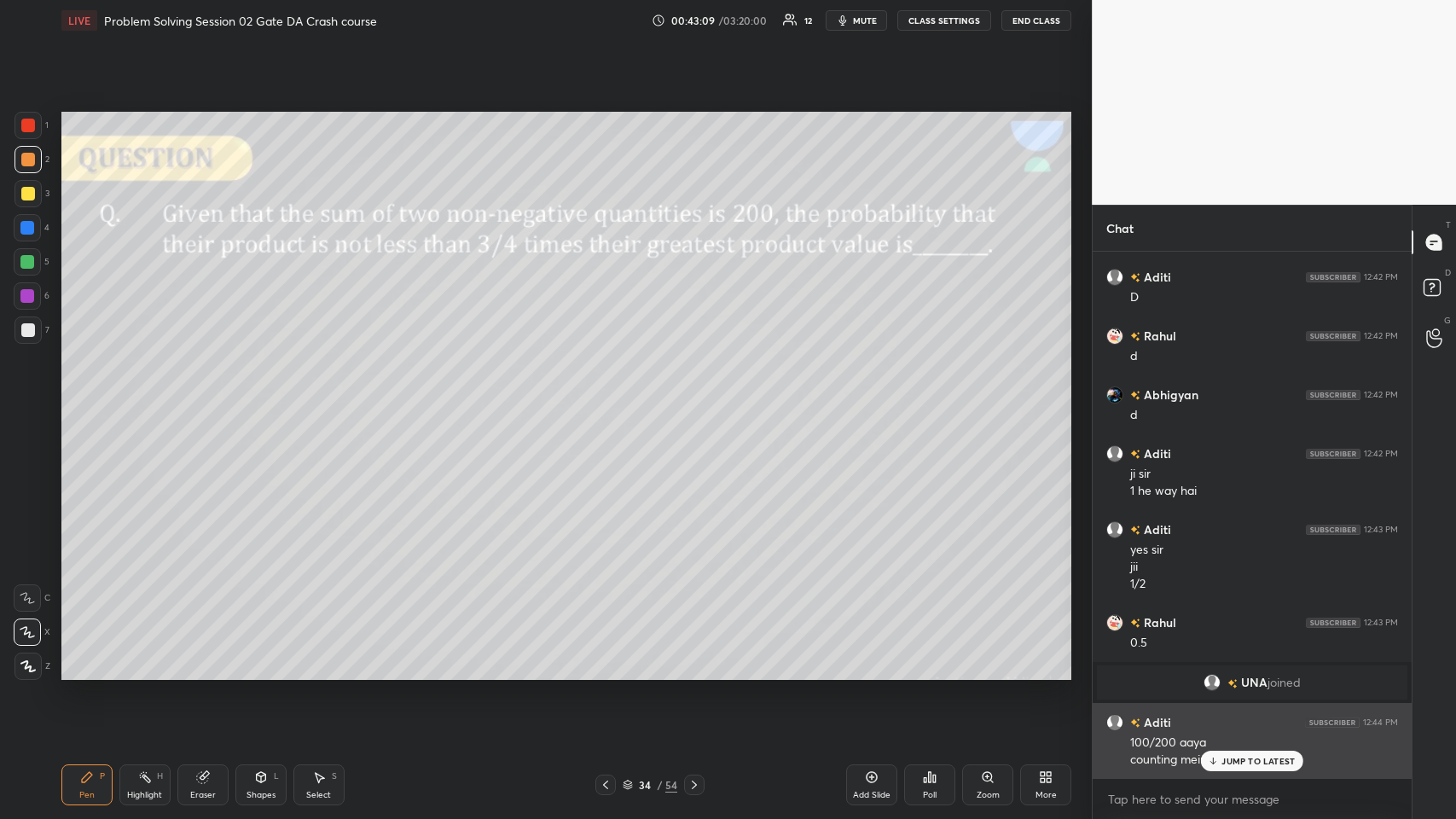
click at [611, 400] on p "JUMP TO LATEST" at bounding box center [1258, 761] width 73 height 10
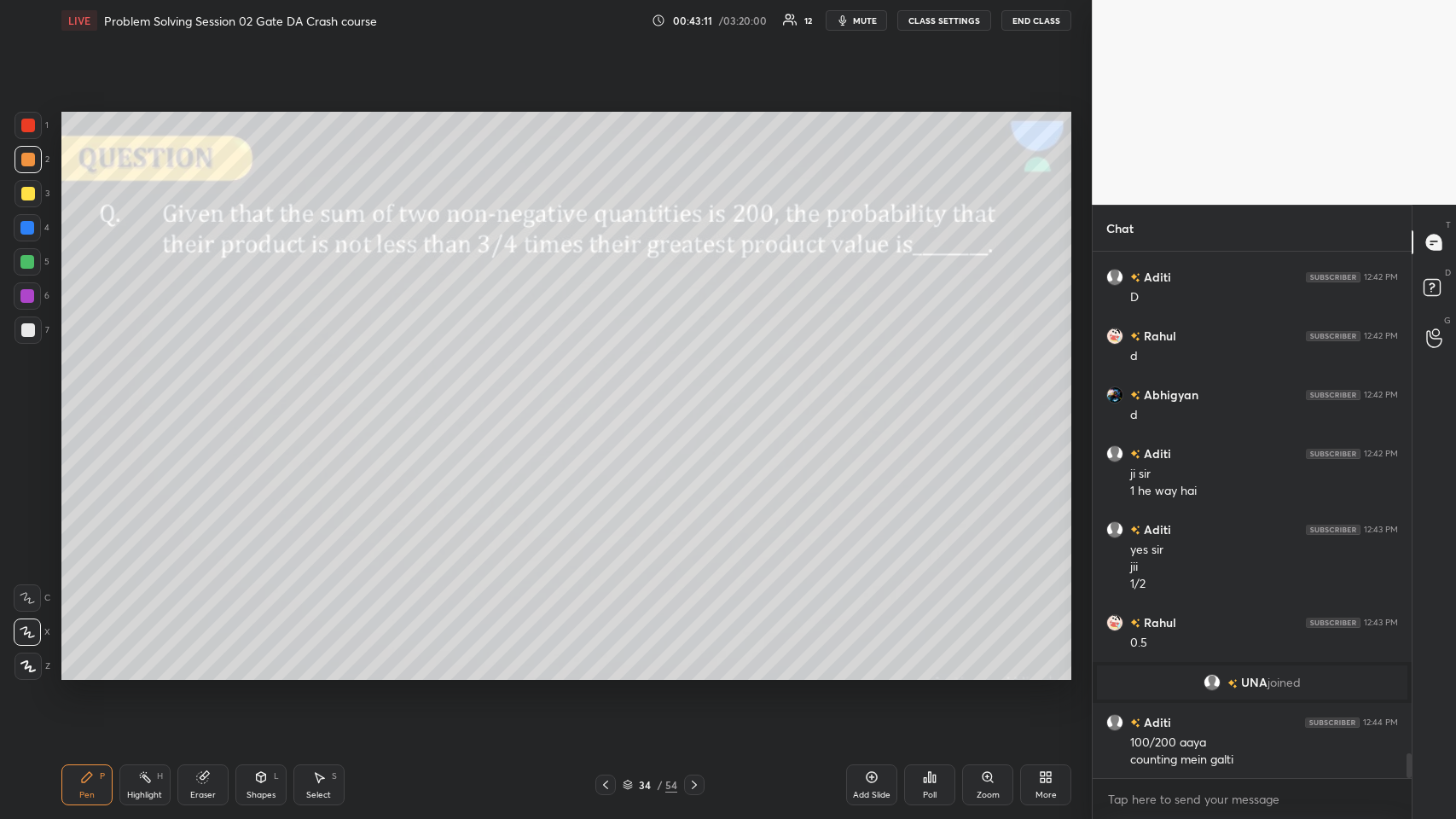
click at [36, 163] on div at bounding box center [27, 159] width 27 height 27
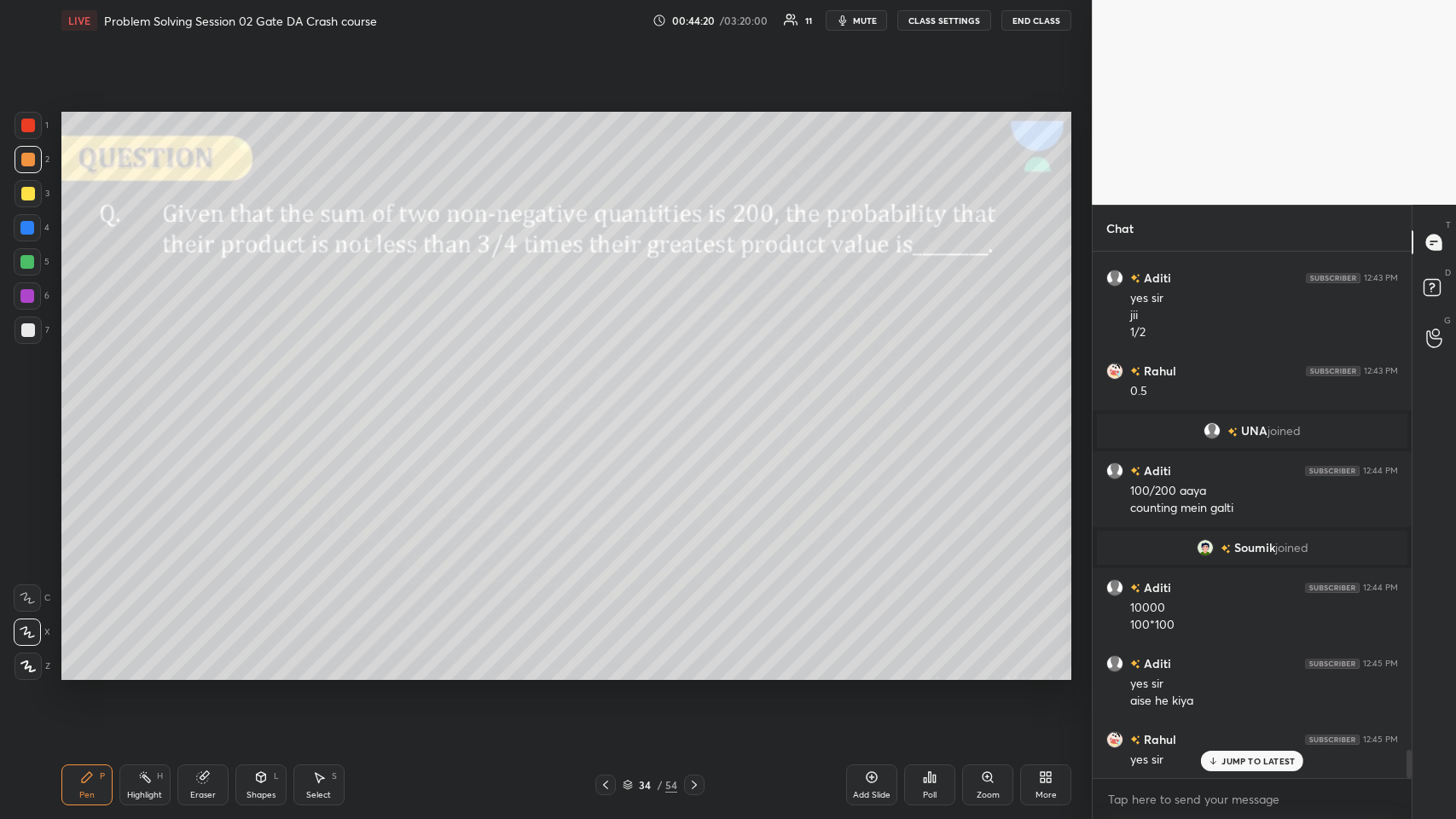
scroll to position [9254, 0]
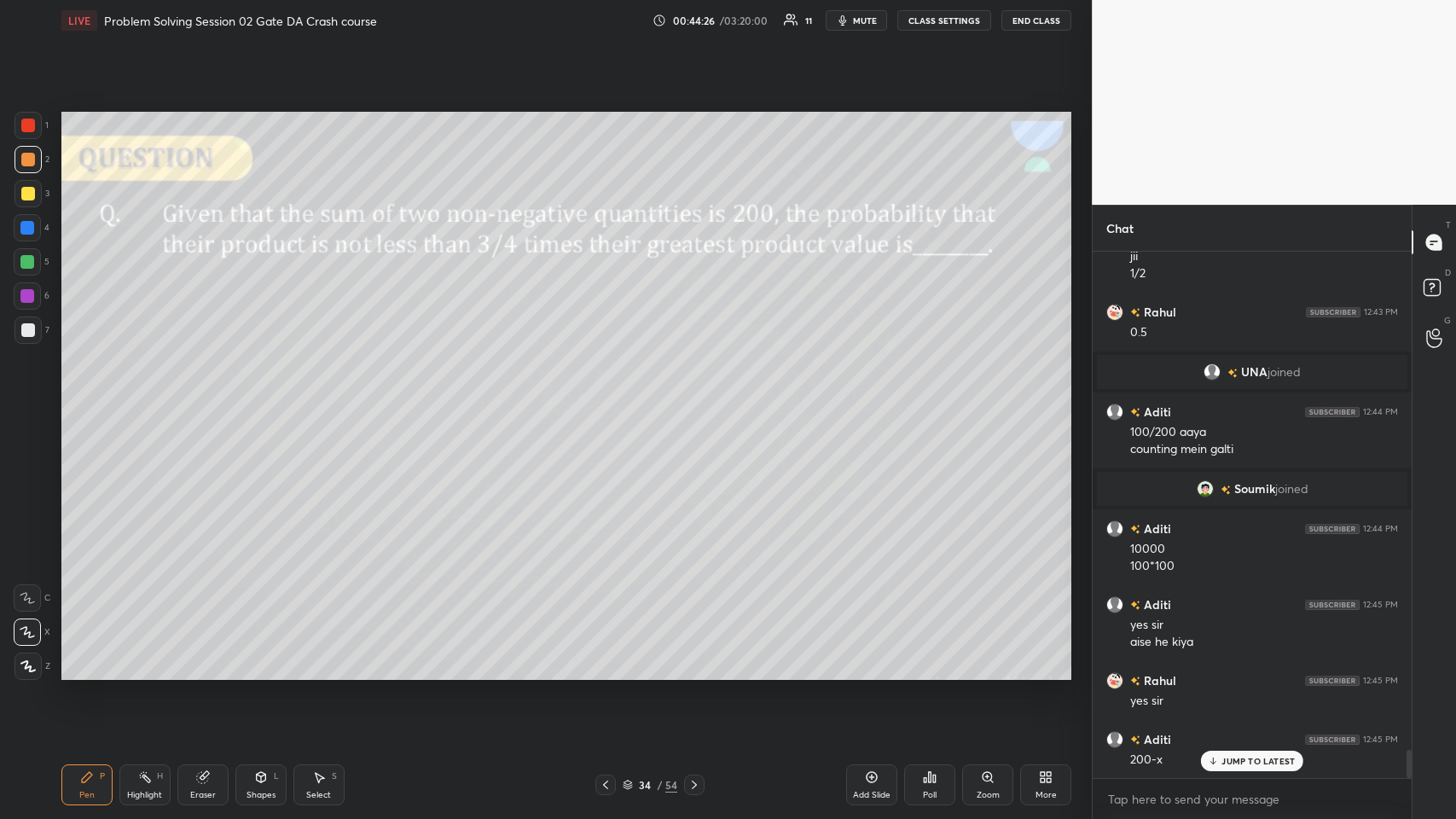
click at [197, 400] on icon at bounding box center [202, 777] width 14 height 14
click at [83, 400] on icon at bounding box center [86, 777] width 10 height 10
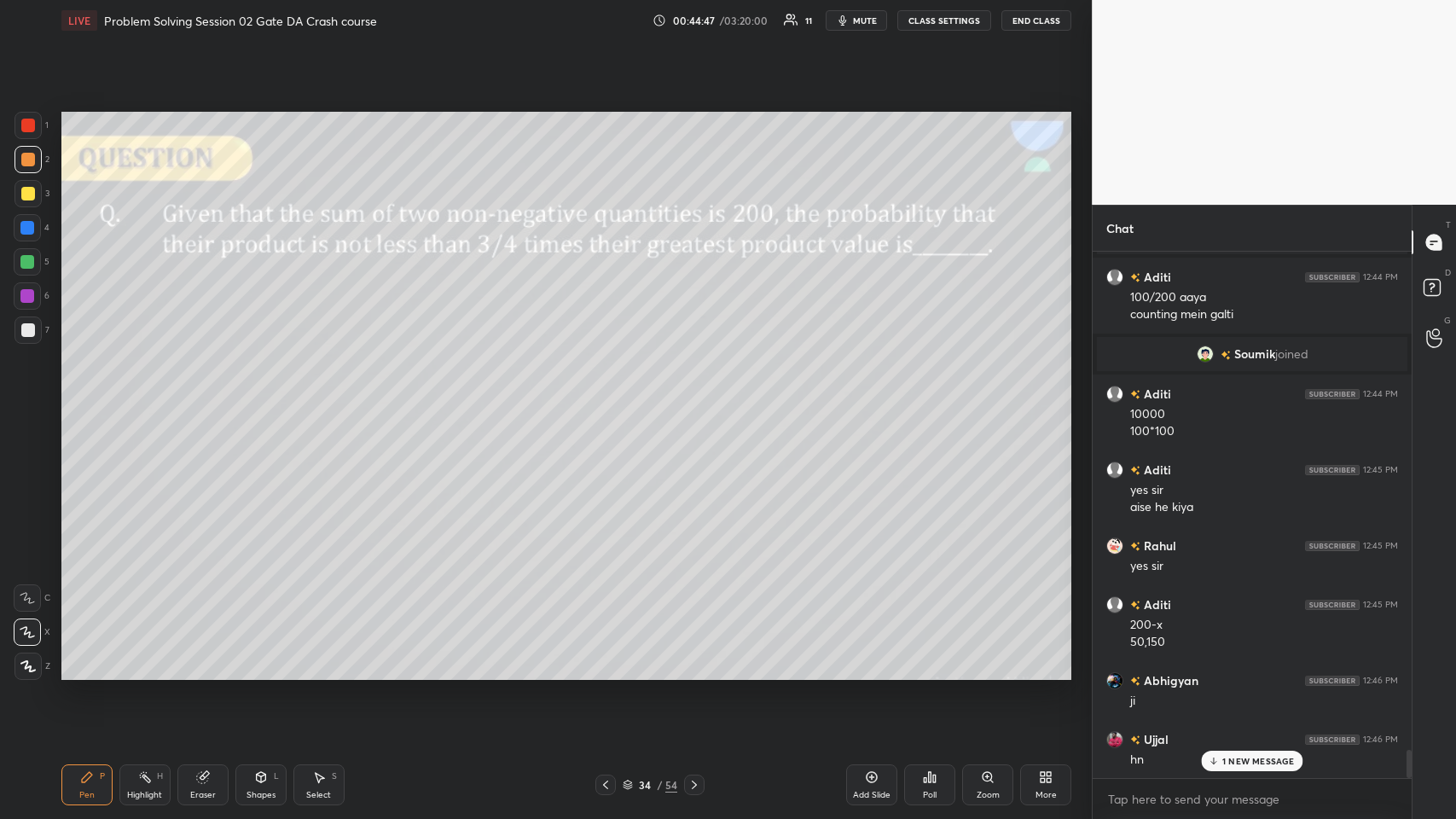
scroll to position [9448, 0]
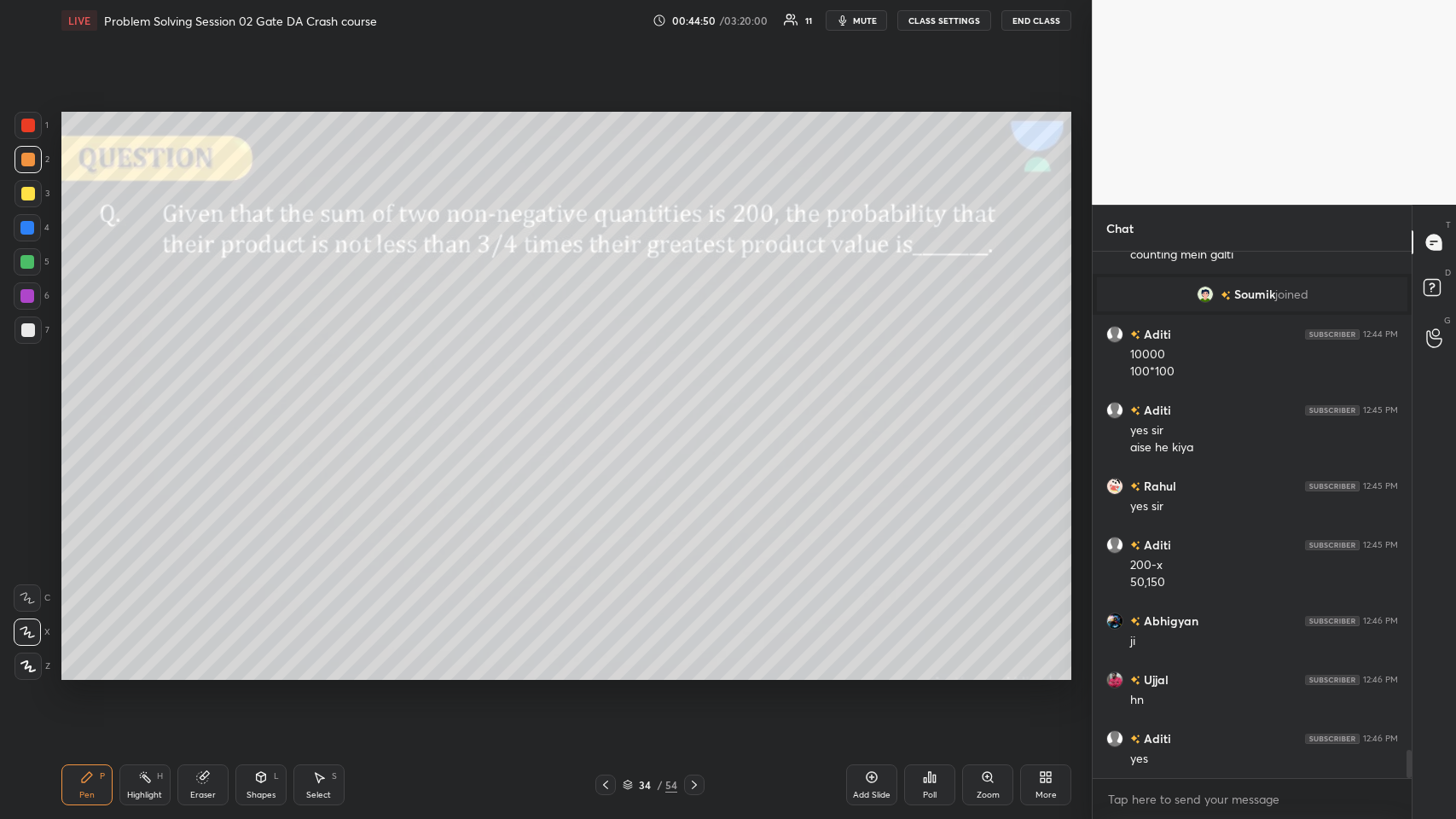
click at [611, 400] on div "Add Slide" at bounding box center [871, 785] width 52 height 41
click at [603, 400] on icon at bounding box center [605, 784] width 14 height 14
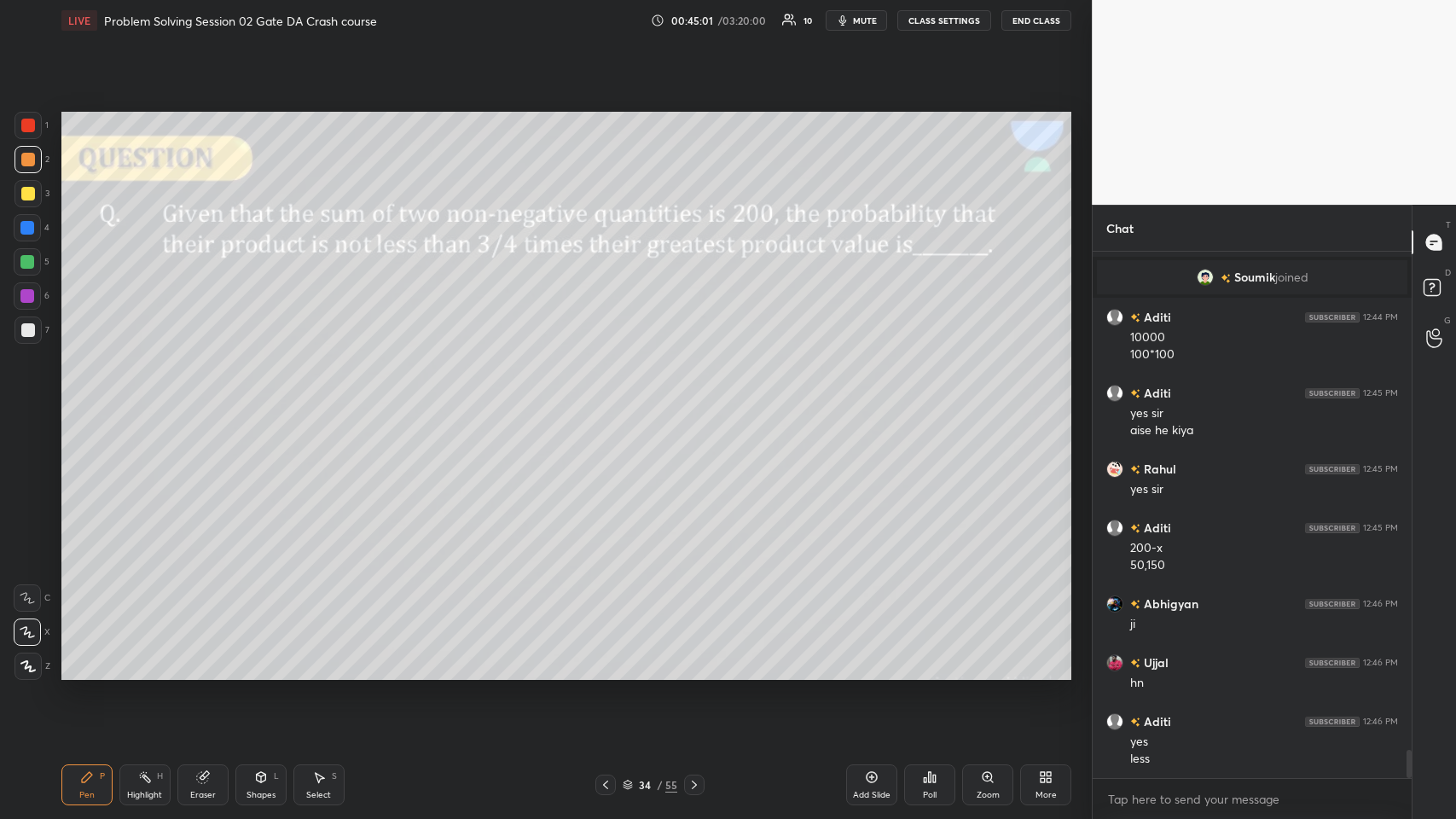
click at [611, 400] on icon at bounding box center [694, 784] width 14 height 14
click at [88, 400] on div "Pen P" at bounding box center [87, 785] width 52 height 41
click at [202, 400] on div "Eraser" at bounding box center [202, 785] width 52 height 41
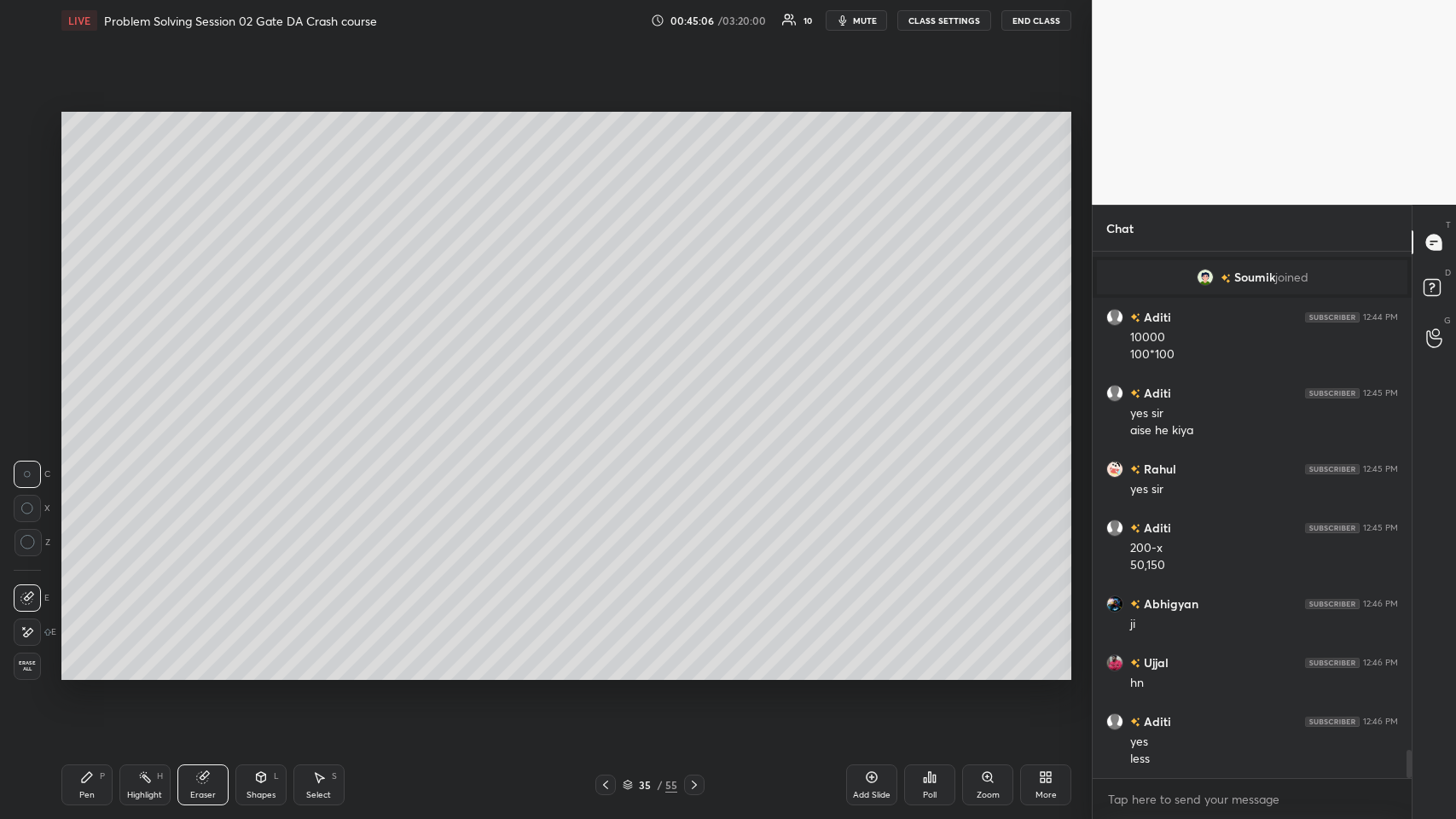
click at [26, 400] on div "Erase all" at bounding box center [27, 665] width 27 height 27
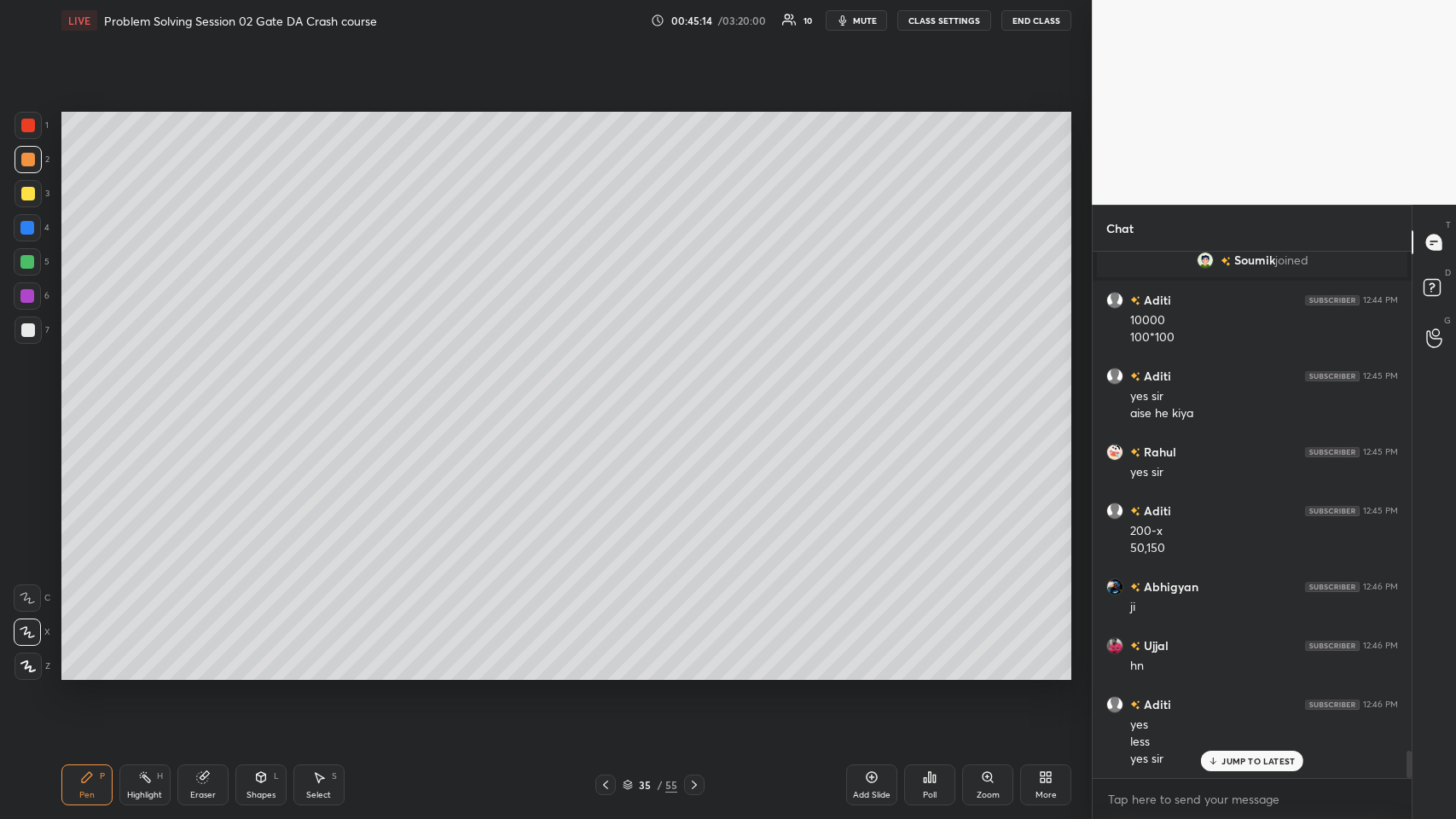
scroll to position [9540, 0]
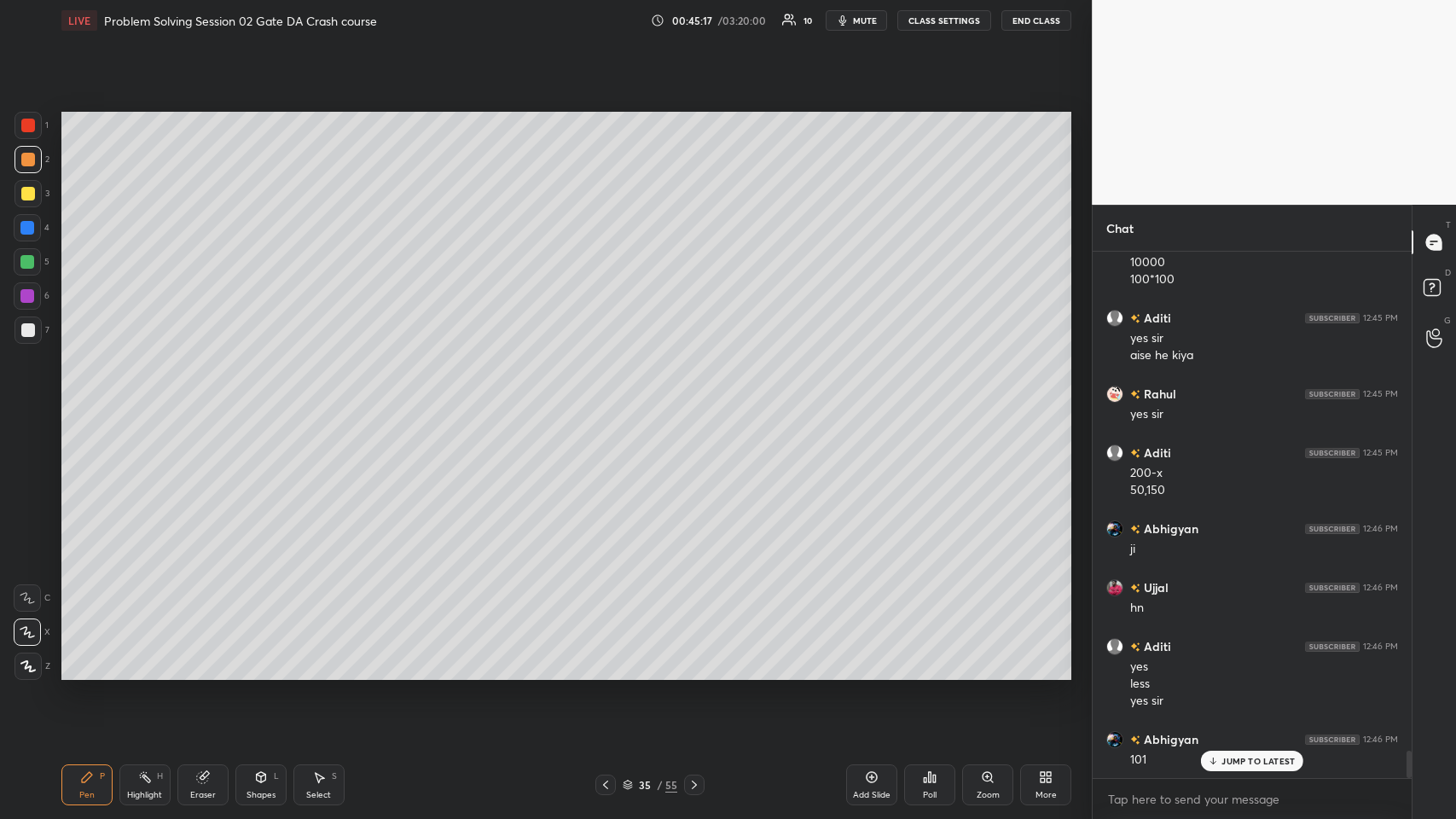
click at [261, 400] on icon at bounding box center [260, 777] width 14 height 14
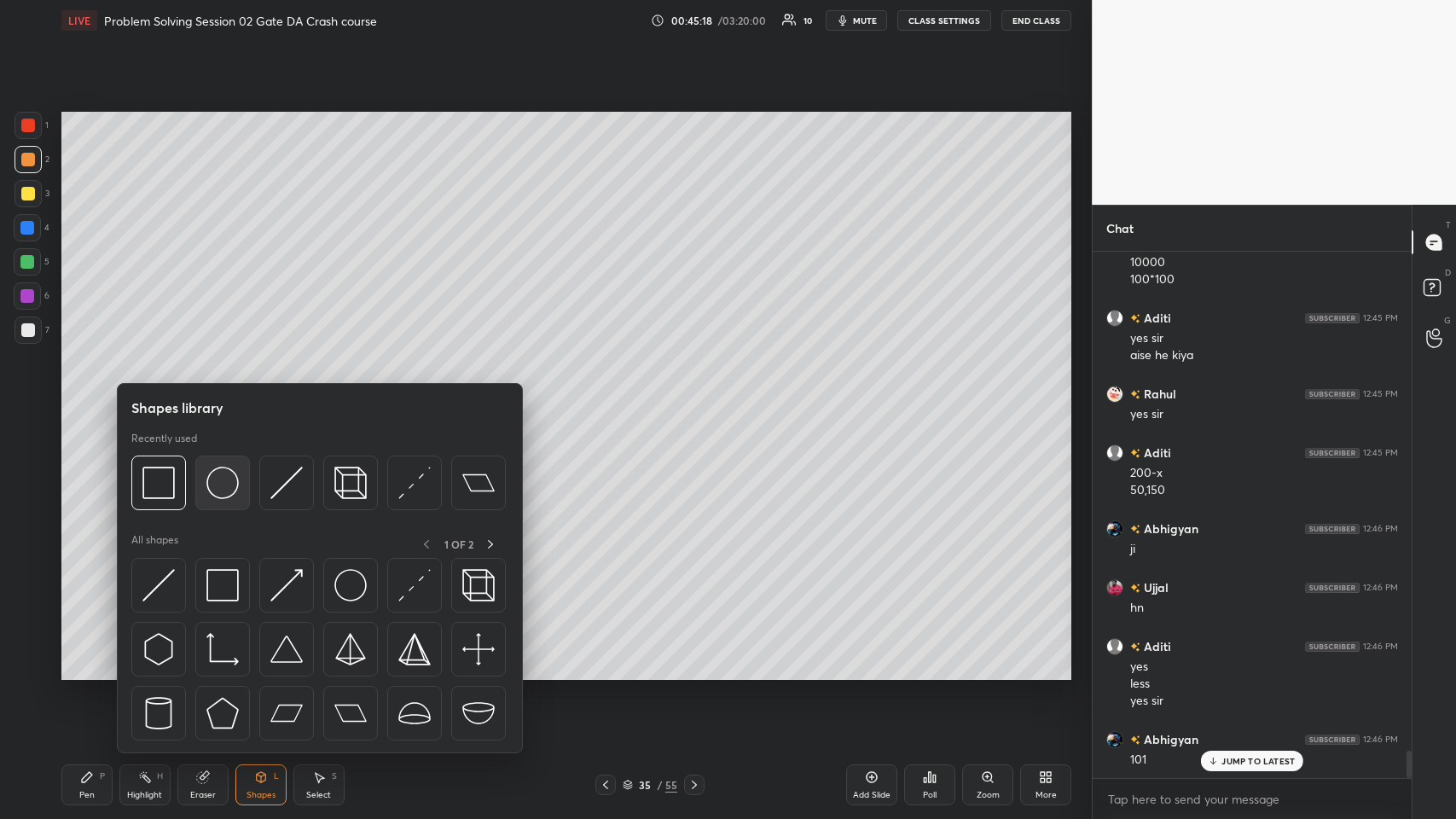
scroll to position [9581, 0]
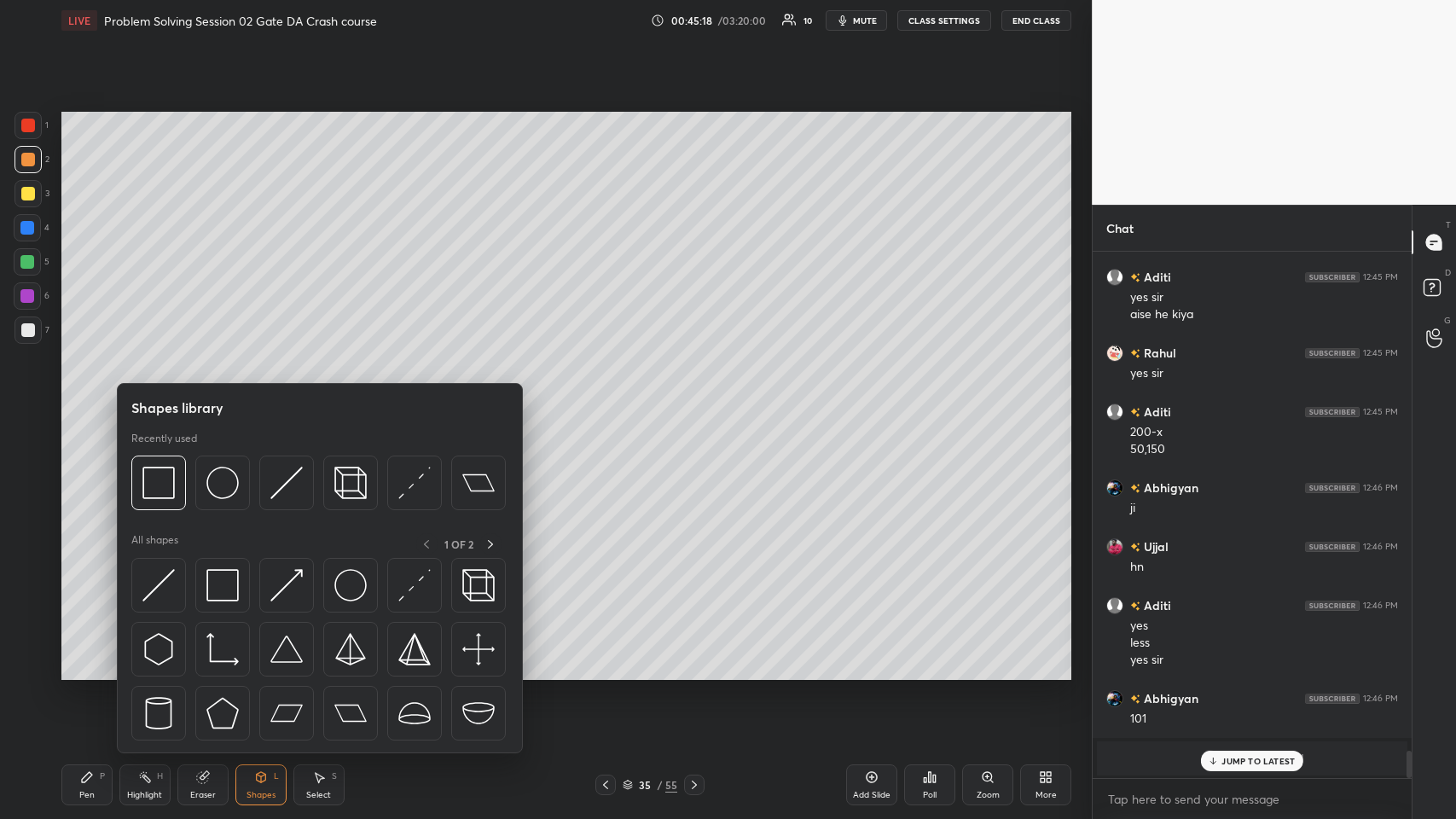
click at [278, 400] on img at bounding box center [287, 483] width 33 height 33
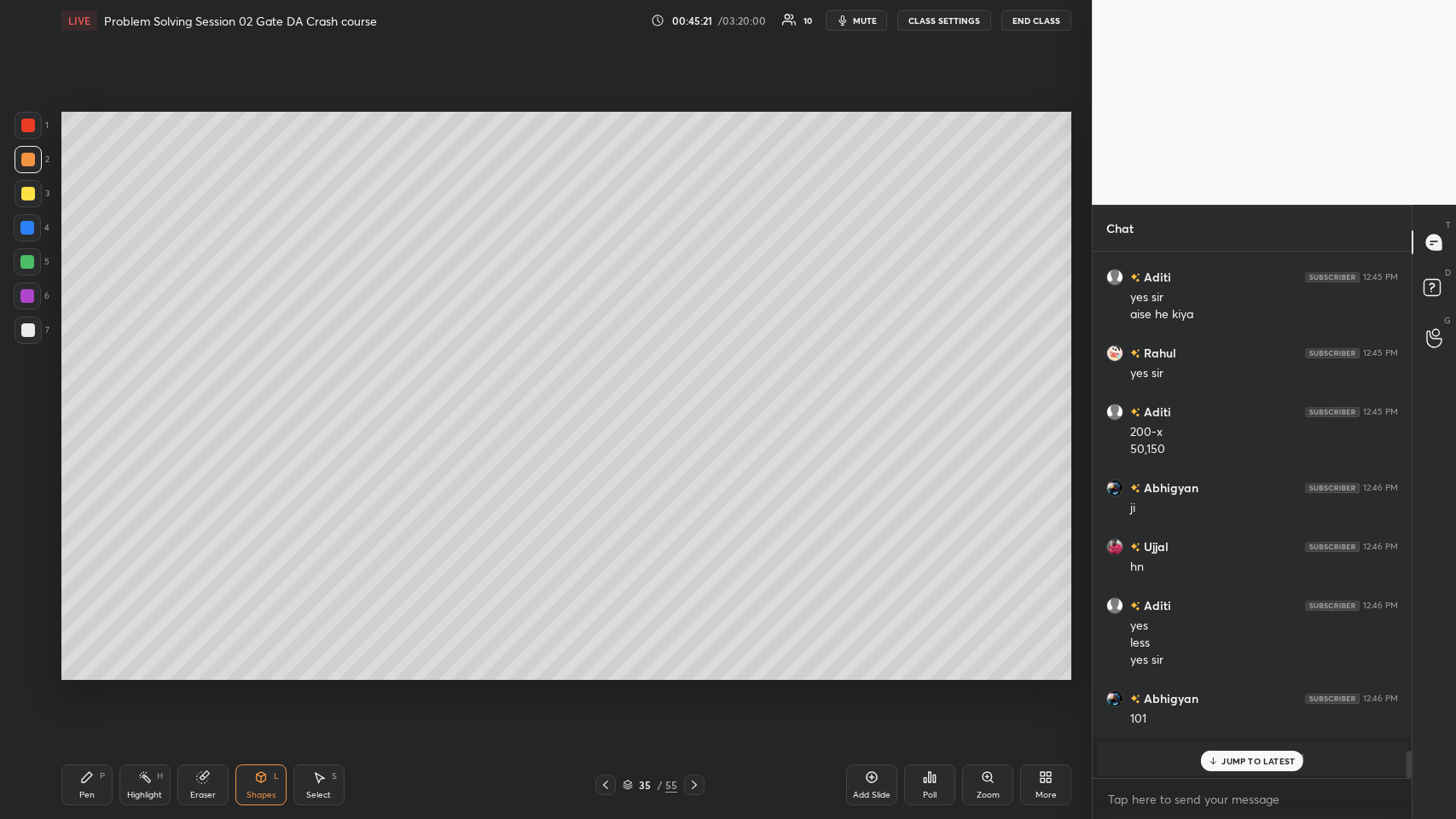
click at [94, 400] on div "Pen P" at bounding box center [87, 785] width 52 height 41
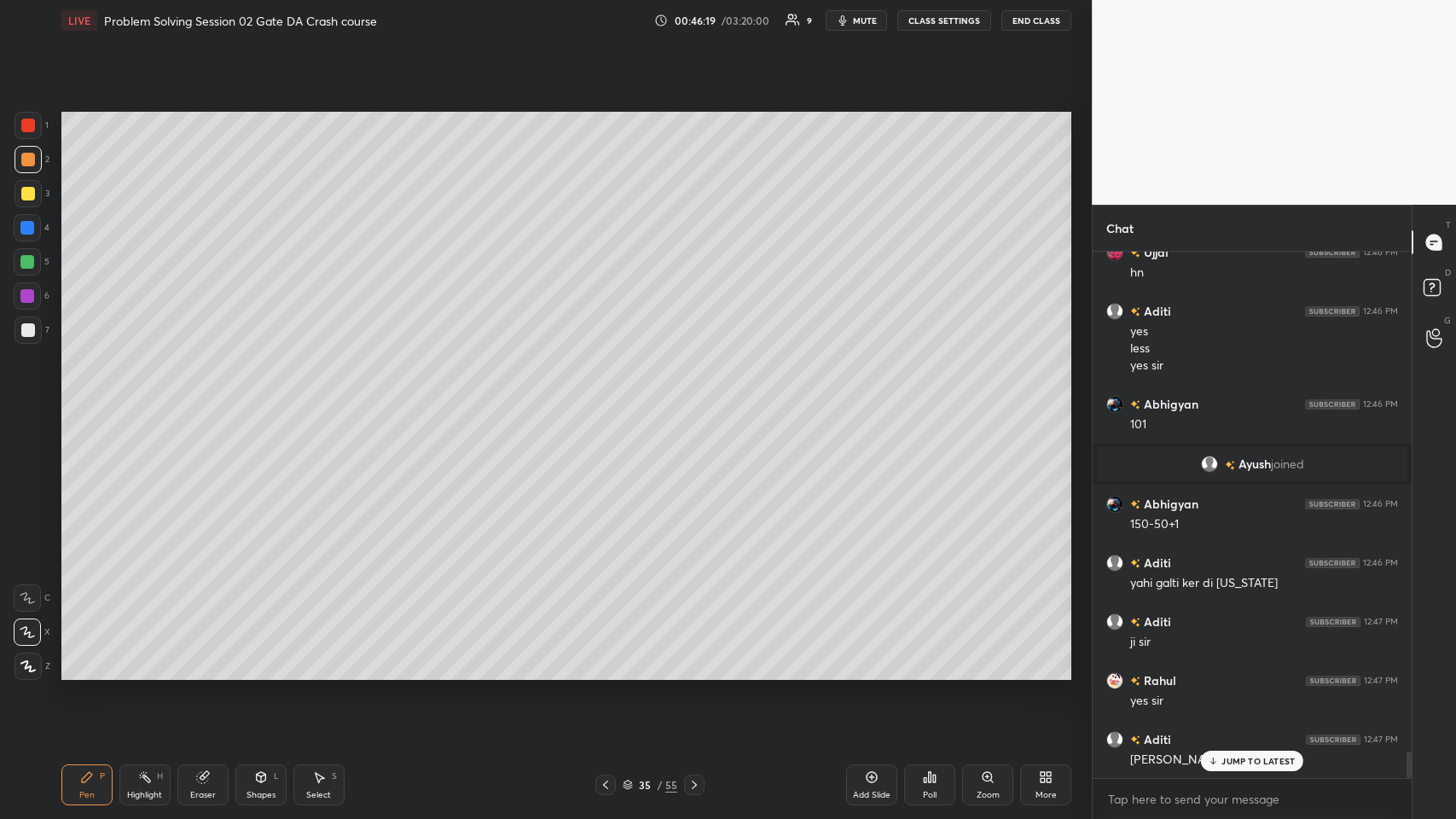
scroll to position [9934, 0]
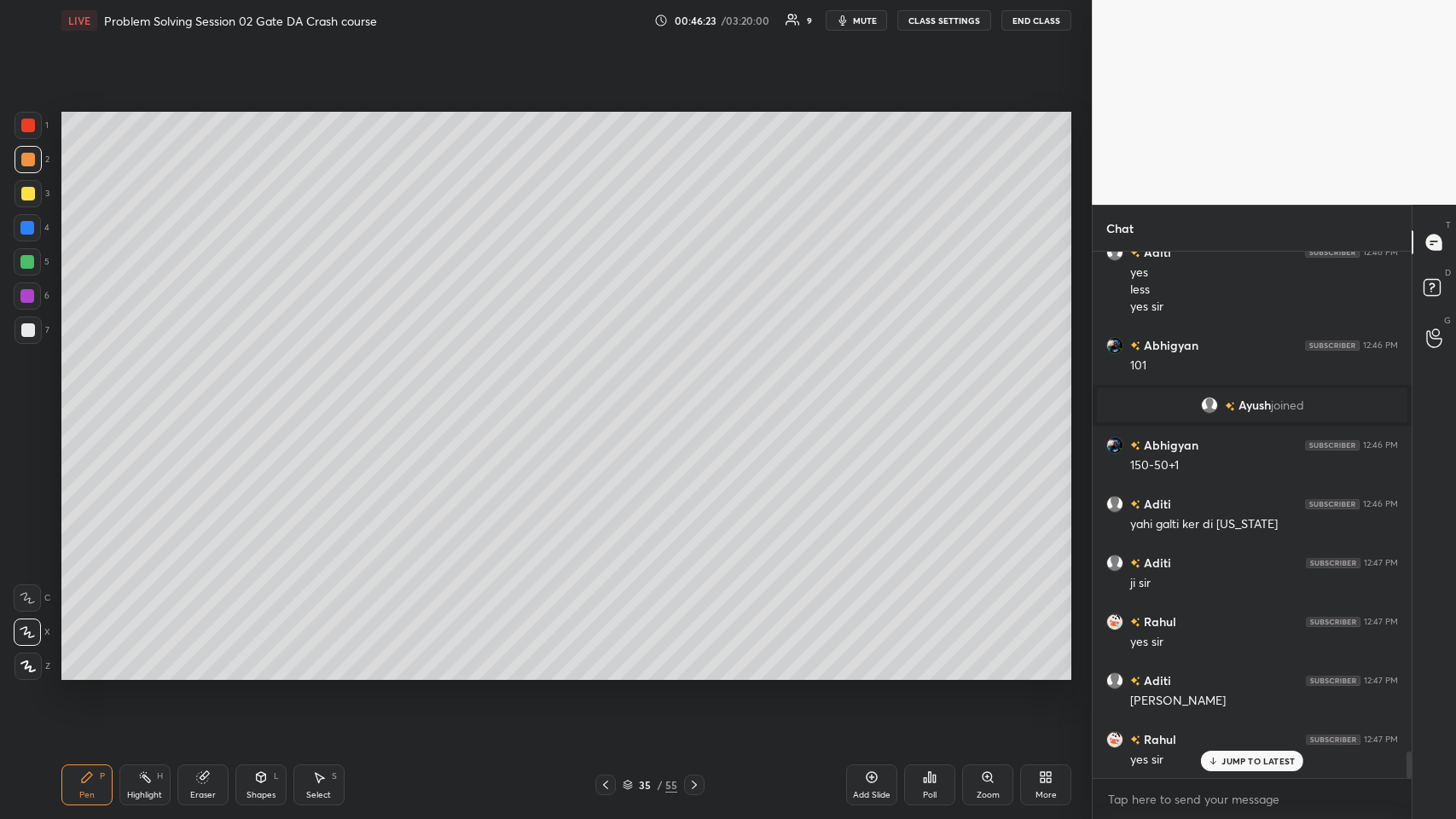
click at [603, 400] on icon at bounding box center [605, 784] width 14 height 14
click at [611, 400] on icon at bounding box center [694, 784] width 14 height 14
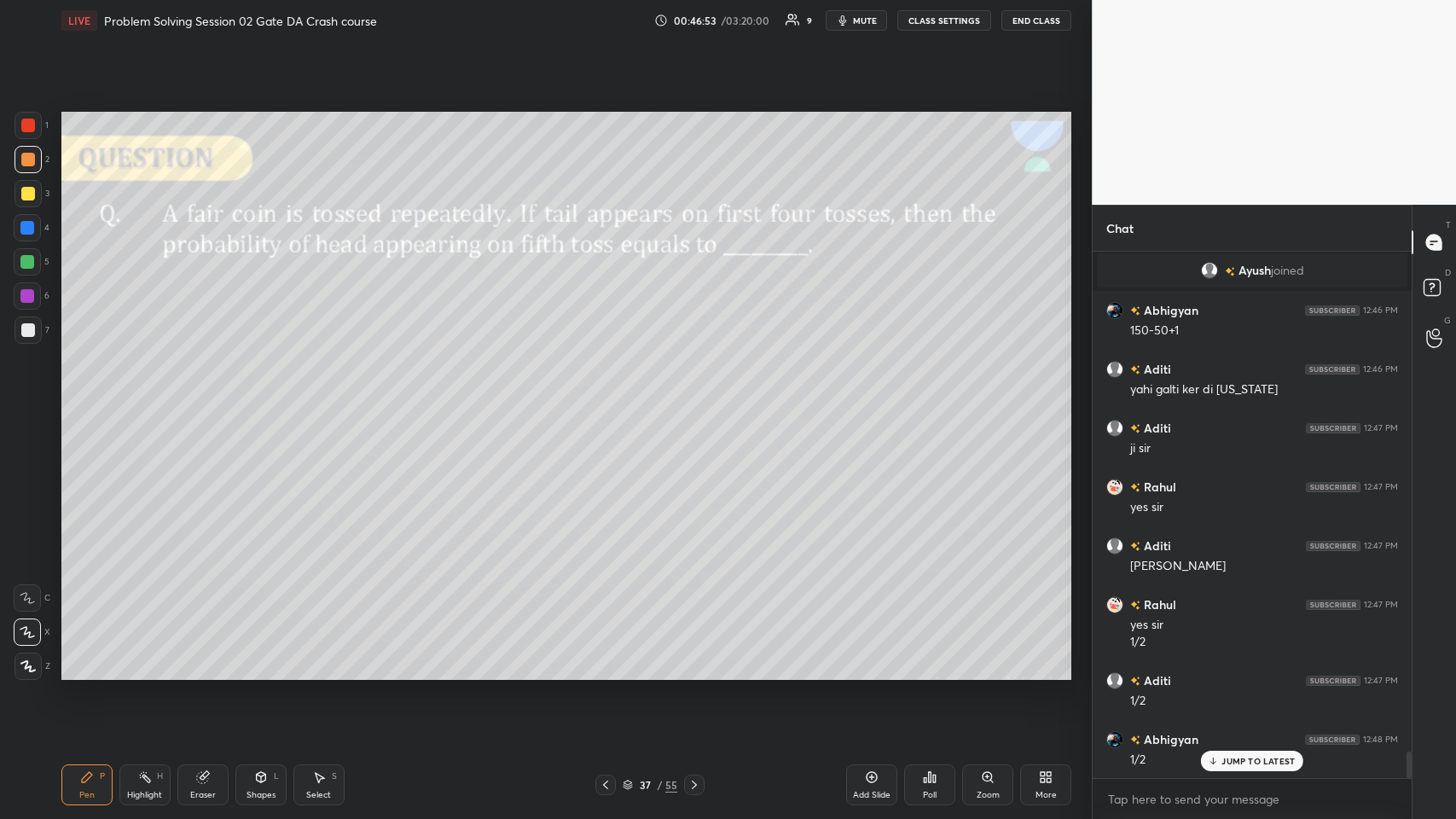
scroll to position [10128, 0]
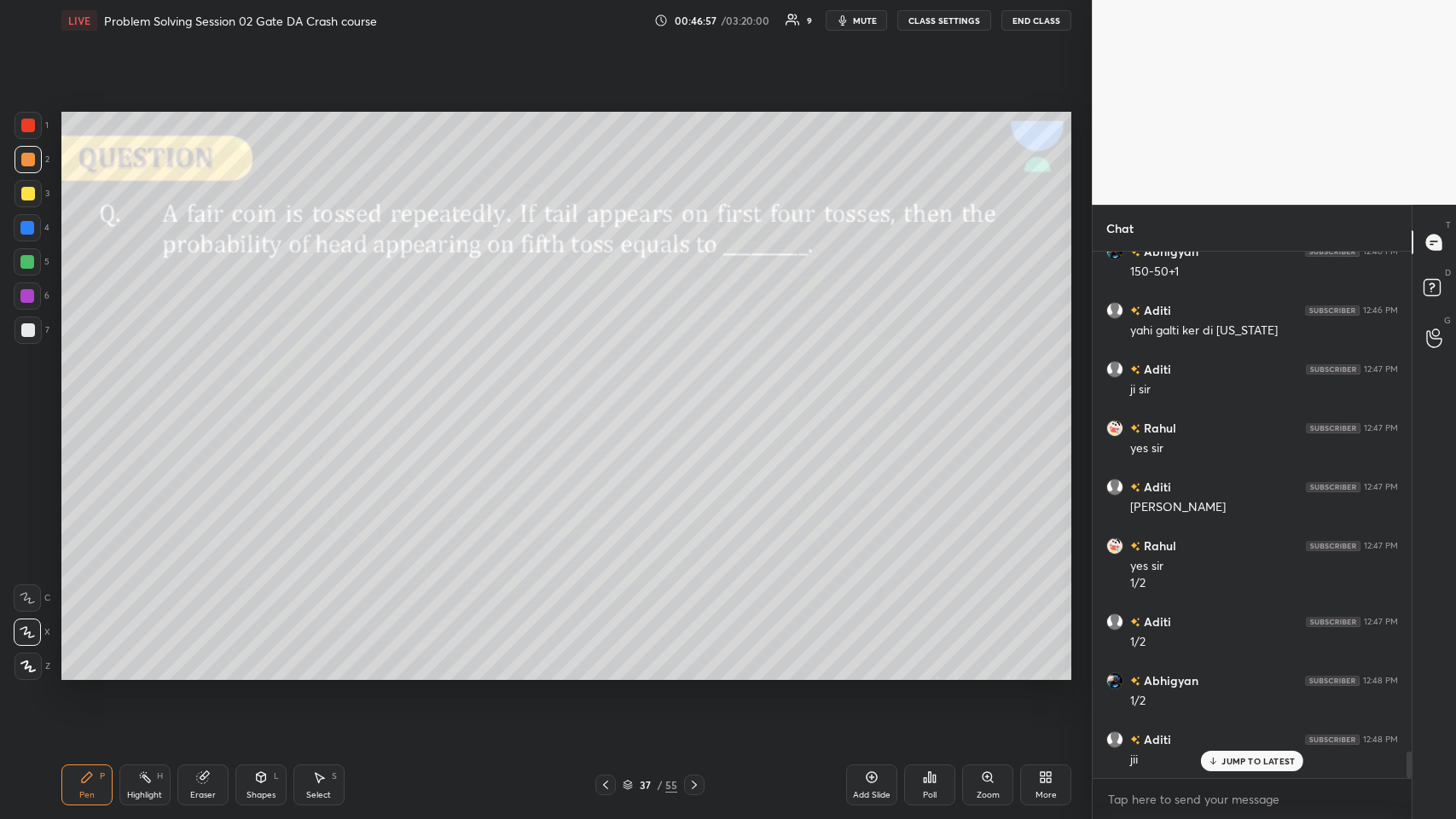
click at [204, 400] on icon at bounding box center [201, 778] width 11 height 11
click at [85, 400] on icon at bounding box center [86, 777] width 10 height 10
click at [611, 400] on icon at bounding box center [694, 784] width 14 height 14
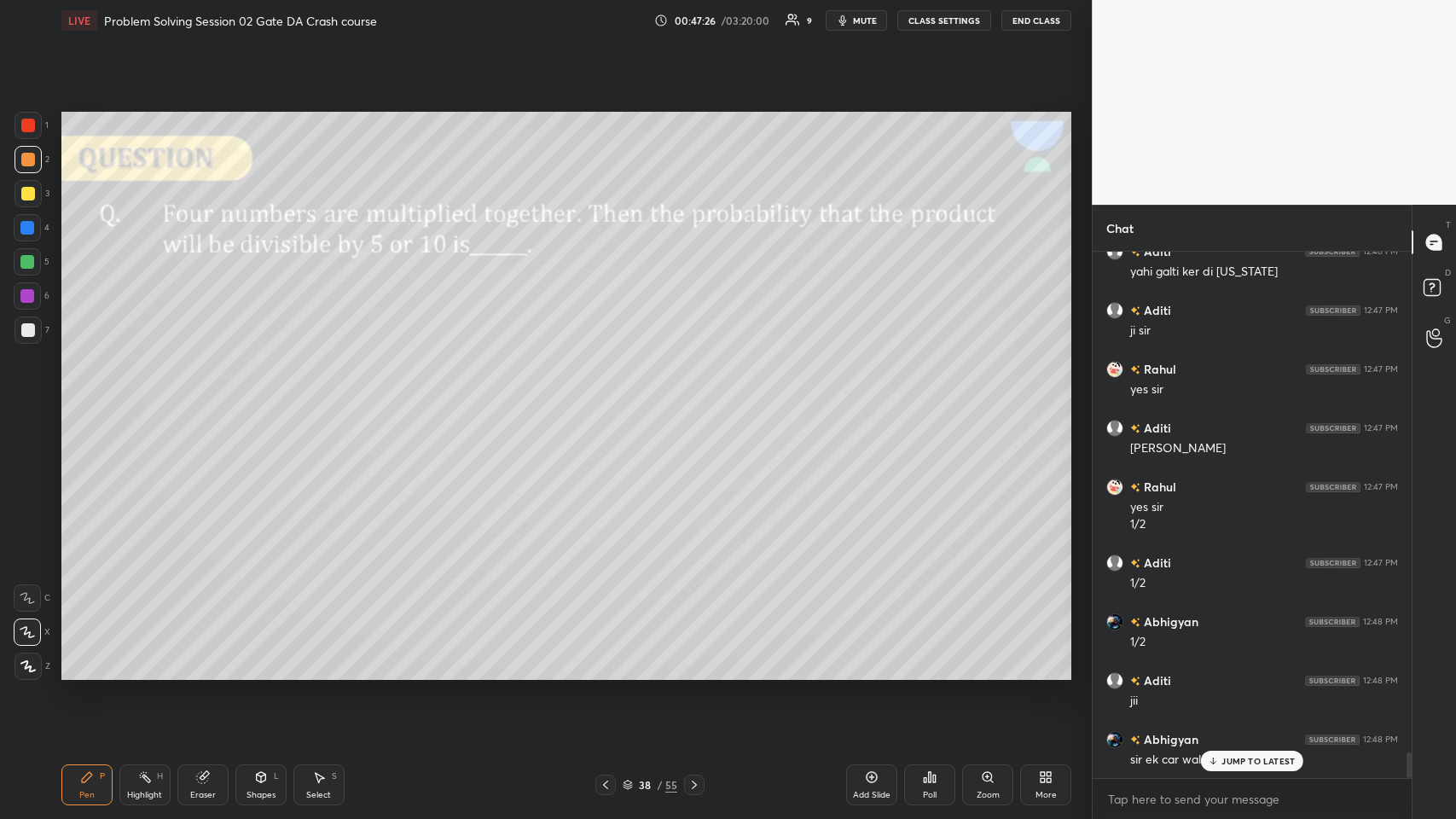
scroll to position [10246, 0]
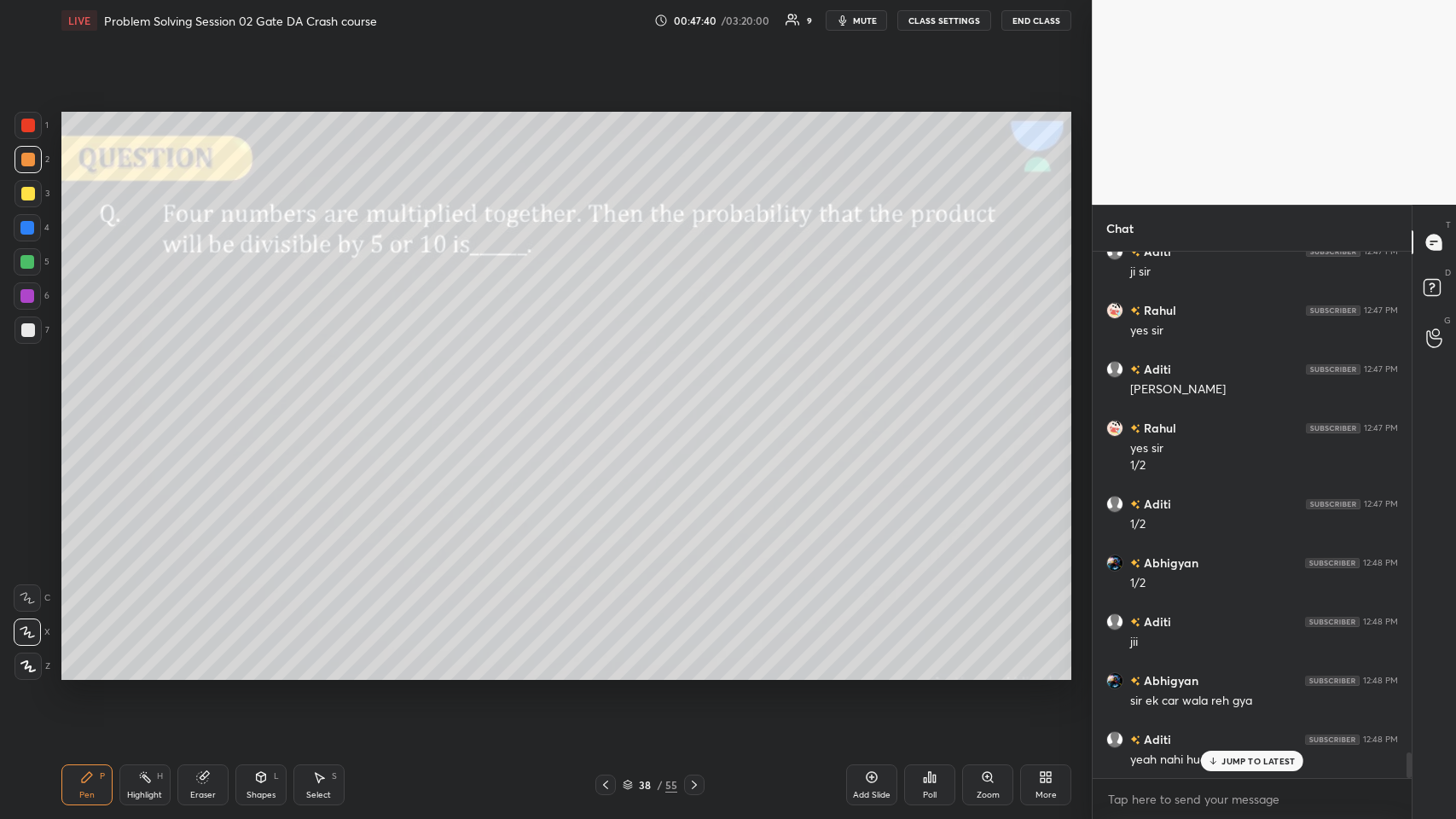
click at [611, 400] on icon at bounding box center [1213, 761] width 11 height 10
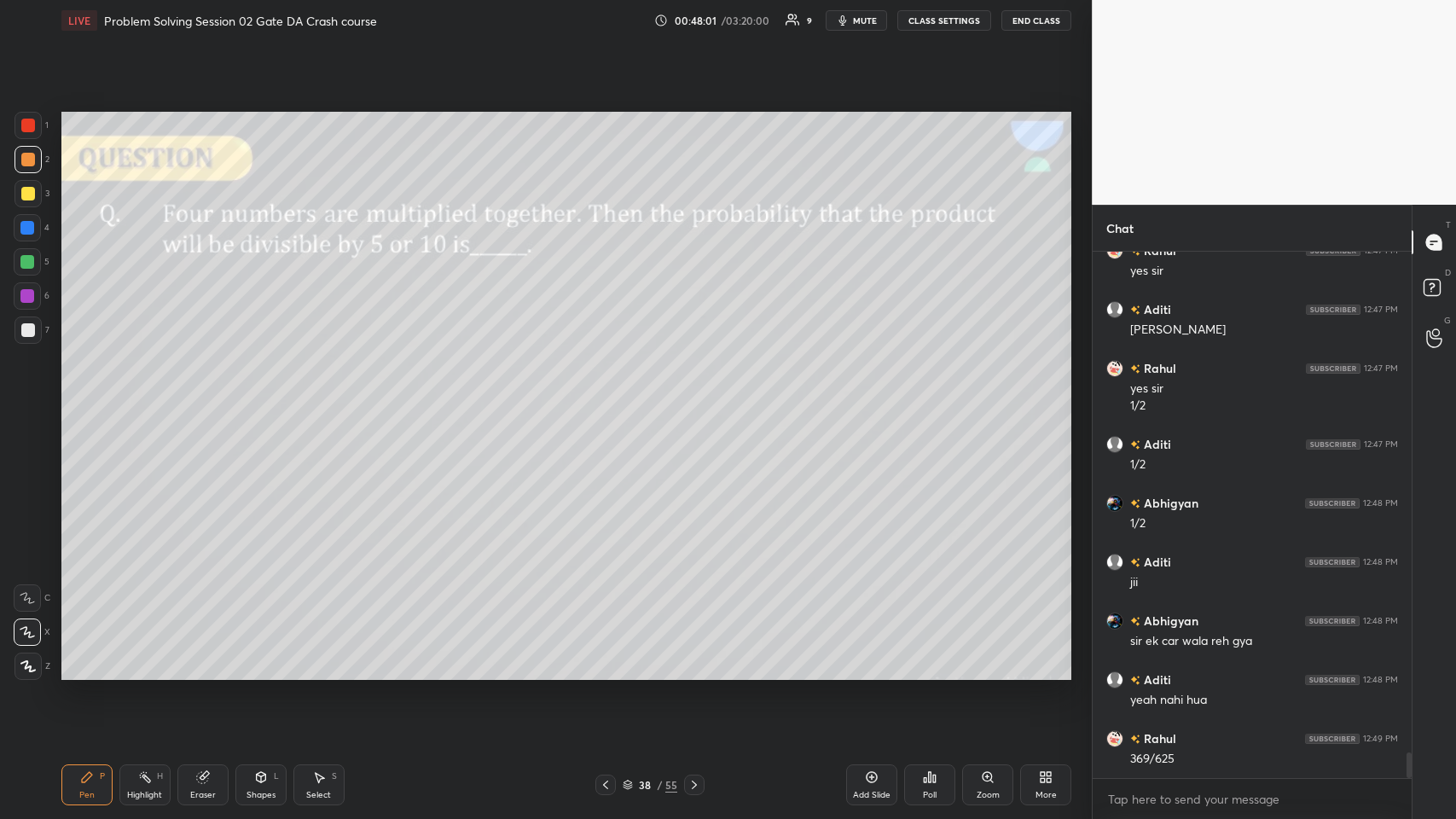
click at [212, 400] on div "Eraser" at bounding box center [202, 785] width 52 height 41
click at [90, 400] on icon at bounding box center [87, 777] width 14 height 14
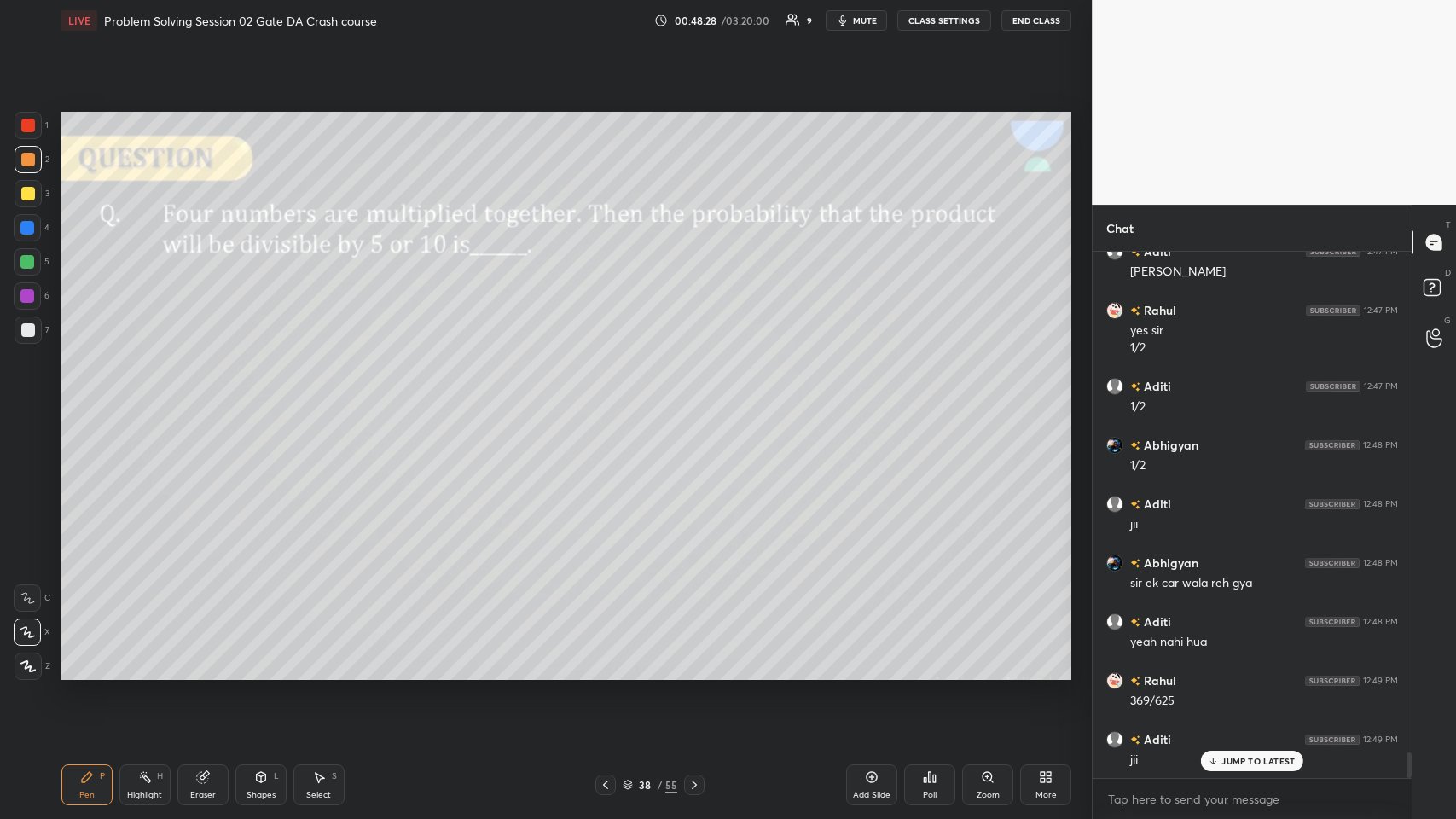
click at [197, 400] on icon at bounding box center [201, 778] width 11 height 11
click at [100, 400] on div "P" at bounding box center [102, 776] width 5 height 8
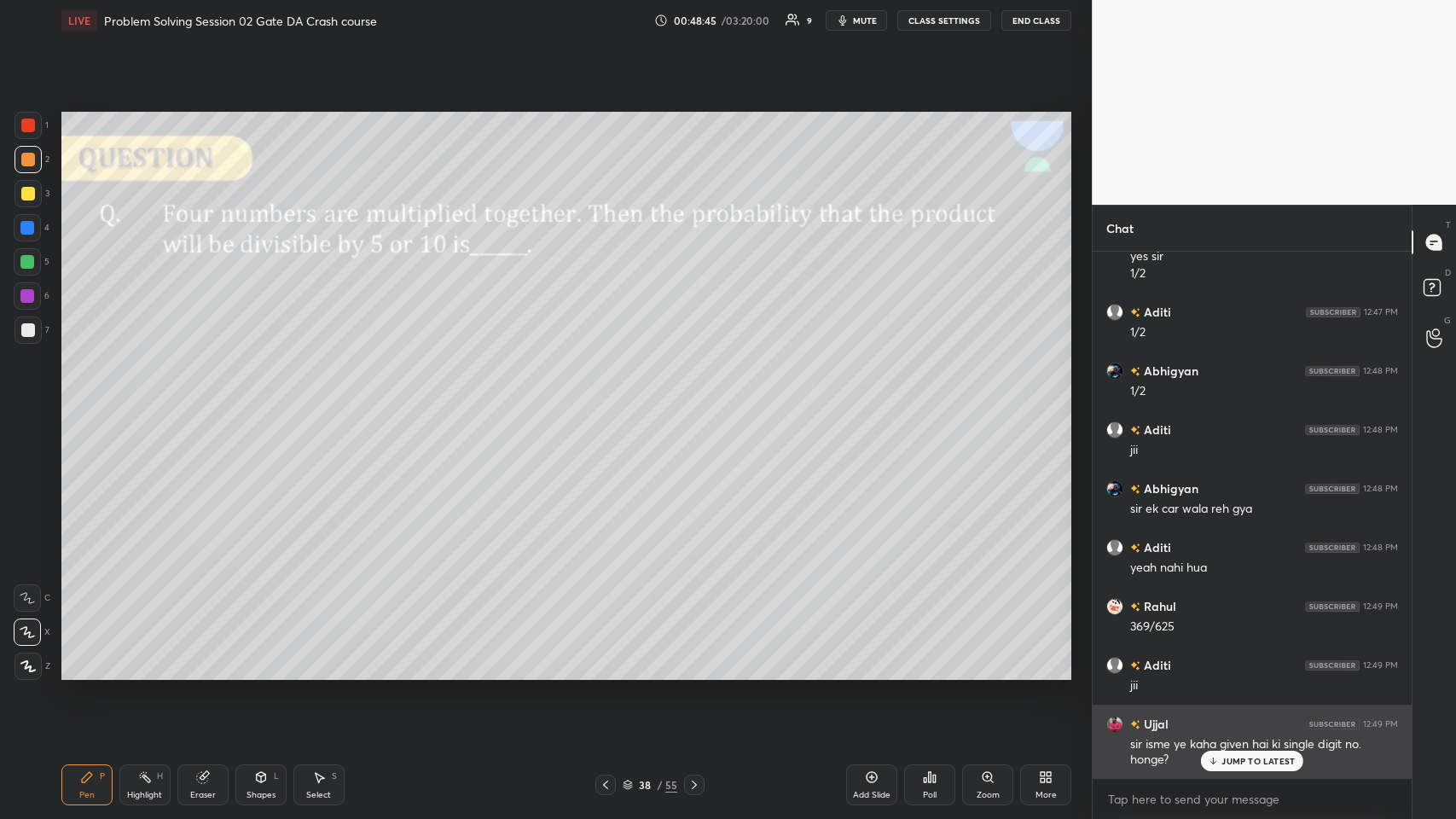
click at [611, 400] on p "JUMP TO LATEST" at bounding box center [1258, 761] width 73 height 10
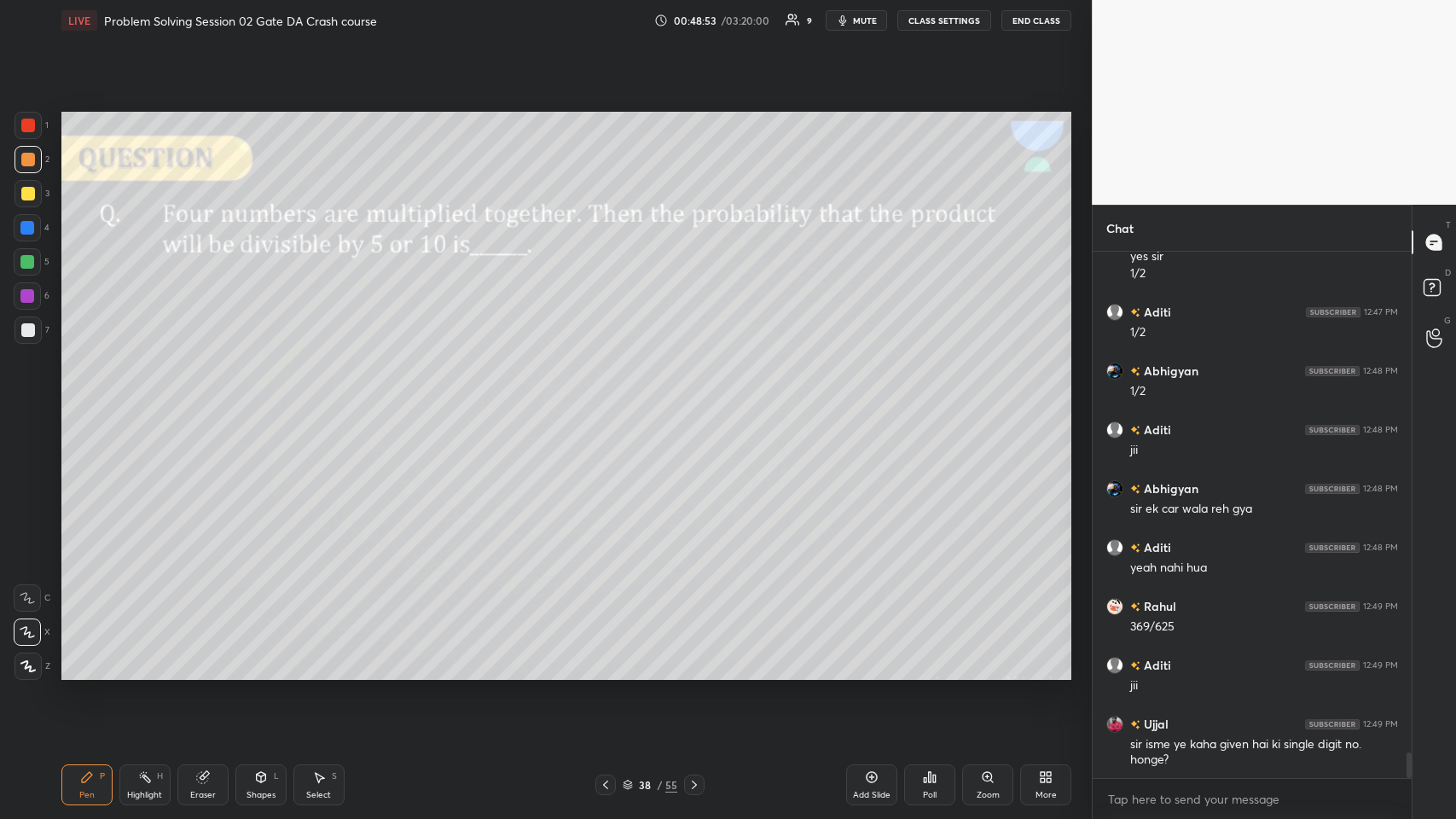
scroll to position [10497, 0]
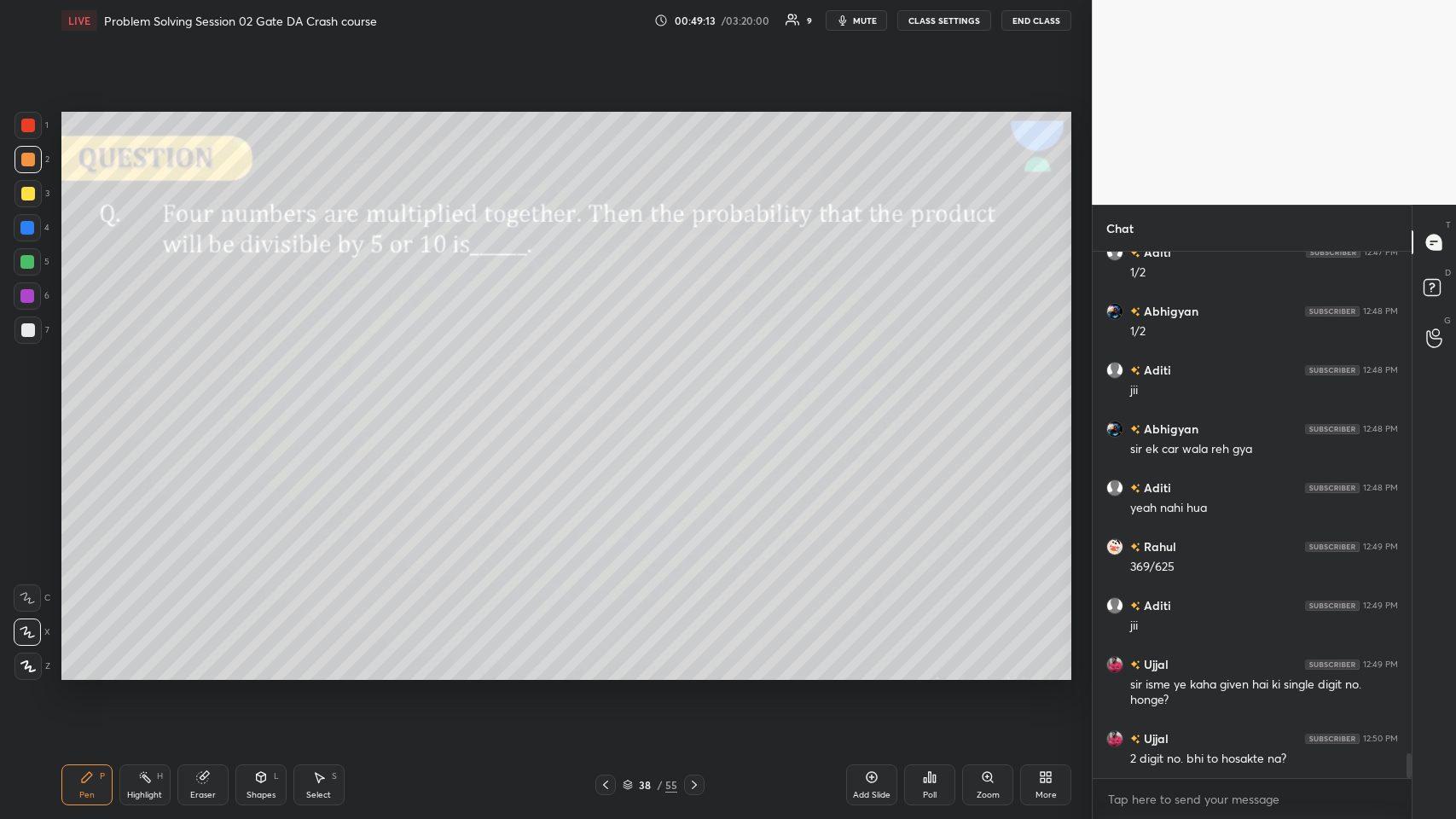
click at [194, 400] on div "Eraser" at bounding box center [202, 785] width 52 height 41
click at [611, 400] on icon at bounding box center [871, 777] width 14 height 14
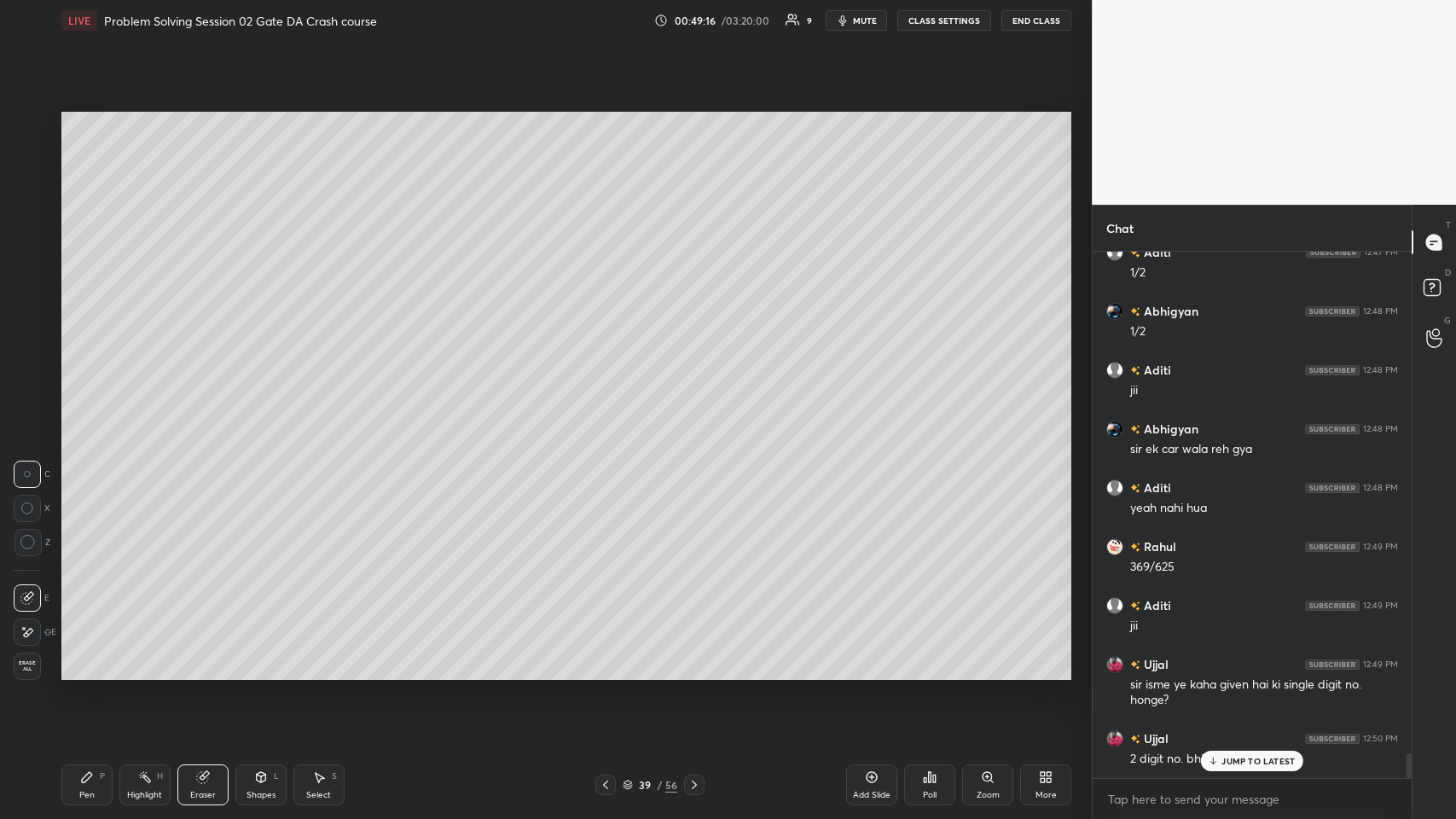
scroll to position [10555, 0]
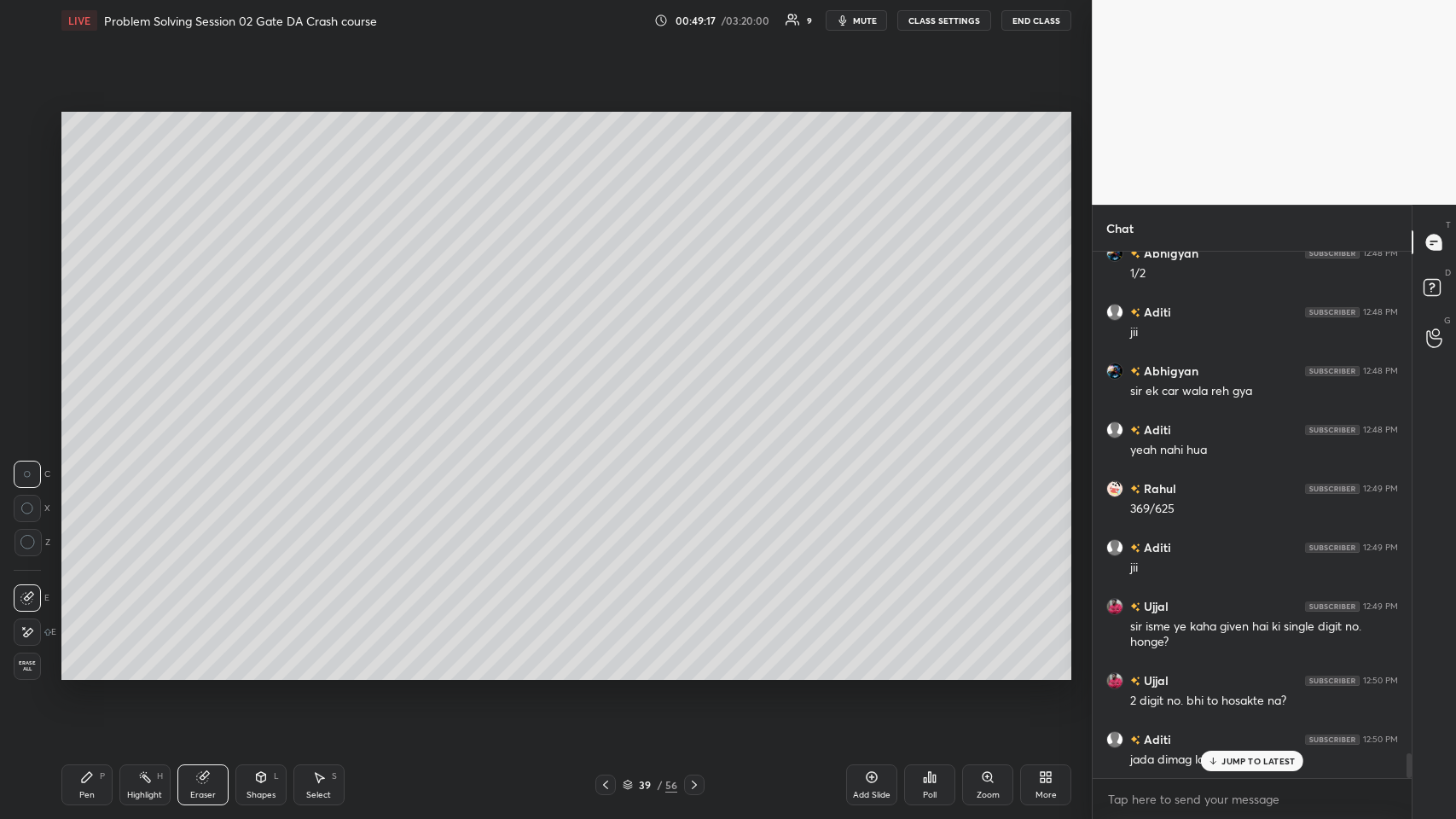
click at [611, 400] on div "JUMP TO LATEST" at bounding box center [1252, 761] width 102 height 21
click at [78, 400] on div "Pen P" at bounding box center [87, 785] width 52 height 41
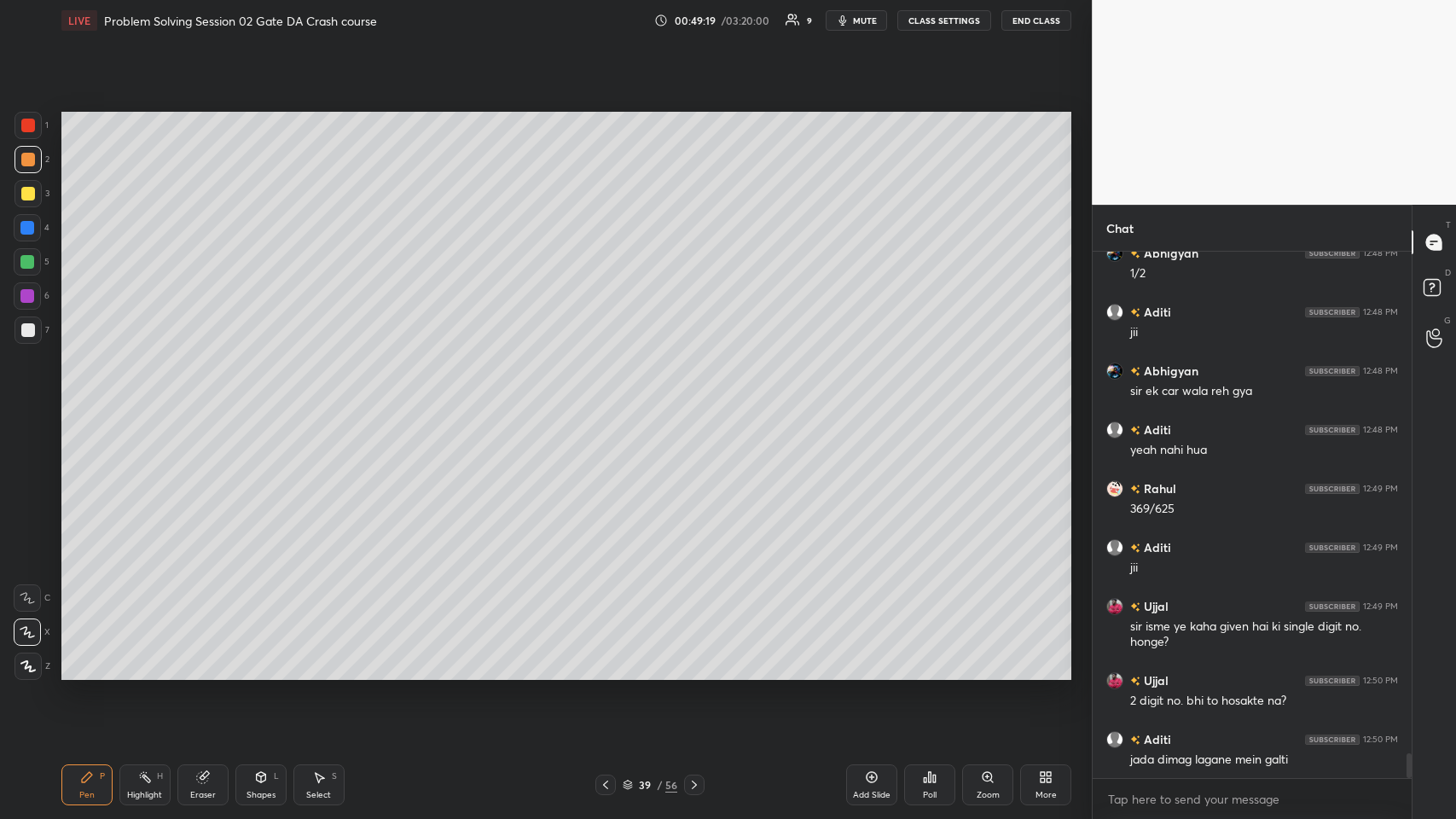
click at [34, 400] on icon at bounding box center [27, 598] width 15 height 12
click at [32, 400] on div at bounding box center [27, 632] width 27 height 27
click at [602, 400] on icon at bounding box center [605, 784] width 14 height 14
click at [611, 400] on icon at bounding box center [694, 784] width 14 height 14
click at [608, 400] on icon at bounding box center [605, 784] width 14 height 14
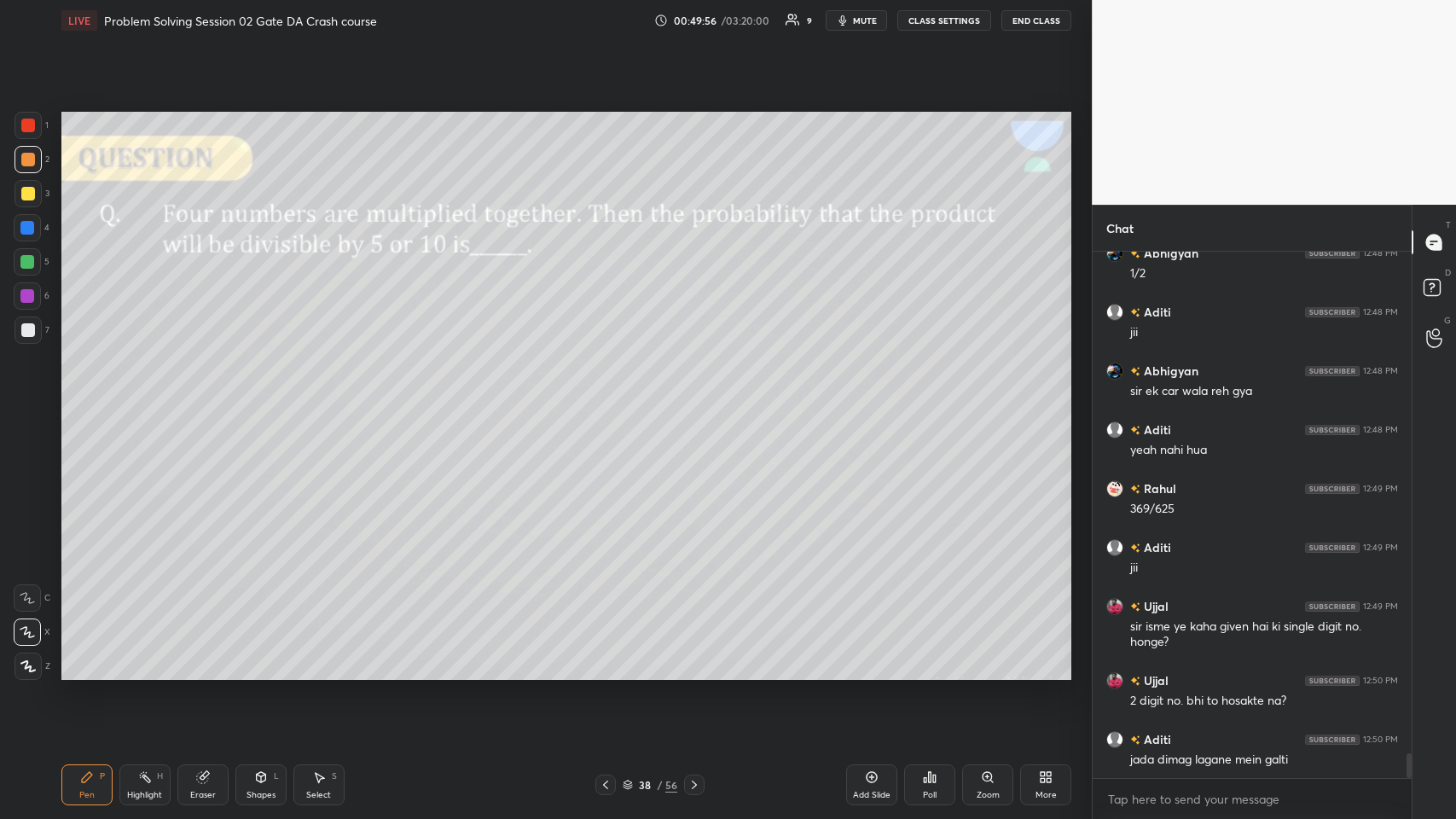
click at [611, 400] on icon at bounding box center [694, 784] width 14 height 14
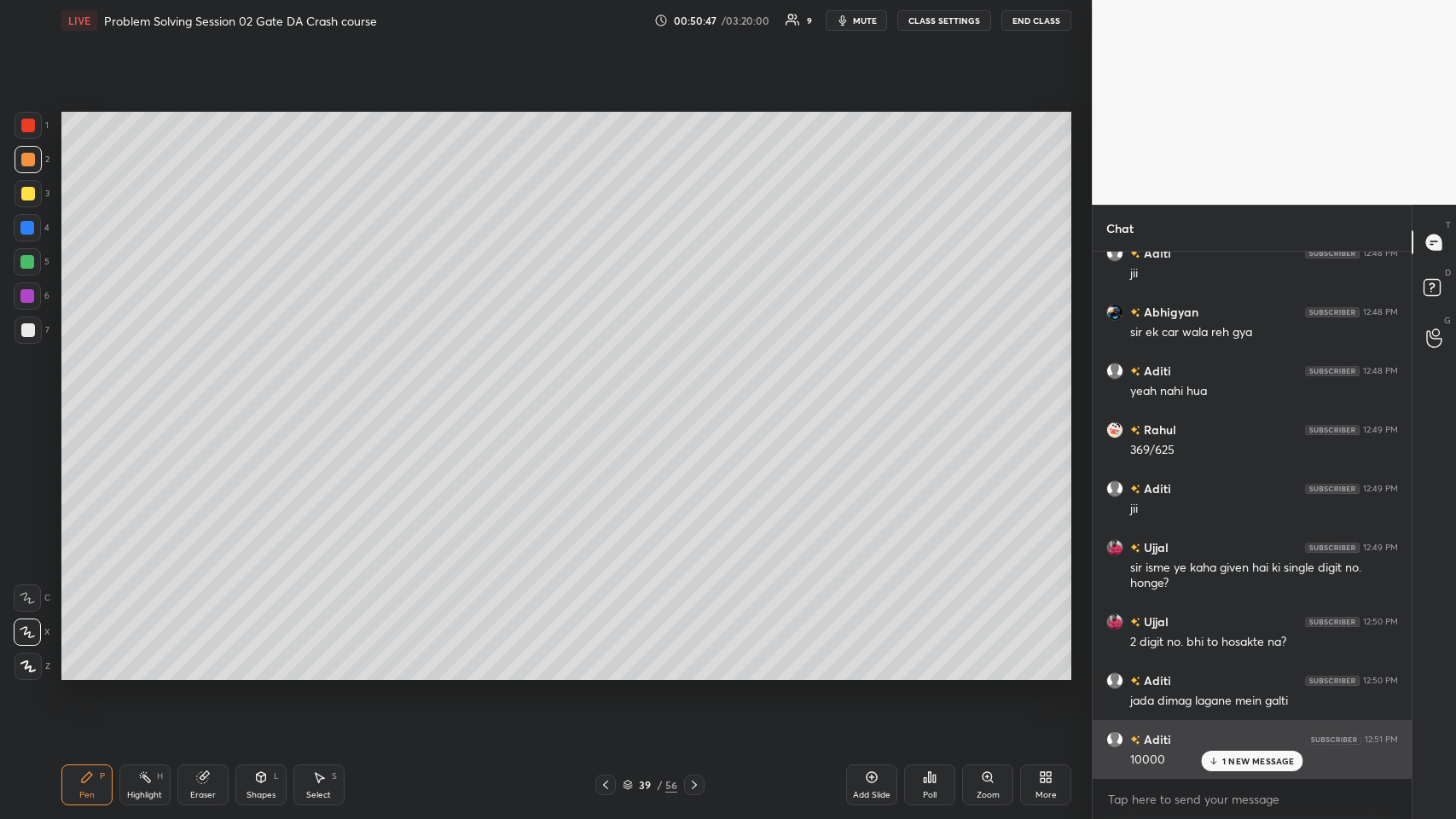
click at [611, 400] on p "1 NEW MESSAGE" at bounding box center [1258, 761] width 72 height 10
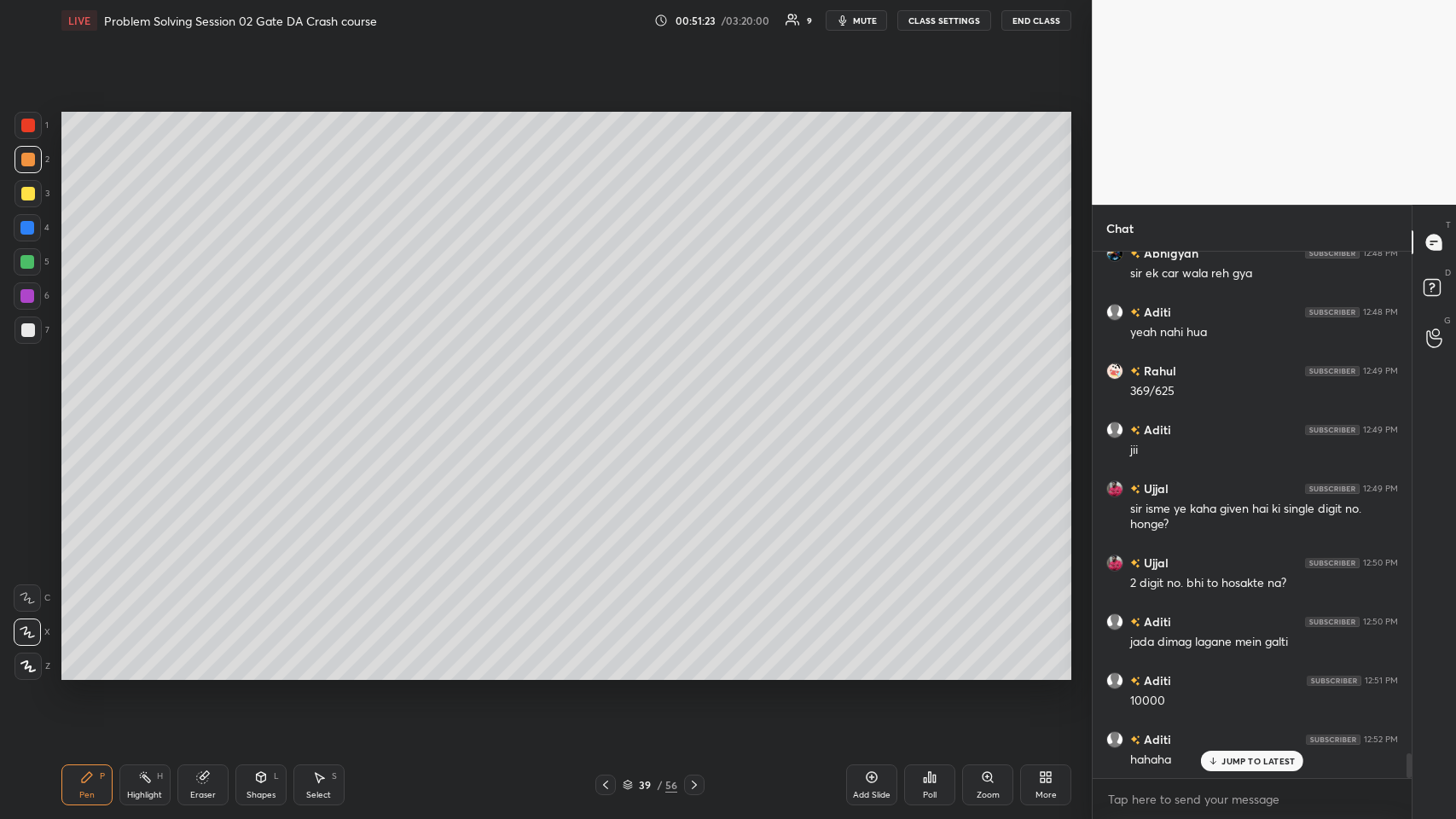
click at [28, 165] on div at bounding box center [28, 159] width 14 height 14
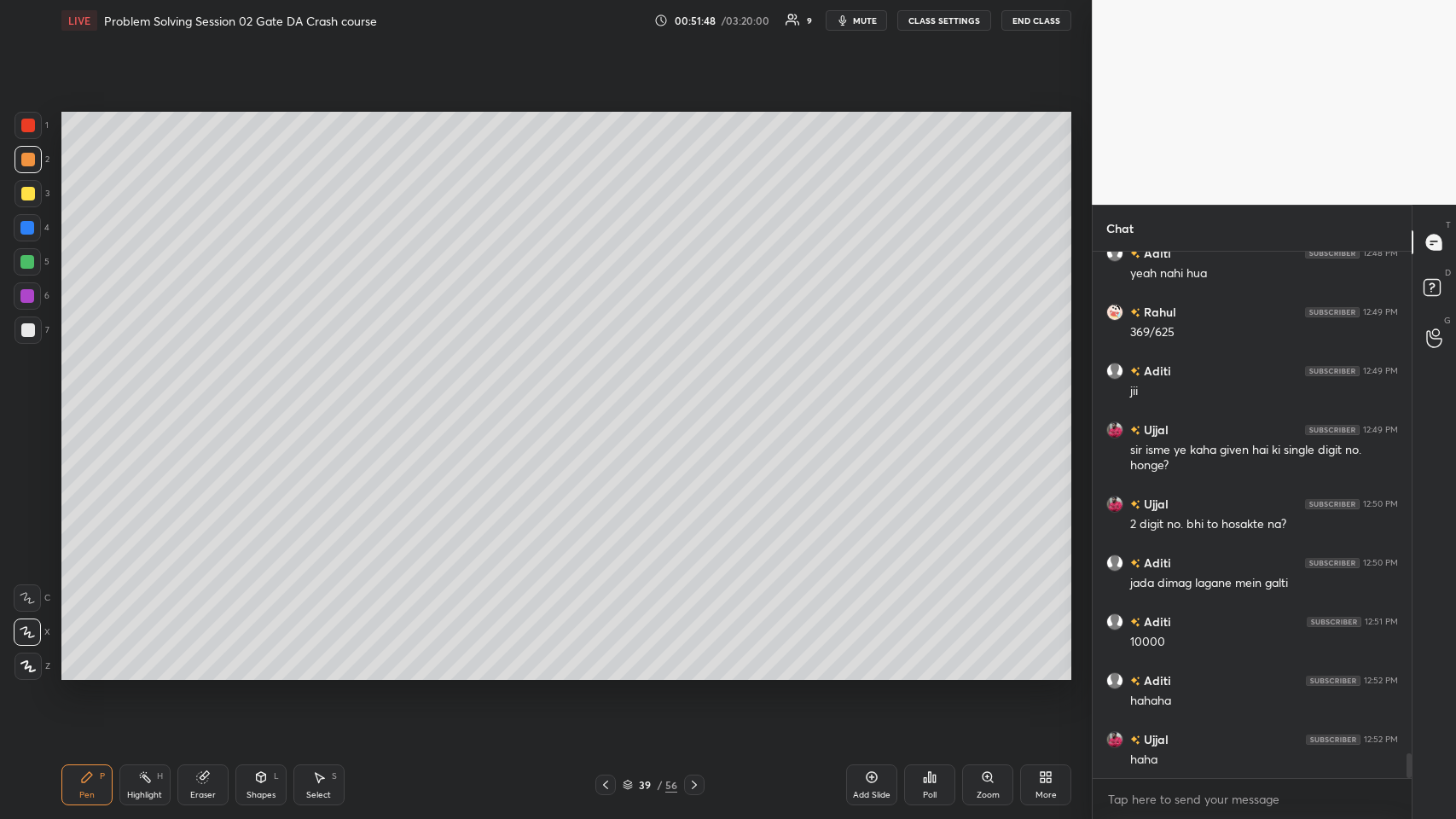
click at [600, 400] on icon at bounding box center [605, 784] width 14 height 14
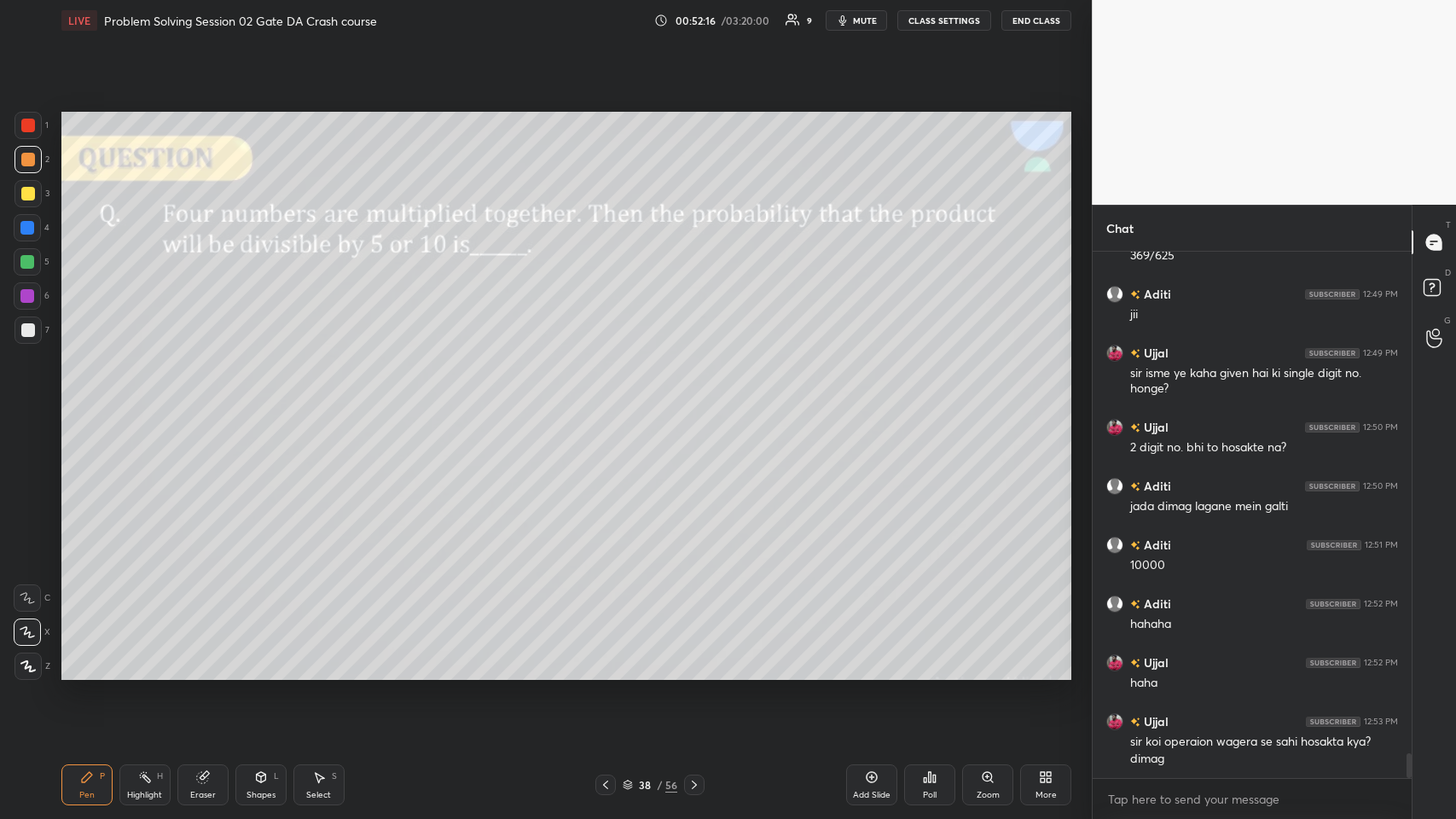
scroll to position [10826, 0]
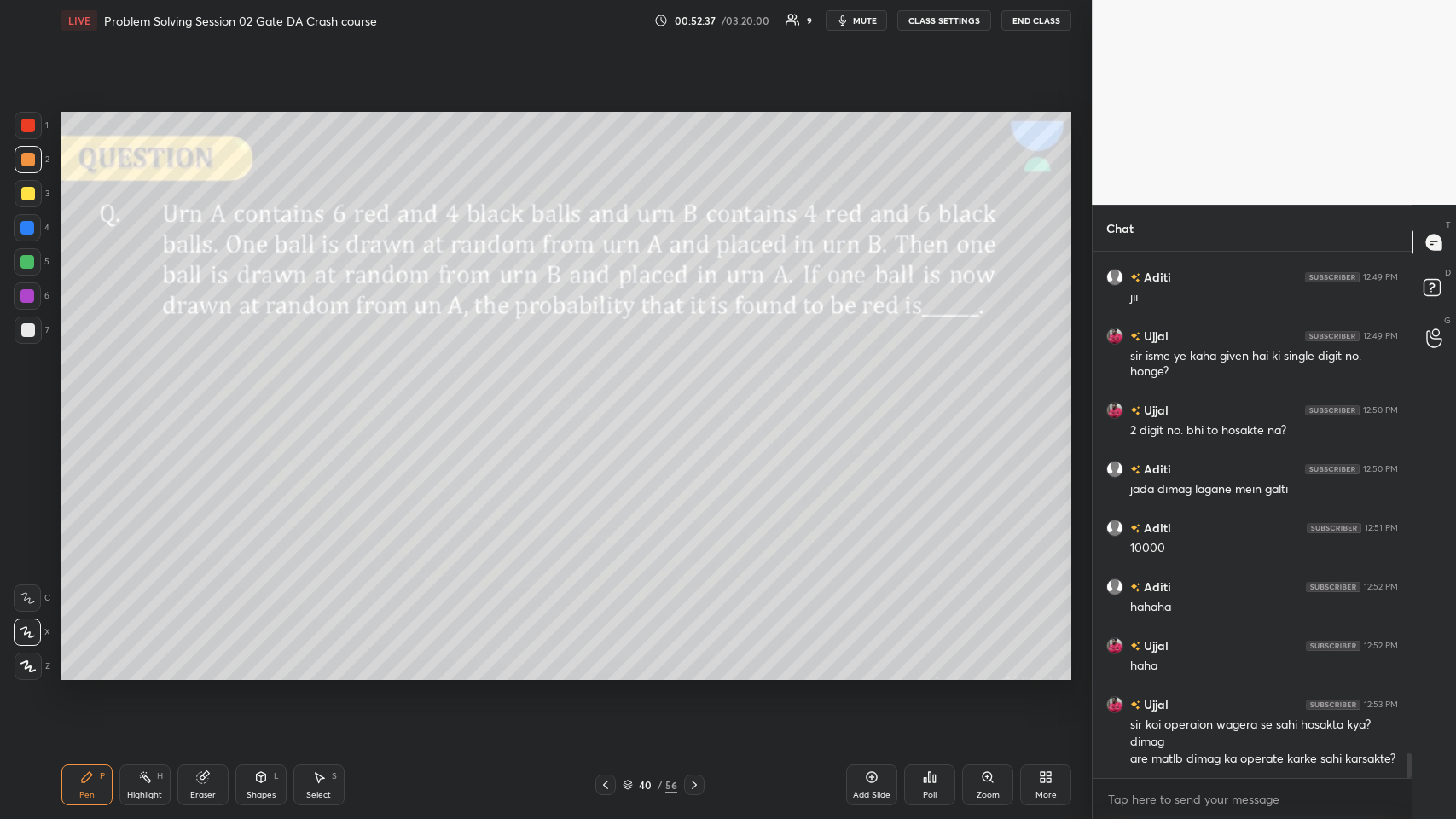
click at [28, 196] on div at bounding box center [28, 193] width 14 height 14
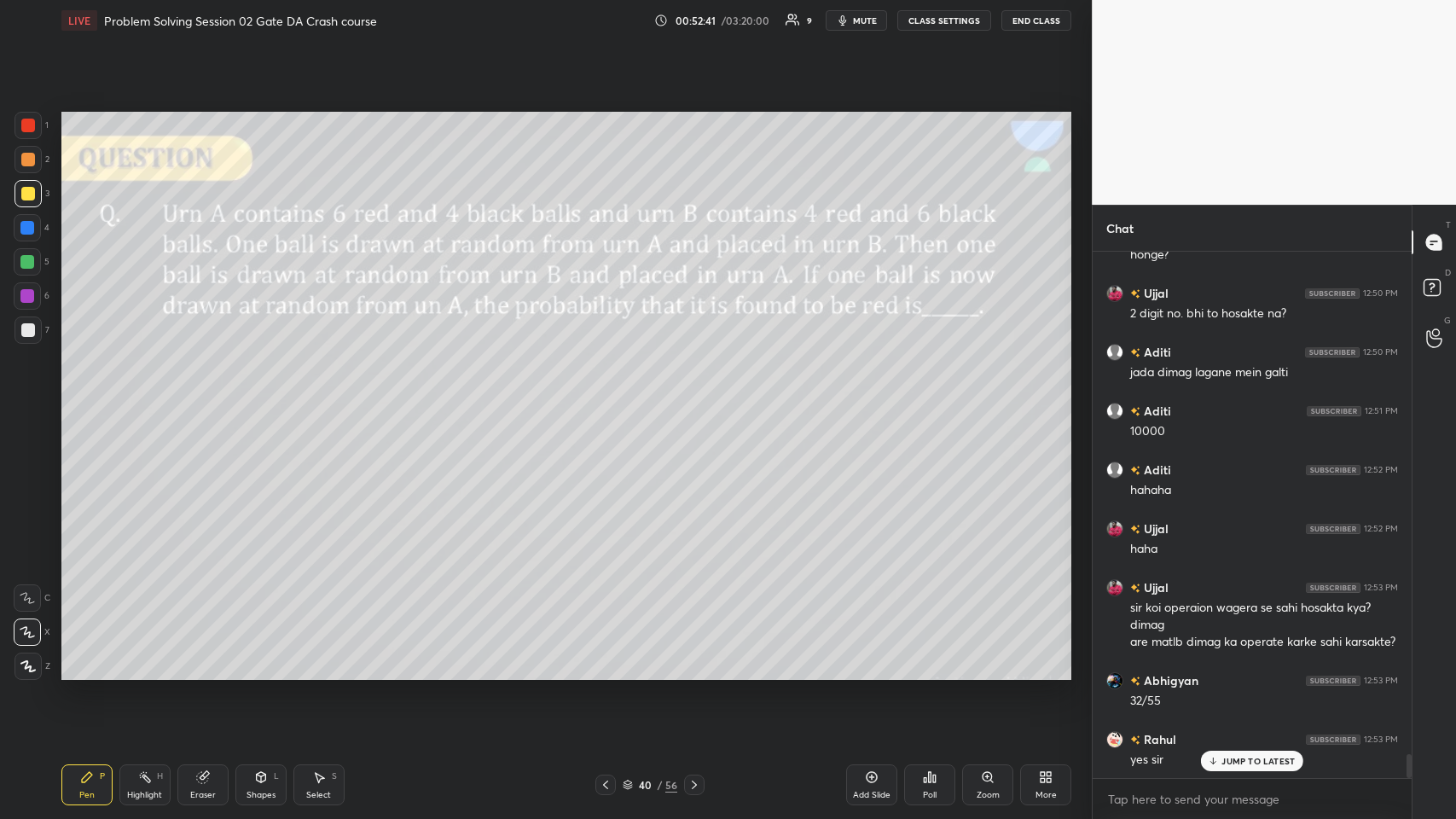
scroll to position [11001, 0]
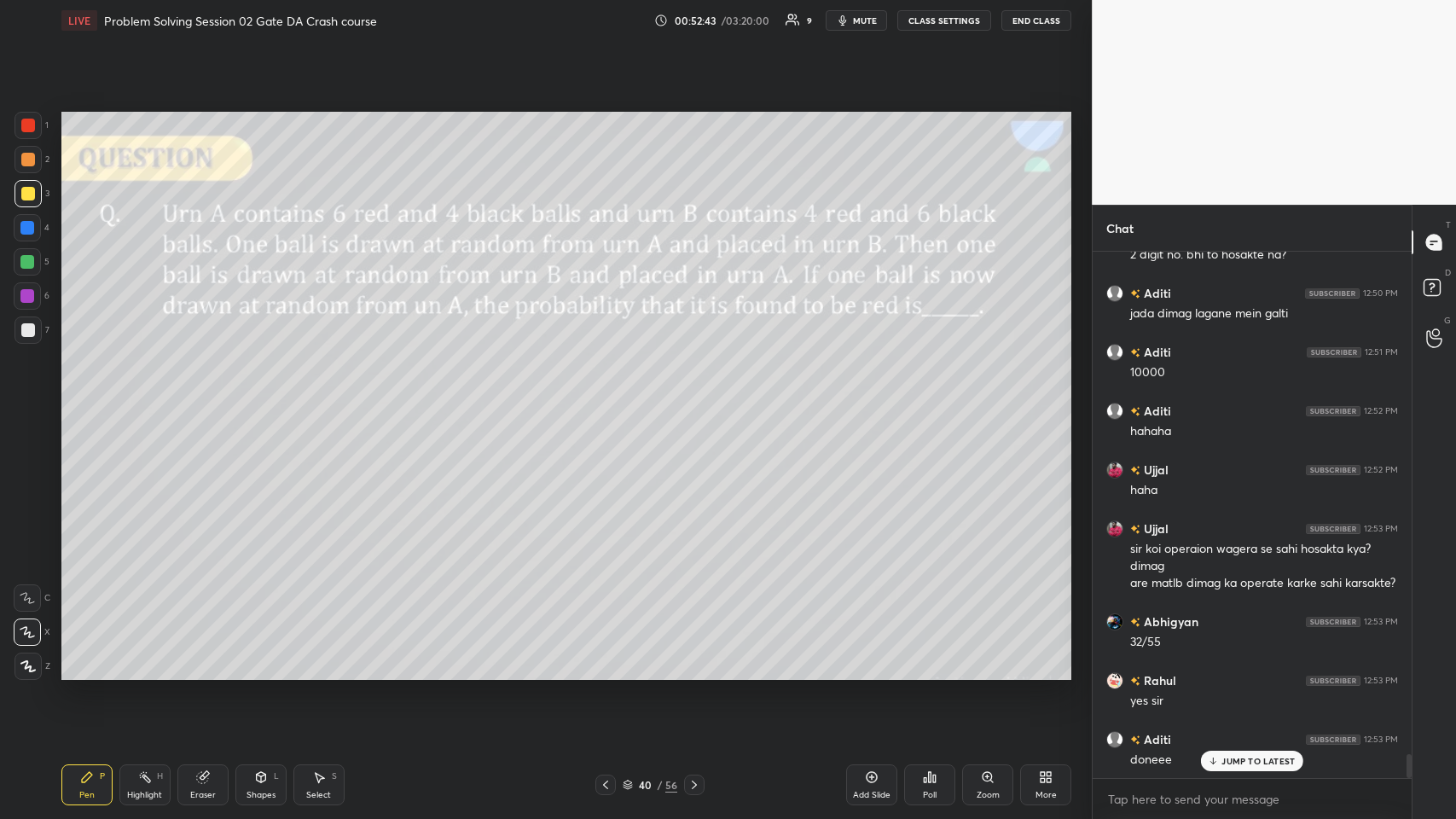
click at [611, 400] on icon at bounding box center [694, 784] width 14 height 14
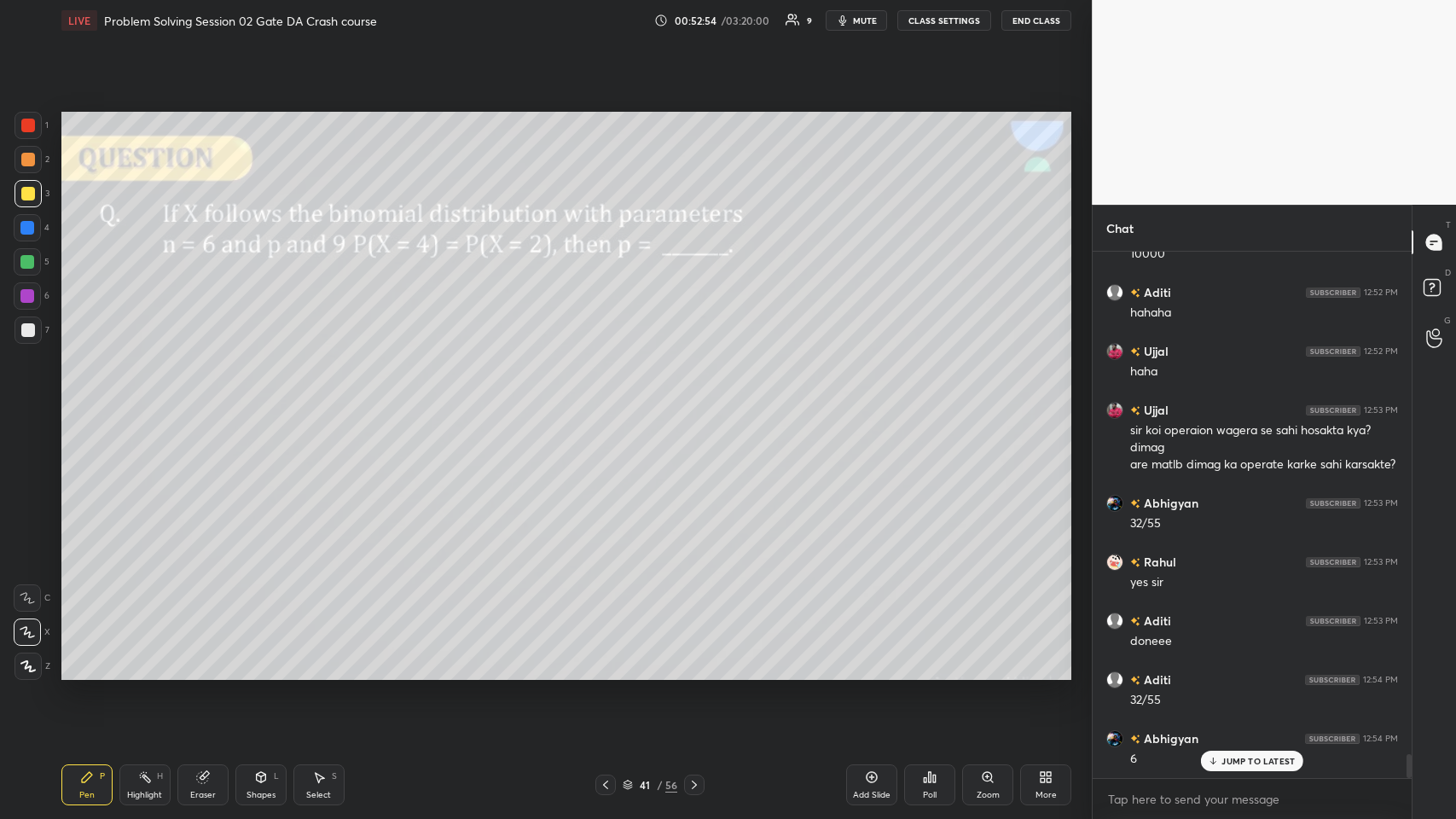
scroll to position [11178, 0]
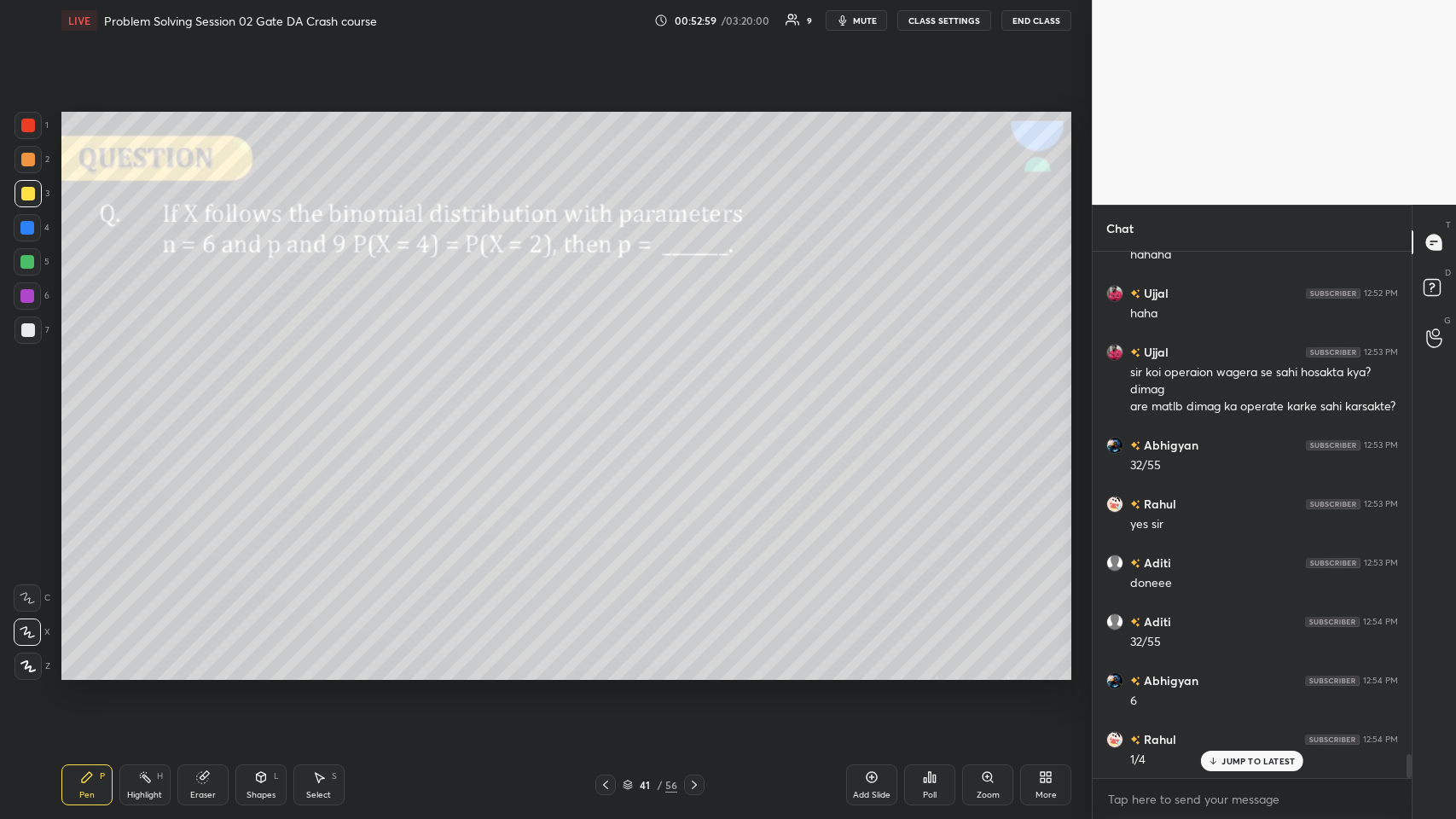
click at [256, 400] on div "Shapes L" at bounding box center [260, 785] width 52 height 41
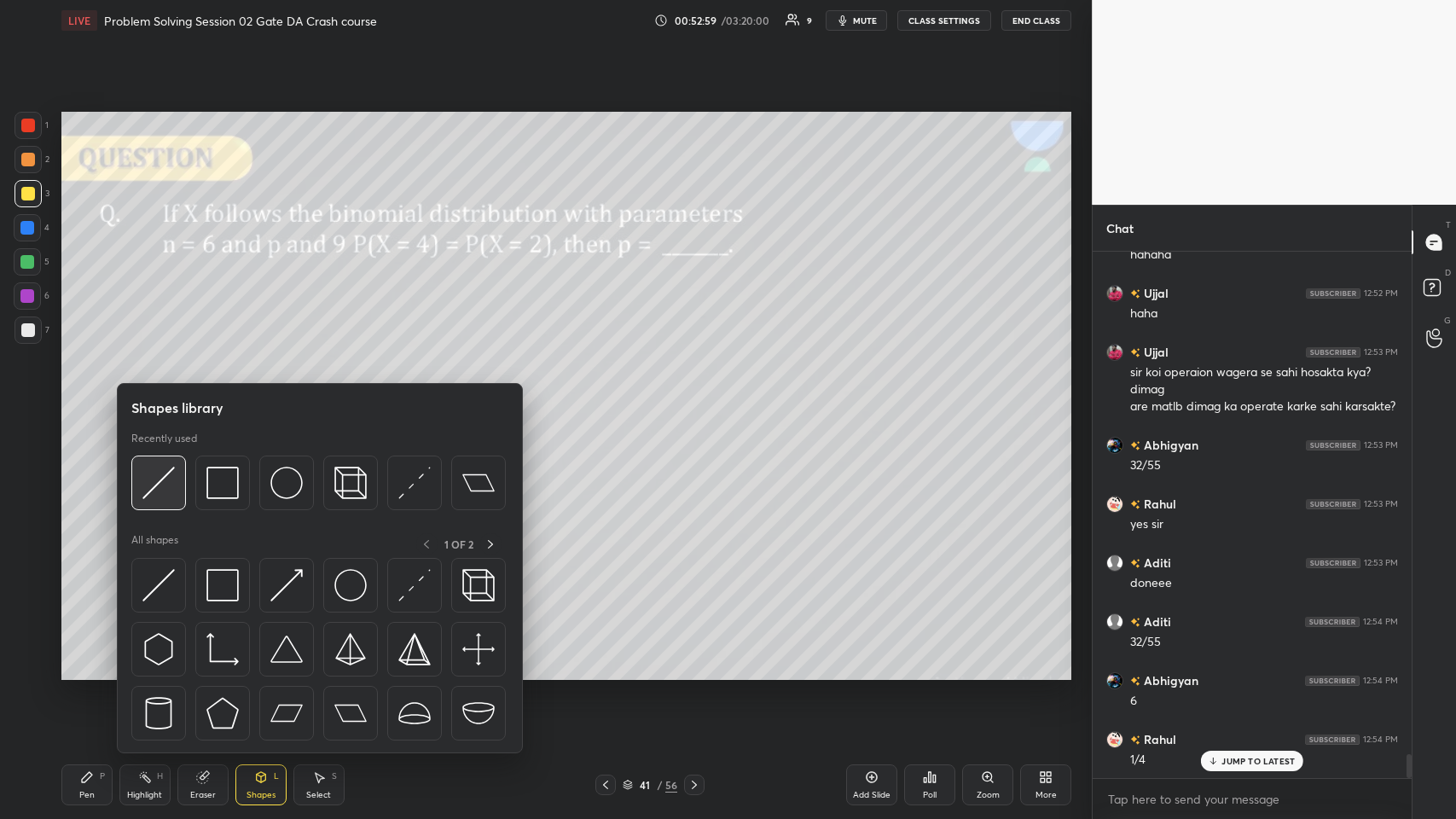
click at [168, 400] on img at bounding box center [158, 483] width 33 height 33
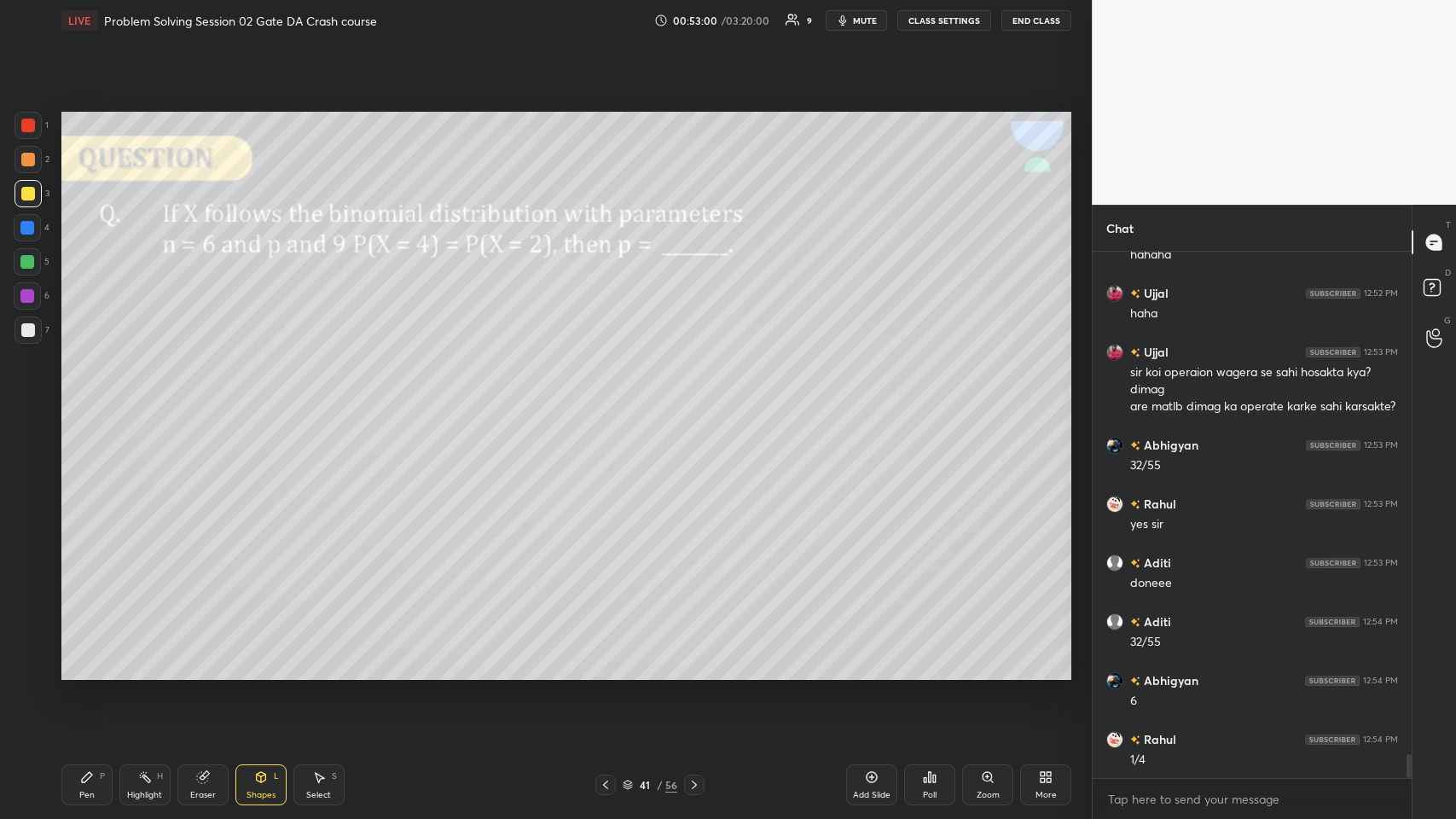
scroll to position [11236, 0]
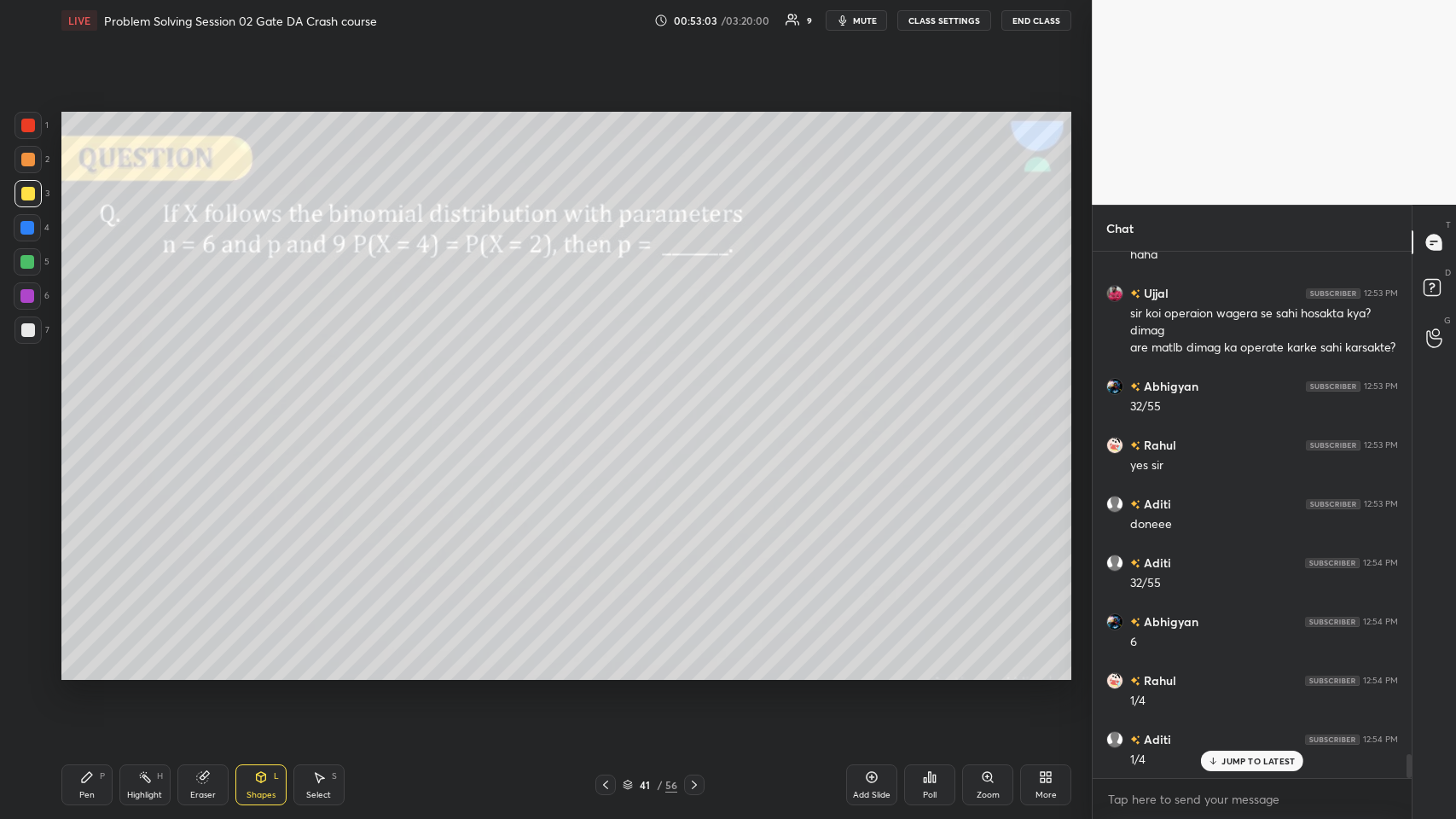
click at [83, 400] on icon at bounding box center [86, 777] width 10 height 10
click at [611, 400] on icon at bounding box center [694, 784] width 14 height 14
click at [611, 400] on p "JUMP TO LATEST" at bounding box center [1258, 761] width 73 height 10
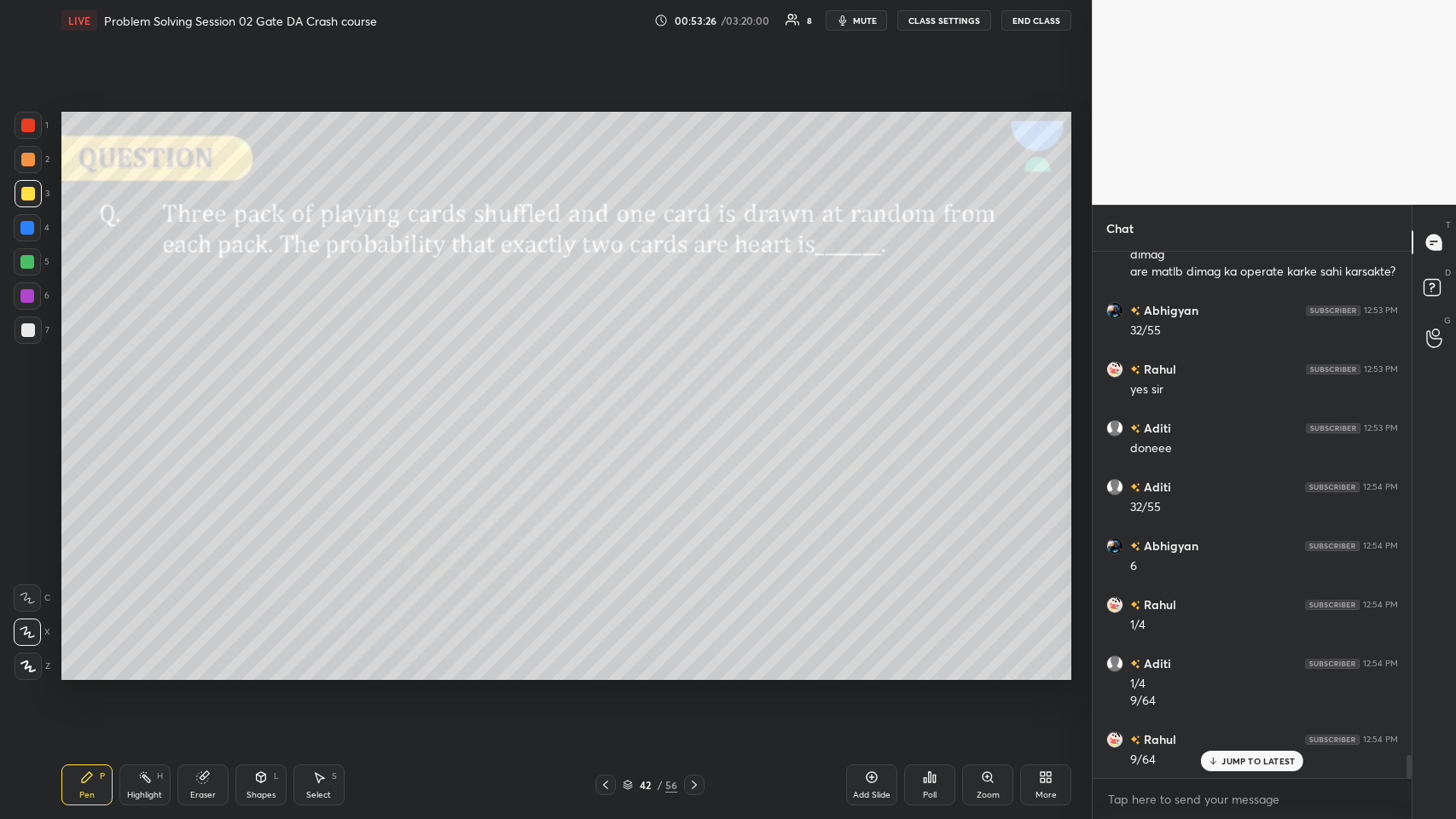
scroll to position [11371, 0]
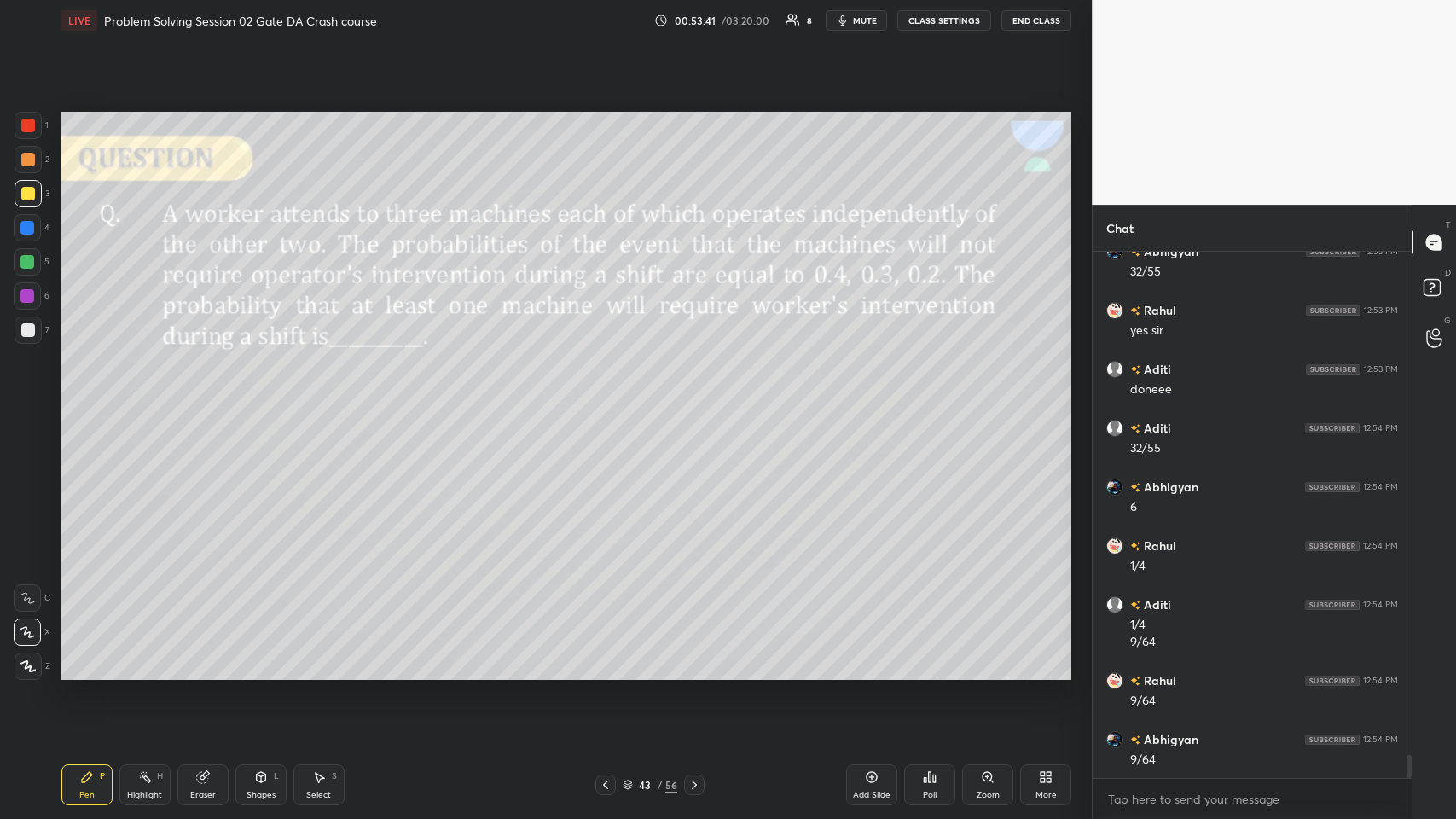
click at [23, 151] on div at bounding box center [27, 159] width 27 height 27
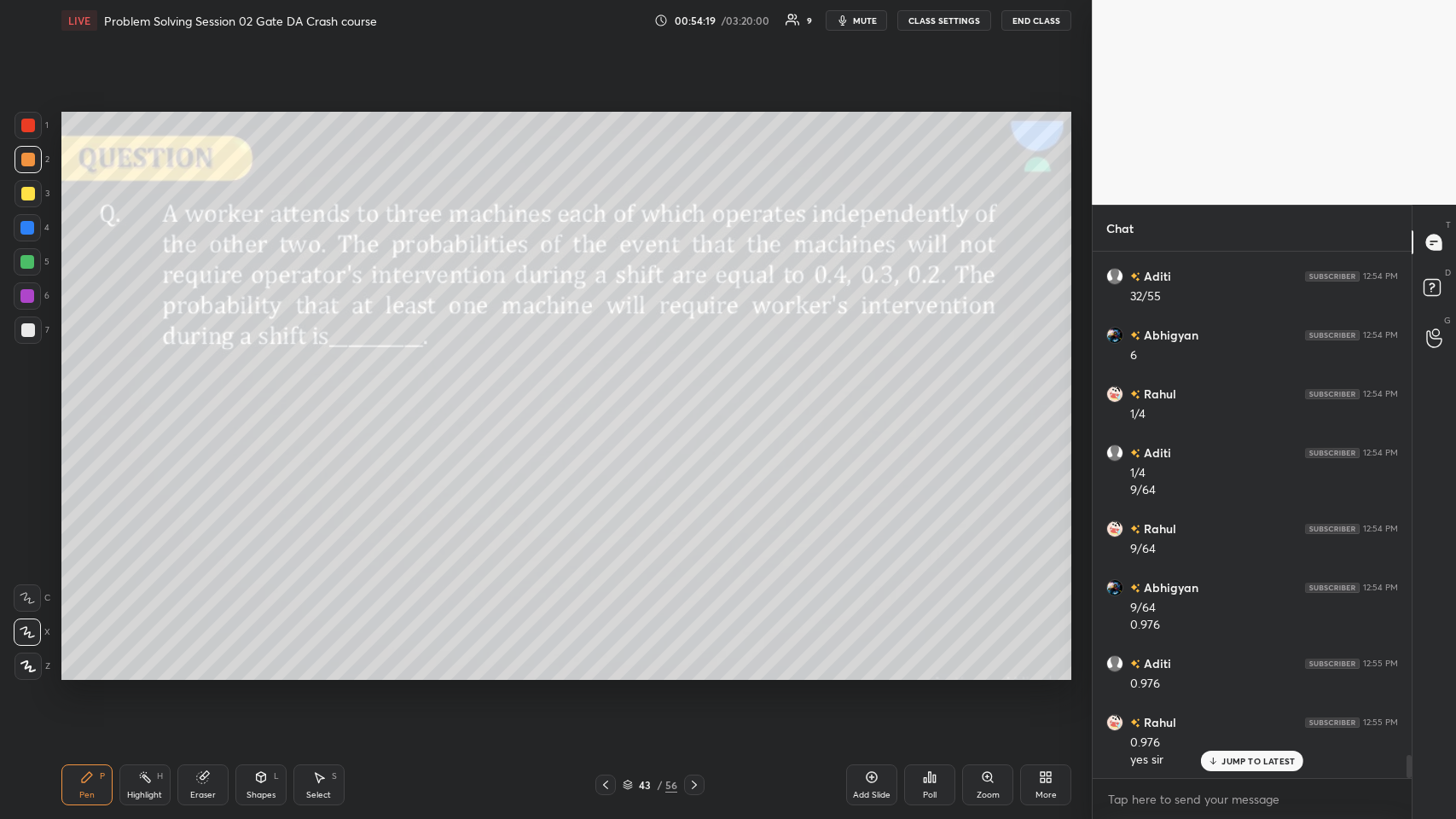
scroll to position [11541, 0]
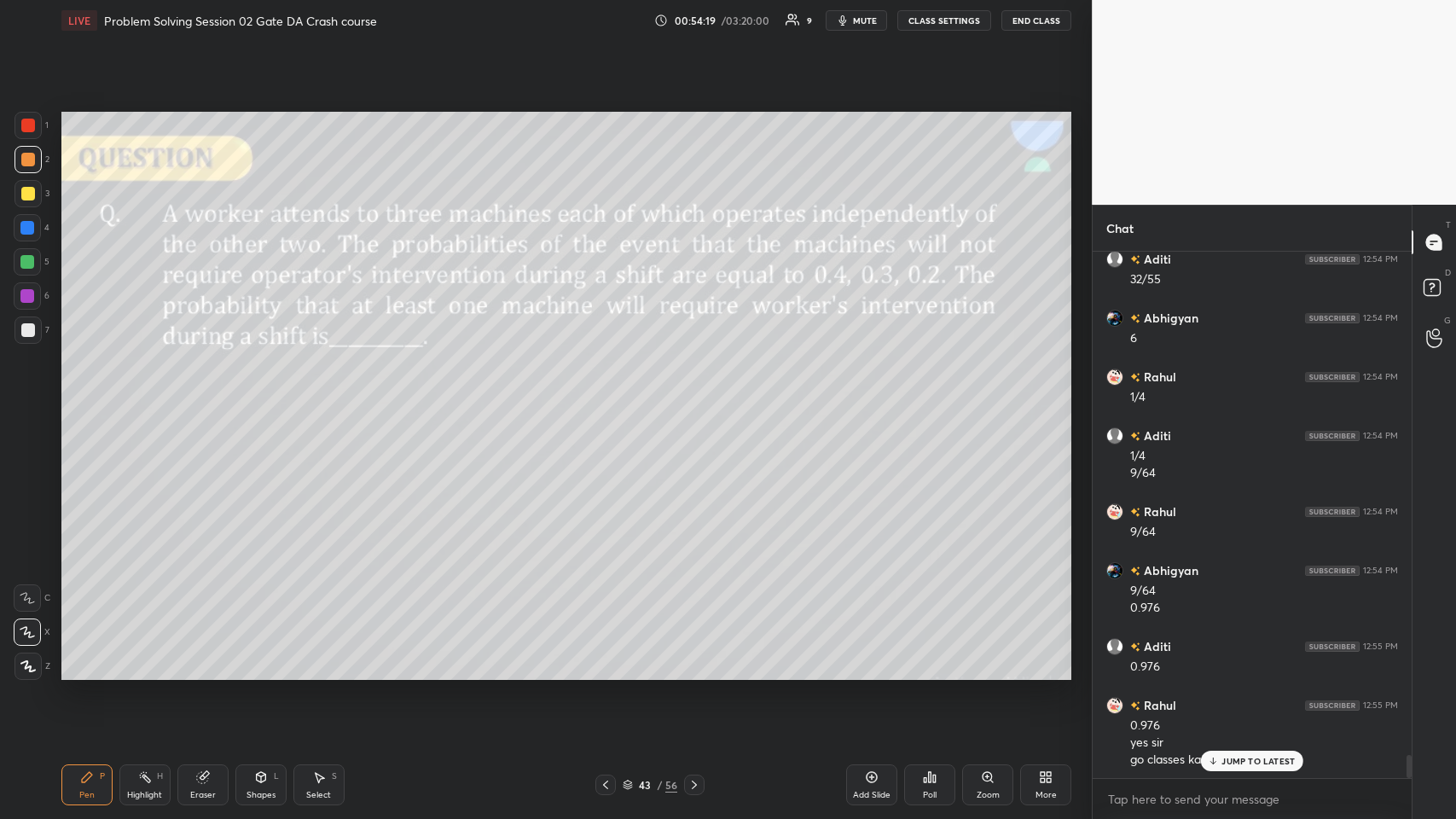
click at [611, 400] on div "Ujjal 12:49 PM sir isme ye kaha given hai ki single digit no. honge? Ujjal 12:5…" at bounding box center [1252, 515] width 319 height 527
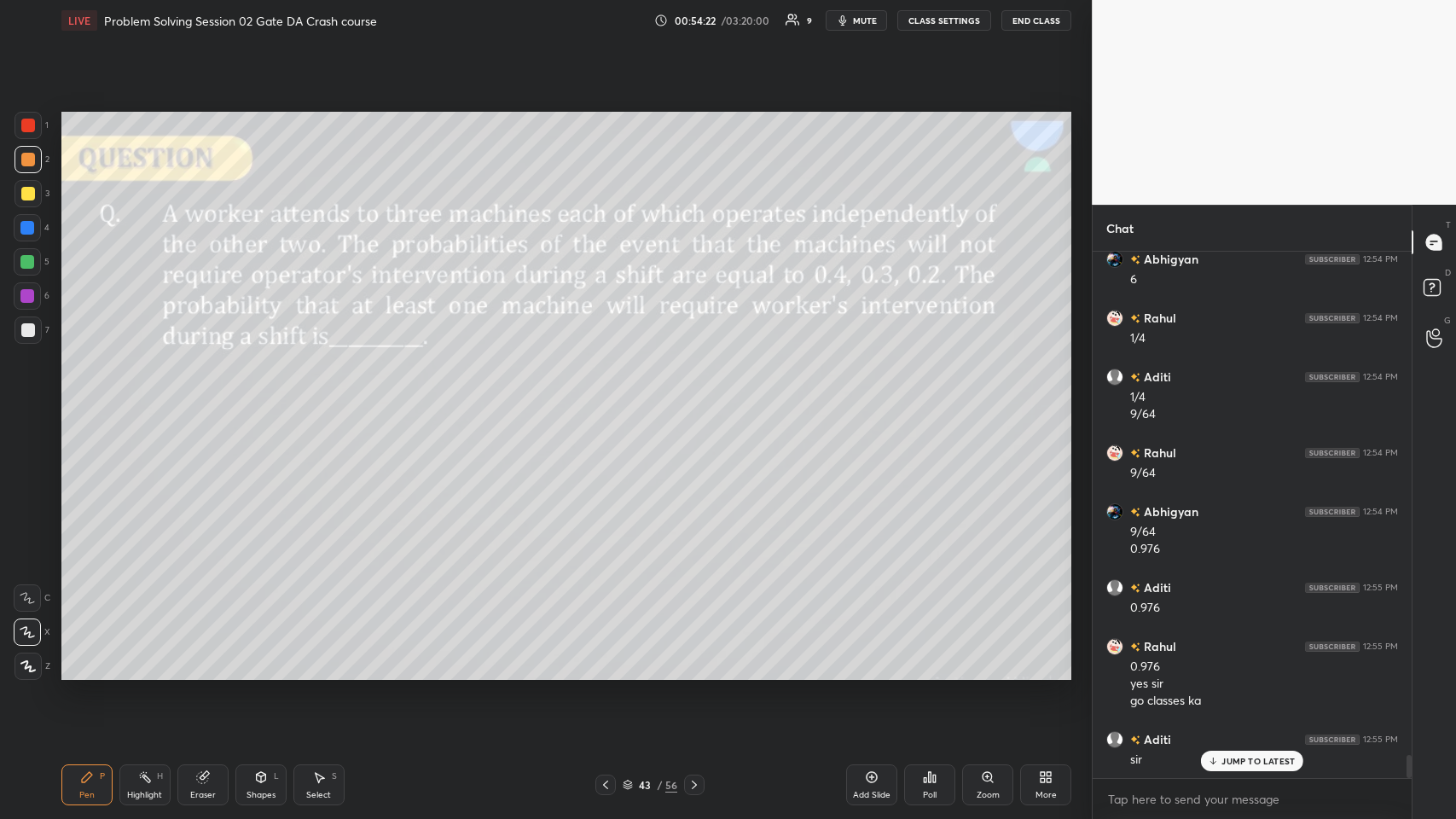
click at [611, 400] on div "JUMP TO LATEST" at bounding box center [1252, 761] width 102 height 21
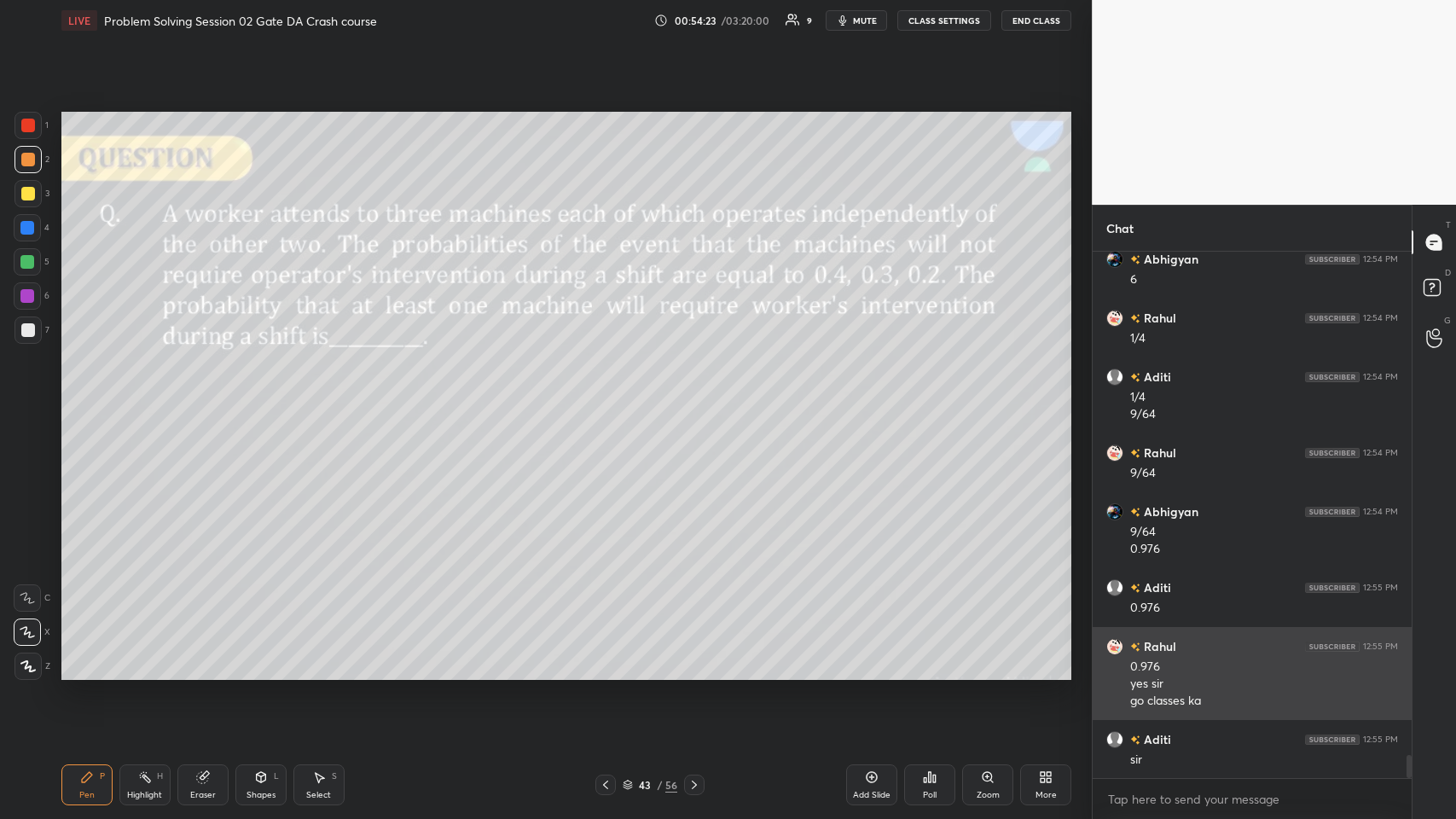
click at [611, 400] on div "grid" at bounding box center [1118, 647] width 23 height 17
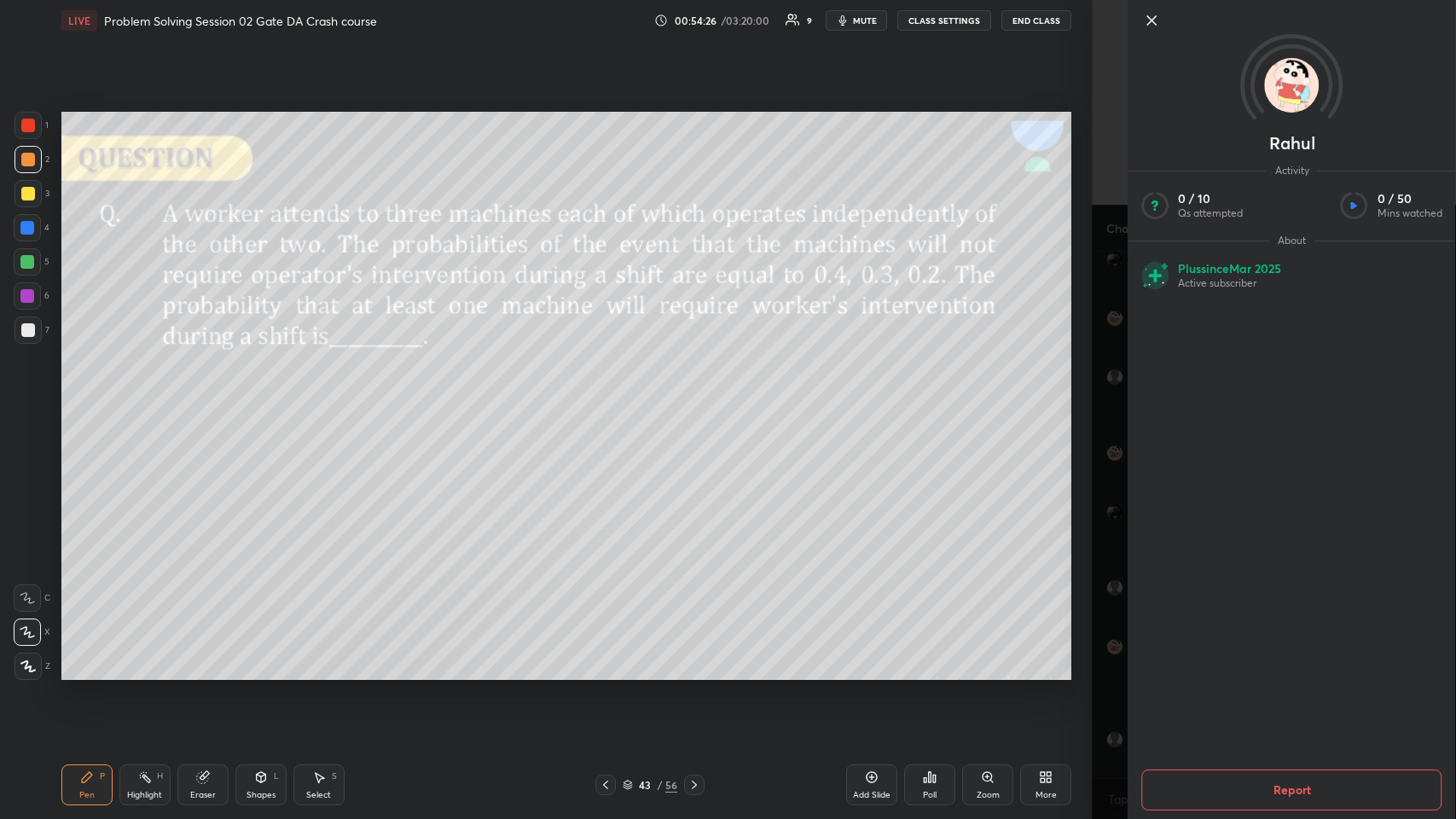
scroll to position [11658, 0]
click at [611, 22] on icon at bounding box center [1151, 20] width 8 height 8
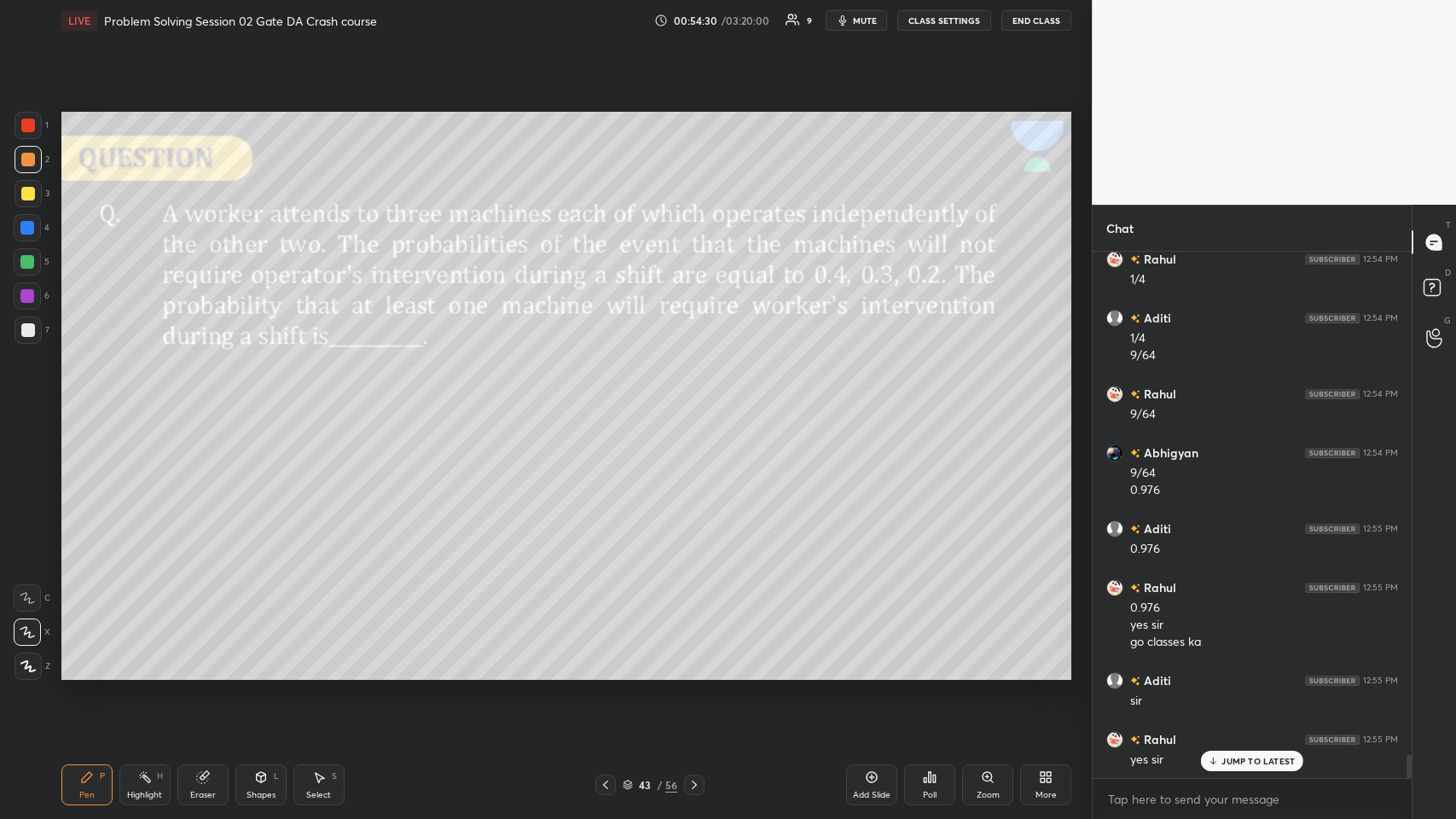
click at [611, 400] on p "JUMP TO LATEST" at bounding box center [1258, 761] width 73 height 10
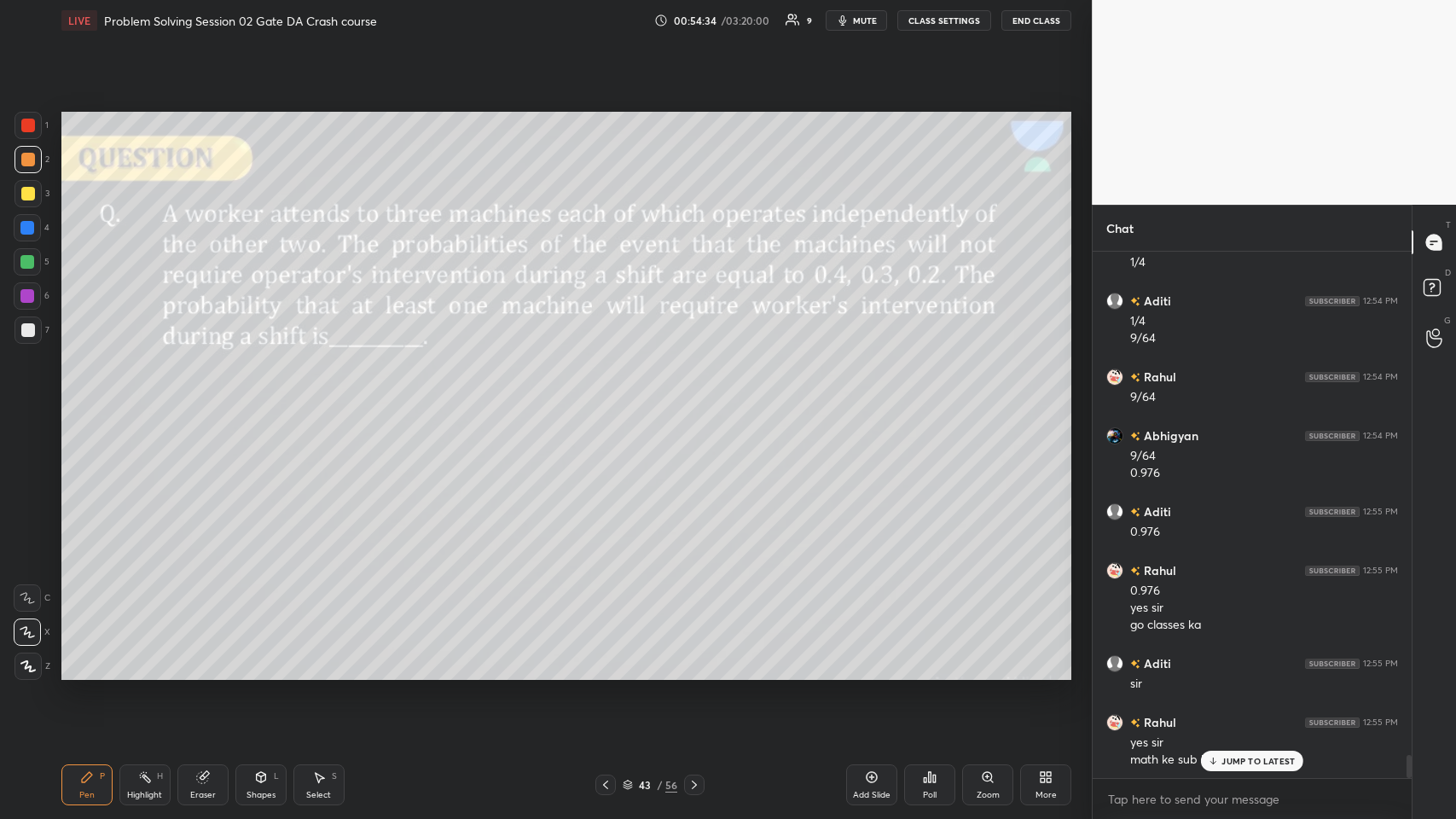
scroll to position [11734, 0]
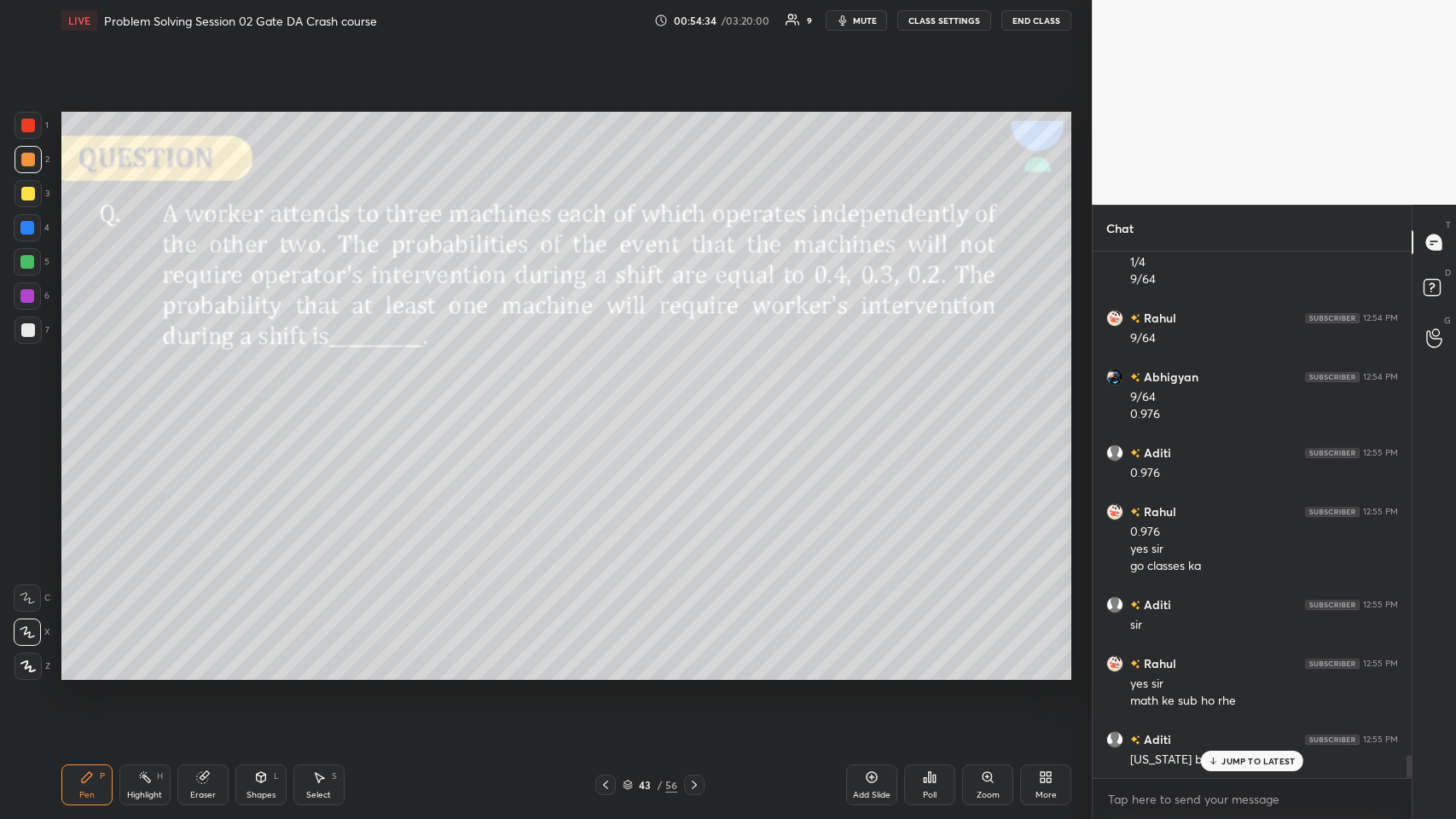
click at [611, 400] on div "JUMP TO LATEST" at bounding box center [1252, 761] width 102 height 21
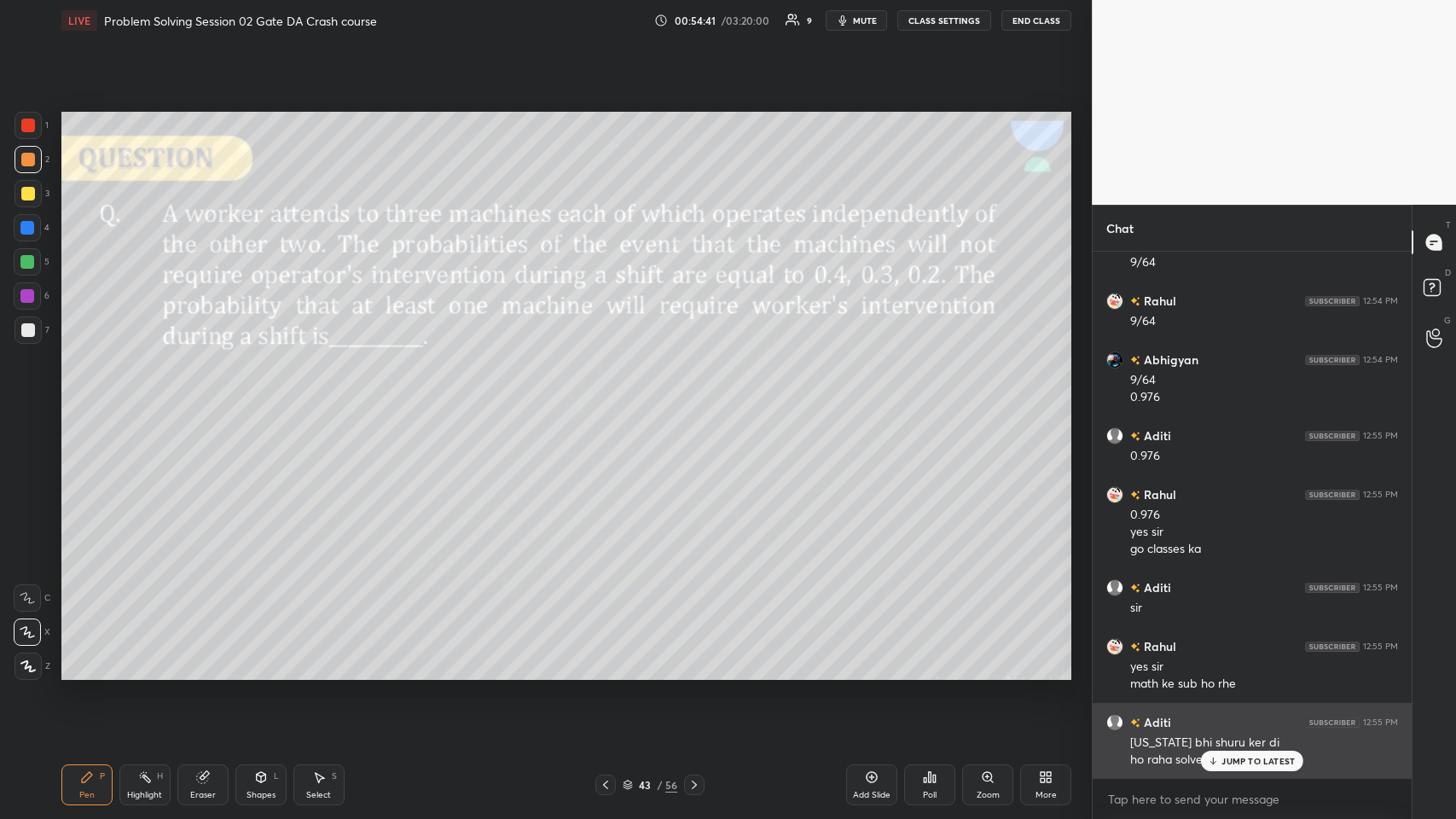
click at [611, 400] on p "JUMP TO LATEST" at bounding box center [1258, 761] width 73 height 10
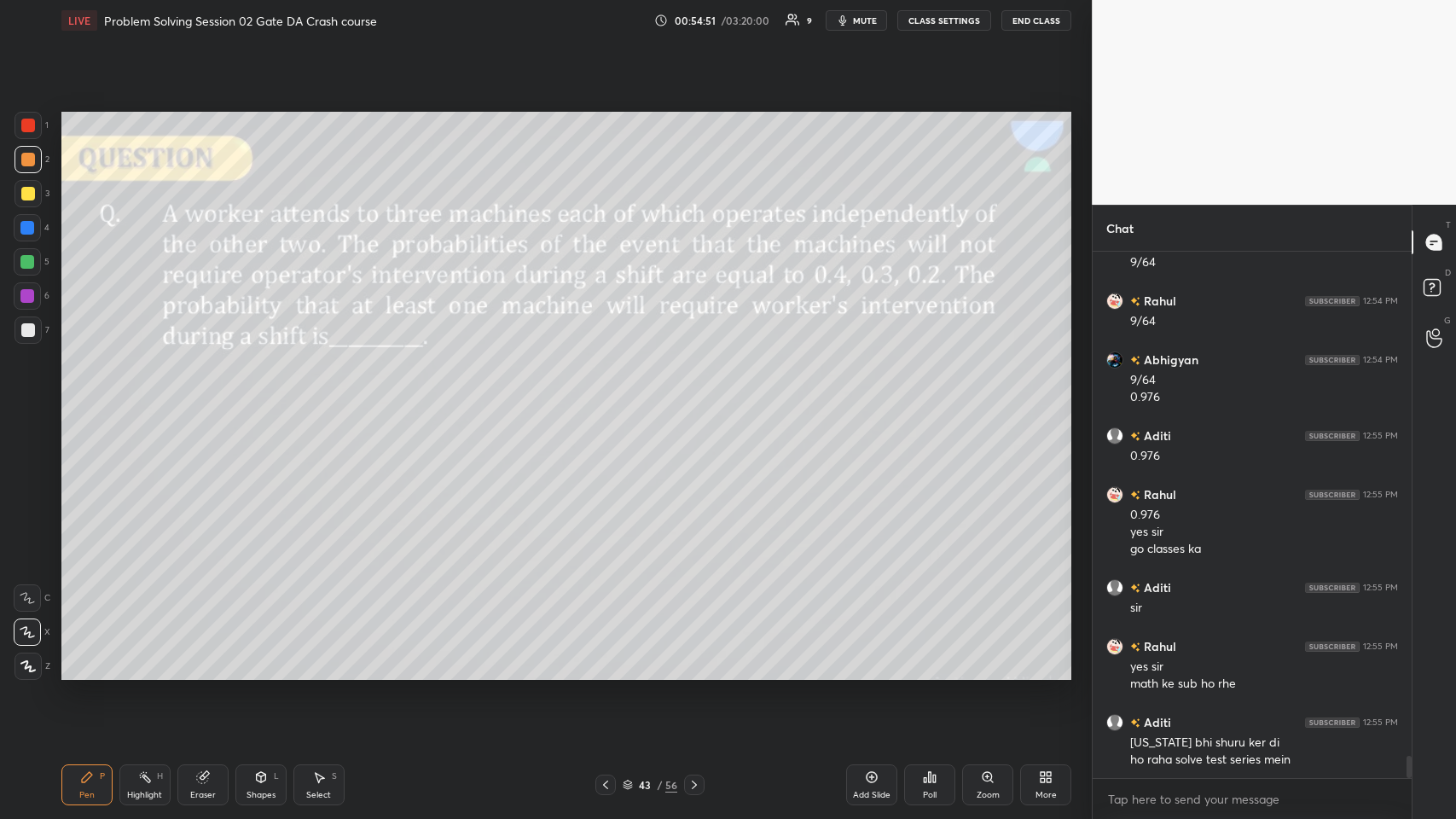
scroll to position [11826, 0]
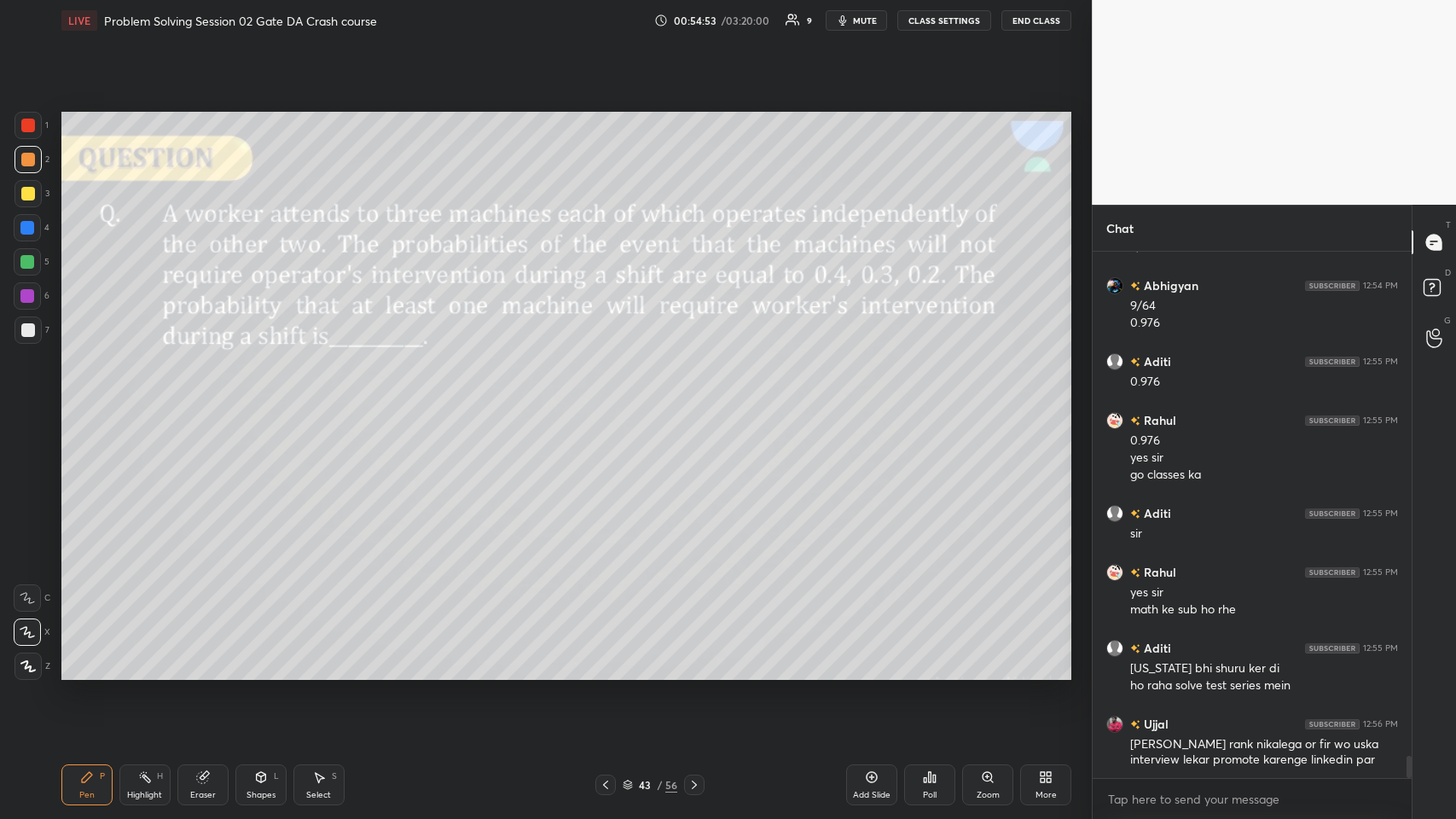
click at [201, 400] on icon at bounding box center [201, 778] width 11 height 11
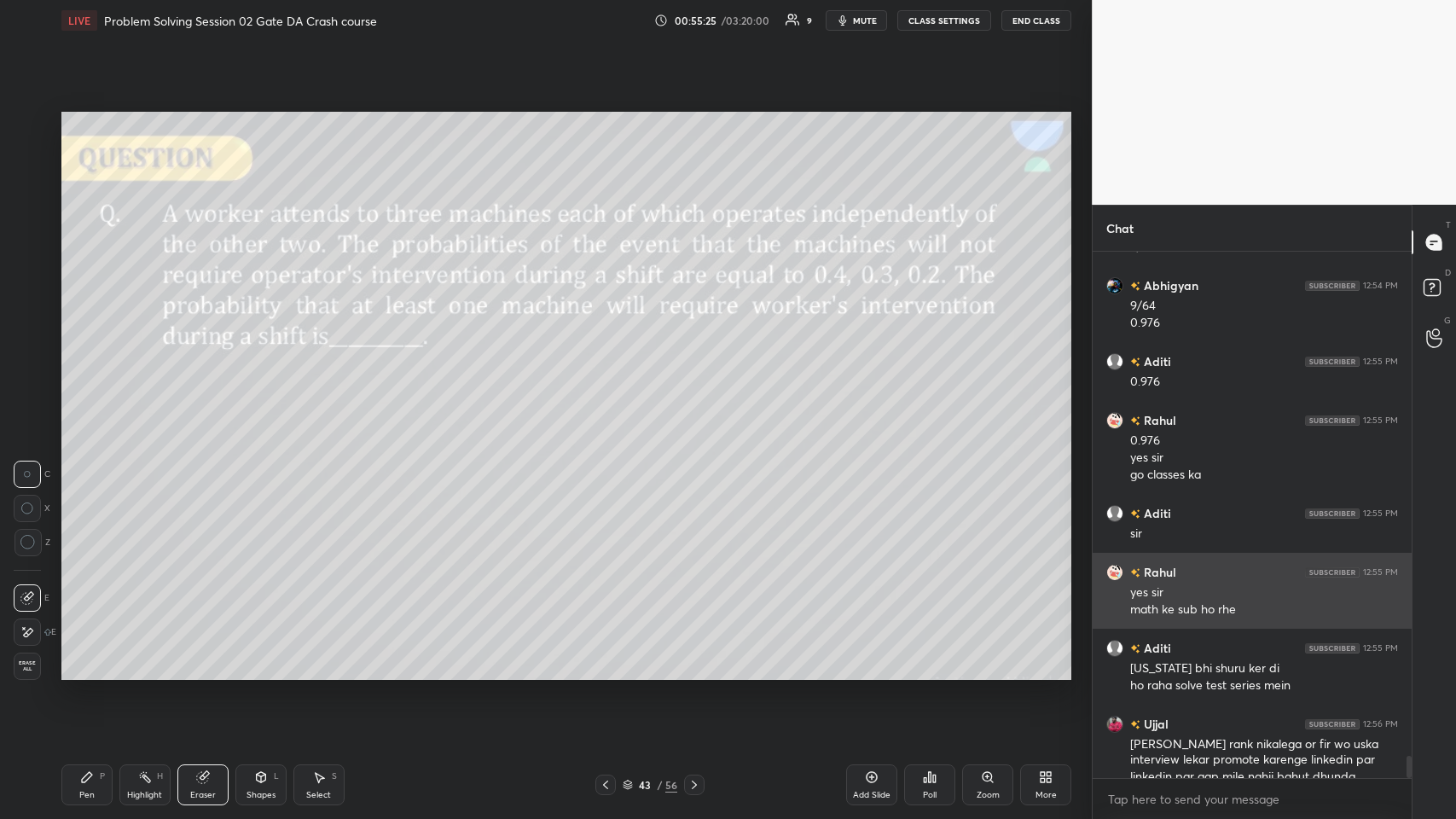
scroll to position [11843, 0]
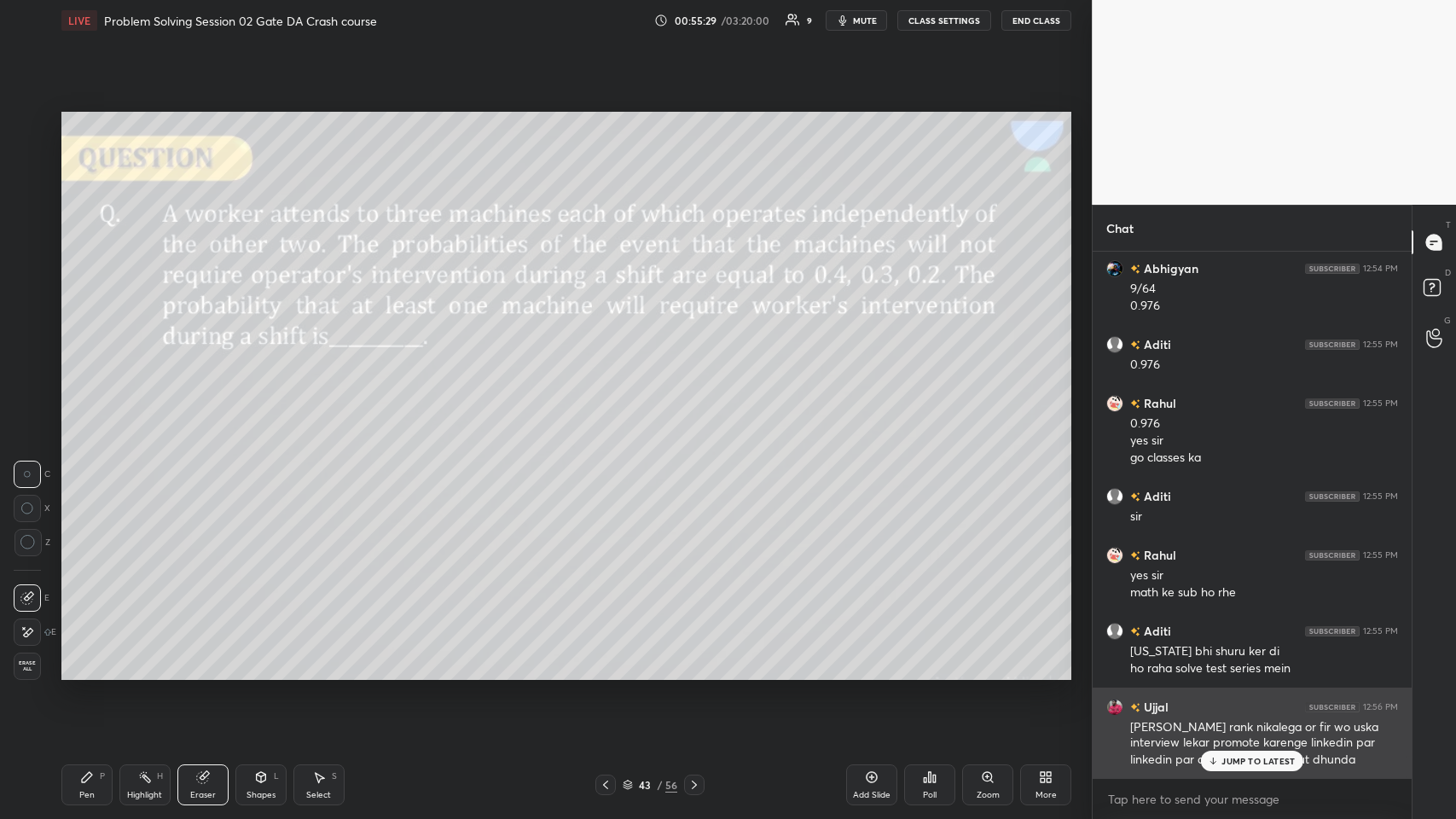
click at [611, 400] on p "JUMP TO LATEST" at bounding box center [1258, 761] width 73 height 10
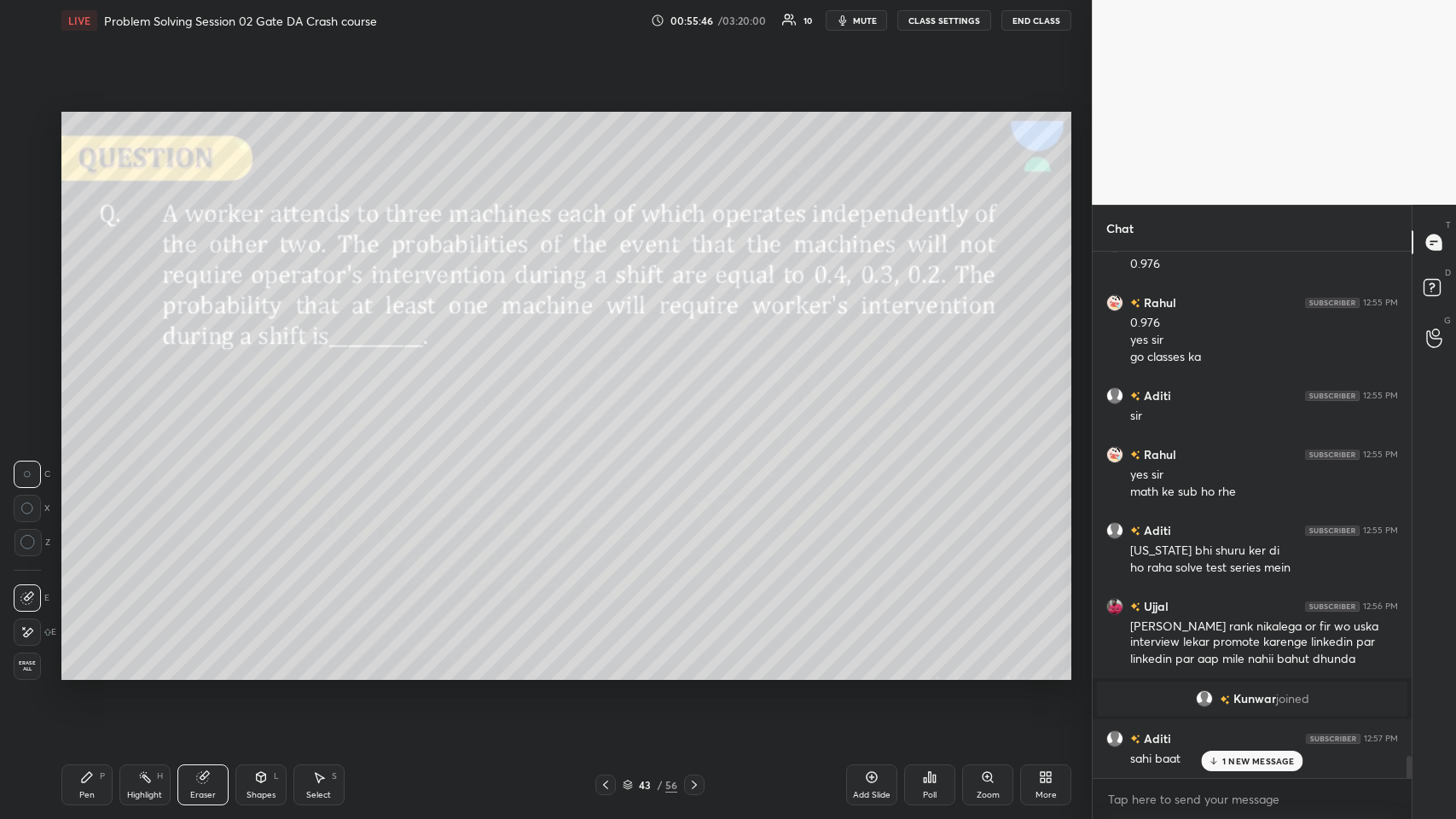
scroll to position [11065, 0]
click at [611, 400] on div "JUMP TO LATEST" at bounding box center [1252, 761] width 102 height 21
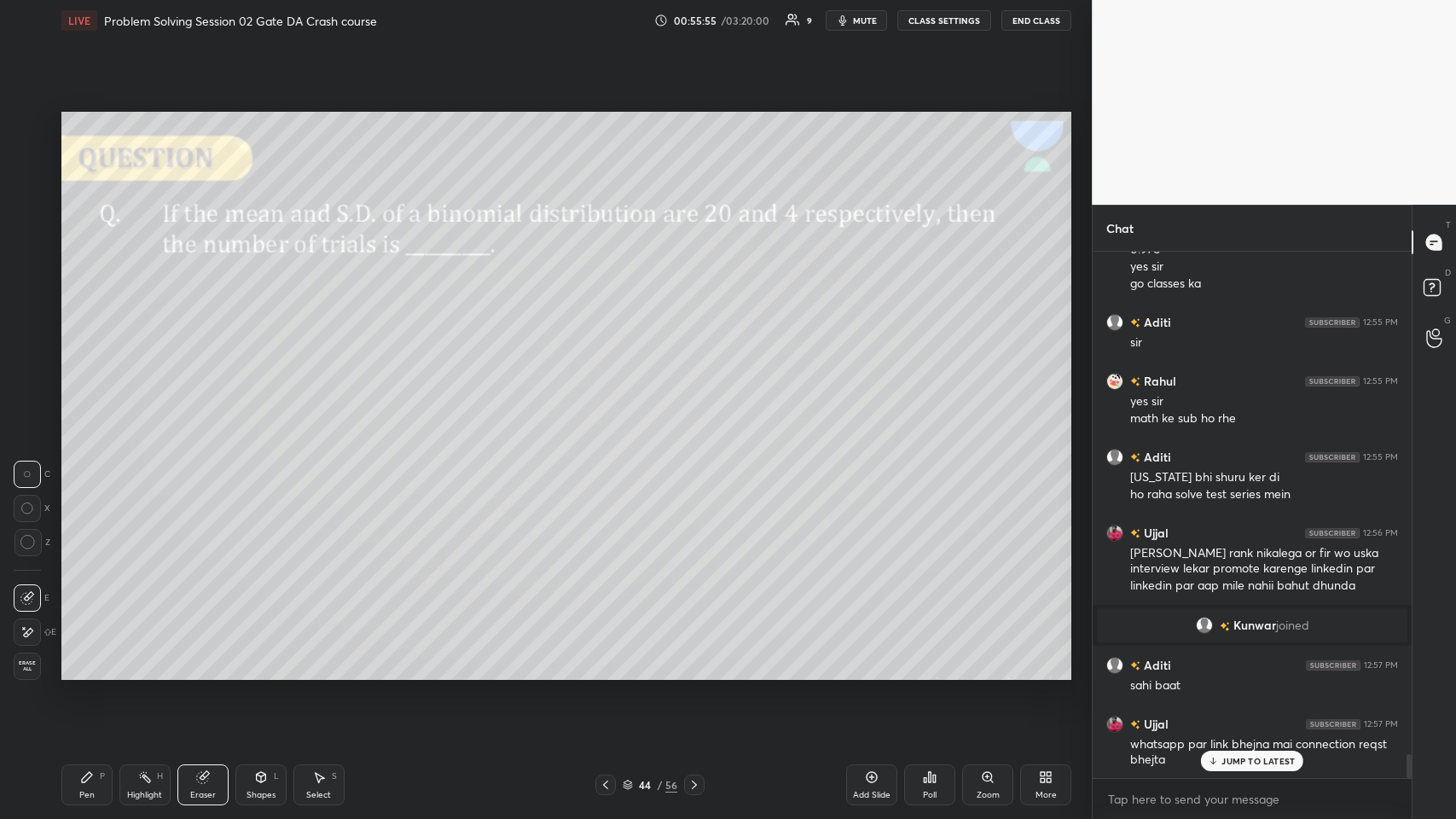
click at [83, 400] on icon at bounding box center [87, 777] width 14 height 14
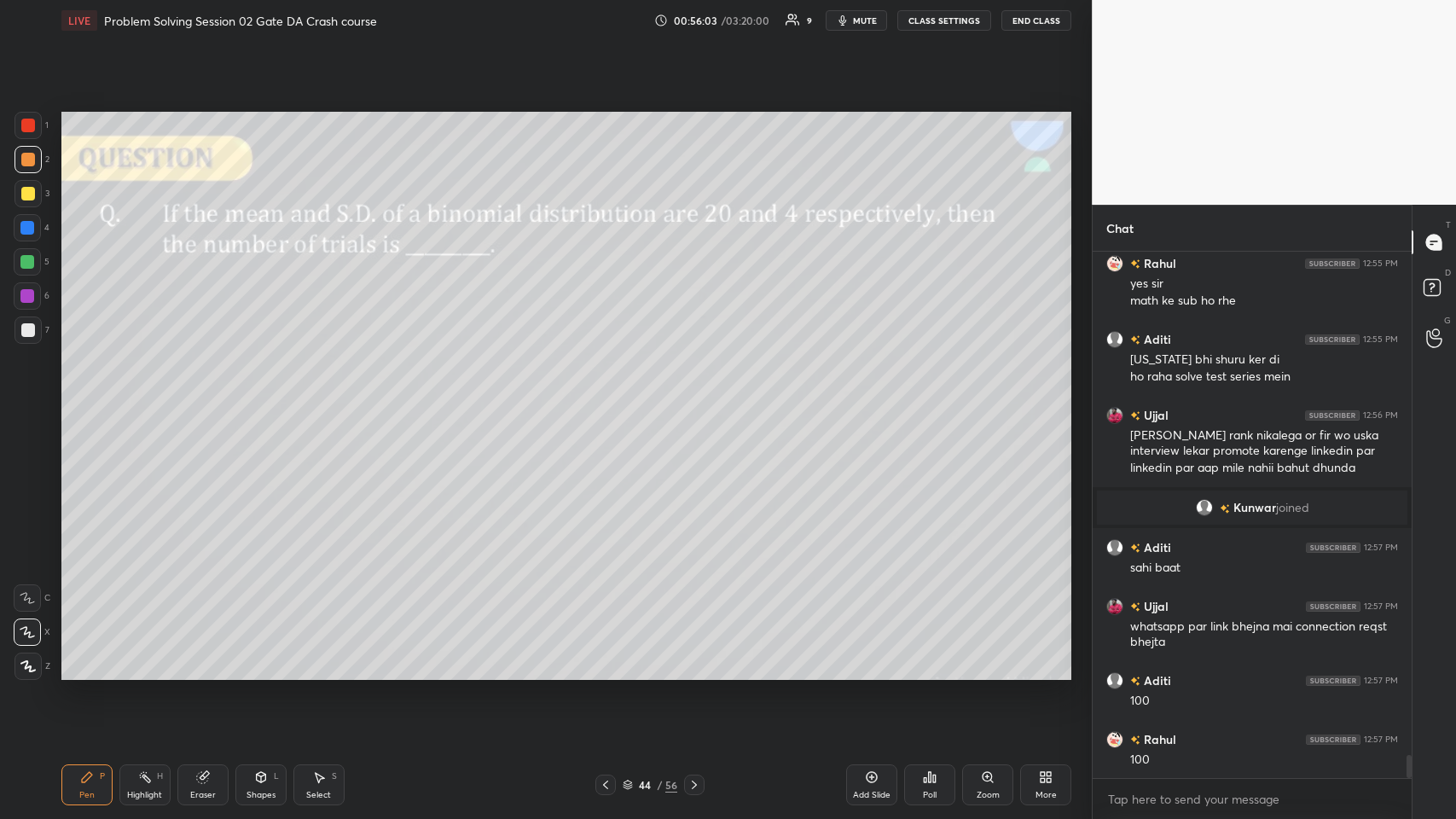
scroll to position [11316, 0]
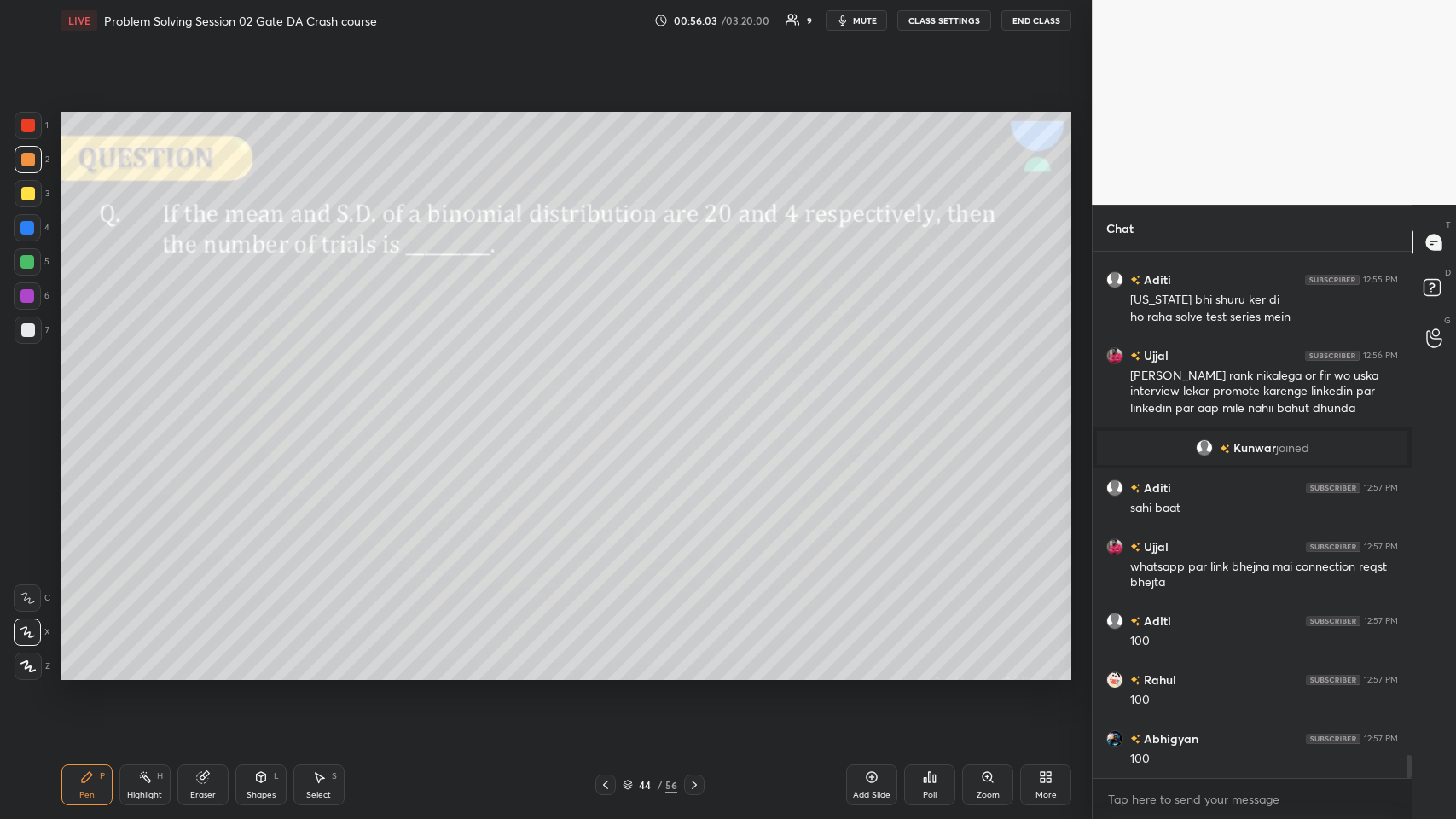
click at [258, 400] on div "Shapes" at bounding box center [260, 795] width 29 height 8
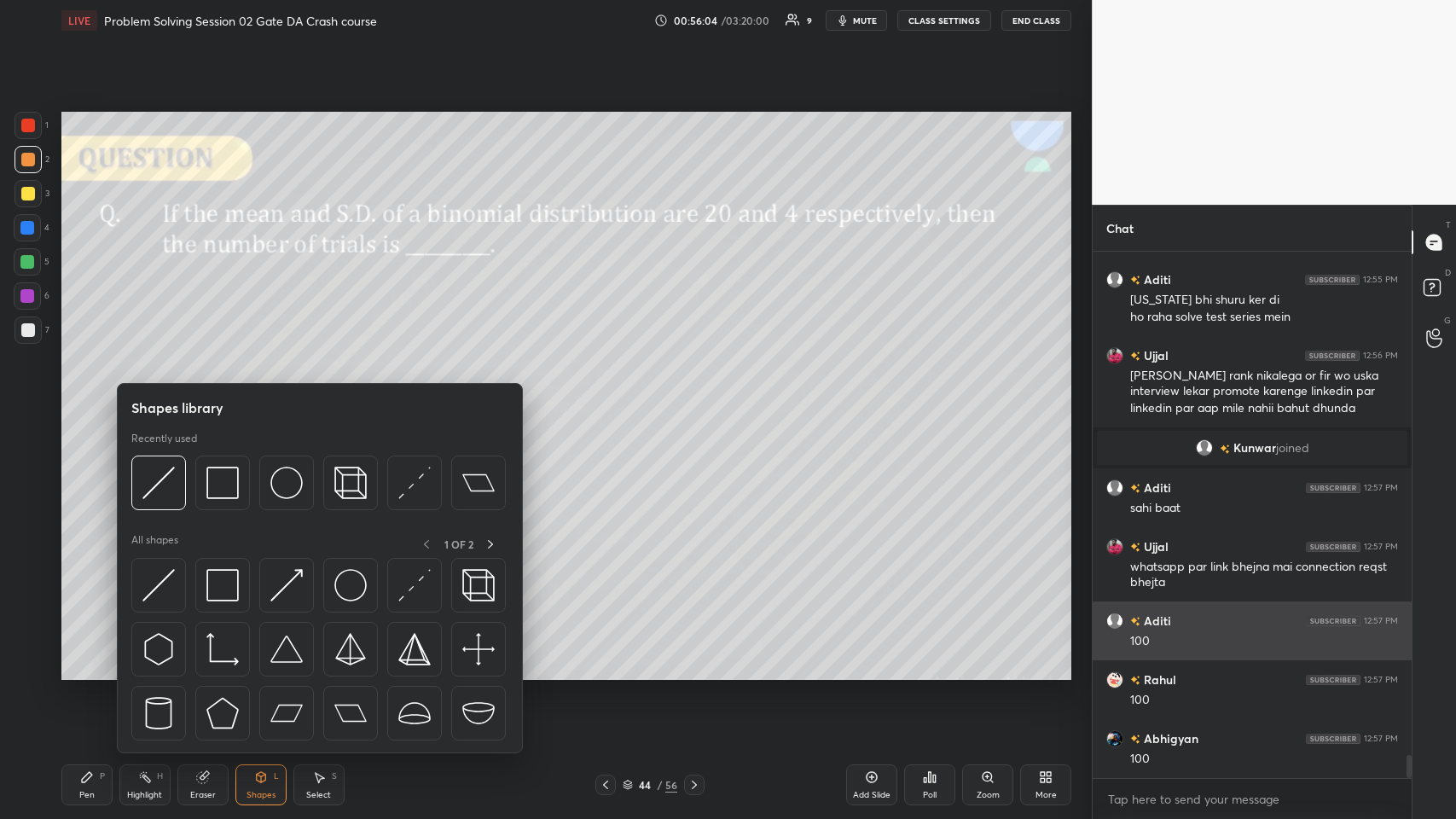
click at [224, 400] on img at bounding box center [222, 483] width 33 height 33
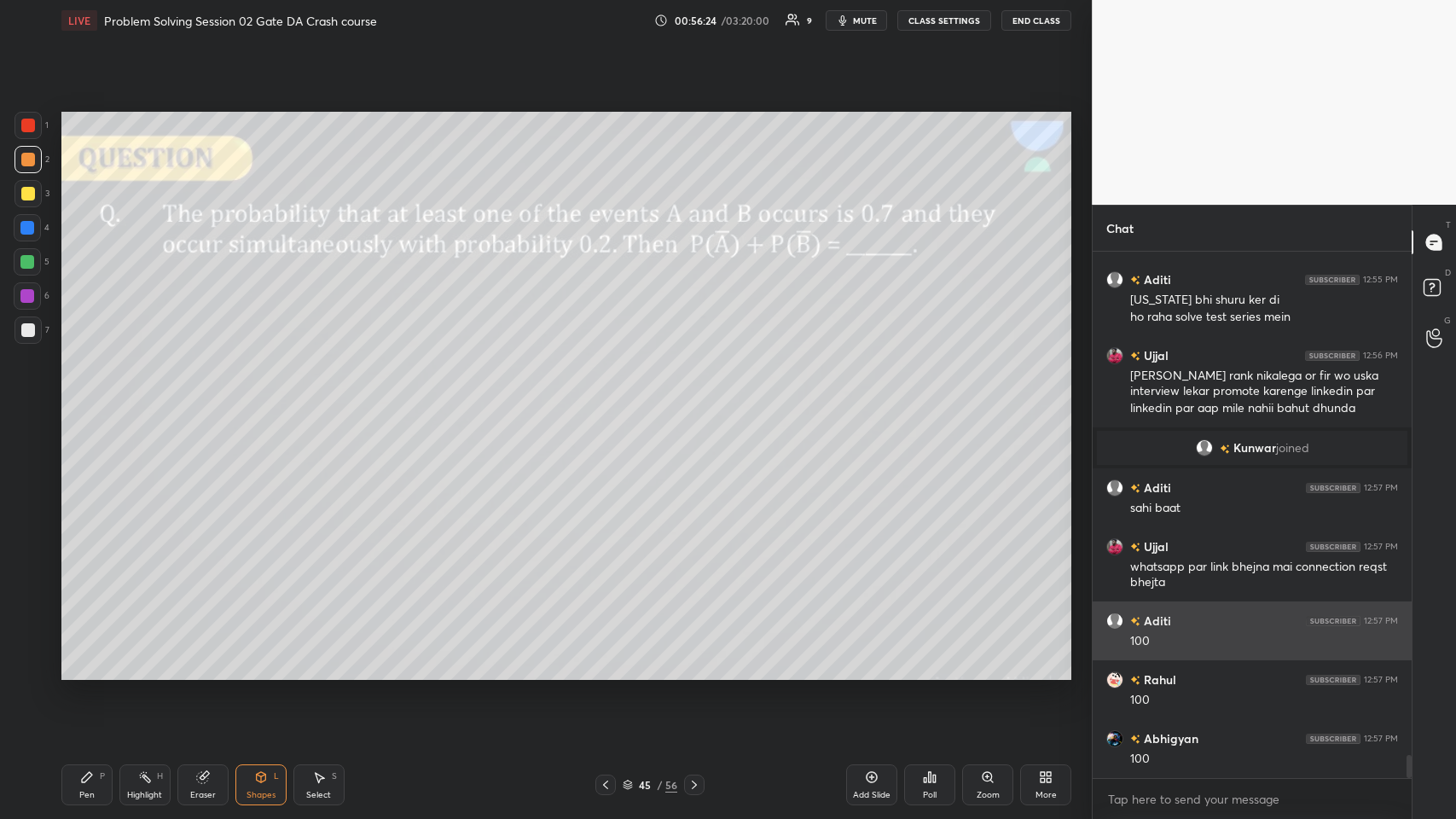
scroll to position [11374, 0]
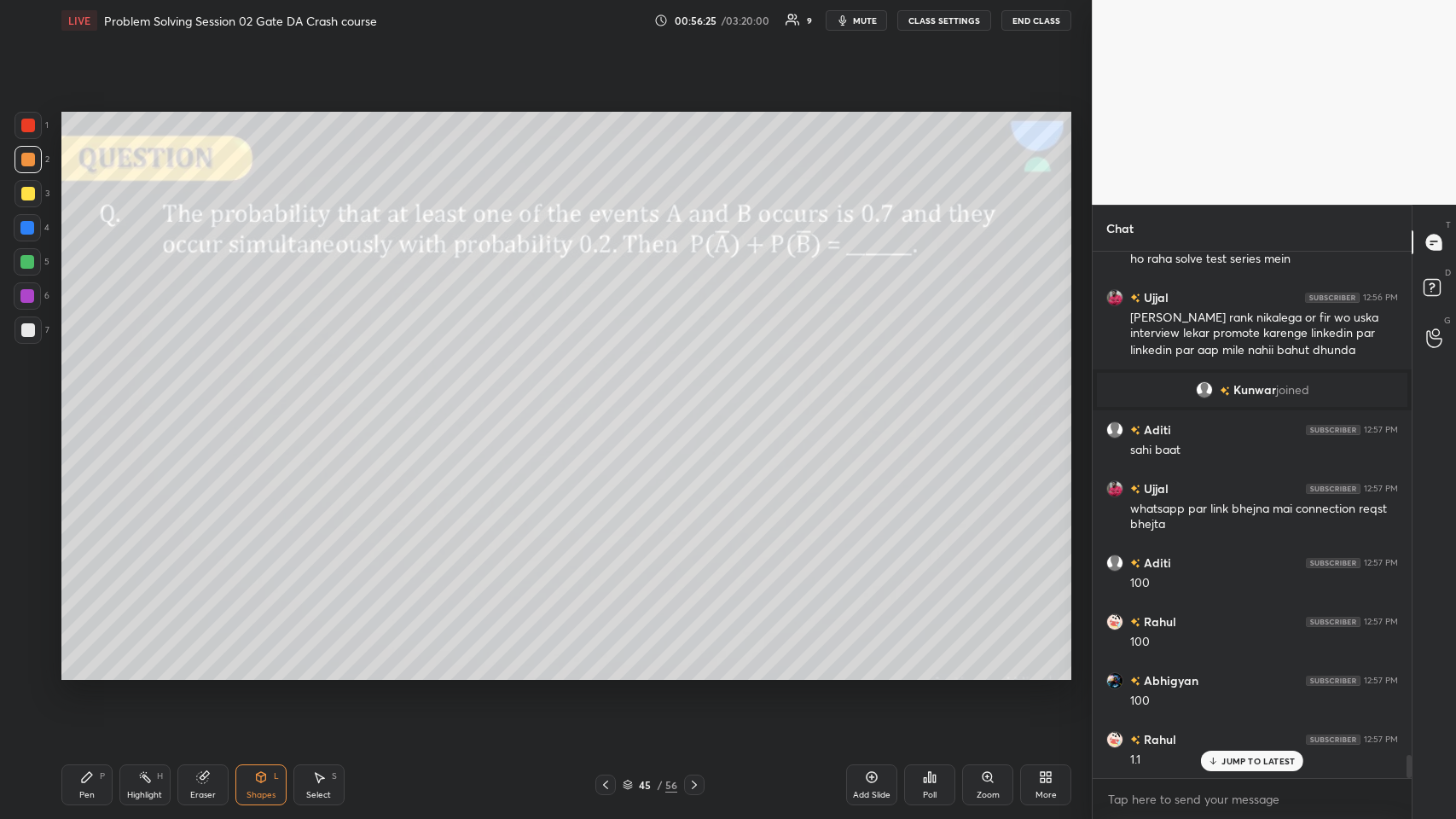
click at [70, 400] on div "Pen P" at bounding box center [87, 785] width 52 height 41
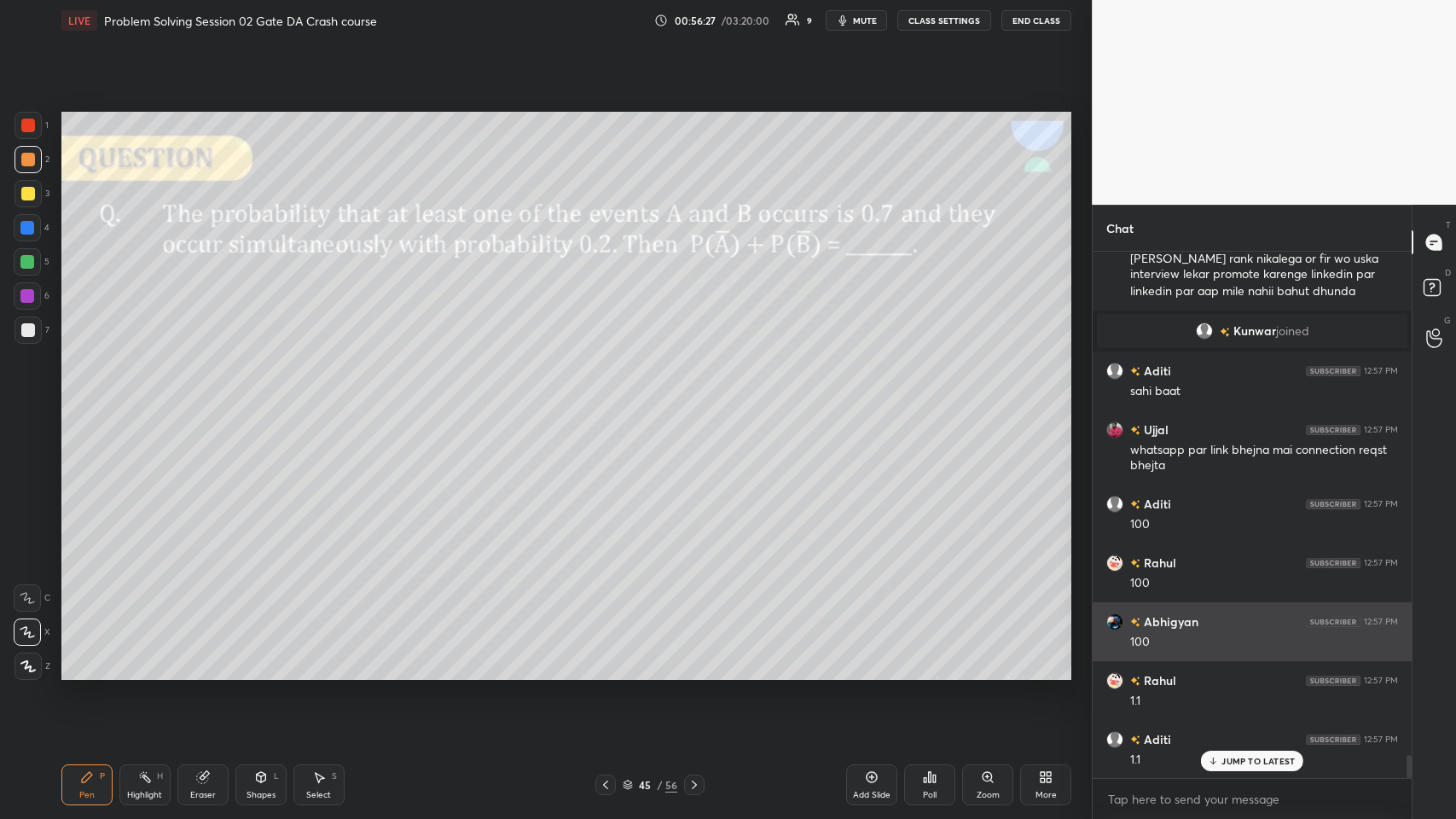
scroll to position [11492, 0]
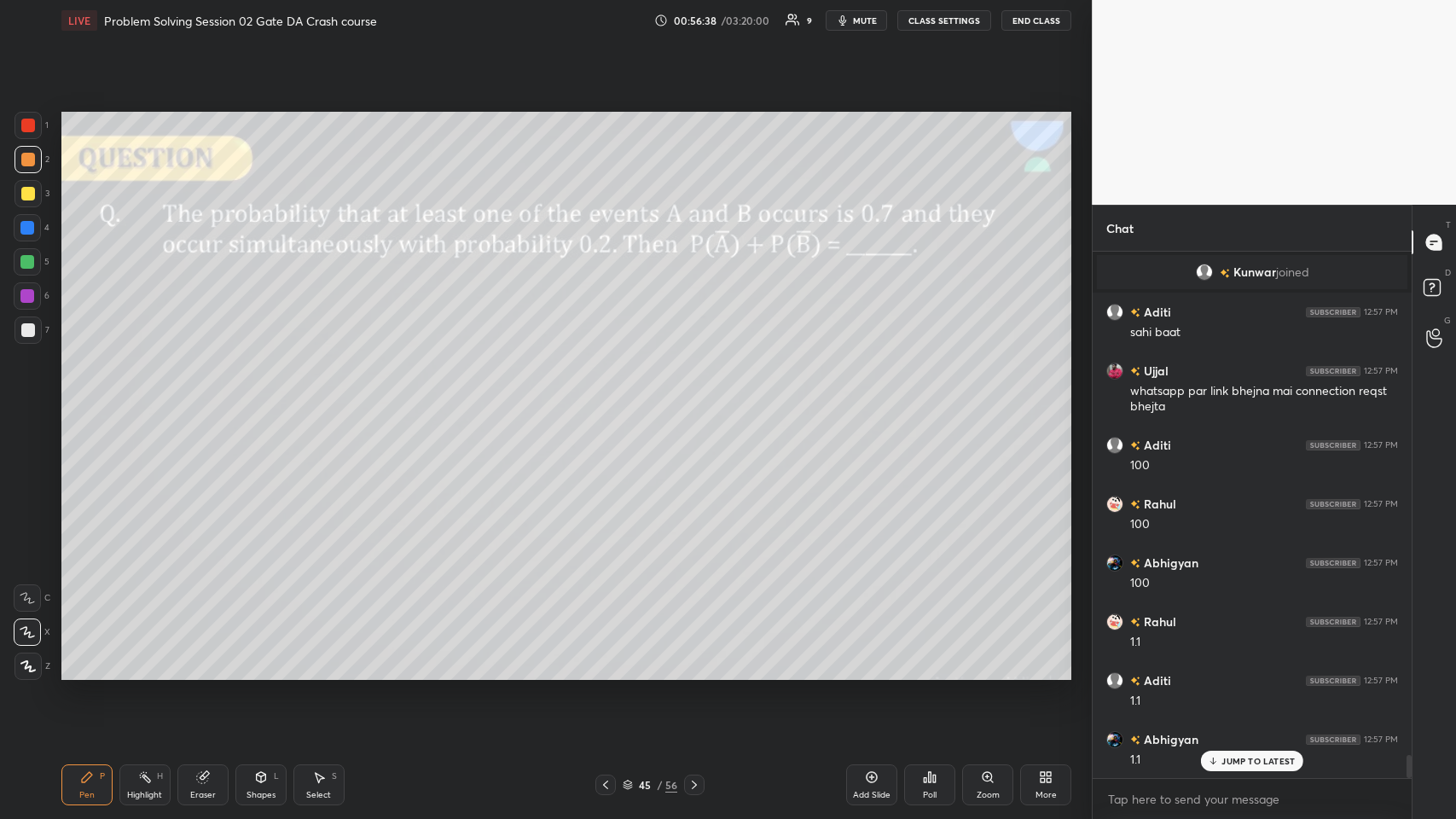
click at [611, 400] on div "JUMP TO LATEST" at bounding box center [1252, 761] width 102 height 21
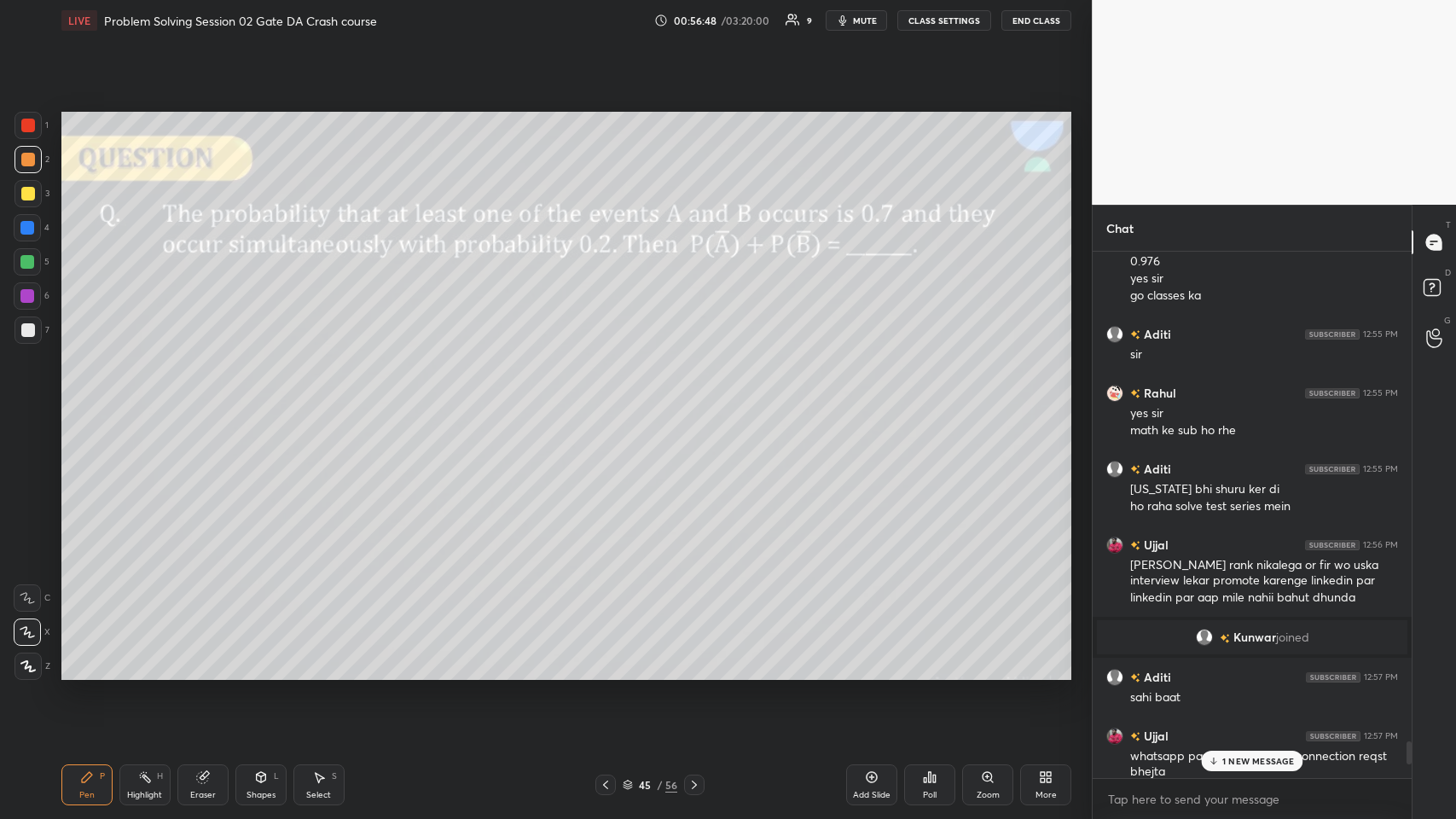
scroll to position [11126, 0]
click at [611, 400] on icon at bounding box center [1214, 761] width 11 height 10
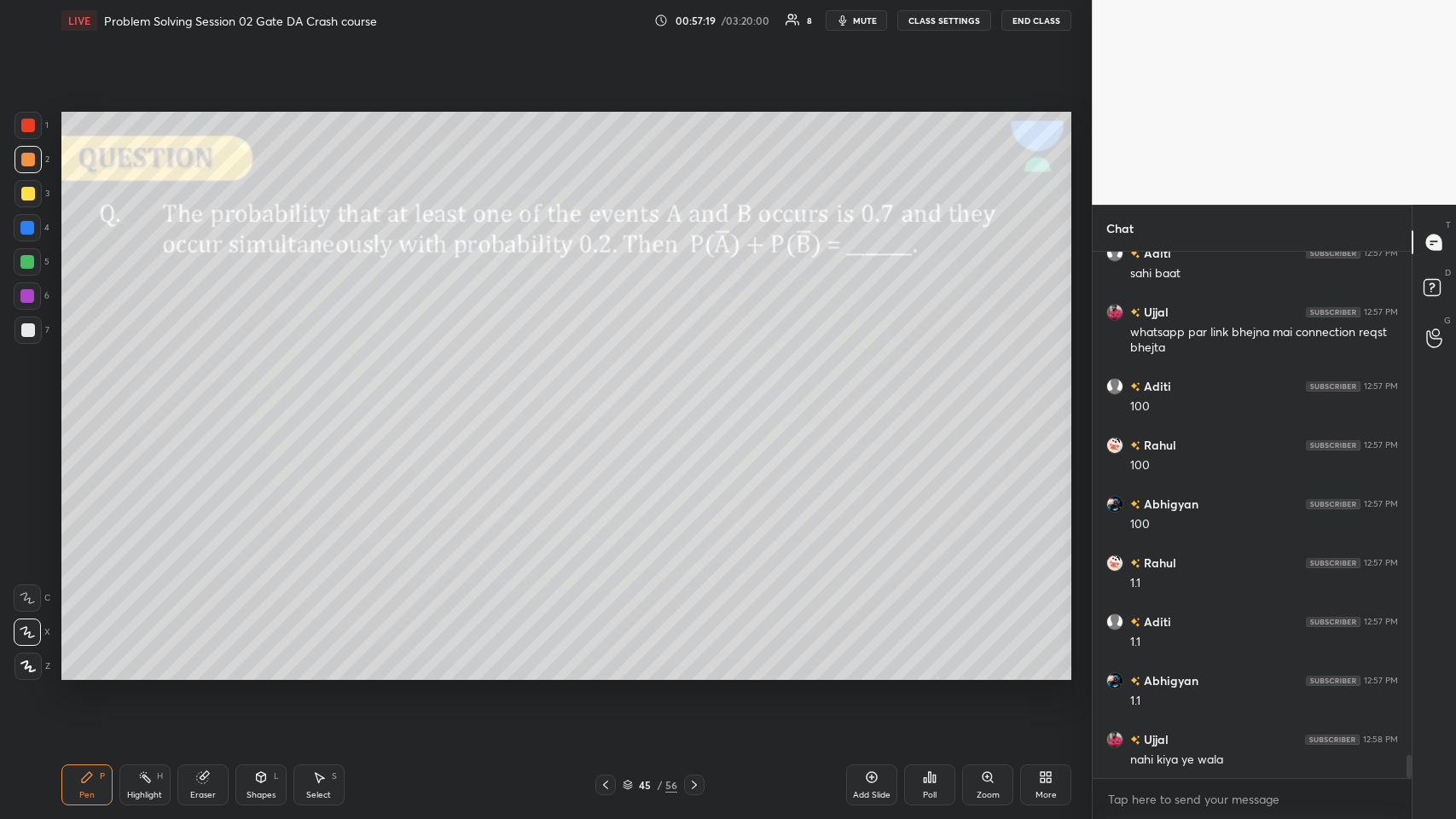
click at [30, 321] on div at bounding box center [27, 330] width 27 height 27
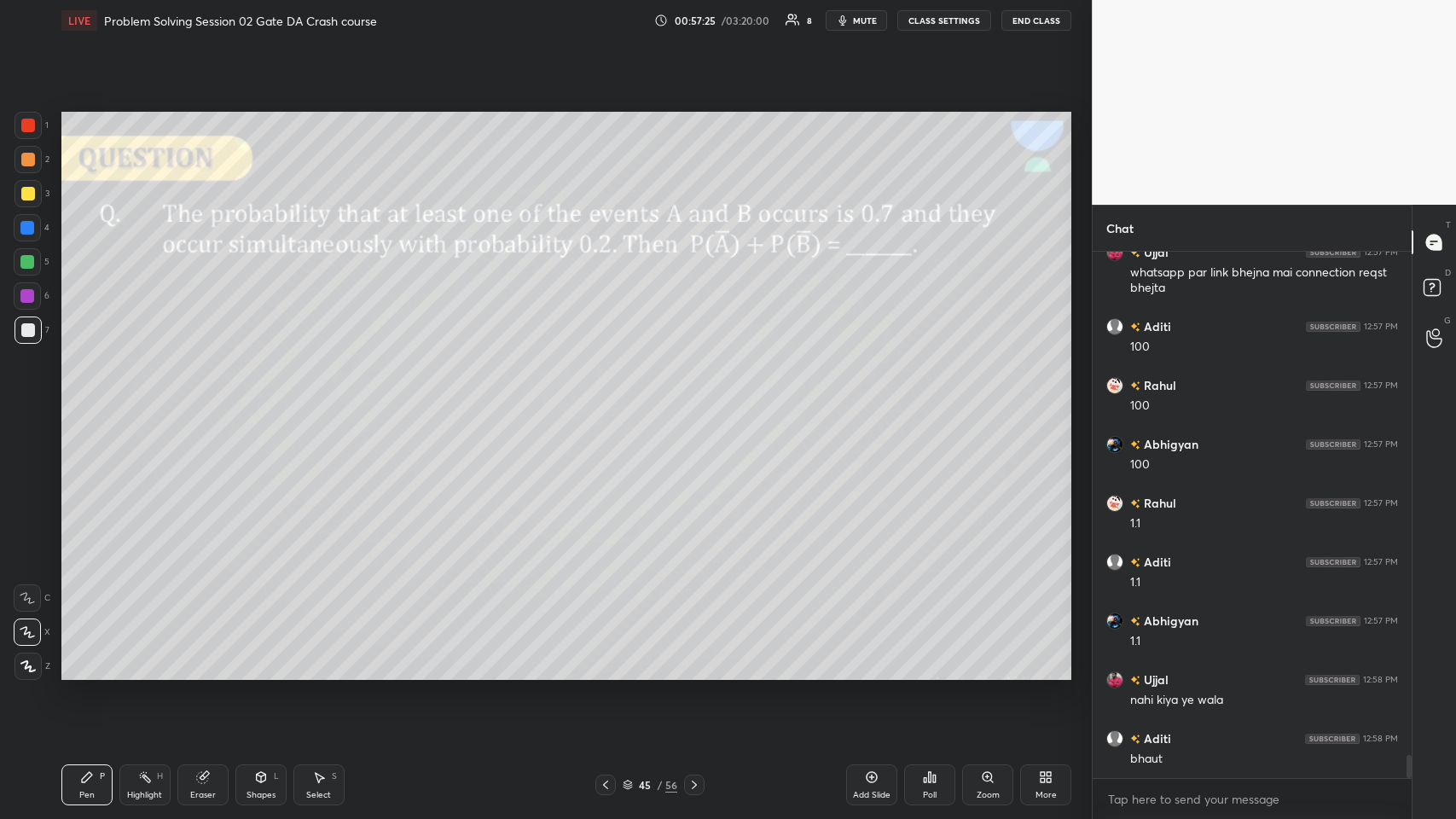
click at [611, 400] on icon at bounding box center [694, 784] width 14 height 14
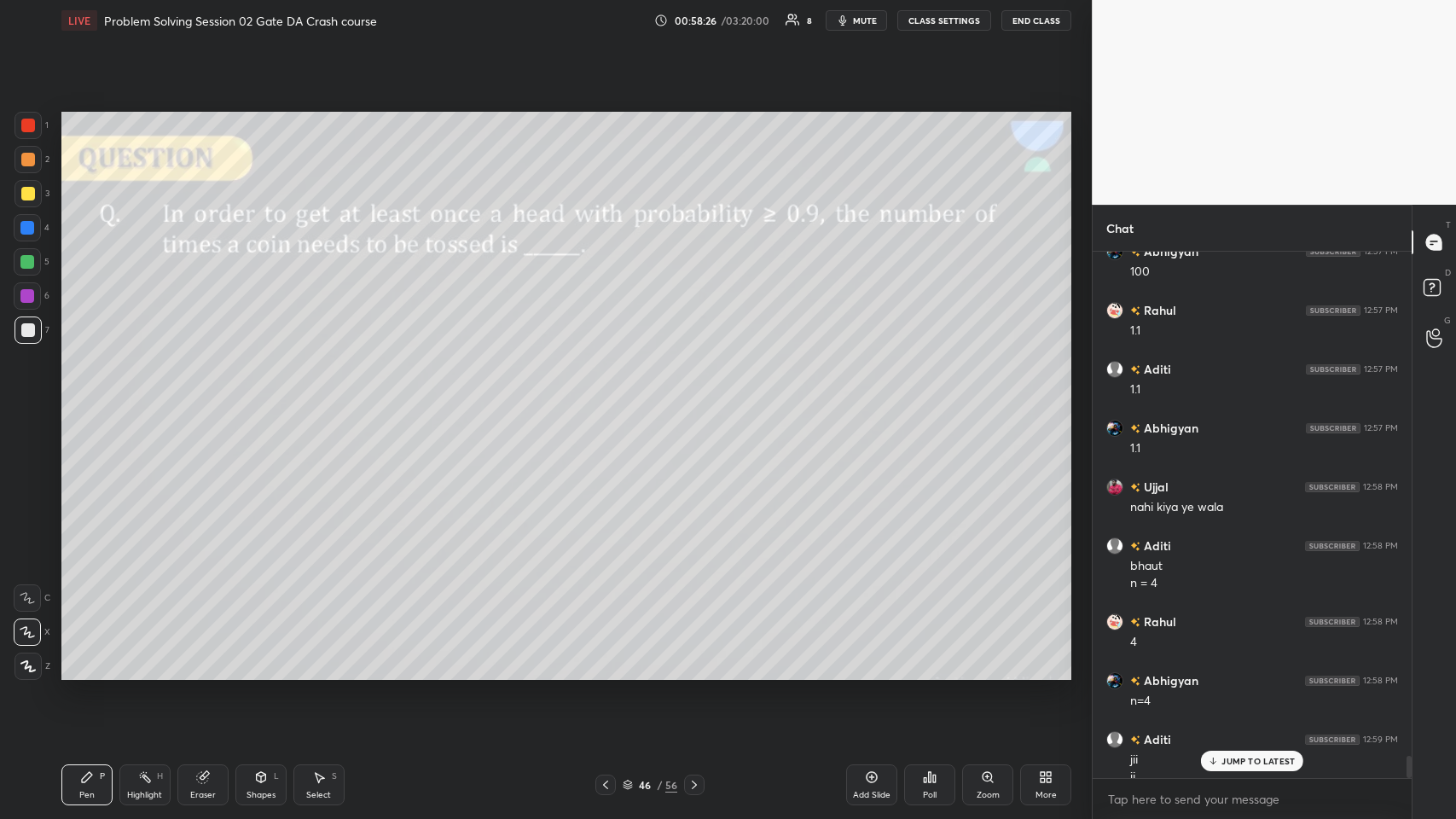
scroll to position [11820, 0]
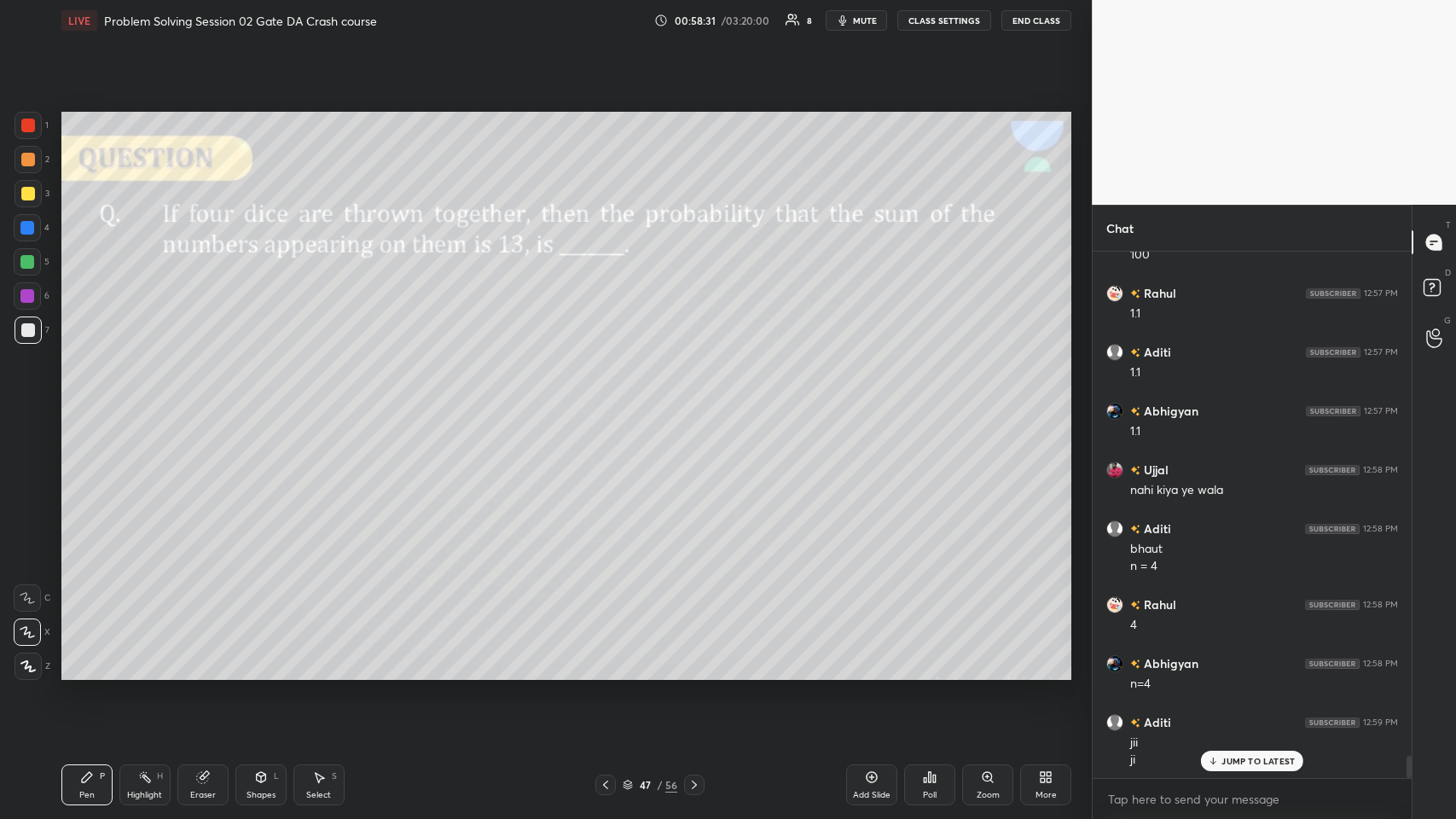
click at [30, 194] on div at bounding box center [28, 193] width 14 height 14
click at [611, 400] on div "JUMP TO LATEST" at bounding box center [1252, 761] width 102 height 21
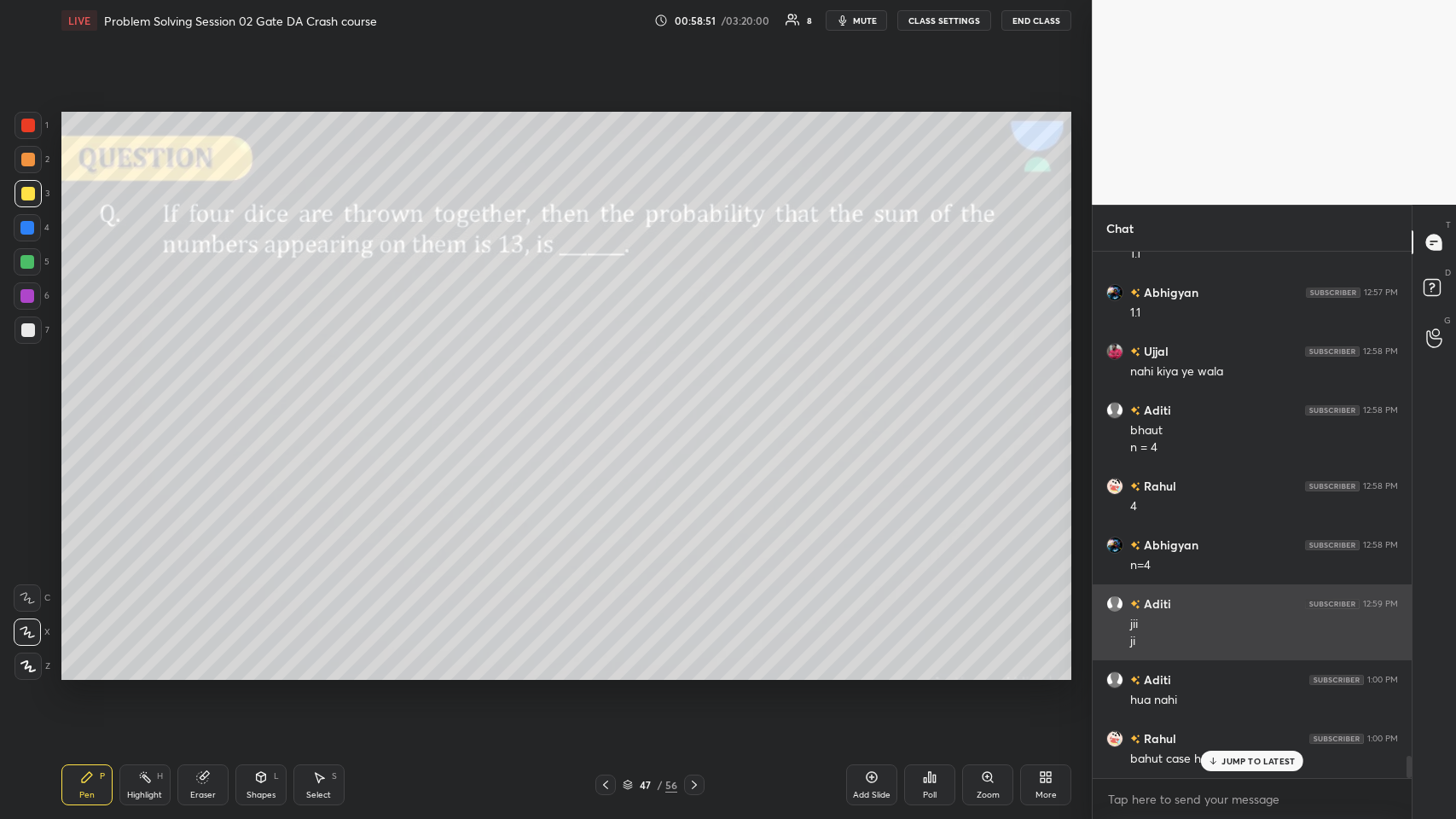
scroll to position [11997, 0]
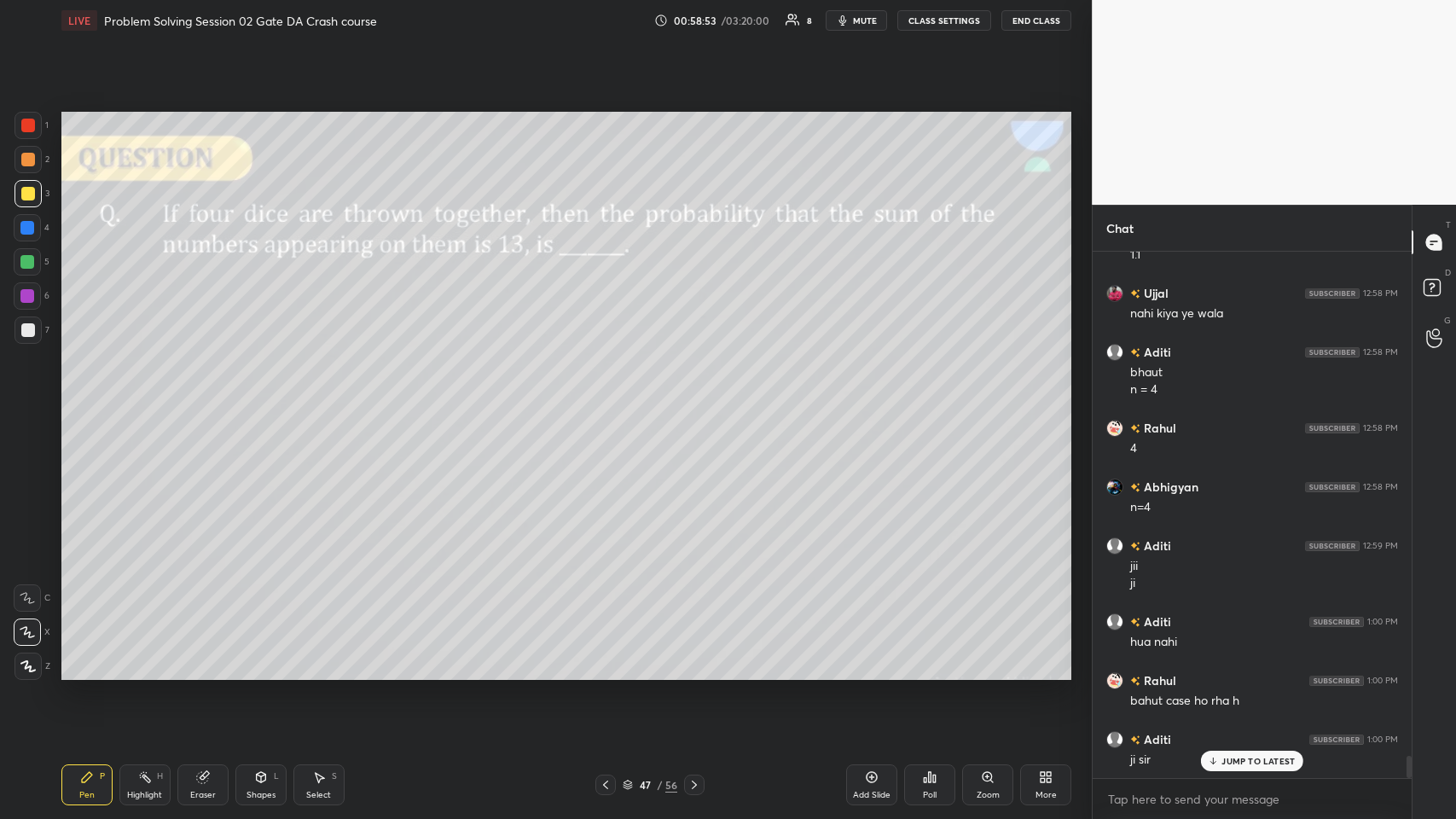
click at [31, 157] on div at bounding box center [28, 159] width 14 height 14
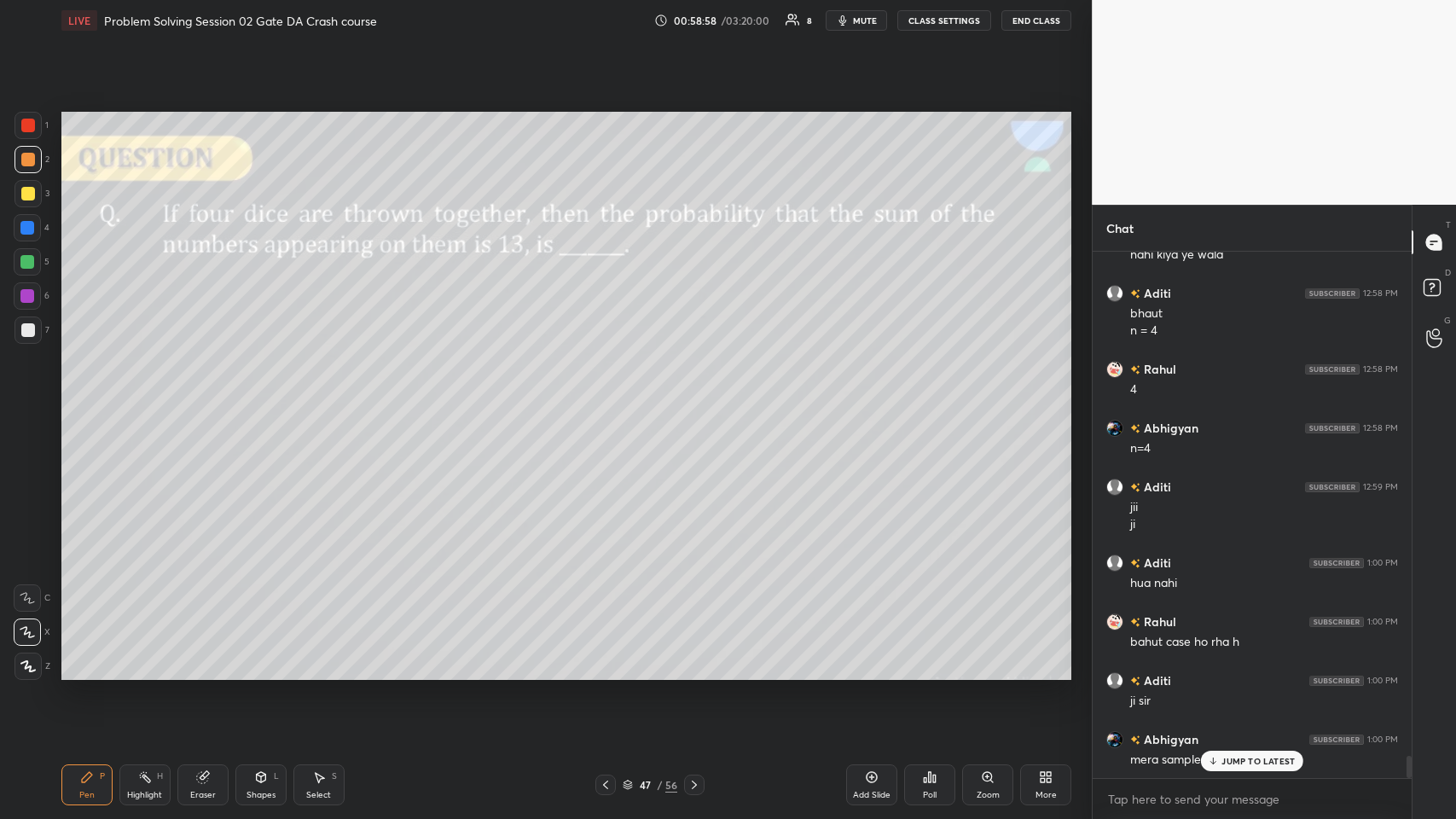
scroll to position [12114, 0]
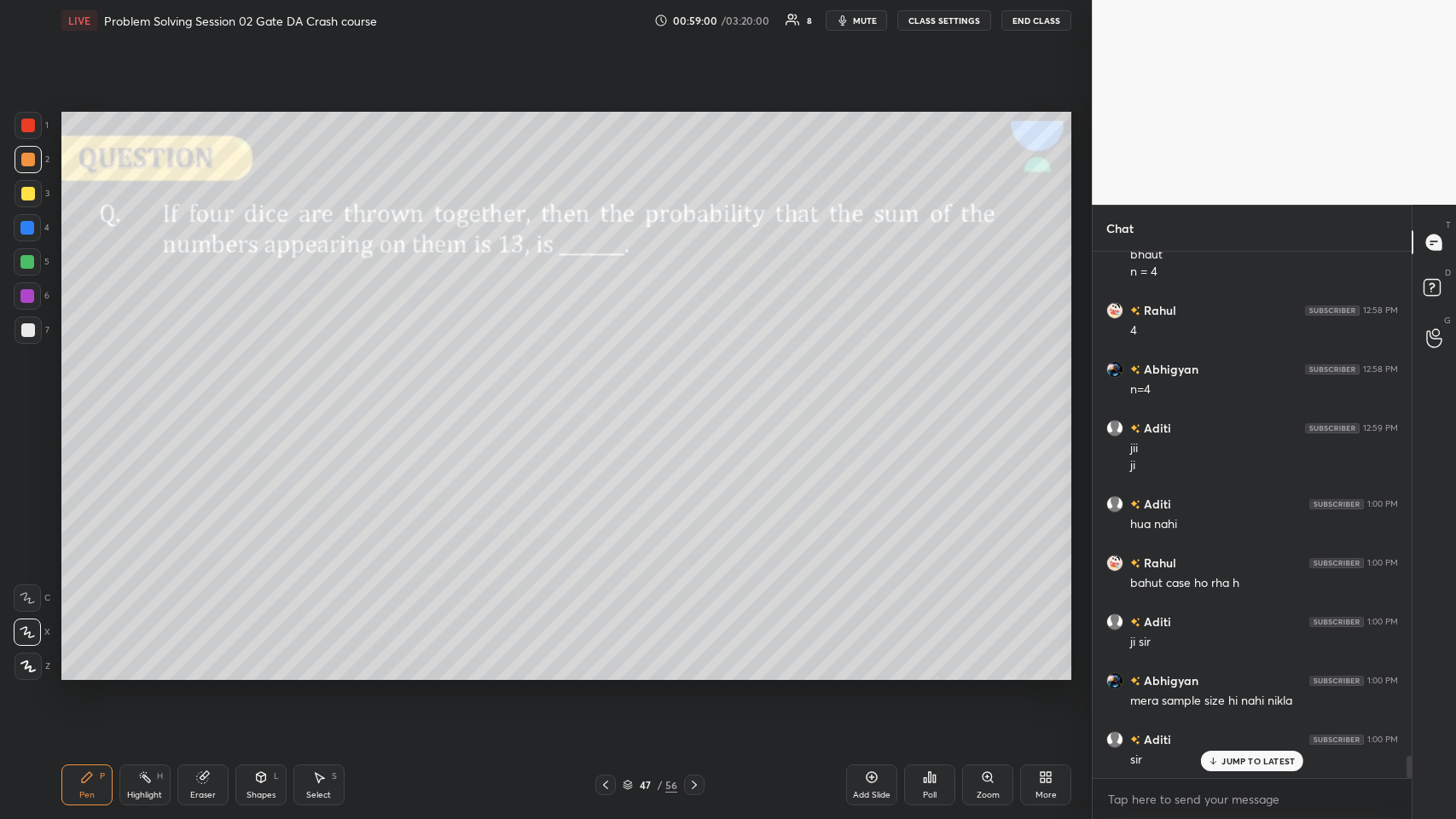
click at [202, 400] on icon at bounding box center [201, 778] width 11 height 11
click at [92, 400] on div "Pen P" at bounding box center [87, 785] width 52 height 41
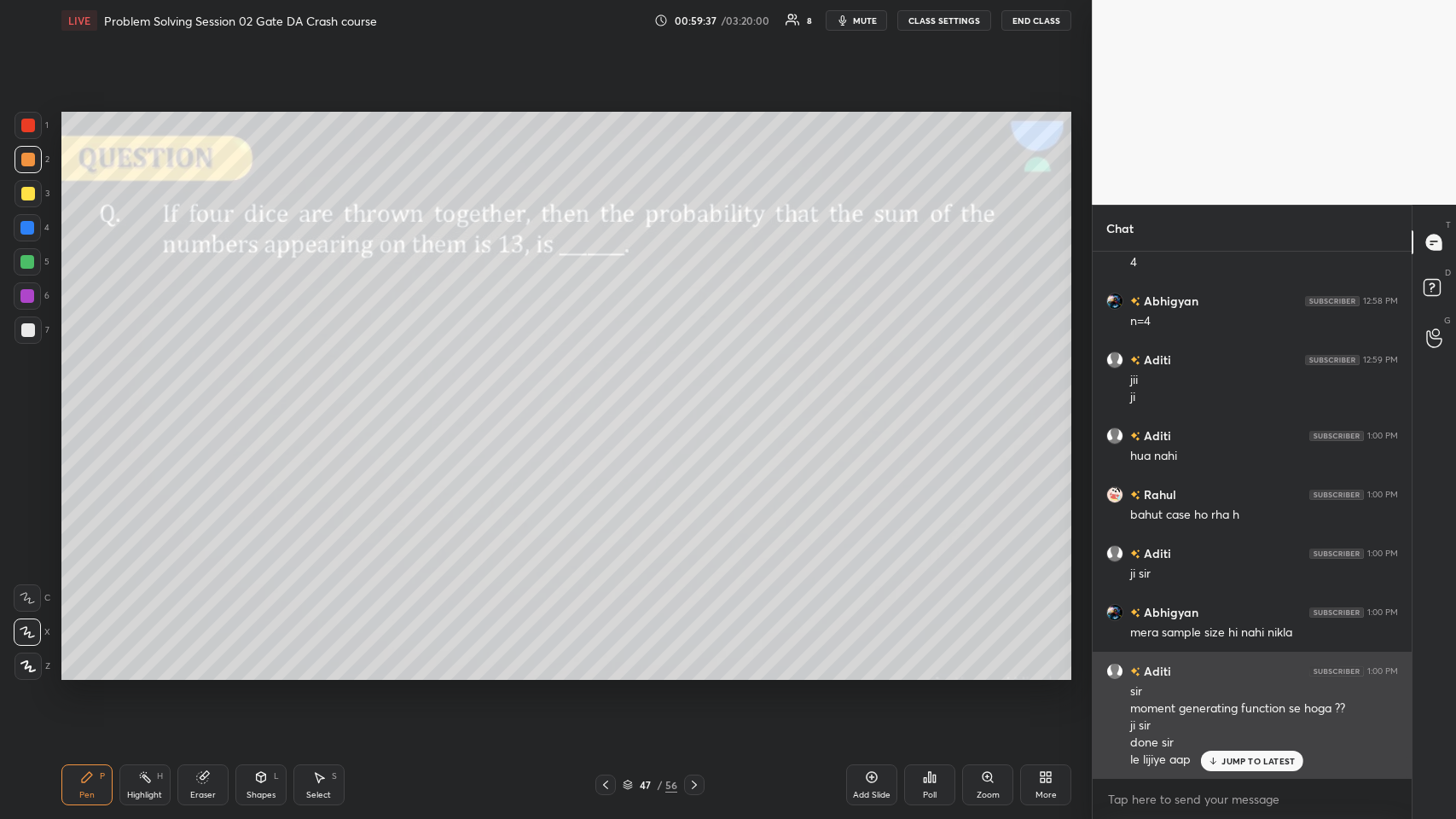
scroll to position [12242, 0]
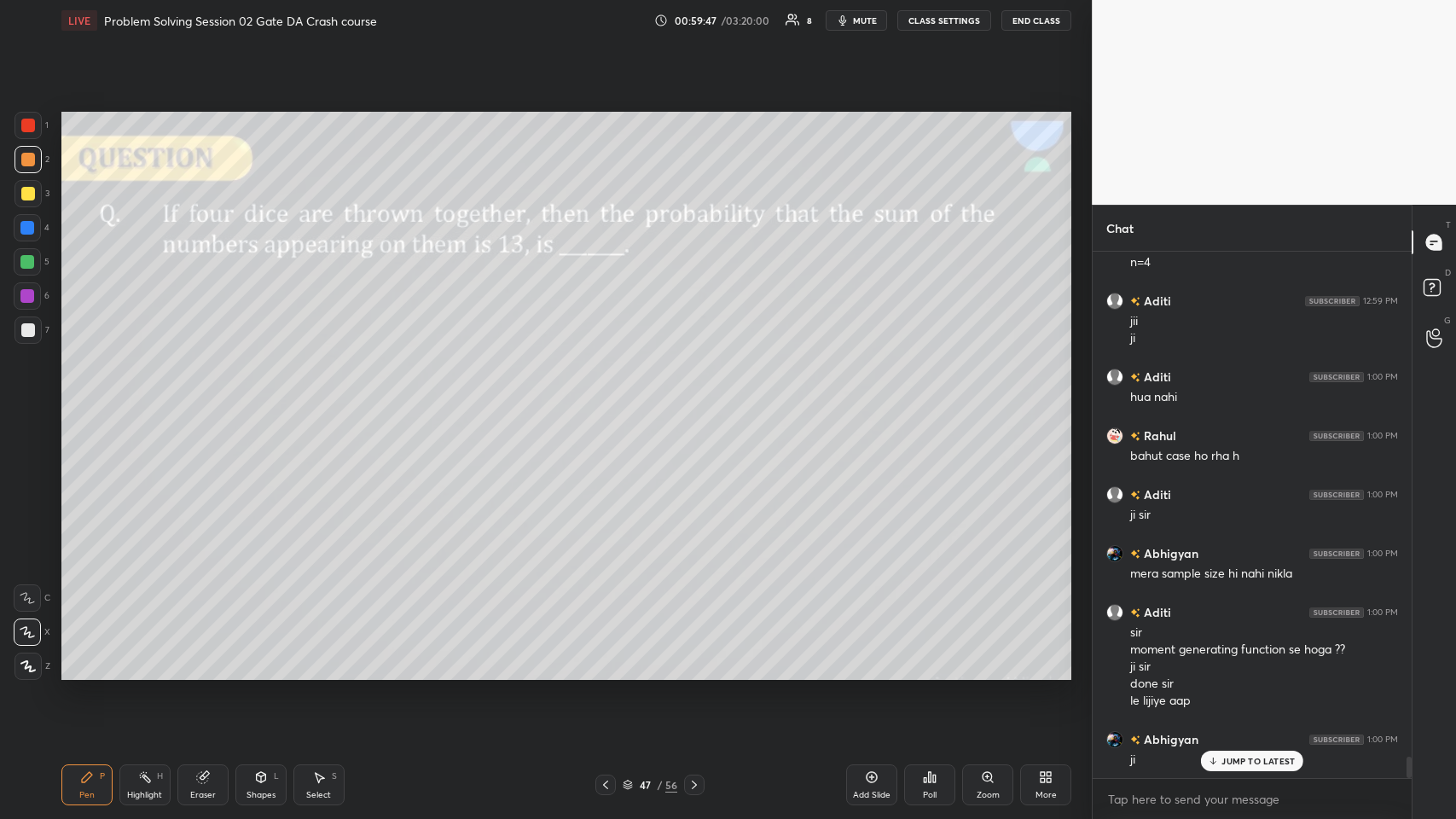
click at [22, 204] on div at bounding box center [27, 193] width 27 height 27
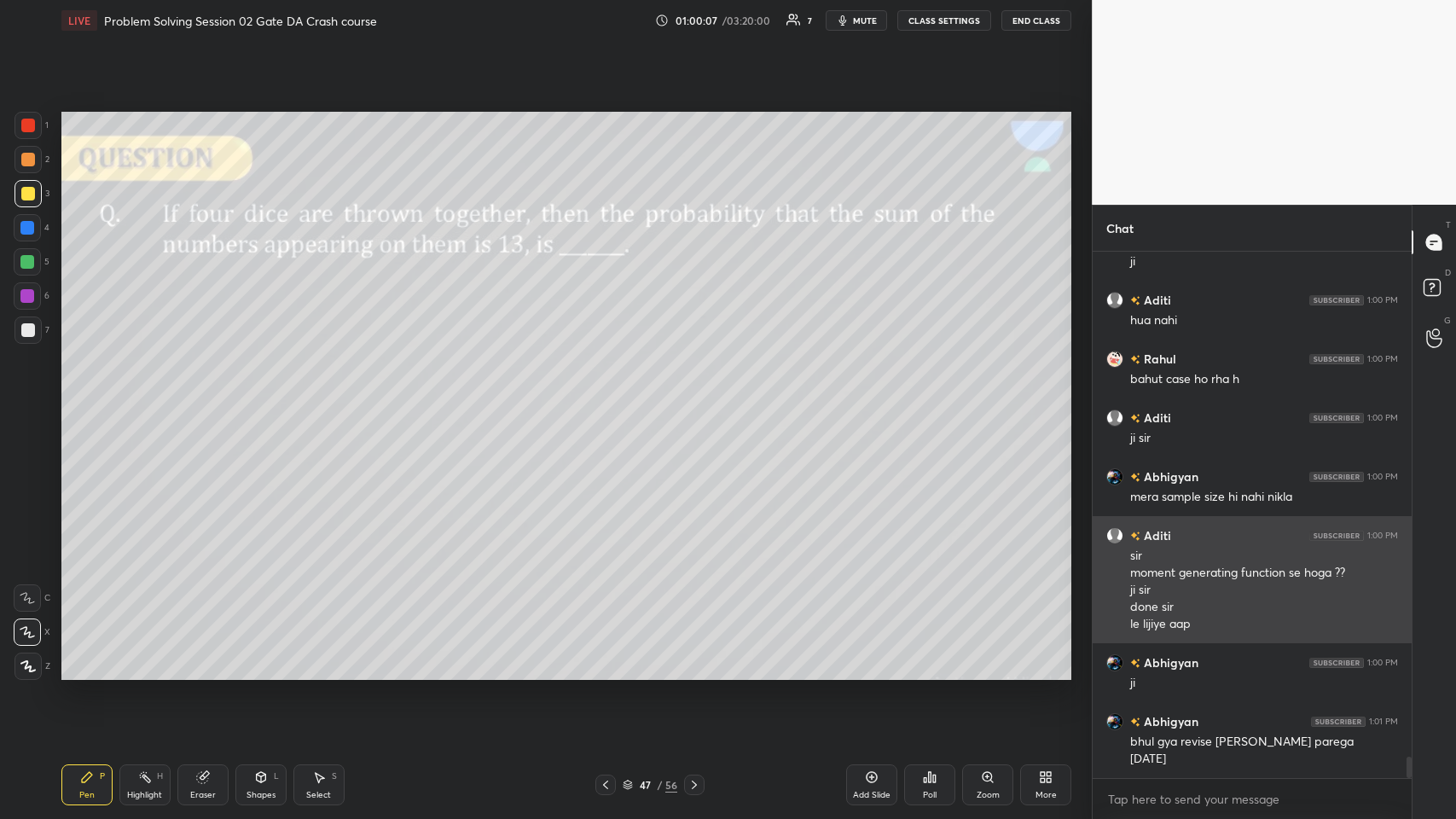
scroll to position [12392, 0]
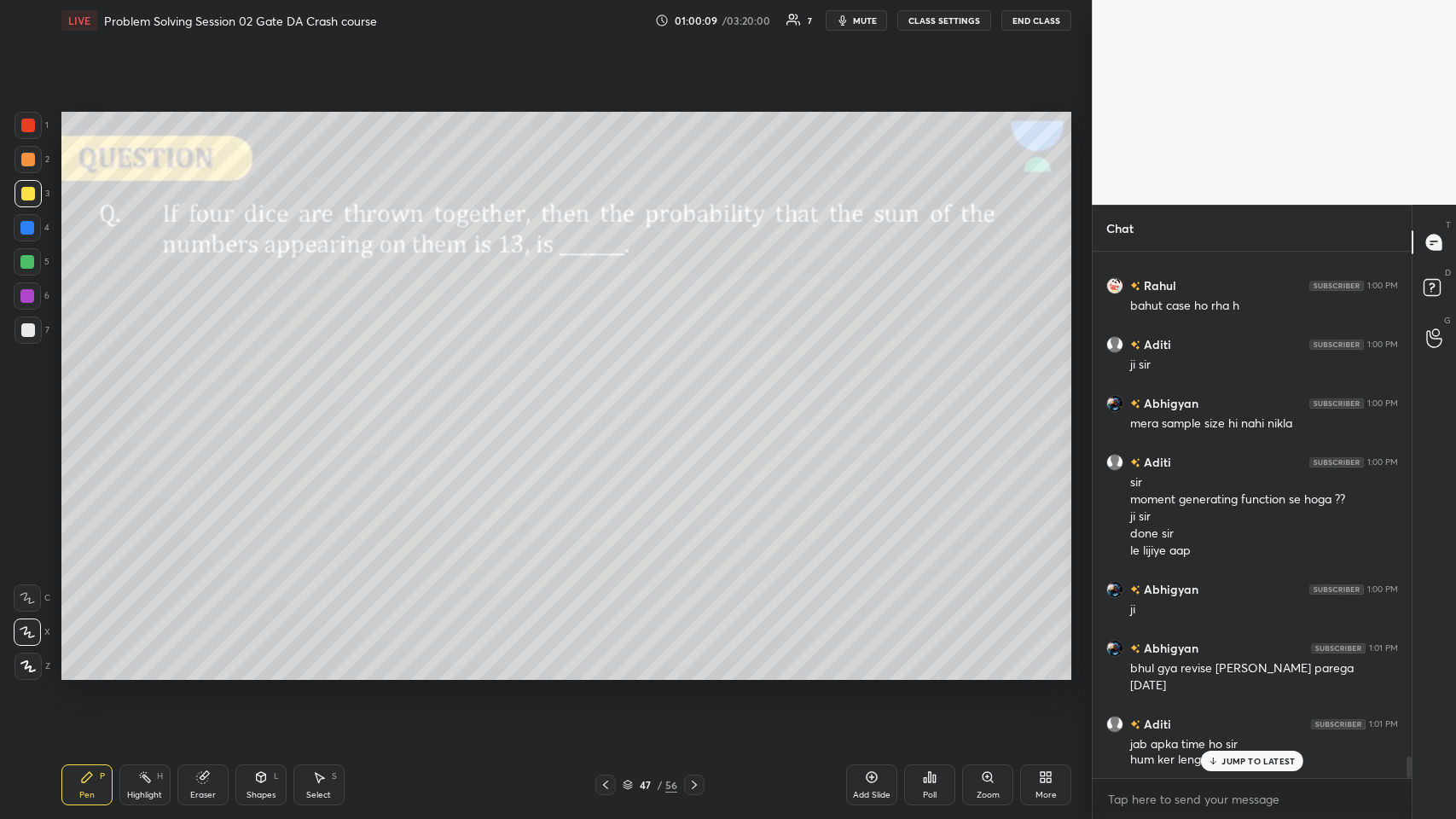
click at [611, 400] on p "JUMP TO LATEST" at bounding box center [1258, 761] width 73 height 10
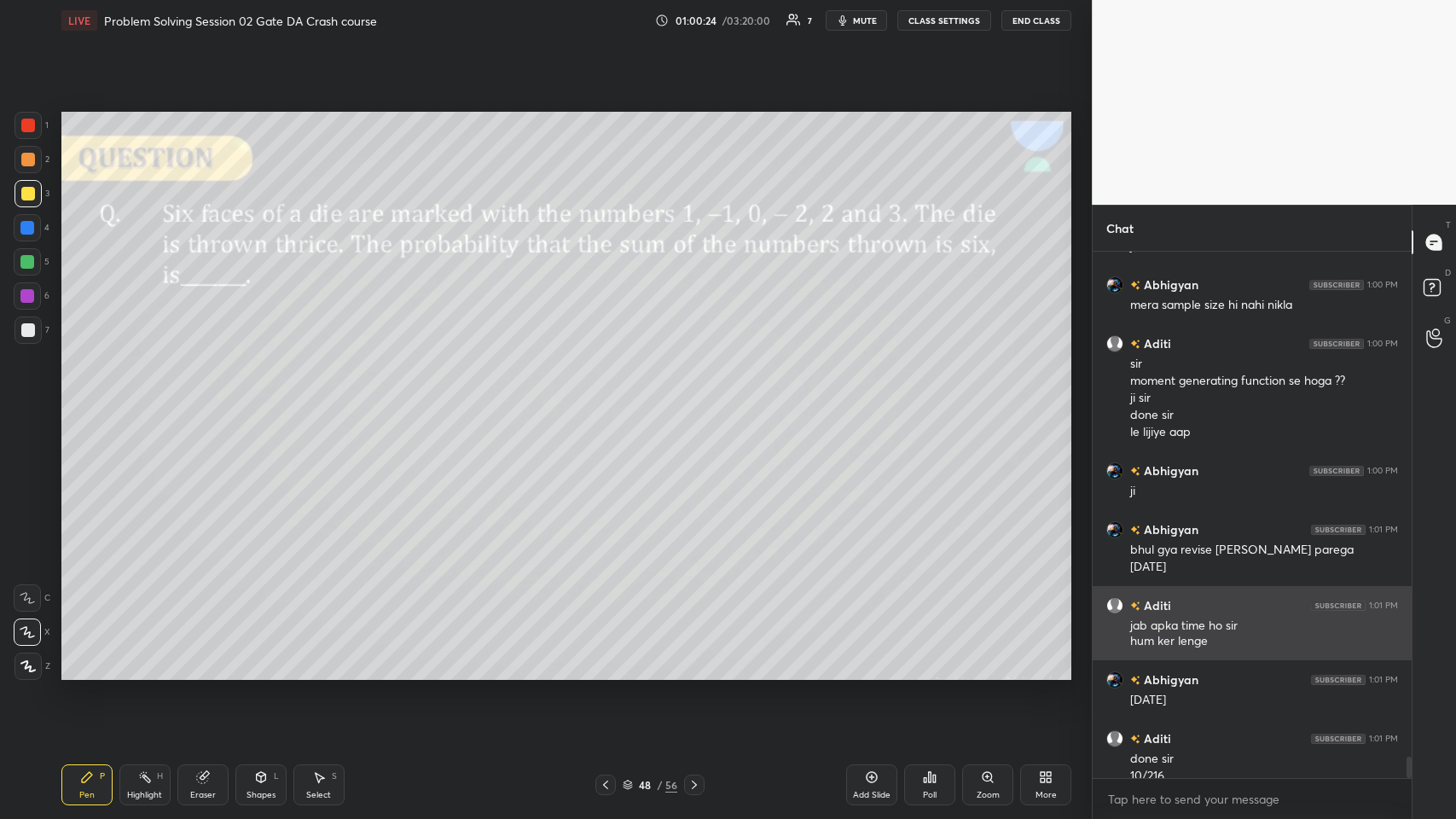
scroll to position [12528, 0]
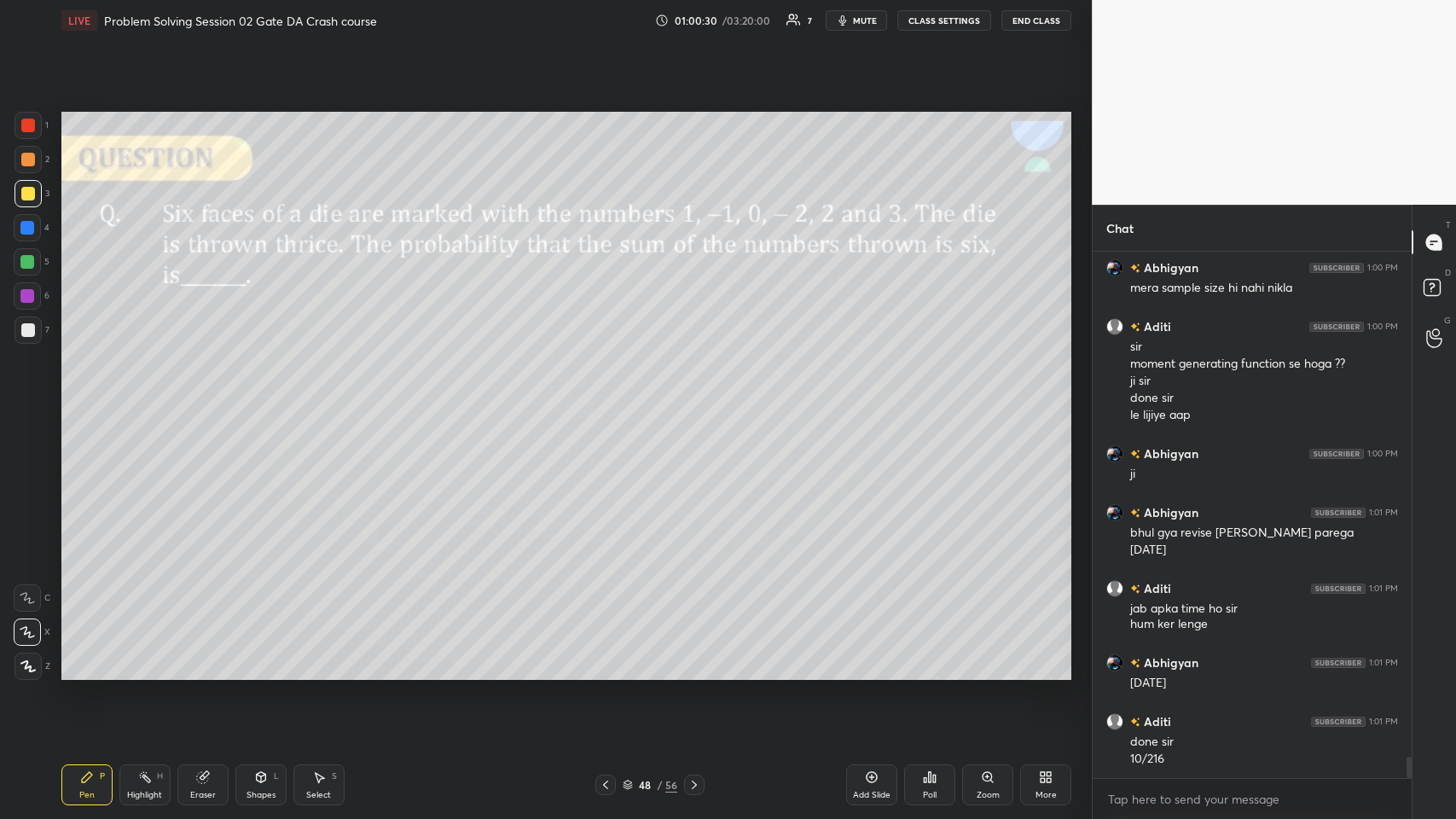
click at [202, 400] on icon at bounding box center [201, 778] width 11 height 11
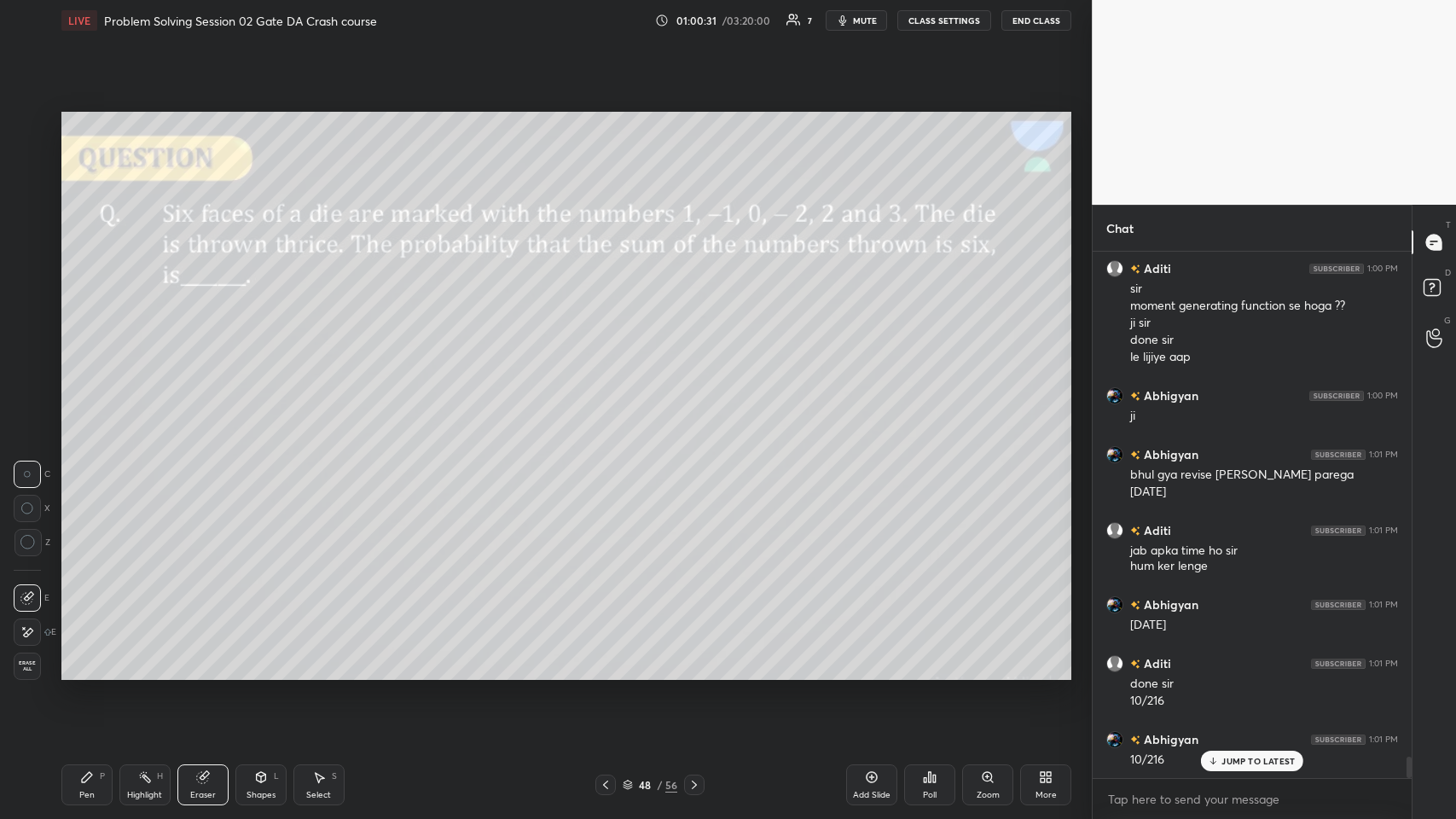
click at [83, 400] on div "Pen P" at bounding box center [87, 785] width 52 height 41
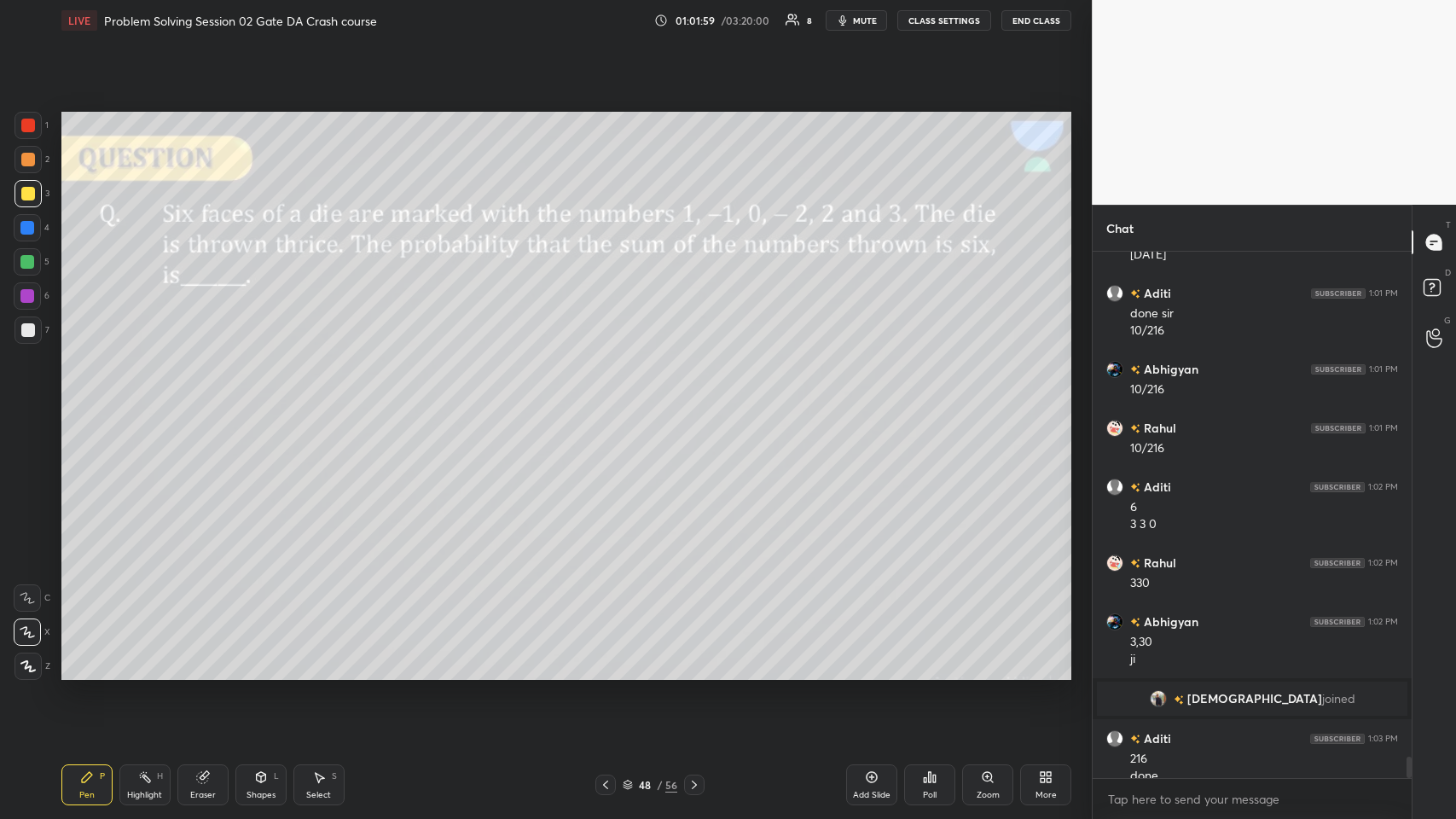
scroll to position [12336, 0]
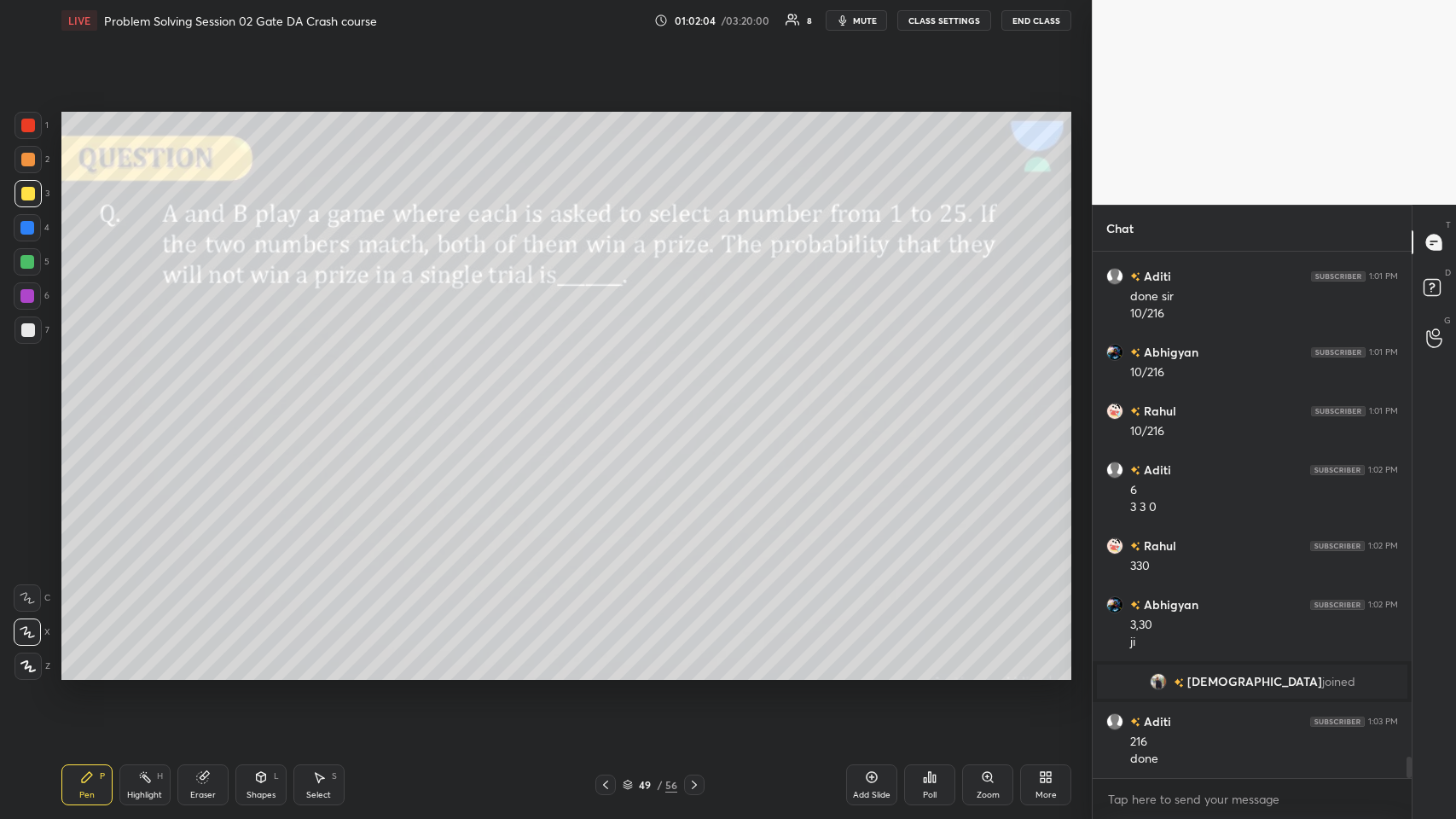
click at [26, 151] on div at bounding box center [27, 159] width 27 height 27
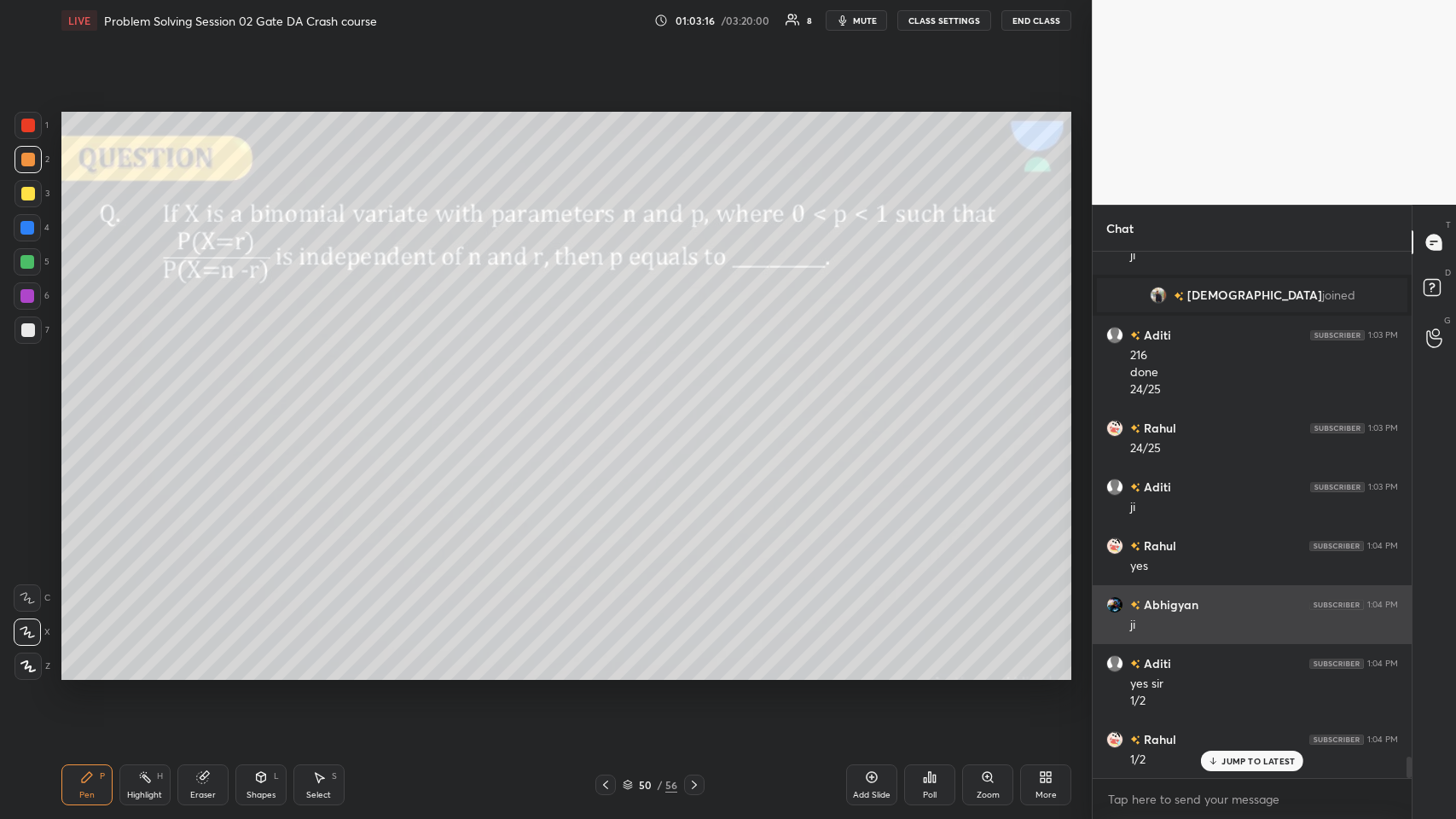
scroll to position [12781, 0]
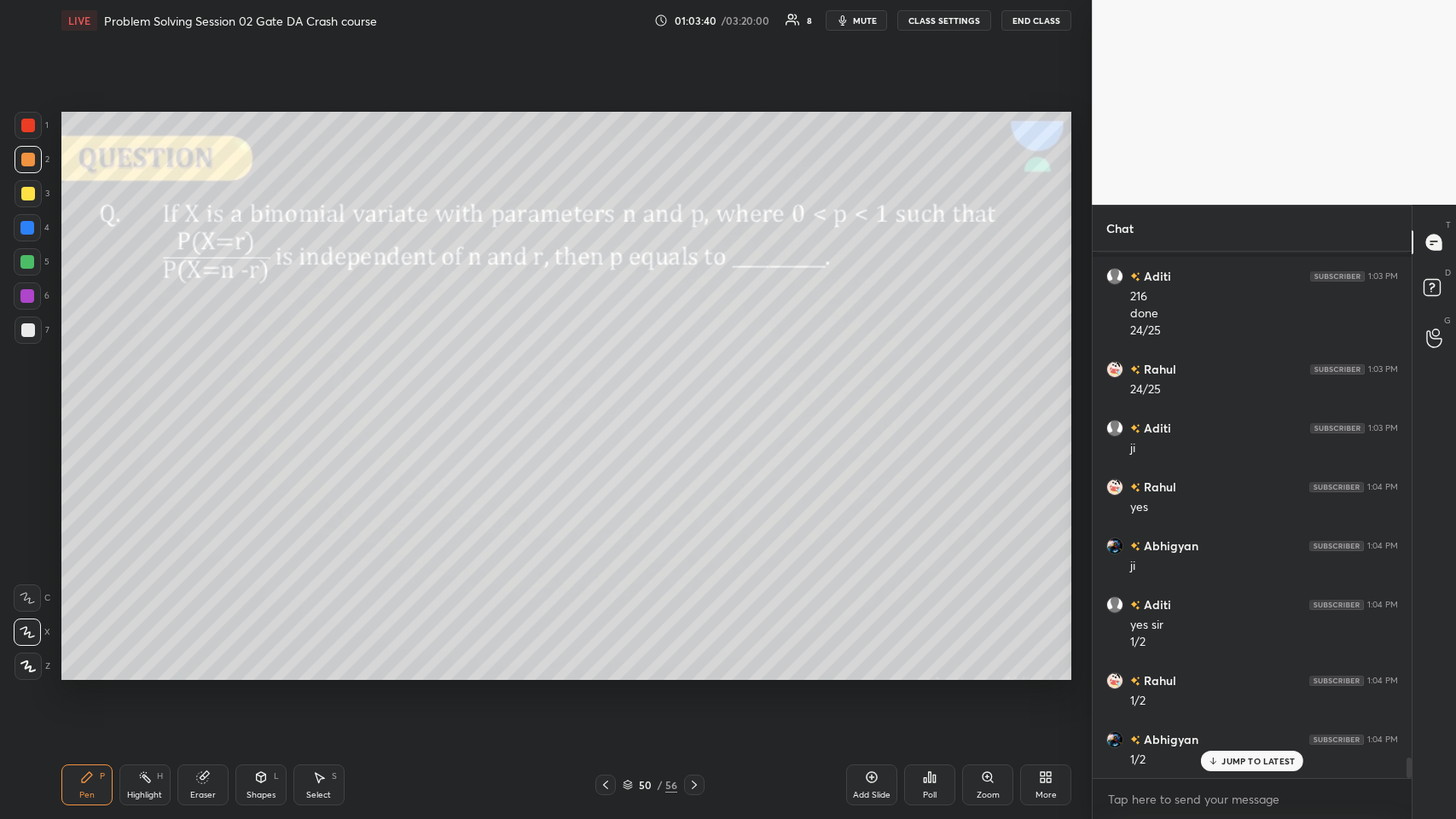
click at [207, 400] on icon at bounding box center [202, 777] width 14 height 14
click at [86, 400] on icon at bounding box center [86, 777] width 10 height 10
click at [219, 400] on div "Eraser" at bounding box center [202, 785] width 52 height 41
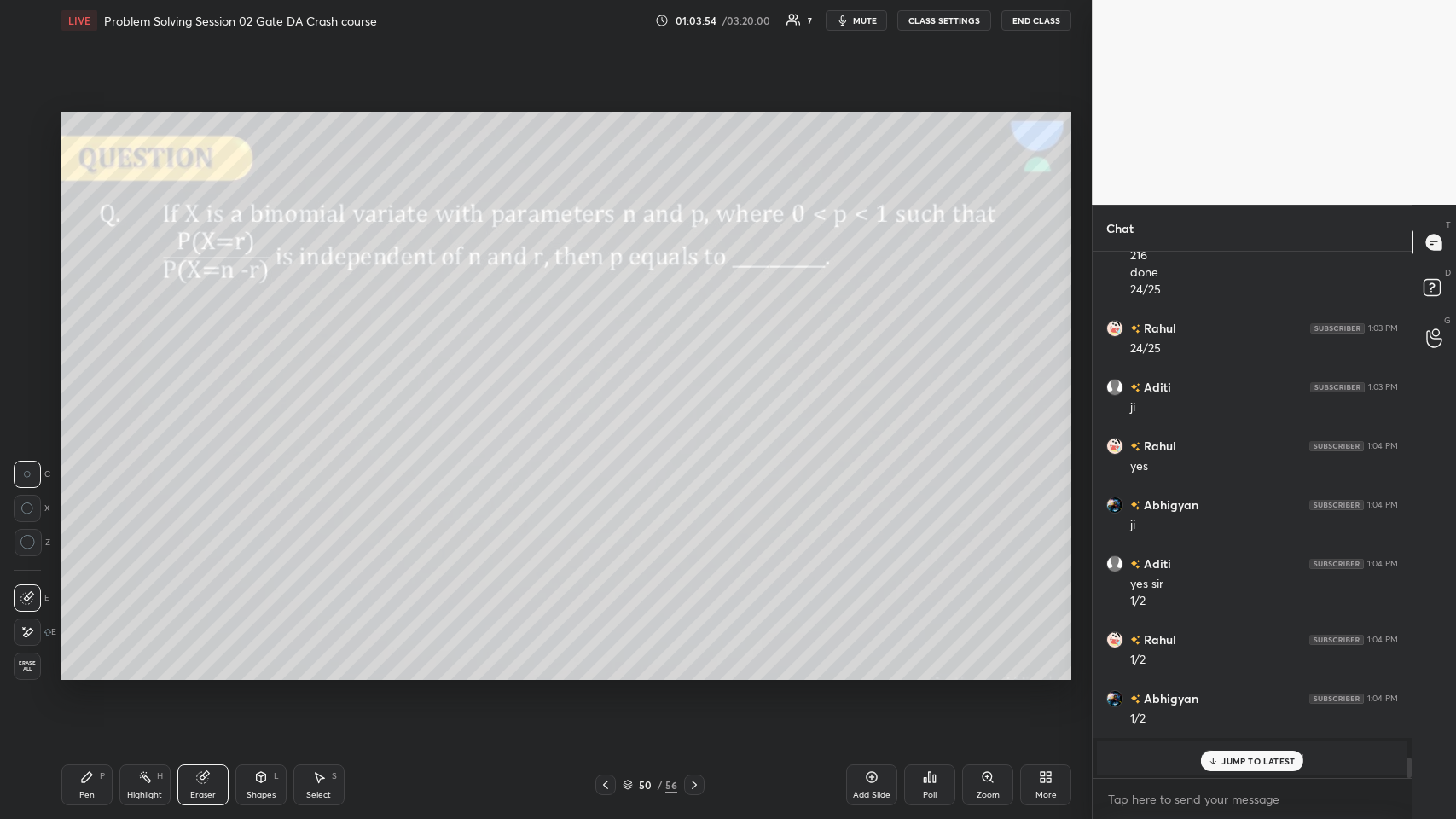
click at [100, 400] on div "P" at bounding box center [102, 776] width 5 height 8
click at [611, 400] on div "JUMP TO LATEST" at bounding box center [1252, 761] width 102 height 21
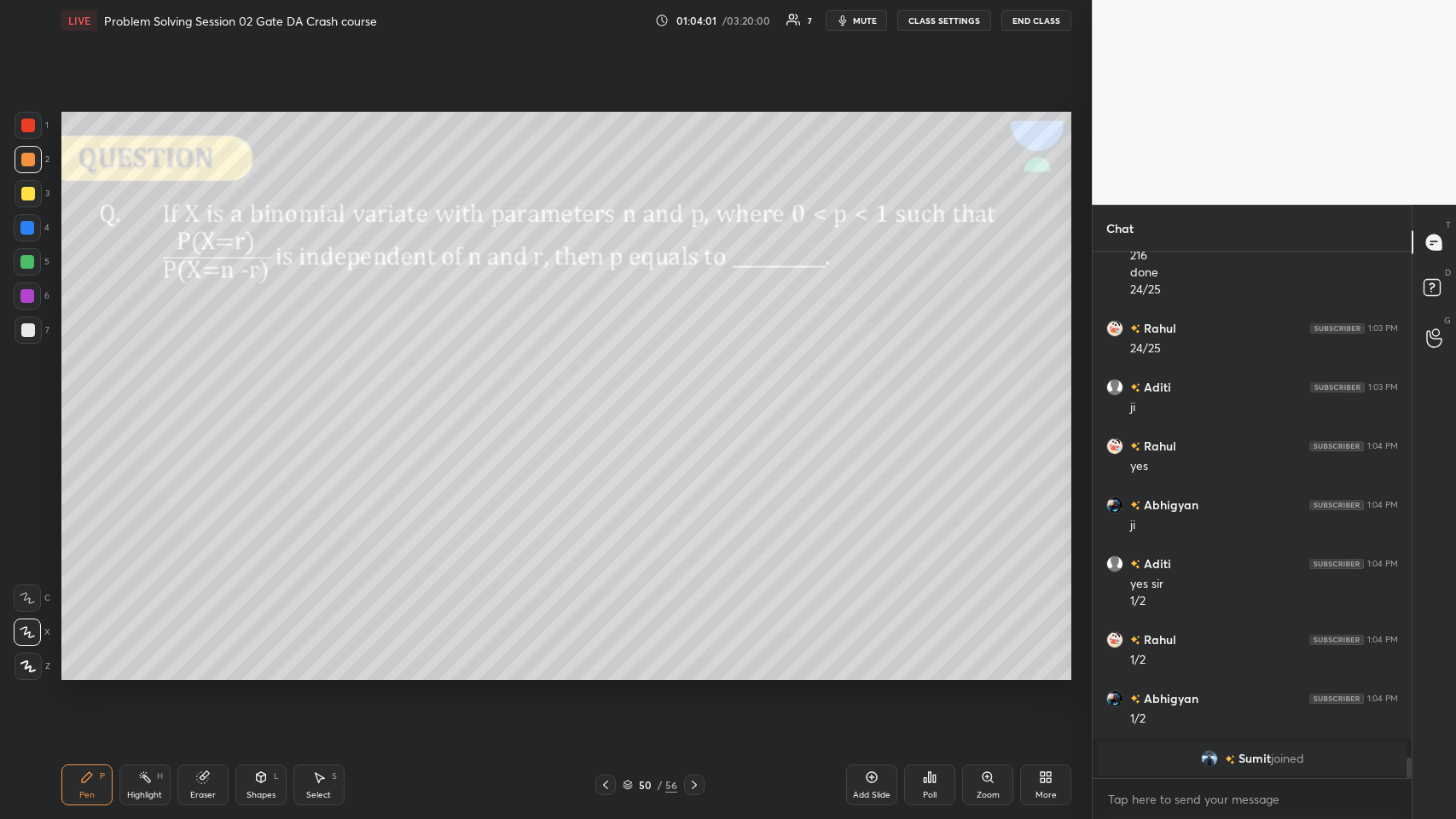
scroll to position [12882, 0]
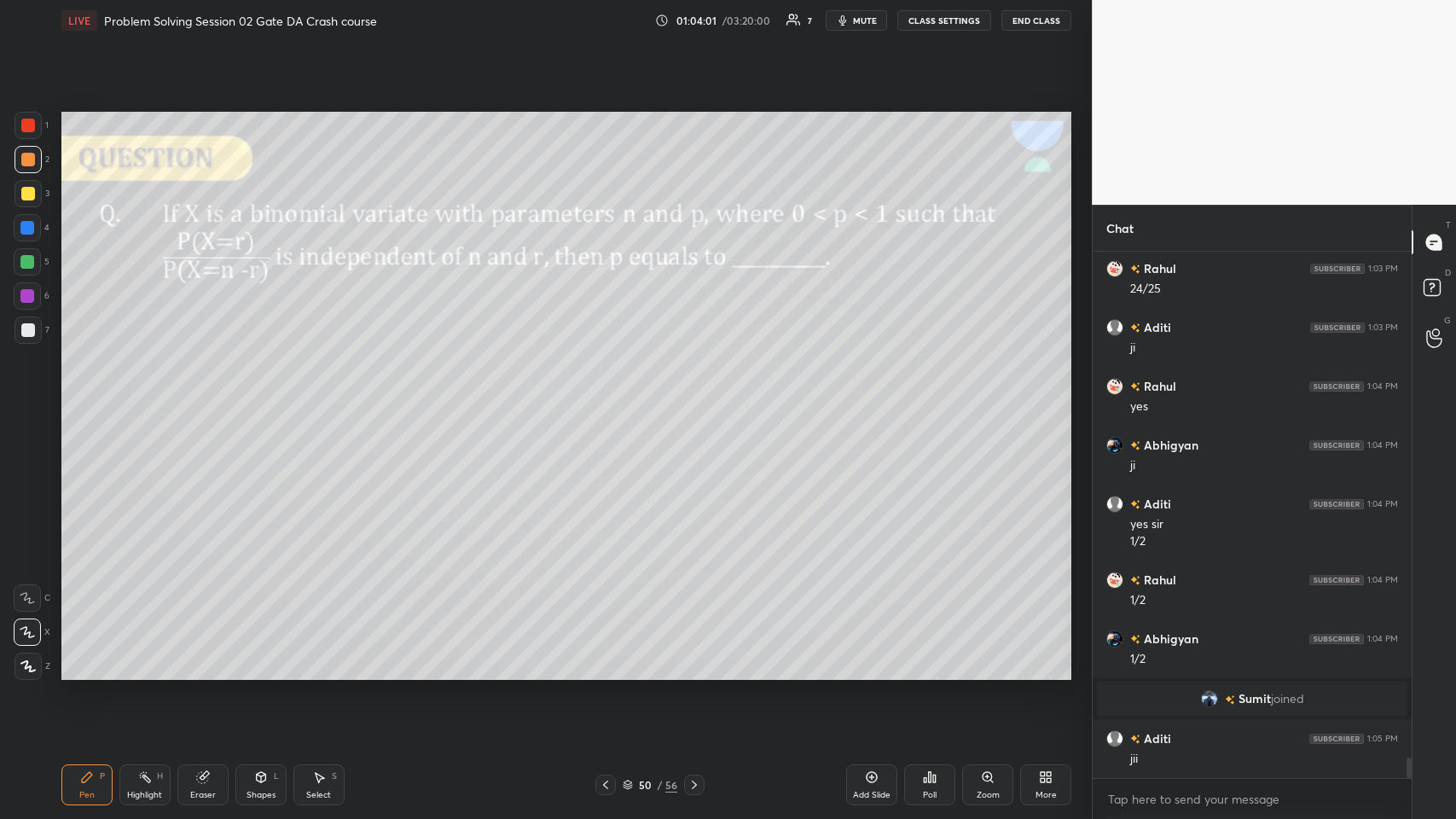
click at [23, 231] on div at bounding box center [27, 228] width 14 height 14
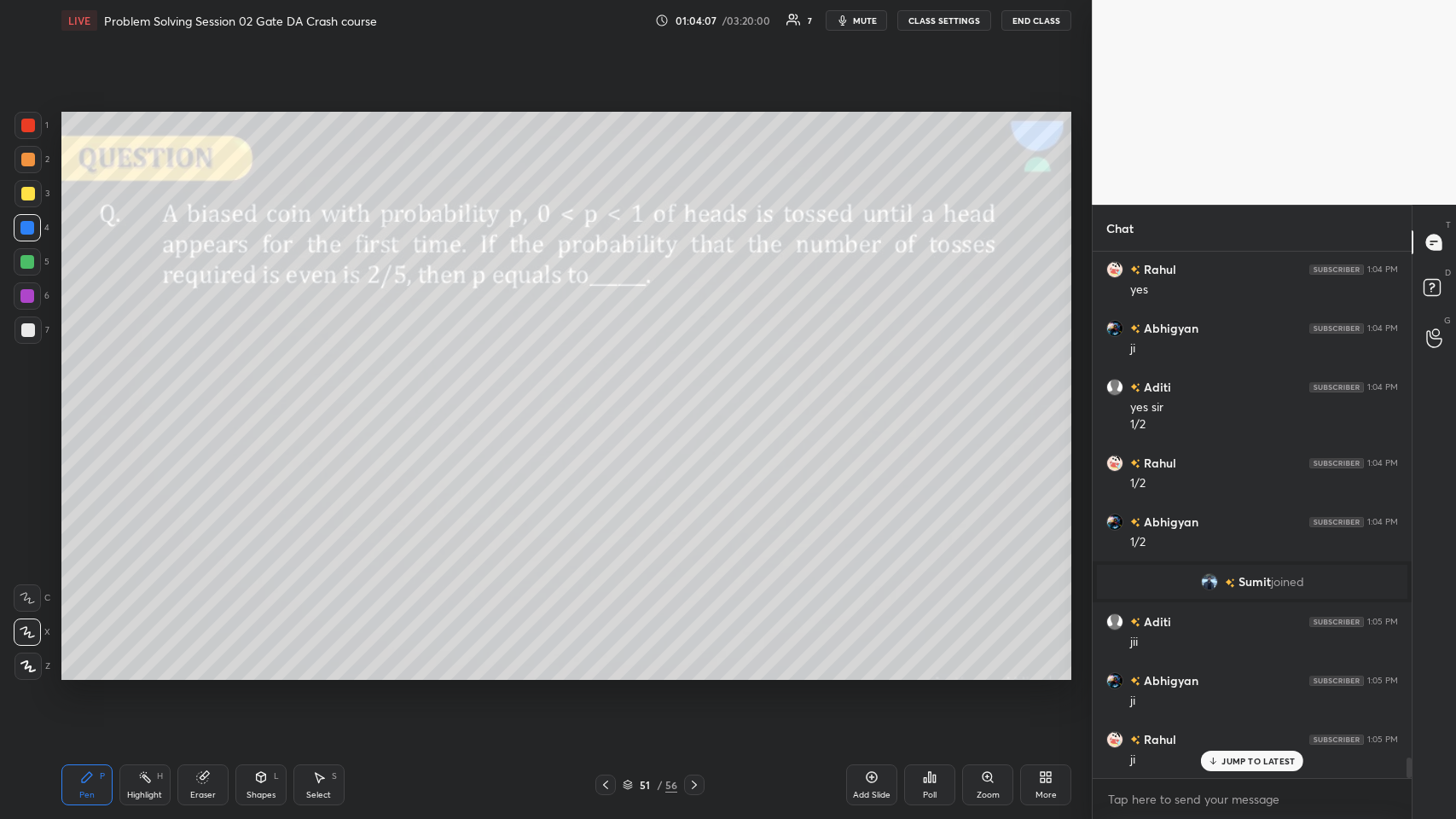
scroll to position [13057, 0]
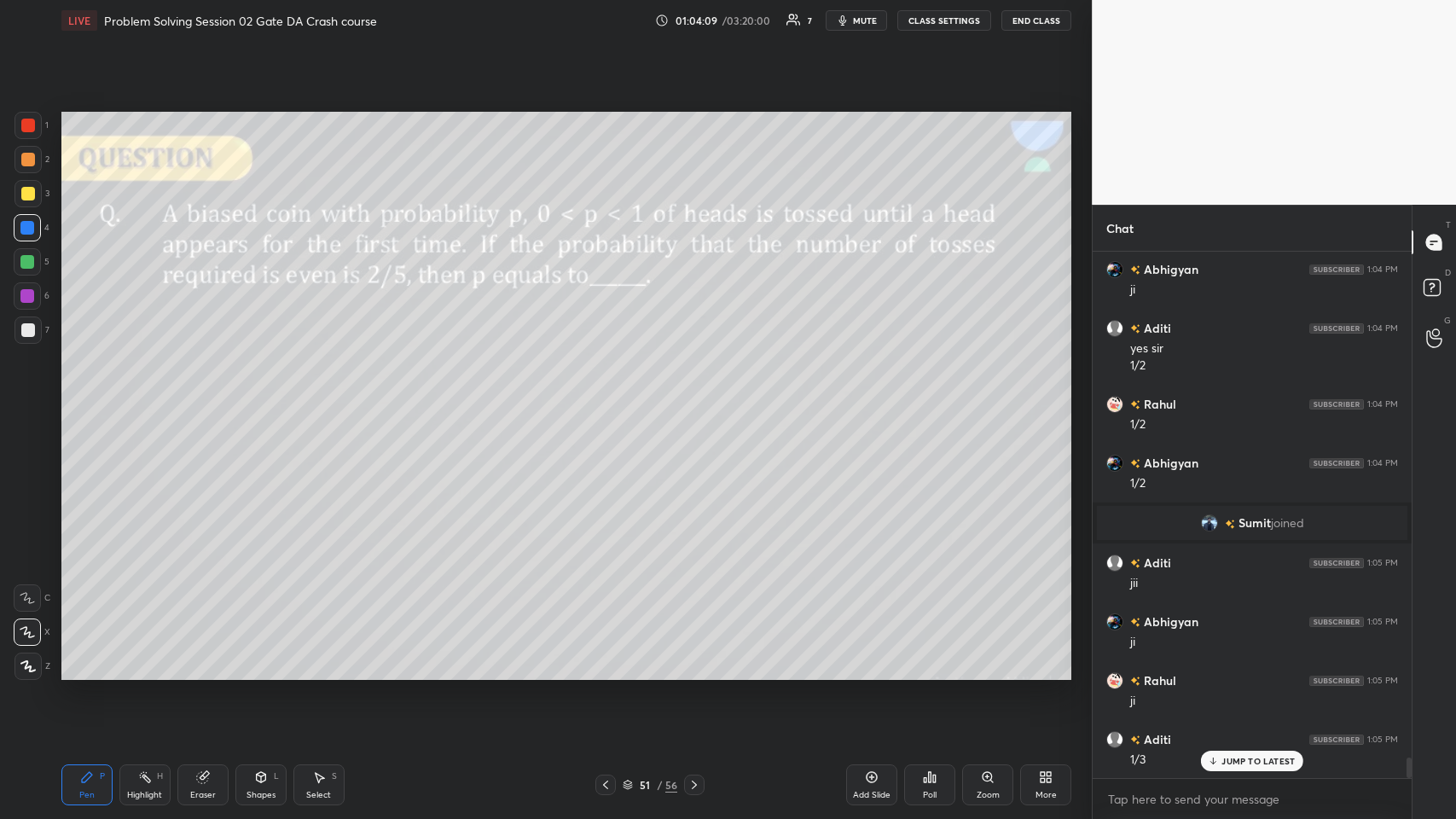
click at [22, 330] on div at bounding box center [28, 330] width 14 height 14
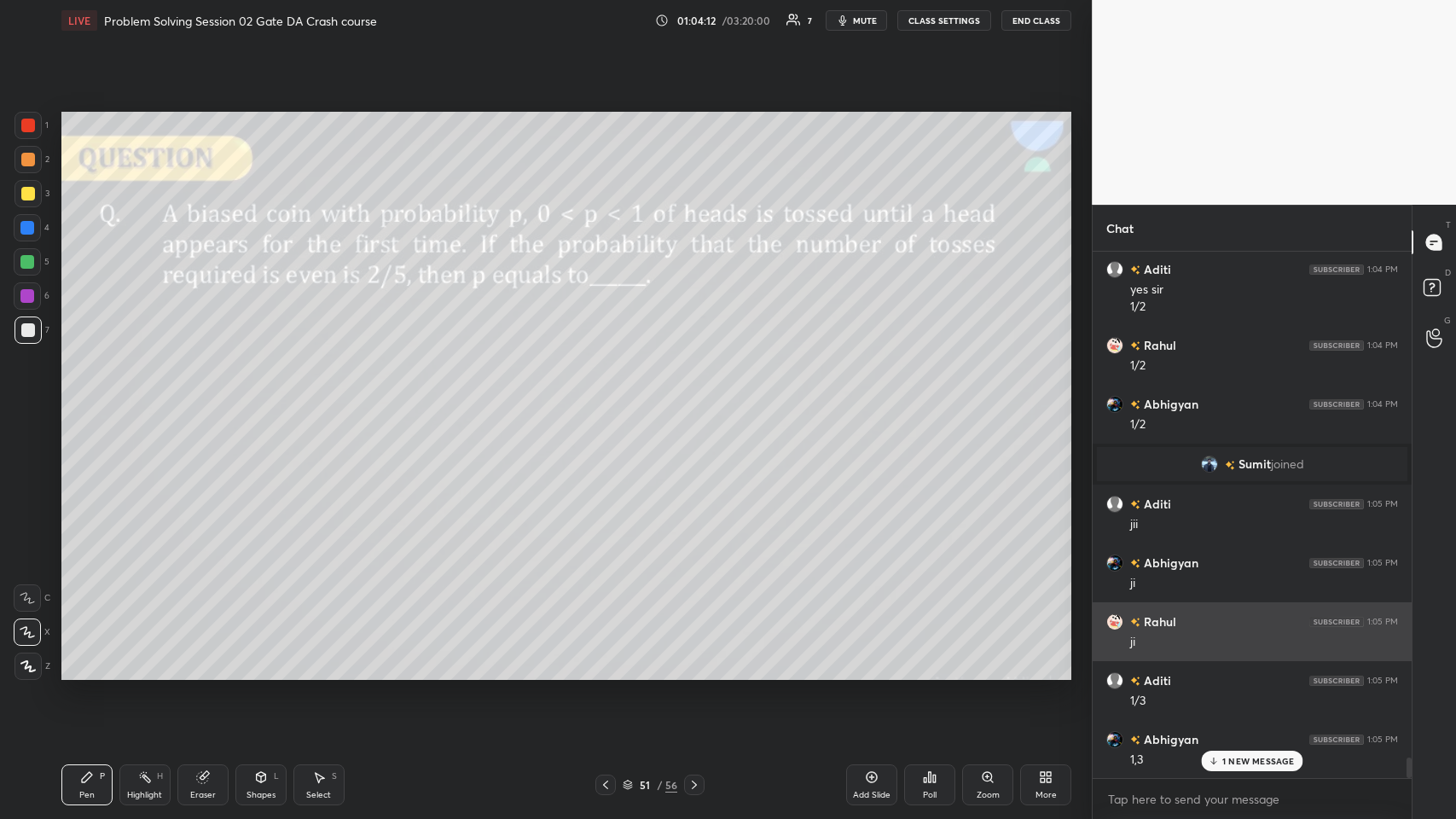
scroll to position [13176, 0]
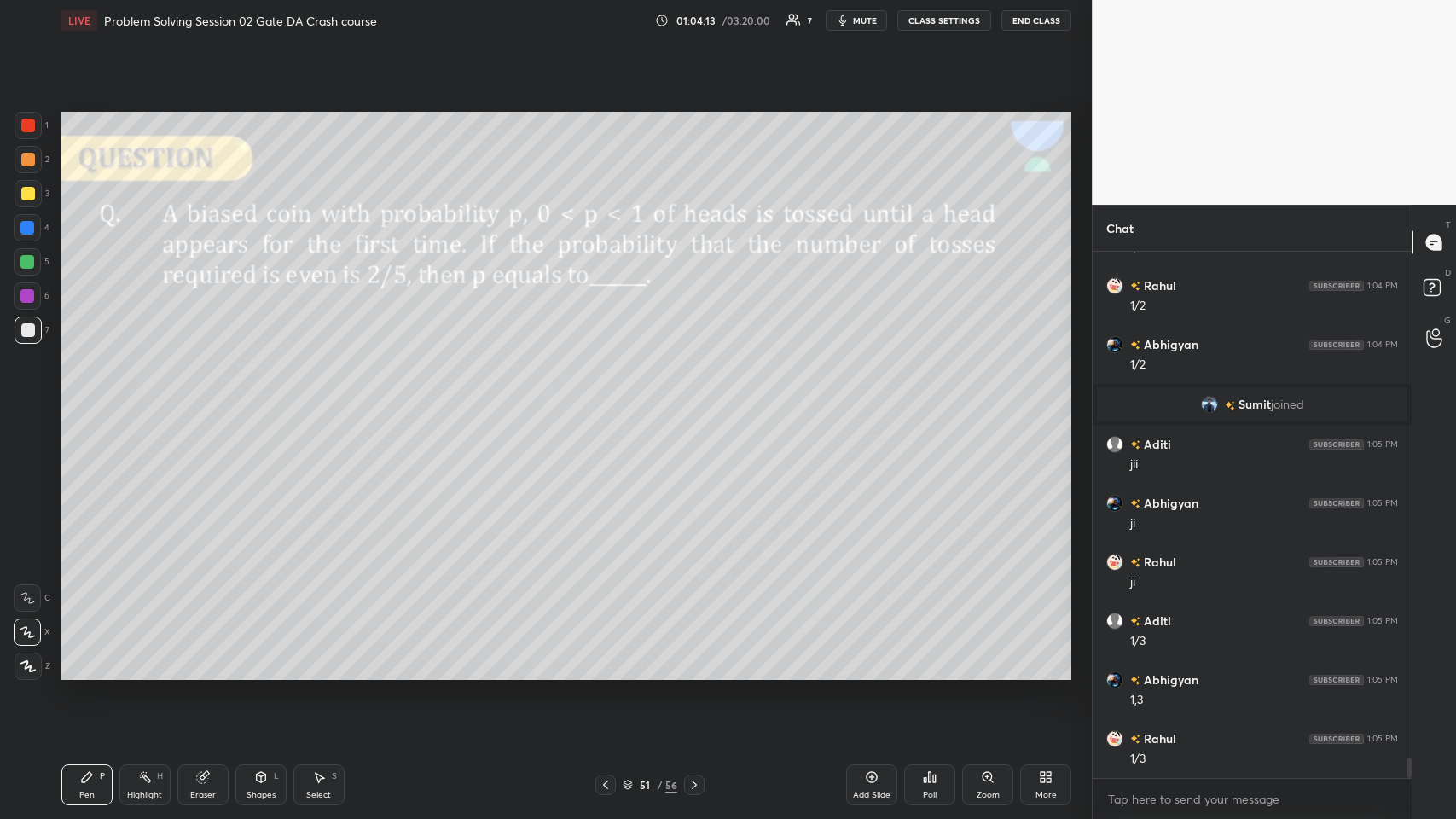
click at [257, 400] on div "Shapes L" at bounding box center [260, 785] width 52 height 41
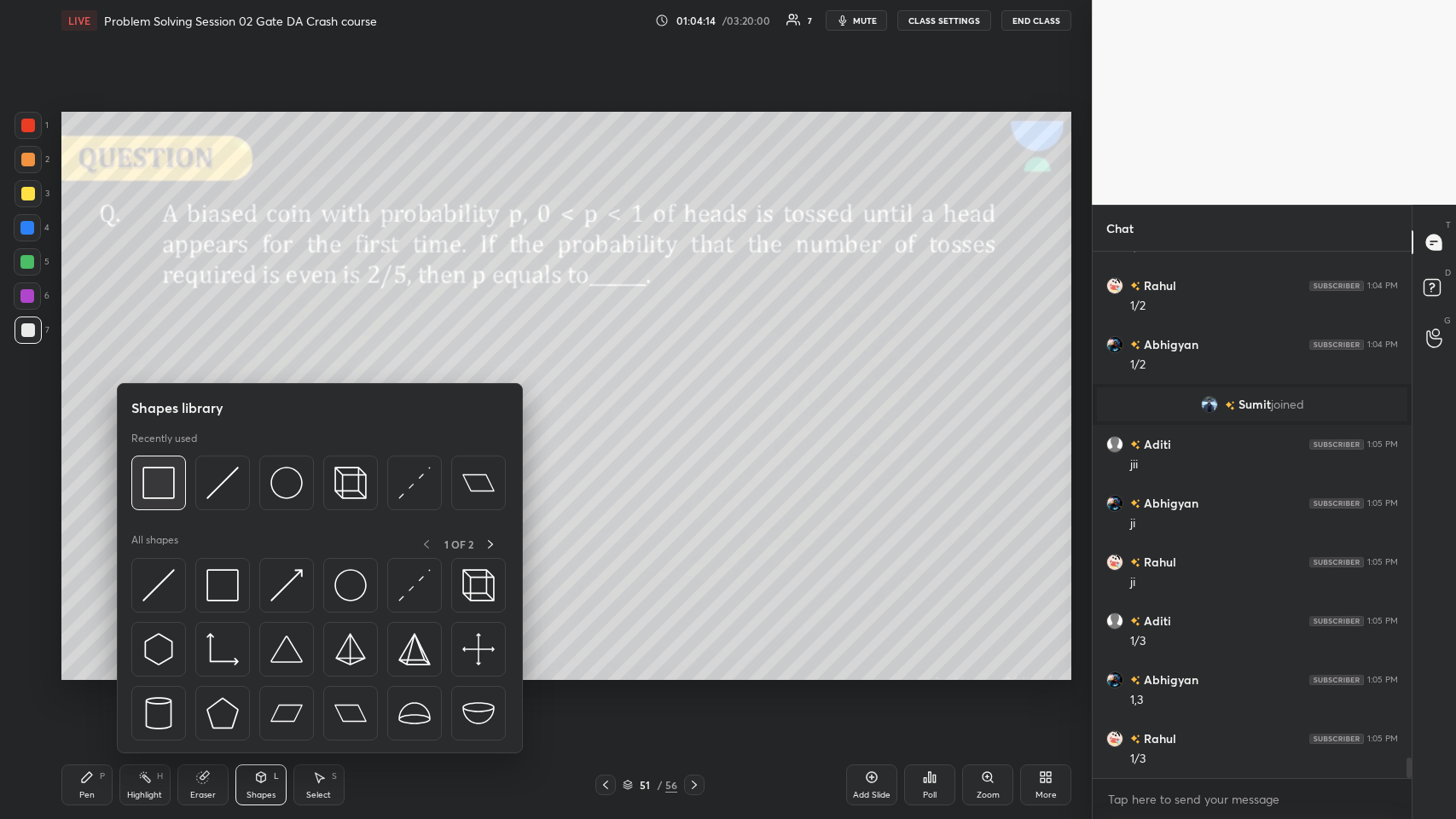
click at [142, 400] on img at bounding box center [158, 483] width 33 height 33
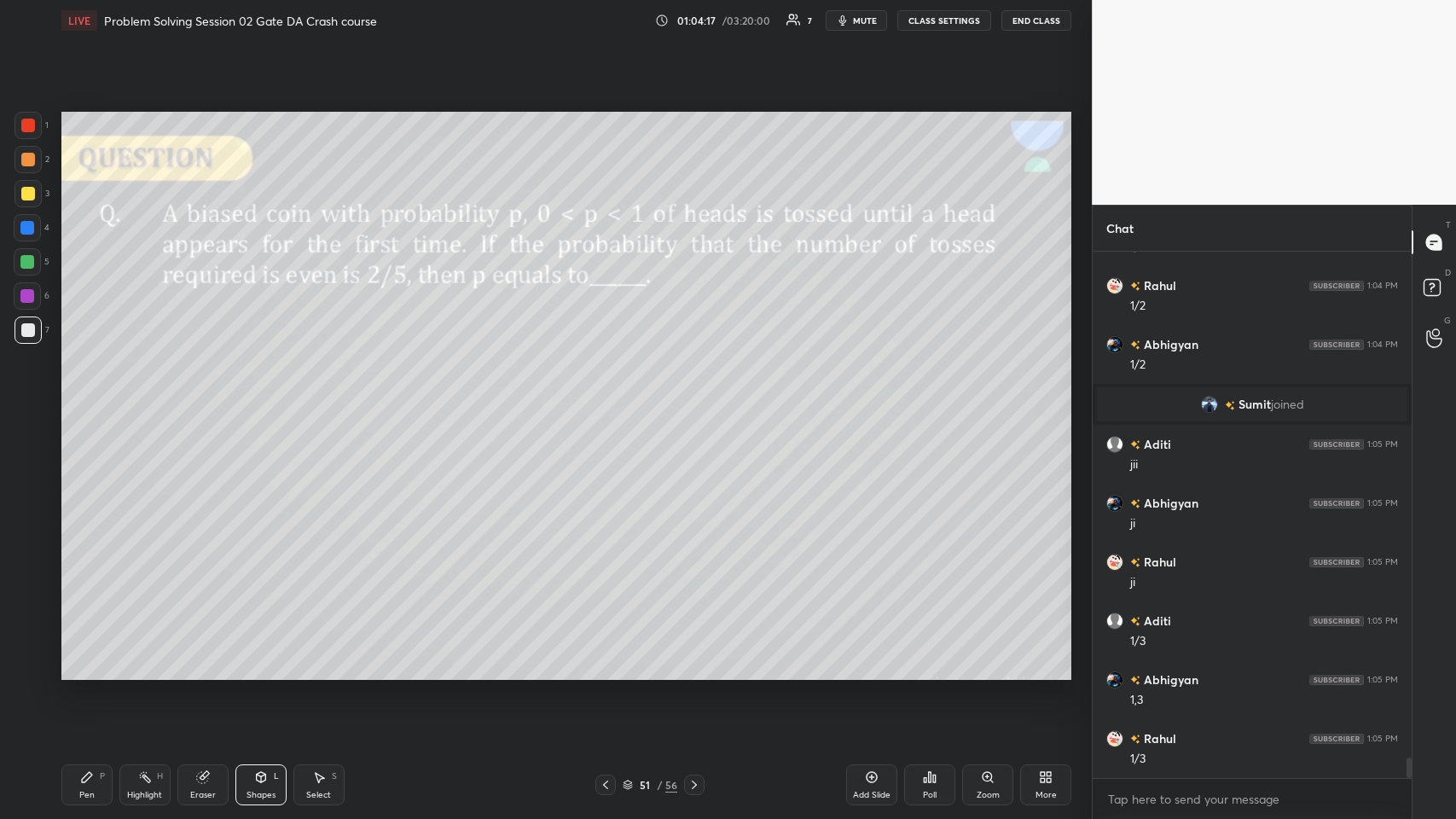
click at [92, 400] on icon at bounding box center [87, 777] width 14 height 14
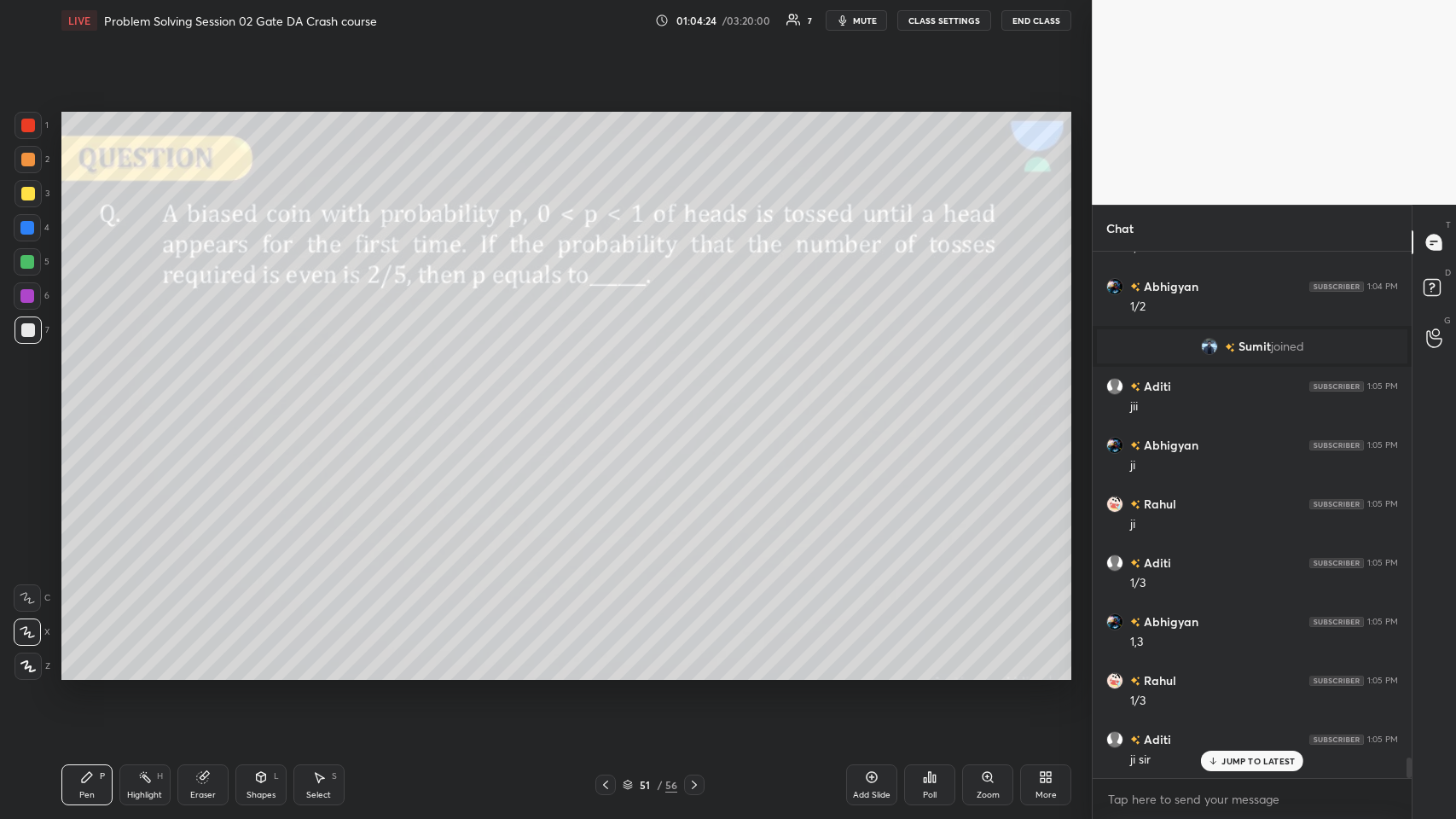
scroll to position [13292, 0]
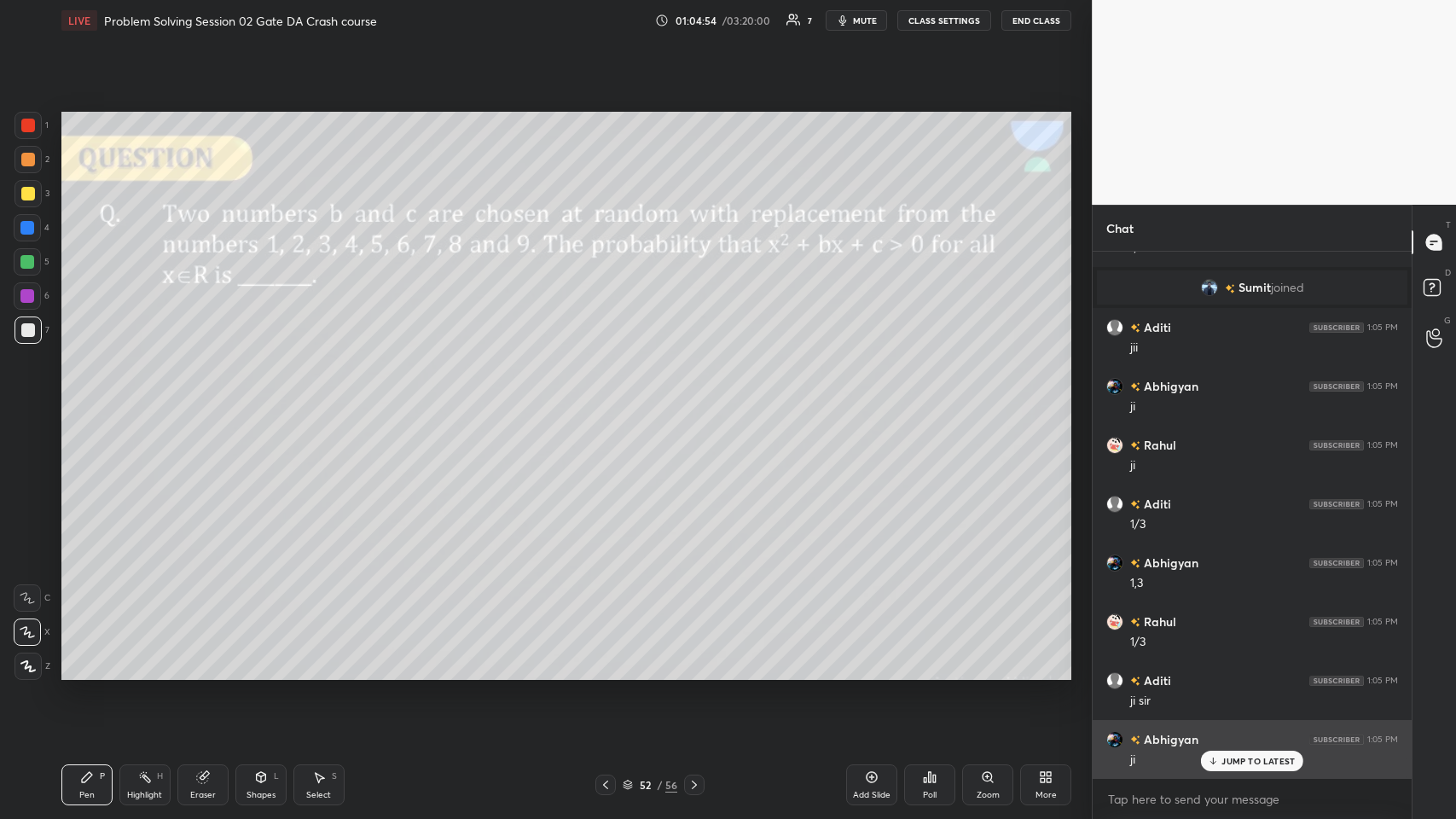
click at [611, 400] on p "JUMP TO LATEST" at bounding box center [1258, 761] width 73 height 10
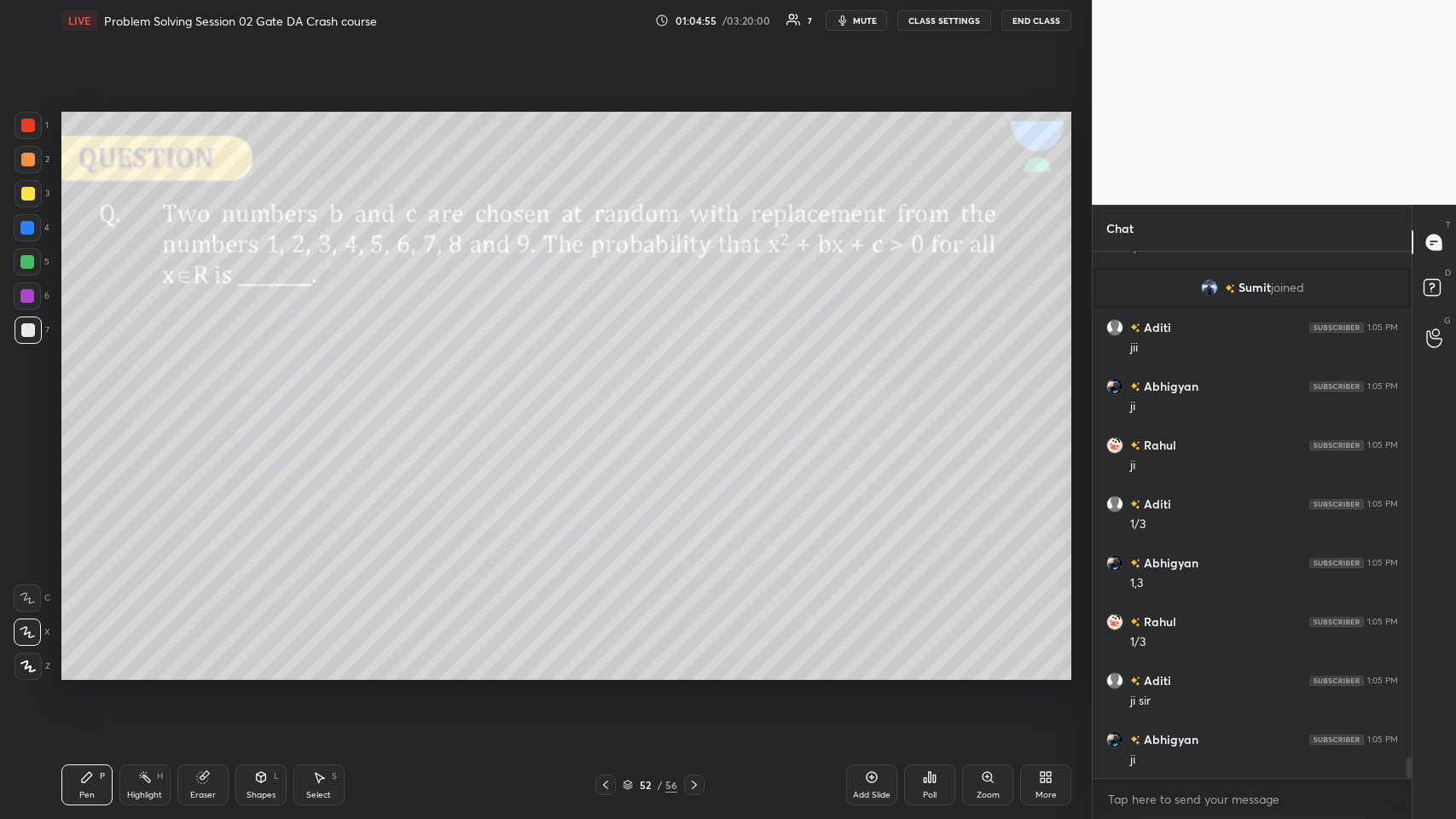
scroll to position [13351, 0]
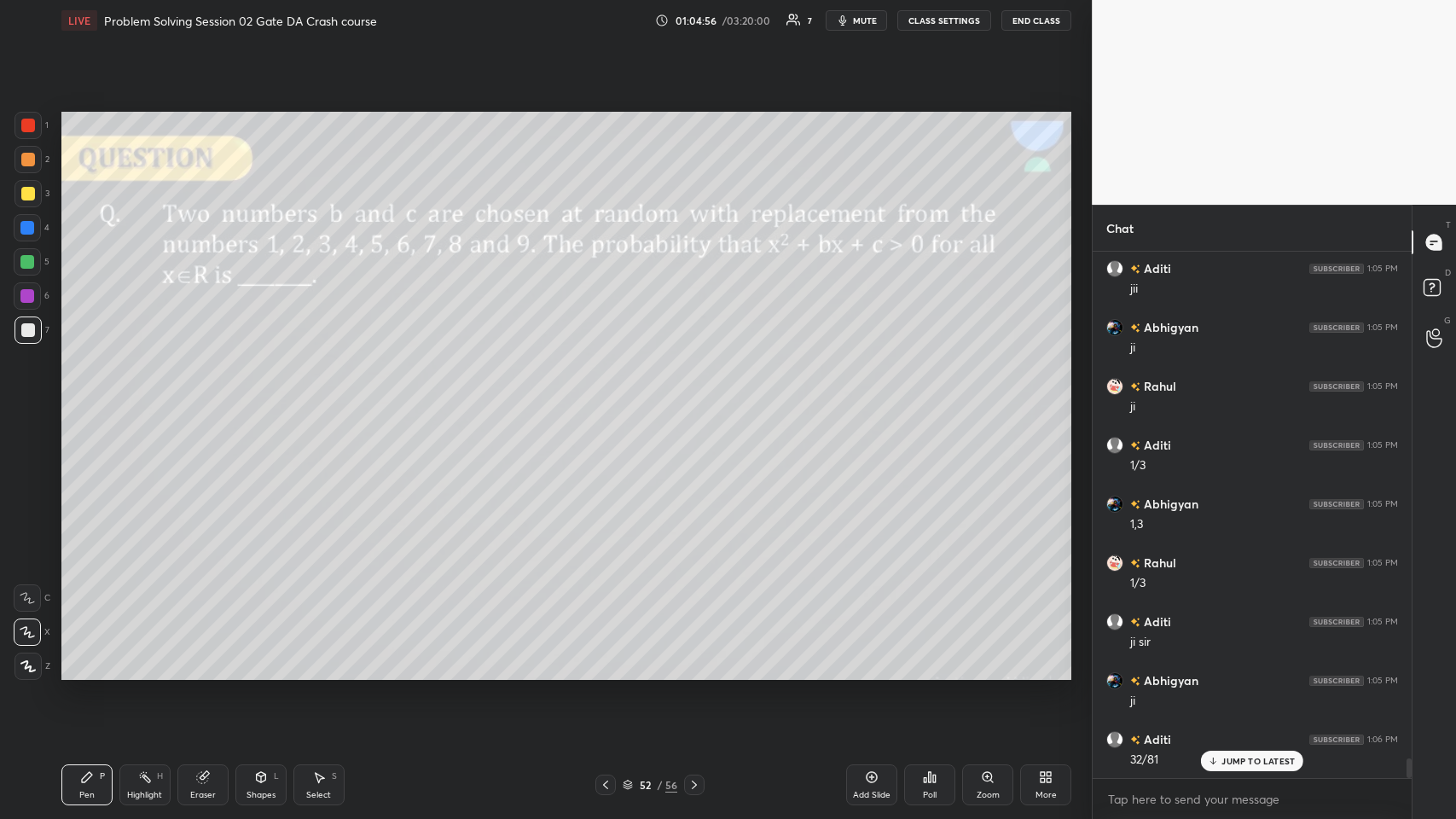
click at [27, 194] on div at bounding box center [28, 193] width 14 height 14
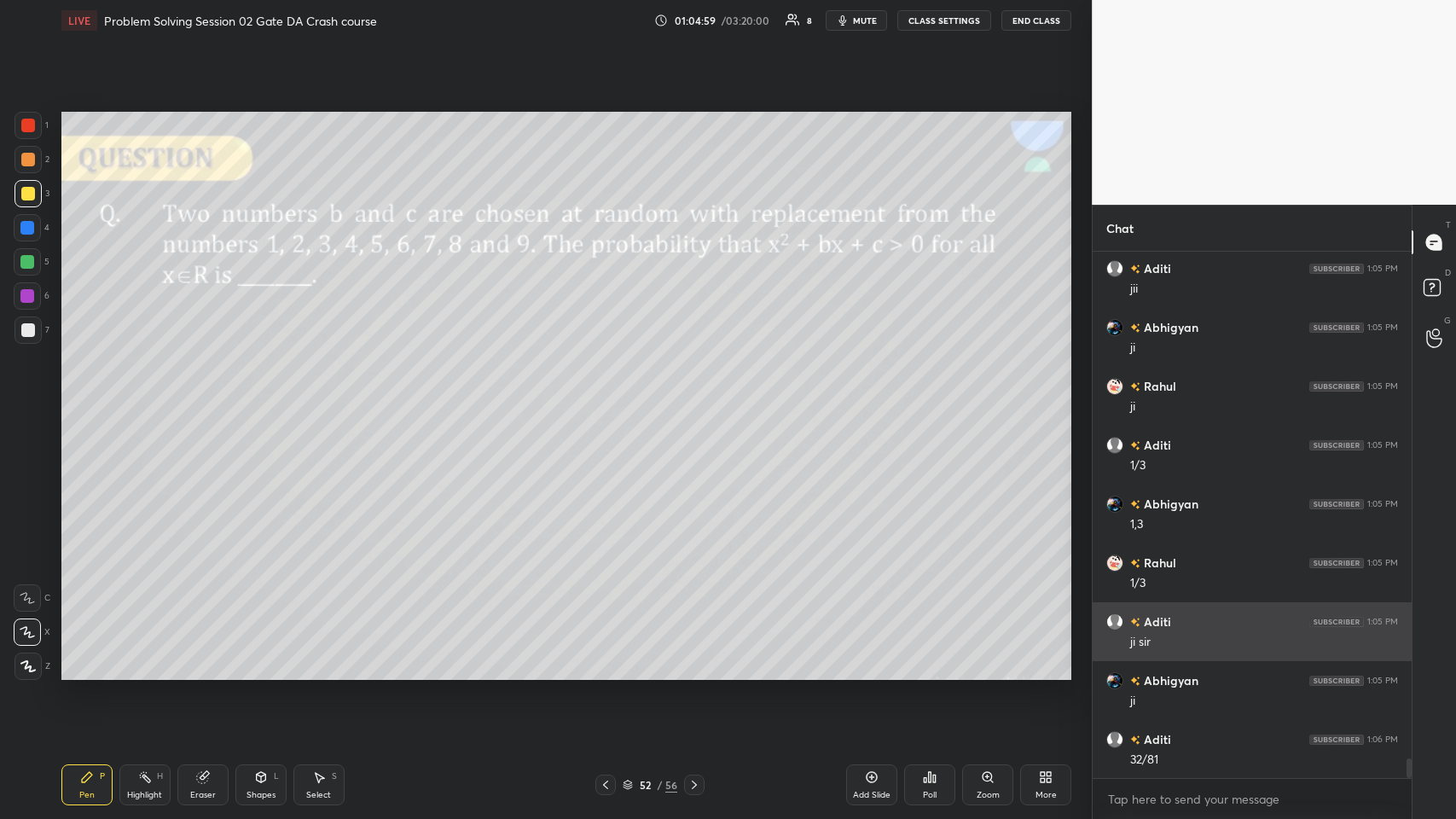
scroll to position [13394, 0]
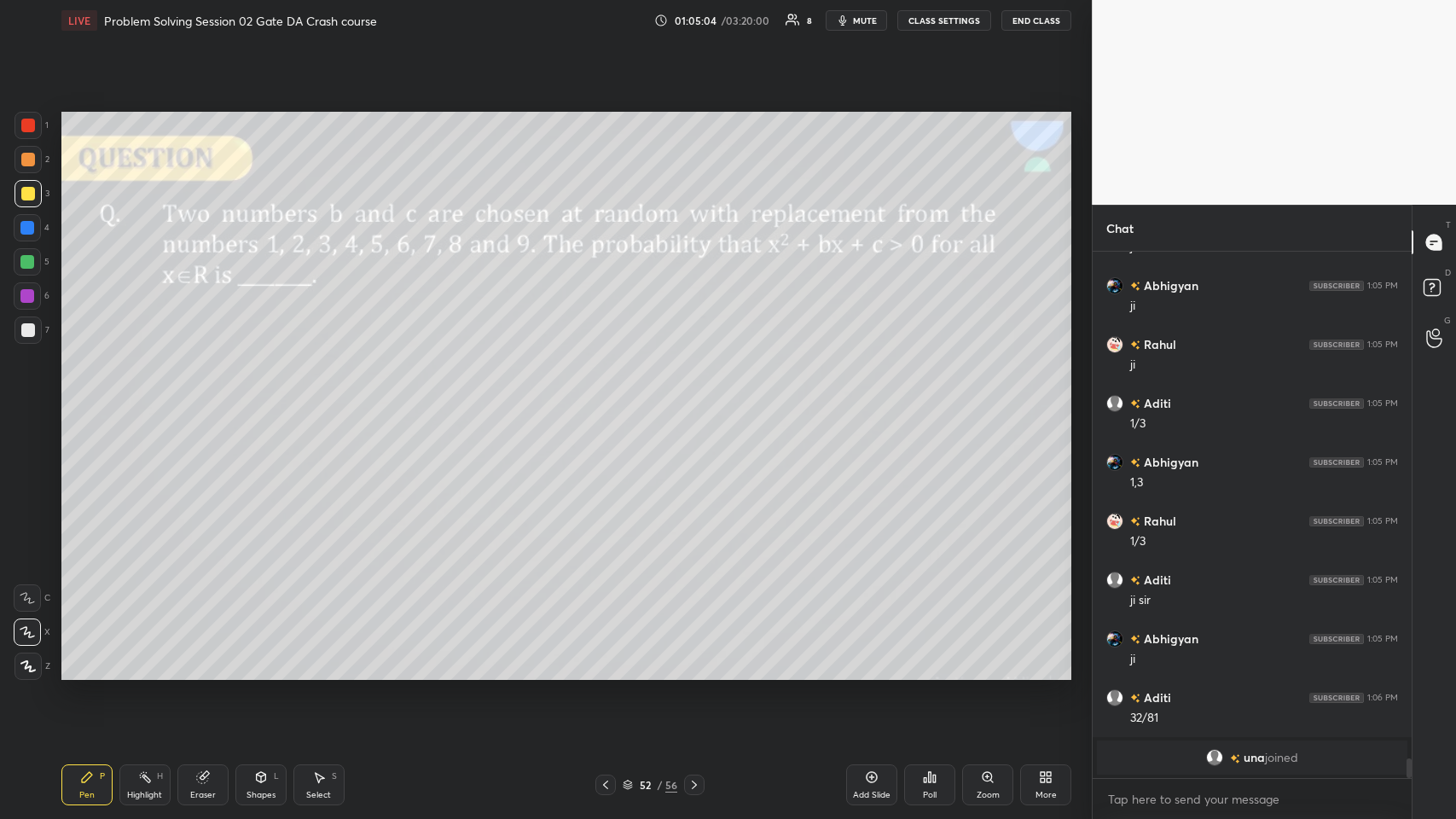
click at [202, 400] on icon at bounding box center [201, 778] width 11 height 11
click at [90, 400] on icon at bounding box center [86, 777] width 10 height 10
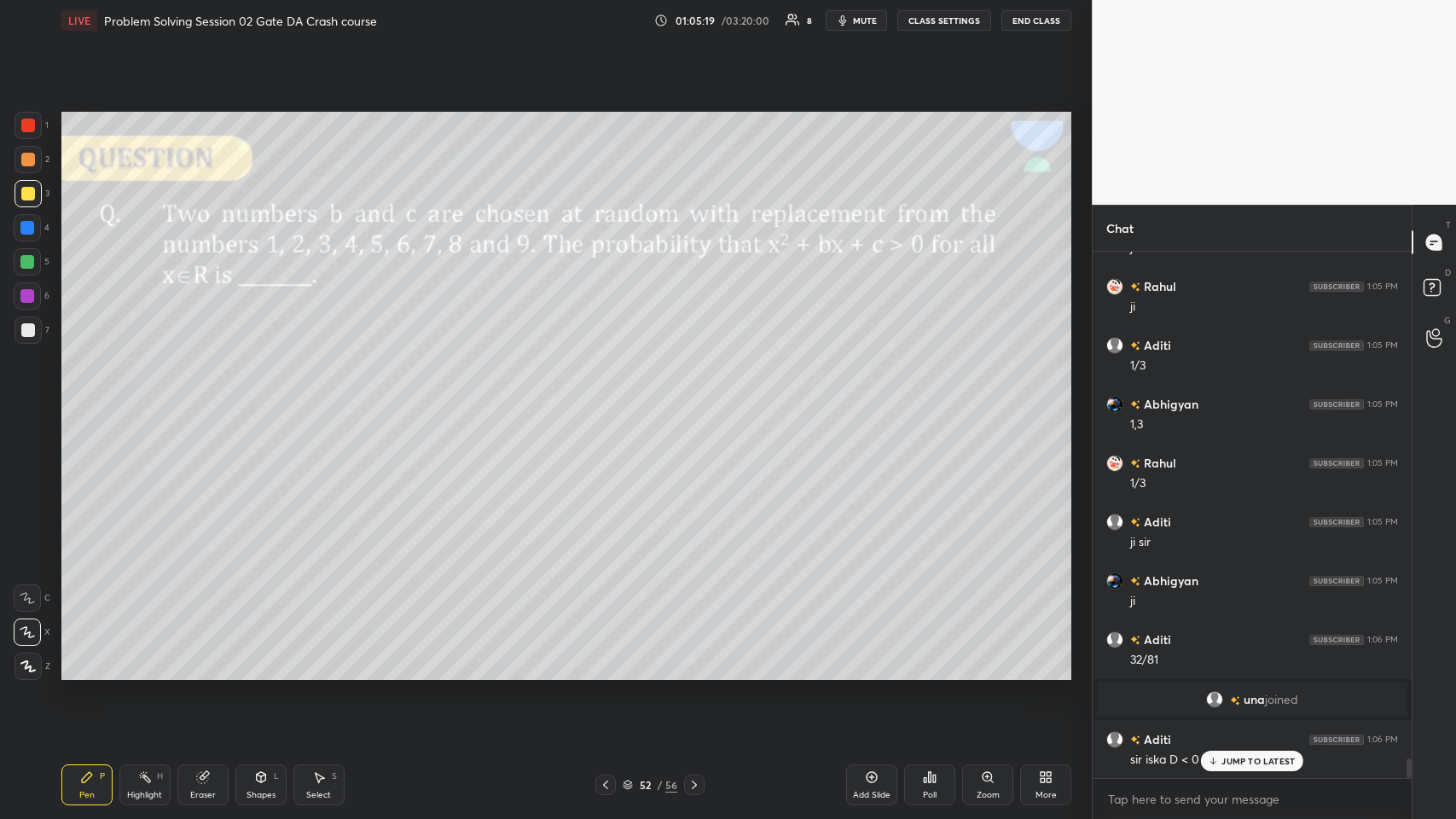
click at [611, 400] on p "JUMP TO LATEST" at bounding box center [1258, 761] width 73 height 10
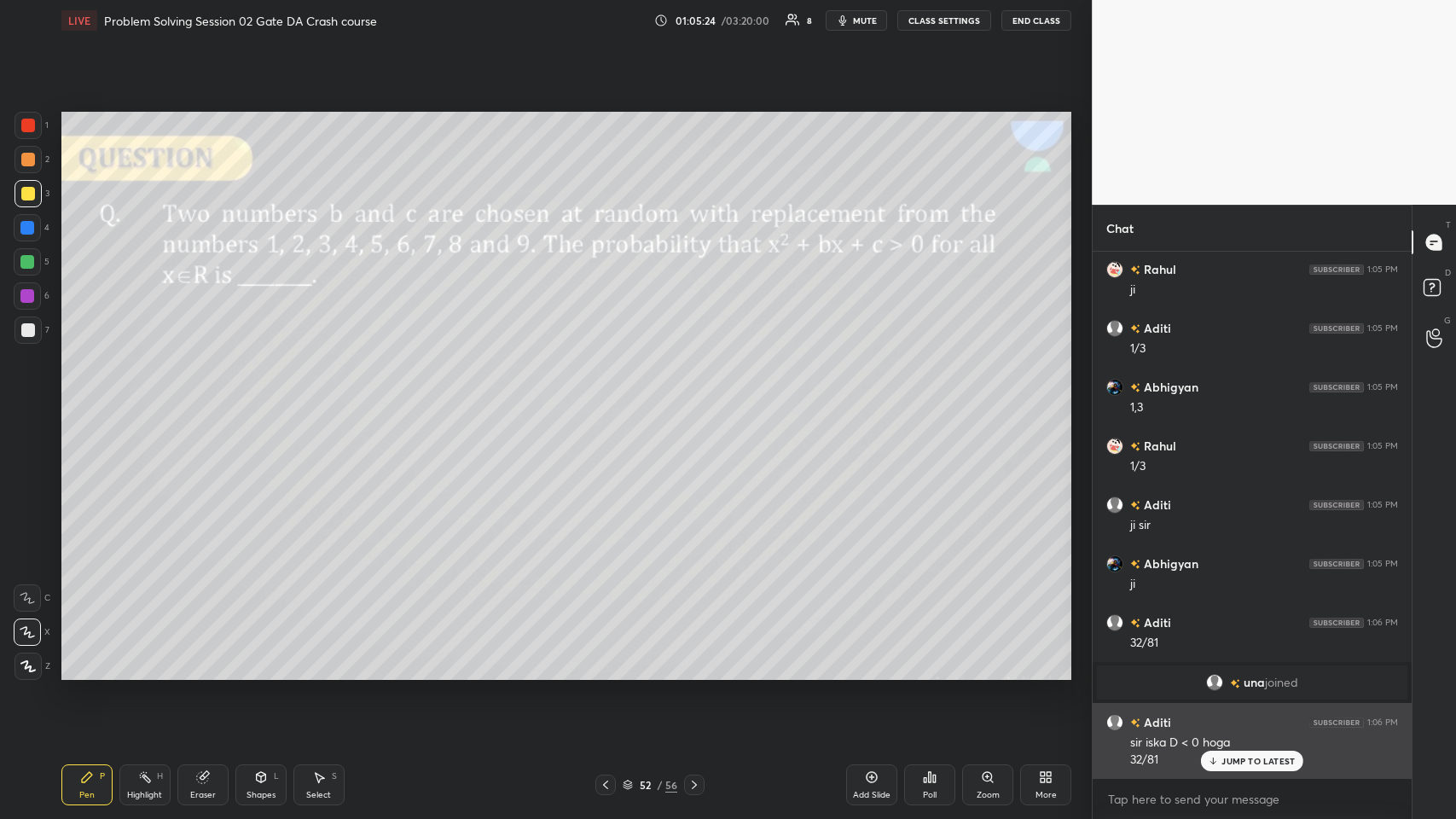
click at [611, 400] on p "JUMP TO LATEST" at bounding box center [1258, 761] width 73 height 10
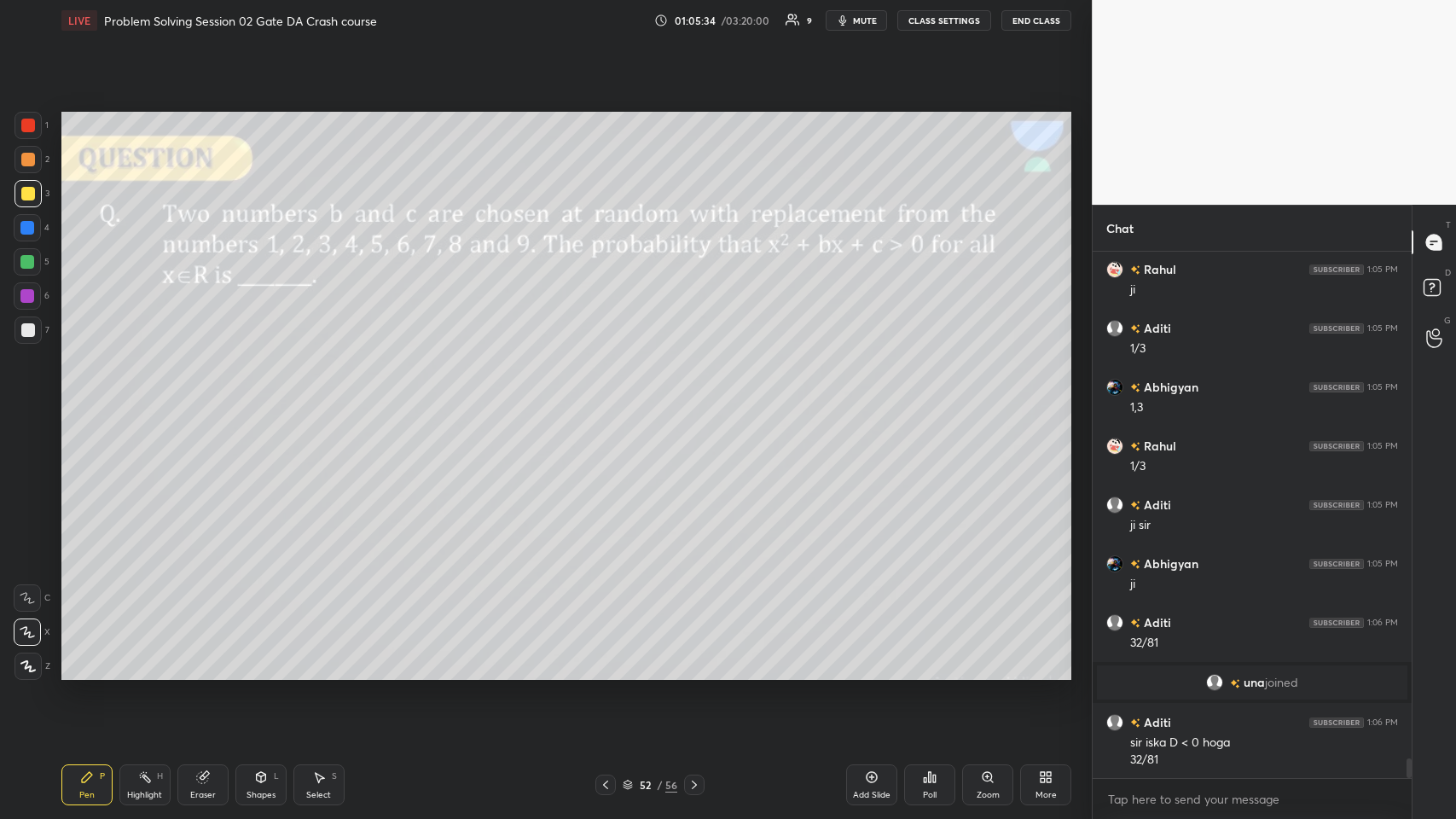
scroll to position [13485, 0]
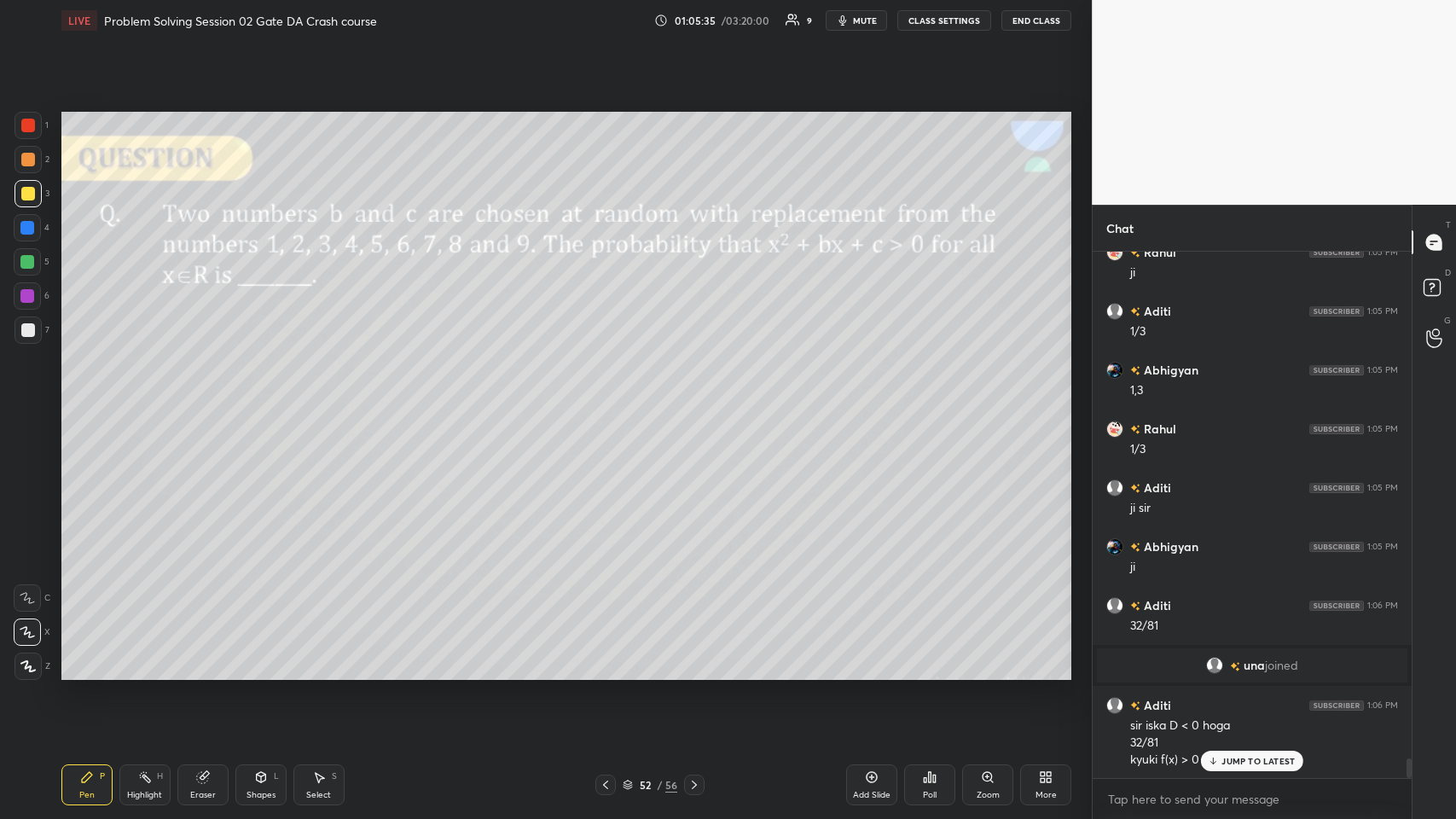
click at [611, 400] on p "JUMP TO LATEST" at bounding box center [1258, 761] width 73 height 10
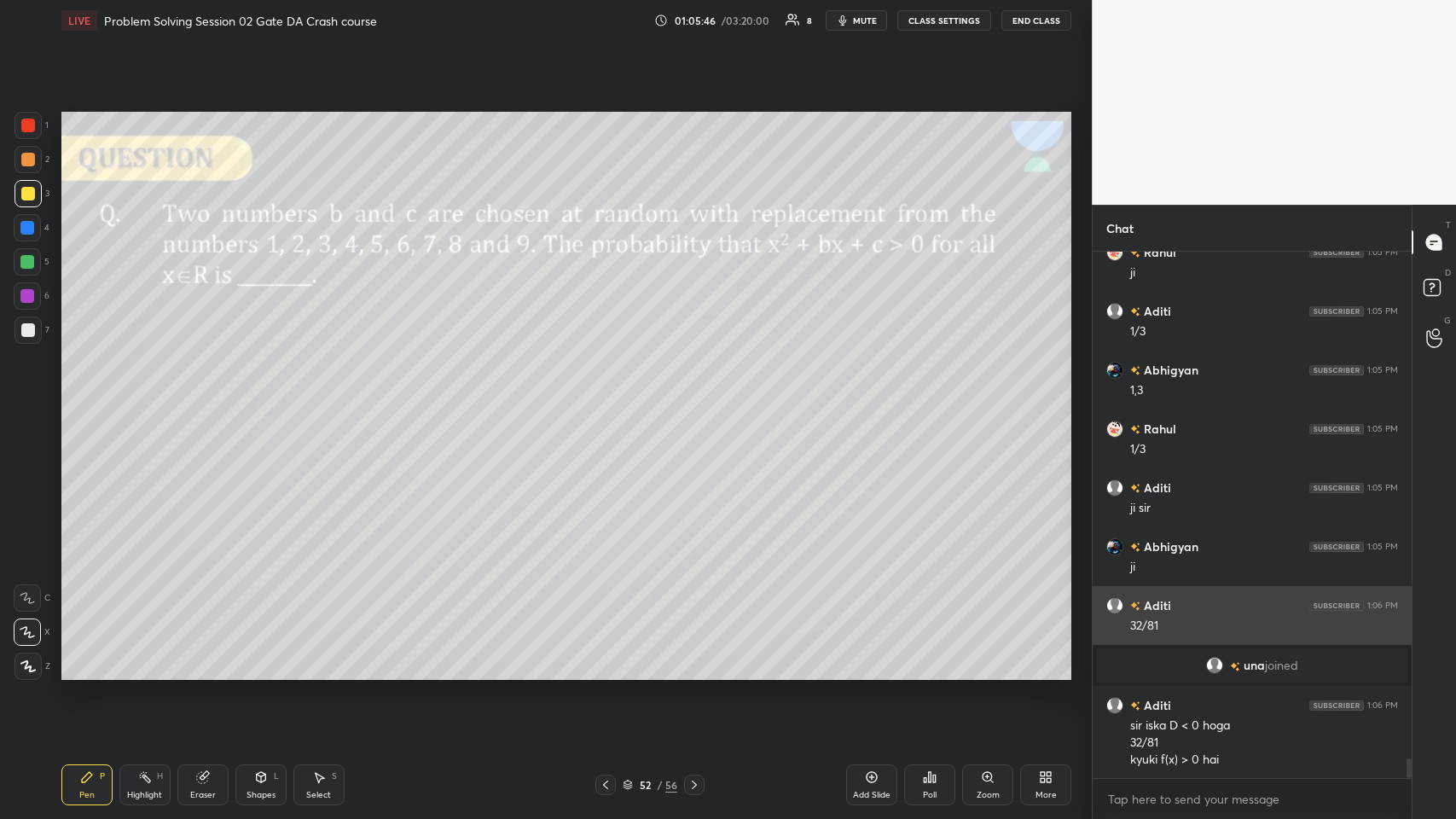
scroll to position [13544, 0]
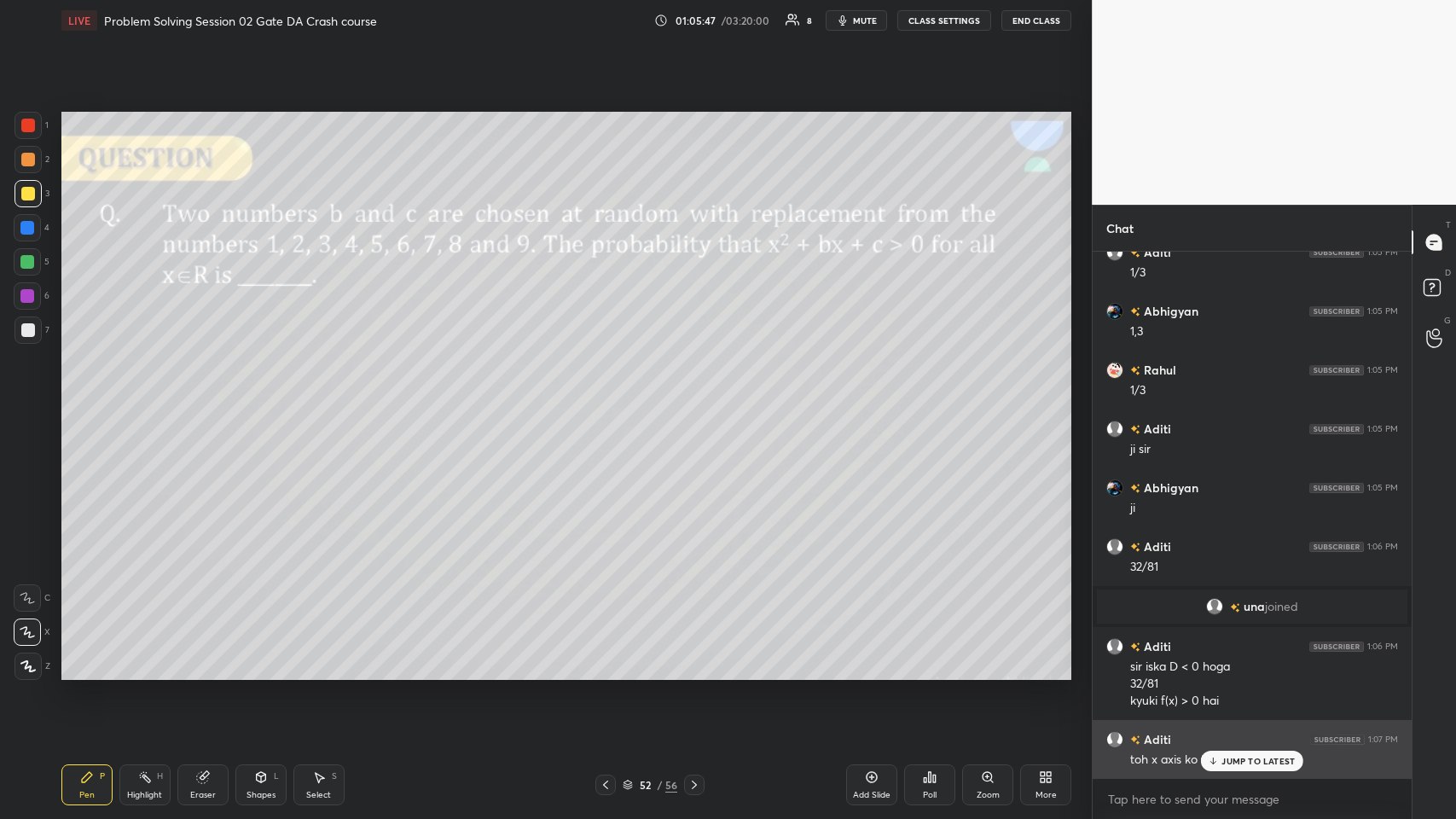
click at [611, 400] on p "JUMP TO LATEST" at bounding box center [1258, 761] width 73 height 10
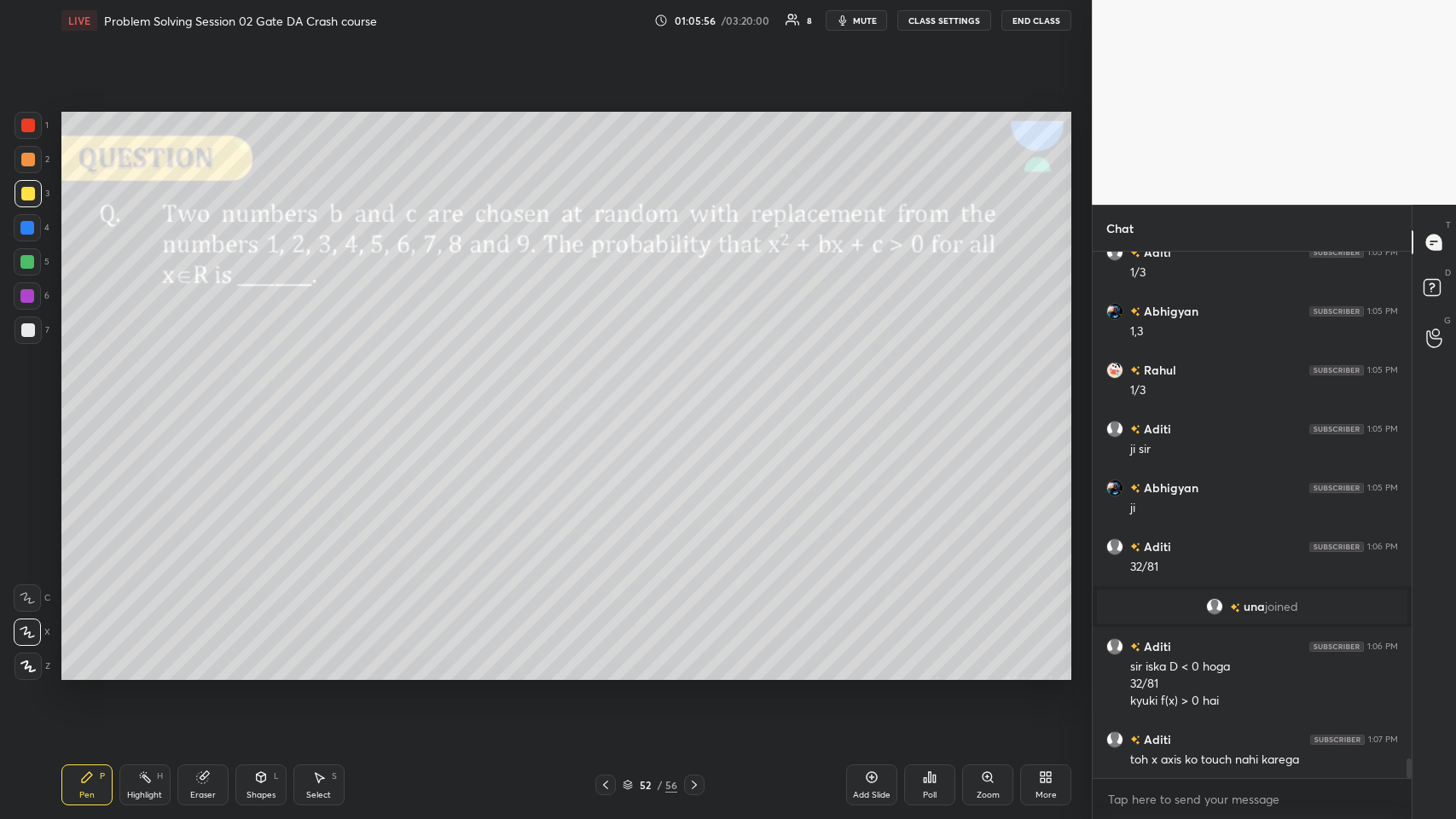
click at [215, 400] on div "Eraser" at bounding box center [202, 785] width 52 height 41
click at [83, 400] on icon at bounding box center [86, 777] width 10 height 10
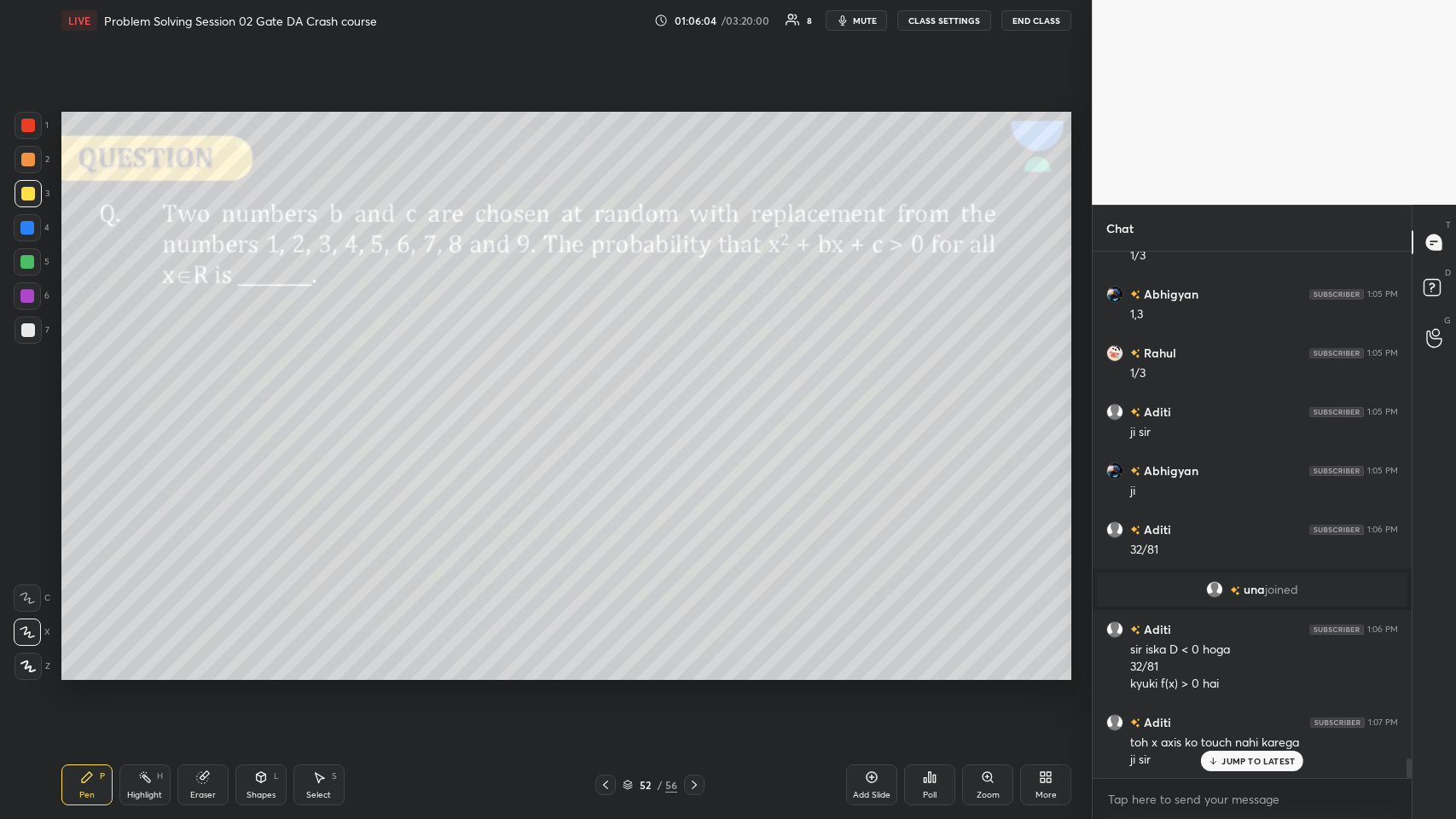
click at [611, 400] on icon at bounding box center [1213, 761] width 11 height 10
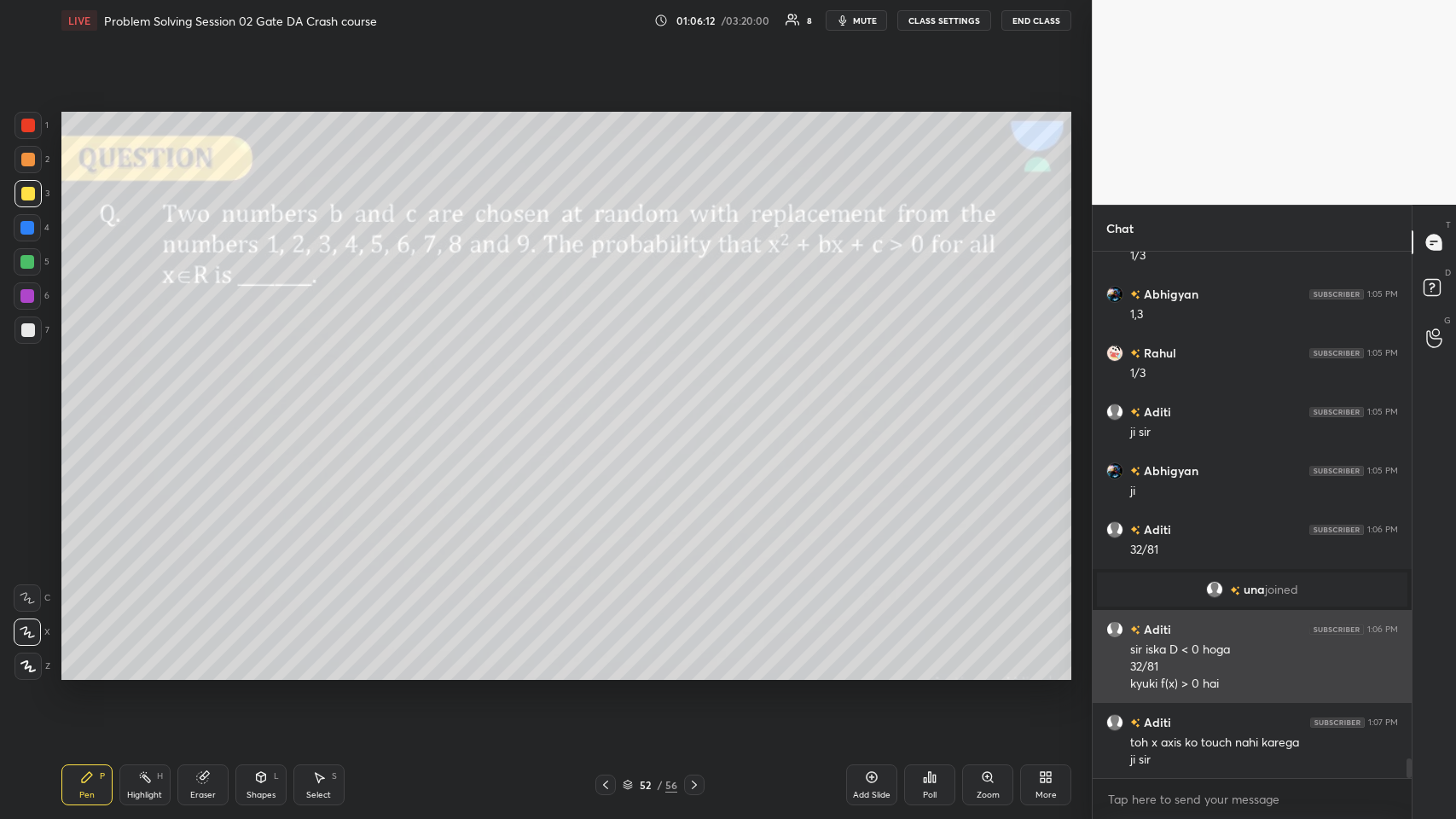
scroll to position [13578, 0]
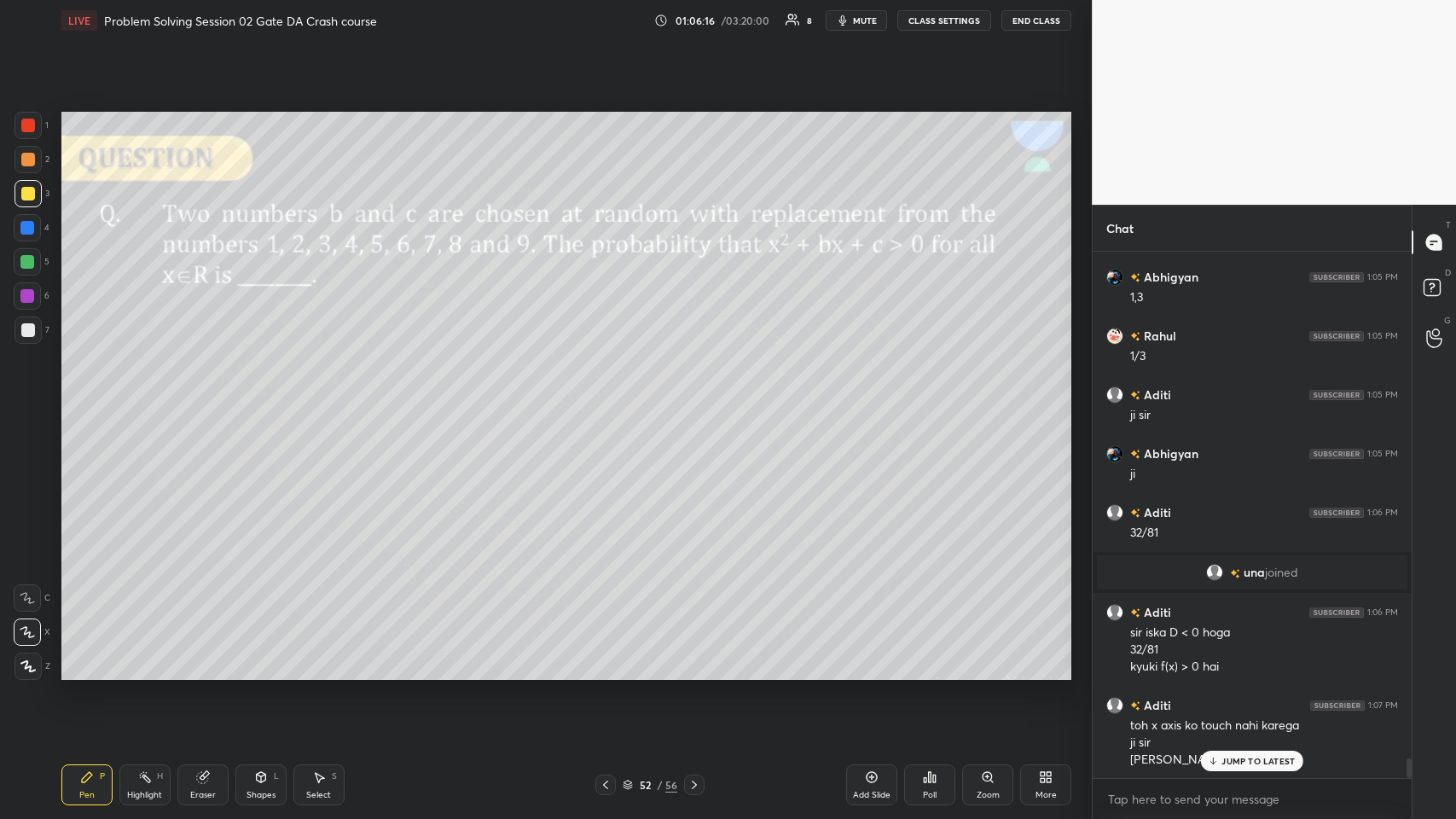
click at [201, 400] on icon at bounding box center [201, 778] width 11 height 11
click at [86, 400] on icon at bounding box center [86, 777] width 10 height 10
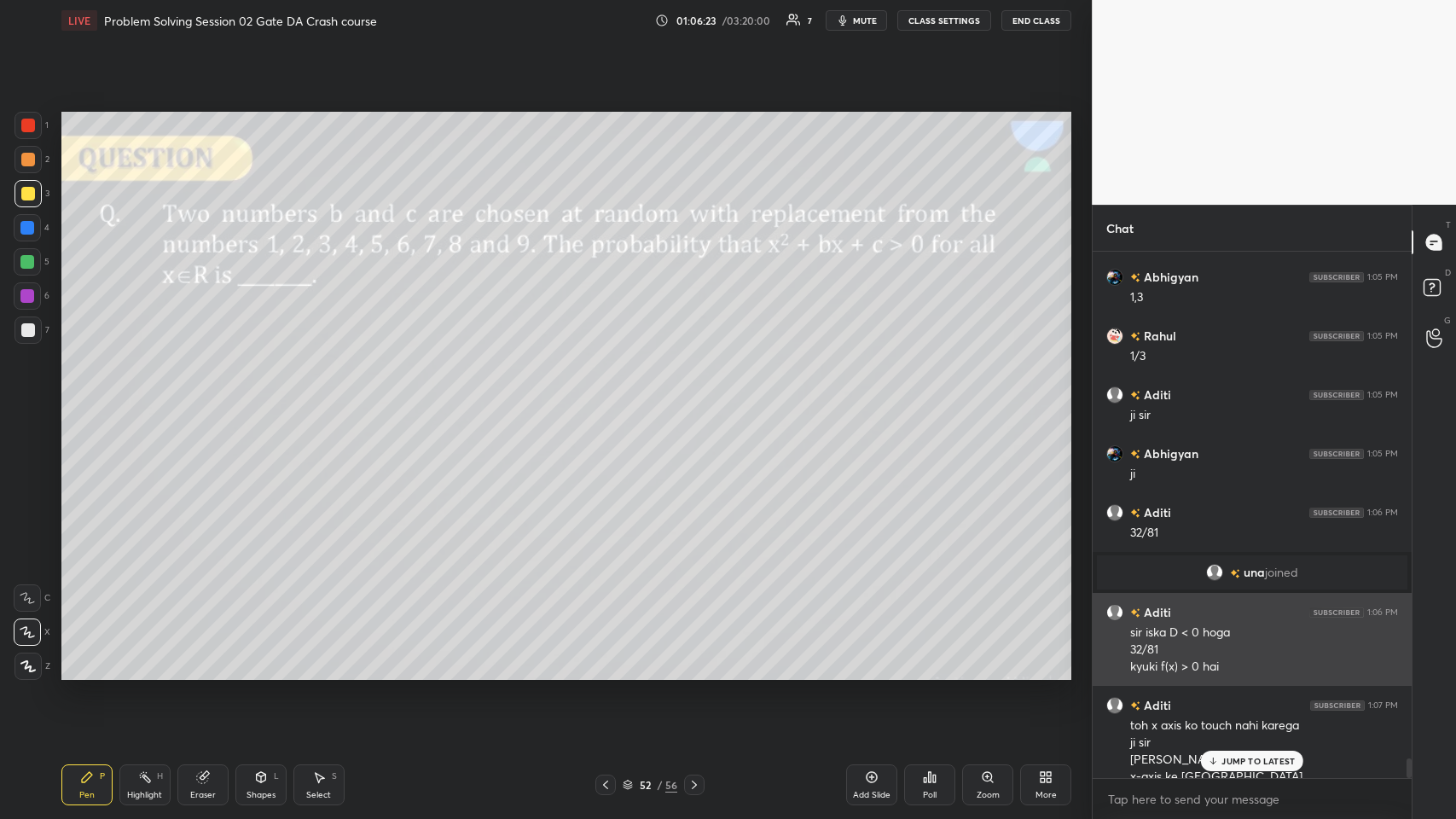
scroll to position [13596, 0]
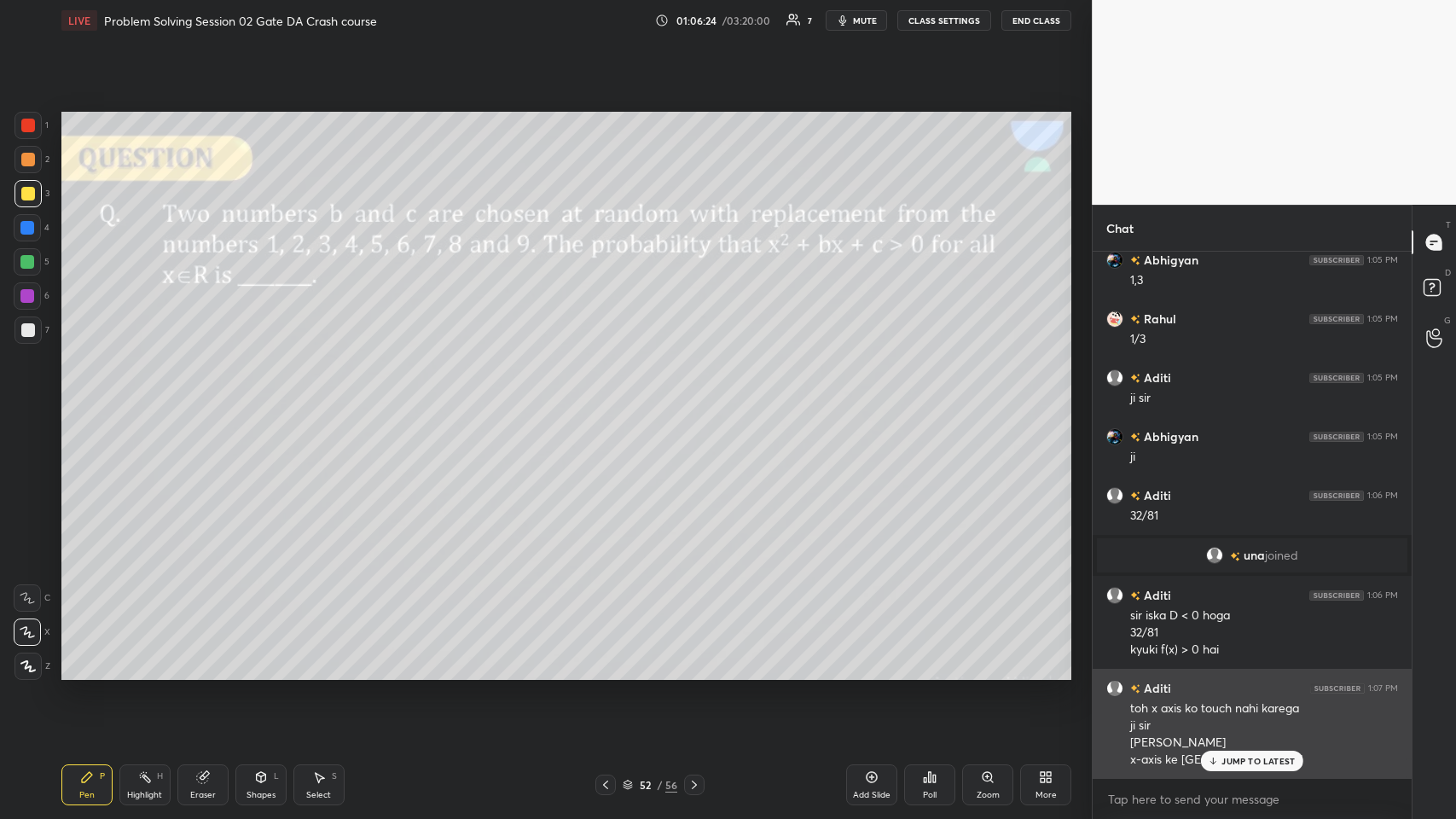
click at [611, 400] on div "JUMP TO LATEST" at bounding box center [1252, 761] width 102 height 21
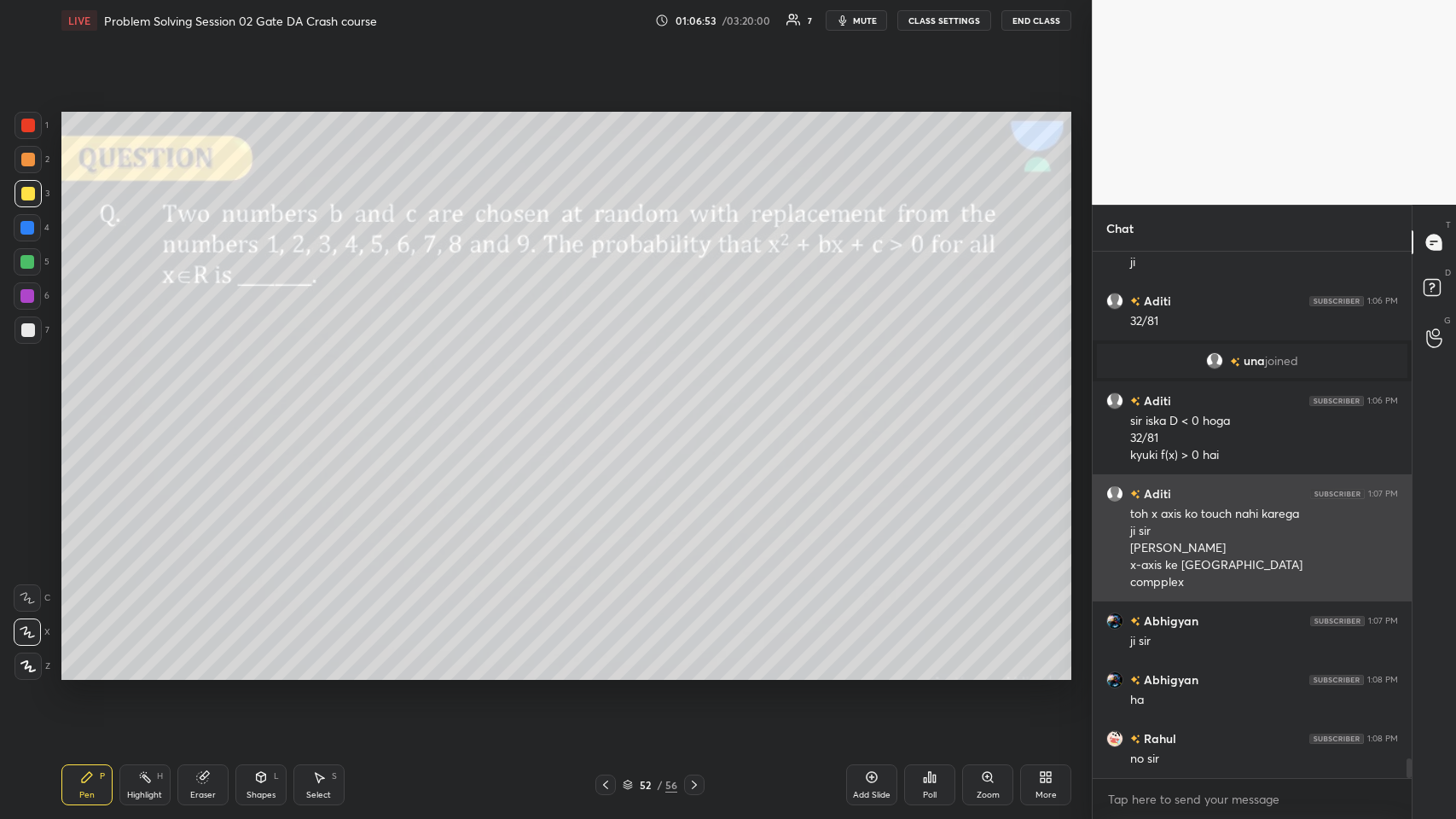
scroll to position [13848, 0]
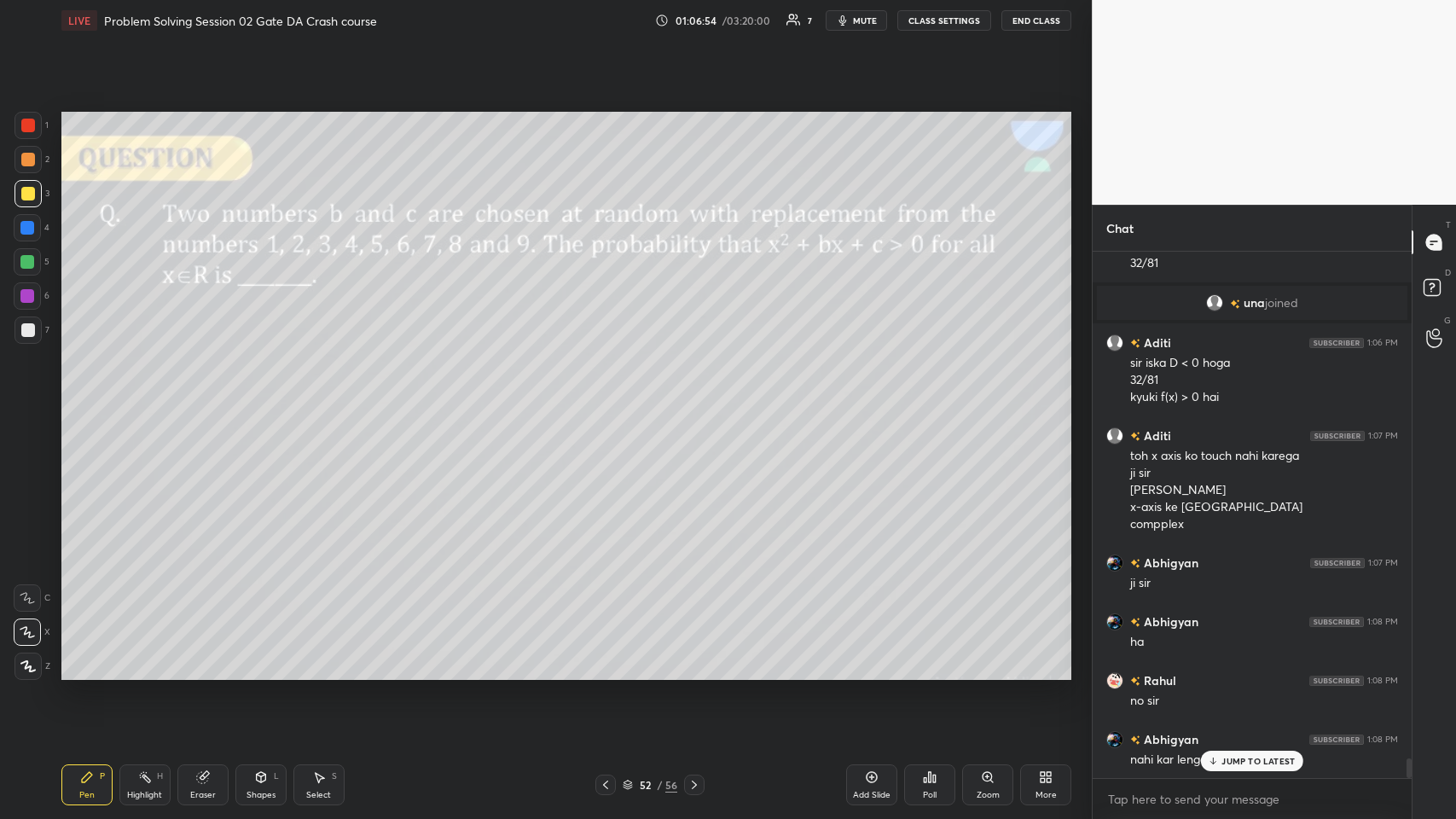
click at [611, 400] on p "JUMP TO LATEST" at bounding box center [1258, 761] width 73 height 10
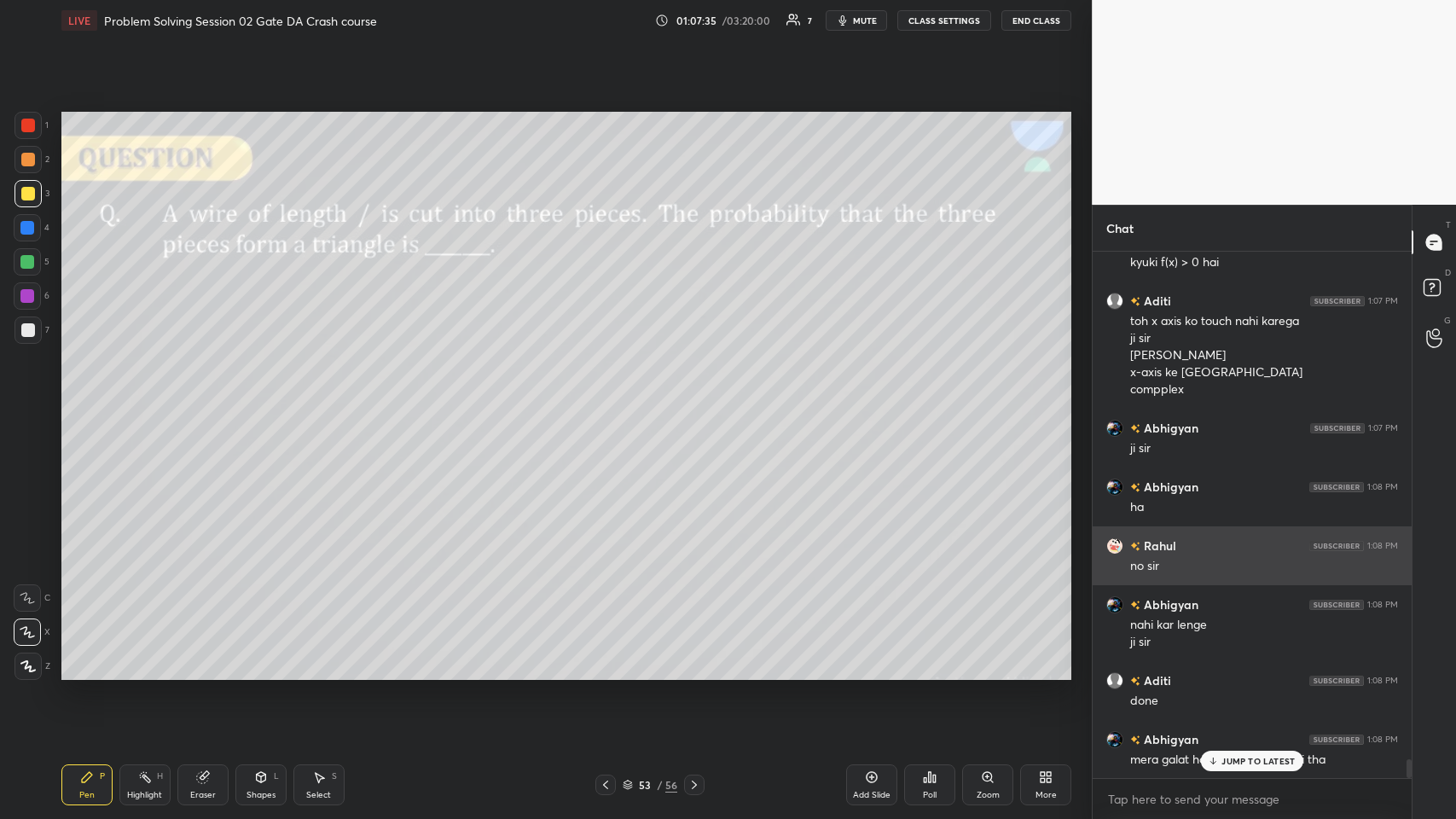
scroll to position [14042, 0]
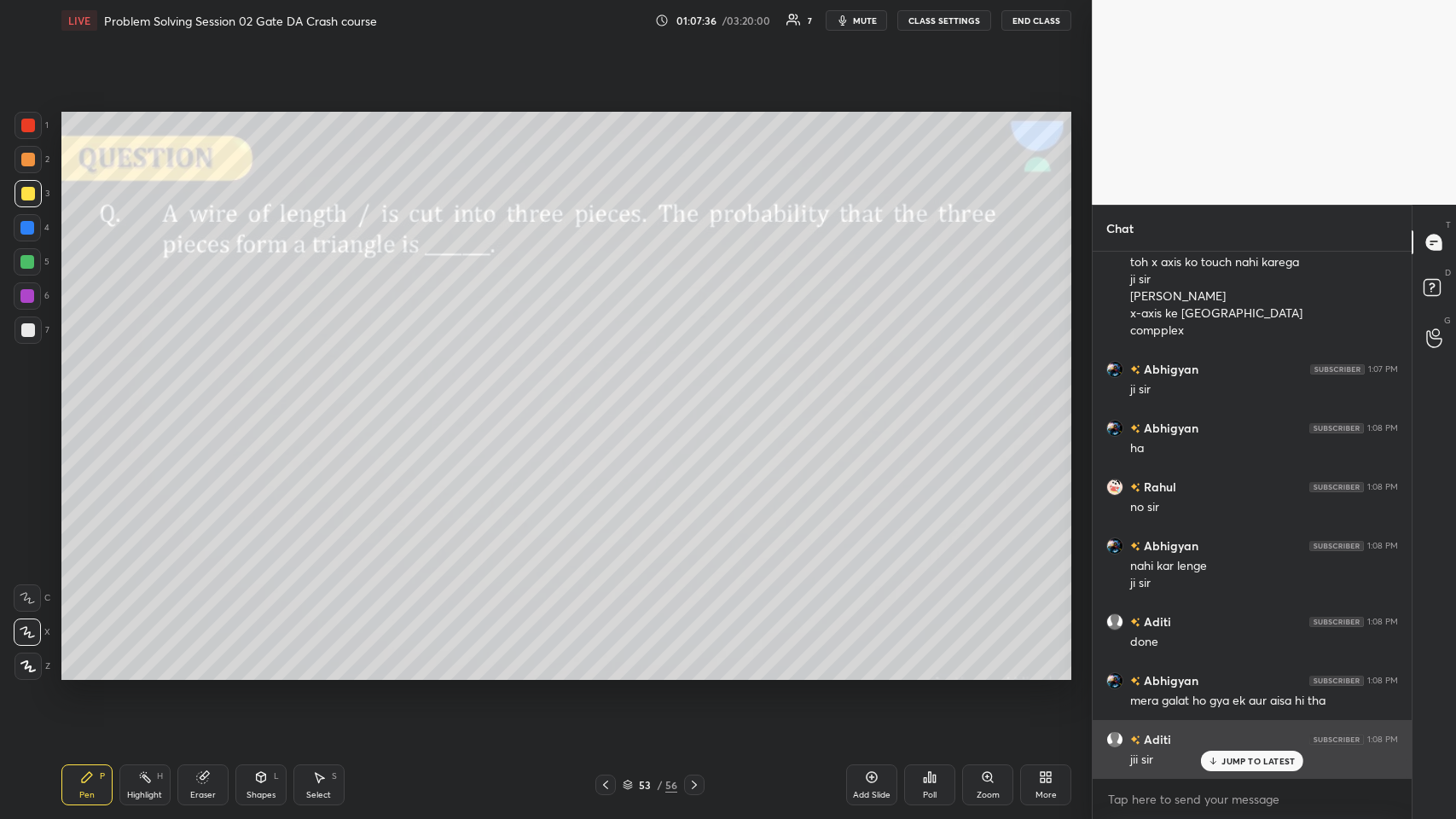
click at [611, 400] on p "JUMP TO LATEST" at bounding box center [1258, 761] width 73 height 10
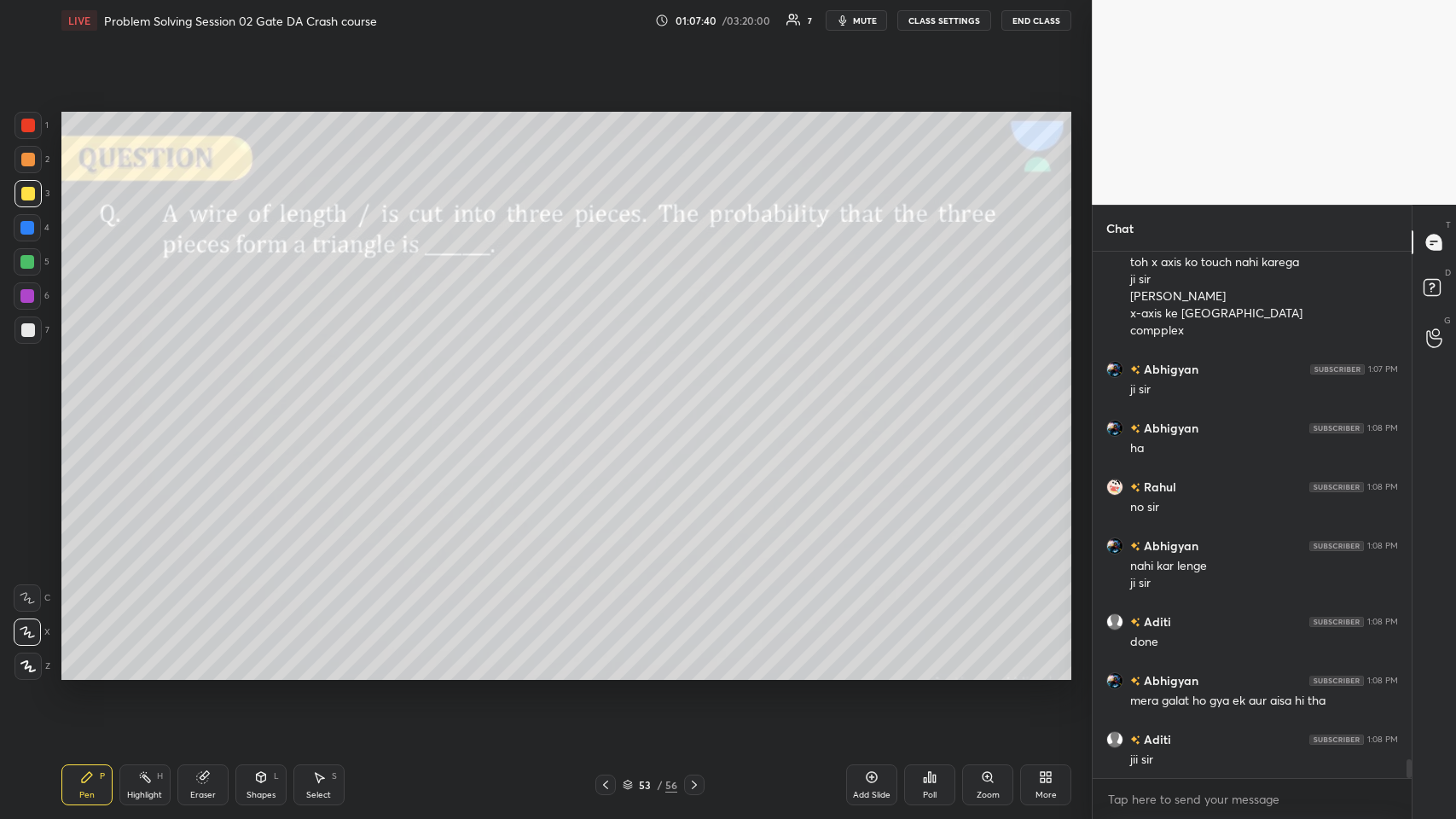
click at [96, 400] on div "Pen P" at bounding box center [87, 785] width 52 height 41
click at [269, 400] on div "Shapes L" at bounding box center [260, 785] width 52 height 41
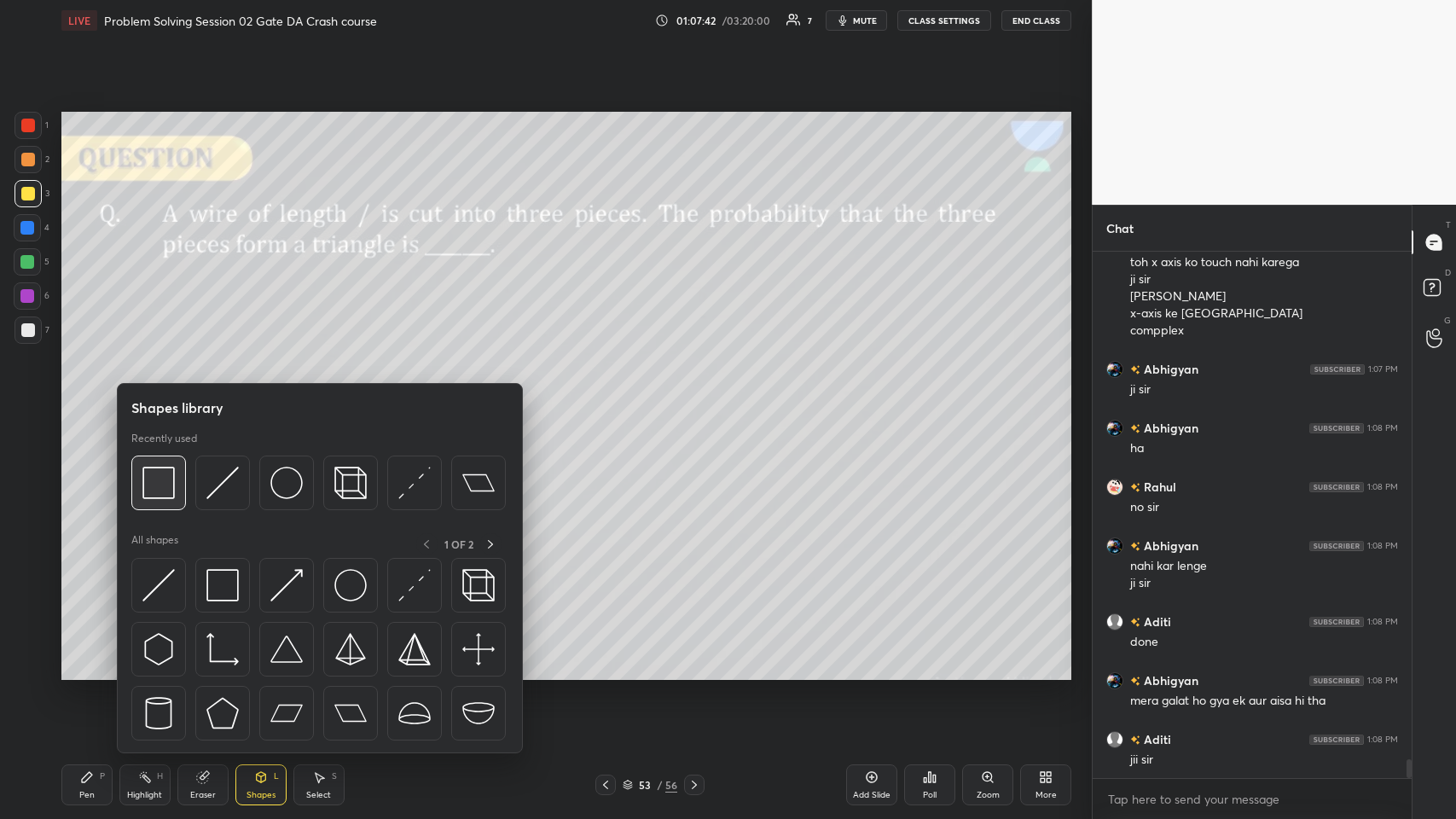
click at [164, 400] on img at bounding box center [158, 483] width 33 height 33
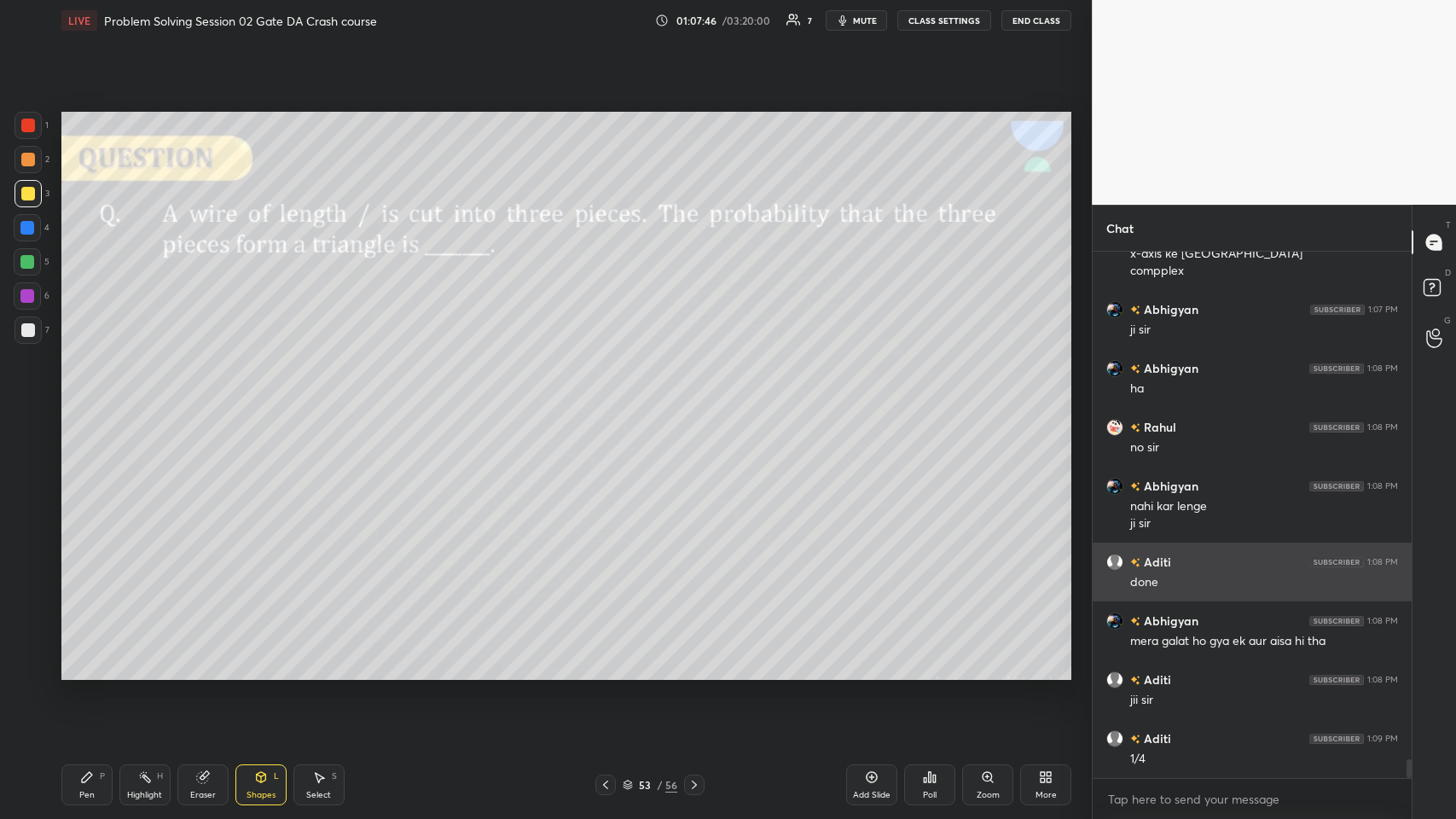
scroll to position [14159, 0]
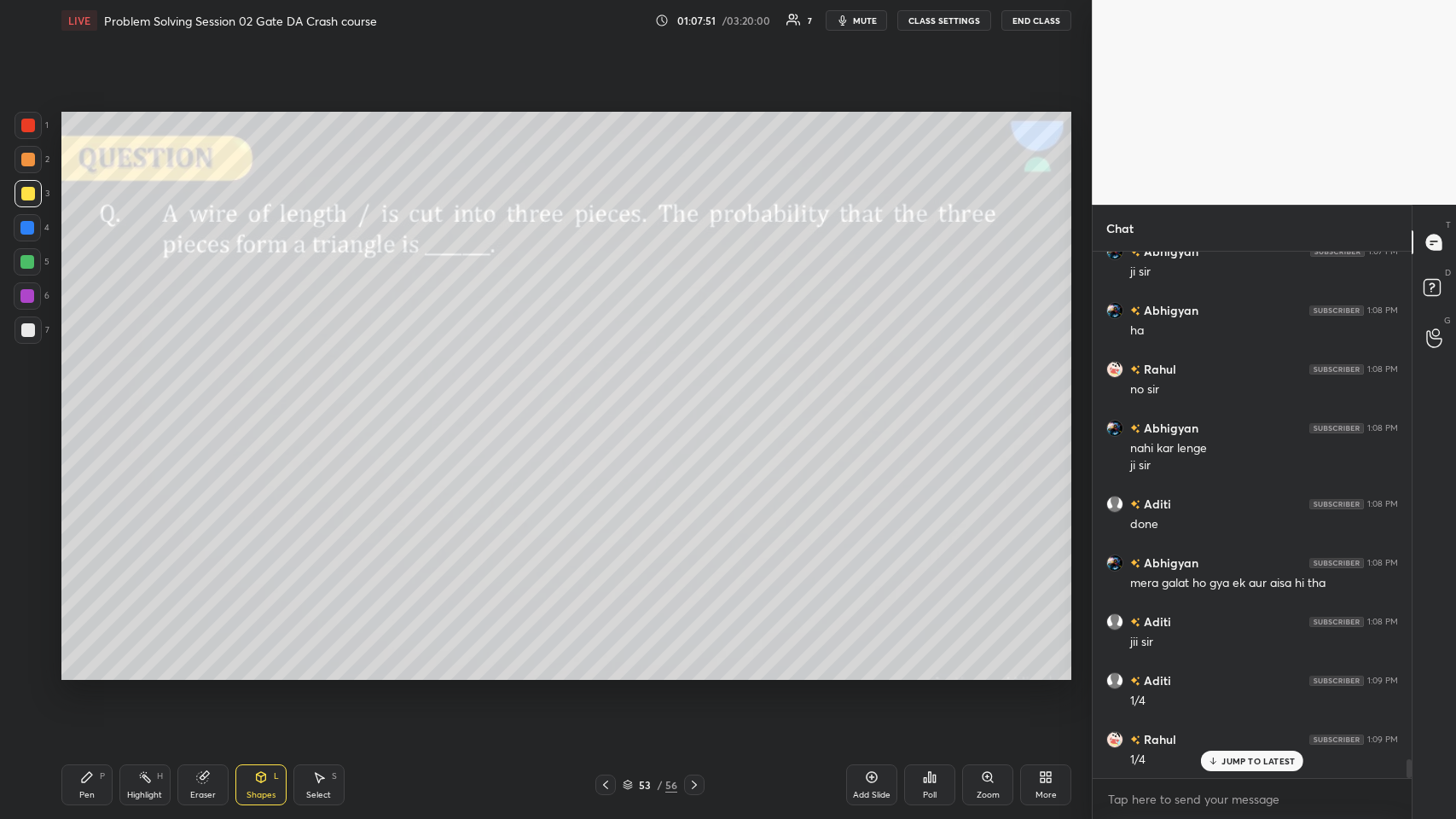
click at [247, 400] on div "Shapes" at bounding box center [260, 795] width 29 height 8
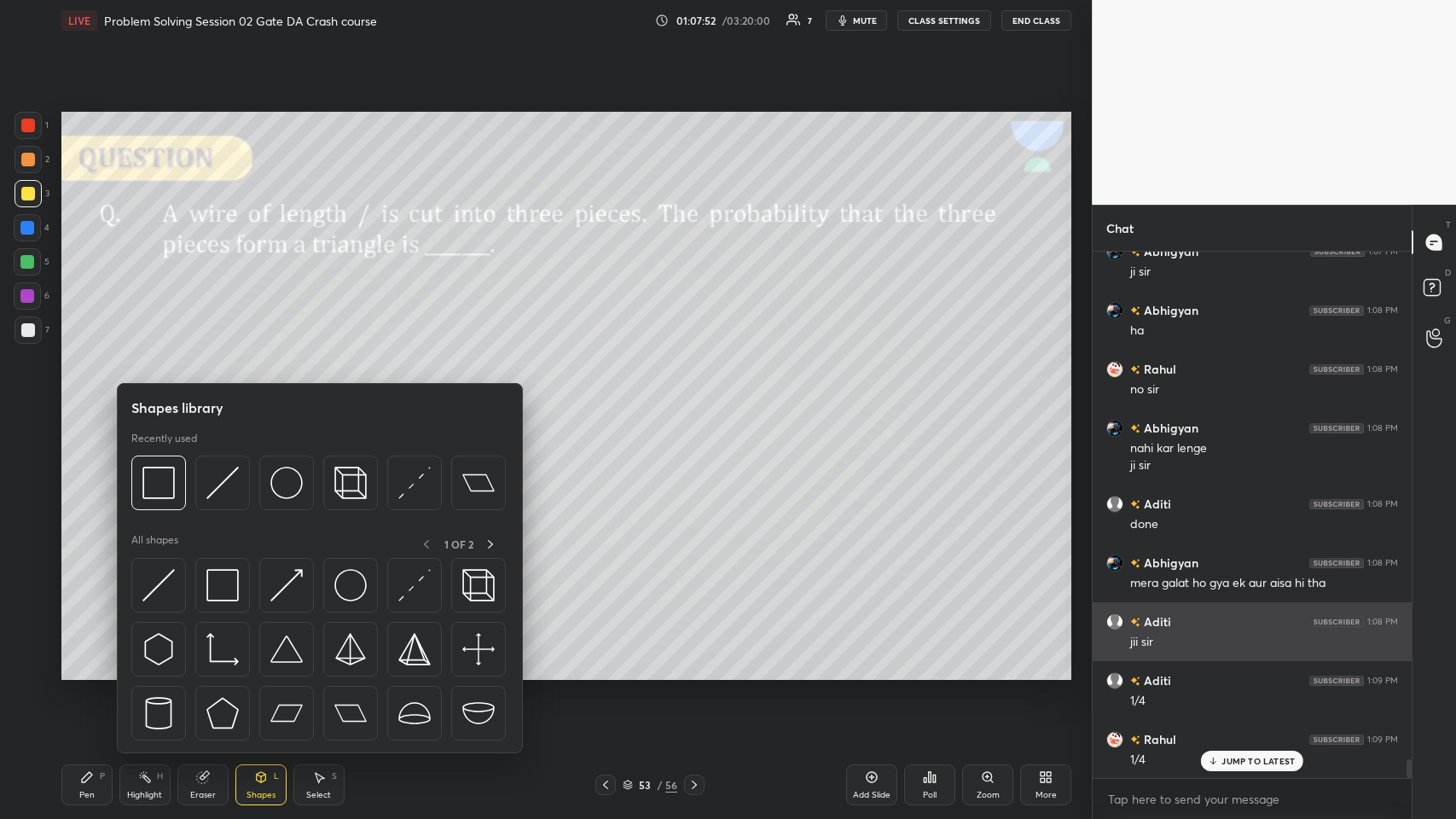
click at [223, 400] on div at bounding box center [222, 483] width 54 height 54
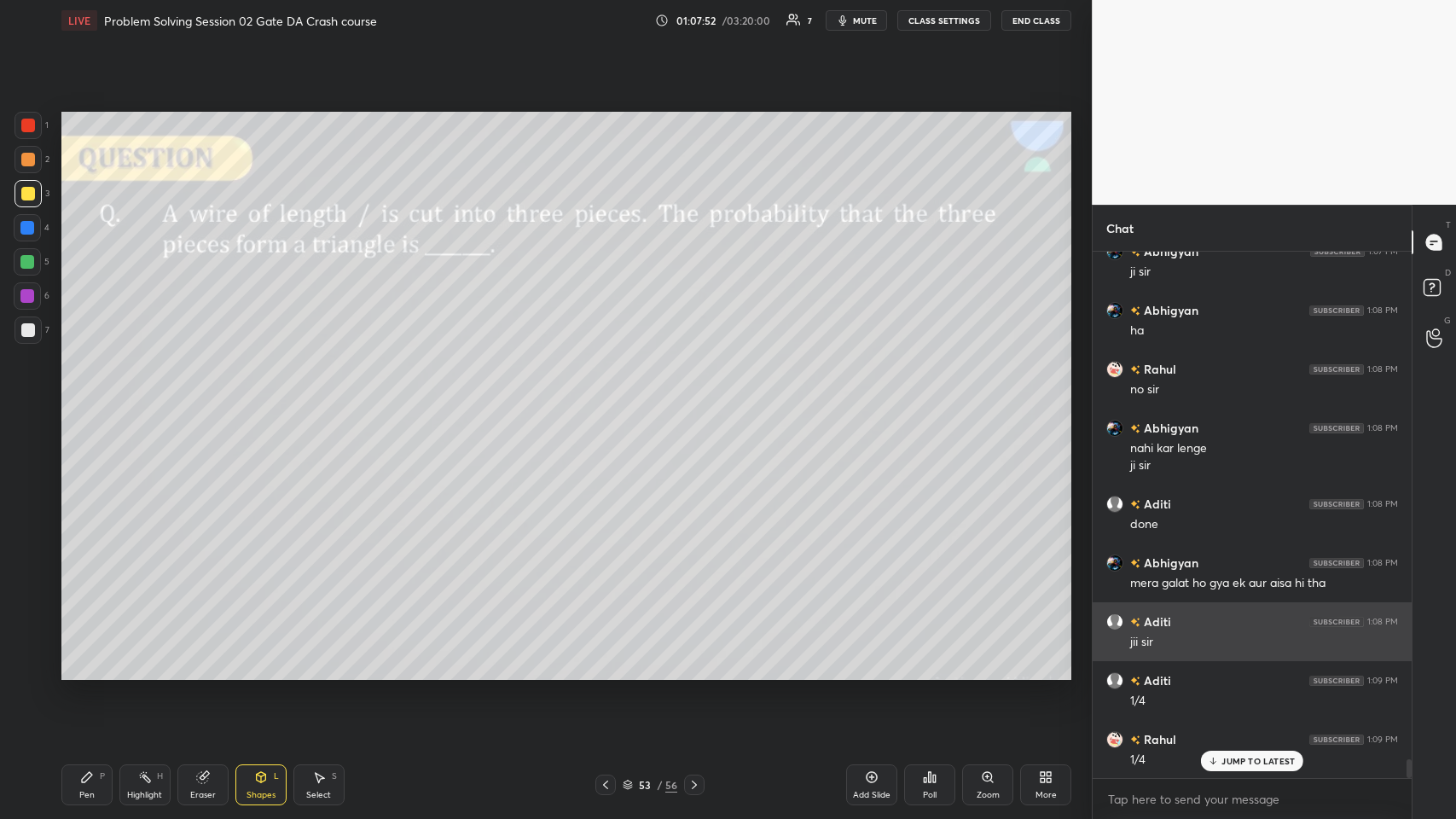
scroll to position [14218, 0]
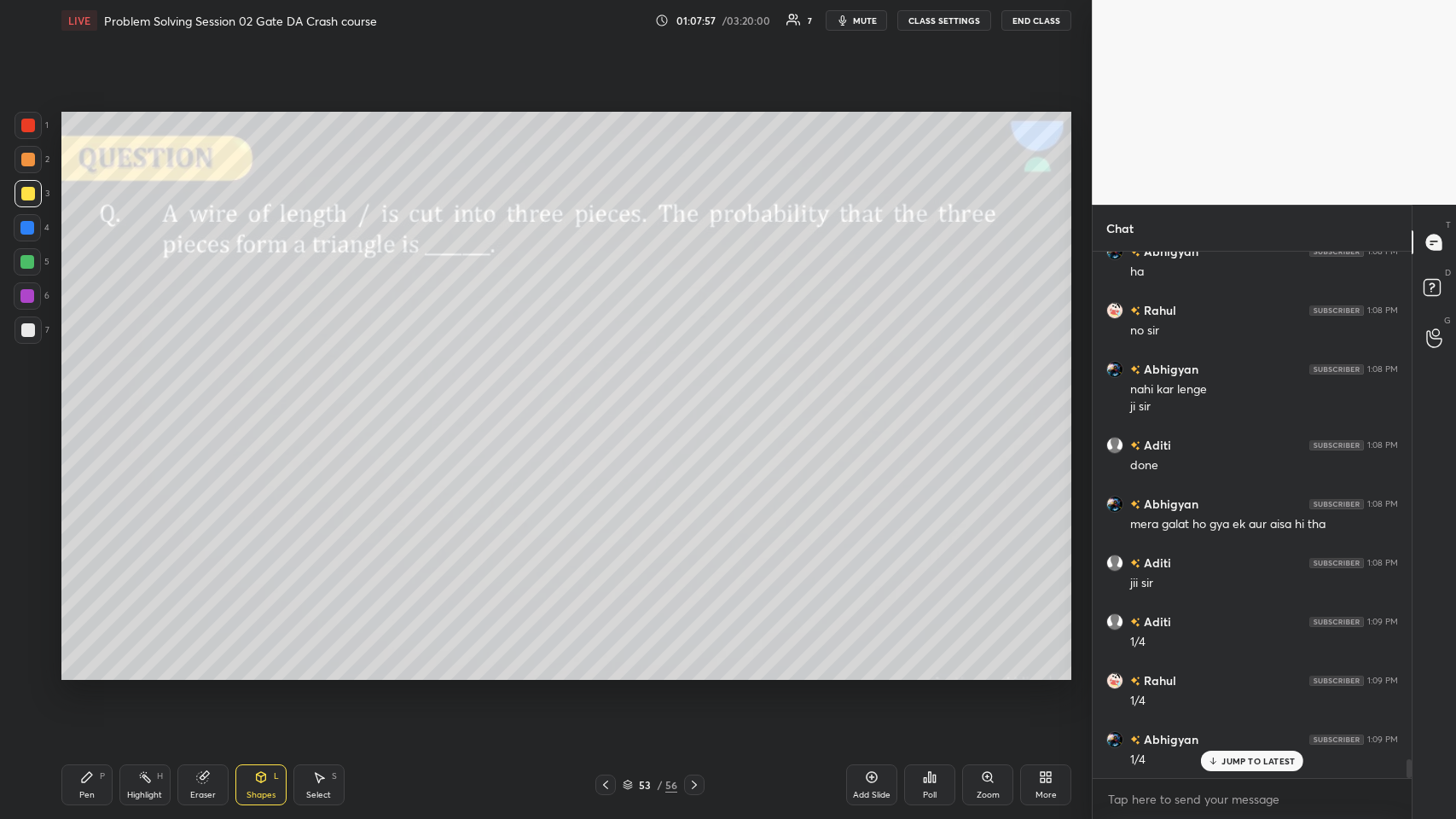
click at [82, 400] on icon at bounding box center [87, 777] width 14 height 14
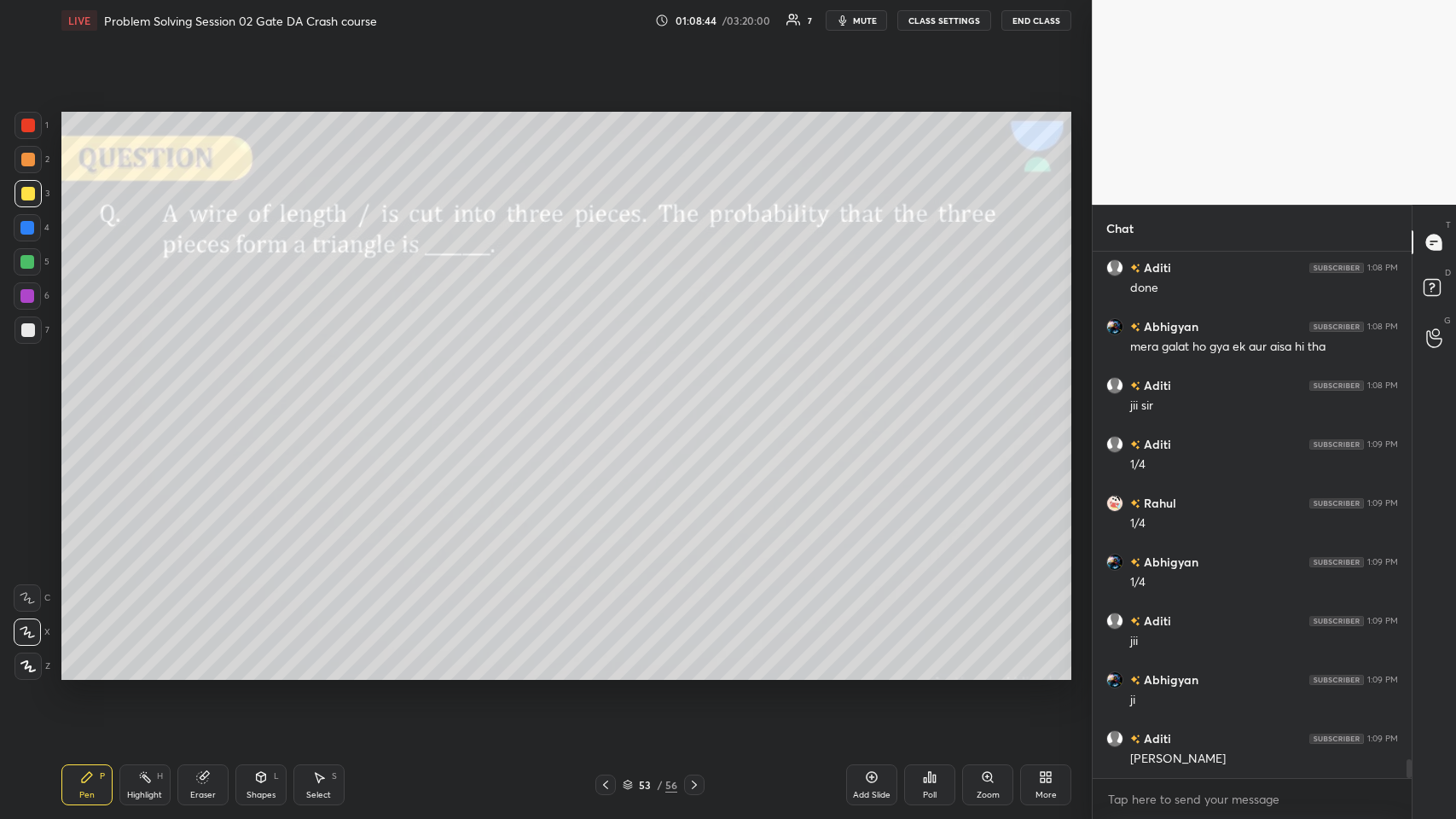
scroll to position [14453, 0]
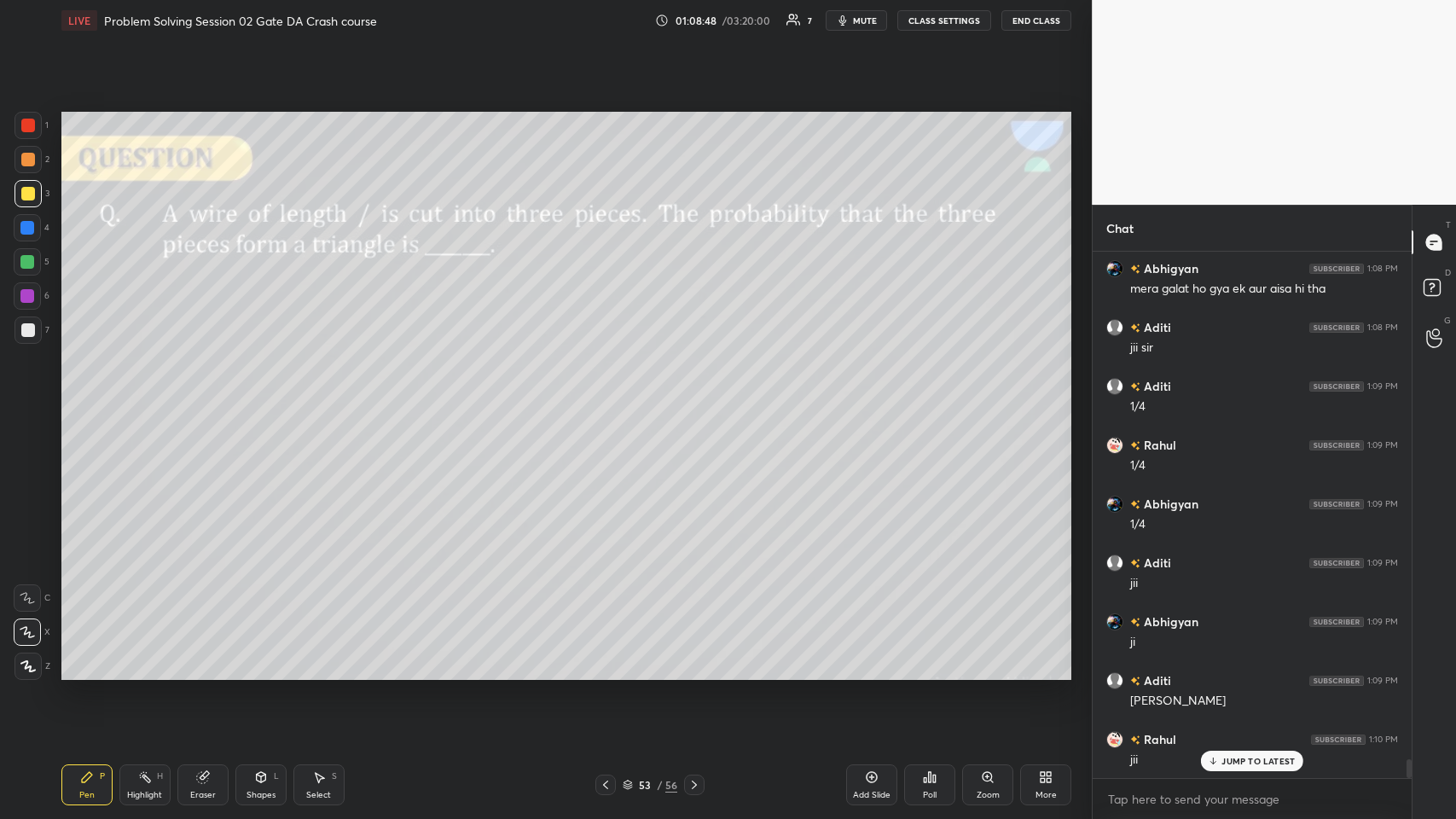
click at [202, 400] on icon at bounding box center [202, 777] width 14 height 14
click at [70, 400] on div "Pen P" at bounding box center [87, 785] width 52 height 41
click at [205, 400] on icon at bounding box center [202, 777] width 14 height 14
click at [81, 400] on div "Pen P" at bounding box center [87, 785] width 52 height 41
click at [611, 400] on div "Add Slide" at bounding box center [871, 785] width 52 height 41
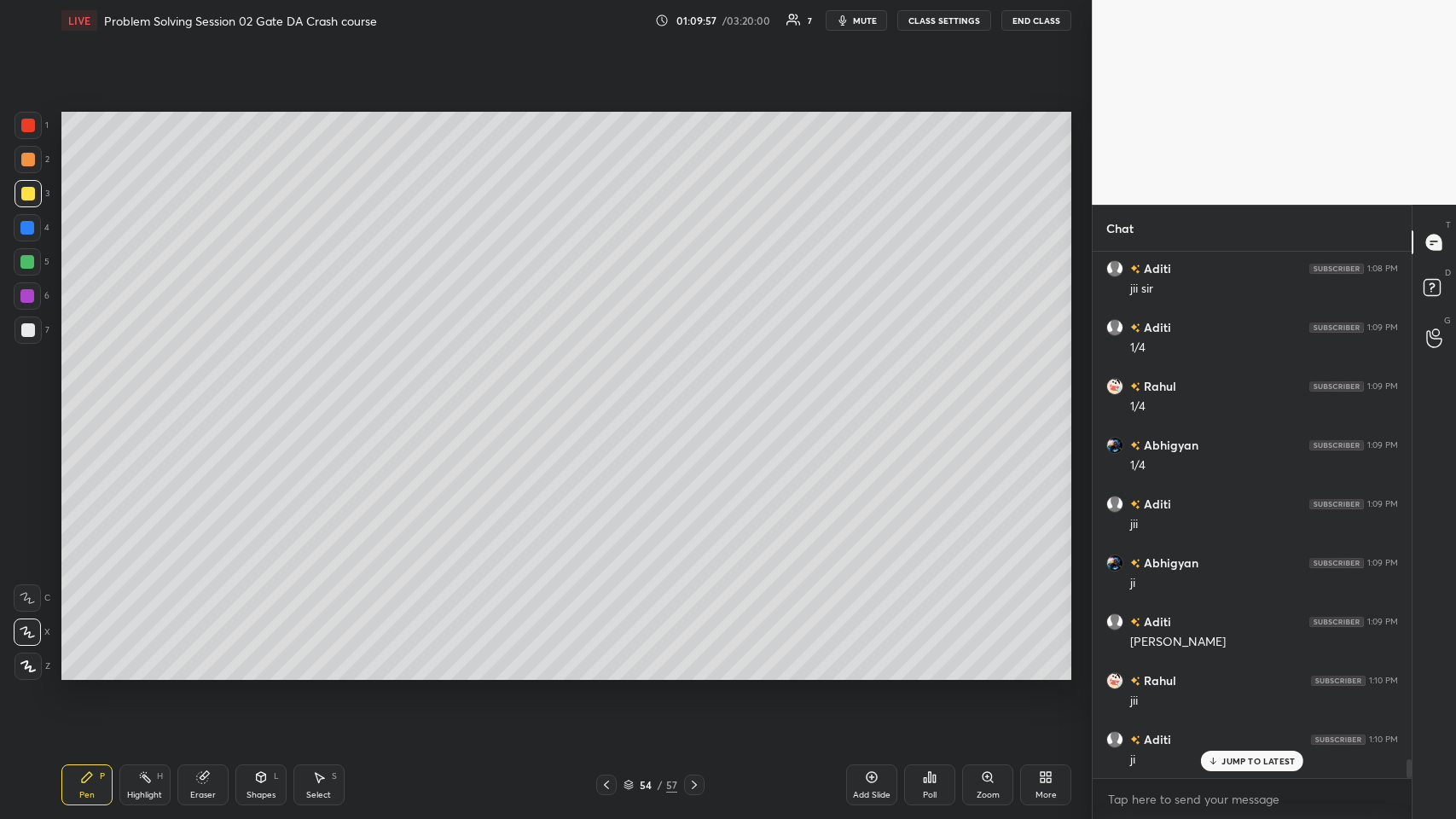
scroll to position [14571, 0]
click at [22, 147] on div at bounding box center [27, 159] width 27 height 27
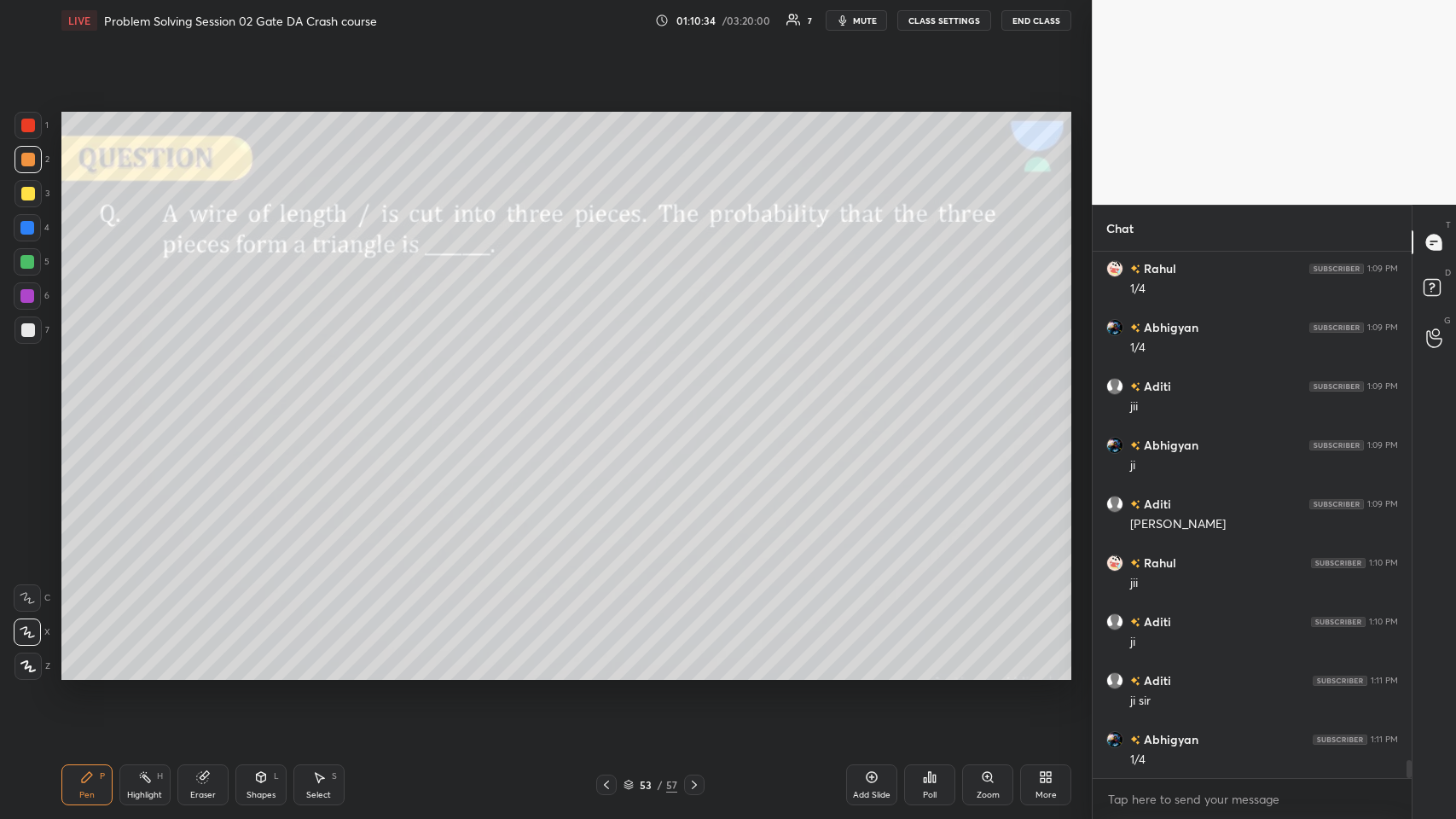
scroll to position [14690, 0]
click at [210, 400] on div "Eraser" at bounding box center [202, 785] width 52 height 41
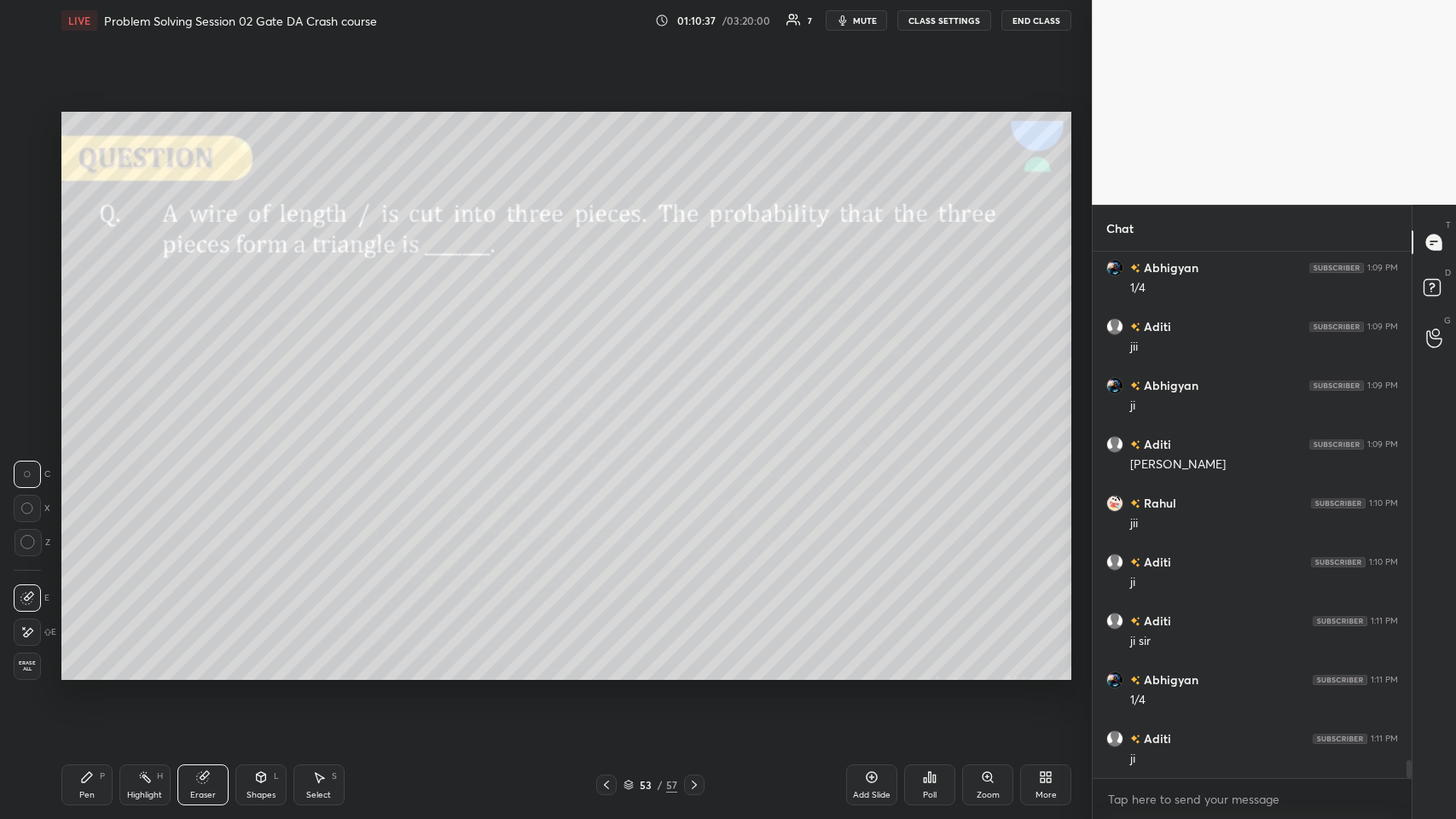
click at [40, 400] on div "Erase all" at bounding box center [27, 665] width 27 height 27
click at [30, 155] on div at bounding box center [28, 159] width 14 height 14
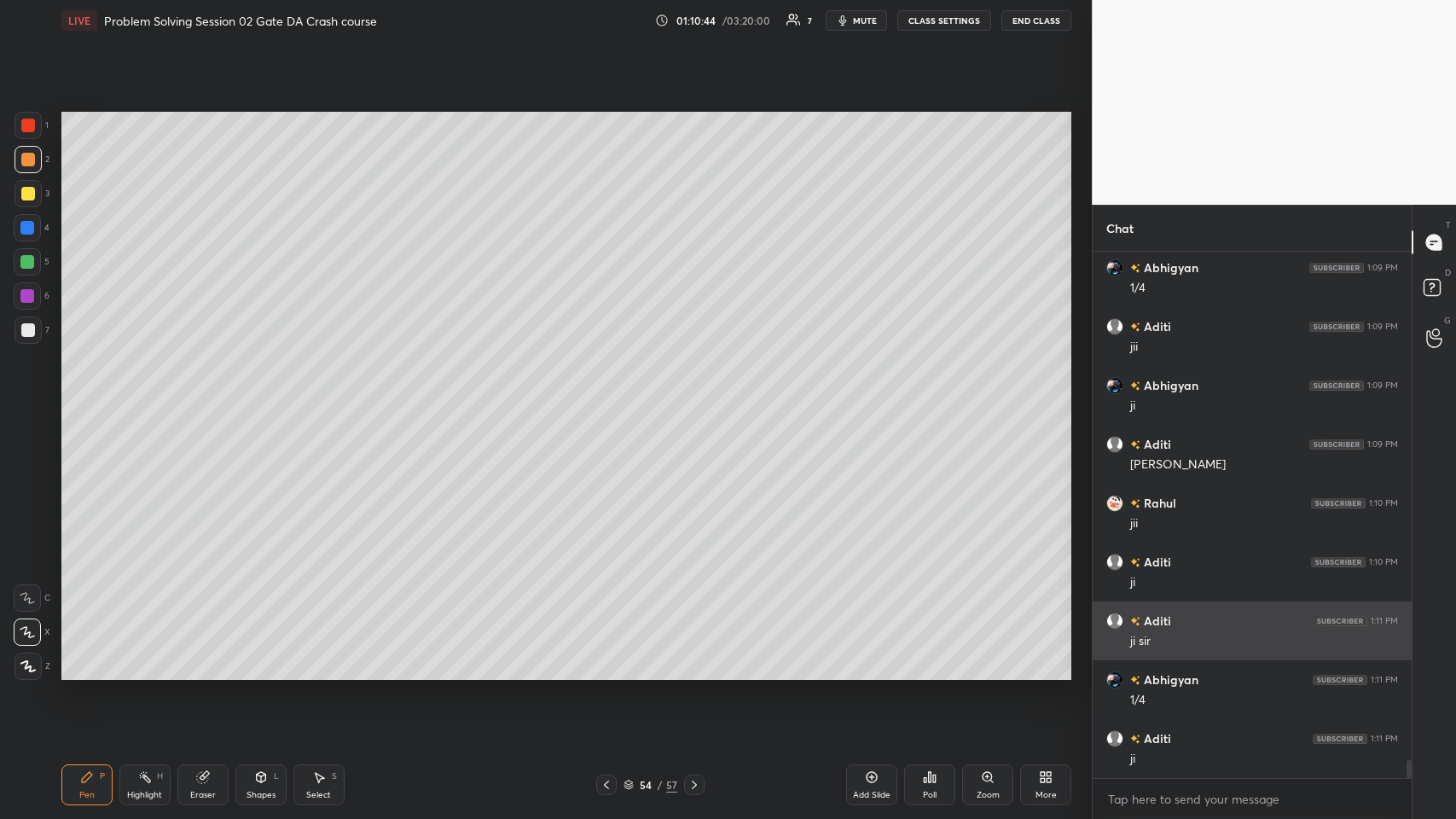
scroll to position [14730, 0]
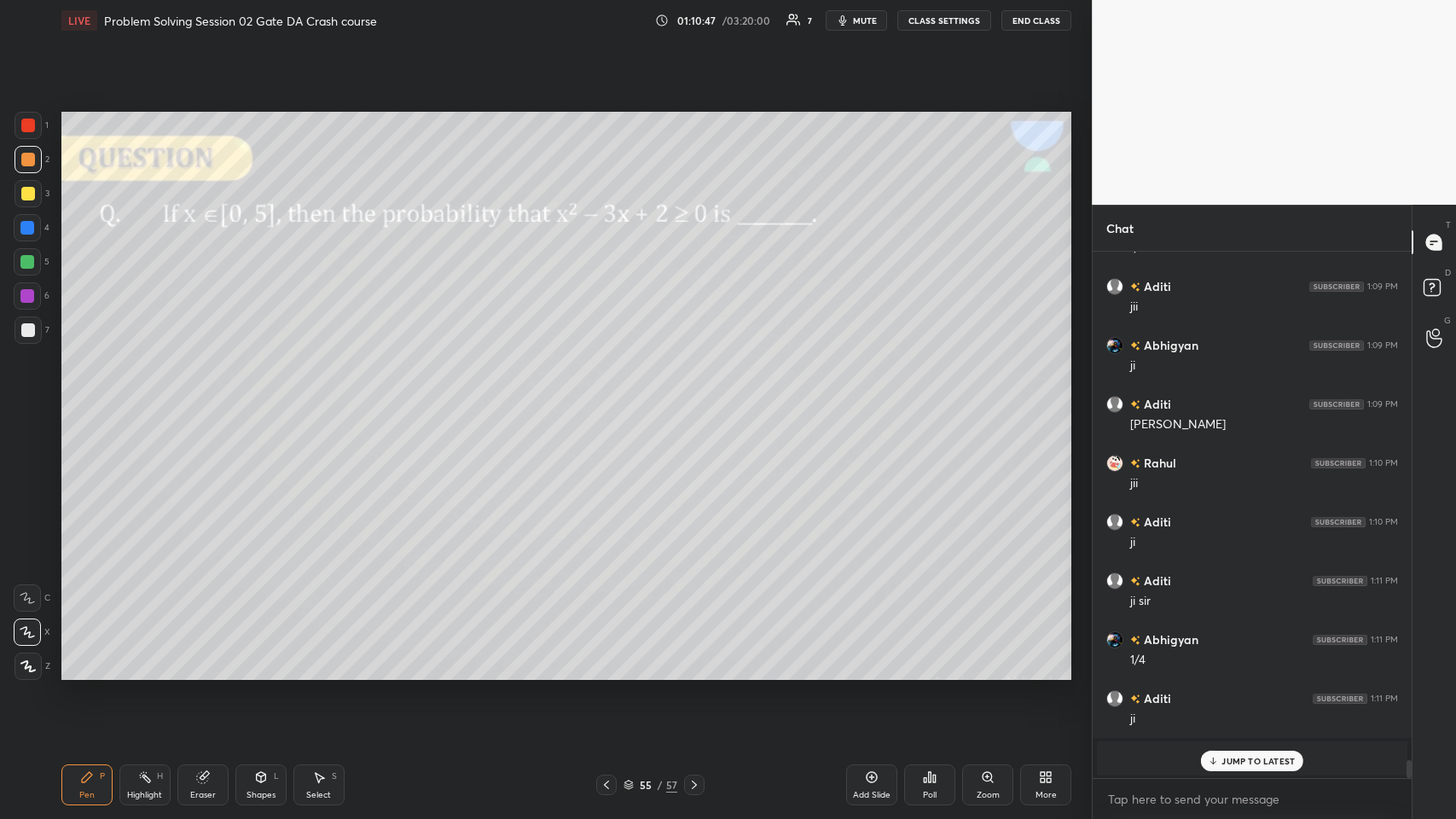
click at [611, 400] on div "JUMP TO LATEST" at bounding box center [1252, 761] width 102 height 21
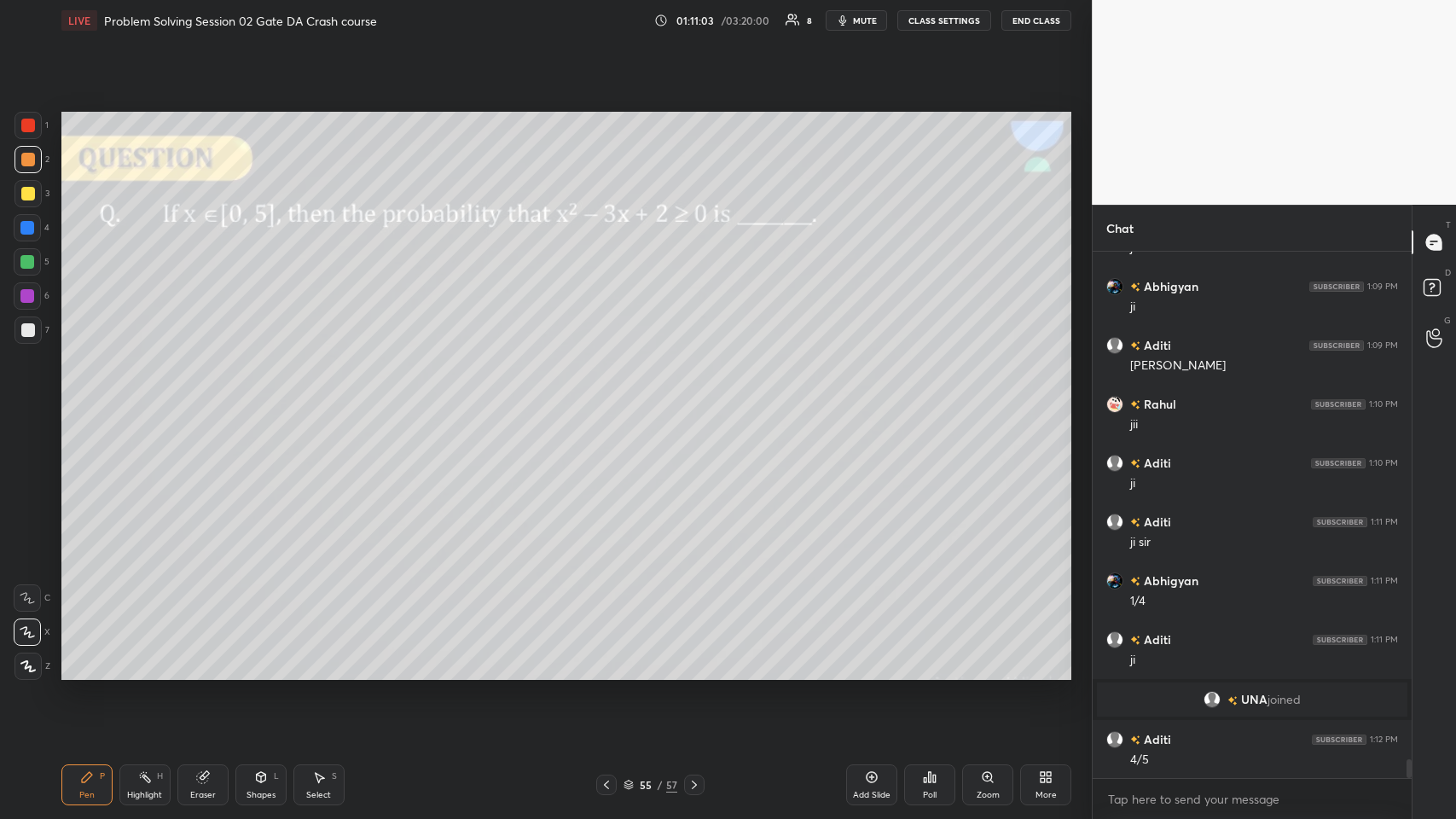
scroll to position [14016, 0]
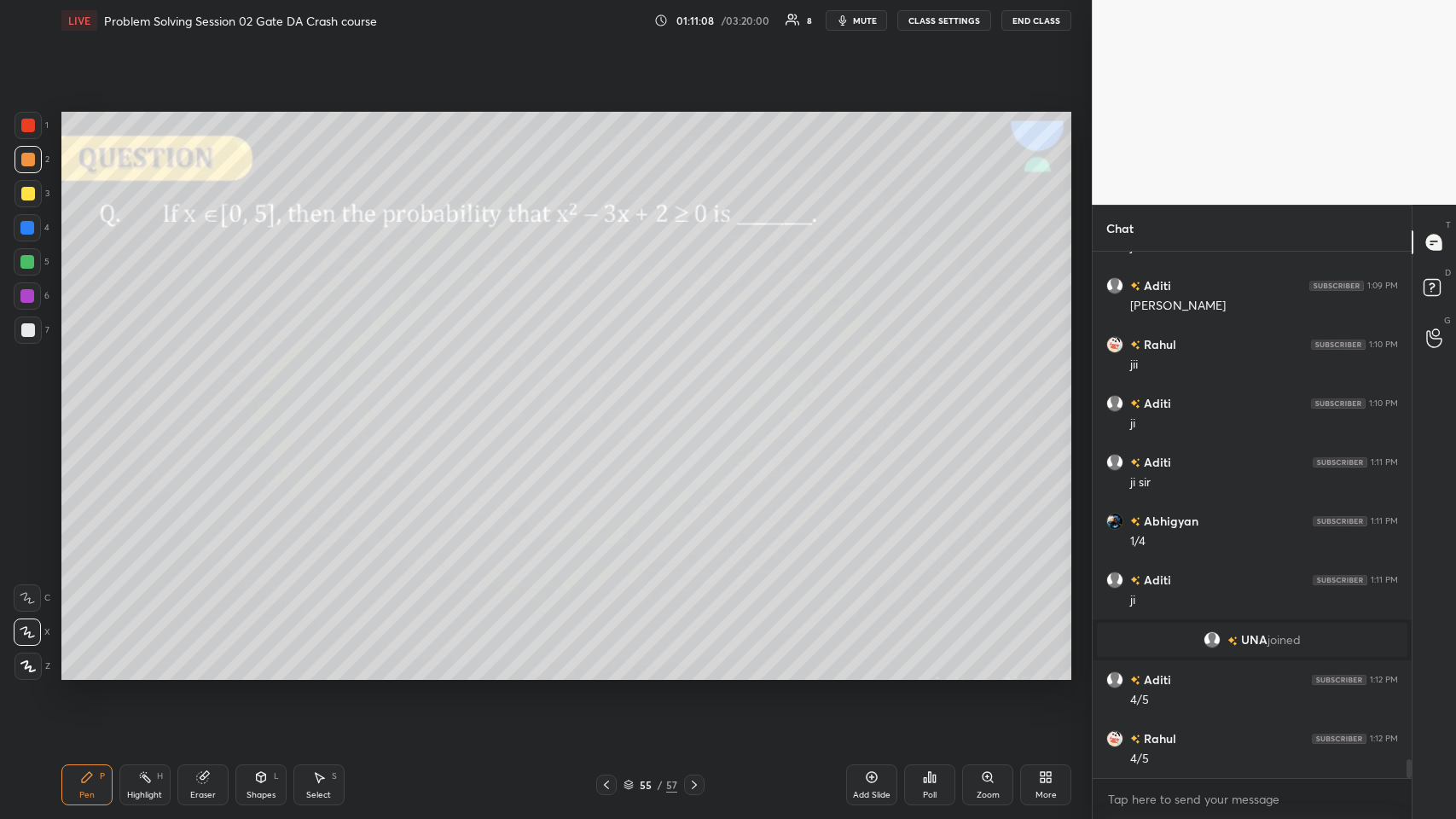
click at [256, 400] on icon at bounding box center [260, 777] width 14 height 14
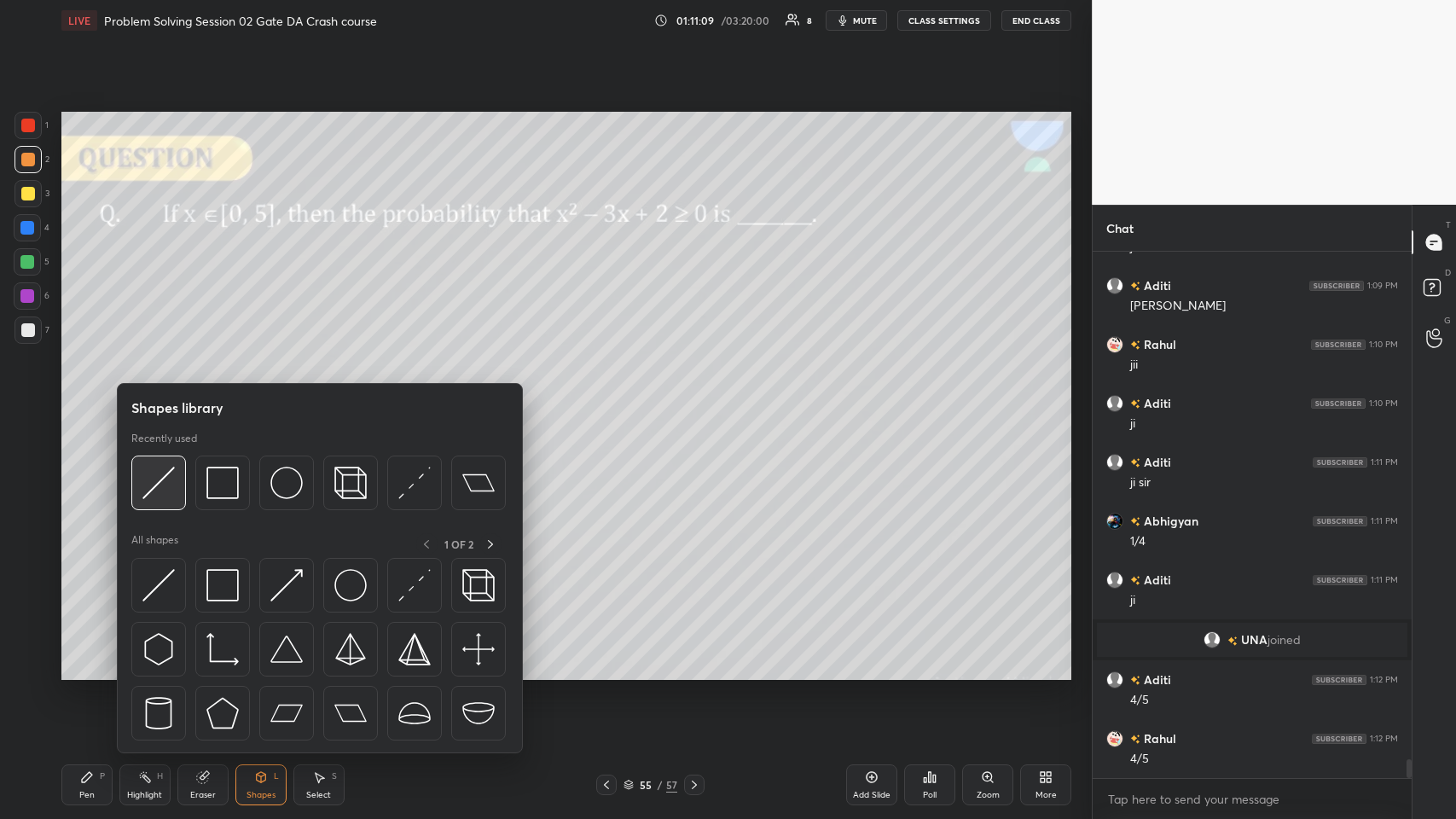
click at [167, 400] on img at bounding box center [158, 483] width 33 height 33
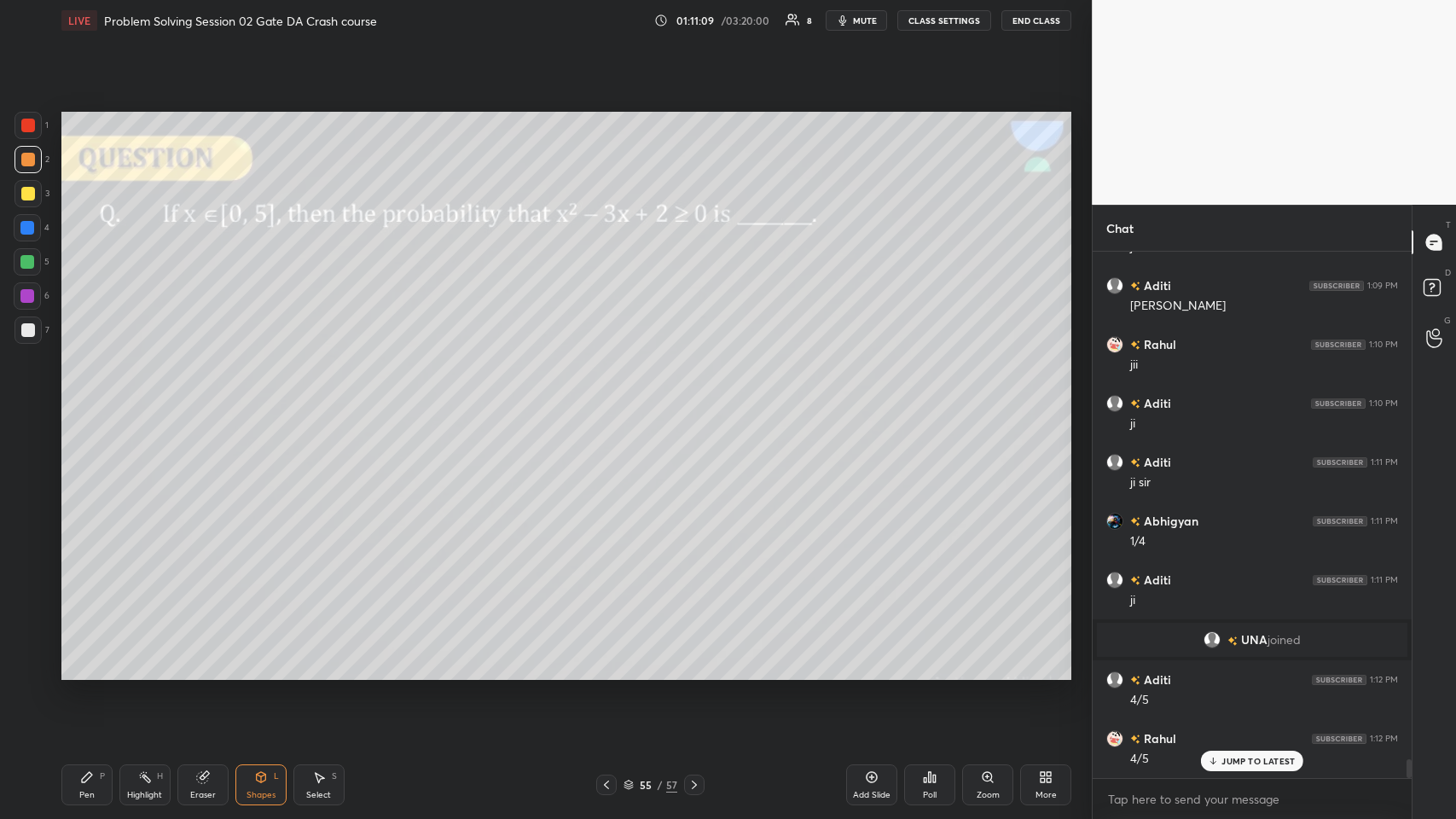
scroll to position [14074, 0]
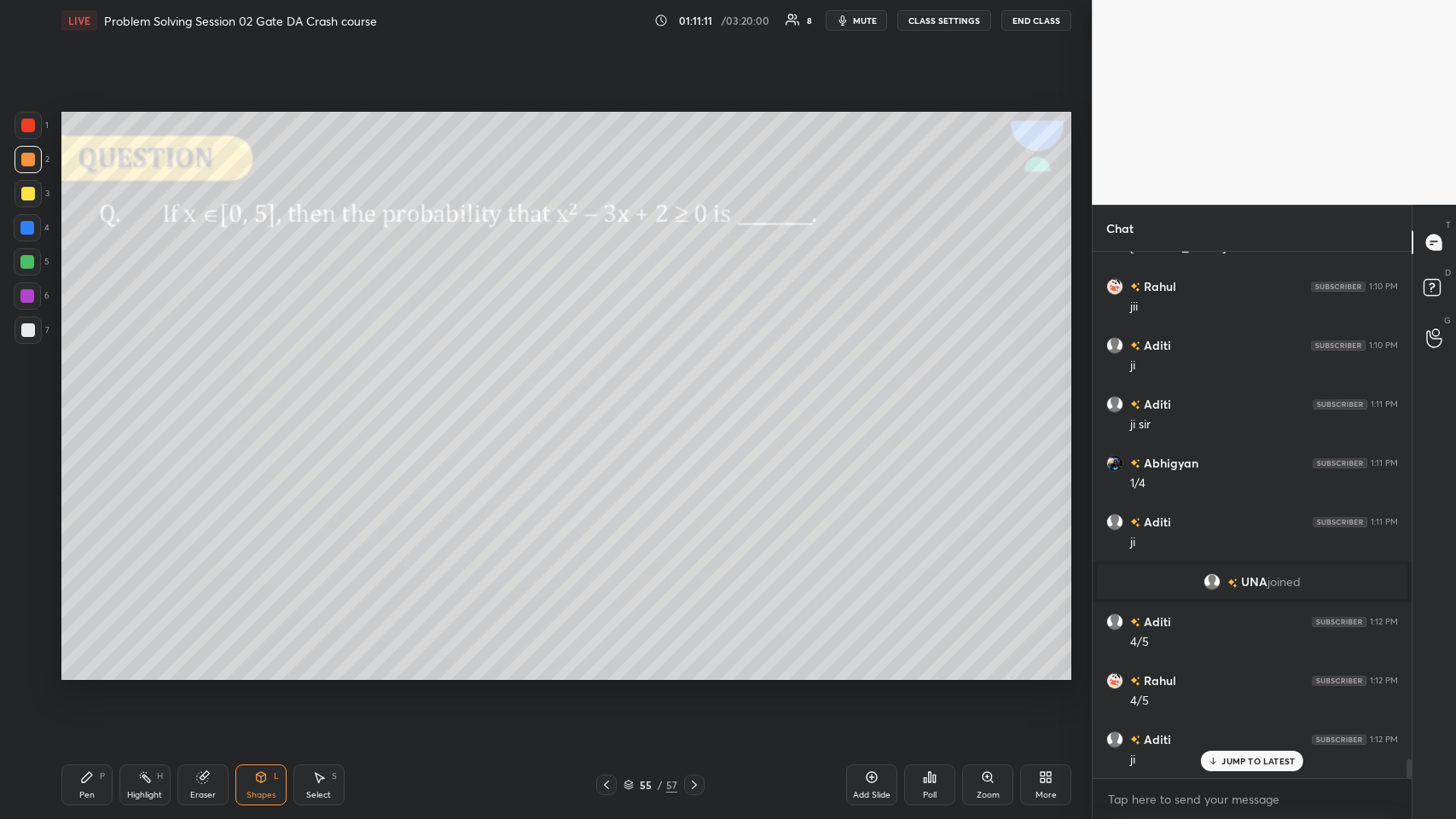
click at [94, 400] on div "Pen P" at bounding box center [87, 785] width 52 height 41
click at [28, 194] on div at bounding box center [28, 193] width 14 height 14
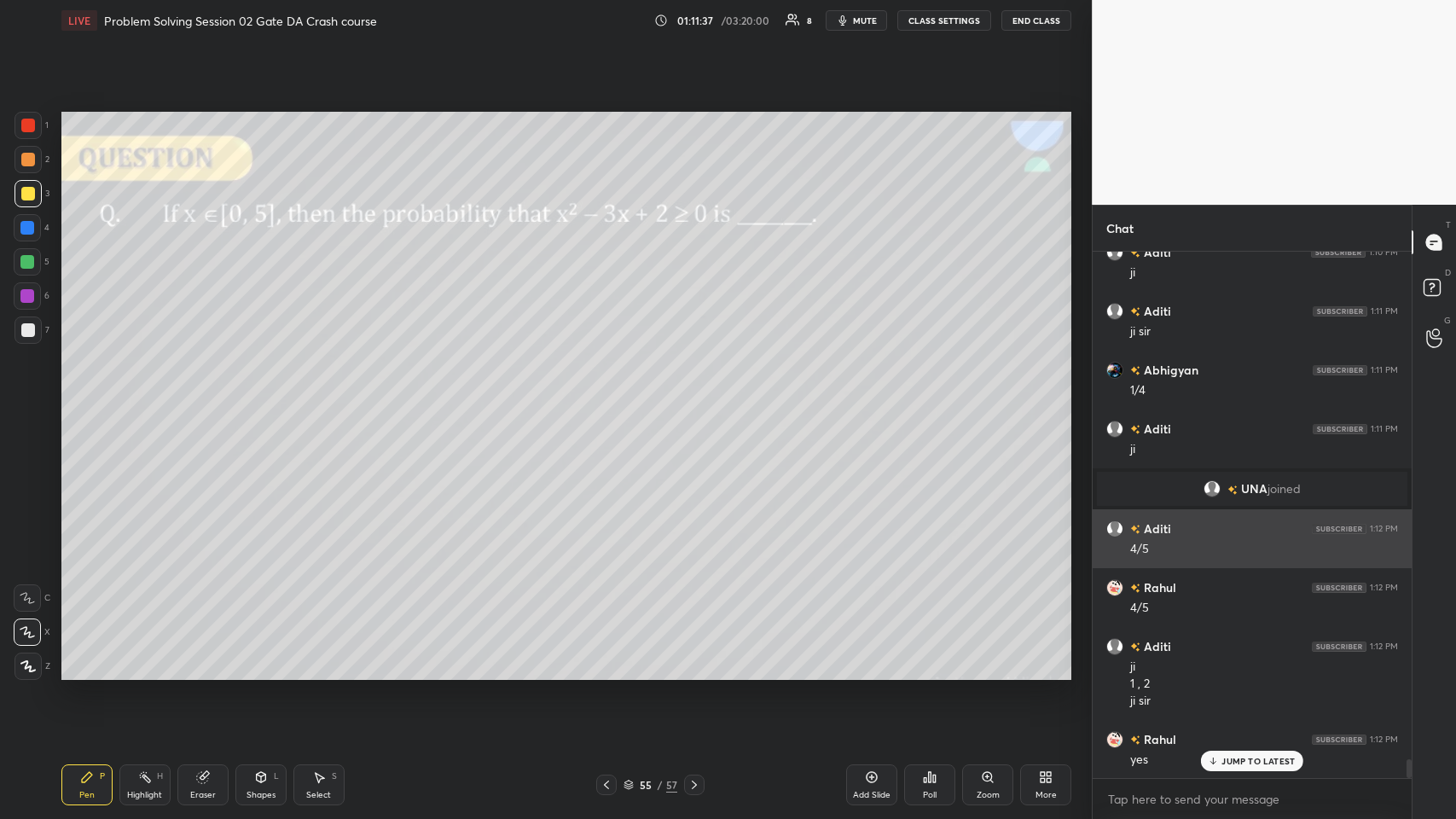
scroll to position [14226, 0]
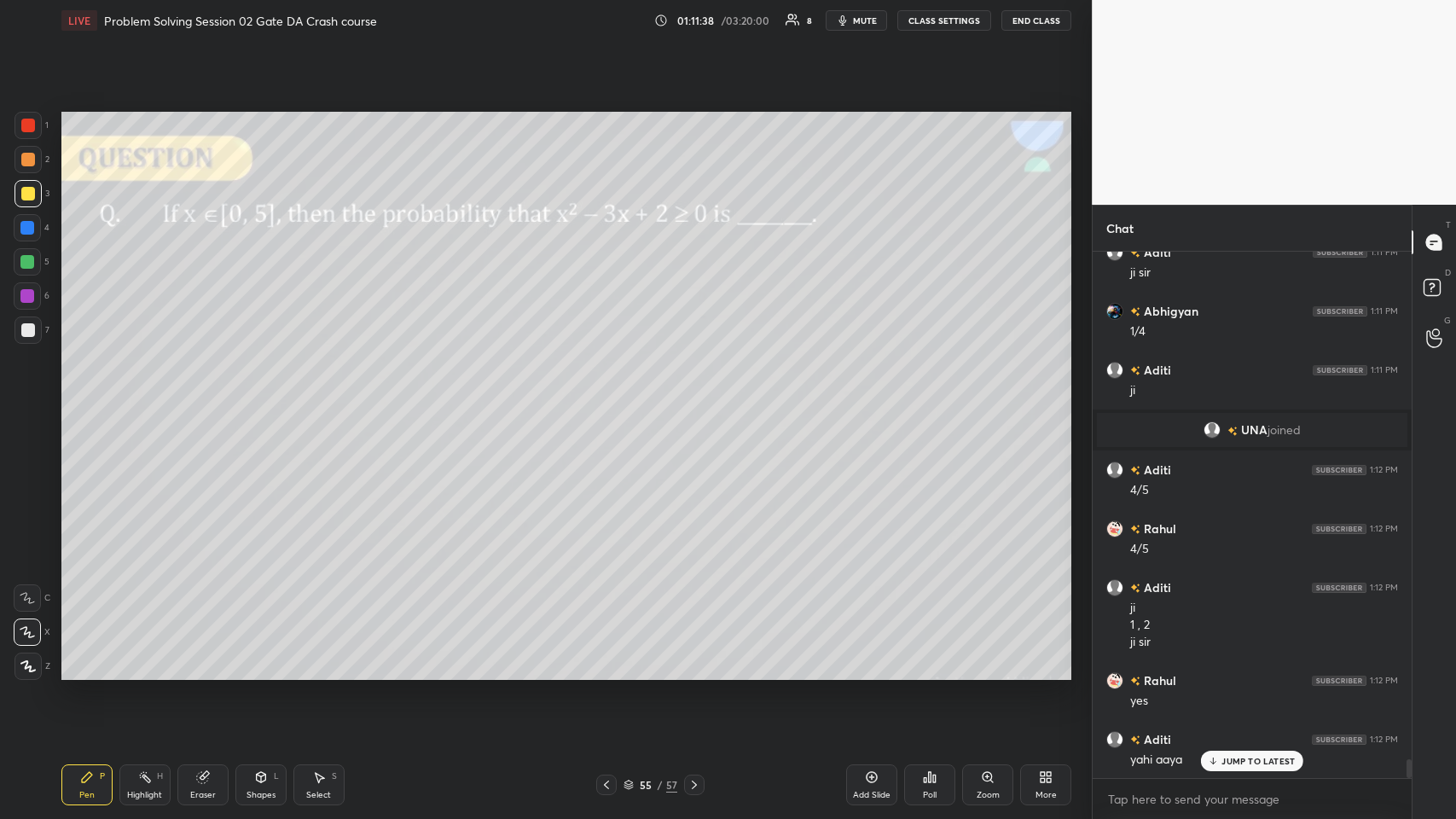
click at [28, 159] on div at bounding box center [28, 159] width 14 height 14
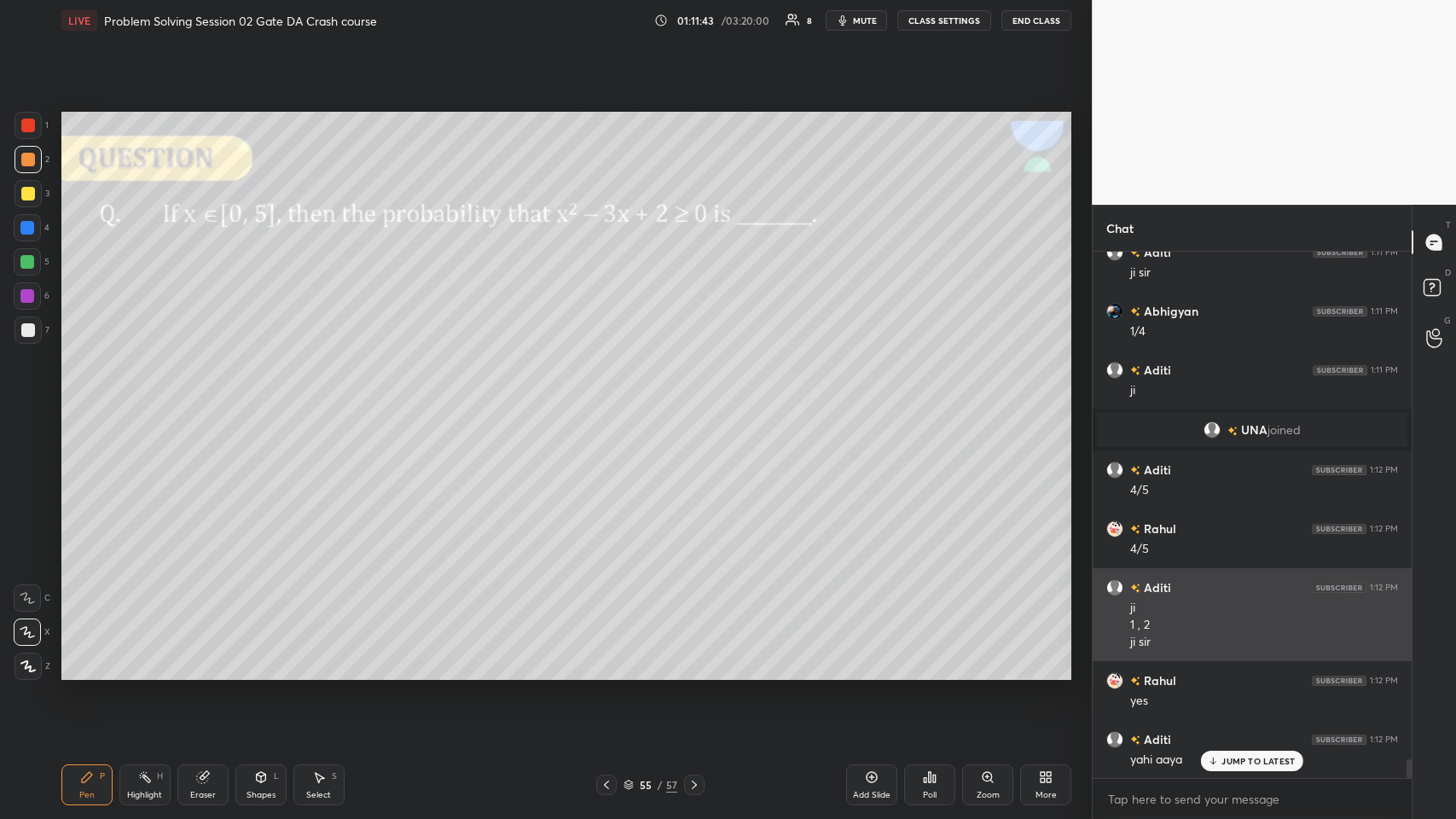
click at [37, 202] on div at bounding box center [27, 193] width 27 height 27
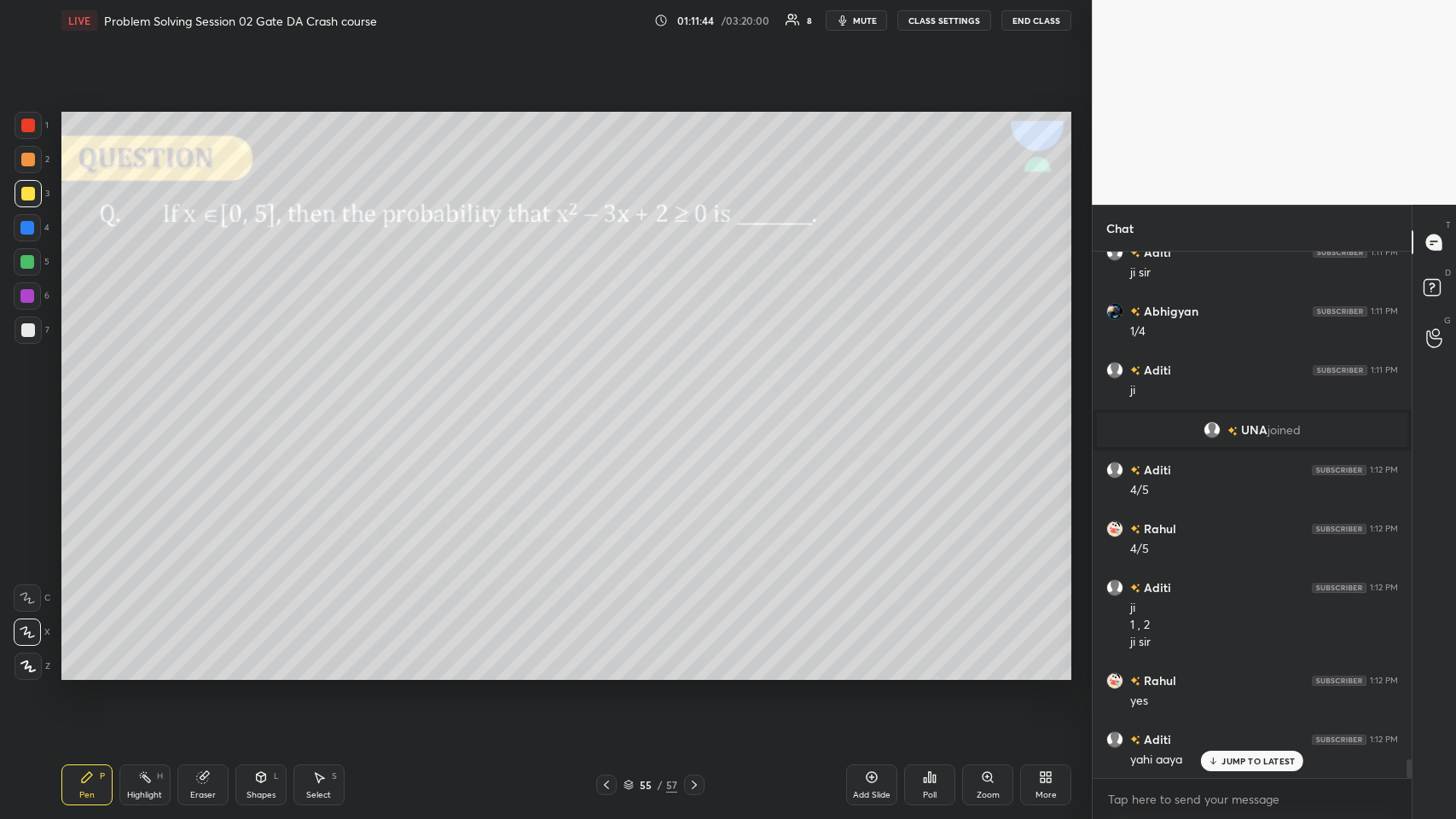
scroll to position [14285, 0]
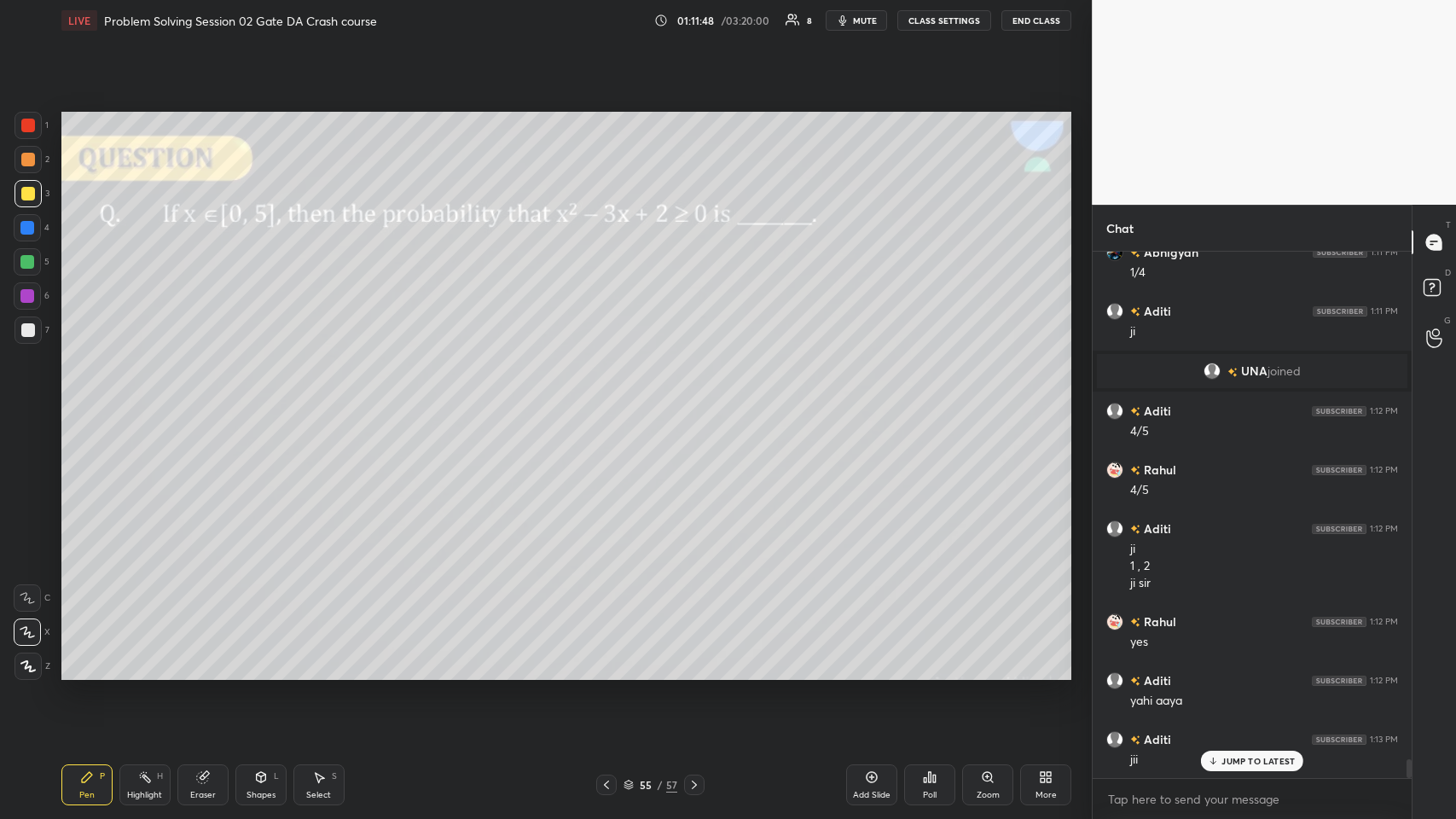
click at [28, 233] on div at bounding box center [27, 228] width 14 height 14
click at [37, 331] on div at bounding box center [27, 330] width 27 height 27
click at [30, 162] on div at bounding box center [28, 159] width 14 height 14
click at [28, 194] on div at bounding box center [28, 193] width 14 height 14
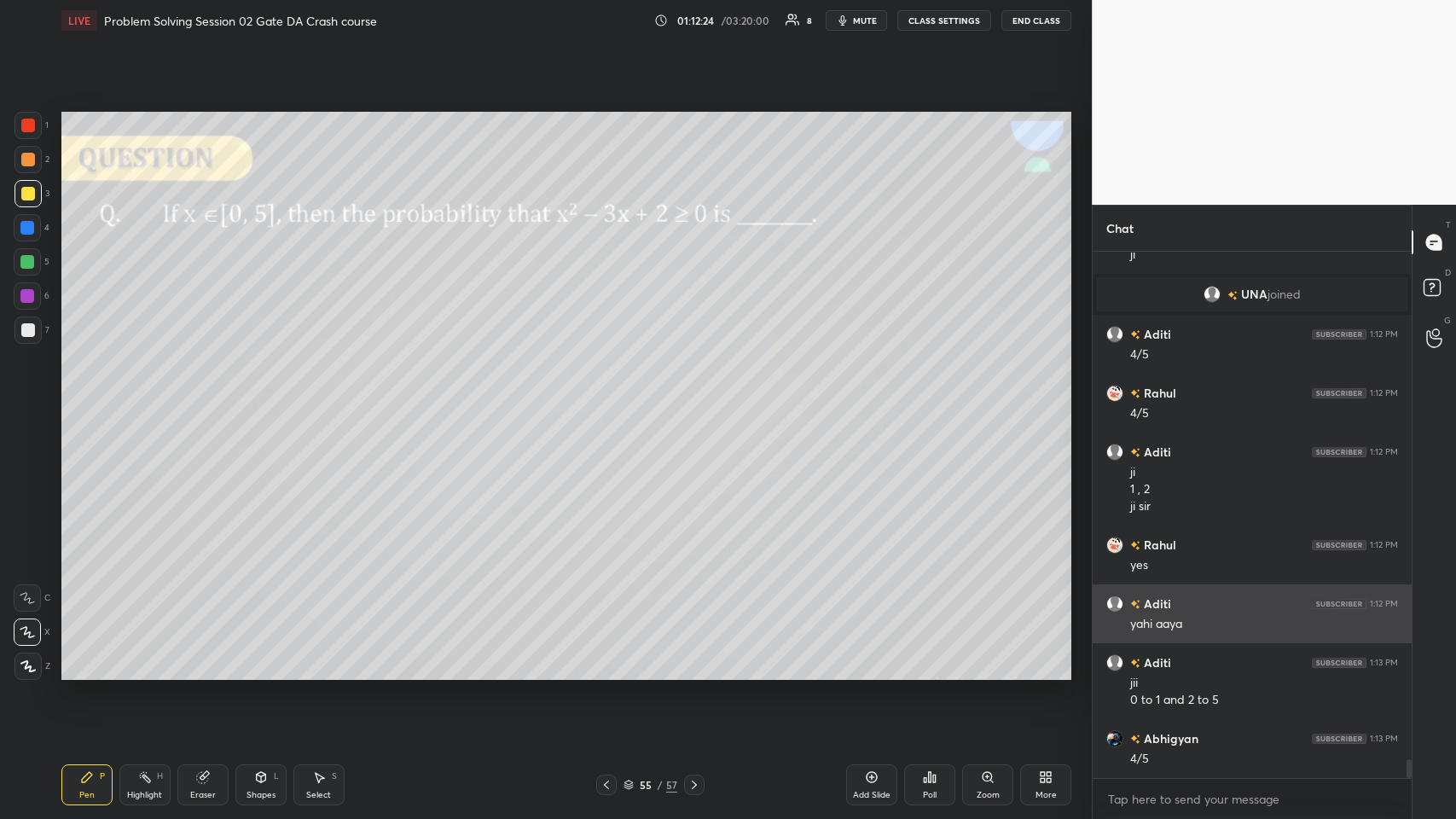
scroll to position [14420, 0]
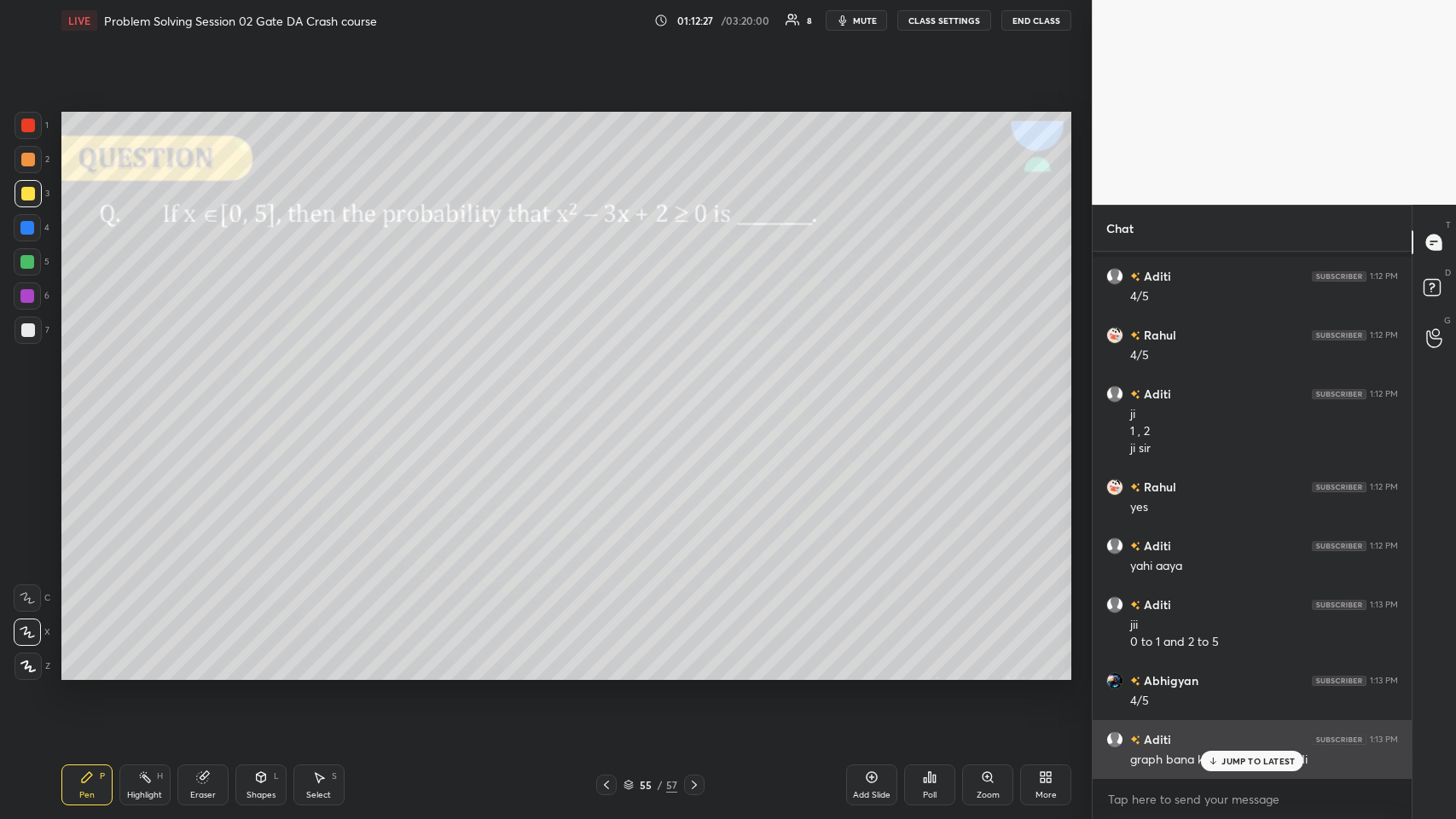
click at [611, 400] on div "JUMP TO LATEST" at bounding box center [1252, 761] width 102 height 21
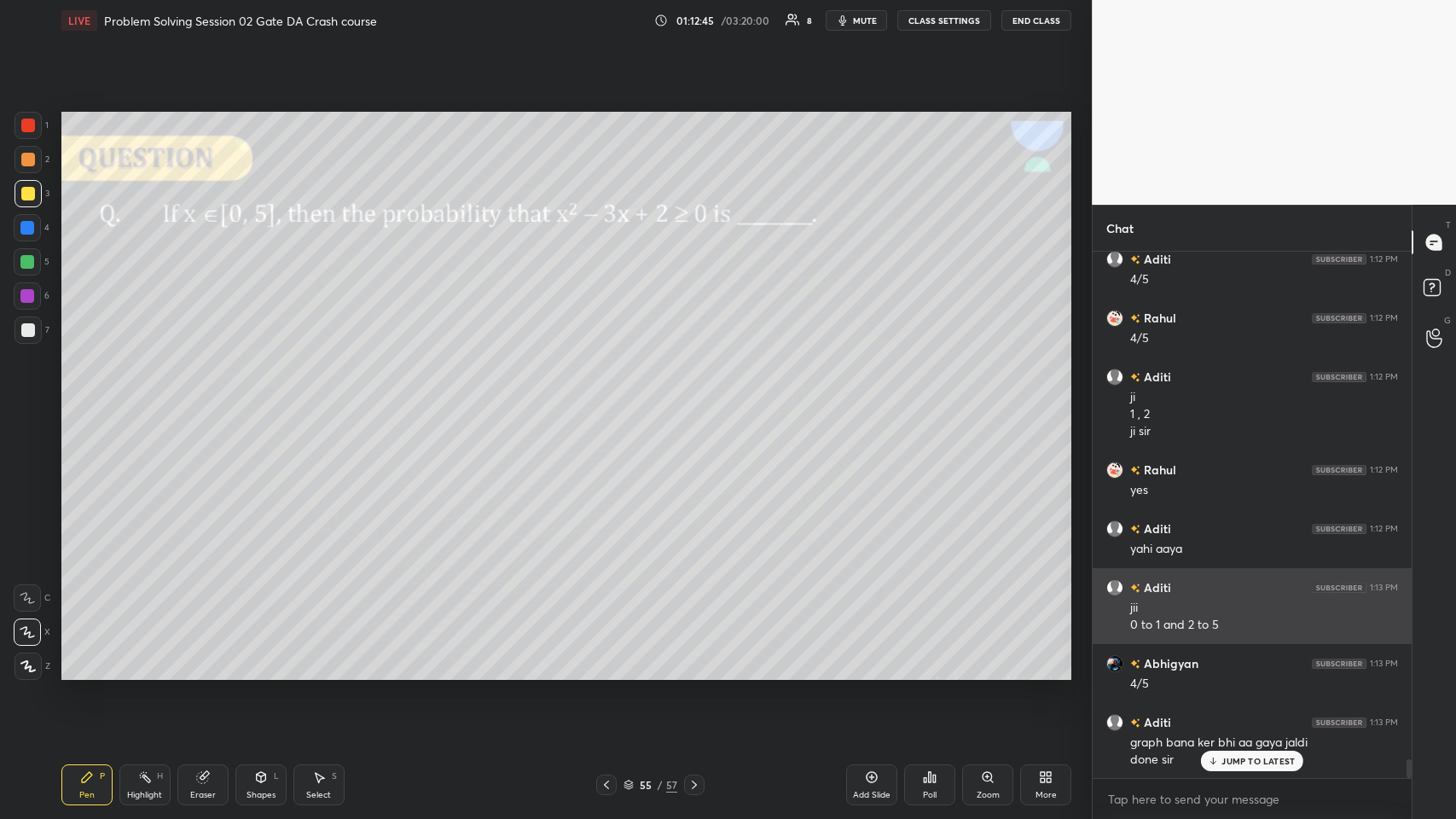
scroll to position [14496, 0]
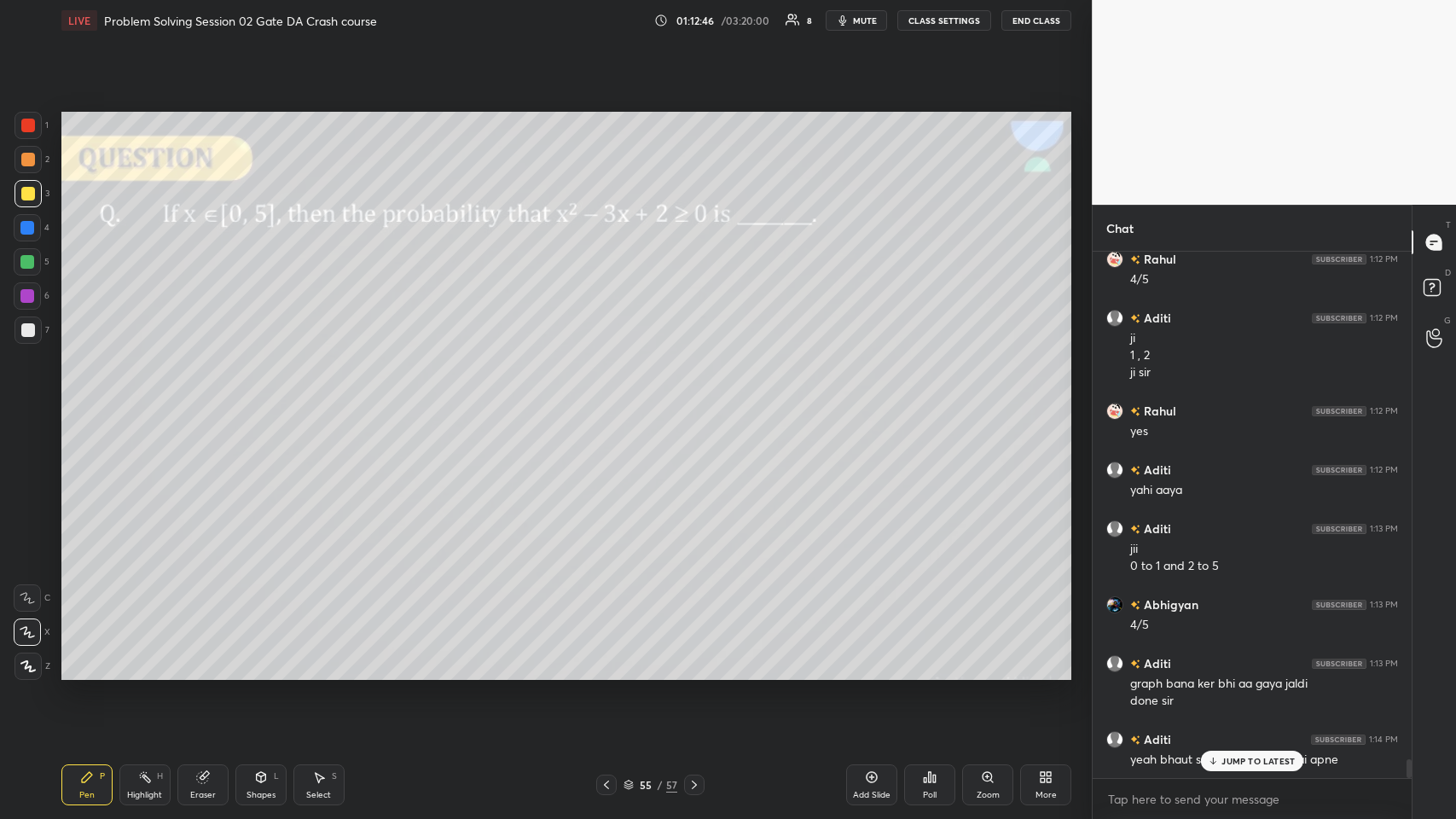
click at [611, 400] on p "JUMP TO LATEST" at bounding box center [1258, 761] width 73 height 10
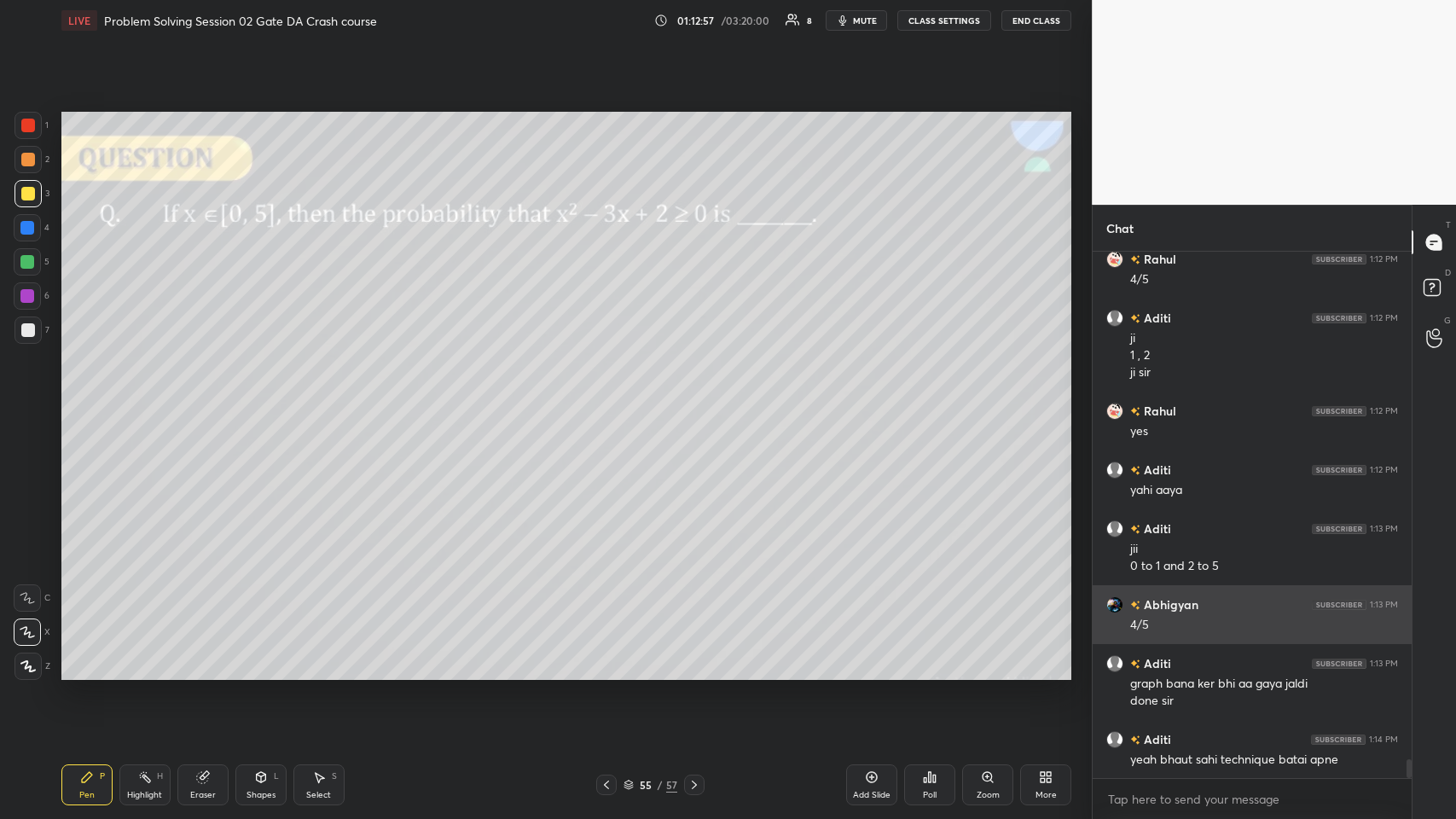
scroll to position [14555, 0]
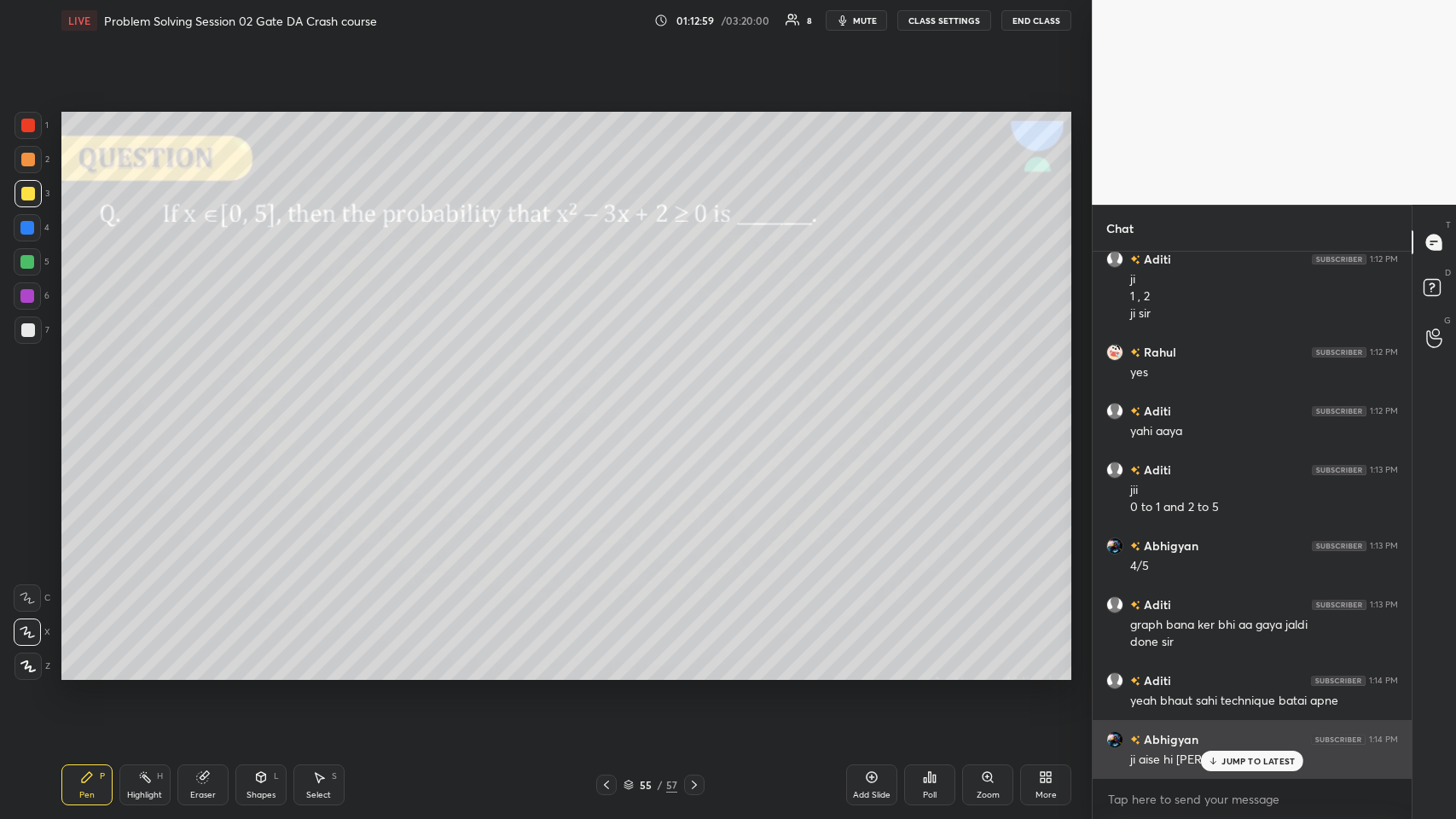
click at [611, 400] on div "Abhigyan 1:14 PM ji aise hi [PERSON_NAME]" at bounding box center [1252, 749] width 319 height 59
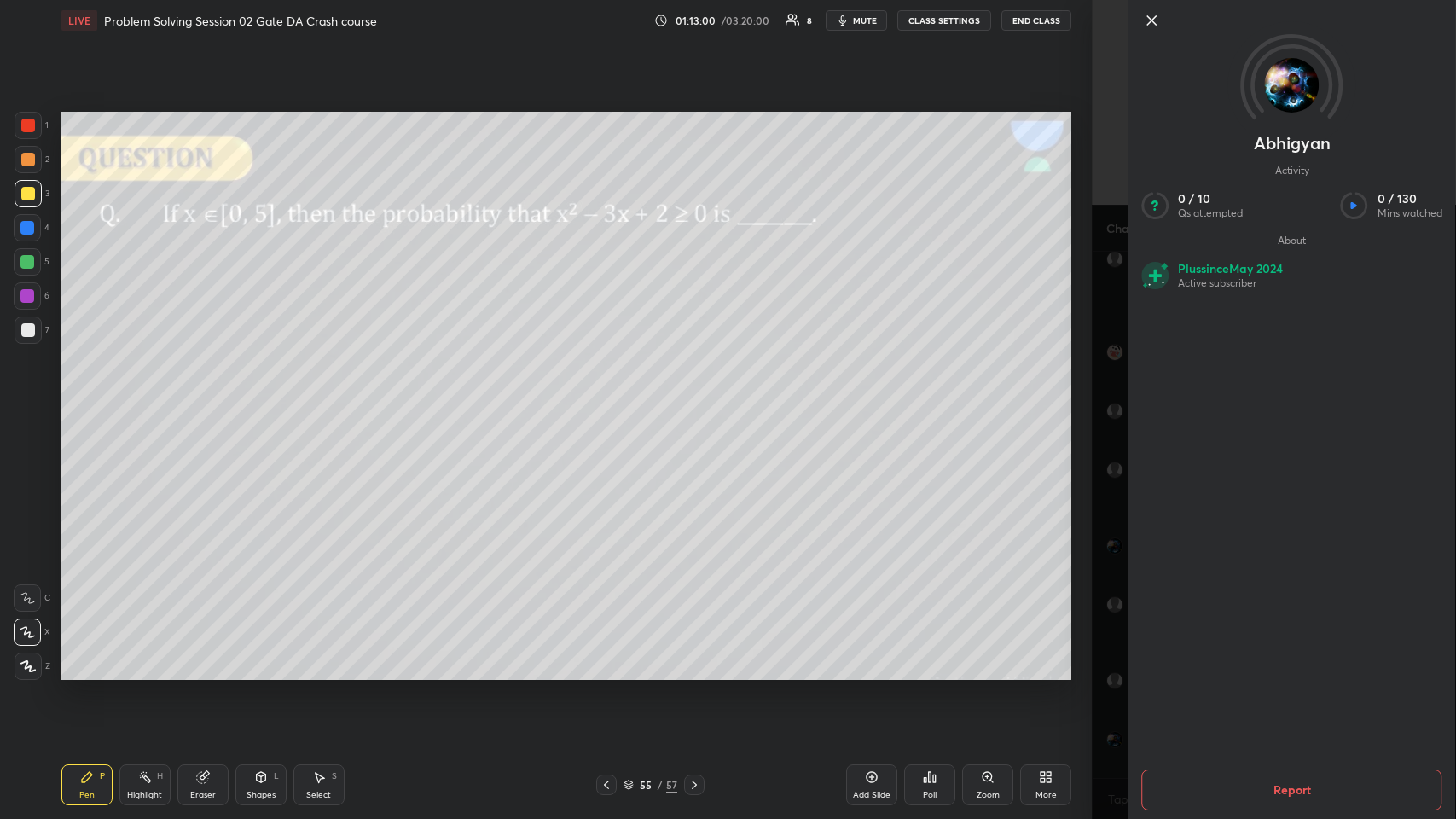
click at [611, 400] on div "1 2 3 4 5 6 7 C X Z C X Z E E Erase all H H LIVE Problem Solving Session 02 Gat…" at bounding box center [545, 410] width 1092 height 819
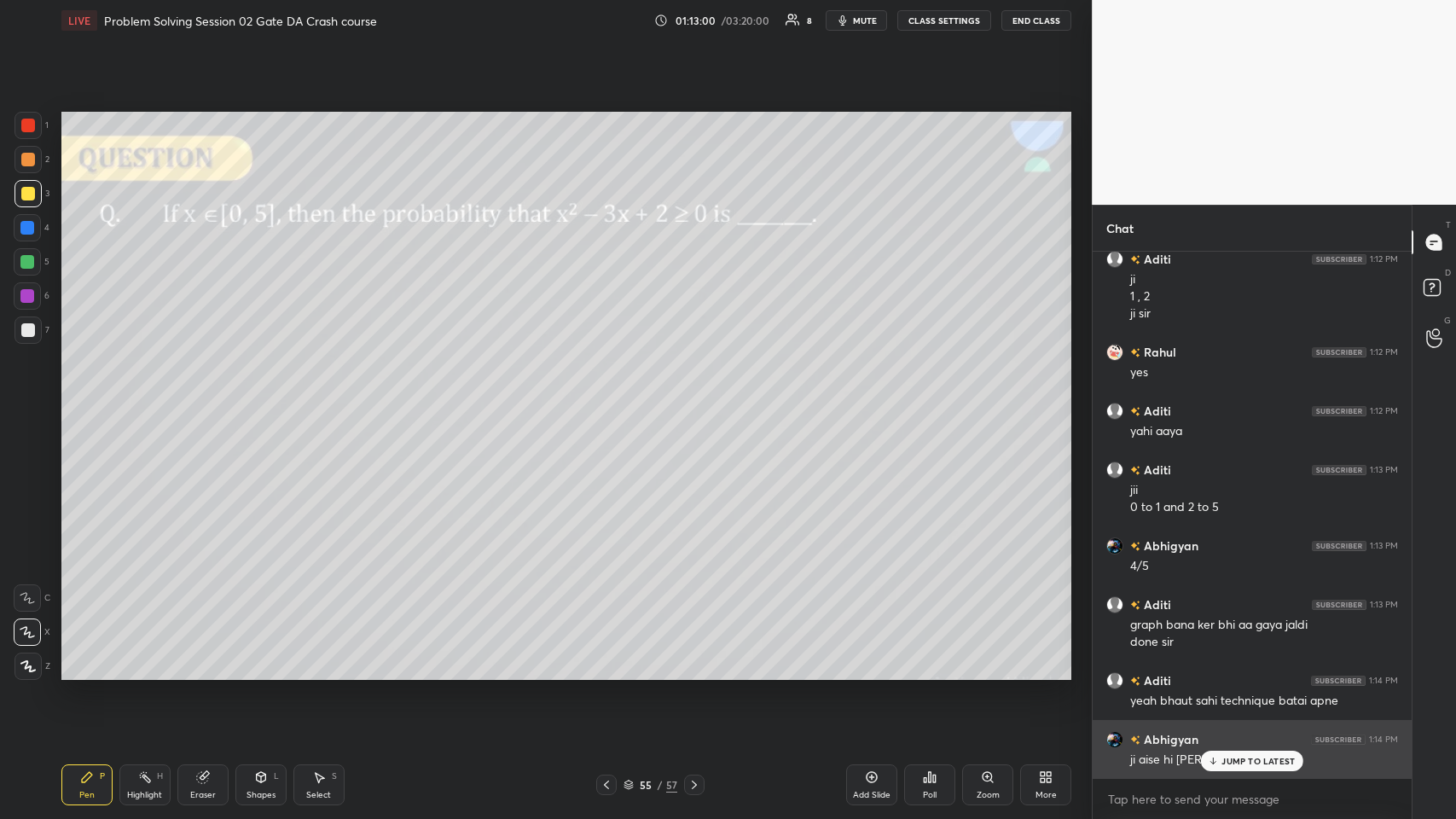
click at [611, 400] on div "JUMP TO LATEST" at bounding box center [1252, 761] width 102 height 21
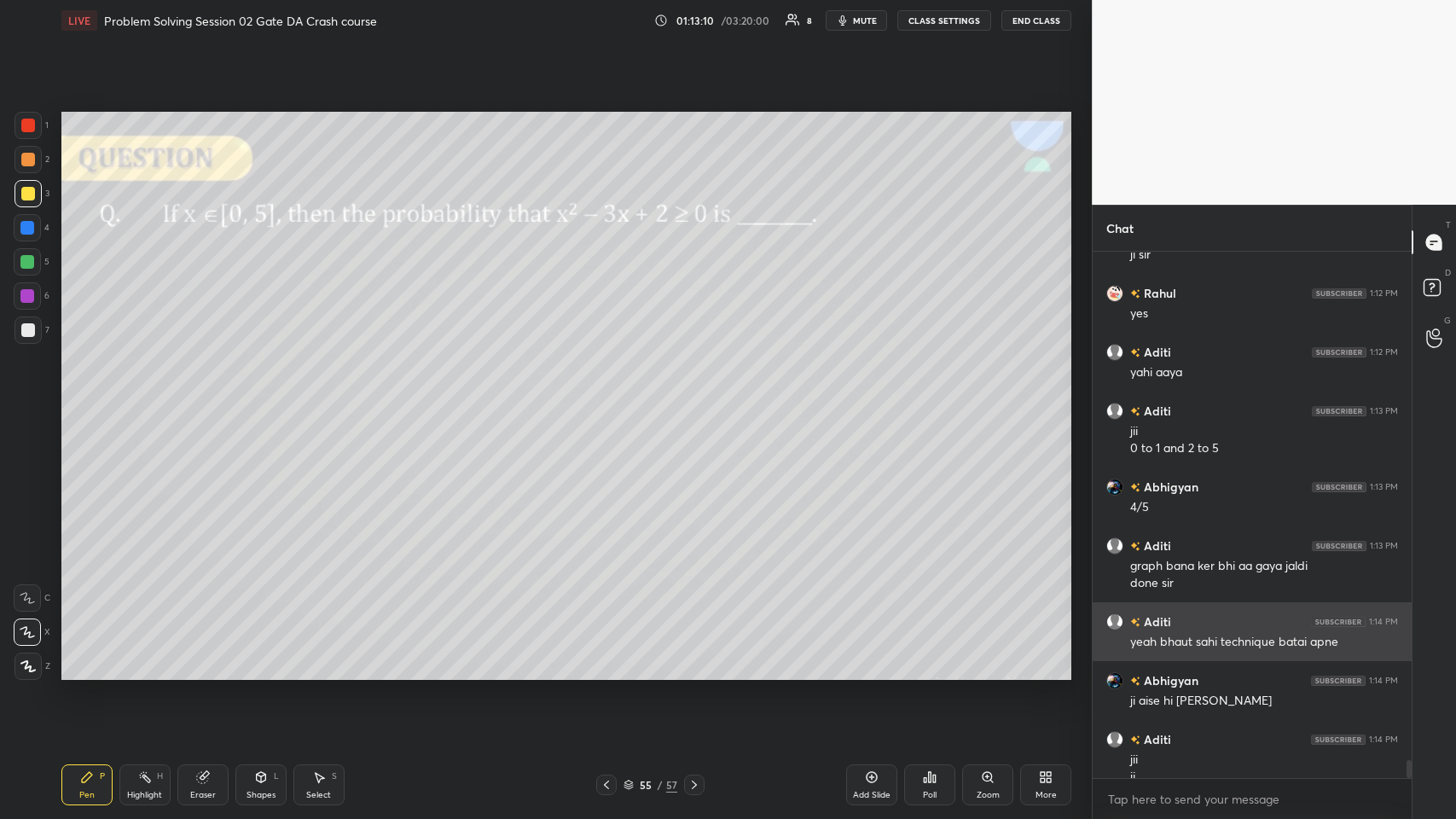
scroll to position [14630, 0]
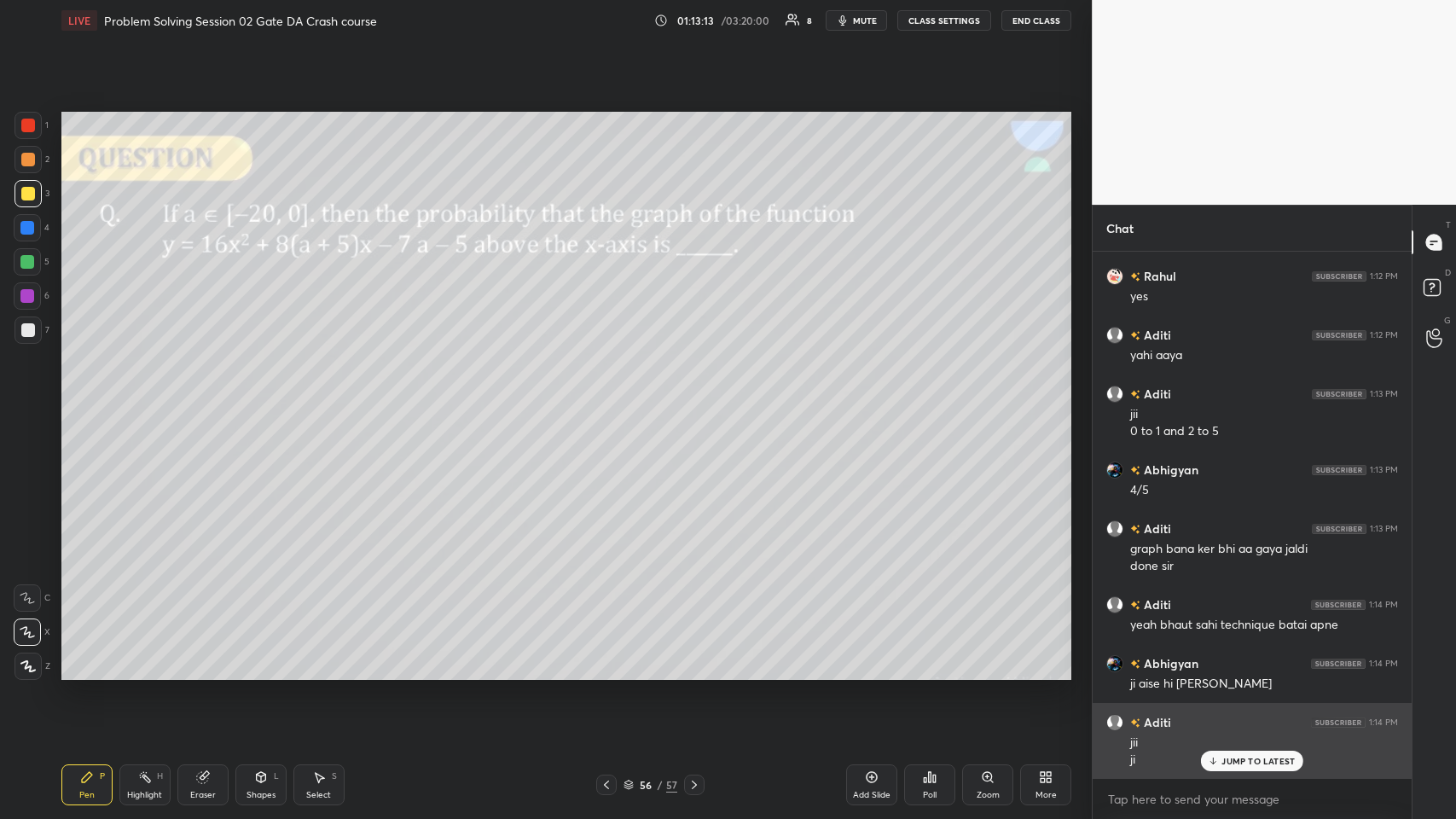
click at [611, 400] on p "JUMP TO LATEST" at bounding box center [1258, 761] width 73 height 10
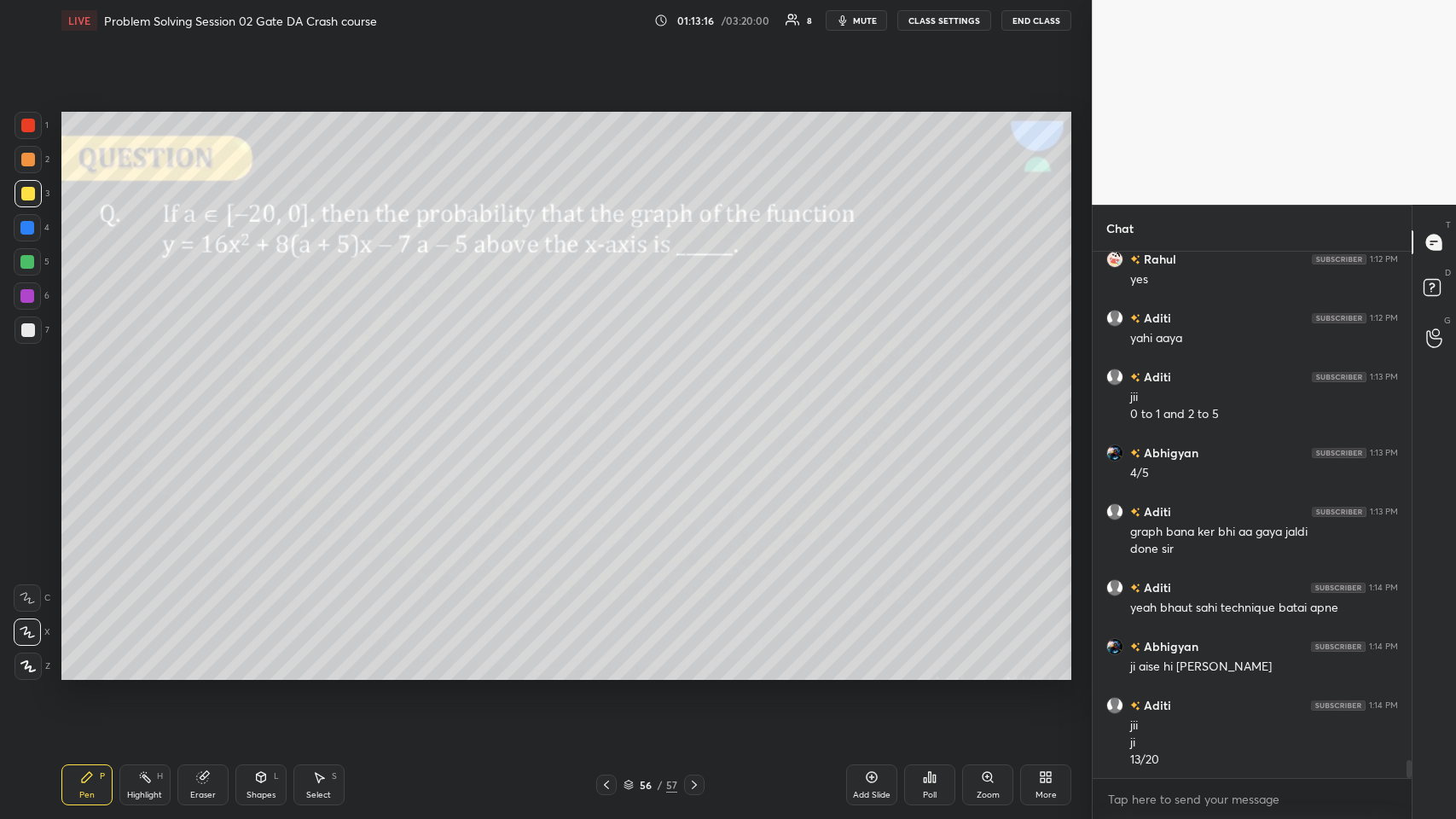
scroll to position [14707, 0]
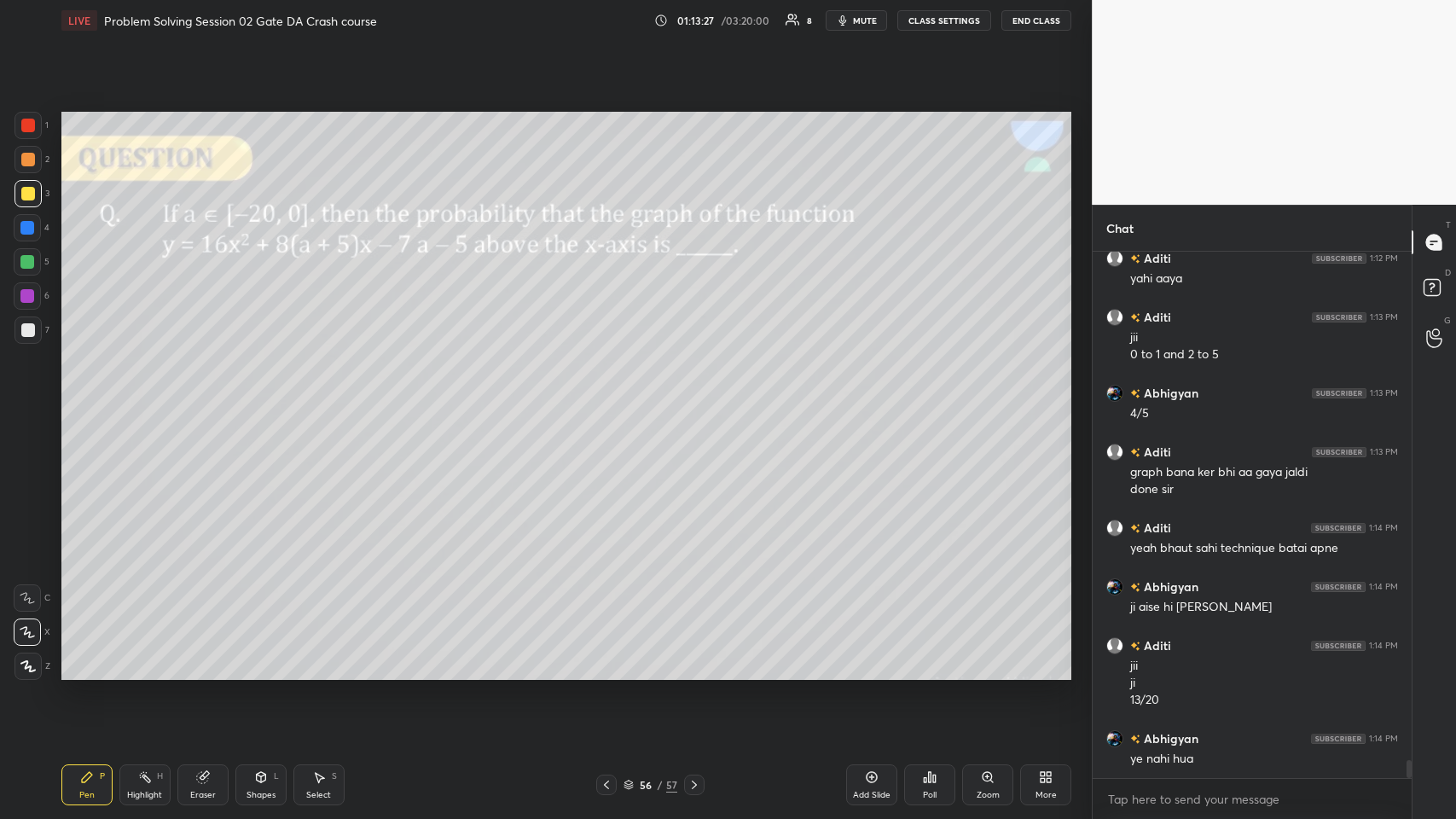
click at [22, 159] on div at bounding box center [28, 159] width 14 height 14
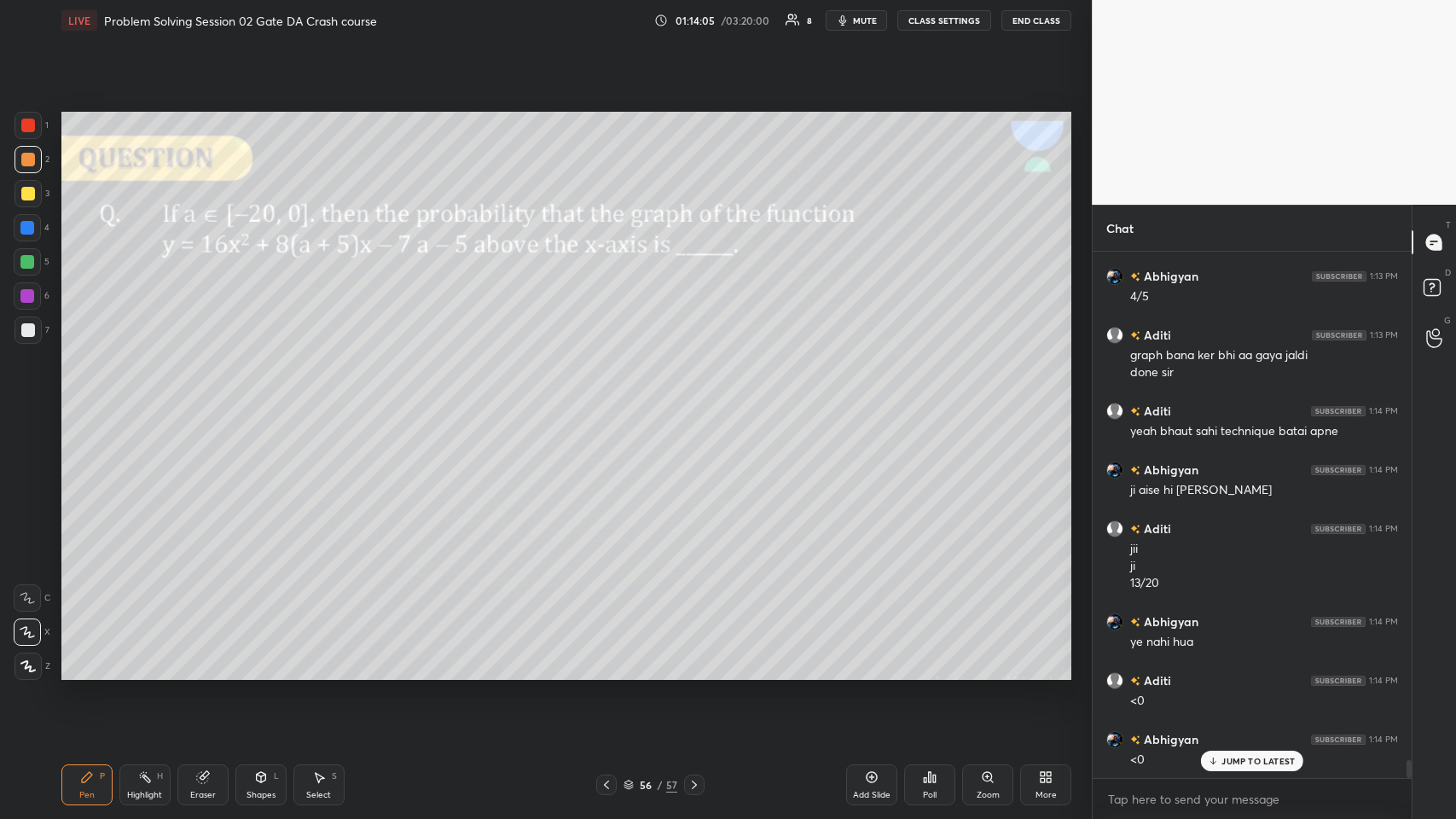
scroll to position [14883, 0]
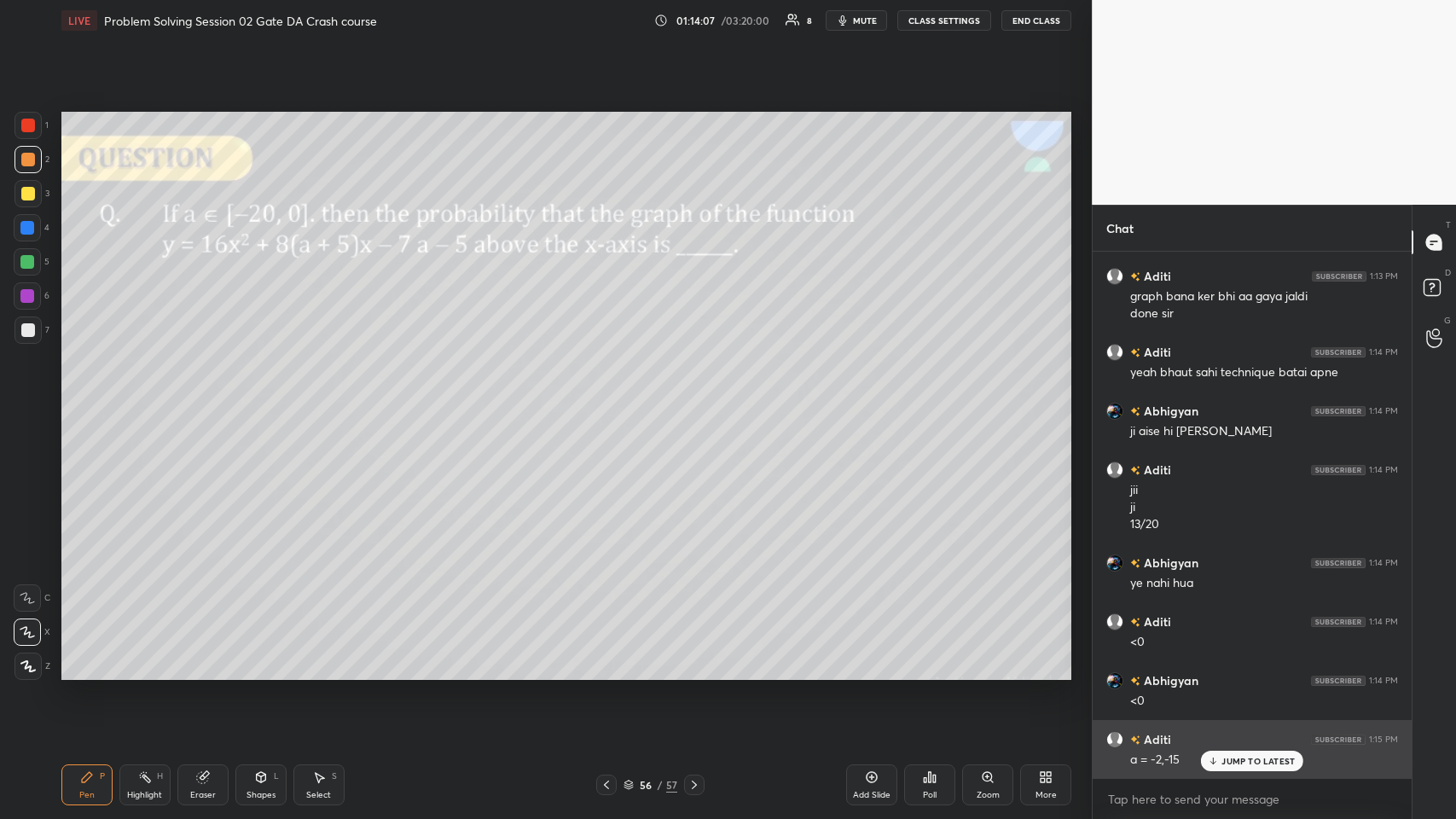
click at [611, 400] on p "JUMP TO LATEST" at bounding box center [1258, 761] width 73 height 10
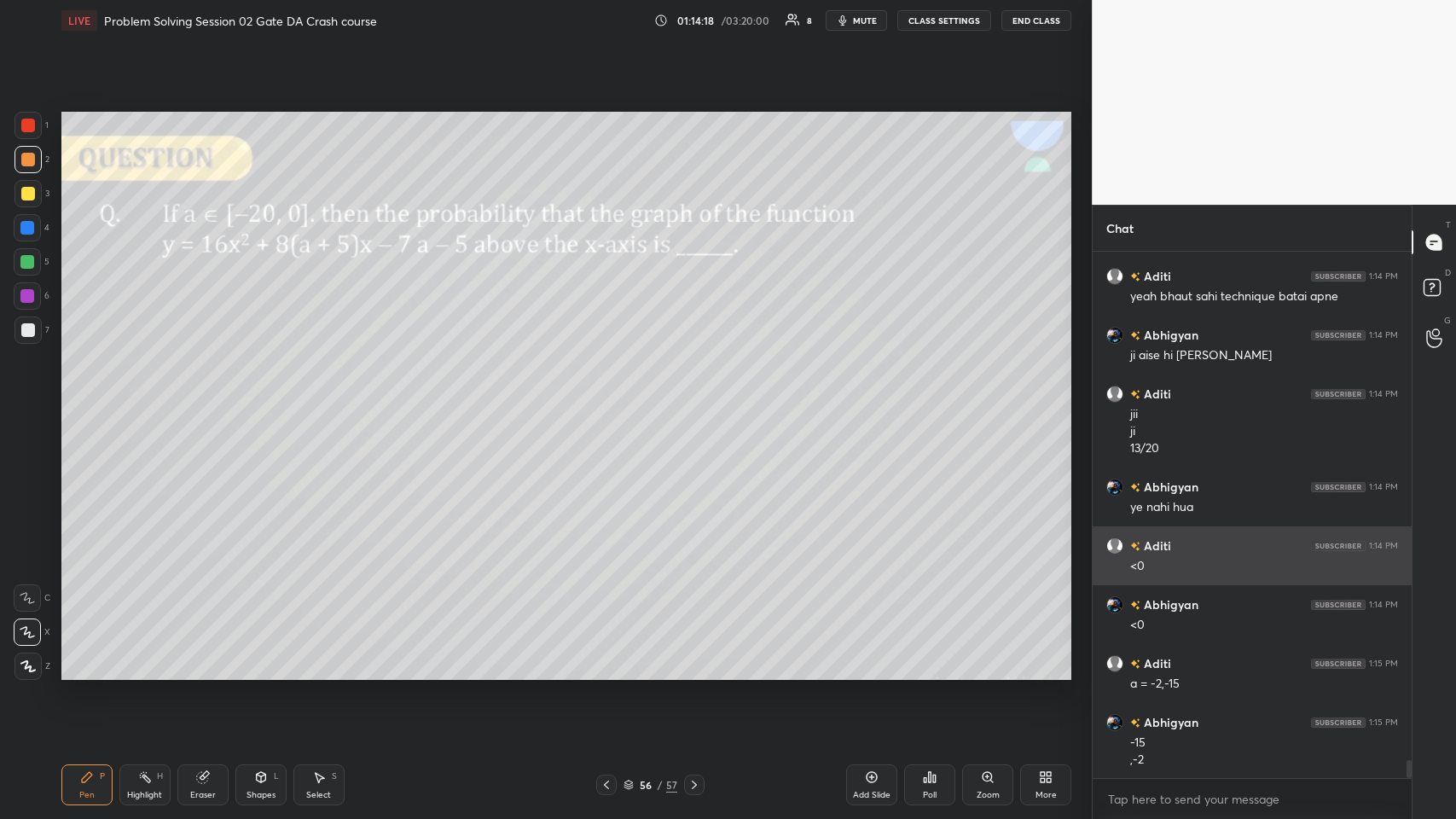
scroll to position [15018, 0]
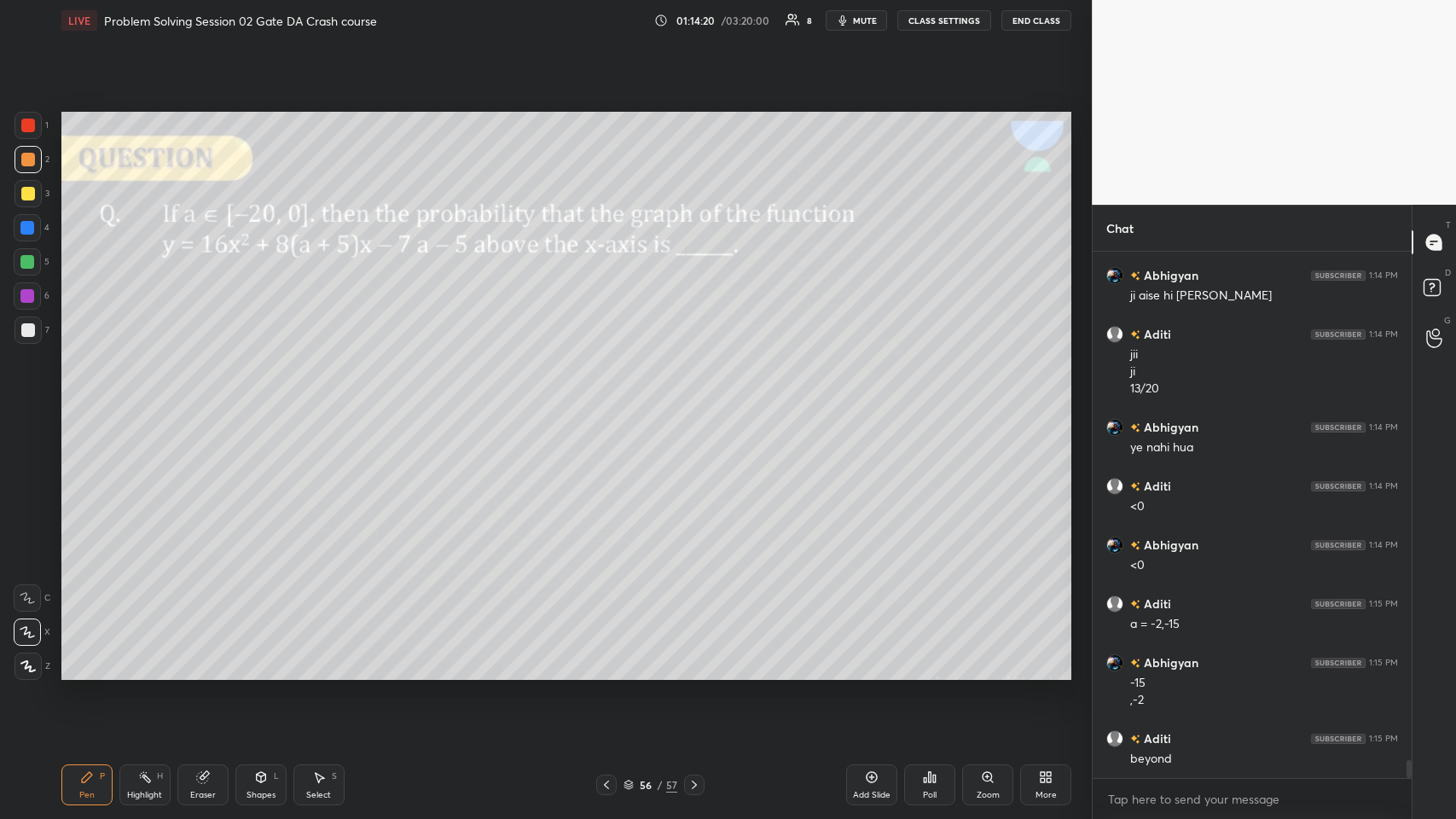
click at [267, 400] on icon at bounding box center [260, 777] width 14 height 14
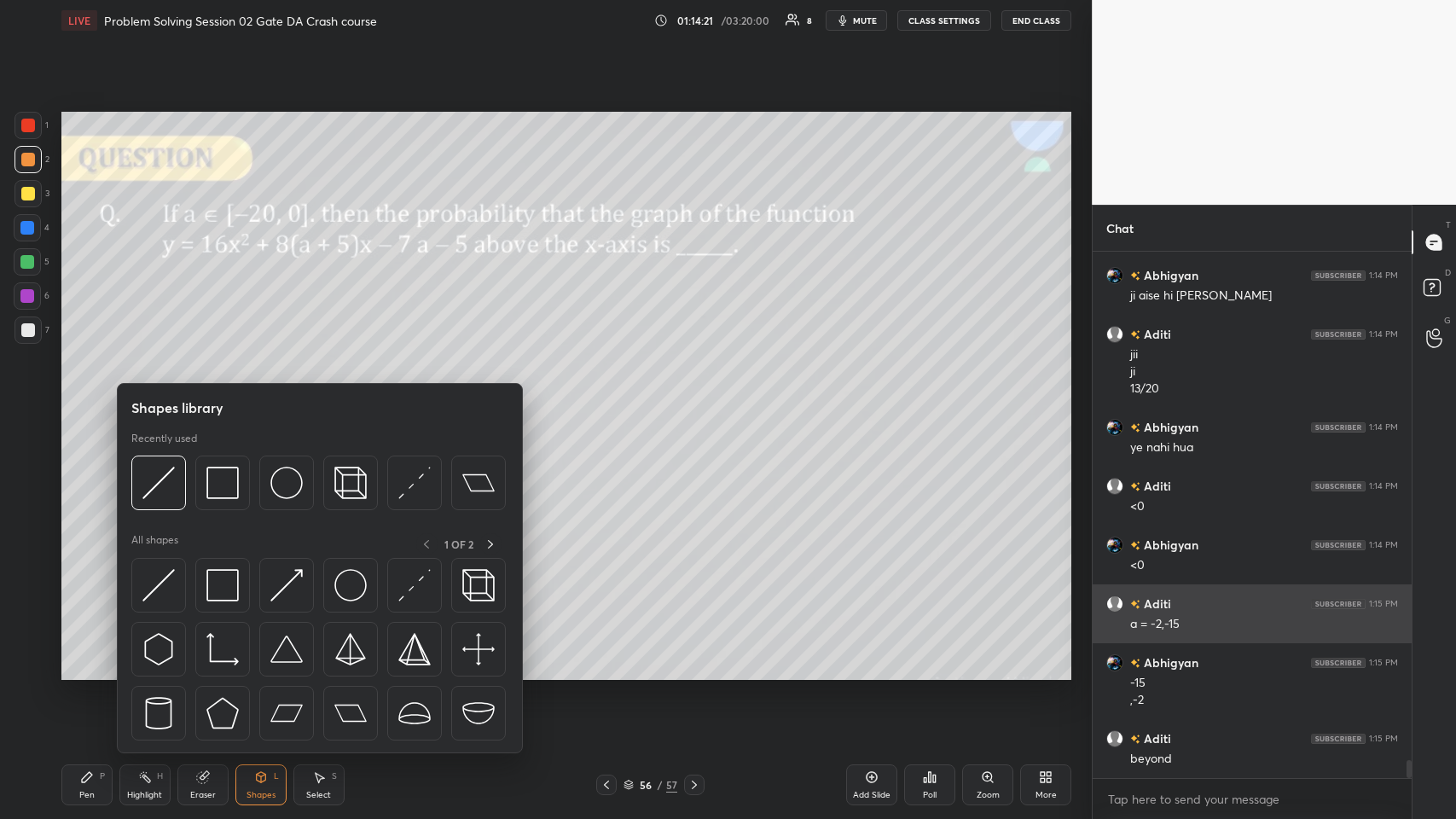
click at [169, 400] on img at bounding box center [158, 483] width 33 height 33
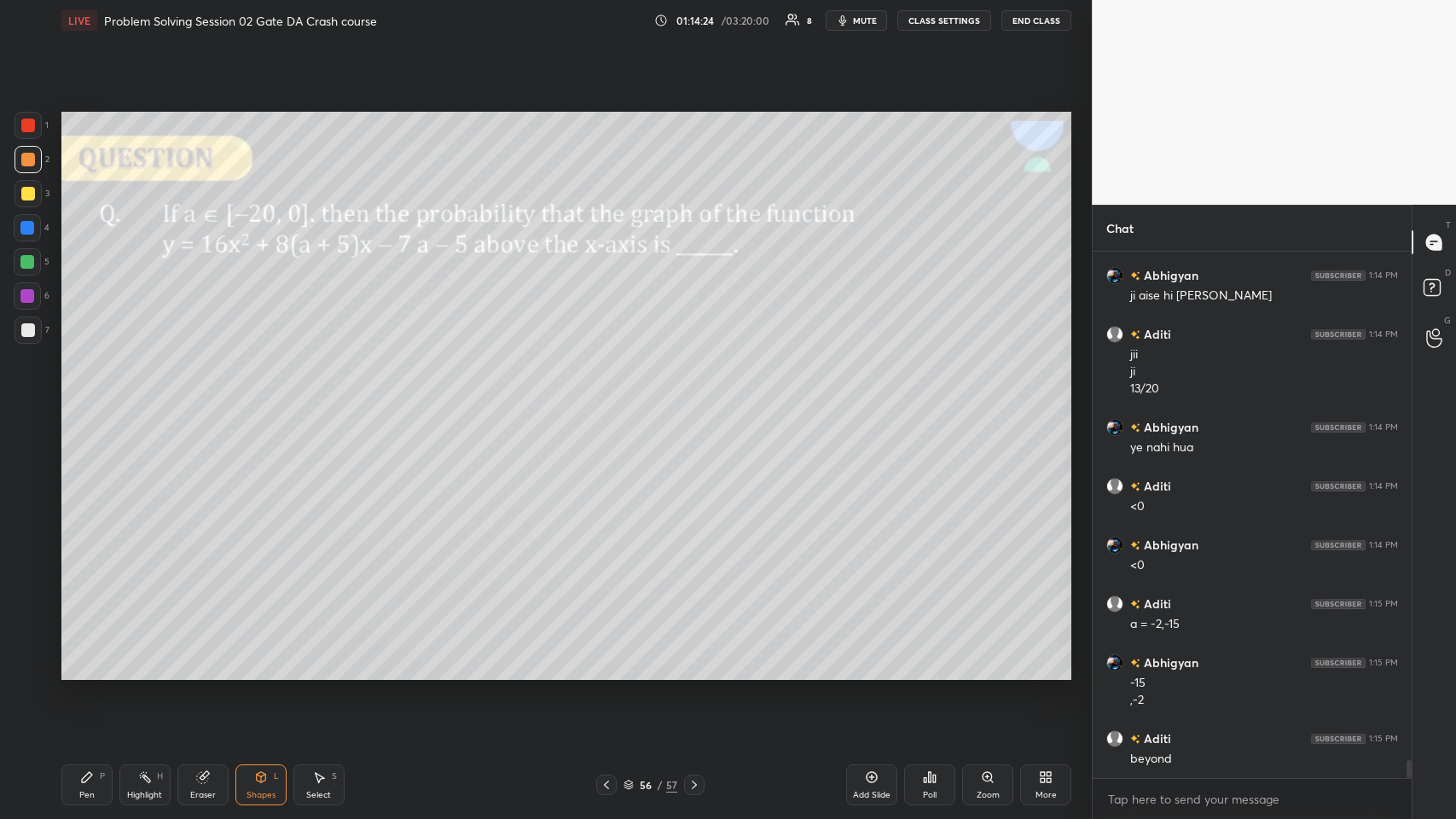
click at [90, 400] on div "Pen P" at bounding box center [87, 785] width 52 height 41
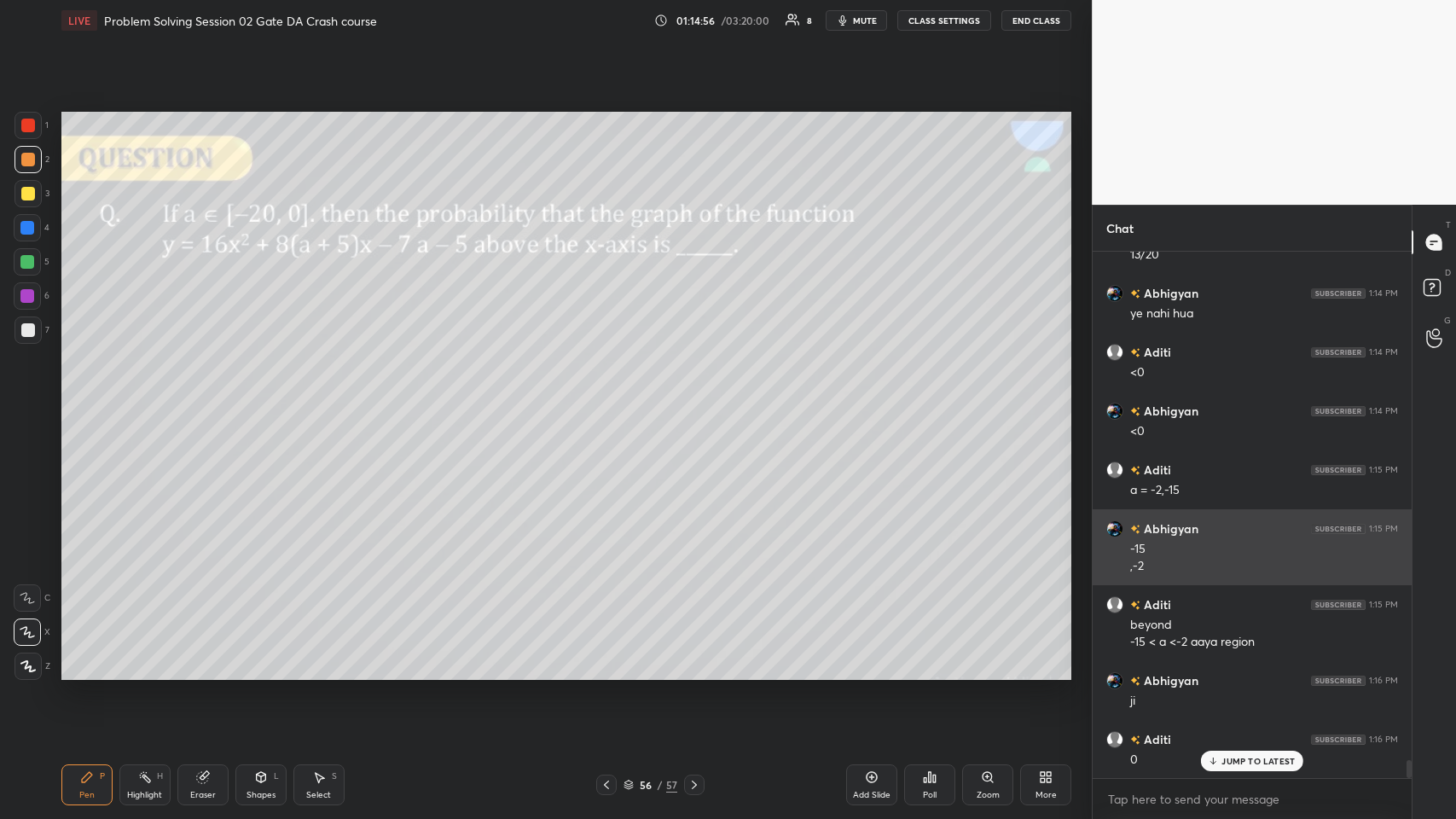
scroll to position [15211, 0]
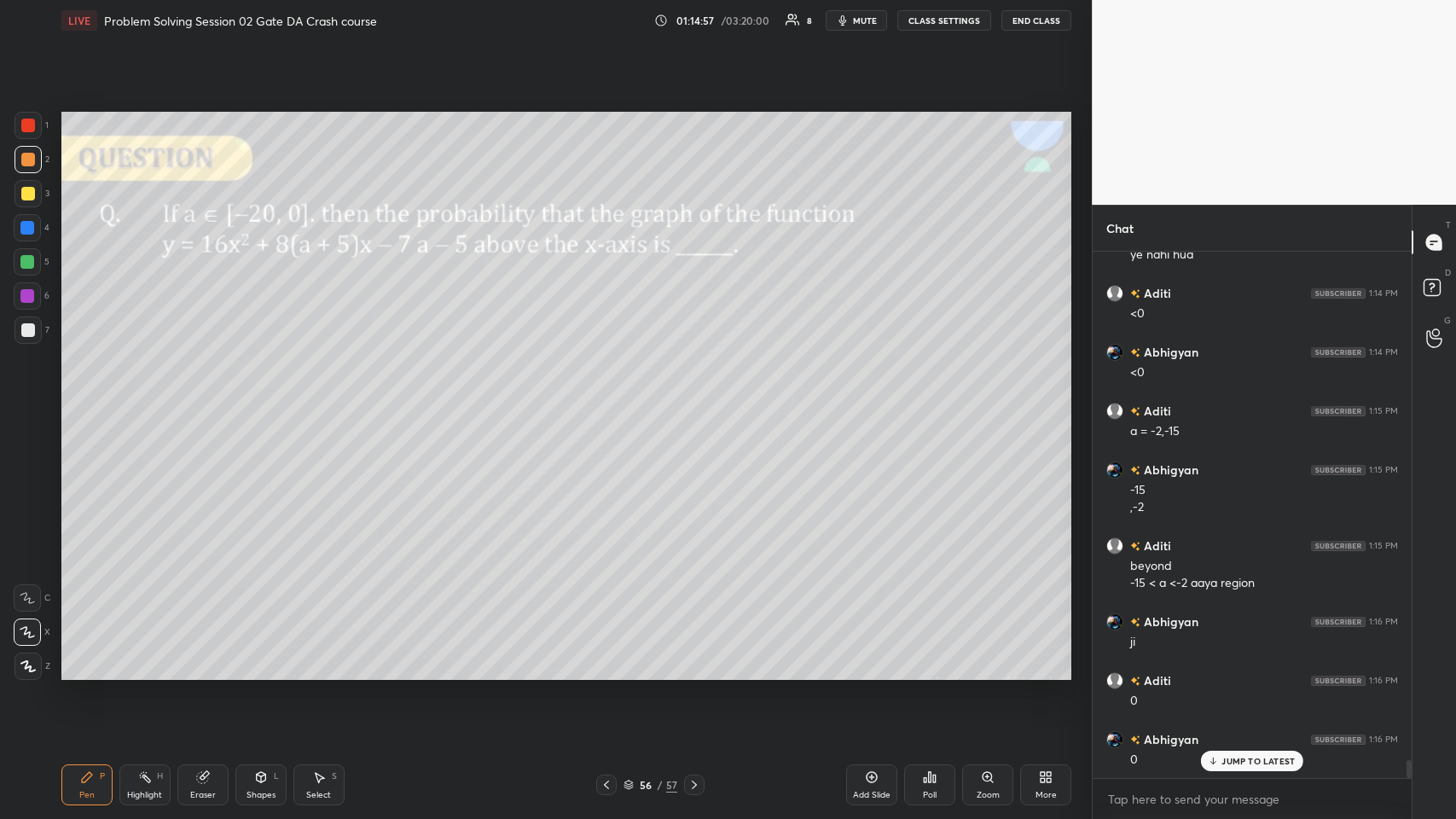
click at [22, 135] on div at bounding box center [27, 125] width 27 height 27
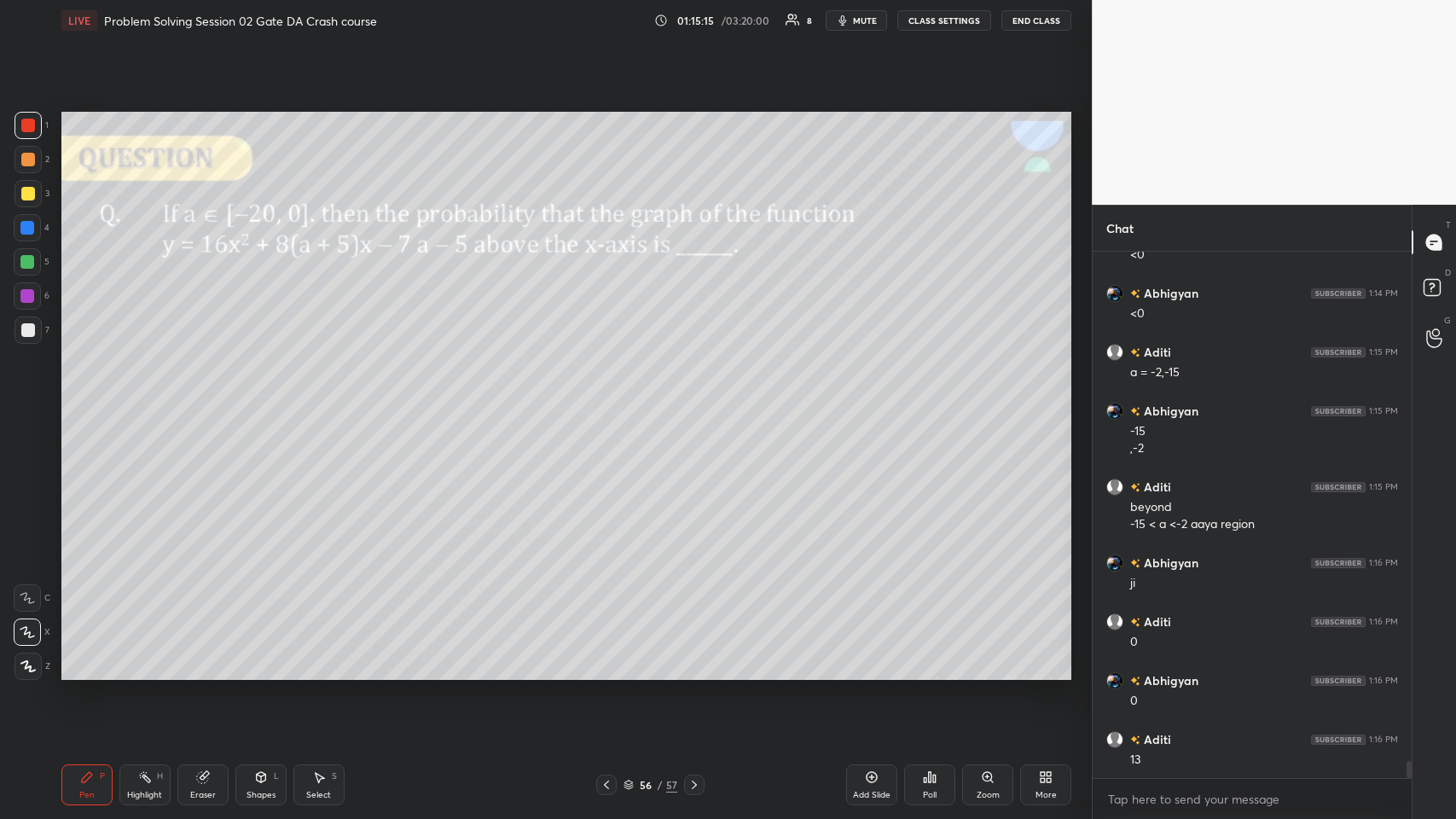
scroll to position [15330, 0]
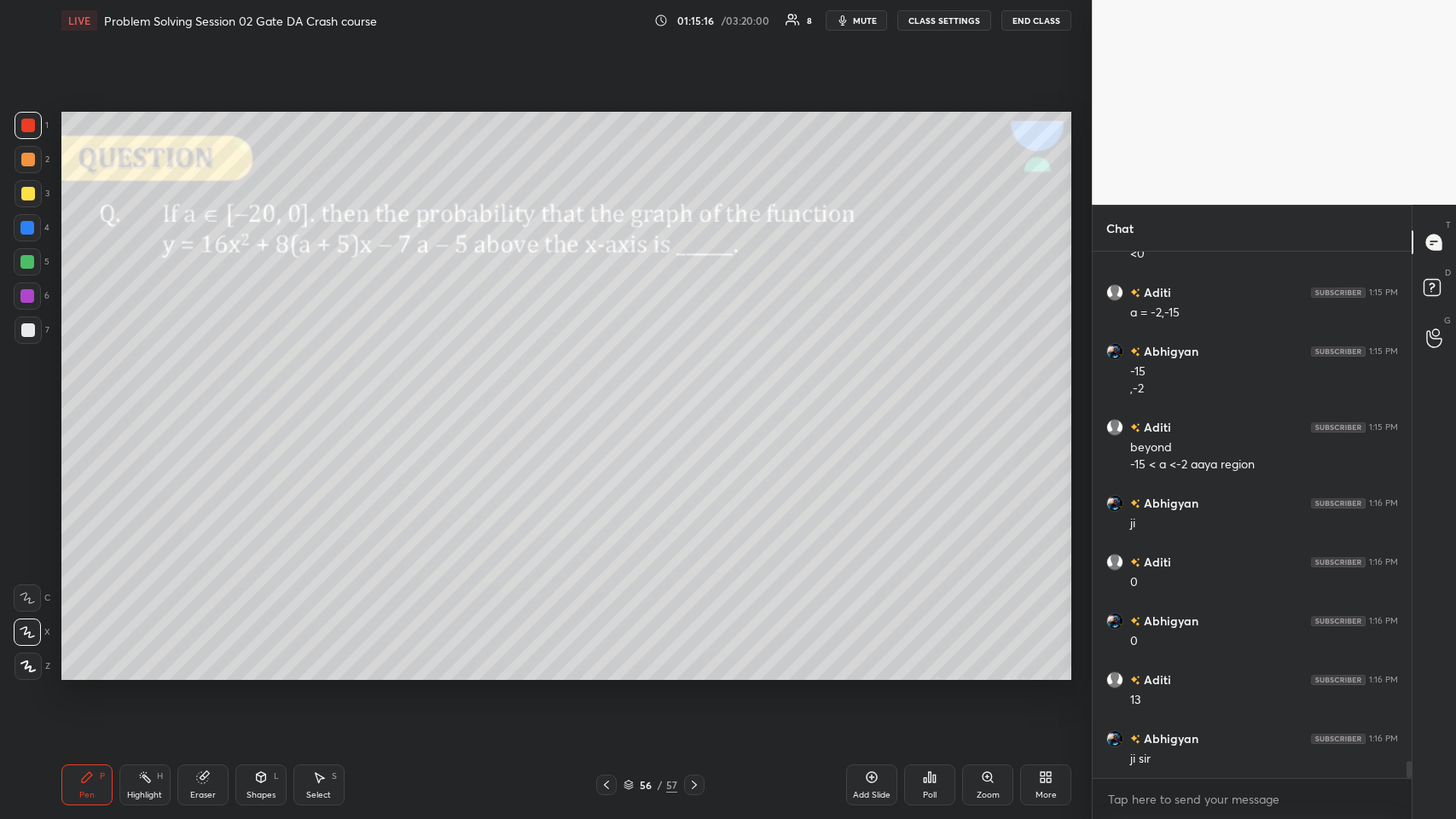
click at [18, 190] on div at bounding box center [27, 193] width 27 height 27
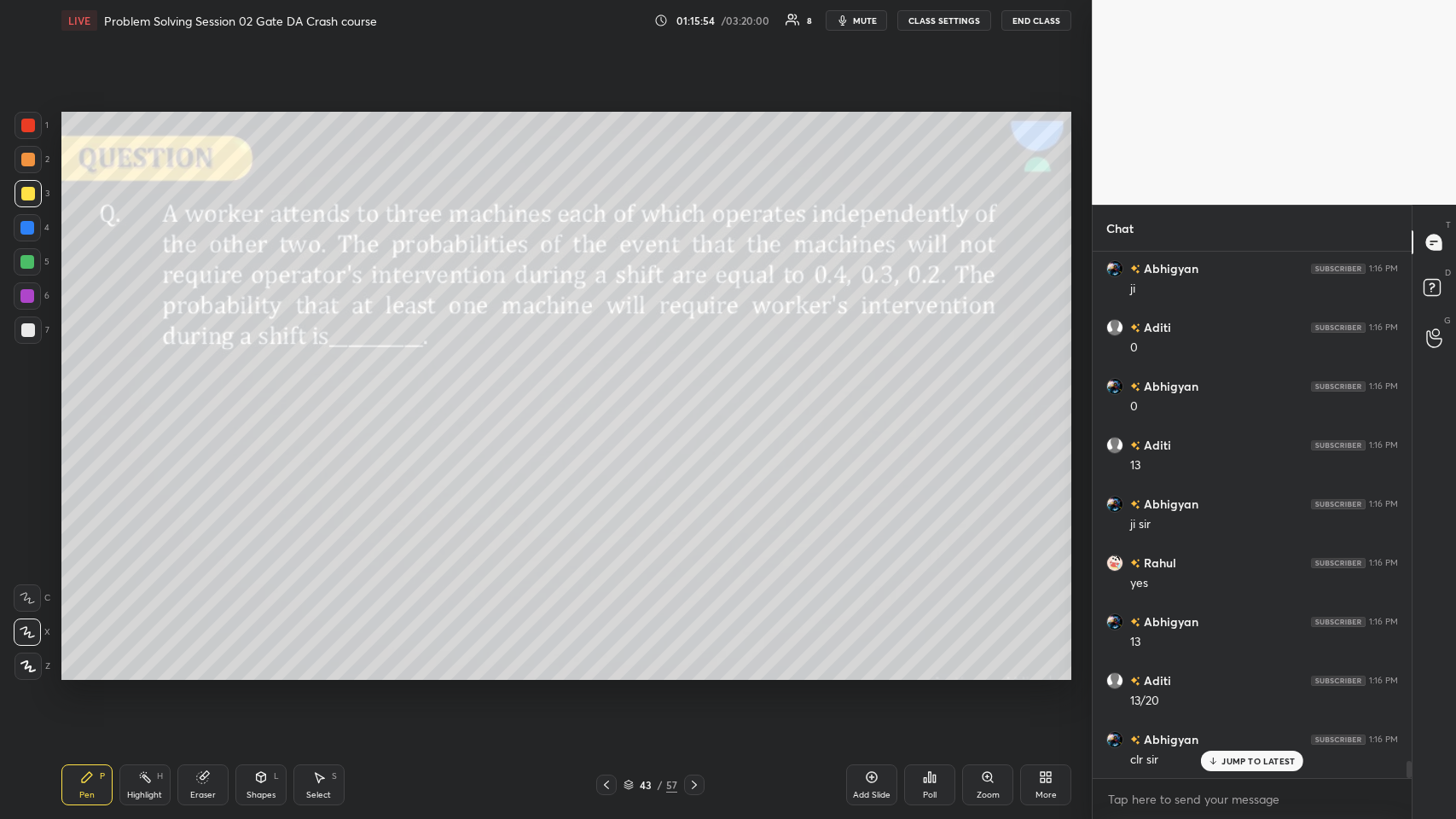
scroll to position [15605, 0]
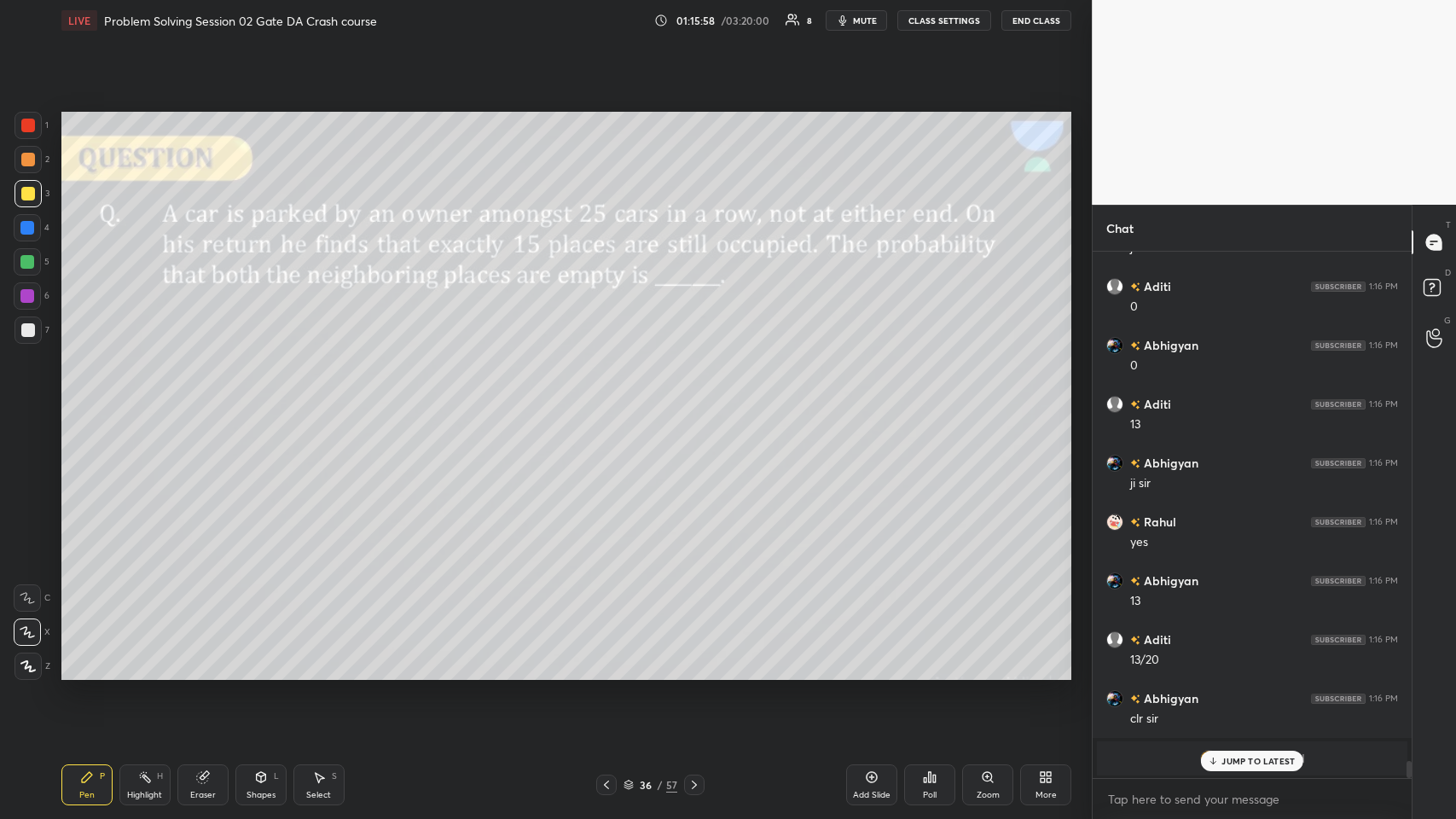
click at [611, 400] on p "JUMP TO LATEST" at bounding box center [1258, 761] width 73 height 10
click at [611, 400] on div "grid" at bounding box center [1230, 758] width 14 height 18
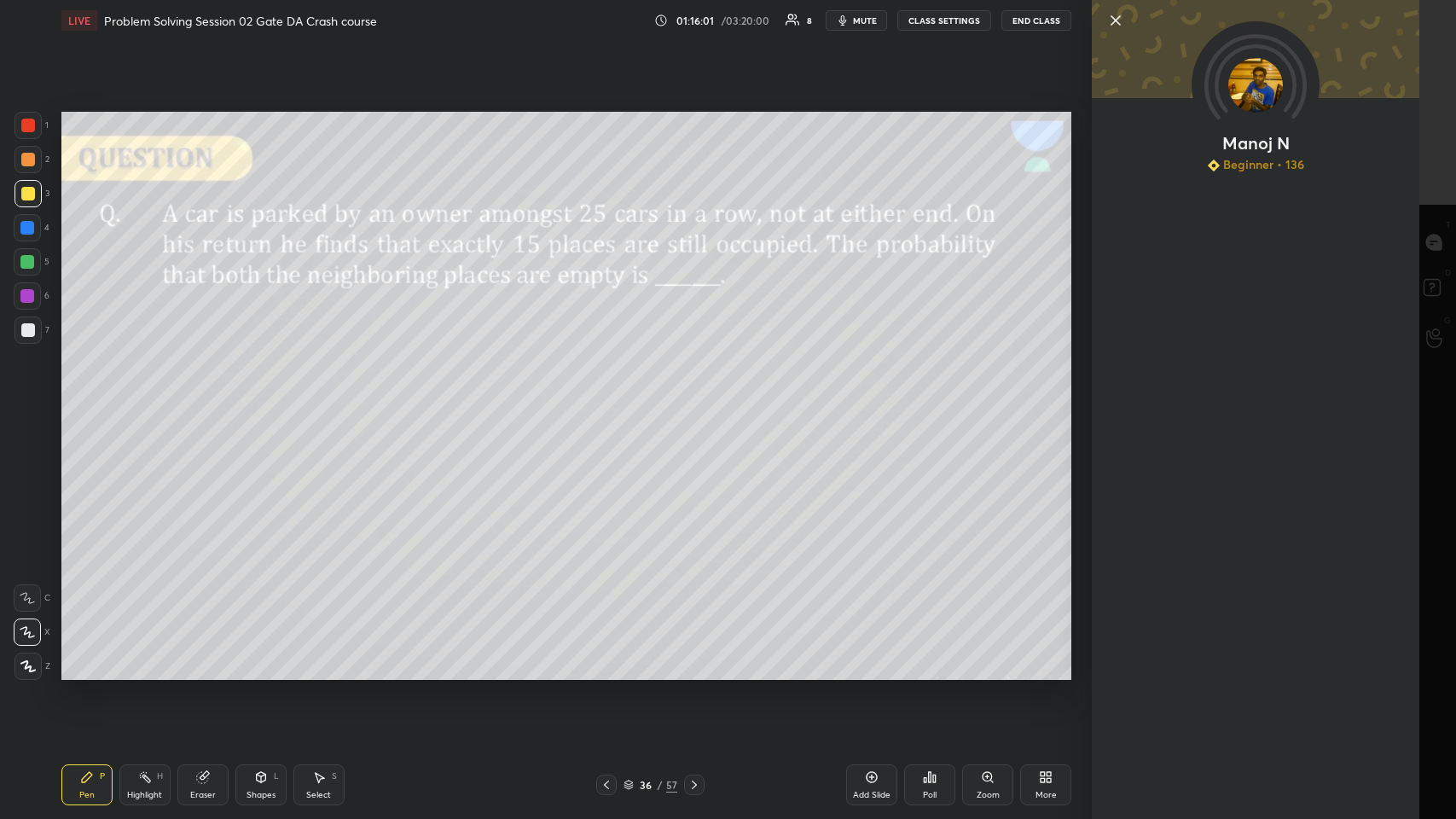
scroll to position [15664, 0]
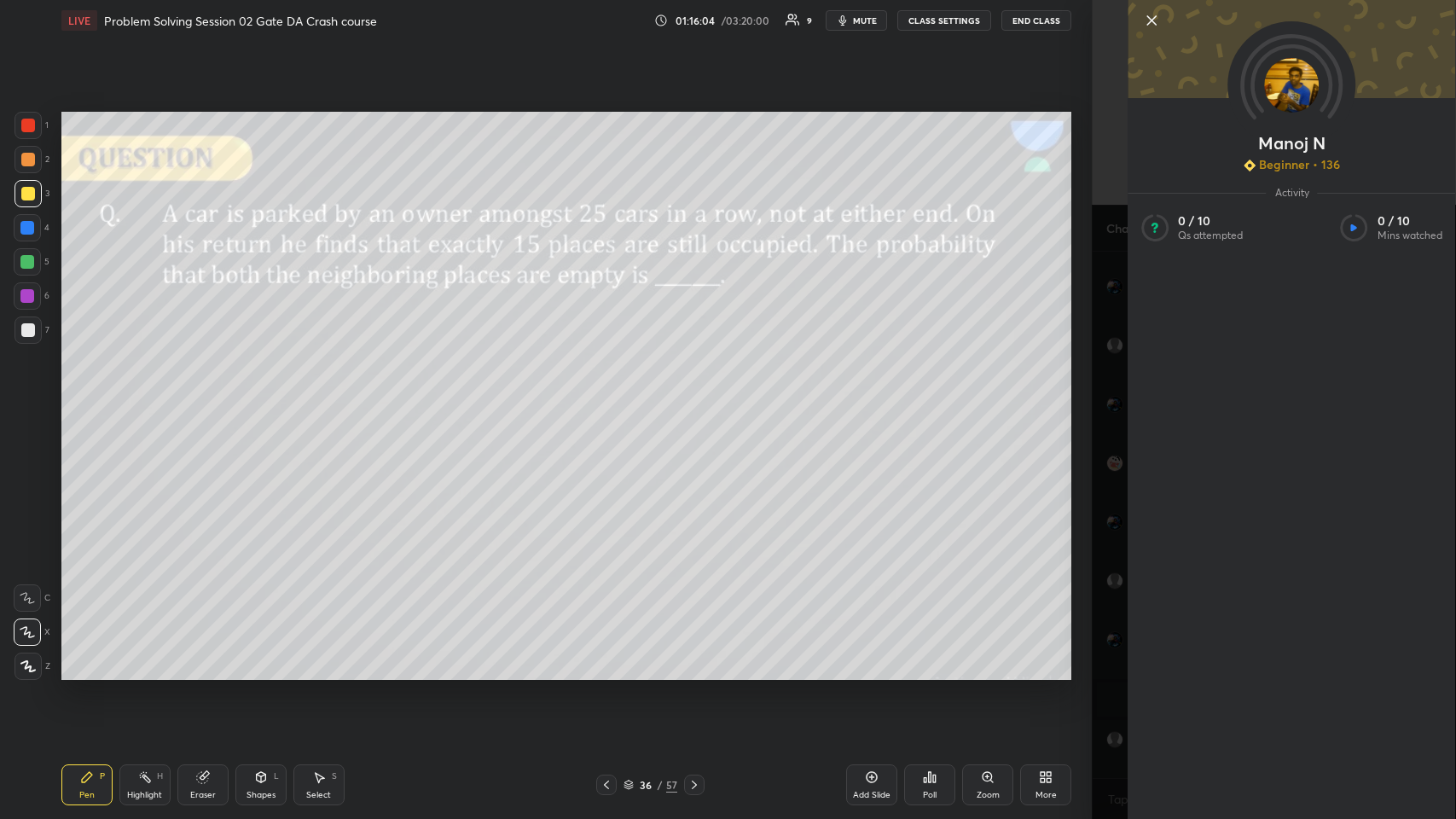
click at [611, 18] on icon at bounding box center [1151, 20] width 8 height 8
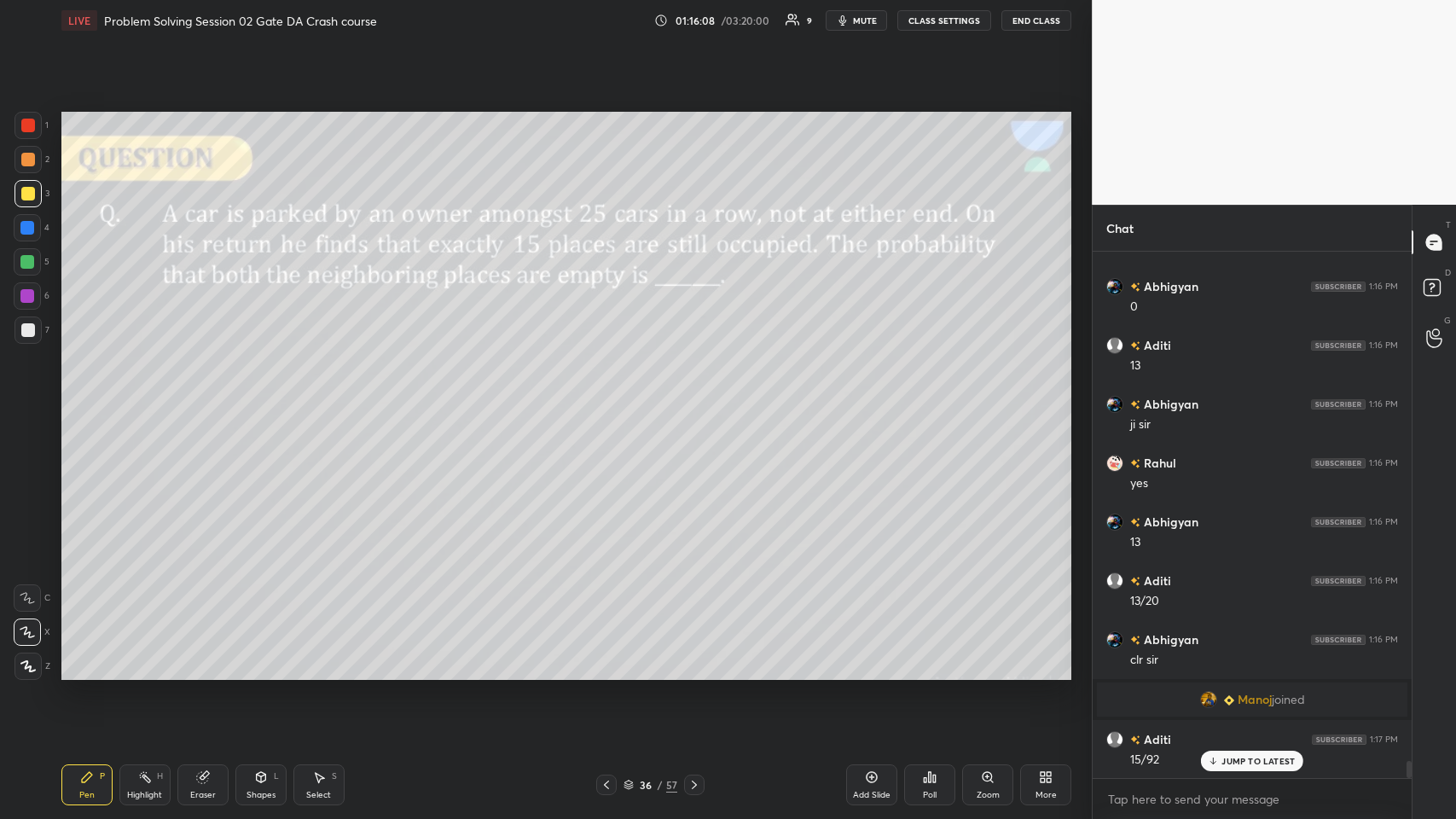
click at [23, 156] on div at bounding box center [28, 159] width 14 height 14
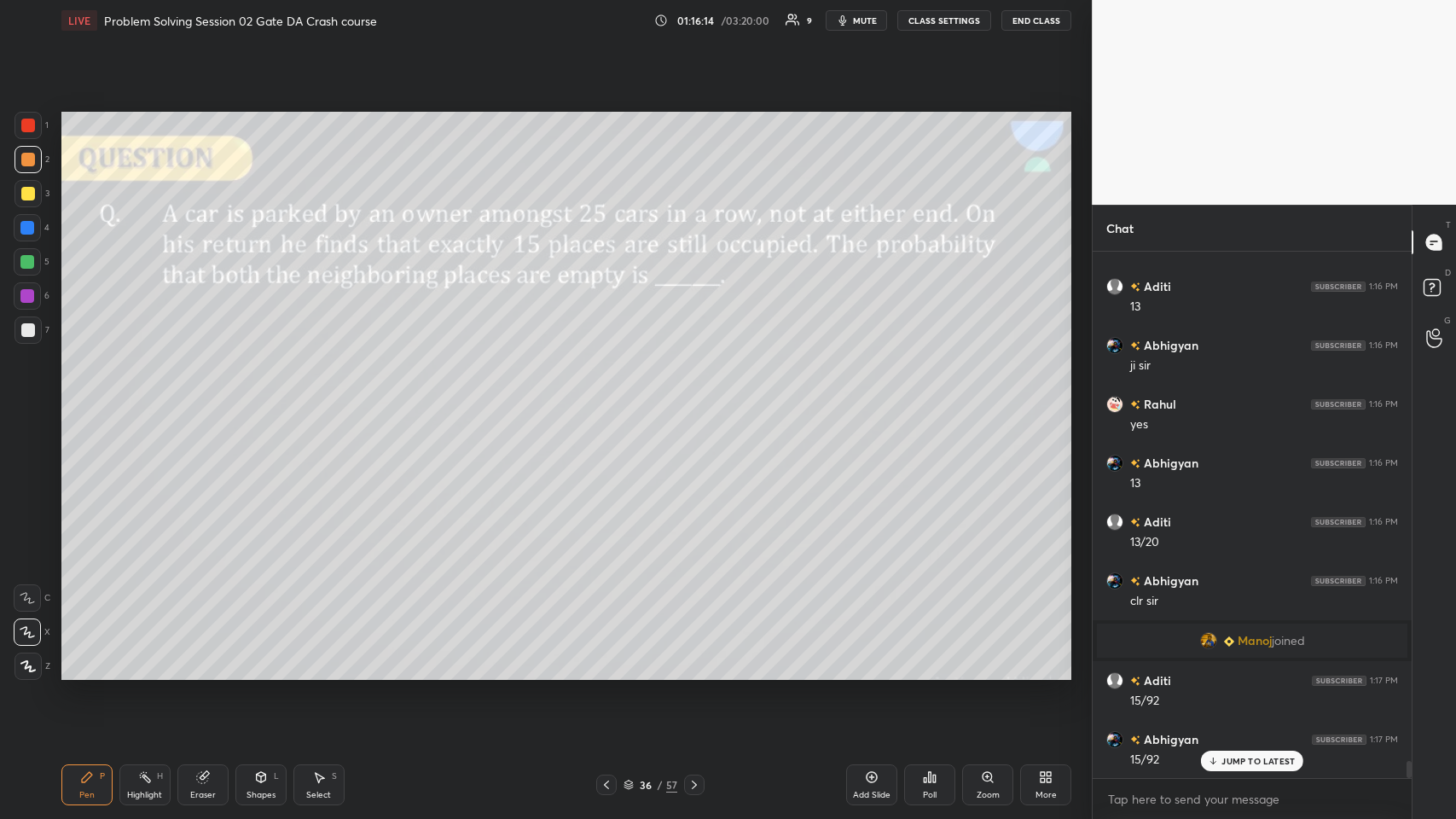
click at [258, 400] on icon at bounding box center [260, 777] width 14 height 14
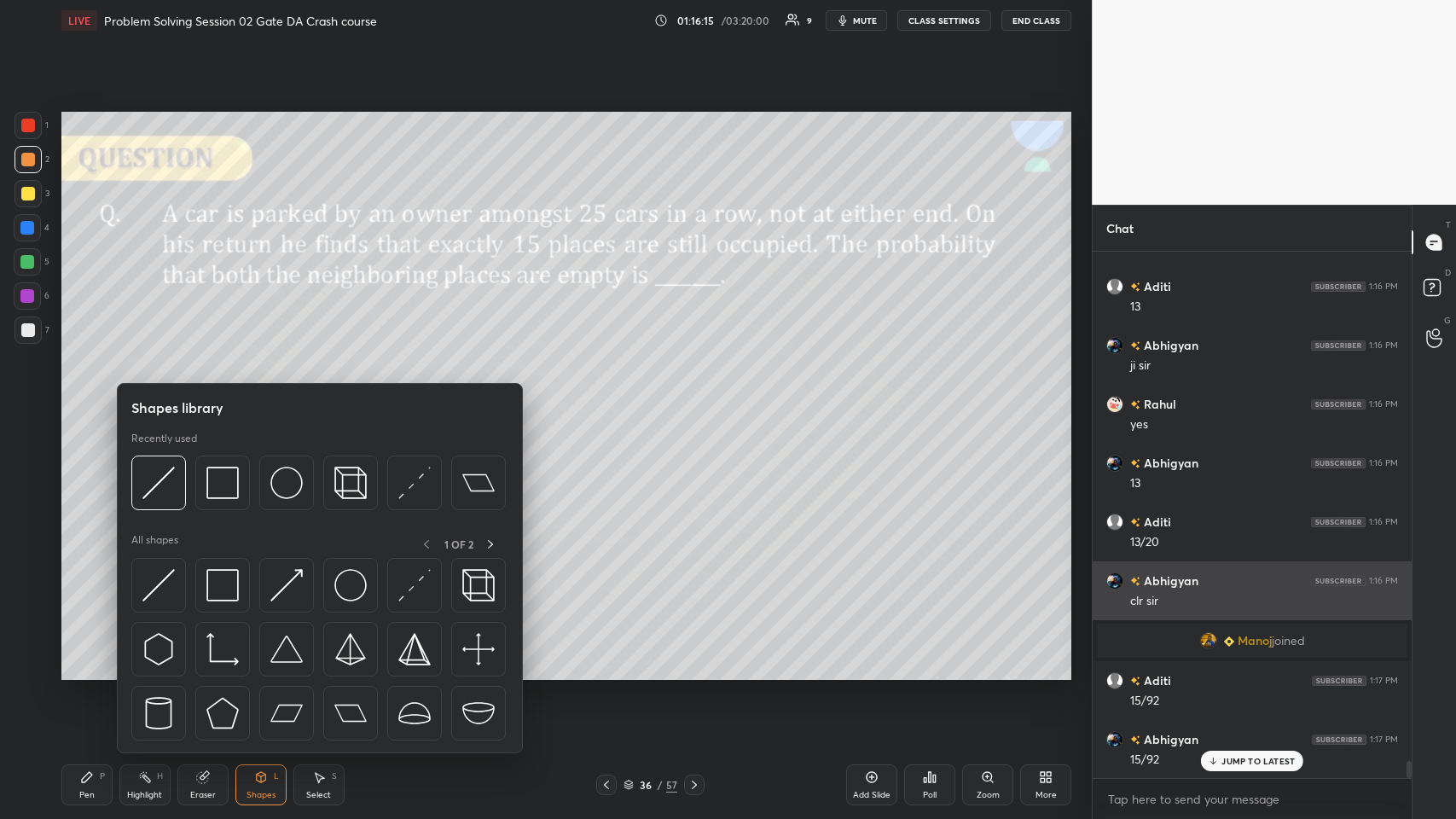
click at [231, 400] on img at bounding box center [222, 483] width 33 height 33
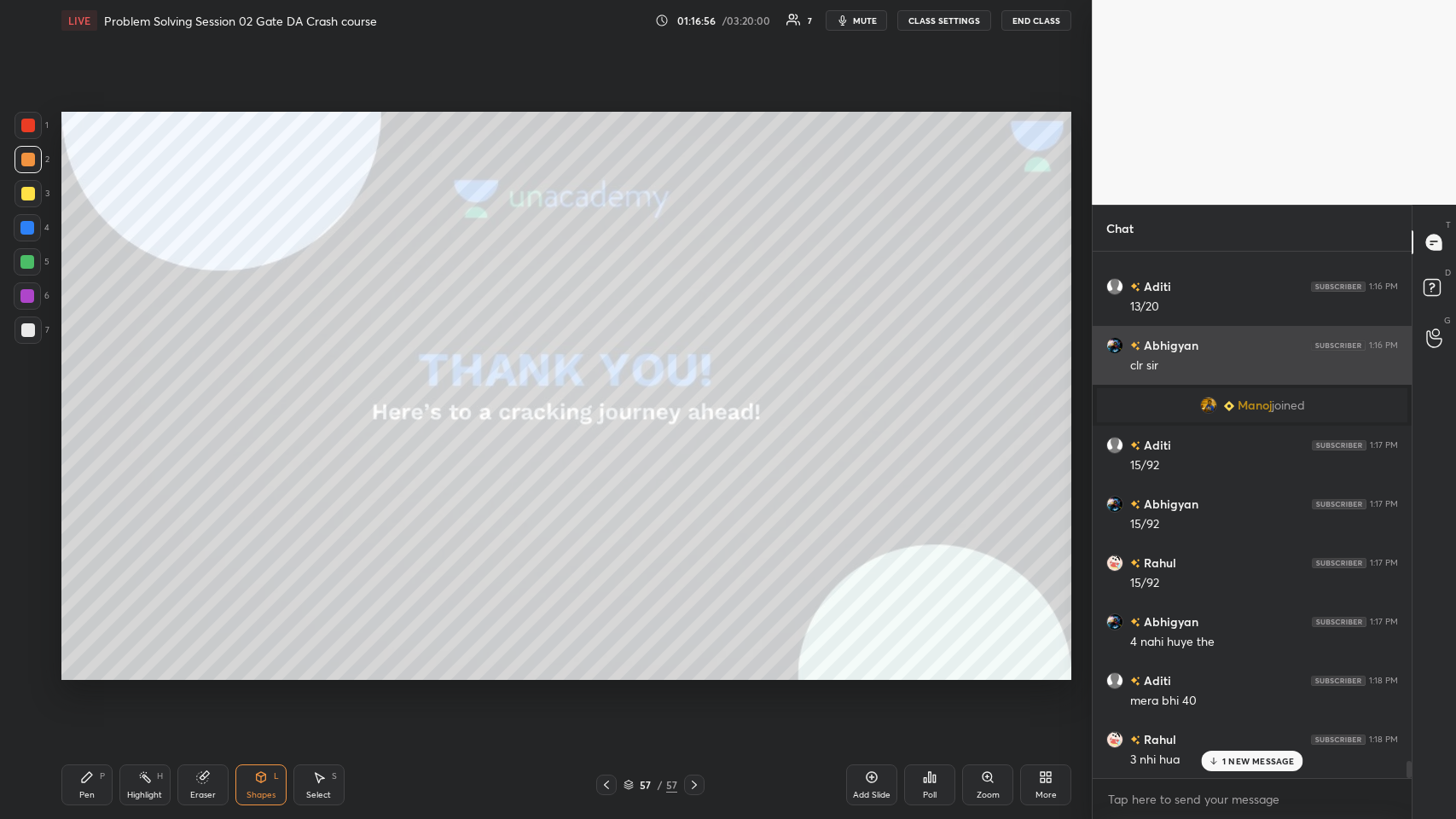
scroll to position [16017, 0]
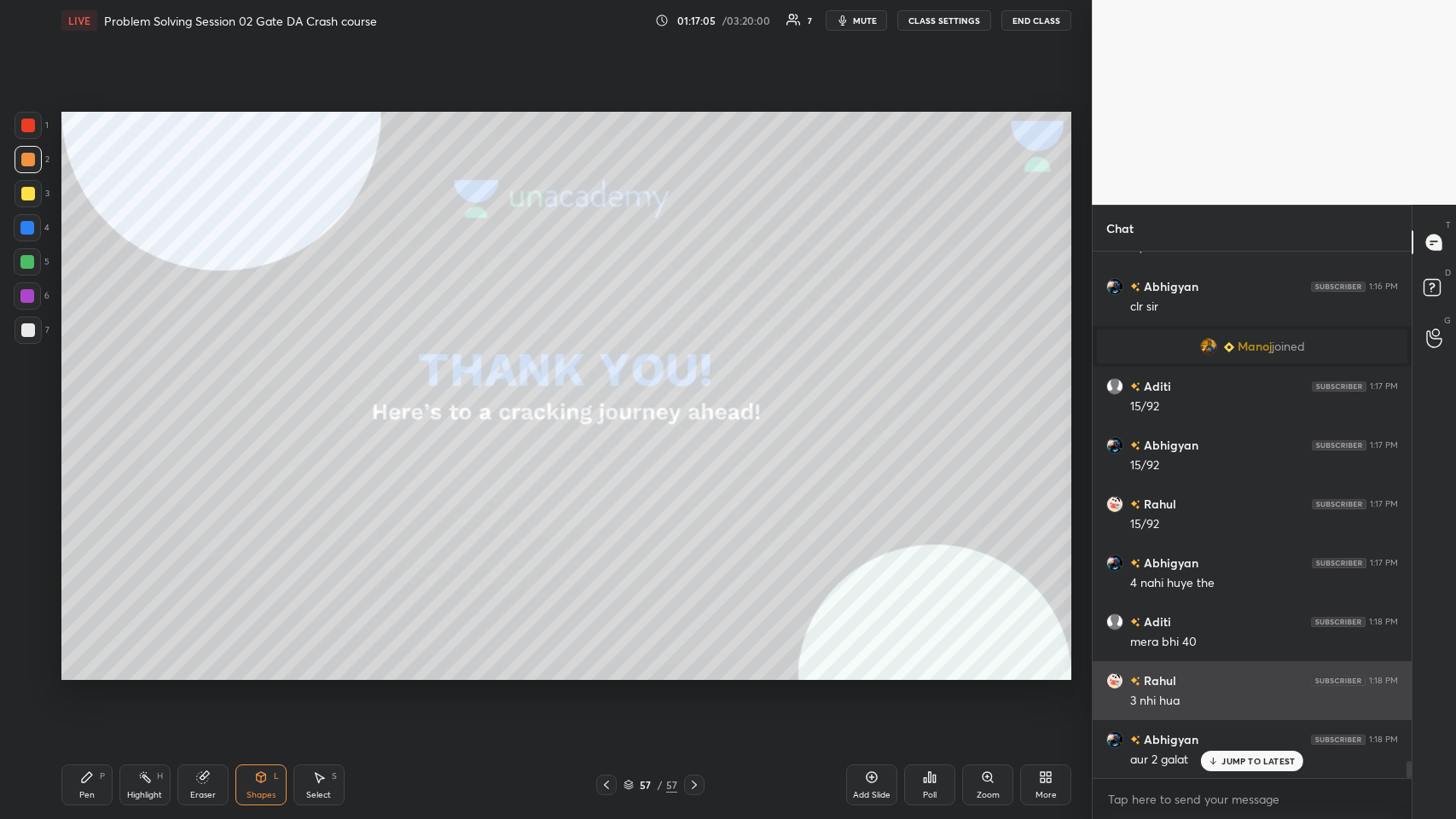
click at [611, 400] on p "JUMP TO LATEST" at bounding box center [1258, 761] width 73 height 10
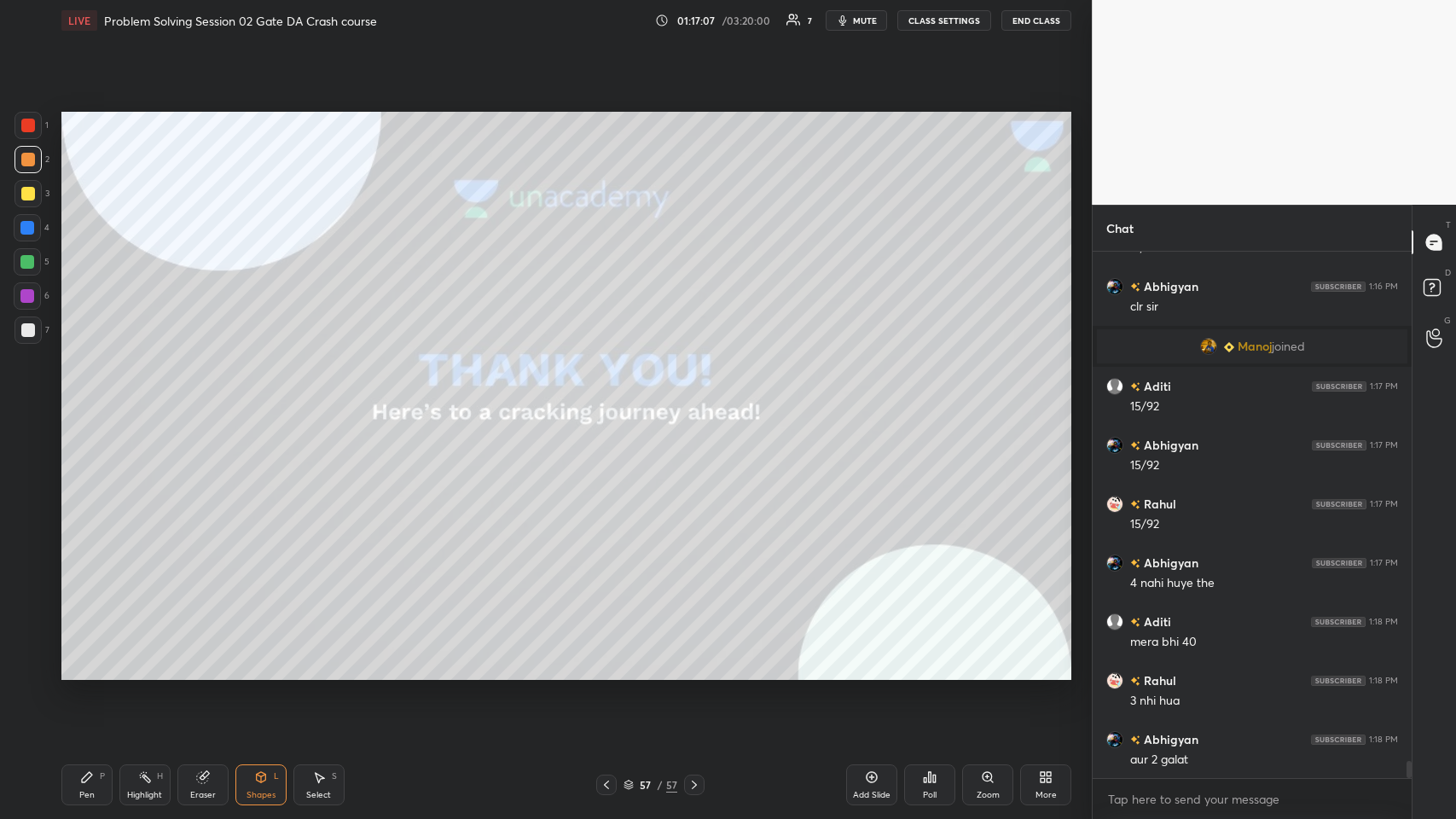
click at [85, 400] on icon at bounding box center [87, 777] width 14 height 14
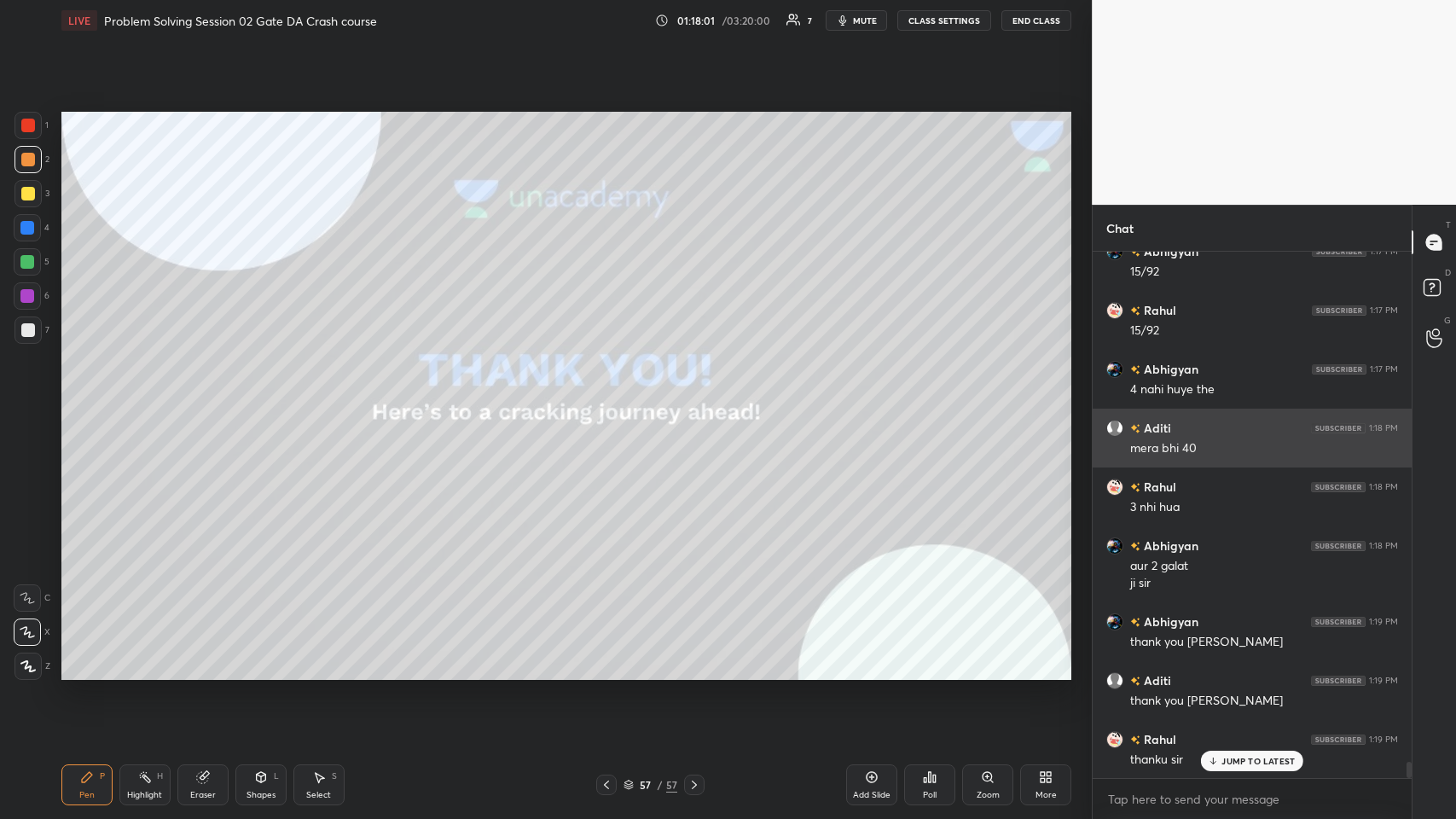
scroll to position [16270, 0]
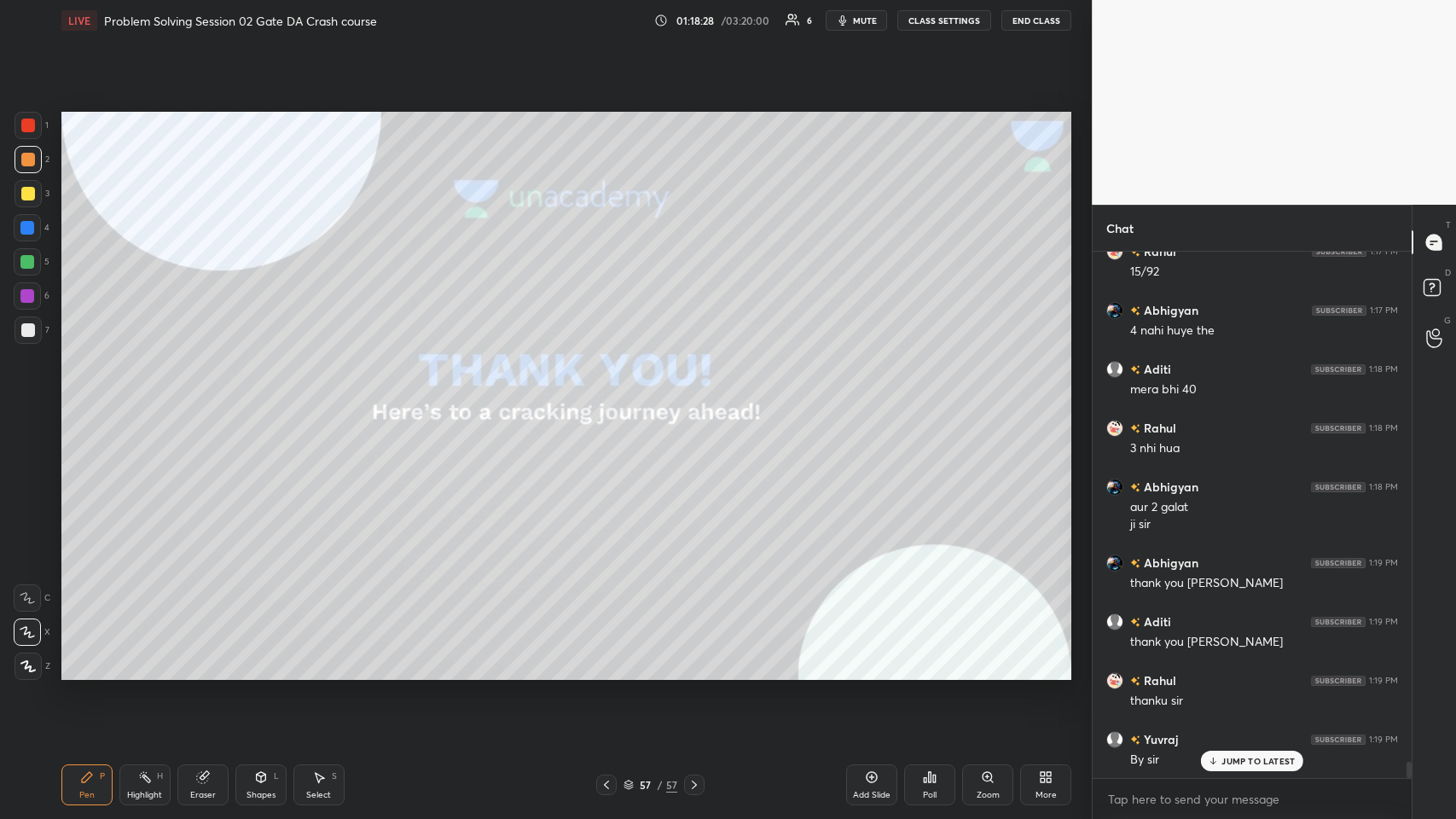
click at [611, 20] on button "End Class" at bounding box center [1036, 21] width 70 height 21
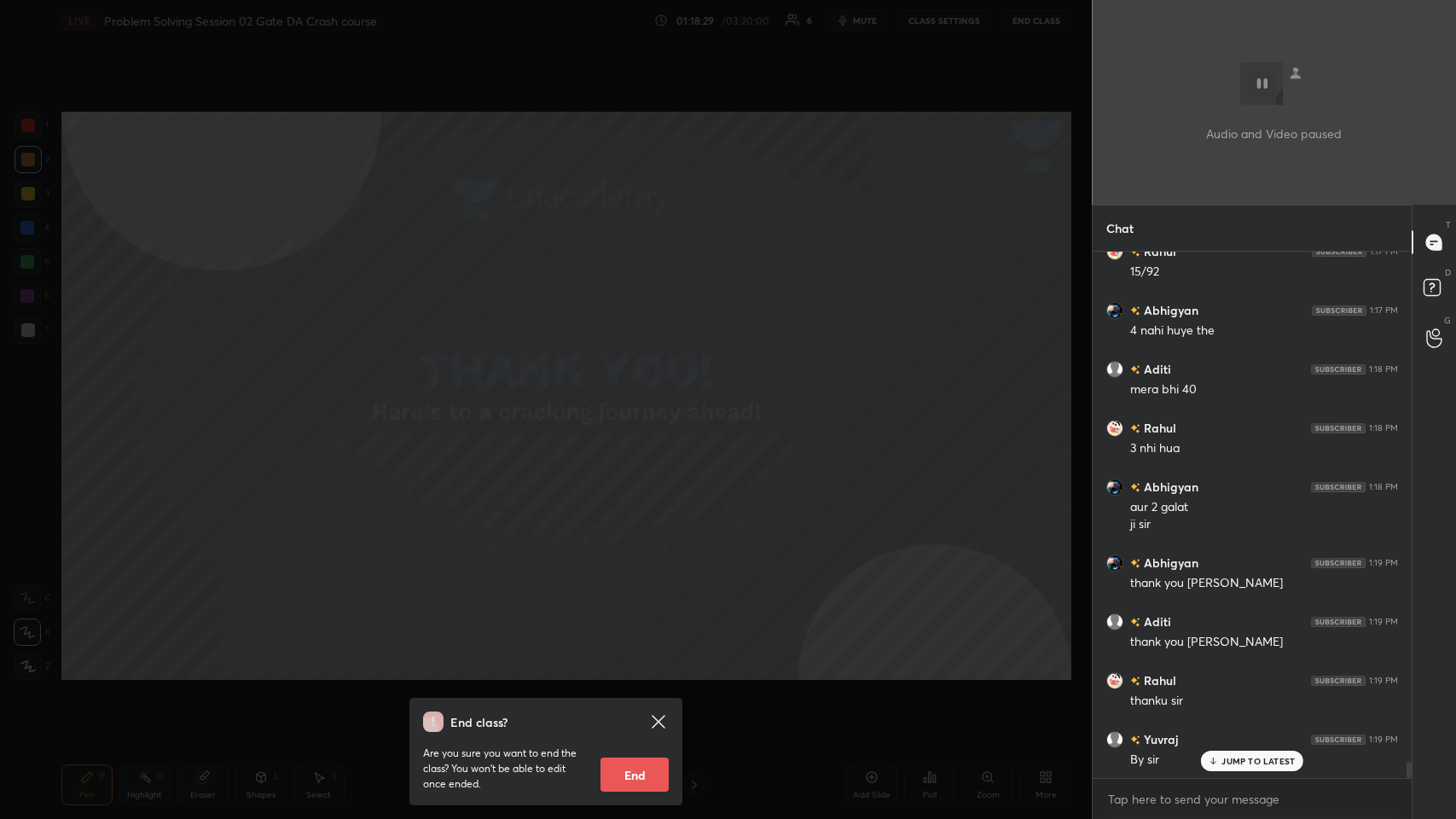
click at [611, 400] on button "End" at bounding box center [634, 774] width 68 height 34
type textarea "x"
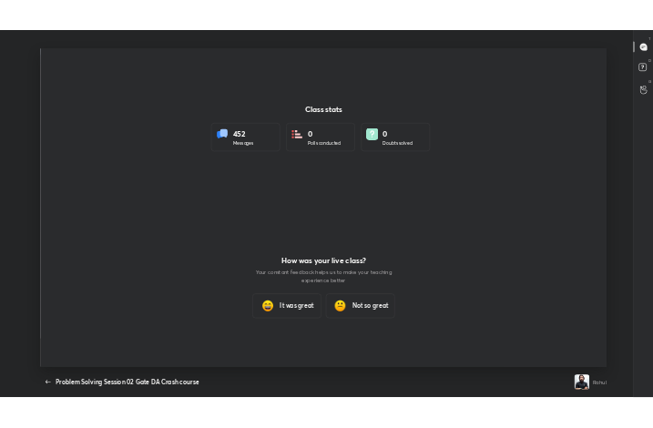
scroll to position [757, 1539]
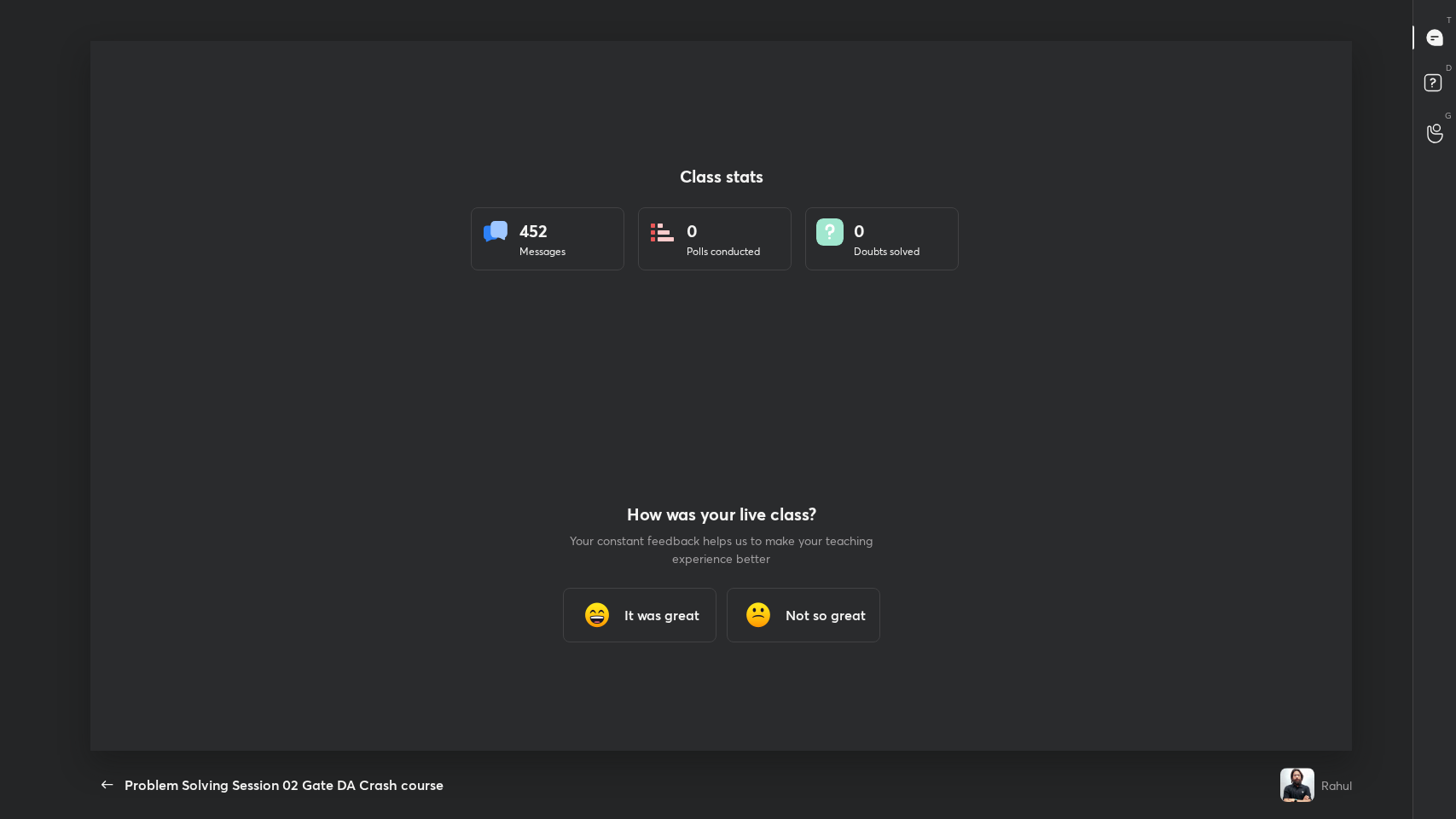
click at [611, 400] on div "It was great" at bounding box center [640, 615] width 154 height 54
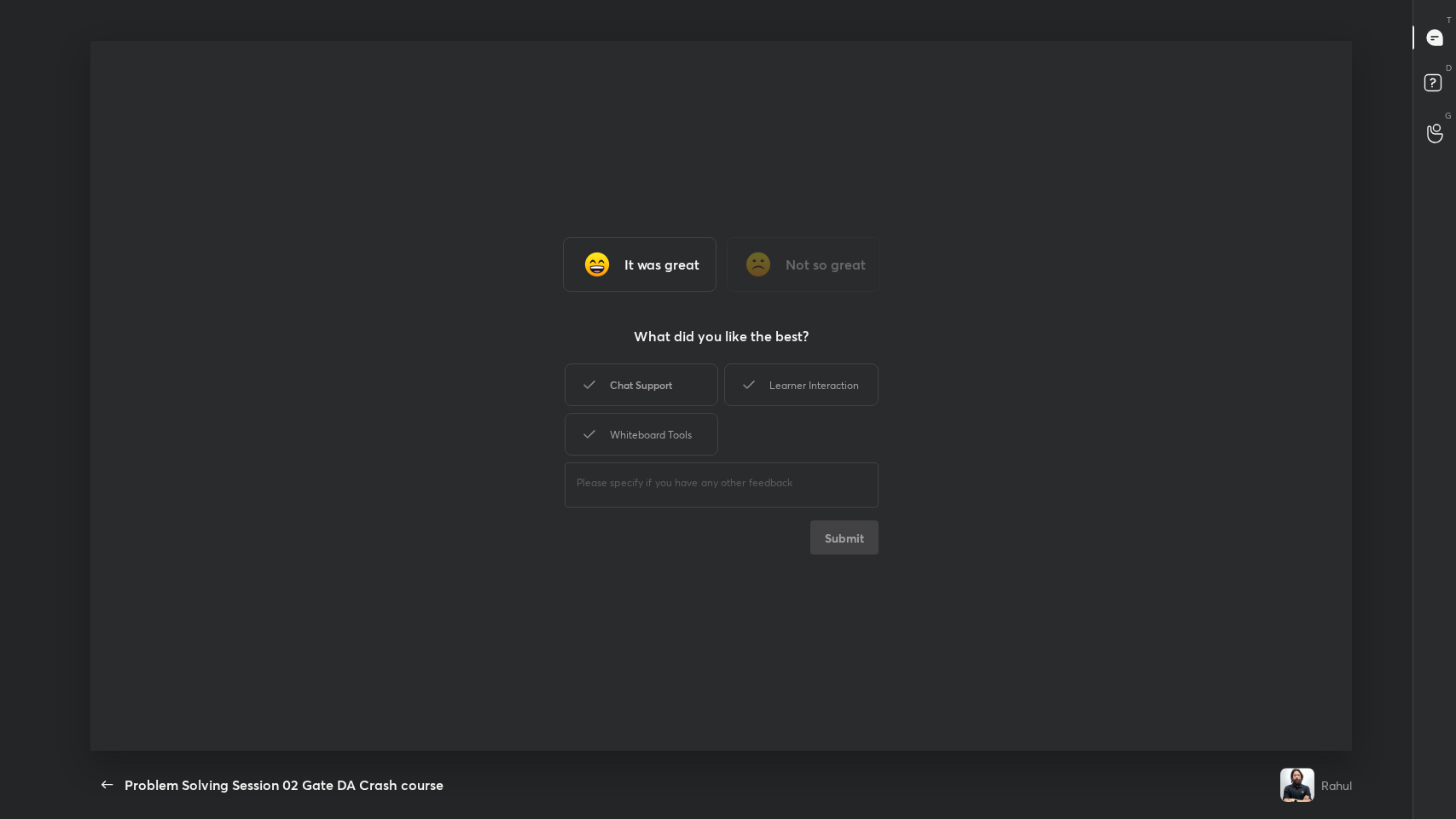
click at [611, 380] on div "Chat Support" at bounding box center [642, 385] width 154 height 43
click at [611, 400] on div "Whiteboard Tools" at bounding box center [642, 435] width 154 height 43
click at [611, 376] on div "Learner Interaction" at bounding box center [801, 385] width 154 height 43
click at [611, 400] on button "Submit" at bounding box center [844, 537] width 68 height 34
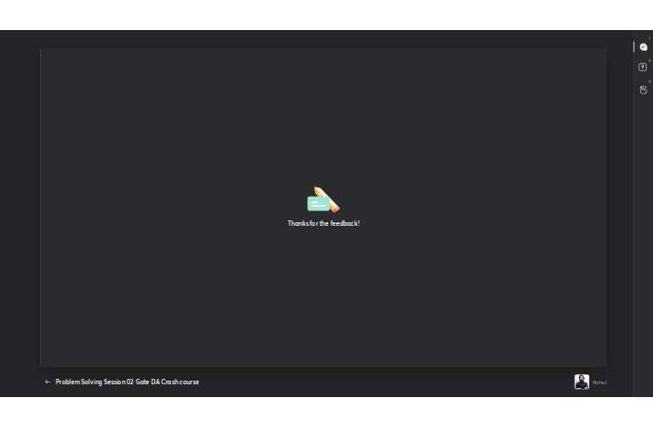
scroll to position [90725, 90398]
